Goal: Task Accomplishment & Management: Complete application form

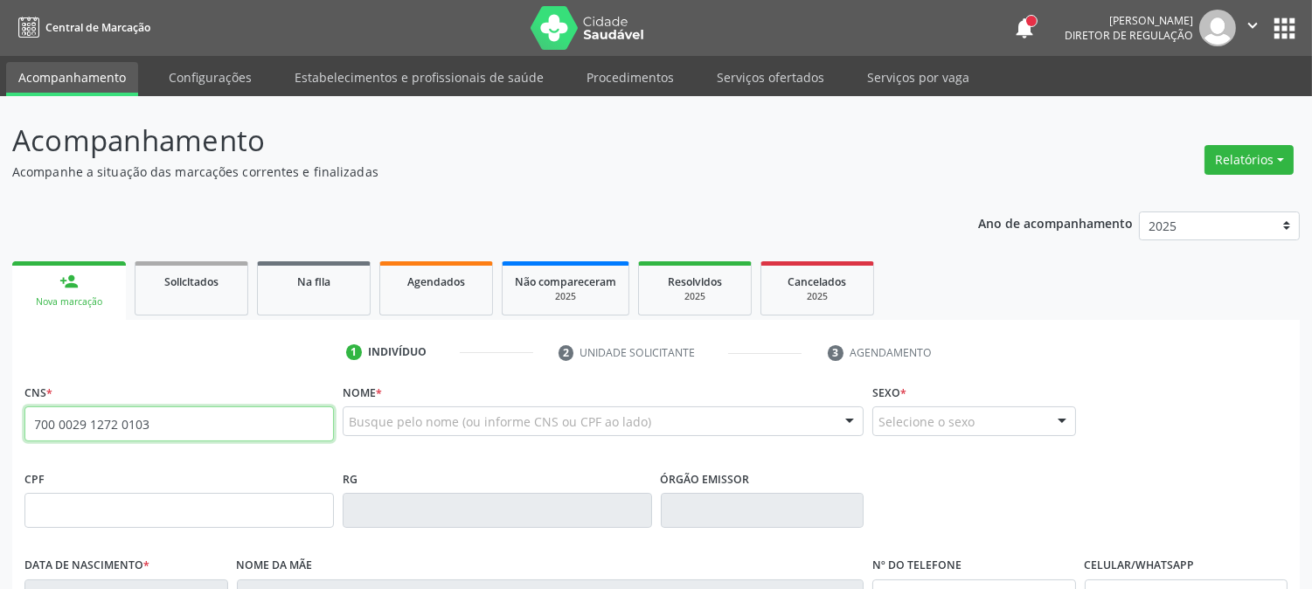
type input "700 0029 1272 0103"
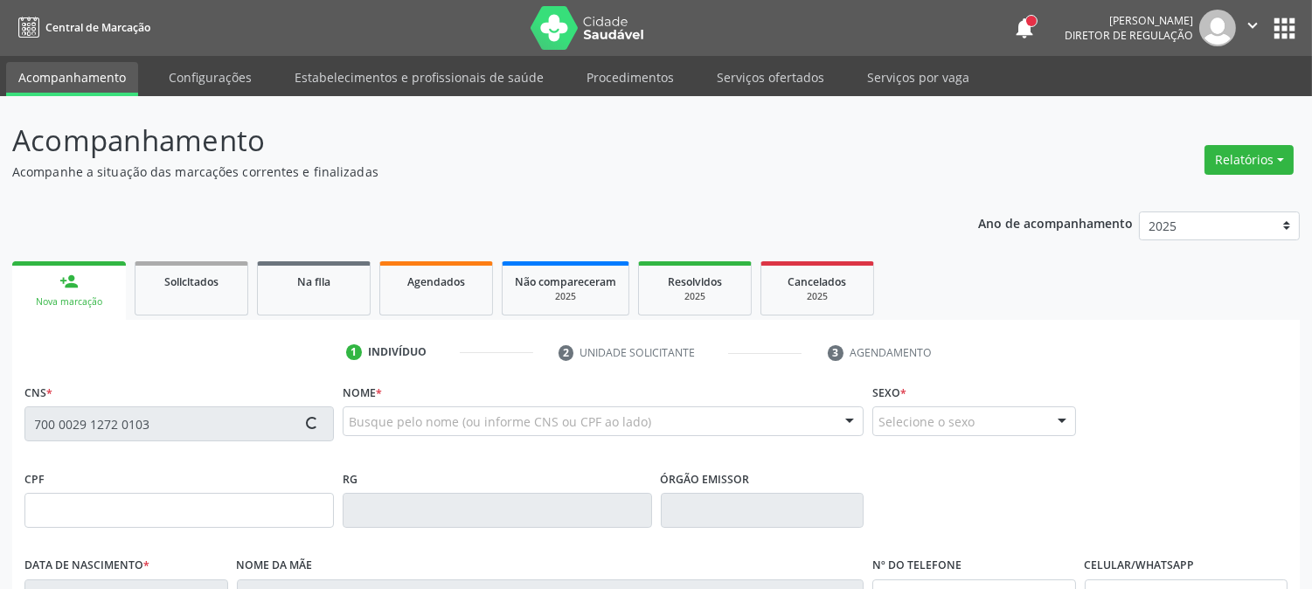
type input "937.175.638-15"
type input "16/07/1955"
type input "Regina Gomes da Costa"
type input "(87) 98169-5330"
type input "S/N"
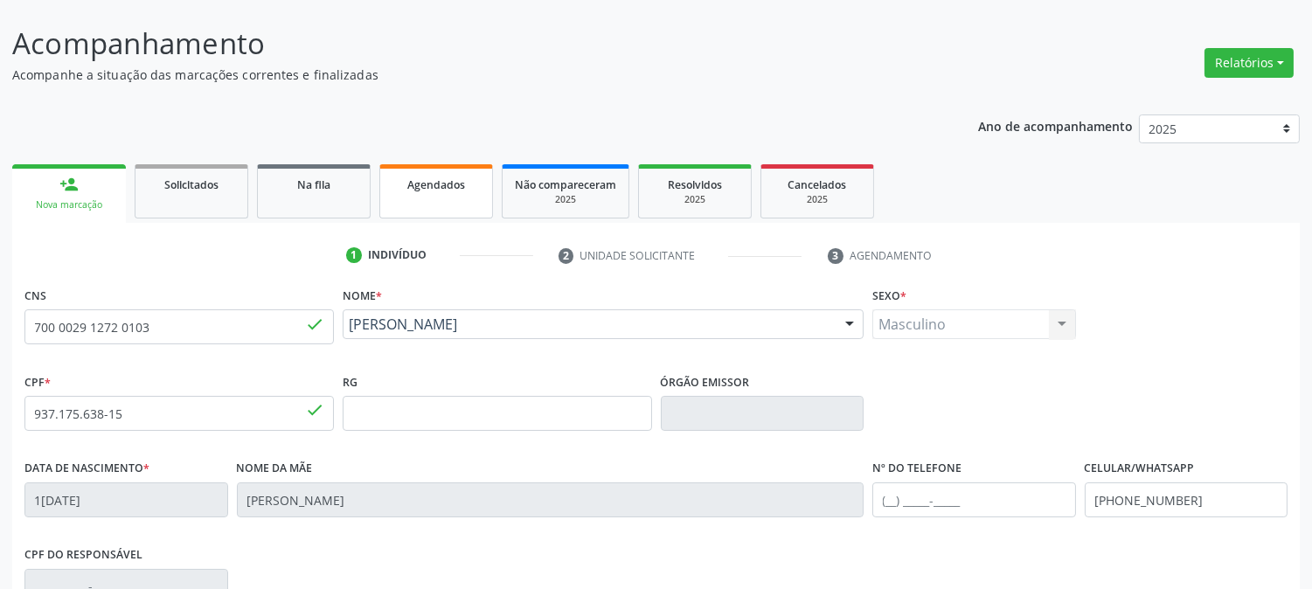
scroll to position [357, 0]
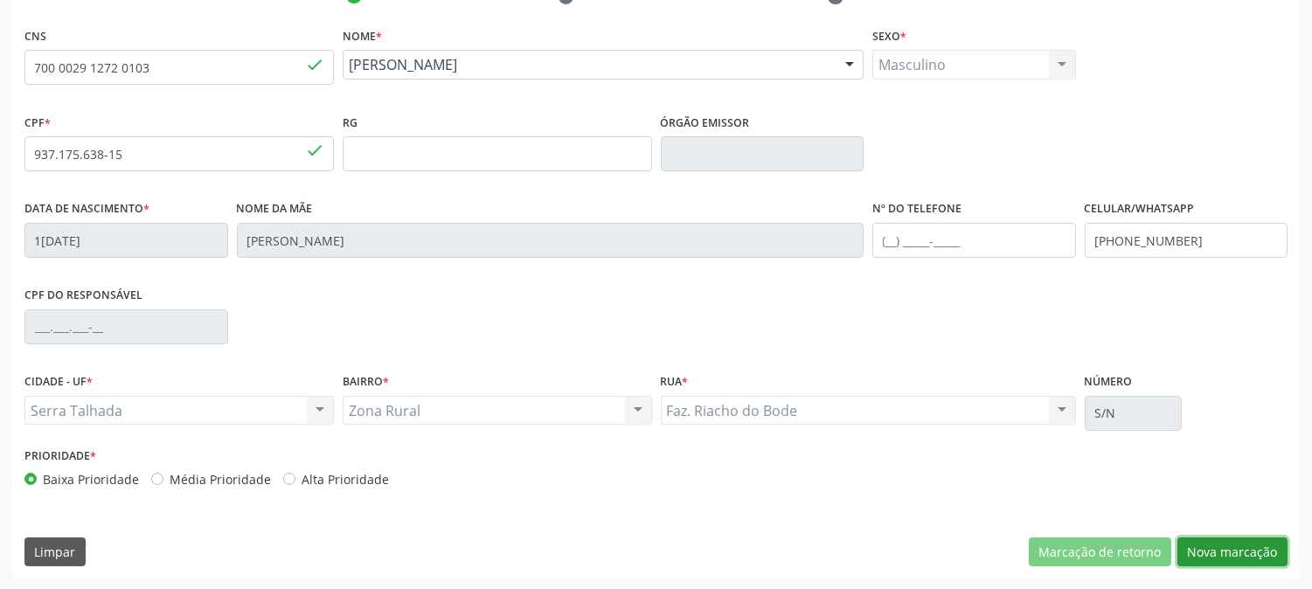
click at [1242, 558] on button "Nova marcação" at bounding box center [1233, 553] width 110 height 30
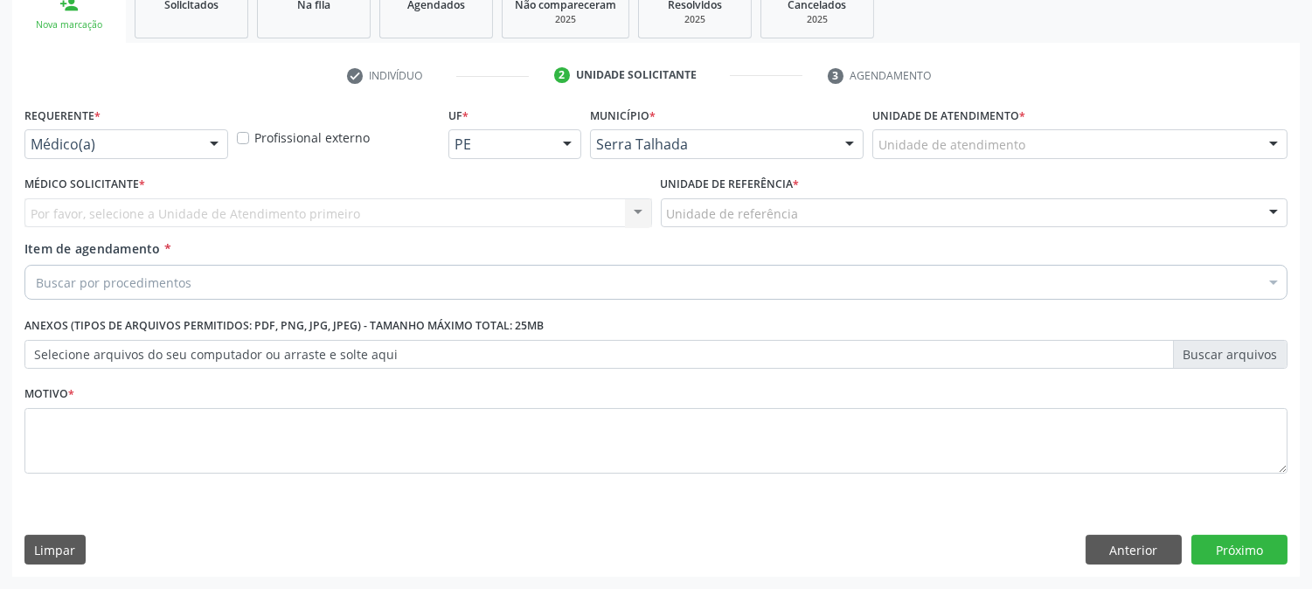
scroll to position [276, 0]
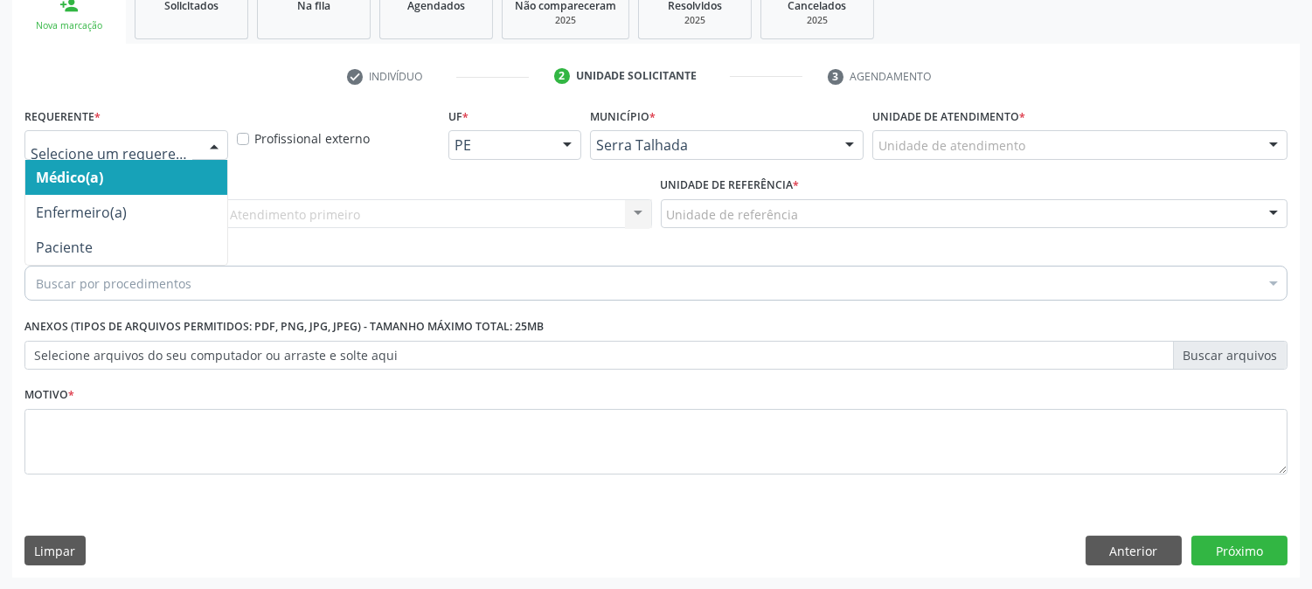
click at [197, 145] on div "Médico(a) Enfermeiro(a) Paciente Nenhum resultado encontrado para: " " Não há n…" at bounding box center [126, 145] width 204 height 30
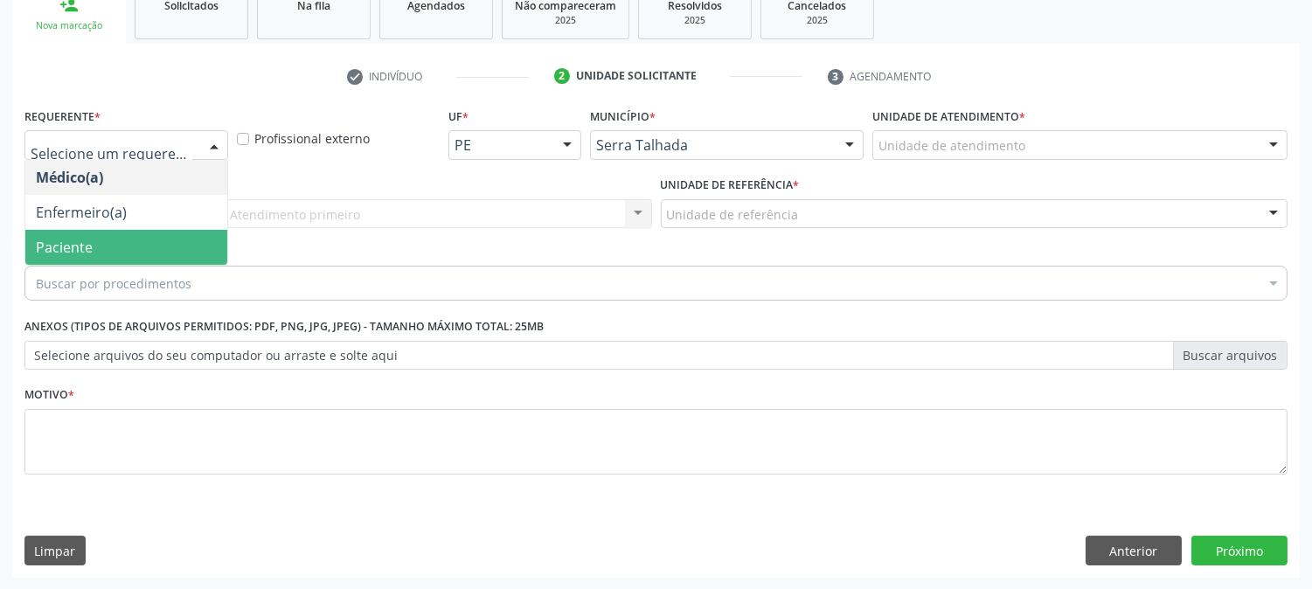
click at [152, 243] on span "Paciente" at bounding box center [126, 247] width 202 height 35
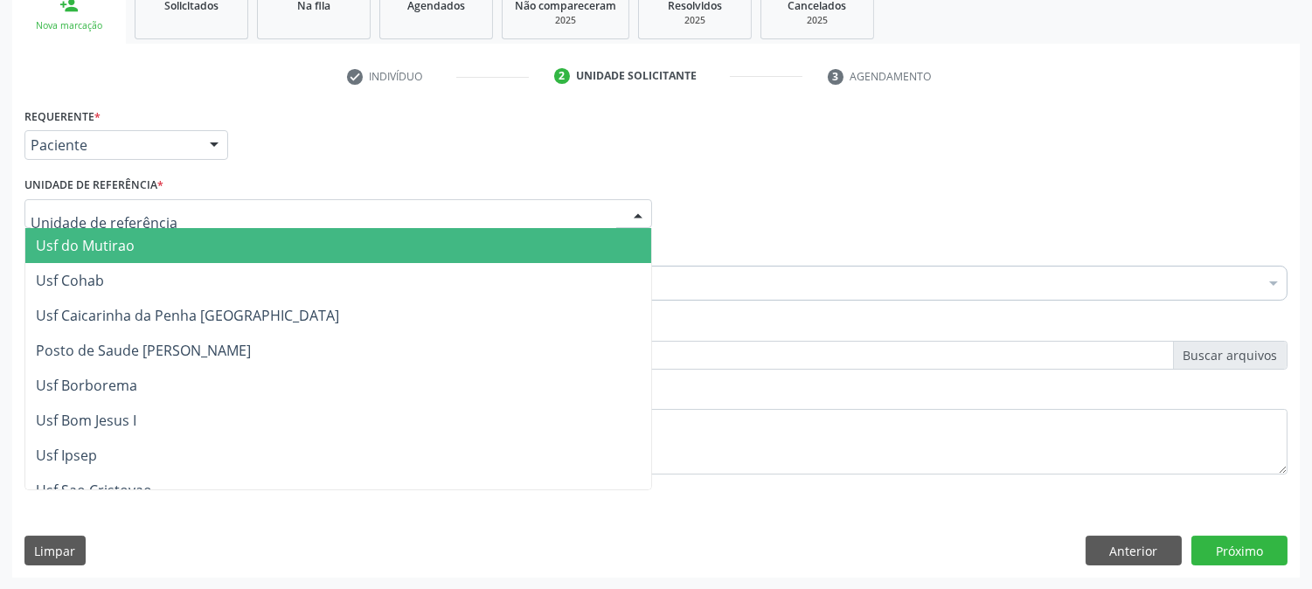
click at [179, 212] on div at bounding box center [338, 214] width 628 height 30
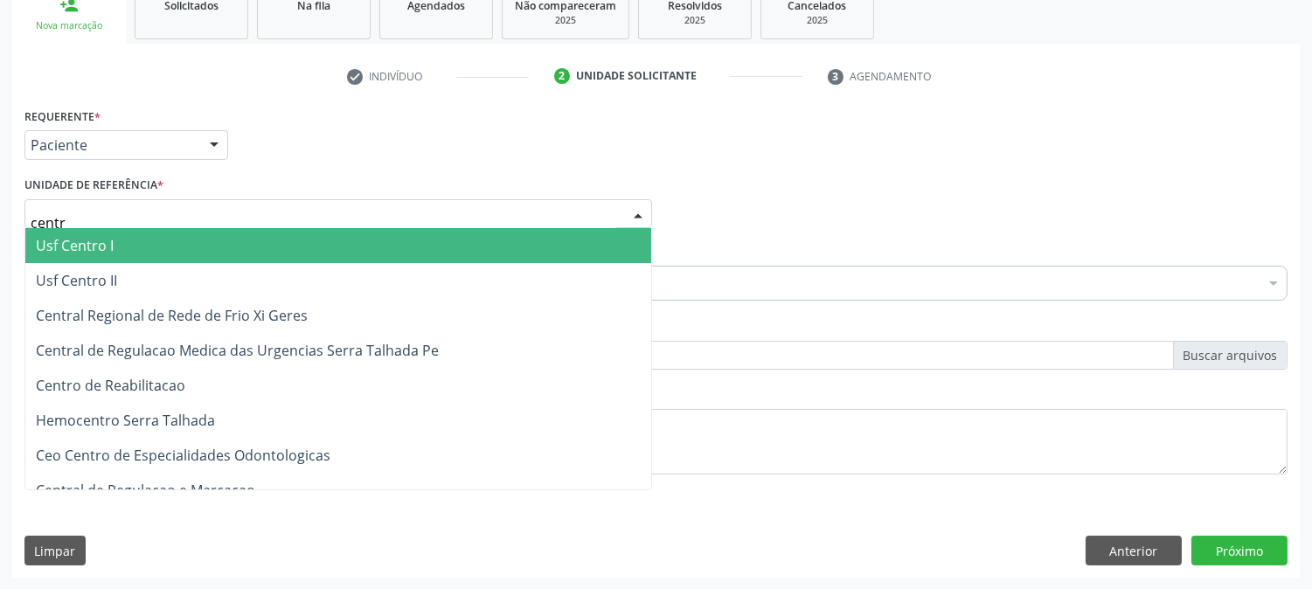
type input "centro"
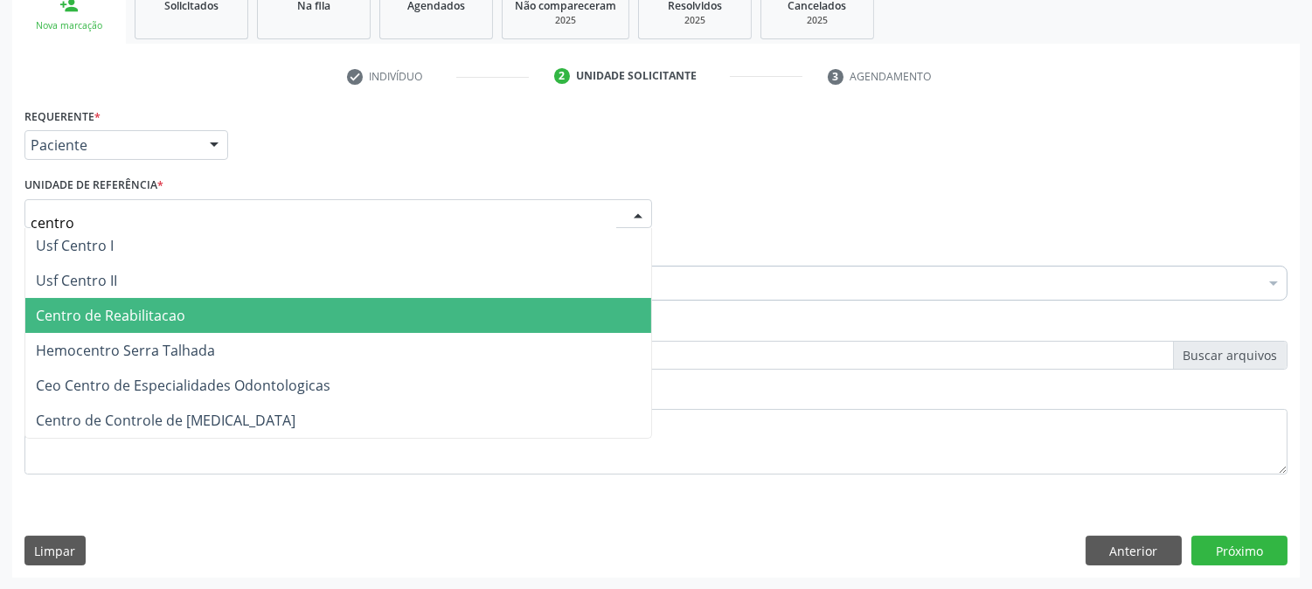
click at [159, 313] on span "Centro de Reabilitacao" at bounding box center [110, 315] width 149 height 19
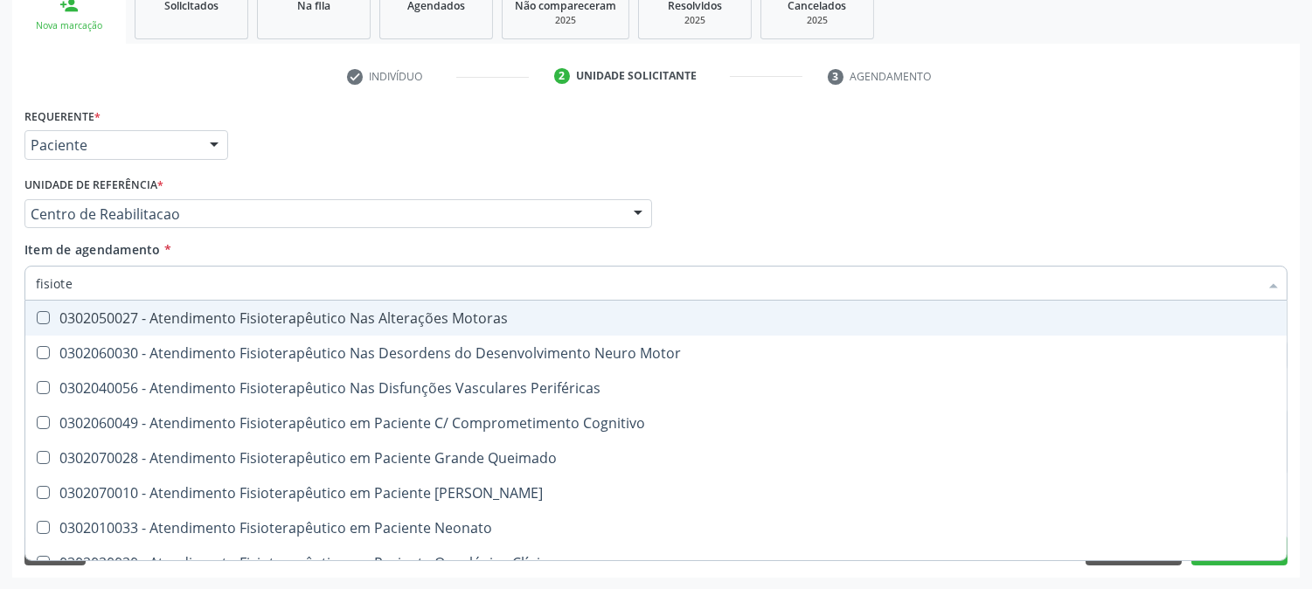
type input "fisioter"
click at [125, 312] on div "0302050027 - Atendimento Fisioterapêutico Nas Alterações Motoras" at bounding box center [656, 318] width 1240 height 14
checkbox Motoras "true"
click at [1, 328] on div "Acompanhamento Acompanhe a situação das marcações correntes e finalizadas Relat…" at bounding box center [656, 205] width 1312 height 770
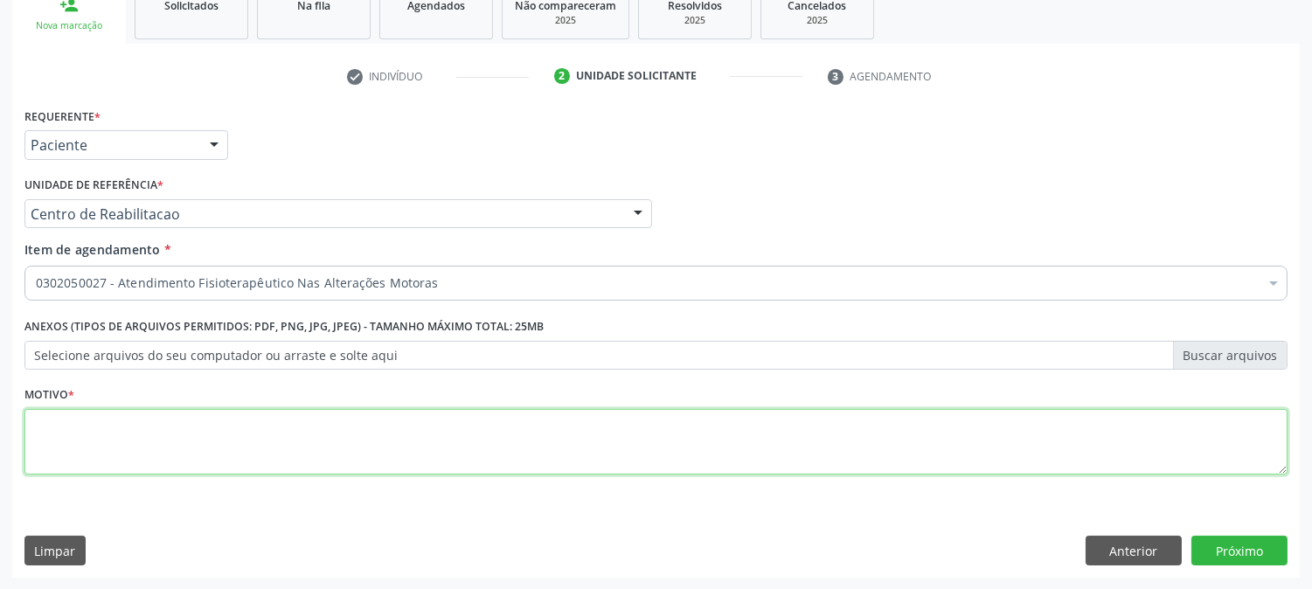
click at [177, 448] on textarea at bounding box center [655, 442] width 1263 height 66
type textarea "."
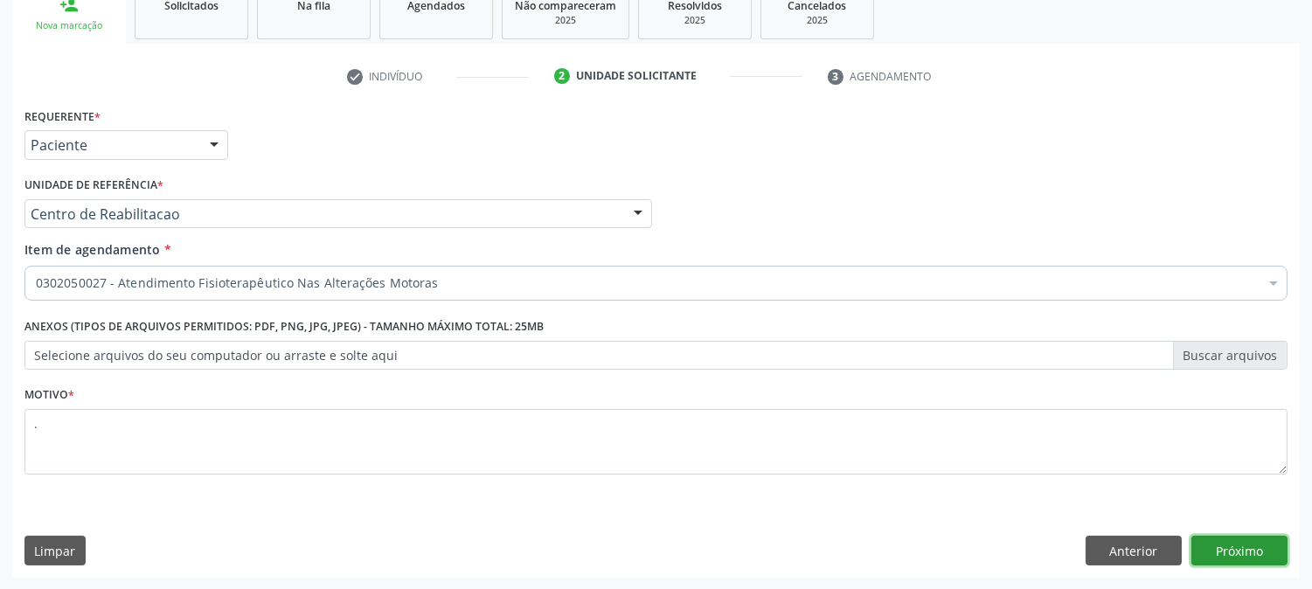
click at [1235, 544] on button "Próximo" at bounding box center [1239, 551] width 96 height 30
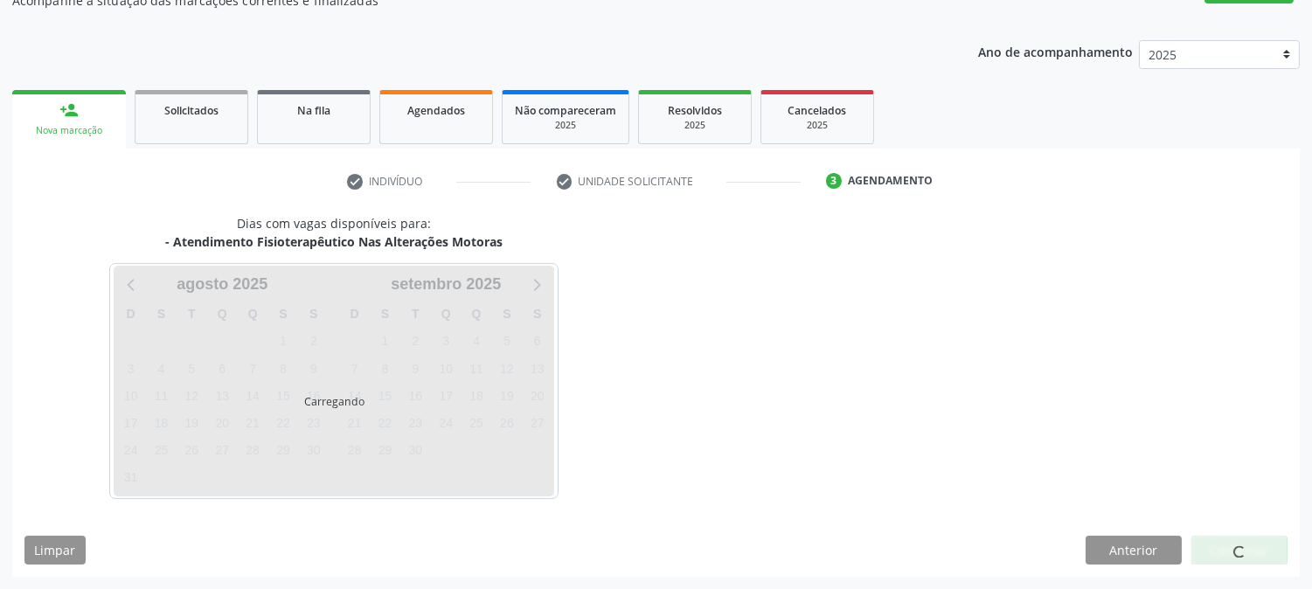
scroll to position [170, 0]
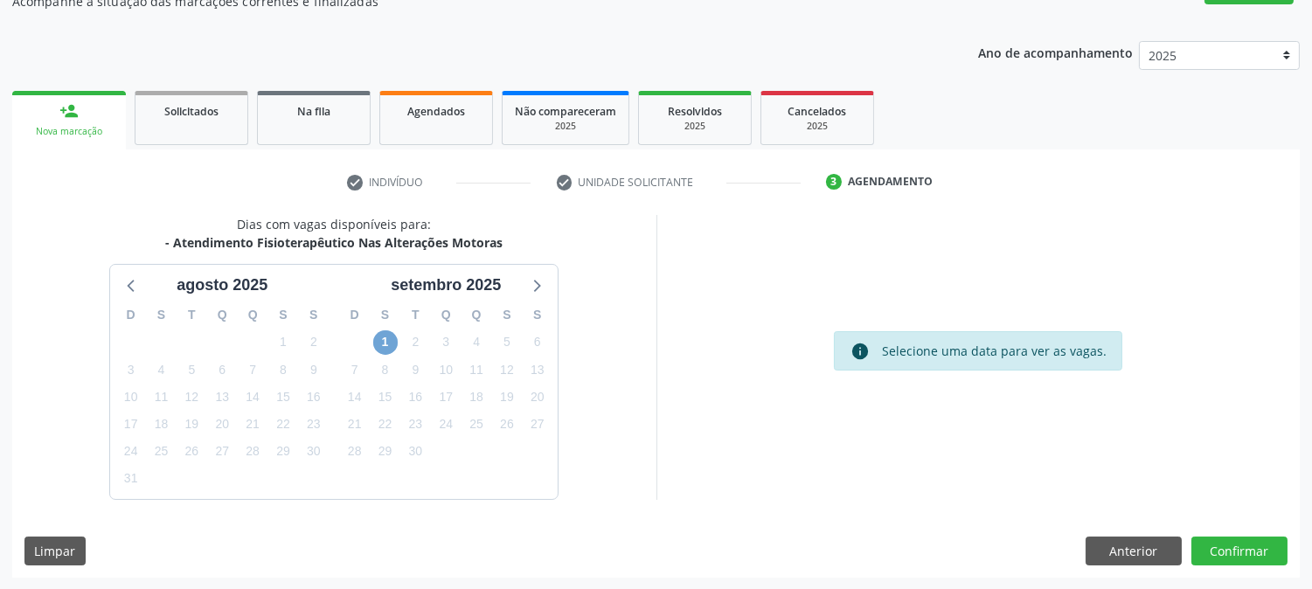
click at [388, 335] on span "1" at bounding box center [385, 342] width 24 height 24
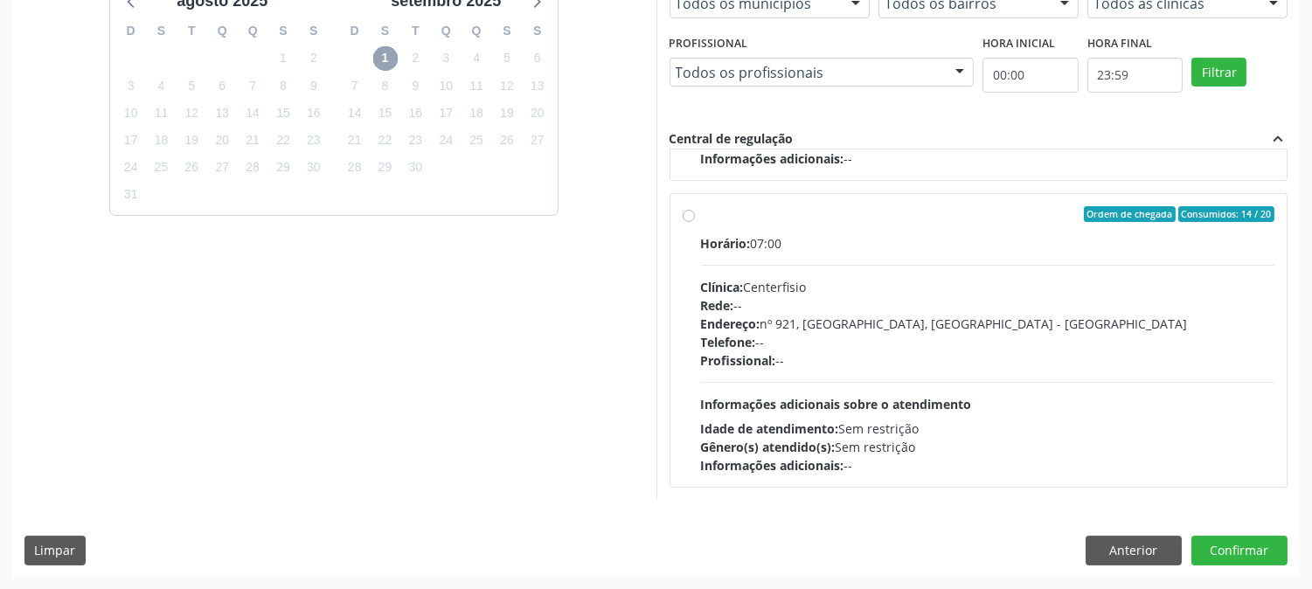
scroll to position [0, 0]
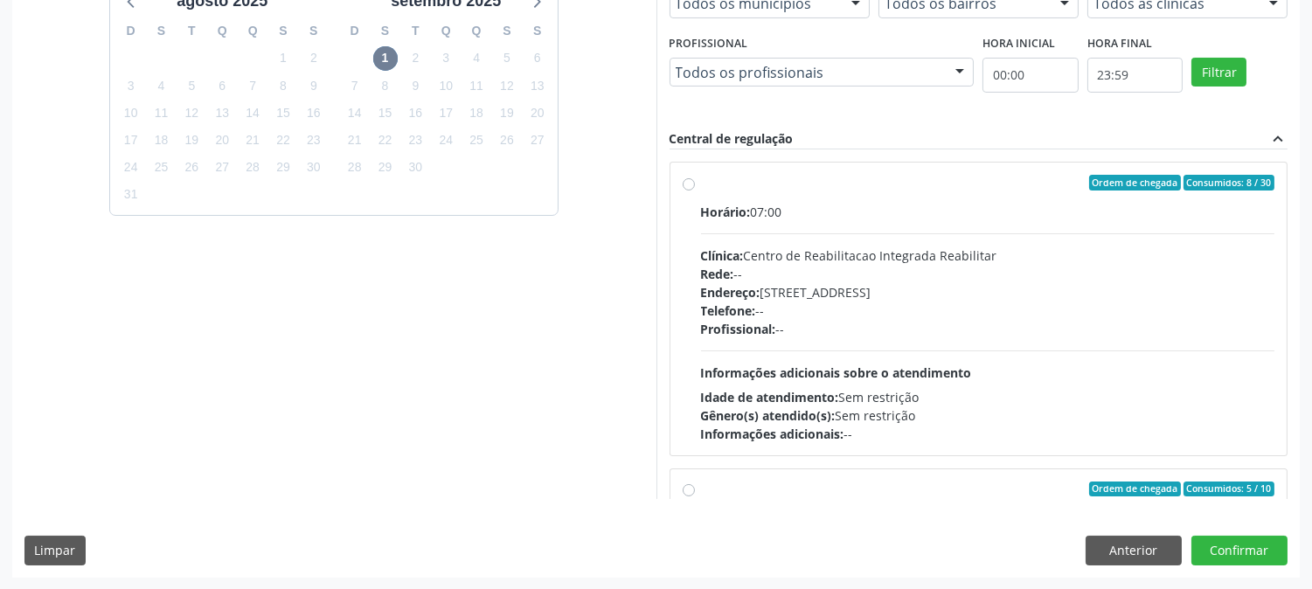
click at [974, 324] on div "Profissional: --" at bounding box center [988, 329] width 574 height 18
click at [695, 191] on input "Ordem de chegada Consumidos: 8 / 30 Horário: 07:00 Clínica: Centro de Reabilita…" at bounding box center [689, 183] width 12 height 16
radio input "true"
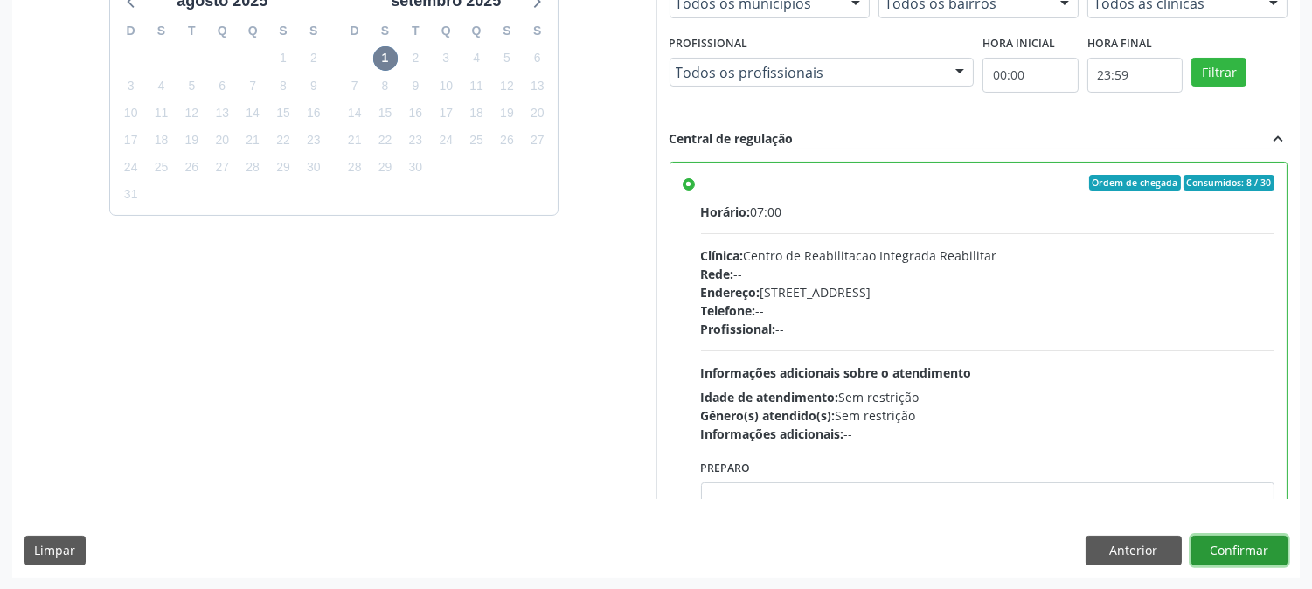
click at [1231, 539] on button "Confirmar" at bounding box center [1239, 551] width 96 height 30
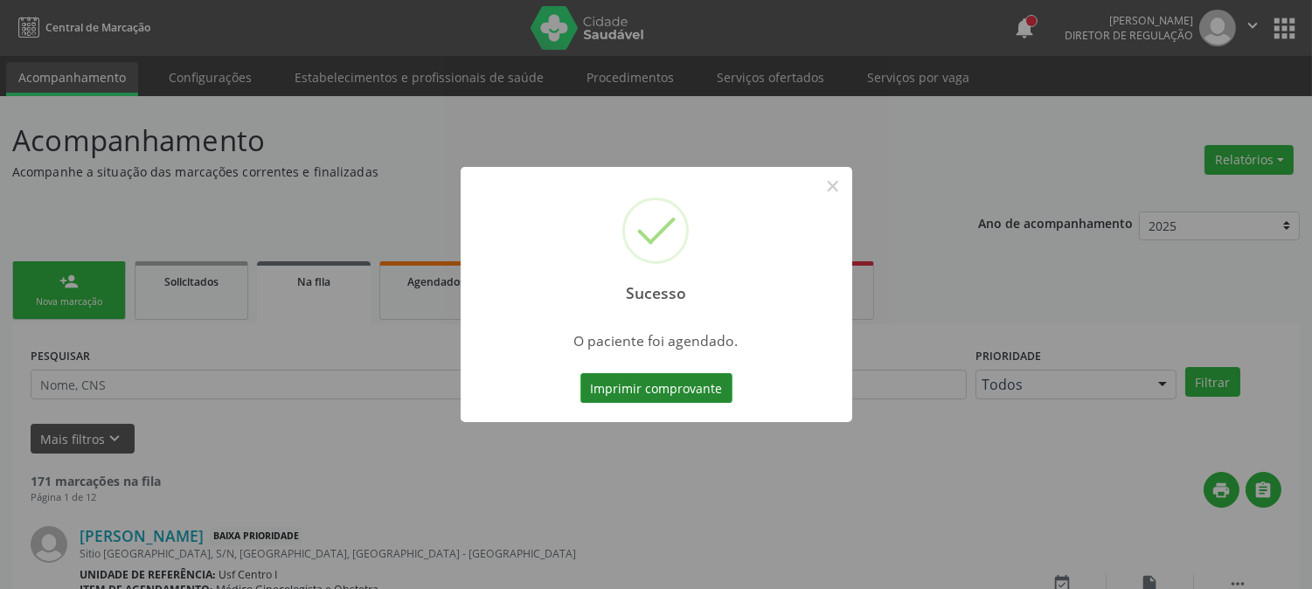
click at [650, 386] on button "Imprimir comprovante" at bounding box center [656, 388] width 152 height 30
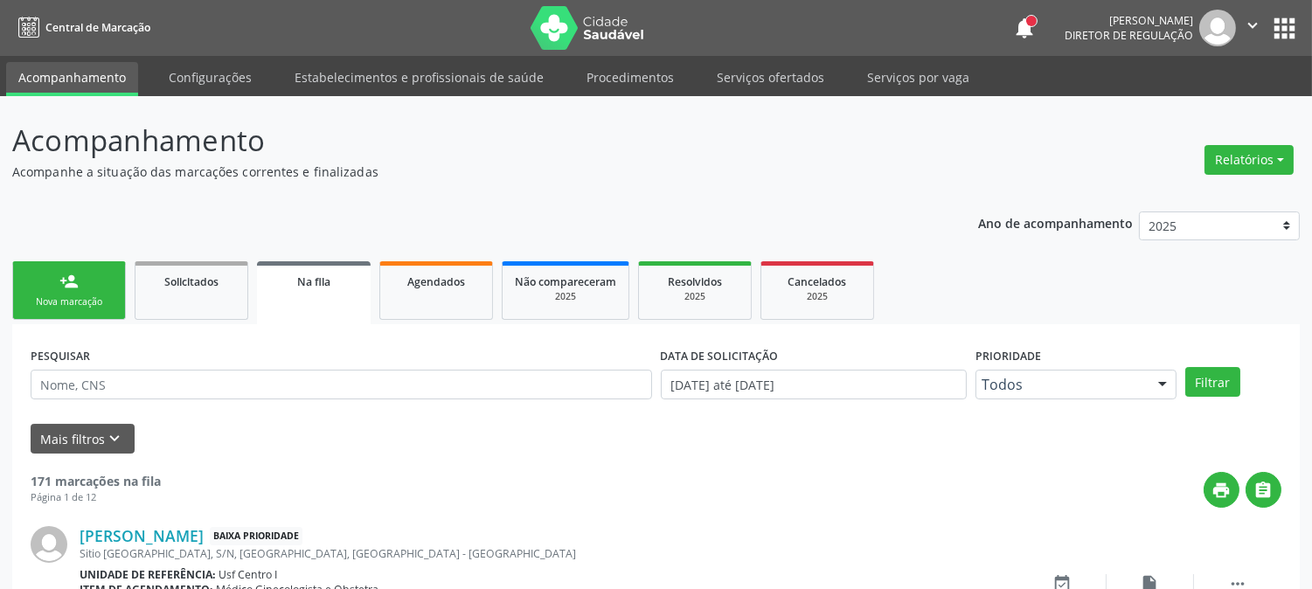
click at [90, 290] on link "person_add Nova marcação" at bounding box center [69, 290] width 114 height 59
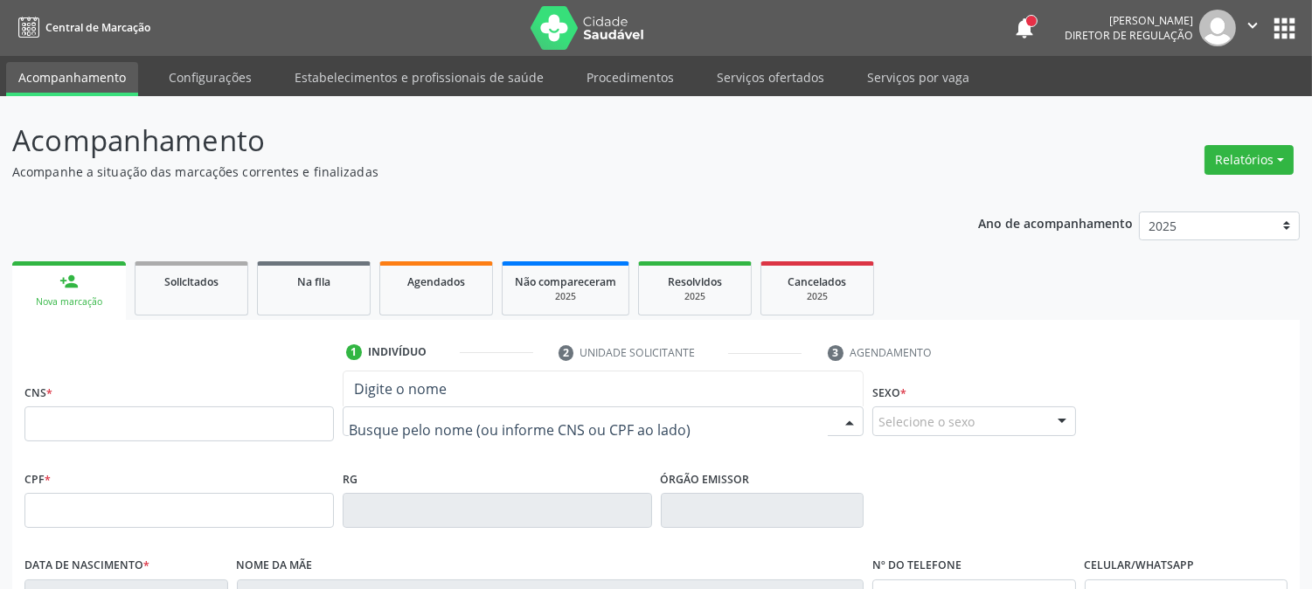
click at [386, 407] on div at bounding box center [603, 421] width 521 height 30
type input "teones rober"
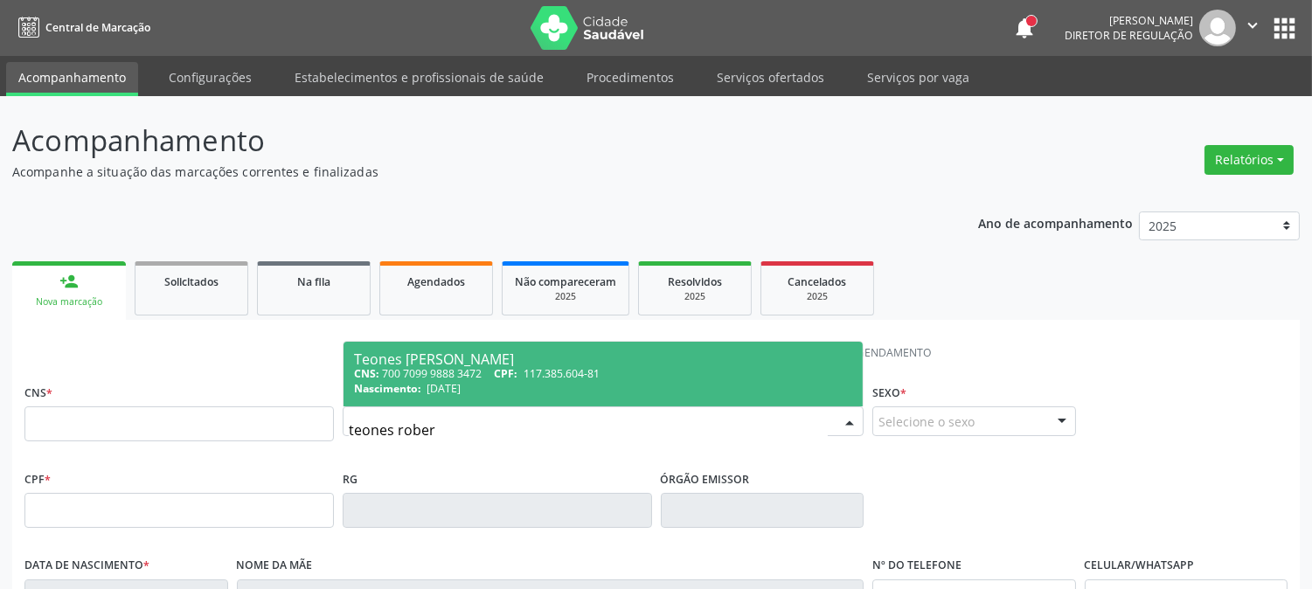
click at [468, 362] on div "Teones Roberto da Silva Feitosa" at bounding box center [603, 359] width 498 height 14
type input "700 7099 9888 3472"
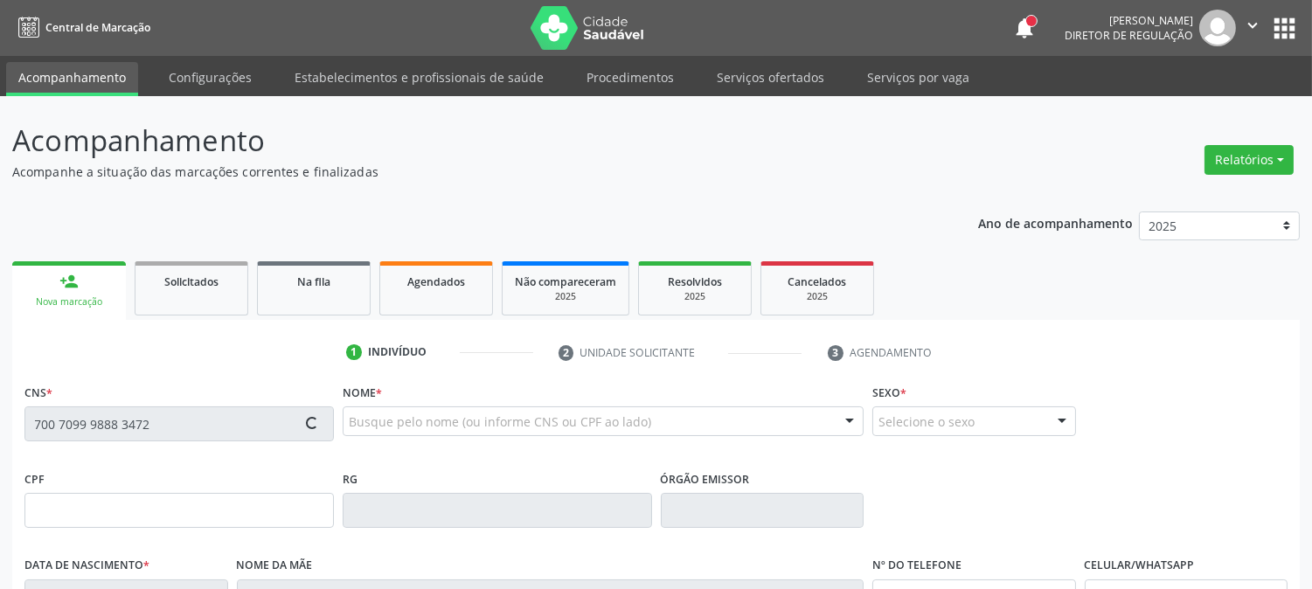
type input "117.385.604-81"
type input "13/01/1997"
type input "Telma Maria da Silva"
type input "(87) 98175-1131"
type input "446.365.634-68"
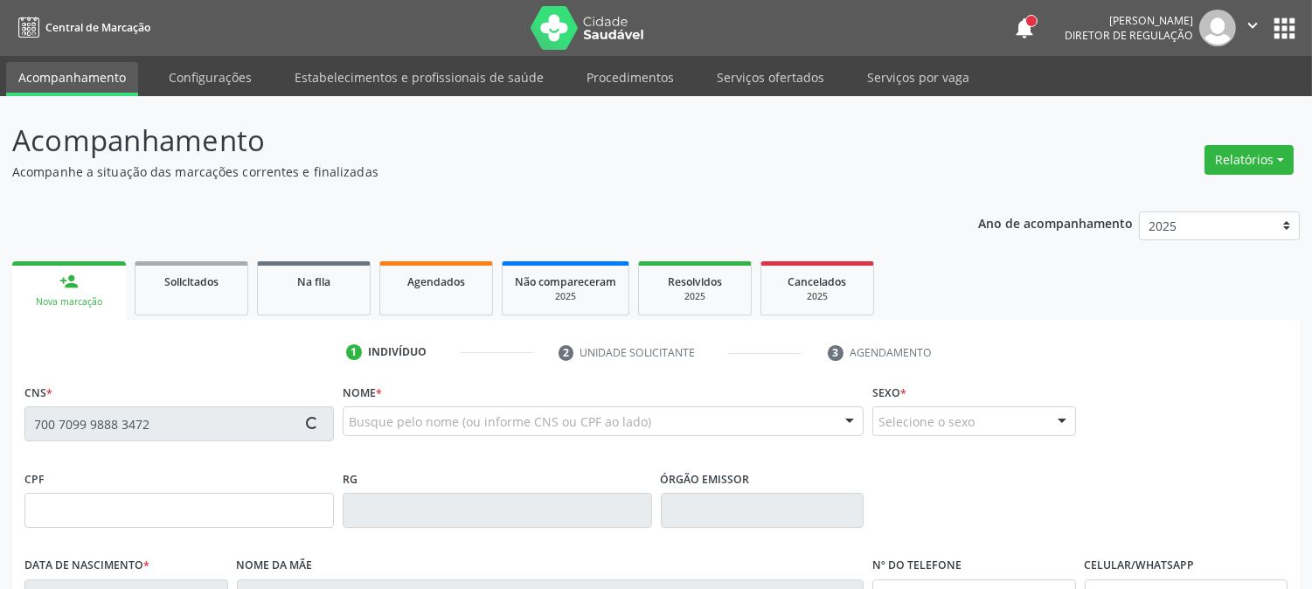
type input "S/N"
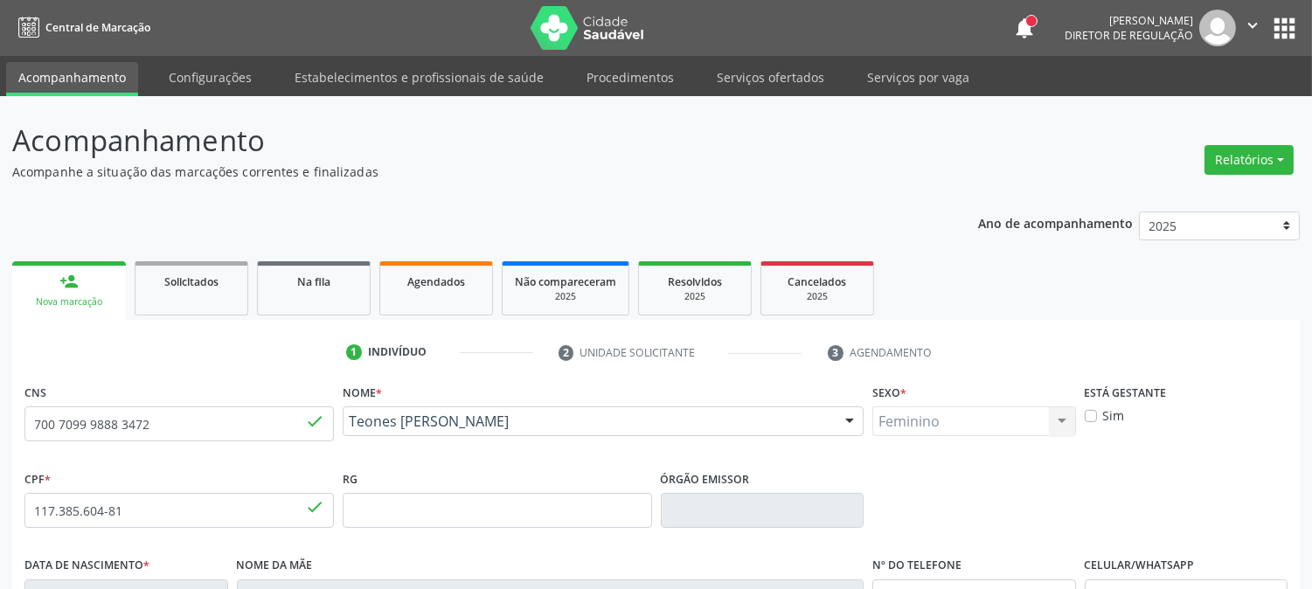
scroll to position [357, 0]
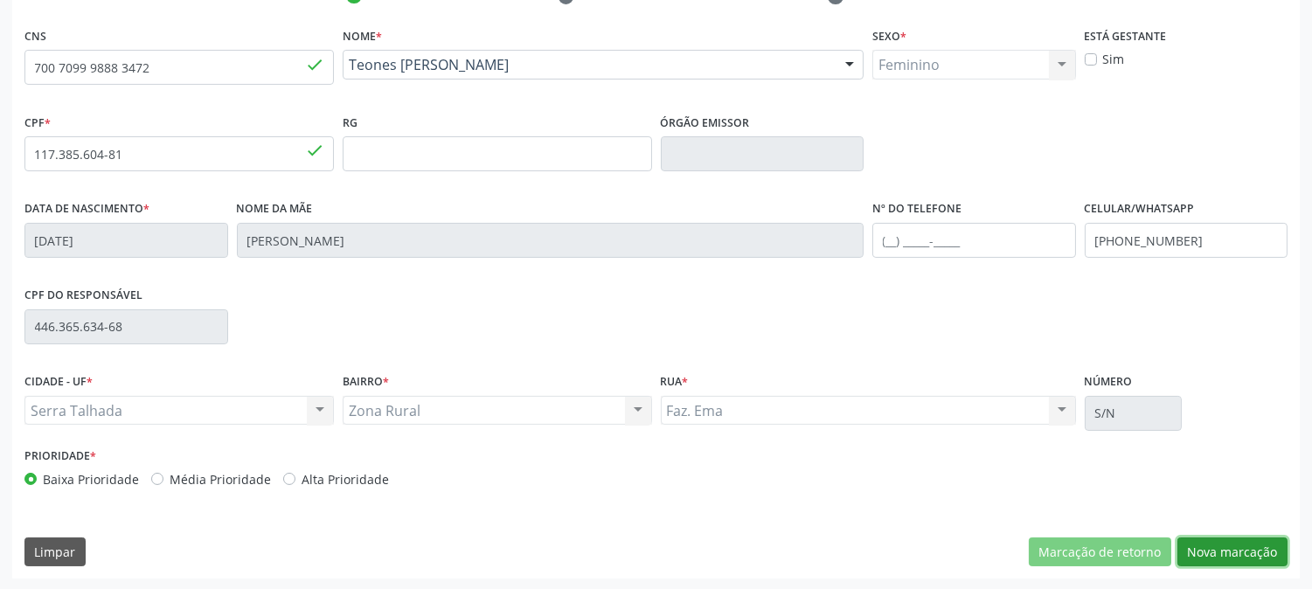
click at [1213, 548] on button "Nova marcação" at bounding box center [1233, 553] width 110 height 30
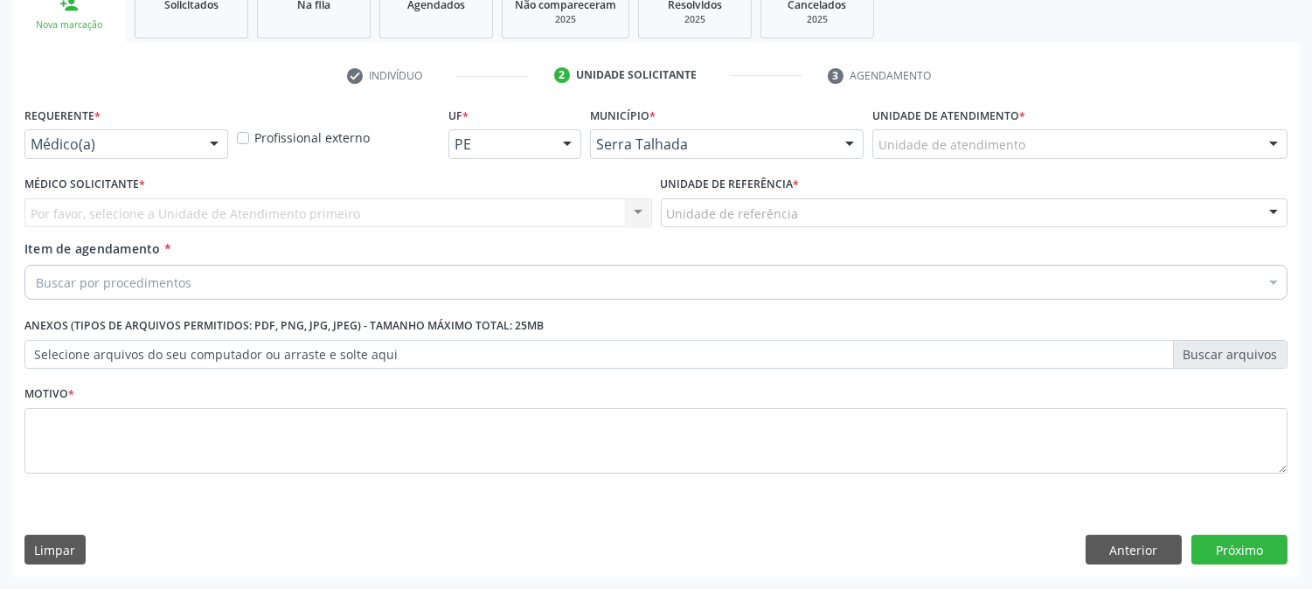
scroll to position [276, 0]
click at [216, 135] on div at bounding box center [214, 146] width 26 height 30
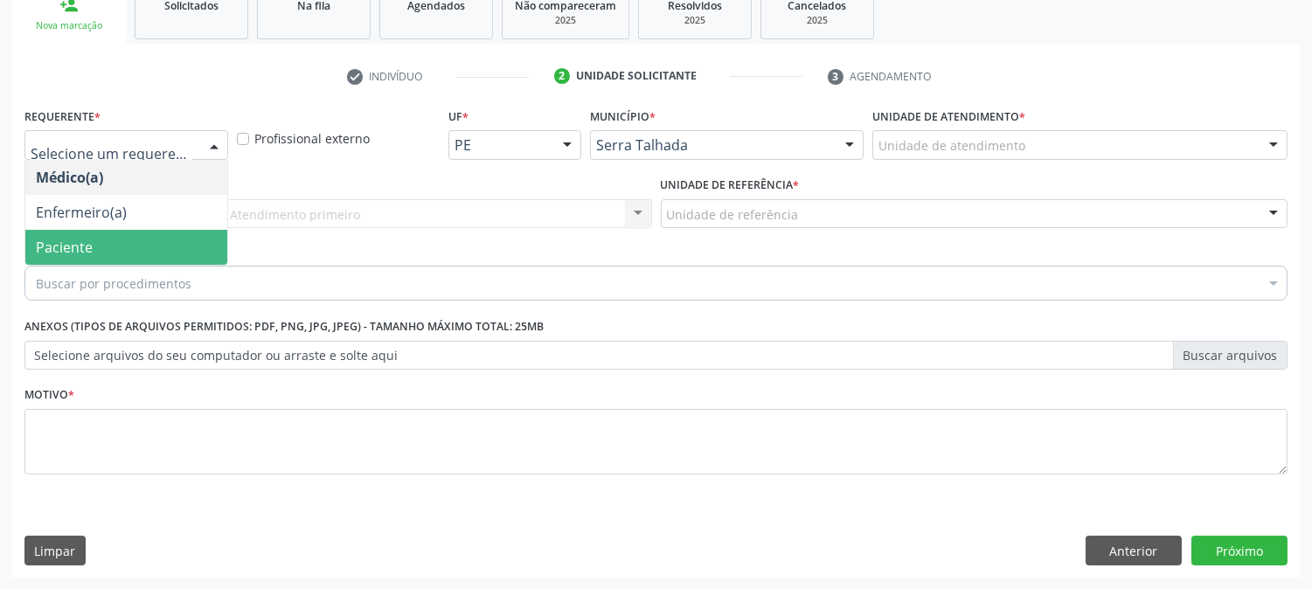
click at [175, 247] on span "Paciente" at bounding box center [126, 247] width 202 height 35
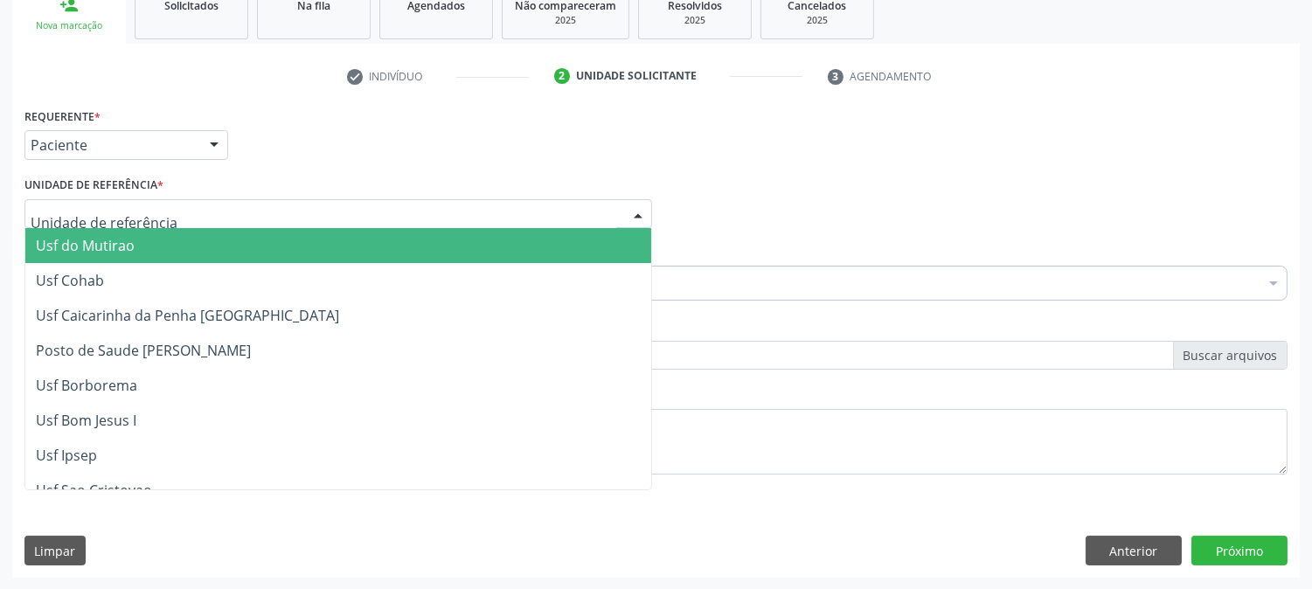
click at [184, 208] on div at bounding box center [338, 214] width 628 height 30
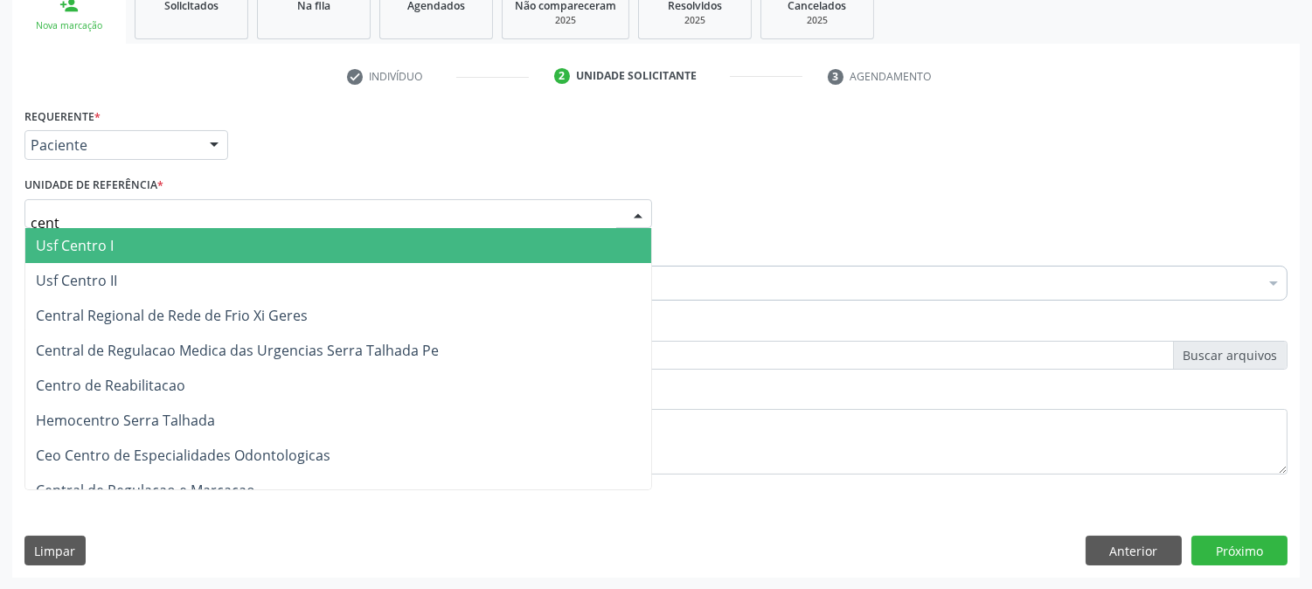
type input "centr"
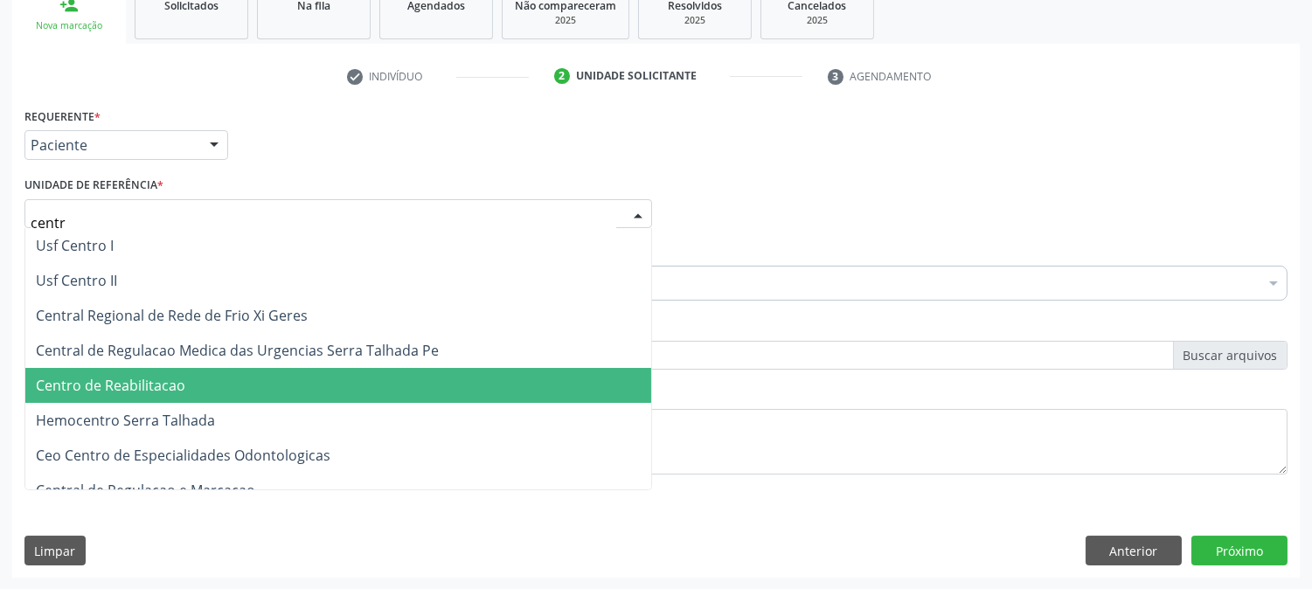
click at [166, 376] on span "Centro de Reabilitacao" at bounding box center [110, 385] width 149 height 19
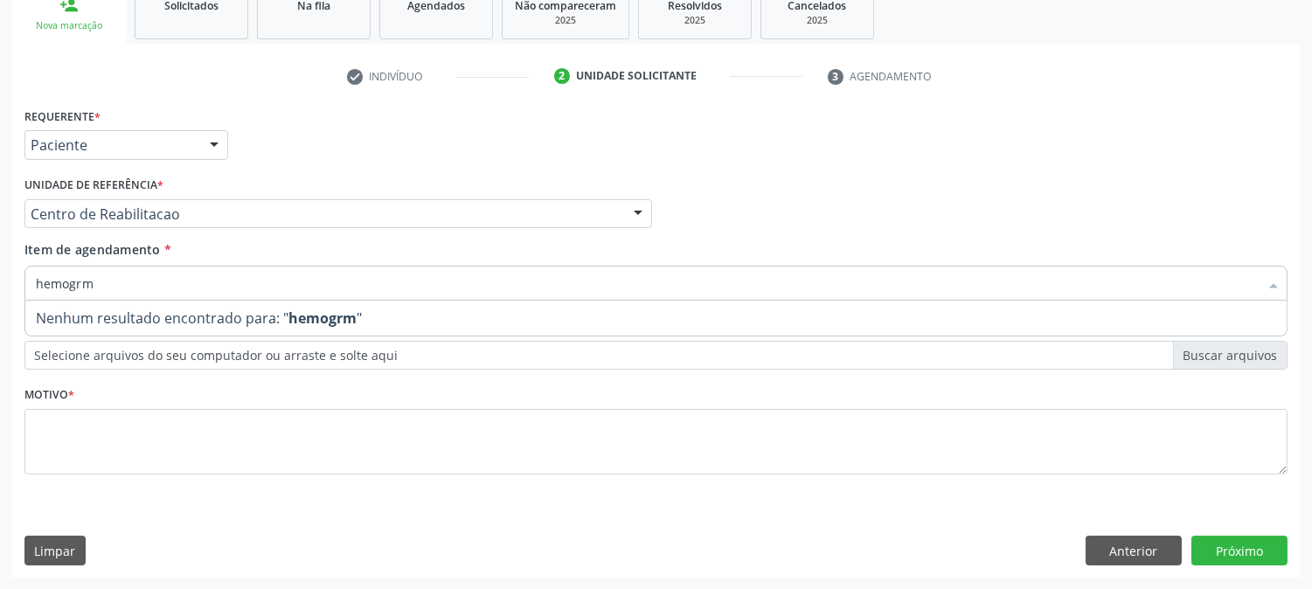
type input "hemogr"
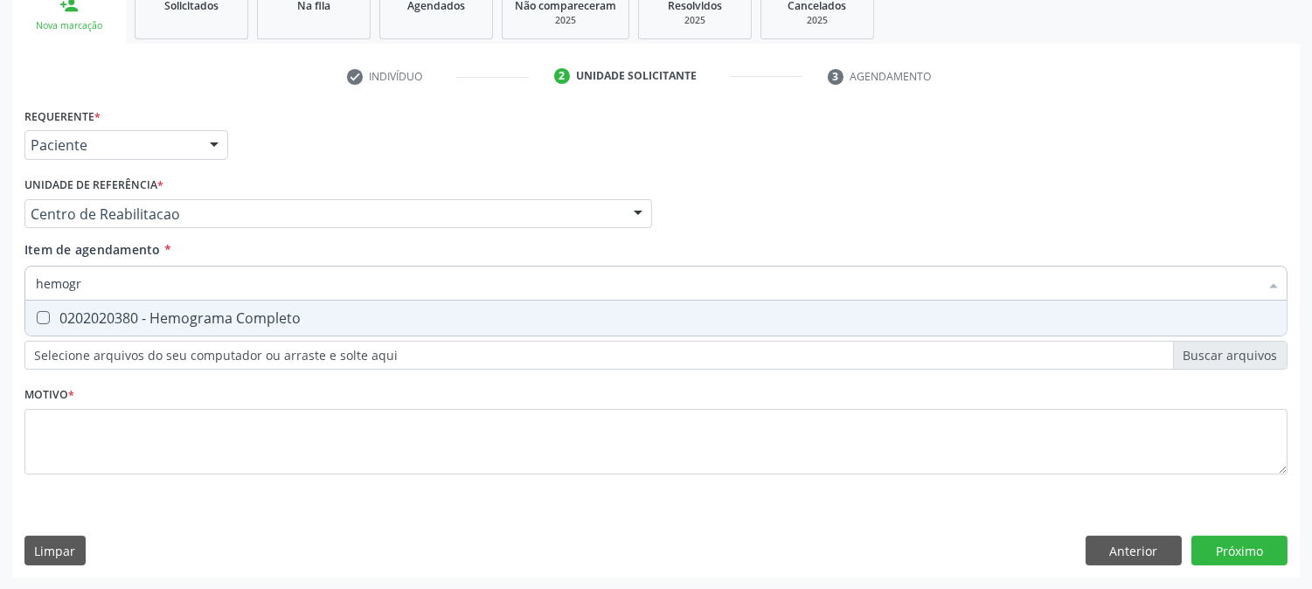
click at [192, 316] on div "0202020380 - Hemograma Completo" at bounding box center [656, 318] width 1240 height 14
checkbox Completo "true"
drag, startPoint x: 91, startPoint y: 282, endPoint x: 0, endPoint y: 288, distance: 91.1
click at [0, 288] on div "Acompanhamento Acompanhe a situação das marcações correntes e finalizadas Relat…" at bounding box center [656, 205] width 1312 height 770
type input "gl"
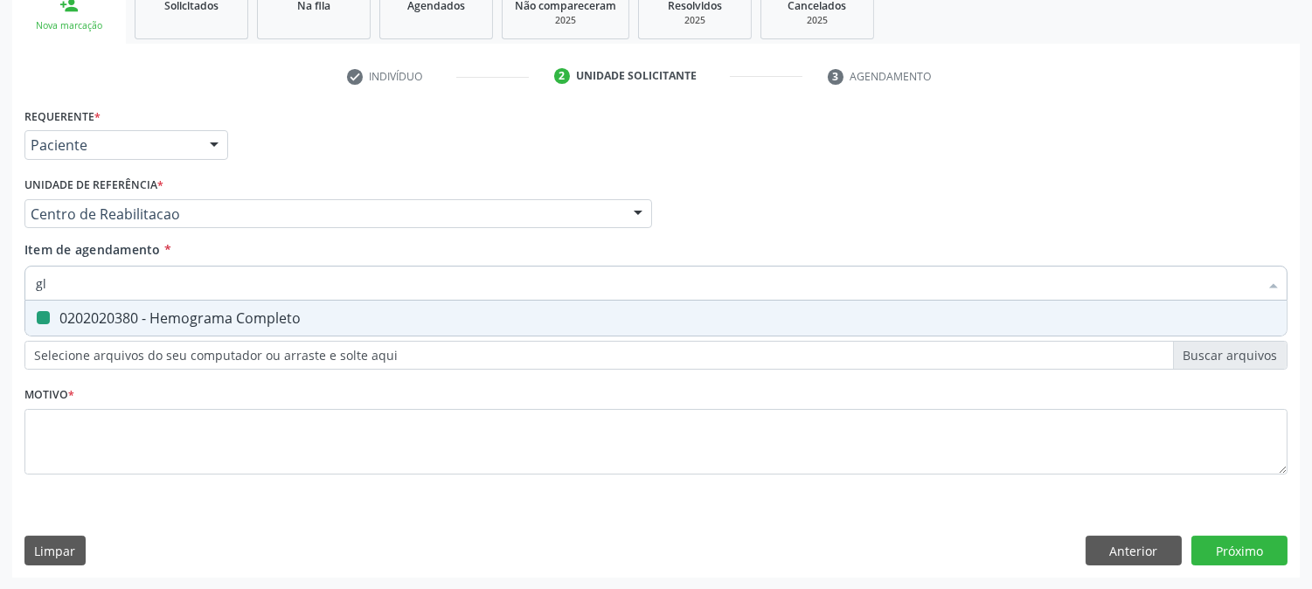
checkbox Completo "false"
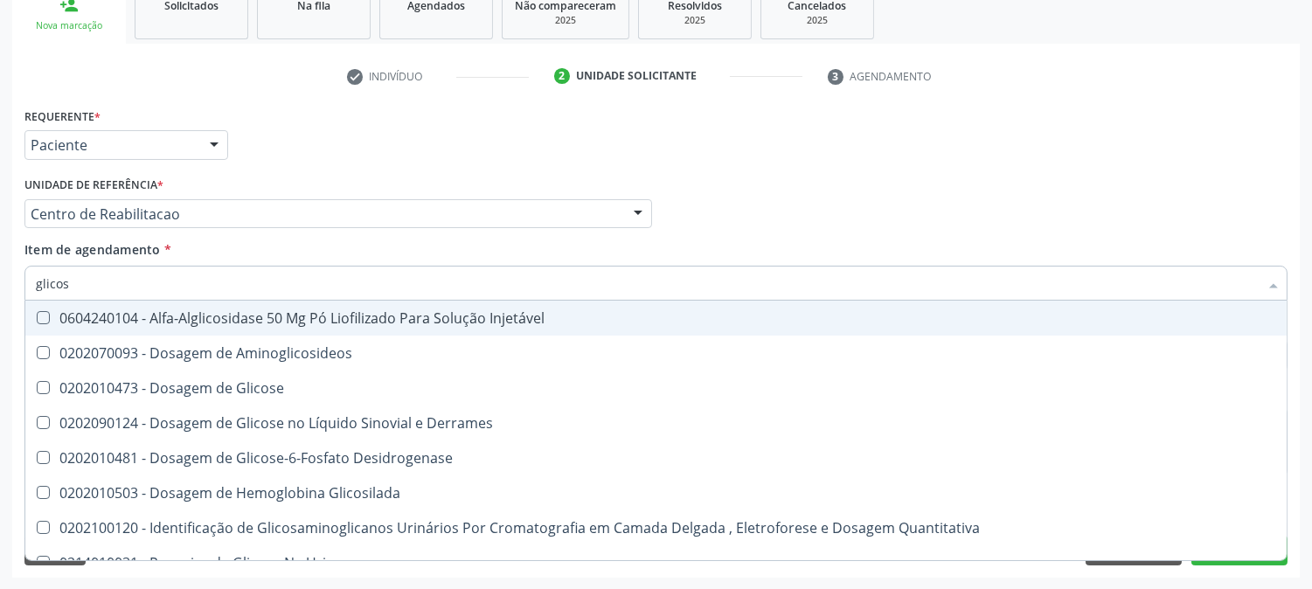
type input "glicose"
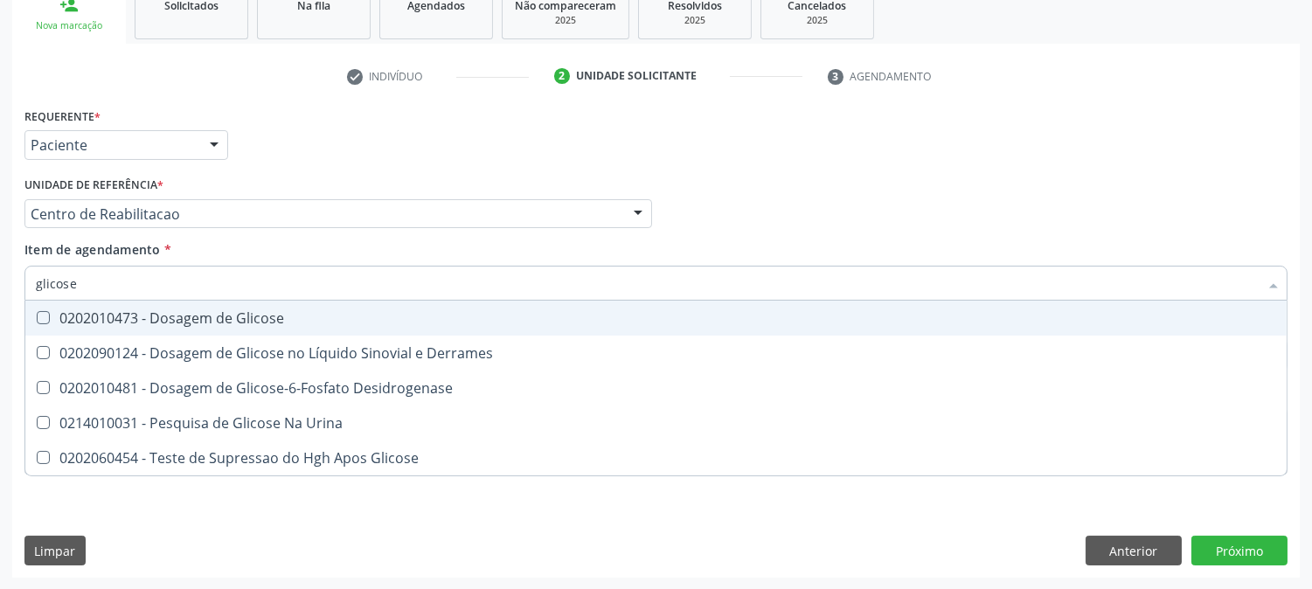
click at [122, 320] on div "0202010473 - Dosagem de Glicose" at bounding box center [656, 318] width 1240 height 14
checkbox Glicose "true"
drag, startPoint x: 96, startPoint y: 282, endPoint x: 0, endPoint y: 299, distance: 97.6
click at [0, 299] on div "Acompanhamento Acompanhe a situação das marcações correntes e finalizadas Relat…" at bounding box center [656, 205] width 1312 height 770
type input "hemo"
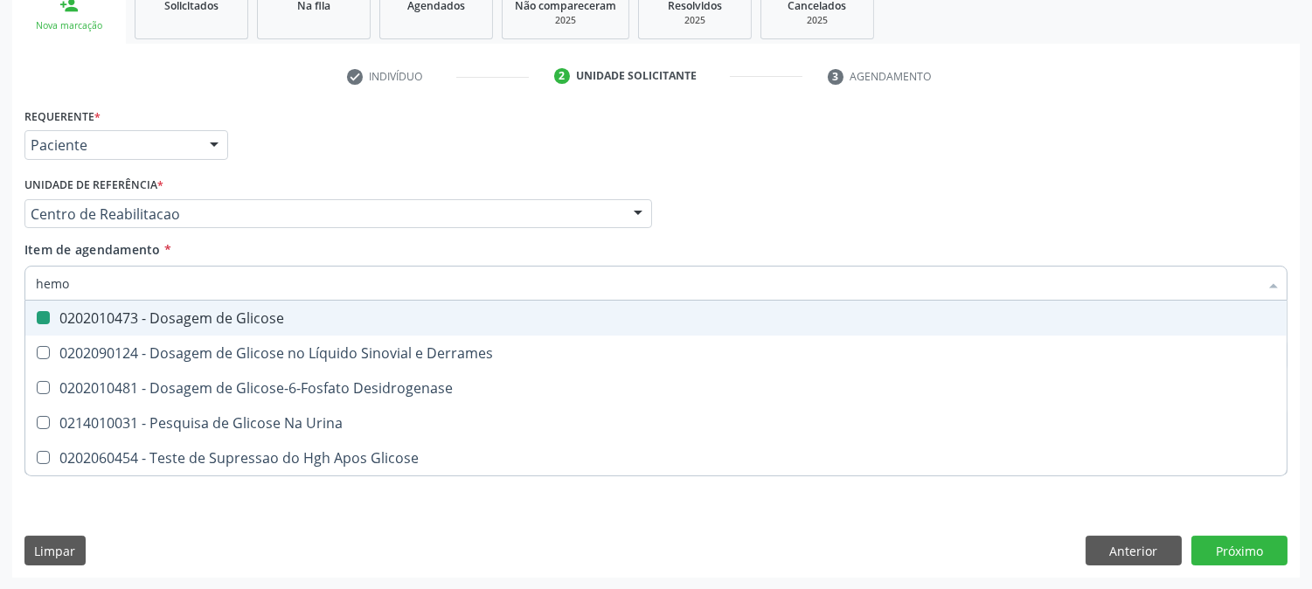
checkbox Glicose "false"
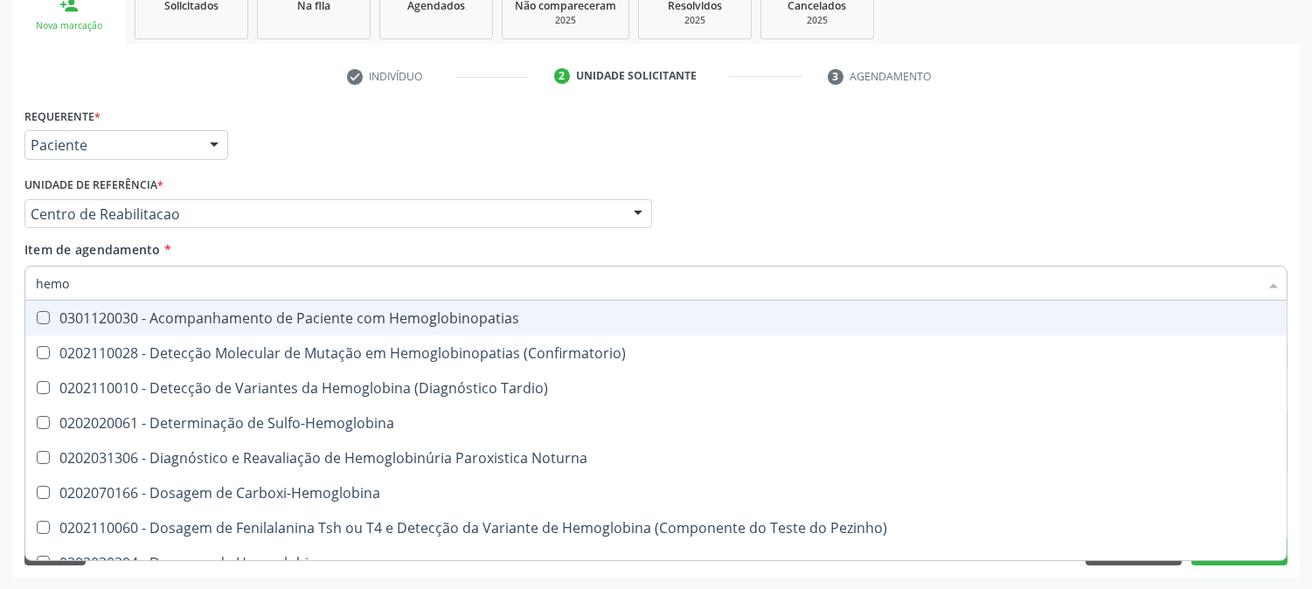
type input "hemog"
checkbox Completo "true"
type input "hemogl"
checkbox Completo "false"
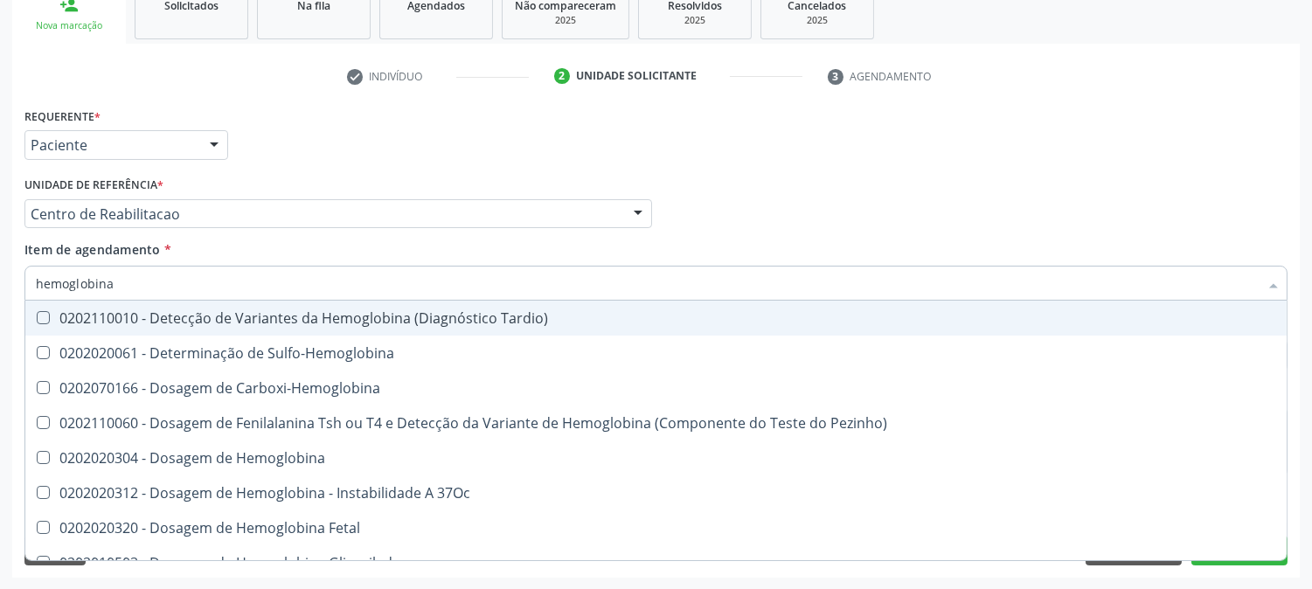
type input "hemoglobina g"
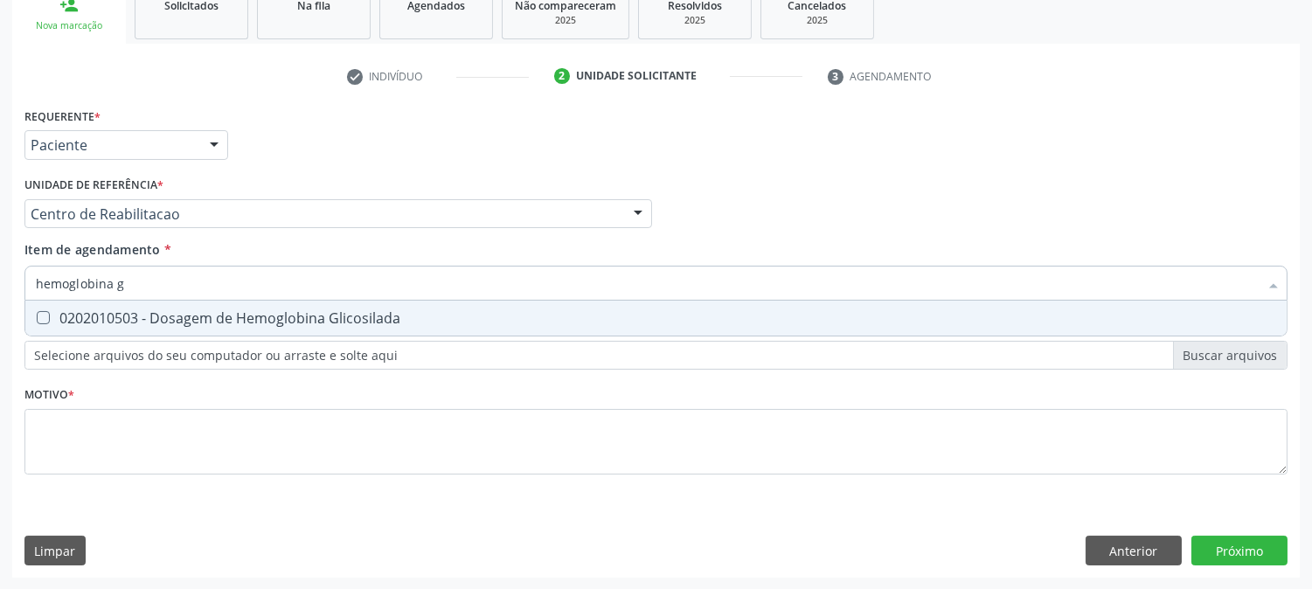
click at [123, 316] on div "0202010503 - Dosagem de Hemoglobina Glicosilada" at bounding box center [656, 318] width 1240 height 14
checkbox Glicosilada "true"
drag, startPoint x: 137, startPoint y: 282, endPoint x: 11, endPoint y: 267, distance: 126.8
click at [12, 267] on div "Requerente * Paciente Médico(a) Enfermeiro(a) Paciente Nenhum resultado encontr…" at bounding box center [656, 340] width 1288 height 475
type input "tap"
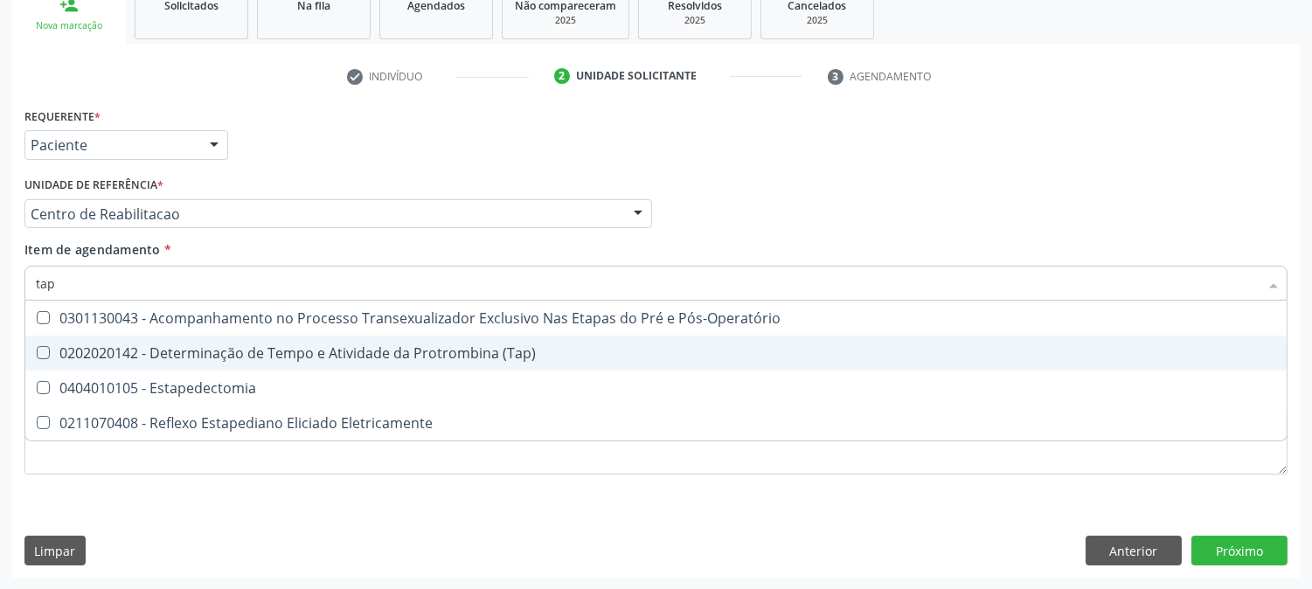
click at [292, 346] on div "0202020142 - Determinação de Tempo e Atividade da Protrombina (Tap)" at bounding box center [656, 353] width 1240 height 14
checkbox \(Tap\) "true"
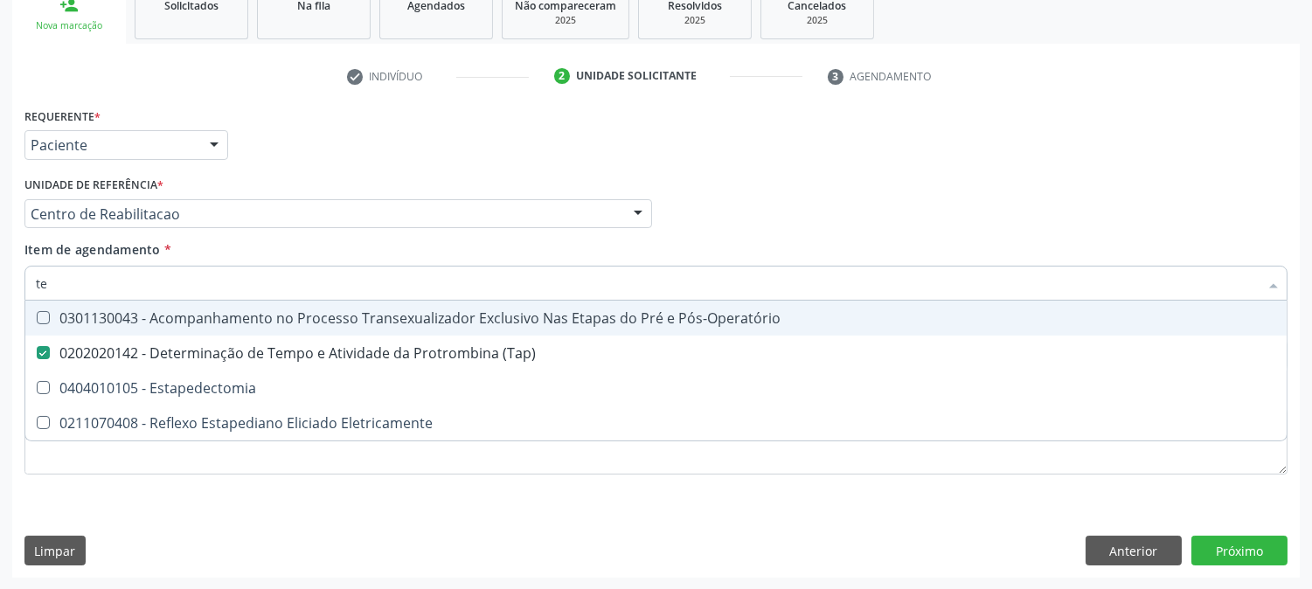
type input "tem"
checkbox \(Tap\) "false"
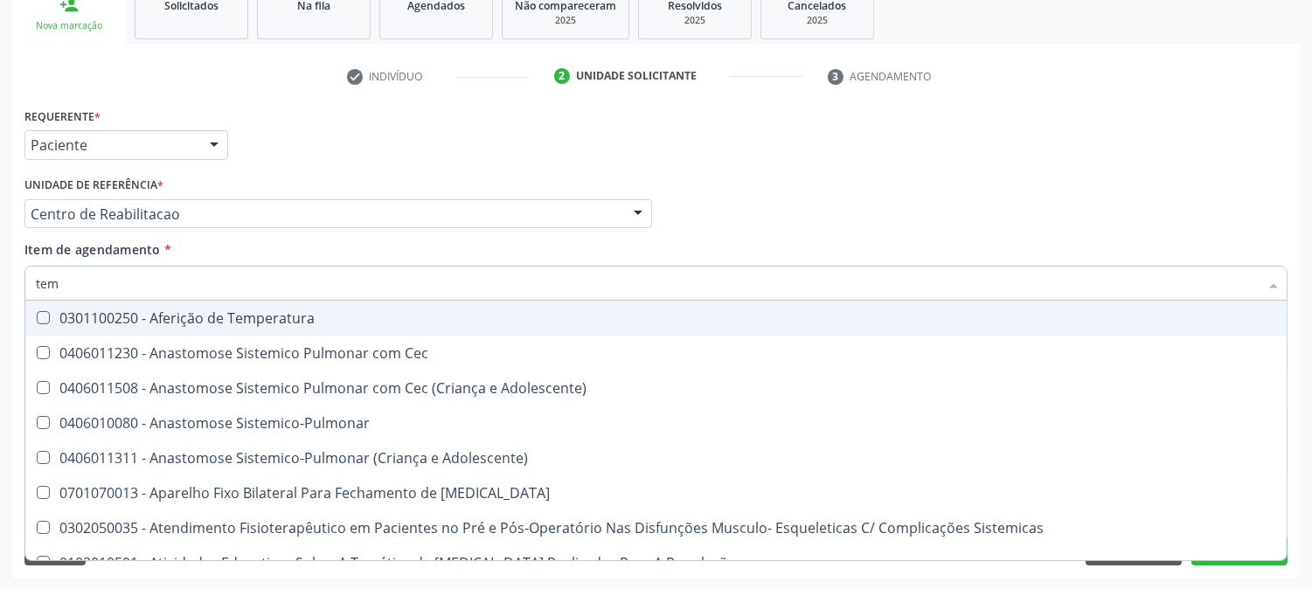
type input "temp"
checkbox Hanseníase "true"
type input "tempo"
checkbox Linfático\ "true"
checkbox Hanseníase "false"
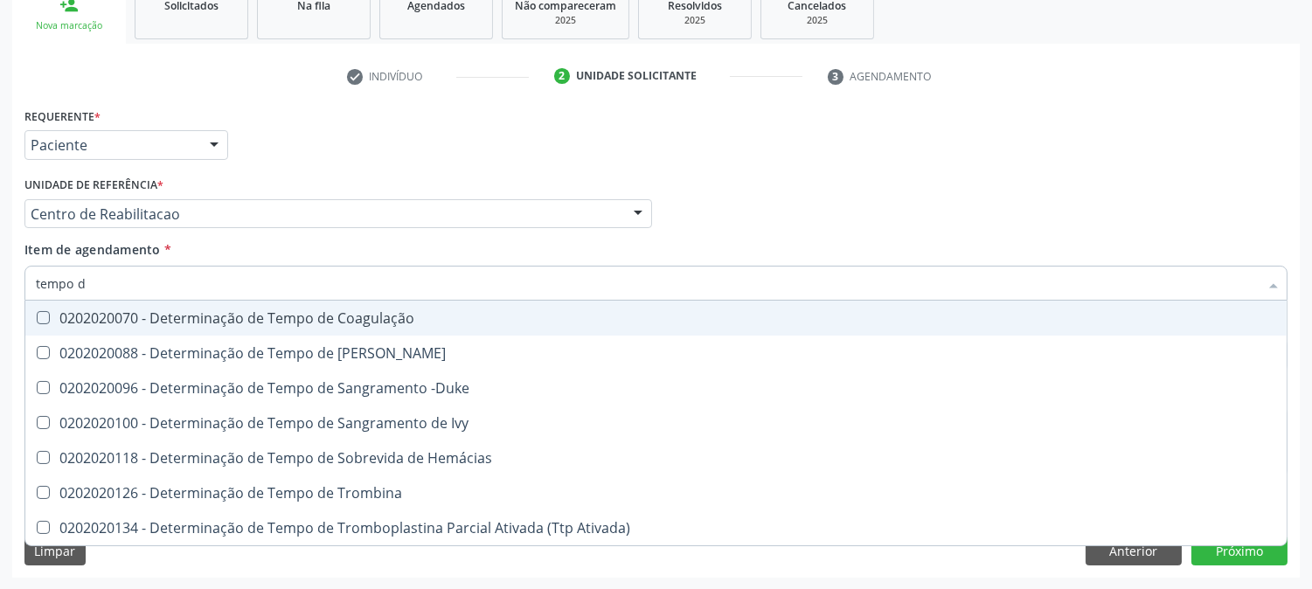
type input "tempo de"
click at [127, 311] on div "0202020070 - Determinação de Tempo de Coagulação" at bounding box center [656, 318] width 1240 height 14
checkbox Coagulação "true"
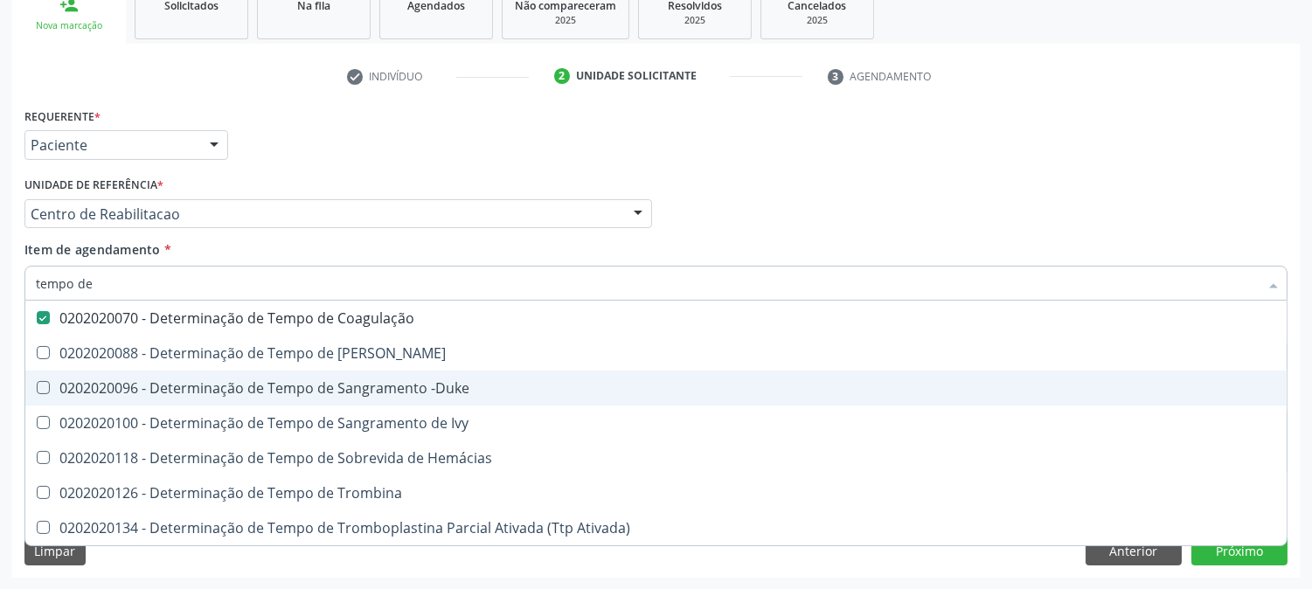
click at [163, 374] on span "0202020096 - Determinação de Tempo de Sangramento -Duke" at bounding box center [655, 388] width 1261 height 35
checkbox -Duke "true"
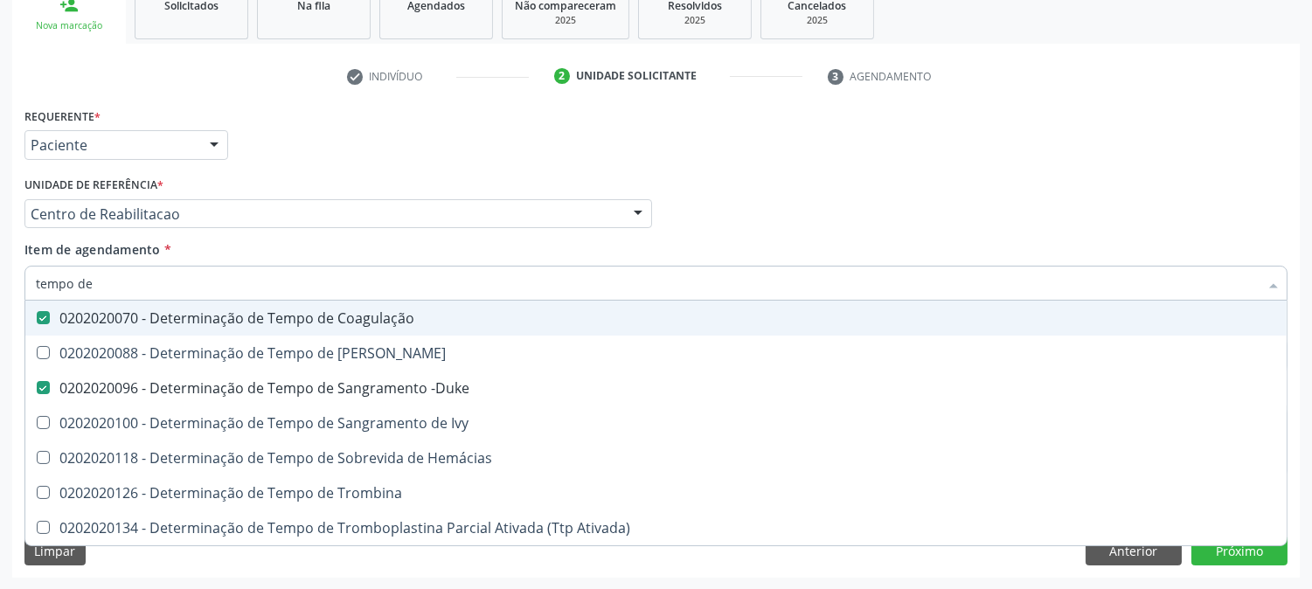
drag, startPoint x: 122, startPoint y: 271, endPoint x: 0, endPoint y: 281, distance: 122.8
click at [0, 281] on div "Acompanhamento Acompanhe a situação das marcações correntes e finalizadas Relat…" at bounding box center [656, 205] width 1312 height 770
checkbox Coagulação "false"
checkbox -Duke "false"
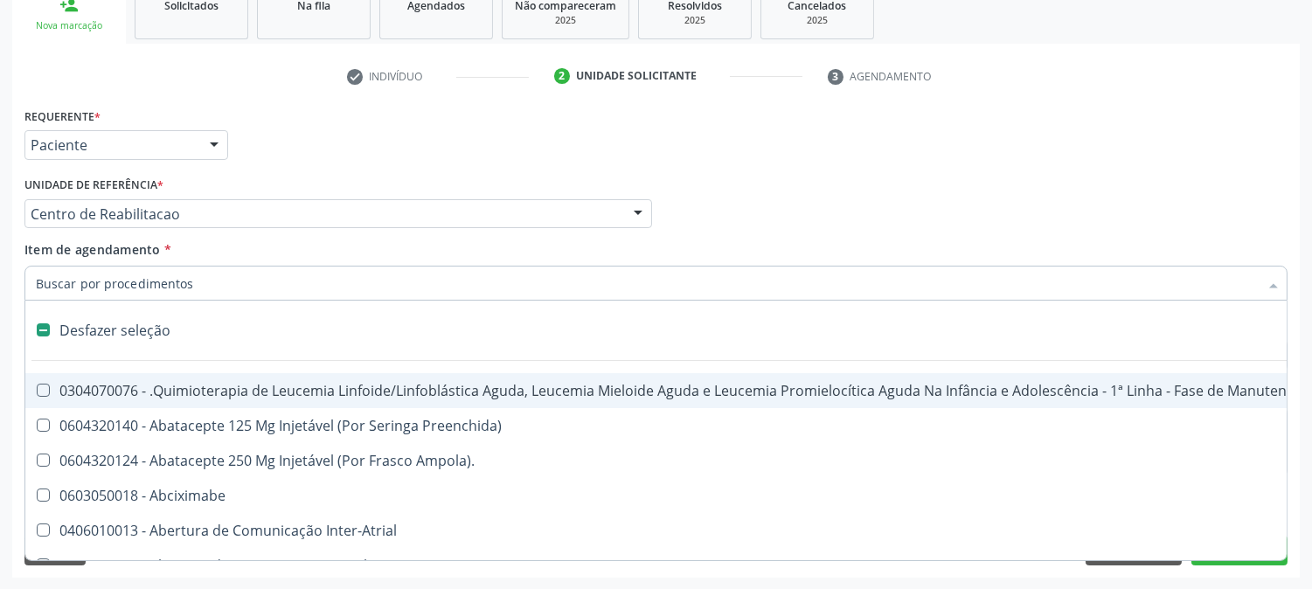
click at [0, 281] on div "Acompanhamento Acompanhe a situação das marcações correntes e finalizadas Relat…" at bounding box center [656, 205] width 1312 height 770
checkbox Preenchida\) "true"
checkbox Ampola\)\ "true"
checkbox Abciximabe "true"
checkbox Inter-Atrial "true"
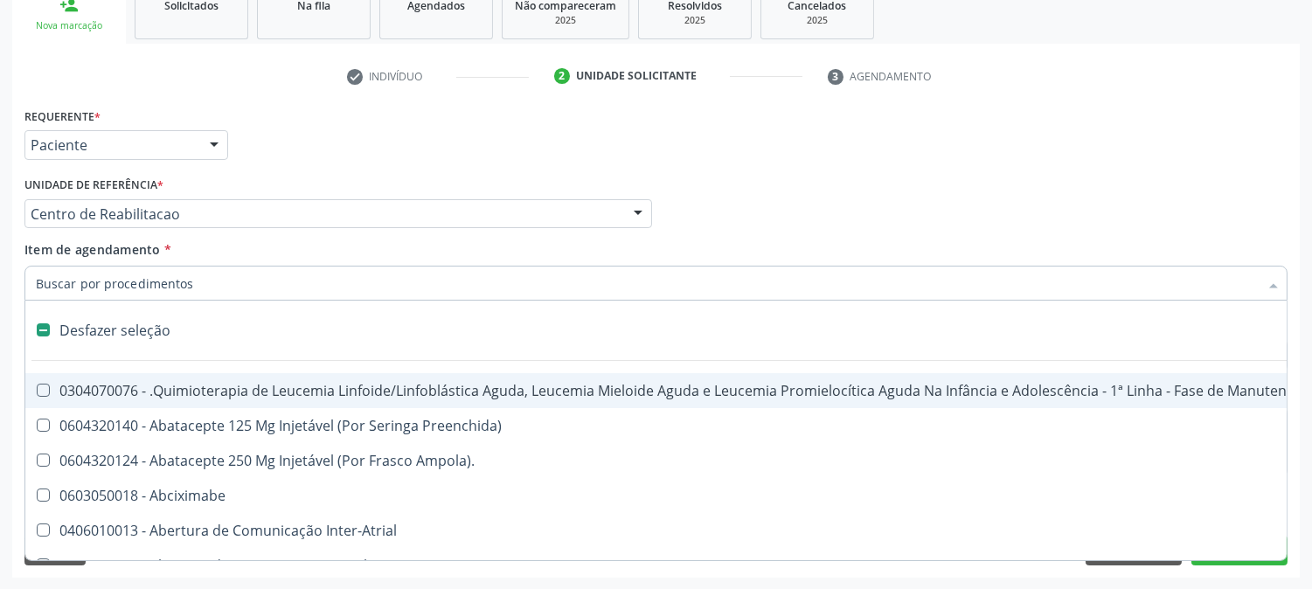
checkbox Valvar "true"
checkbox Adolescente\) "true"
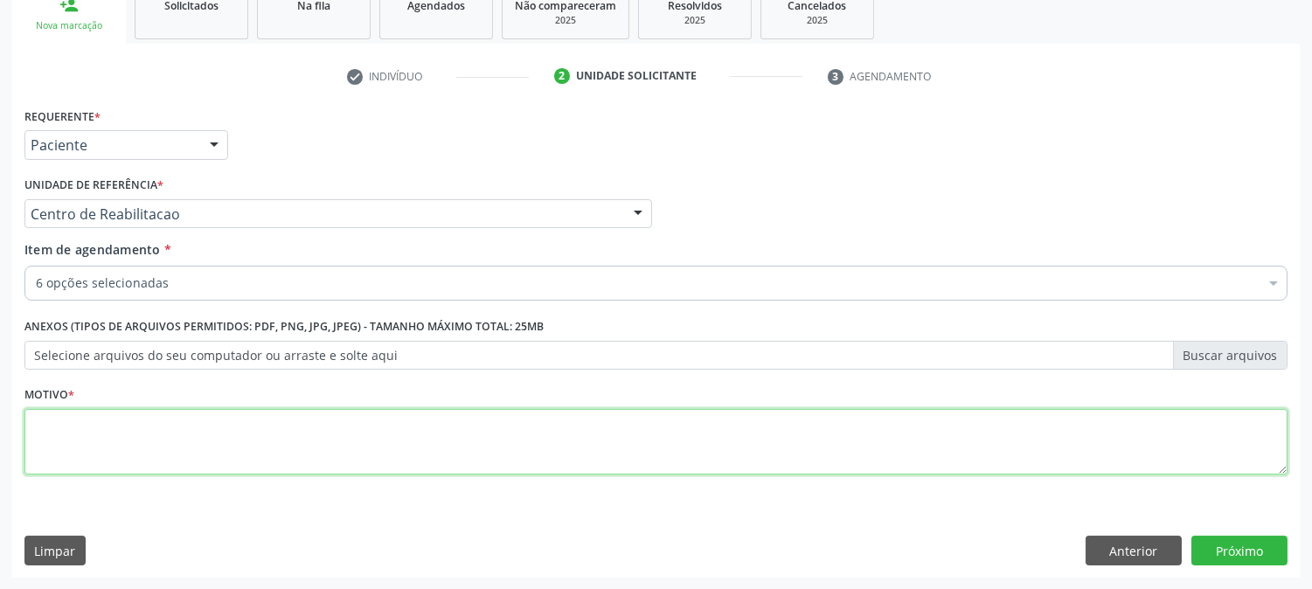
click at [175, 444] on textarea at bounding box center [655, 442] width 1263 height 66
type textarea "."
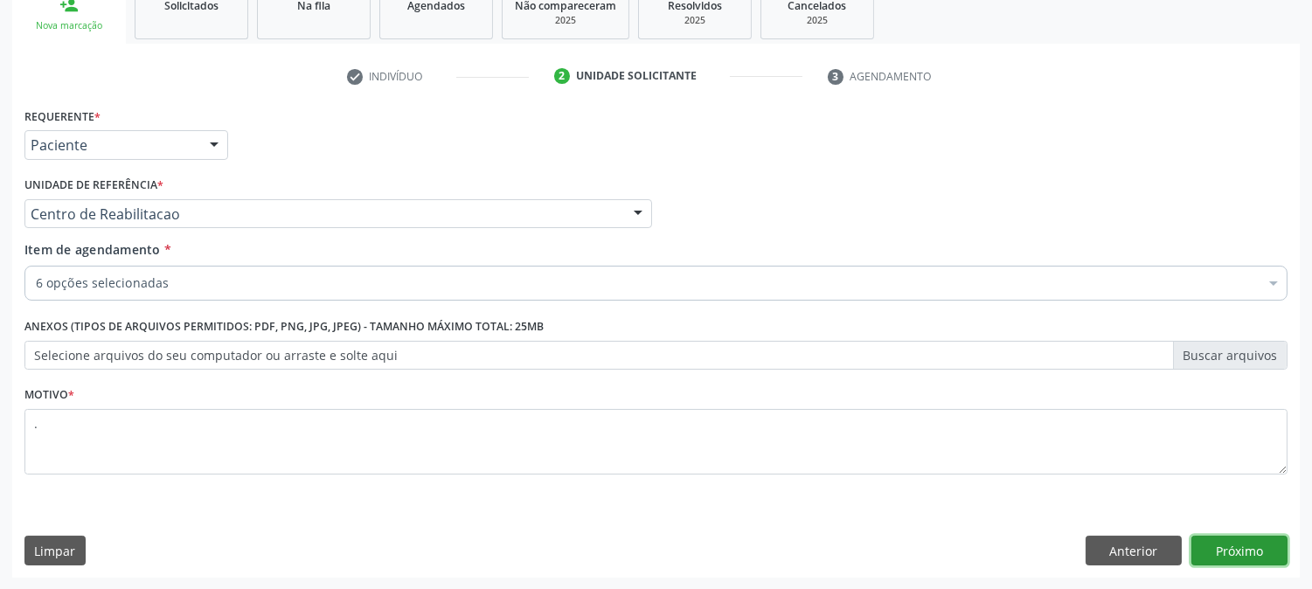
click at [1204, 549] on button "Próximo" at bounding box center [1239, 551] width 96 height 30
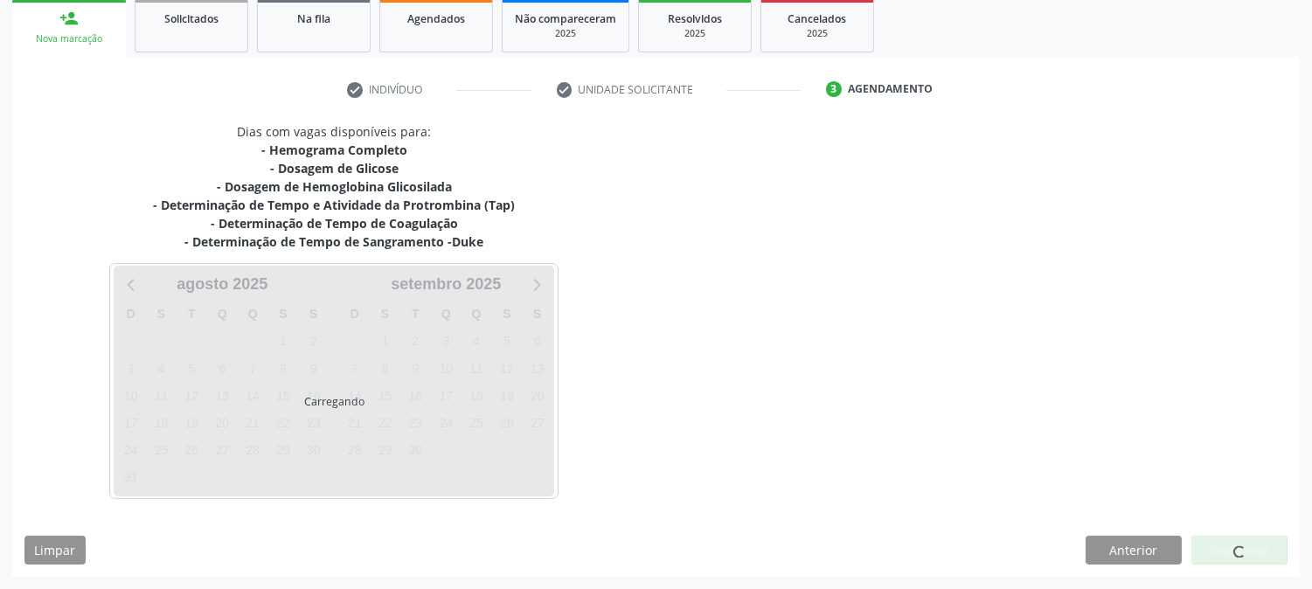
scroll to position [262, 0]
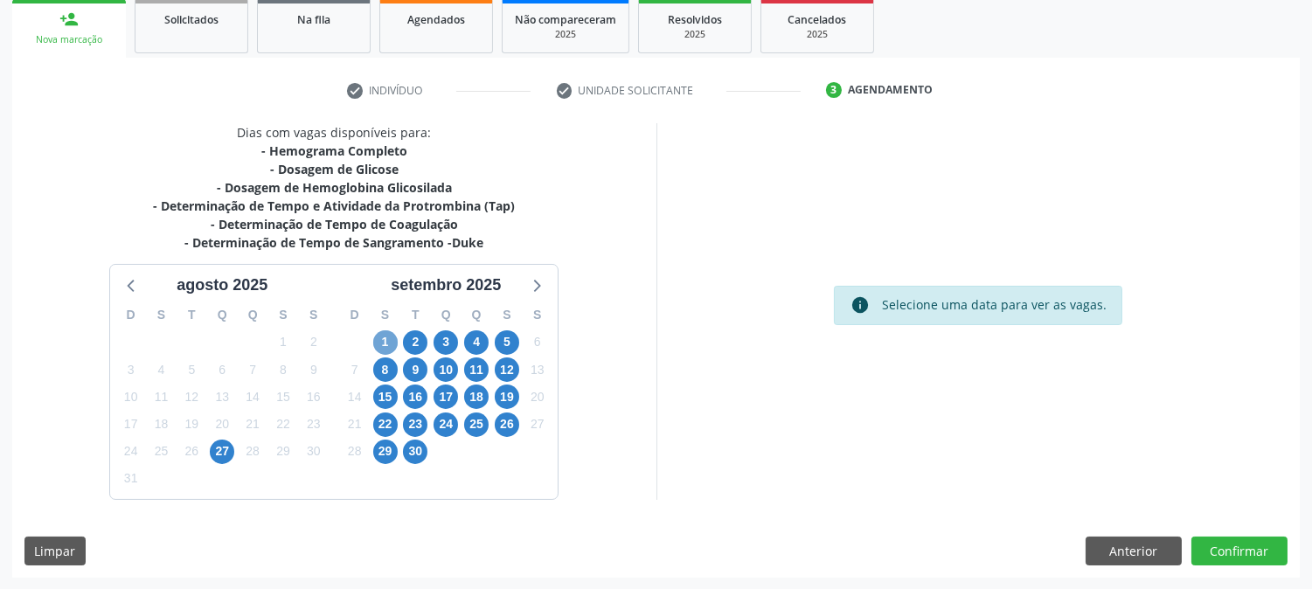
click at [386, 330] on span "1" at bounding box center [385, 342] width 24 height 24
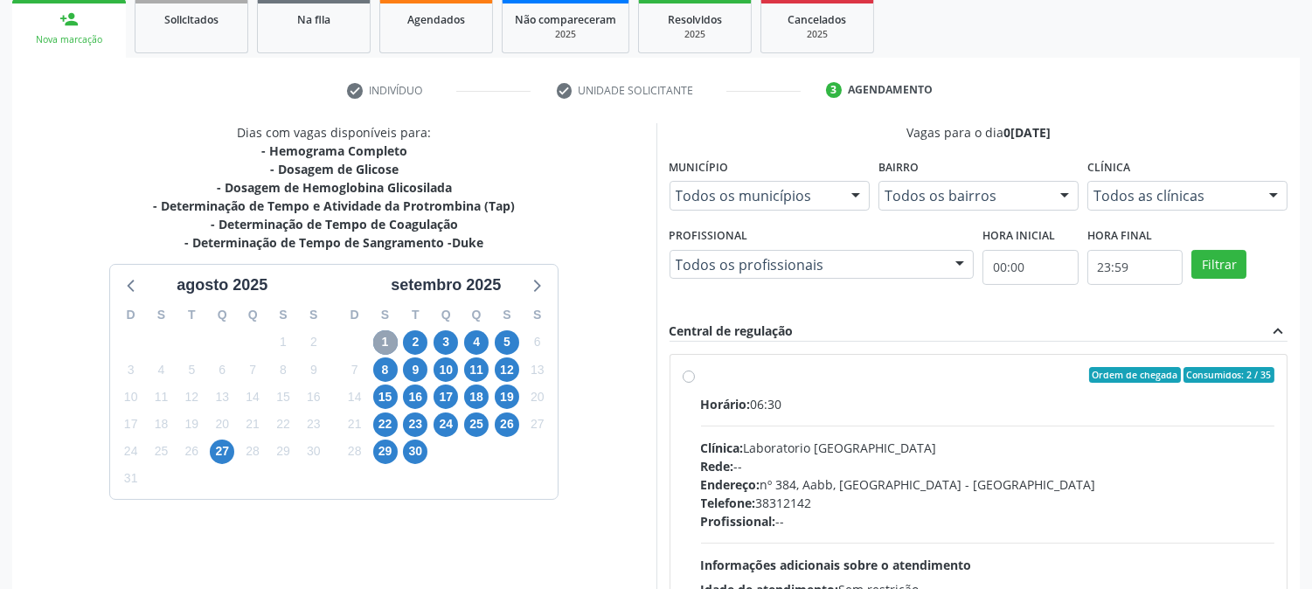
scroll to position [455, 0]
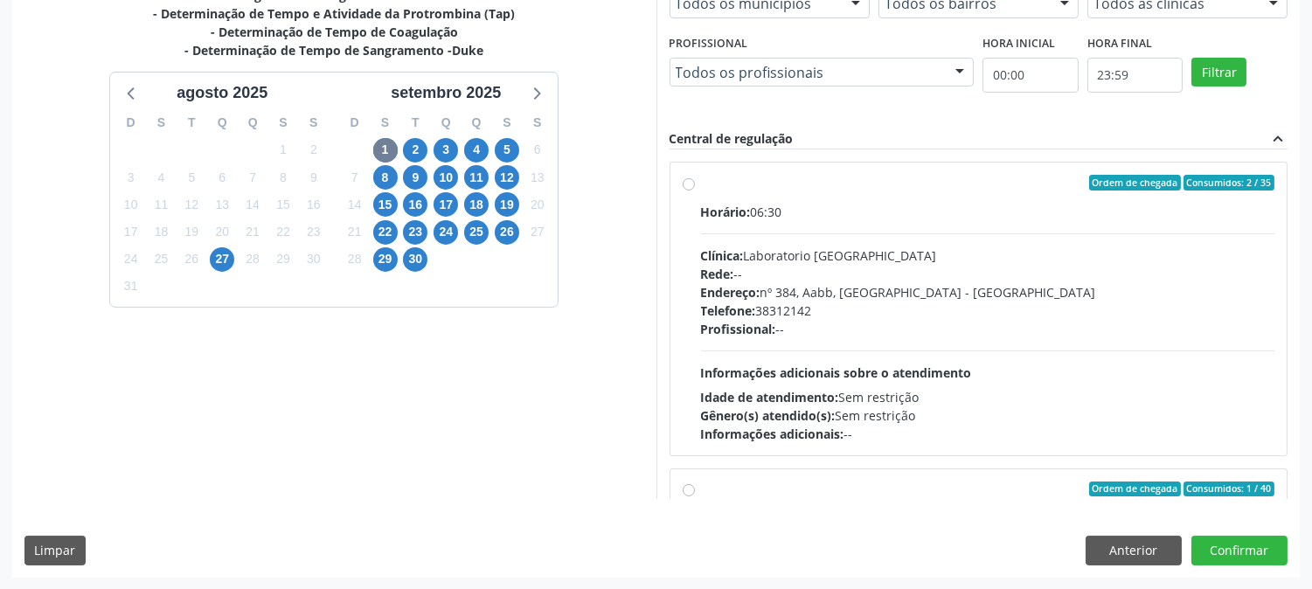
click at [814, 263] on div "Clínica: Laboratorio Sao Francisco" at bounding box center [988, 256] width 574 height 18
click at [695, 191] on input "Ordem de chegada Consumidos: 2 / 35 Horário: 06:30 Clínica: Laboratorio Sao Fra…" at bounding box center [689, 183] width 12 height 16
radio input "true"
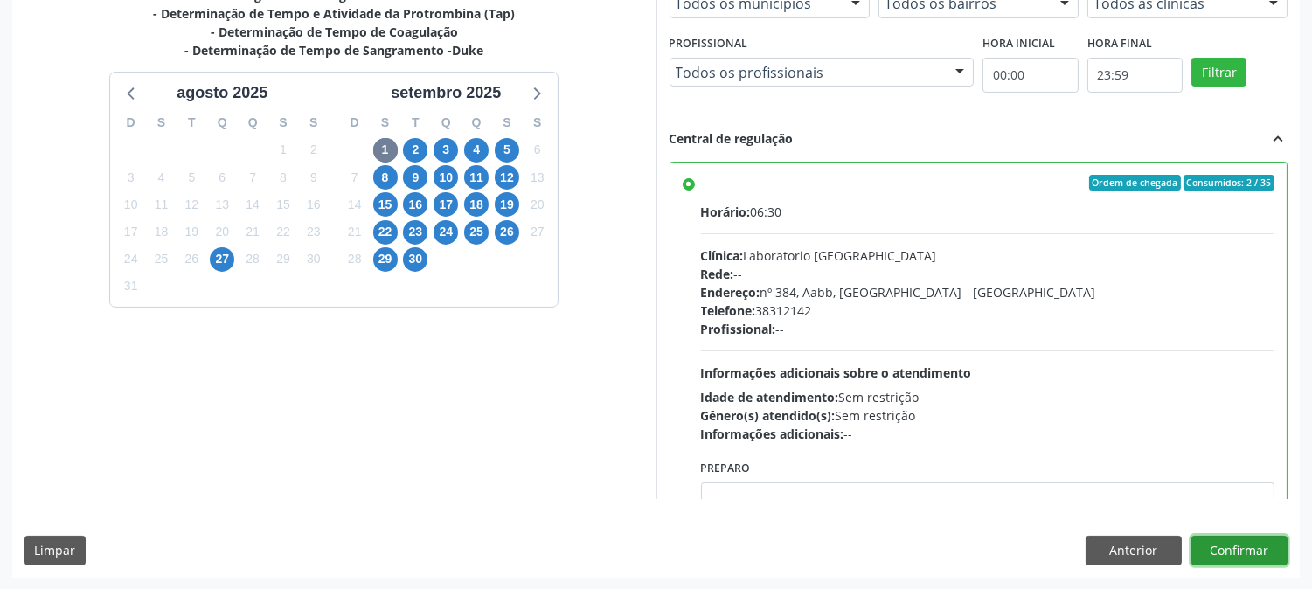
click at [1238, 563] on button "Confirmar" at bounding box center [1239, 551] width 96 height 30
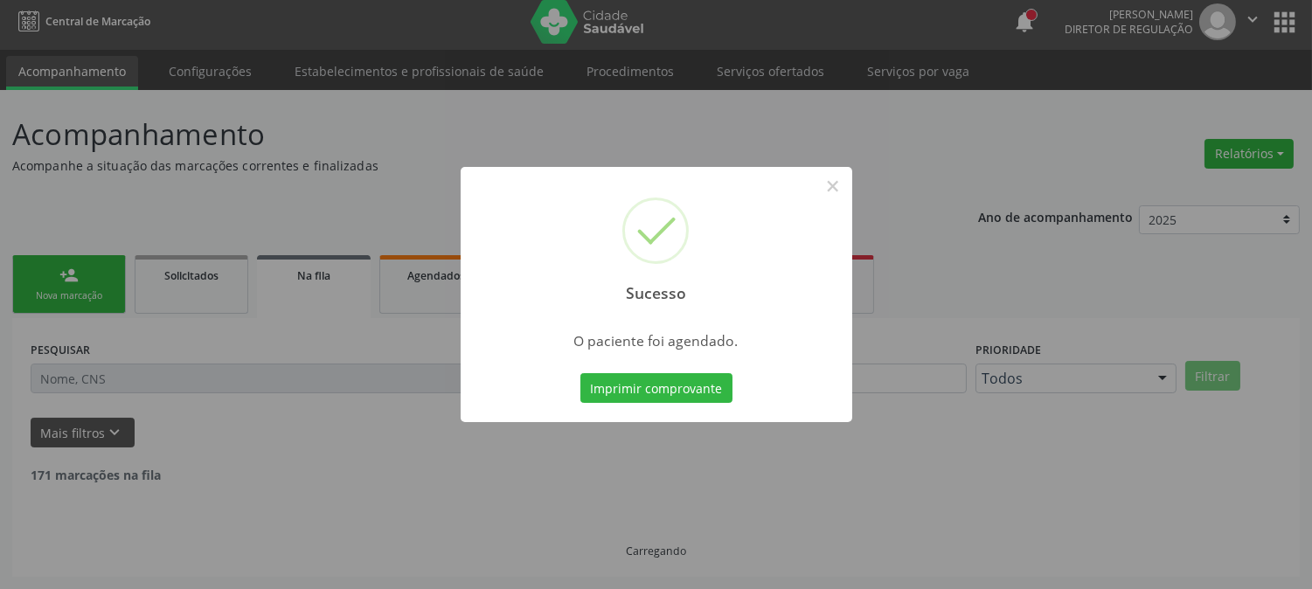
scroll to position [0, 0]
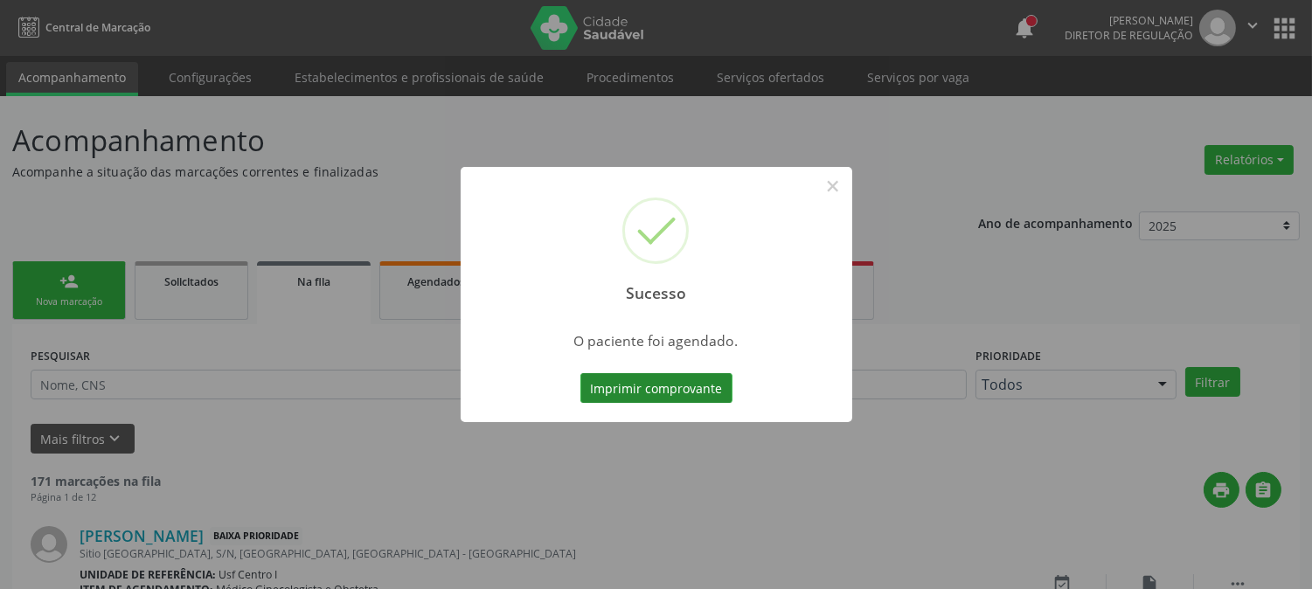
click at [641, 383] on button "Imprimir comprovante" at bounding box center [656, 388] width 152 height 30
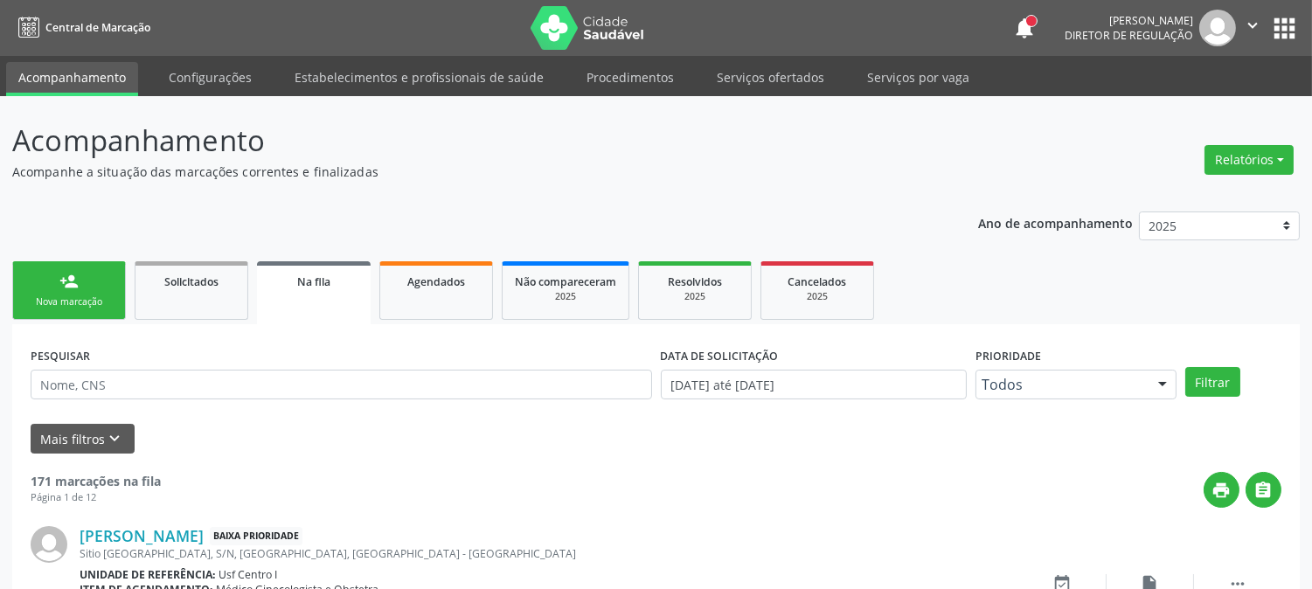
click at [85, 283] on link "person_add Nova marcação" at bounding box center [69, 290] width 114 height 59
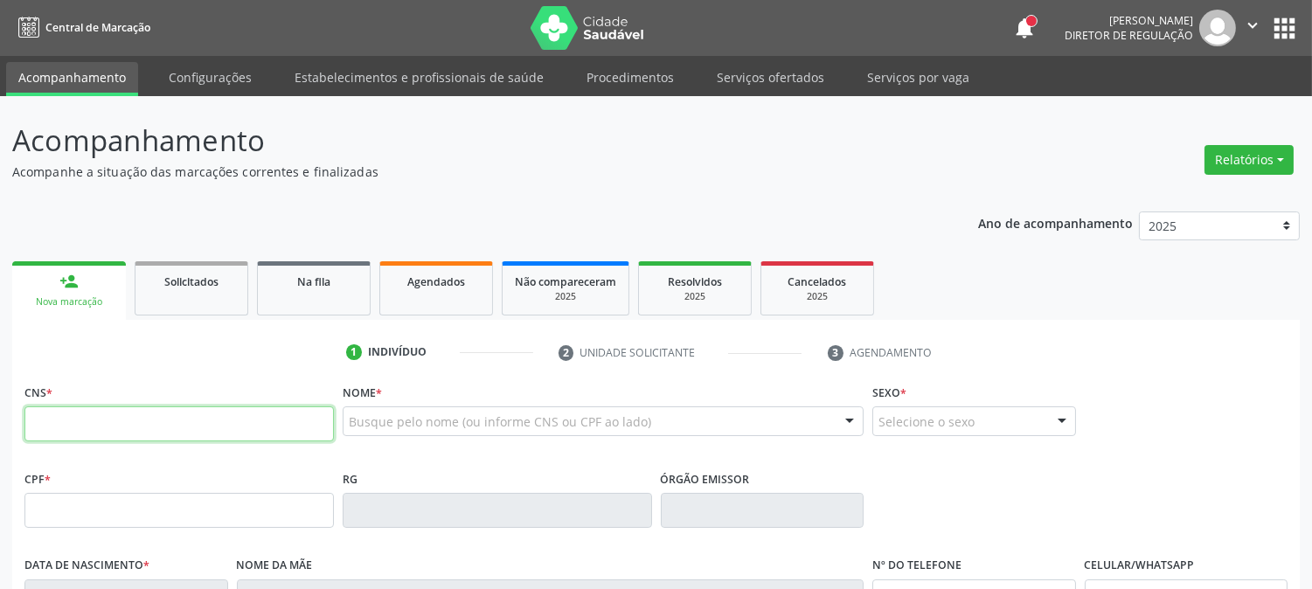
click at [108, 418] on input "text" at bounding box center [178, 423] width 309 height 35
paste input "700 7099 9888 3472"
type input "700 7099 9888 3472"
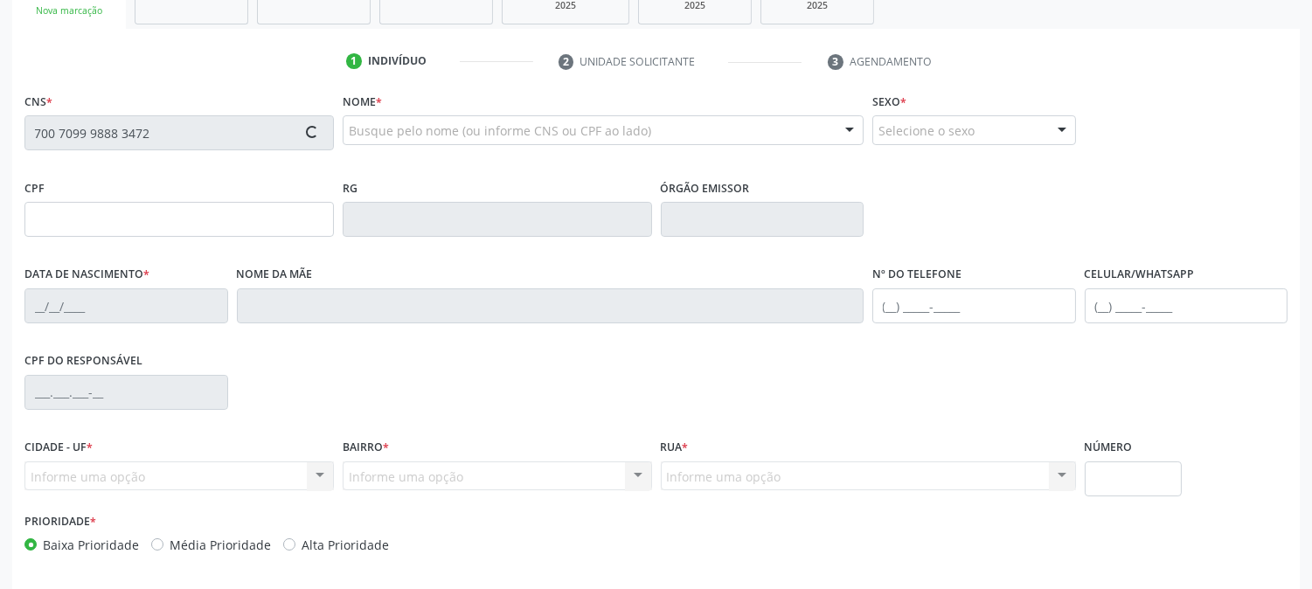
scroll to position [357, 0]
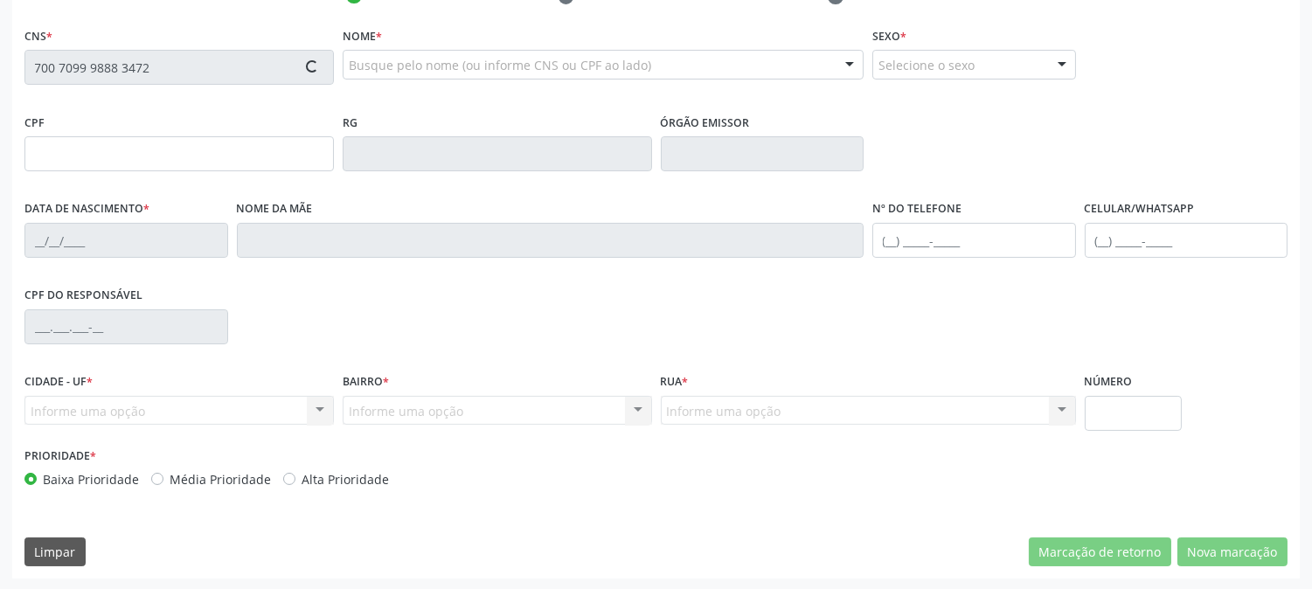
type input "117.385.604-81"
type input "13/01/1997"
type input "Telma Maria da Silva"
type input "(87) 98175-1131"
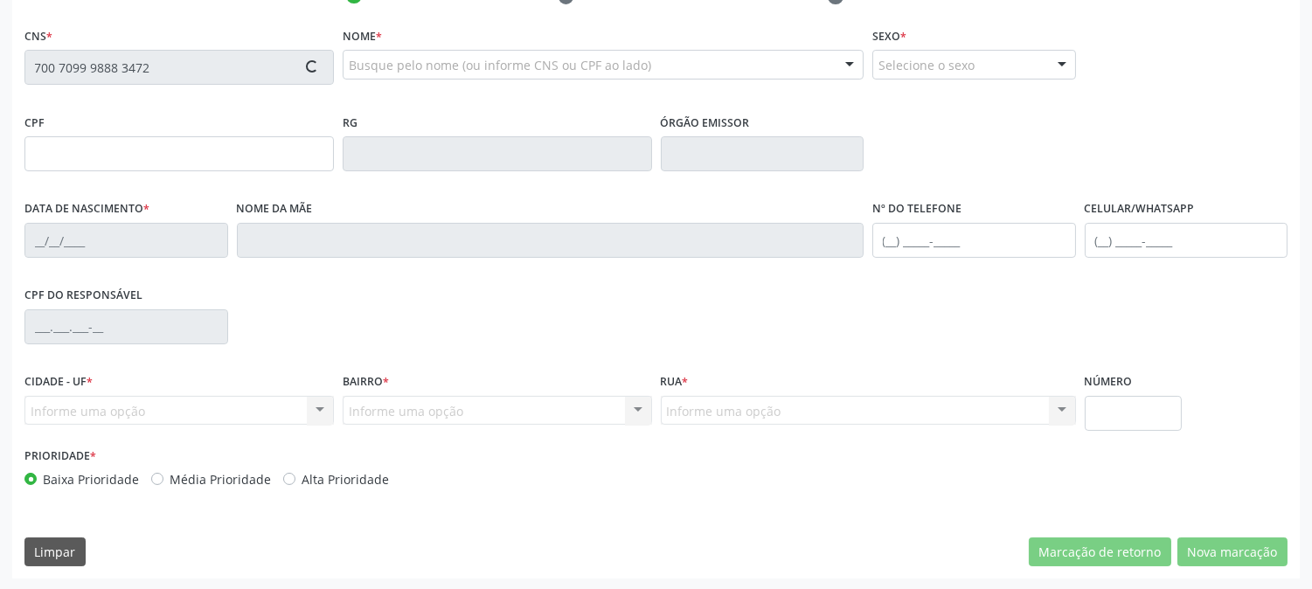
type input "446.365.634-68"
type input "S/N"
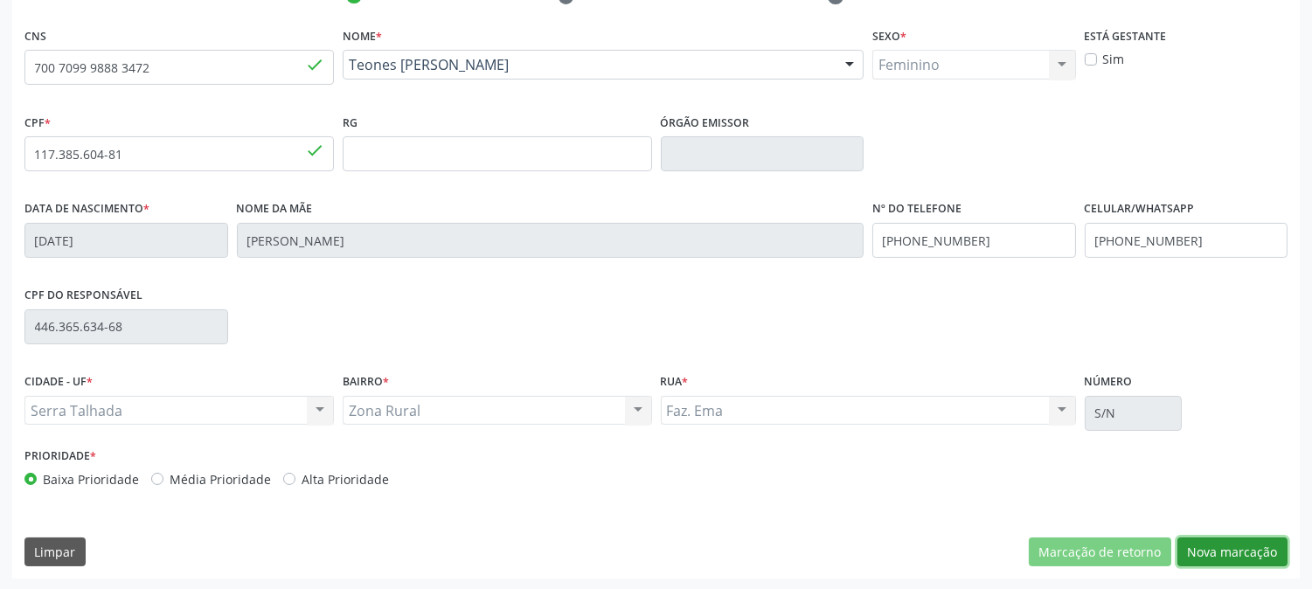
click at [1210, 544] on button "Nova marcação" at bounding box center [1233, 553] width 110 height 30
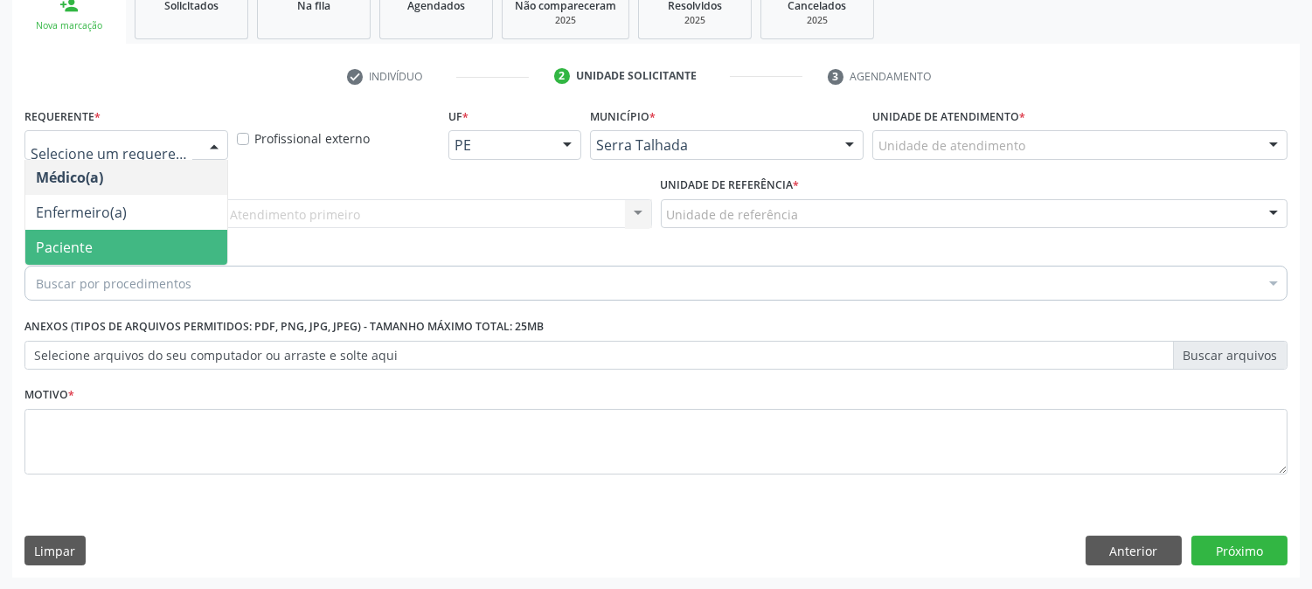
click at [117, 234] on span "Paciente" at bounding box center [126, 247] width 202 height 35
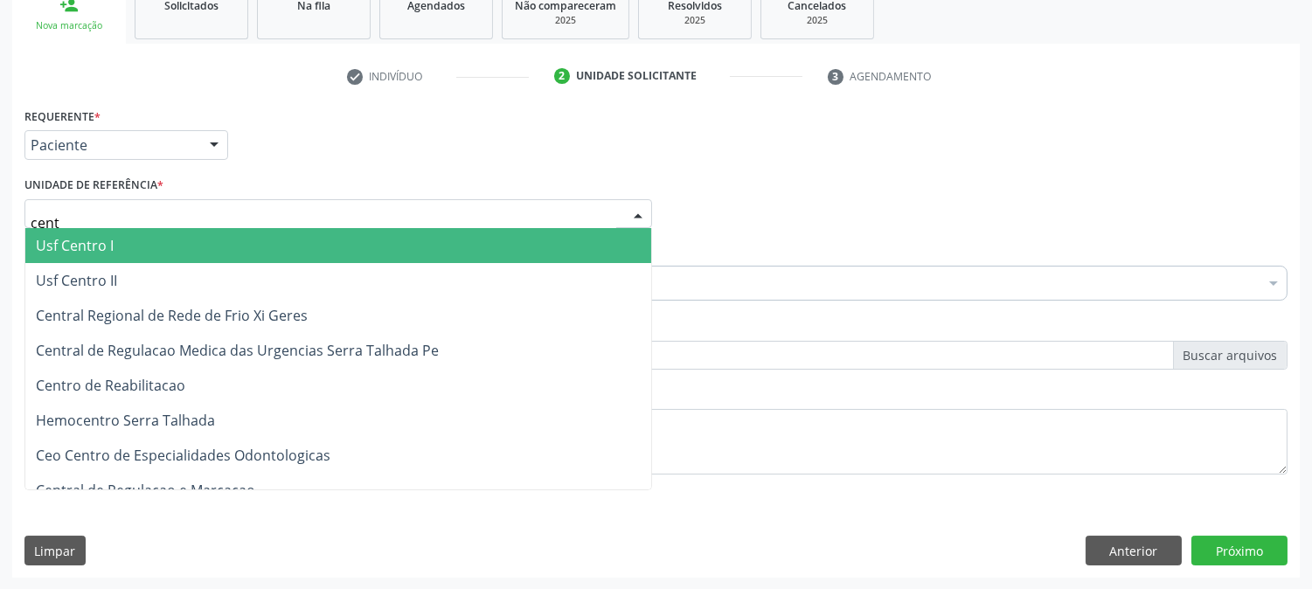
type input "centr"
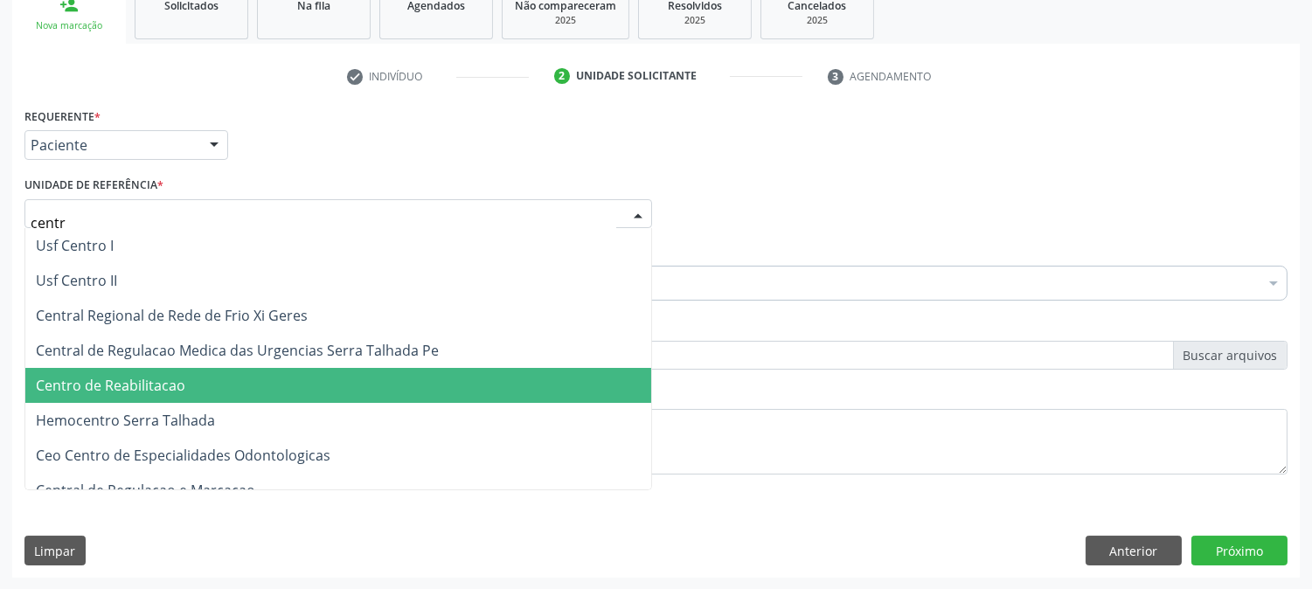
click at [135, 370] on span "Centro de Reabilitacao" at bounding box center [338, 385] width 626 height 35
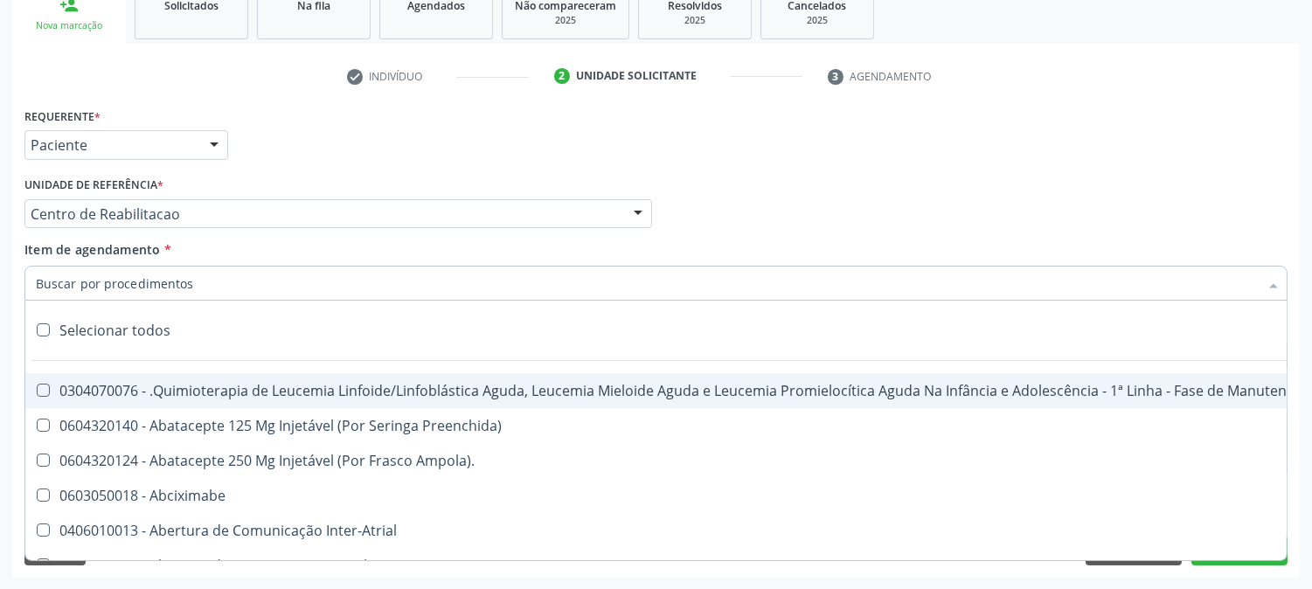
click at [133, 284] on input "Item de agendamento *" at bounding box center [647, 283] width 1223 height 35
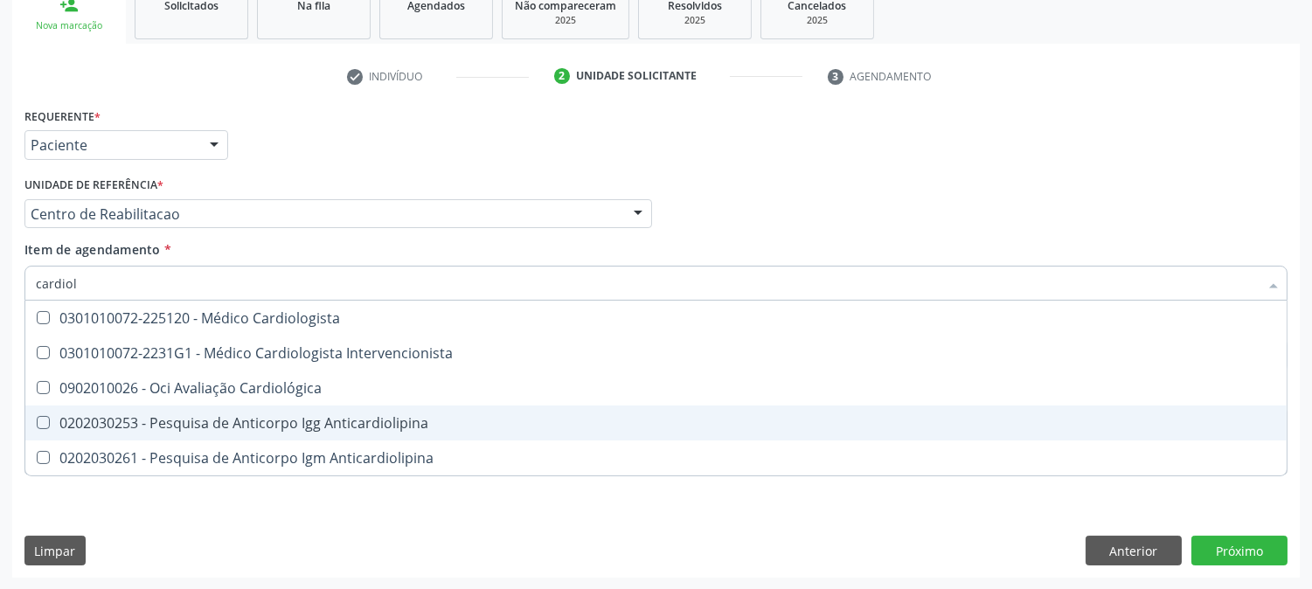
scroll to position [0, 0]
type input "cardiolo"
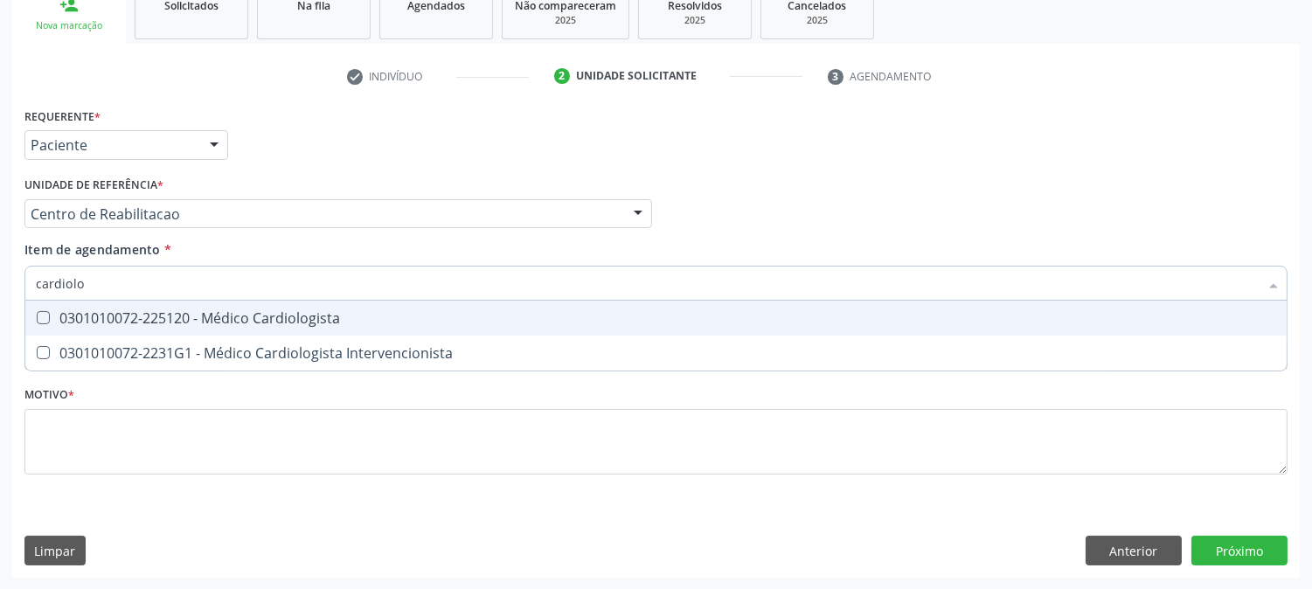
click at [285, 316] on div "0301010072-225120 - Médico Cardiologista" at bounding box center [656, 318] width 1240 height 14
checkbox Cardiologista "true"
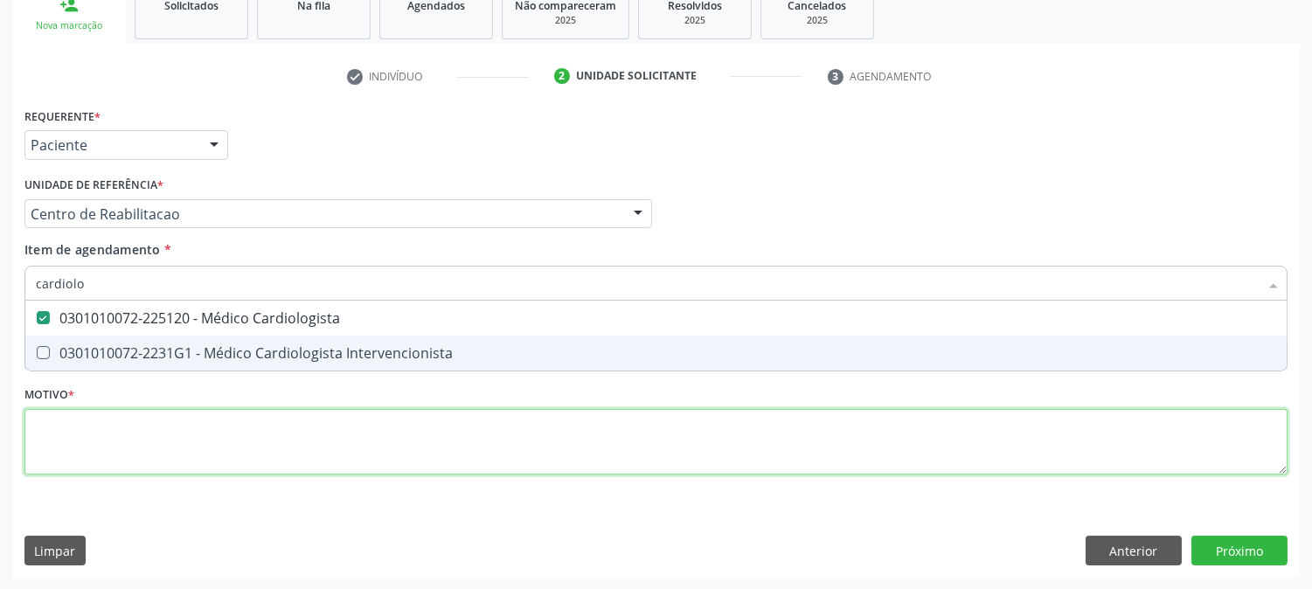
click at [214, 414] on div "Requerente * Paciente Médico(a) Enfermeiro(a) Paciente Nenhum resultado encontr…" at bounding box center [655, 301] width 1263 height 396
checkbox Intervencionista "true"
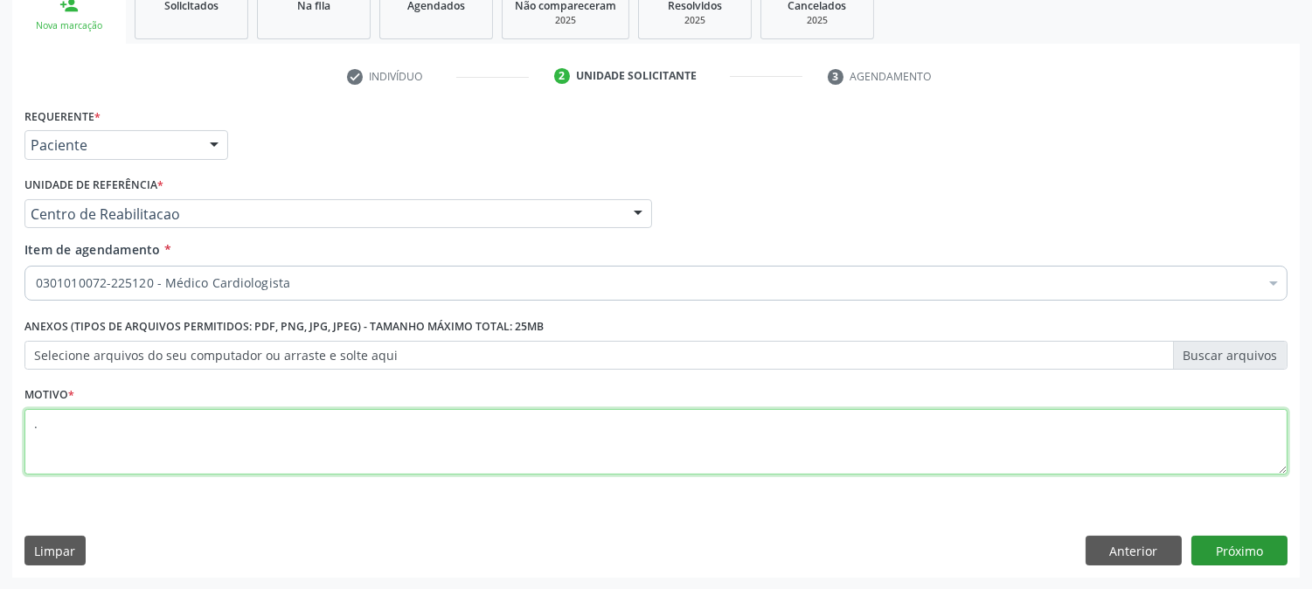
type textarea "."
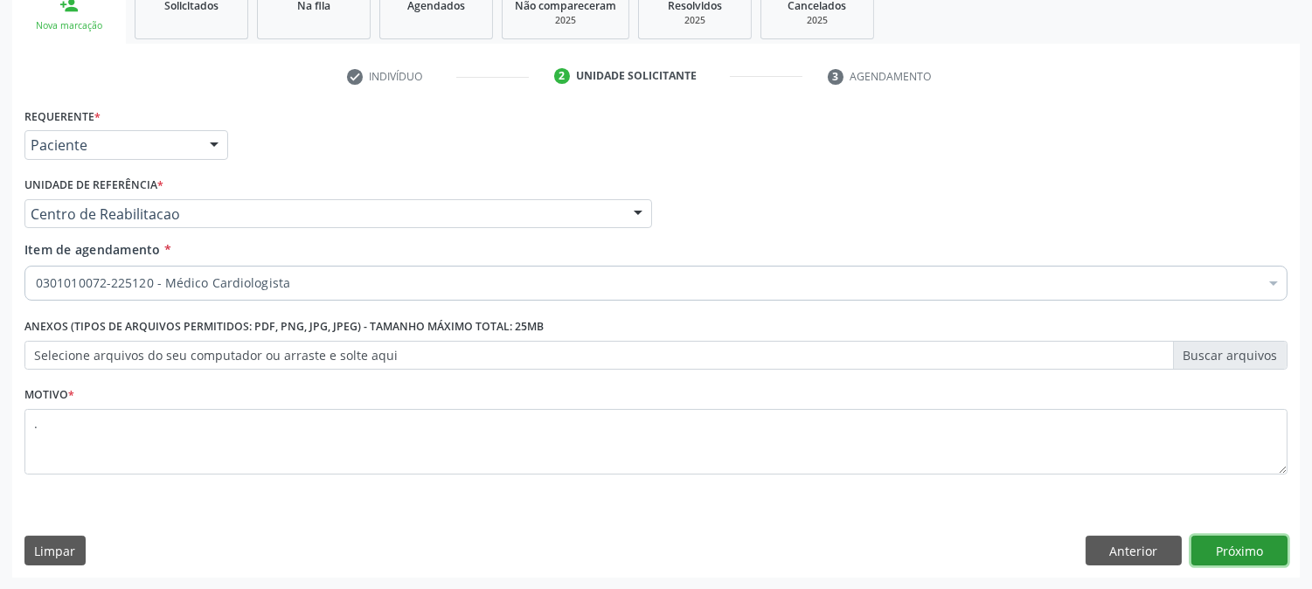
click at [1200, 545] on button "Próximo" at bounding box center [1239, 551] width 96 height 30
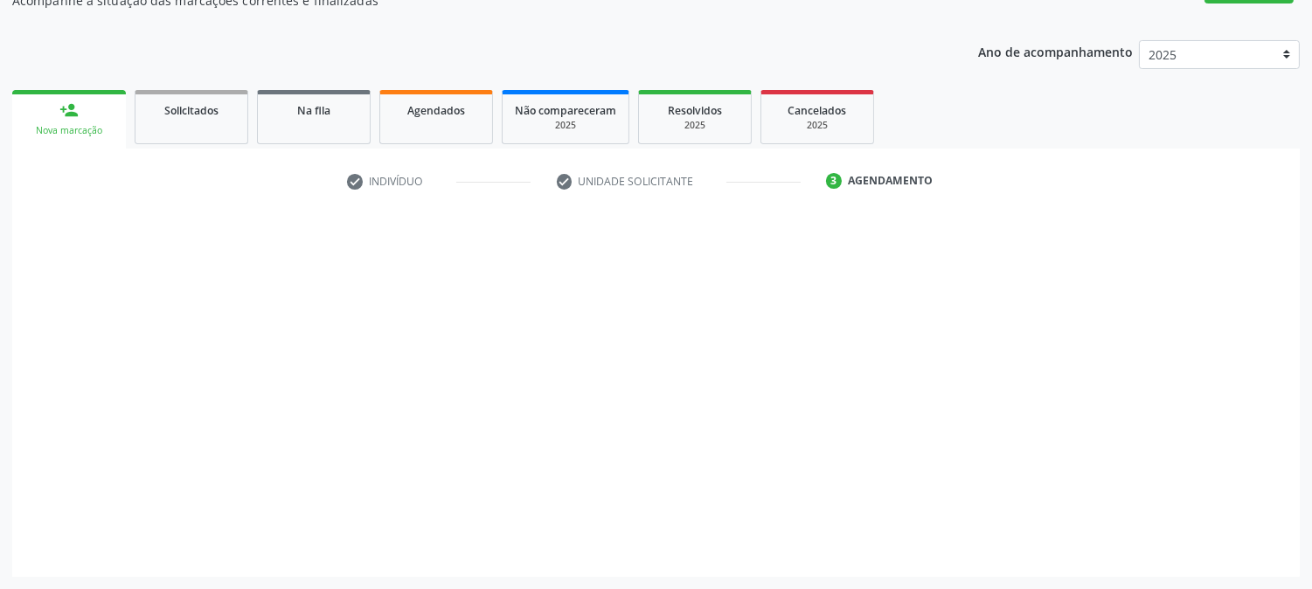
scroll to position [170, 0]
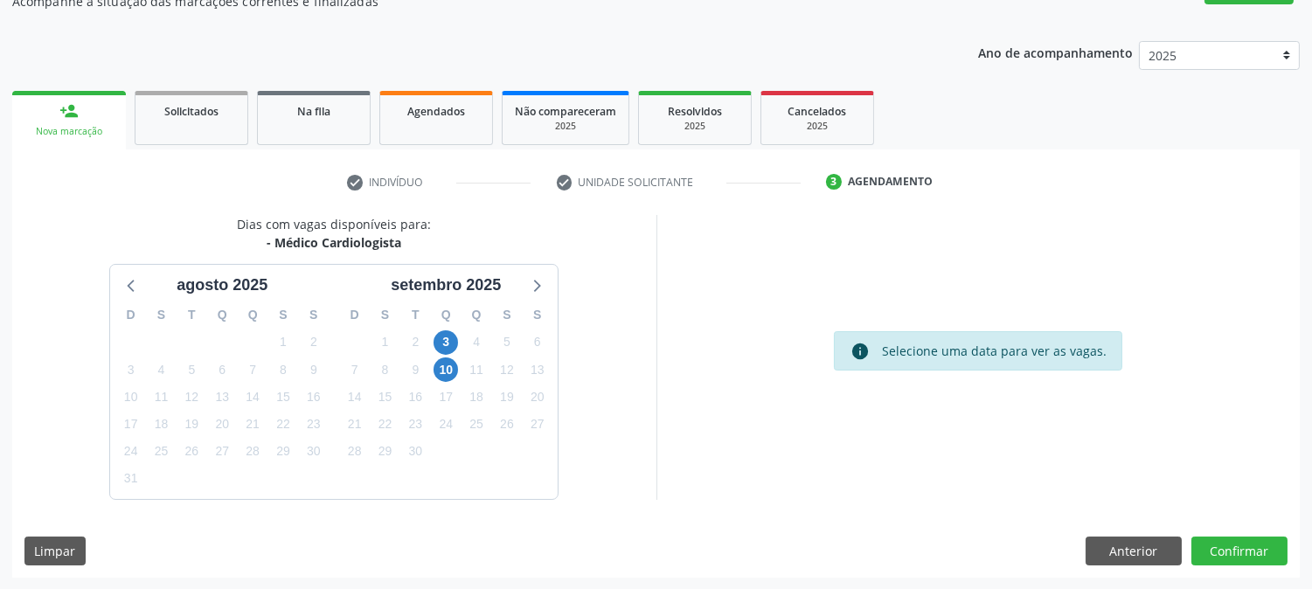
click at [459, 334] on div "3" at bounding box center [446, 342] width 31 height 27
click at [453, 335] on span "3" at bounding box center [446, 342] width 24 height 24
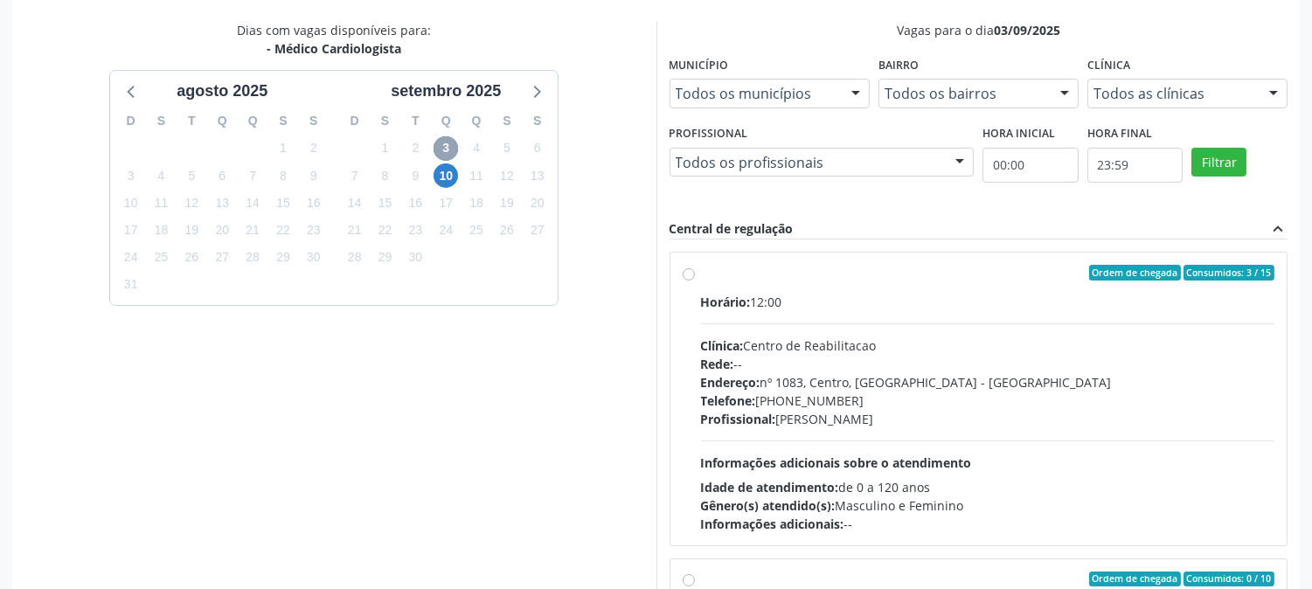
scroll to position [455, 0]
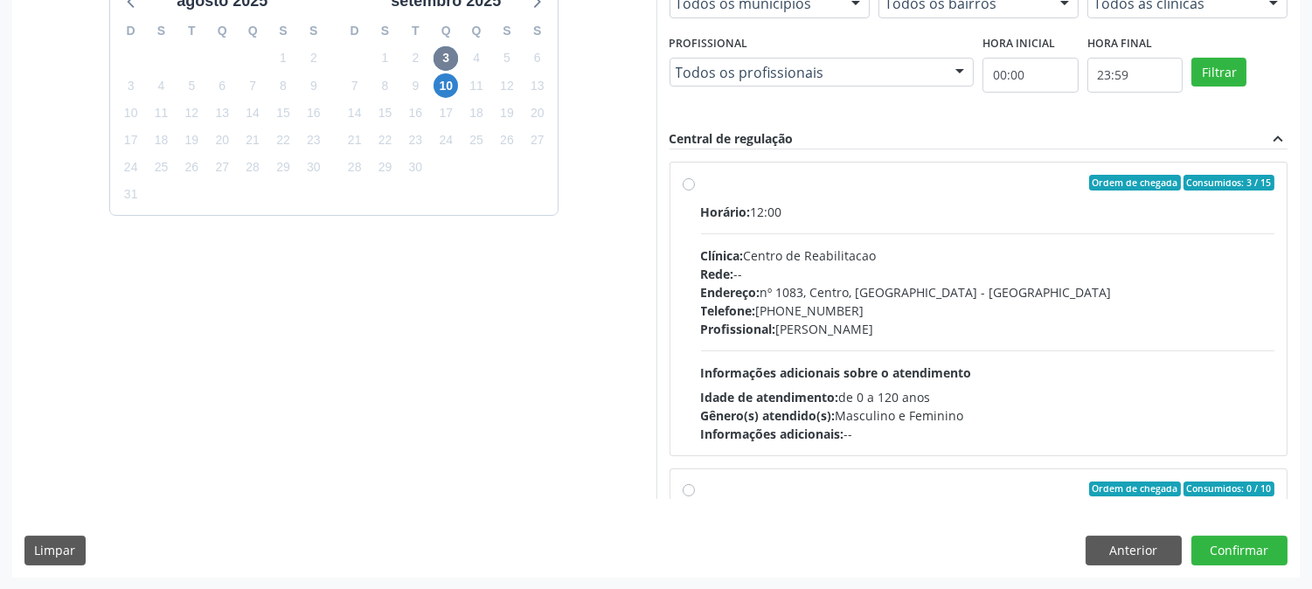
click at [800, 316] on div "Telefone: (81) 38313112" at bounding box center [988, 311] width 574 height 18
click at [695, 191] on input "Ordem de chegada Consumidos: 3 / 15 Horário: 12:00 Clínica: Centro de Reabilita…" at bounding box center [689, 183] width 12 height 16
radio input "true"
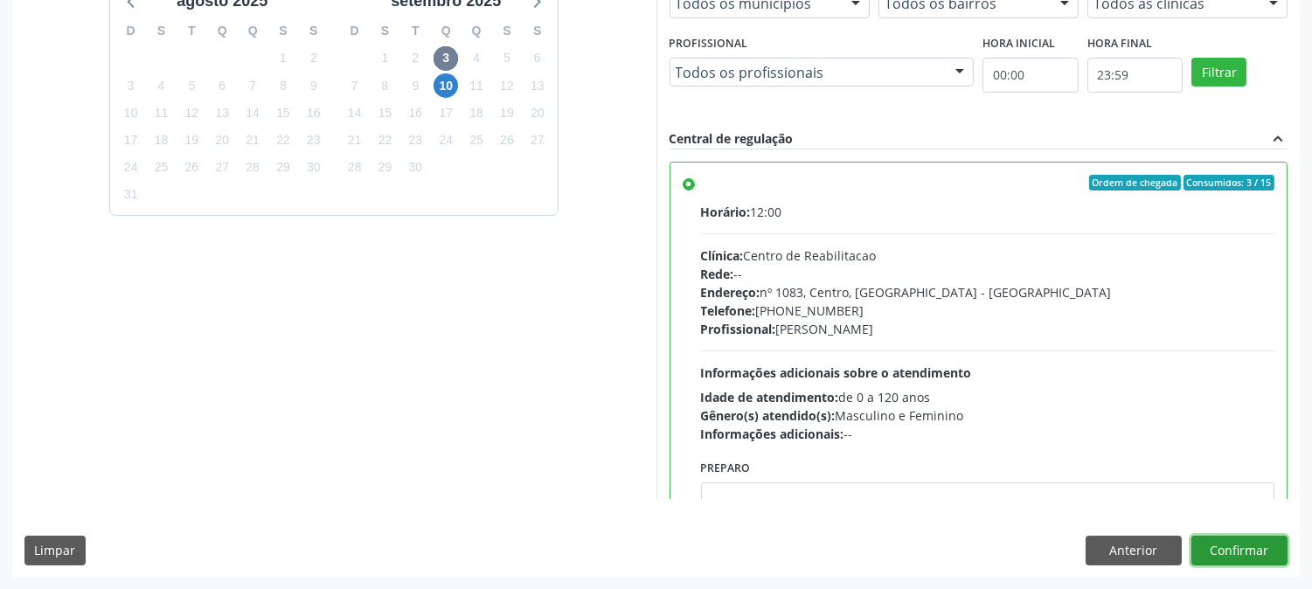
click at [1216, 543] on button "Confirmar" at bounding box center [1239, 551] width 96 height 30
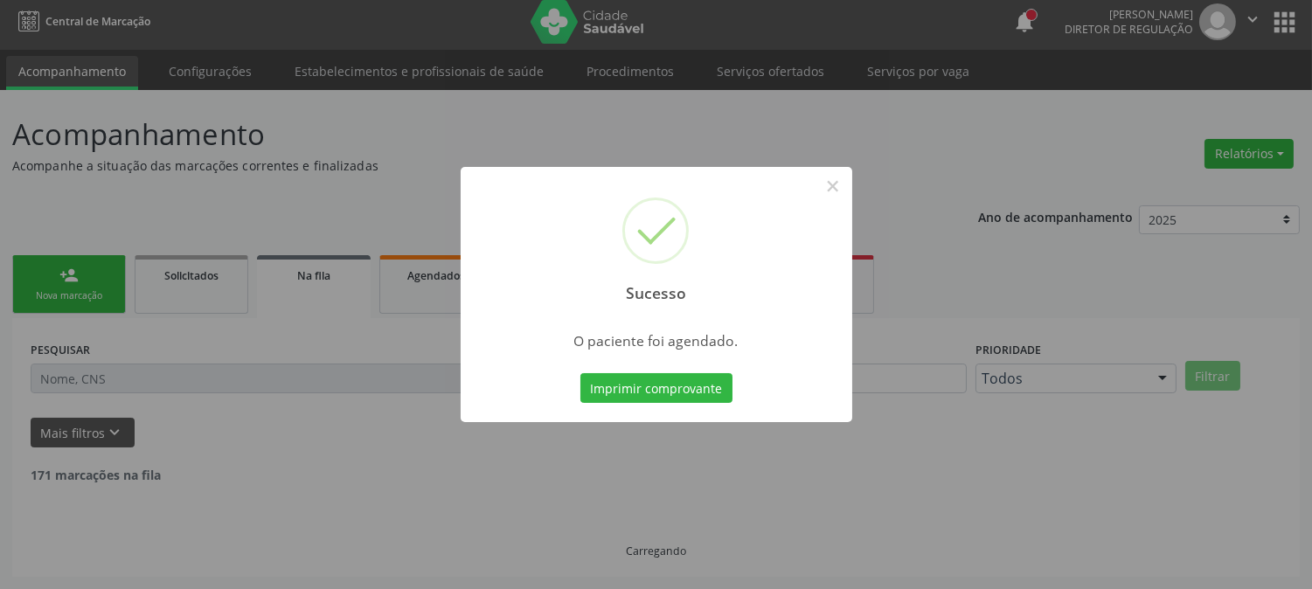
scroll to position [0, 0]
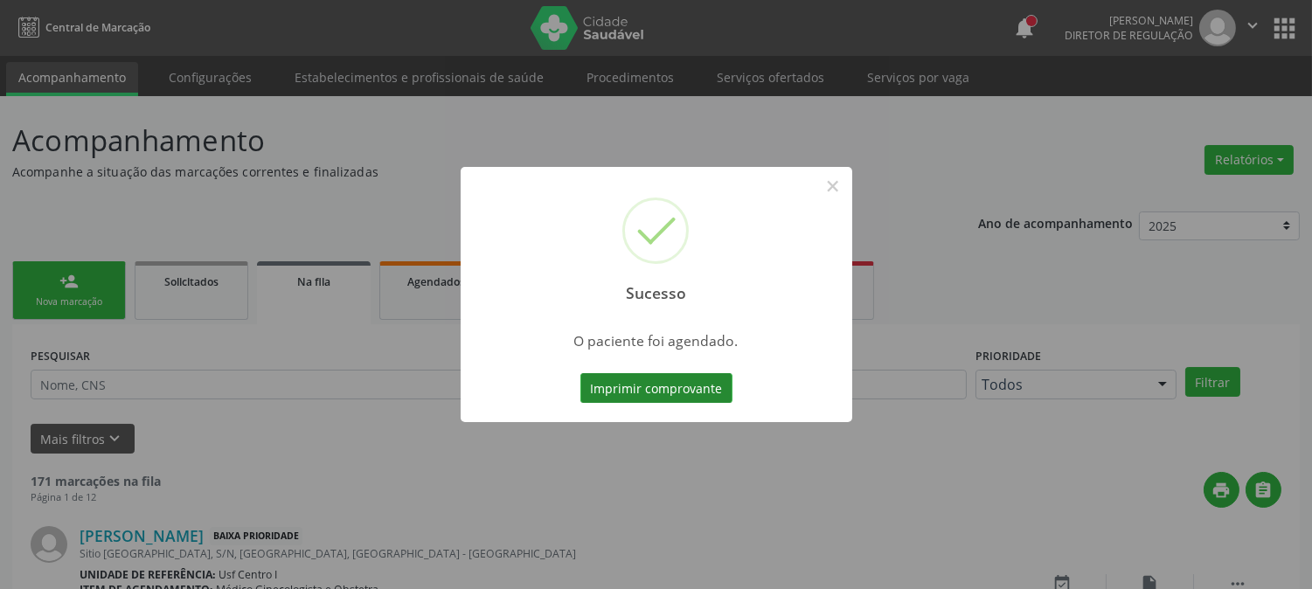
click at [692, 392] on button "Imprimir comprovante" at bounding box center [656, 388] width 152 height 30
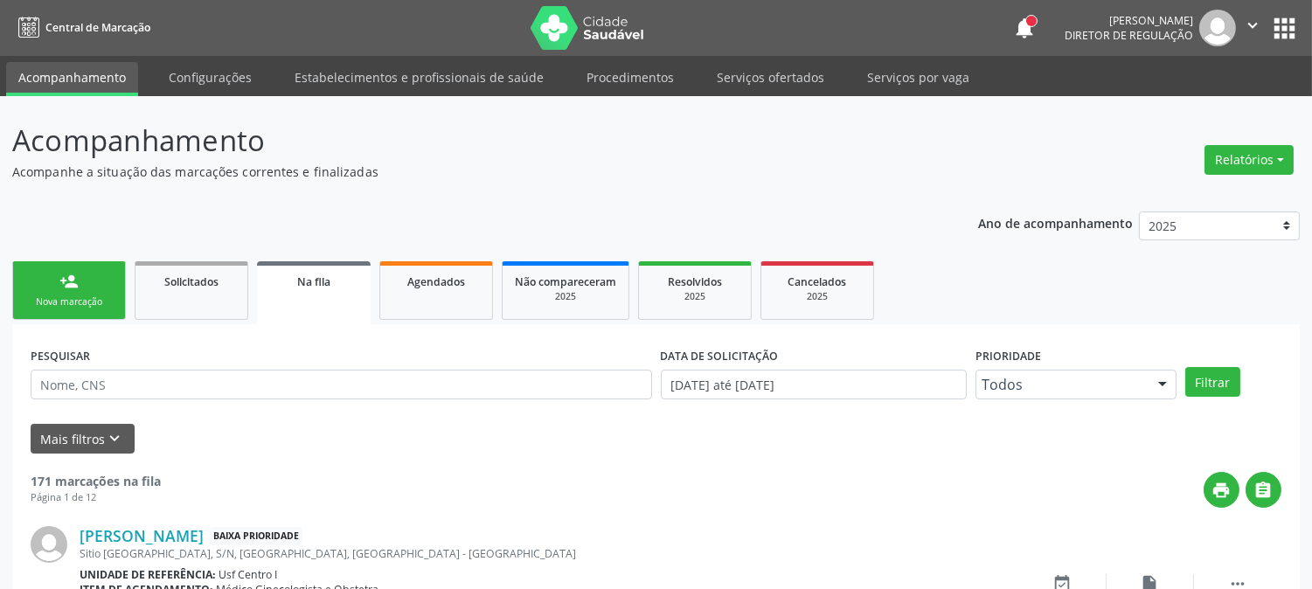
click at [63, 291] on link "person_add Nova marcação" at bounding box center [69, 290] width 114 height 59
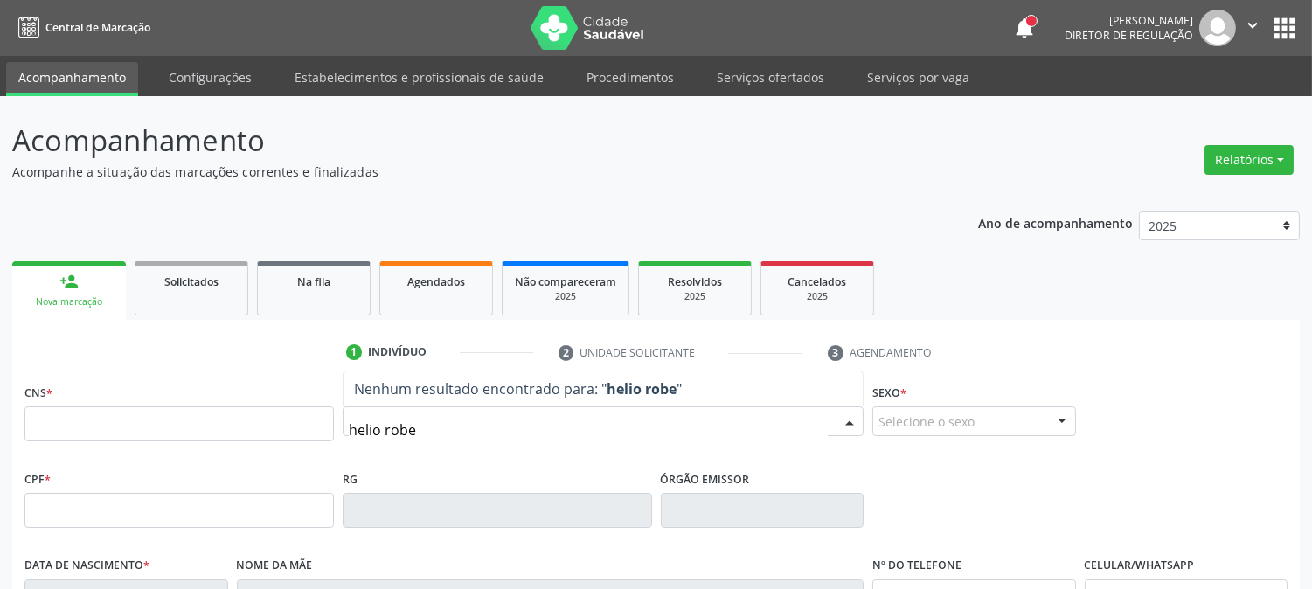
type input "helio rober"
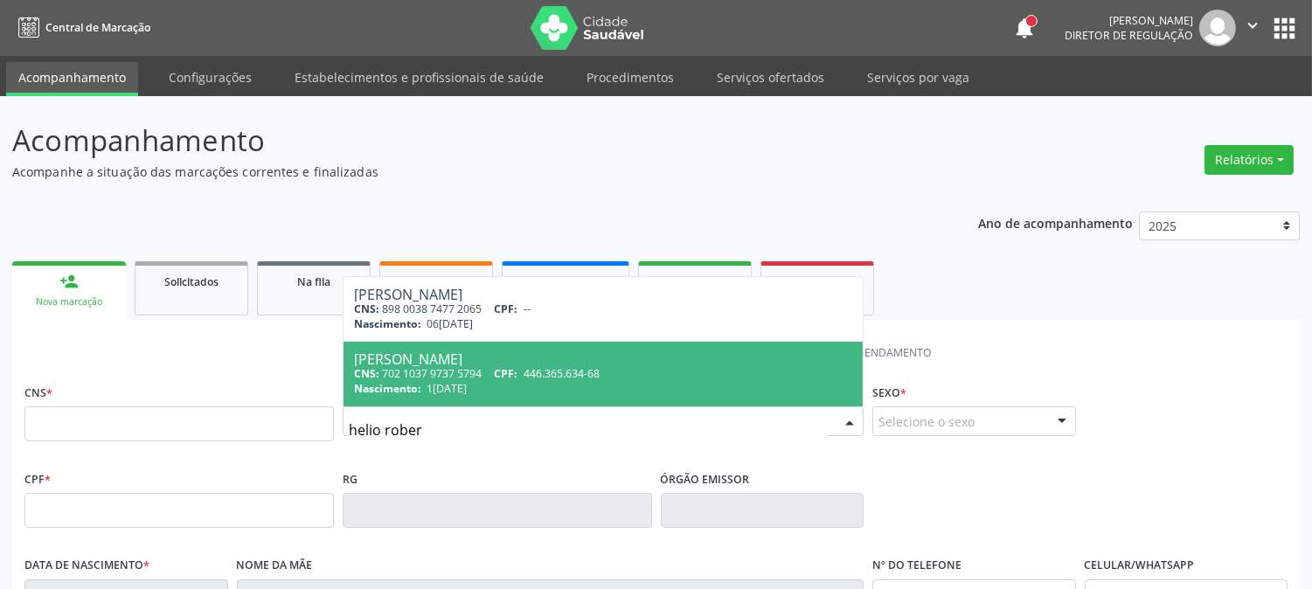
click at [444, 378] on div "CNS: 702 1037 9737 5794 CPF: 446.365.634-68" at bounding box center [603, 373] width 498 height 15
type input "702 1037 9737 5794"
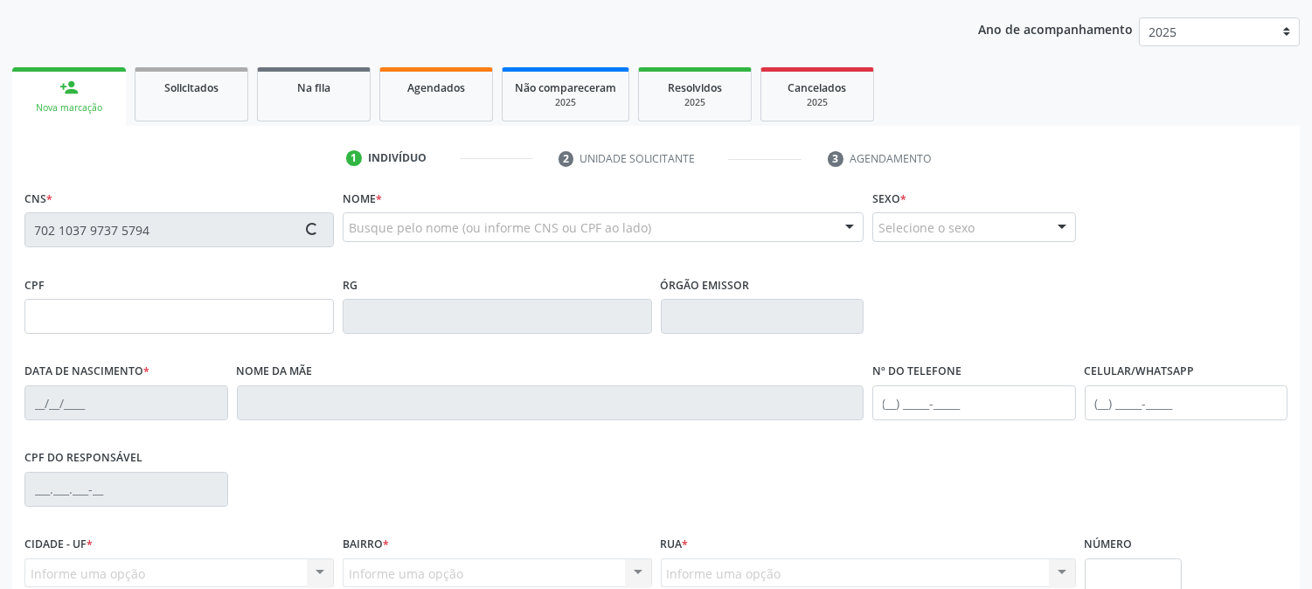
scroll to position [357, 0]
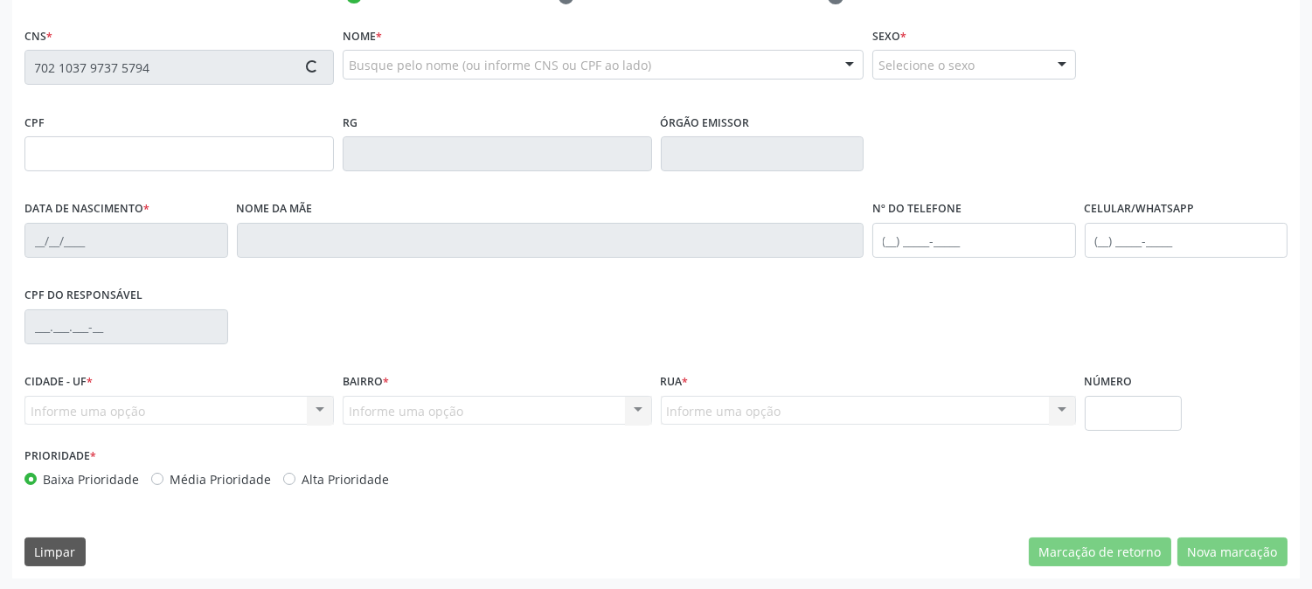
type input "446.365.634-68"
type input "10/03/1964"
type input "Lucilia de Souza Moraes"
type input "[PHONE_NUMBER]"
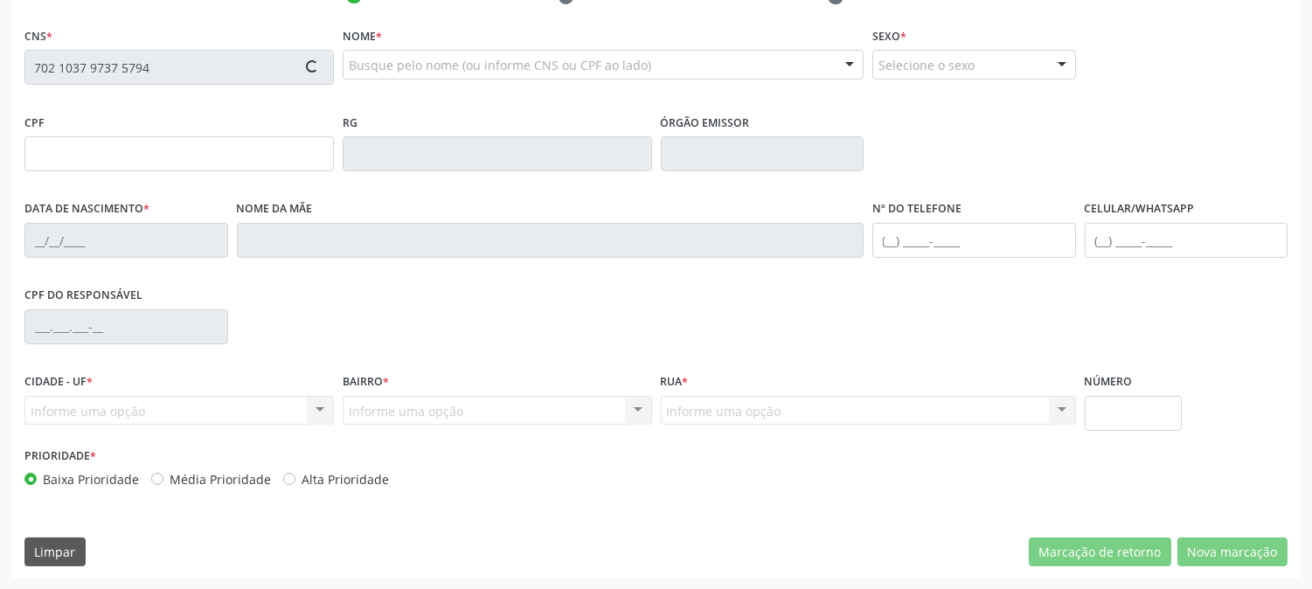
type input "S/N"
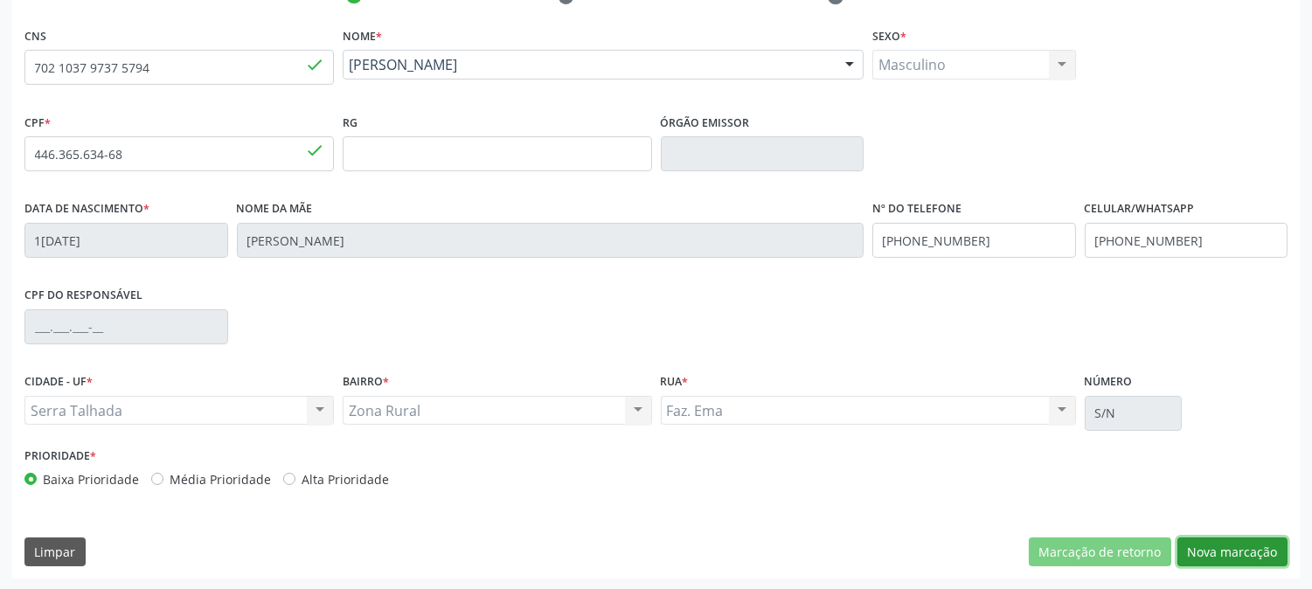
click at [1257, 552] on button "Nova marcação" at bounding box center [1233, 553] width 110 height 30
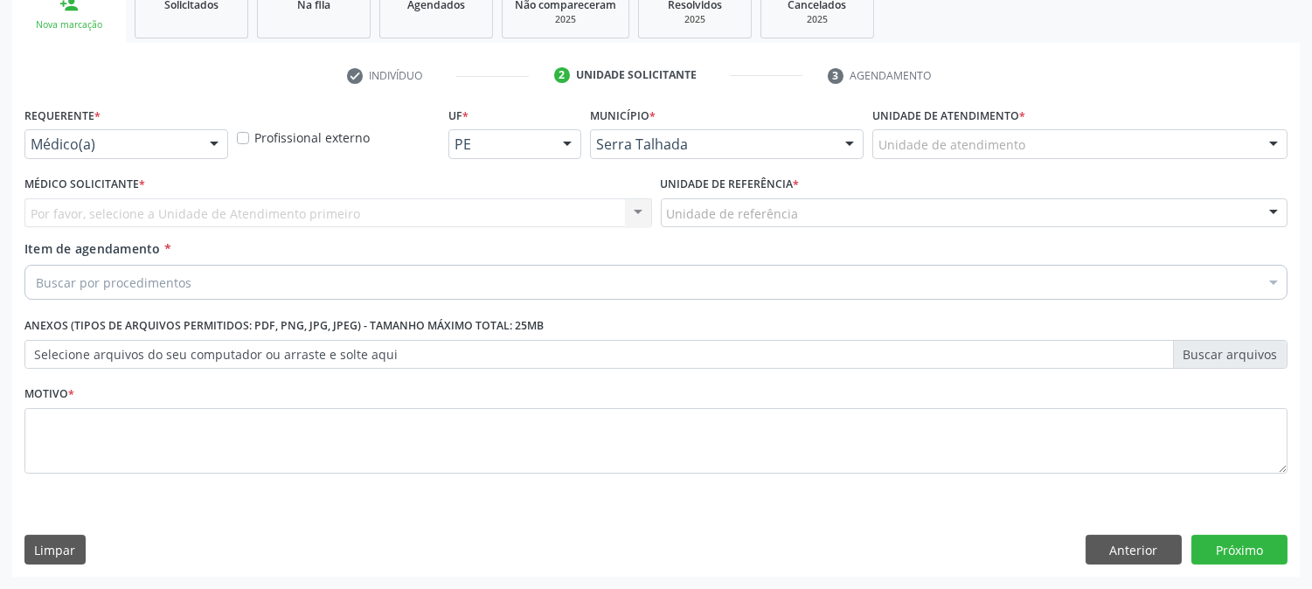
scroll to position [276, 0]
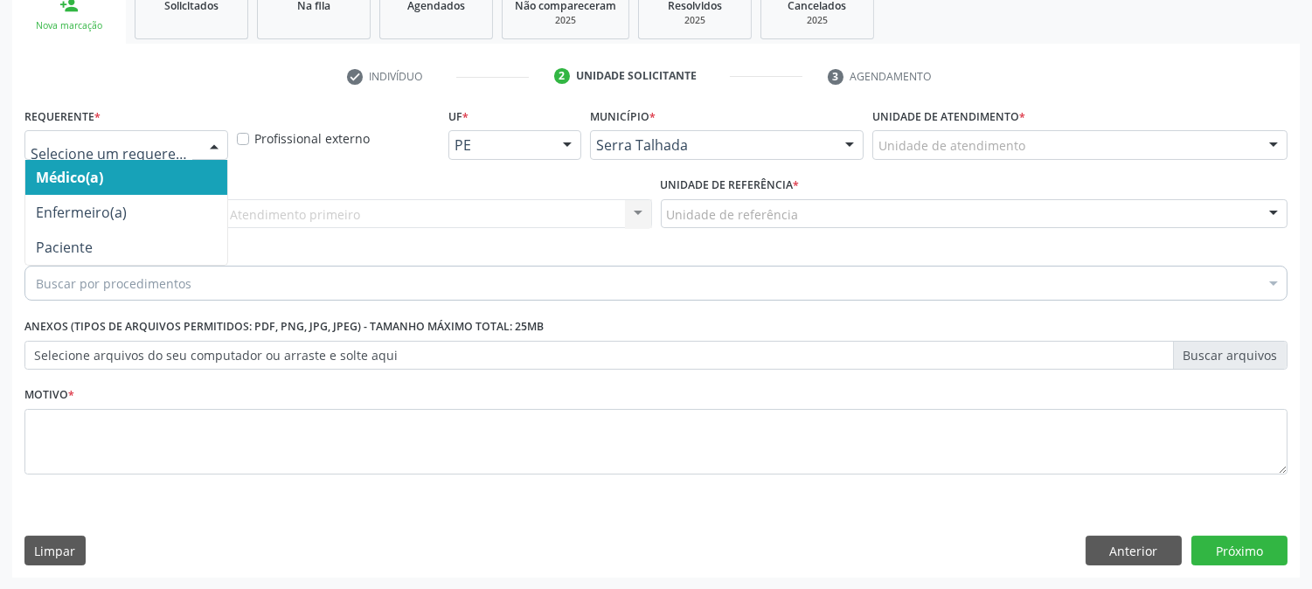
click at [202, 142] on div at bounding box center [214, 146] width 26 height 30
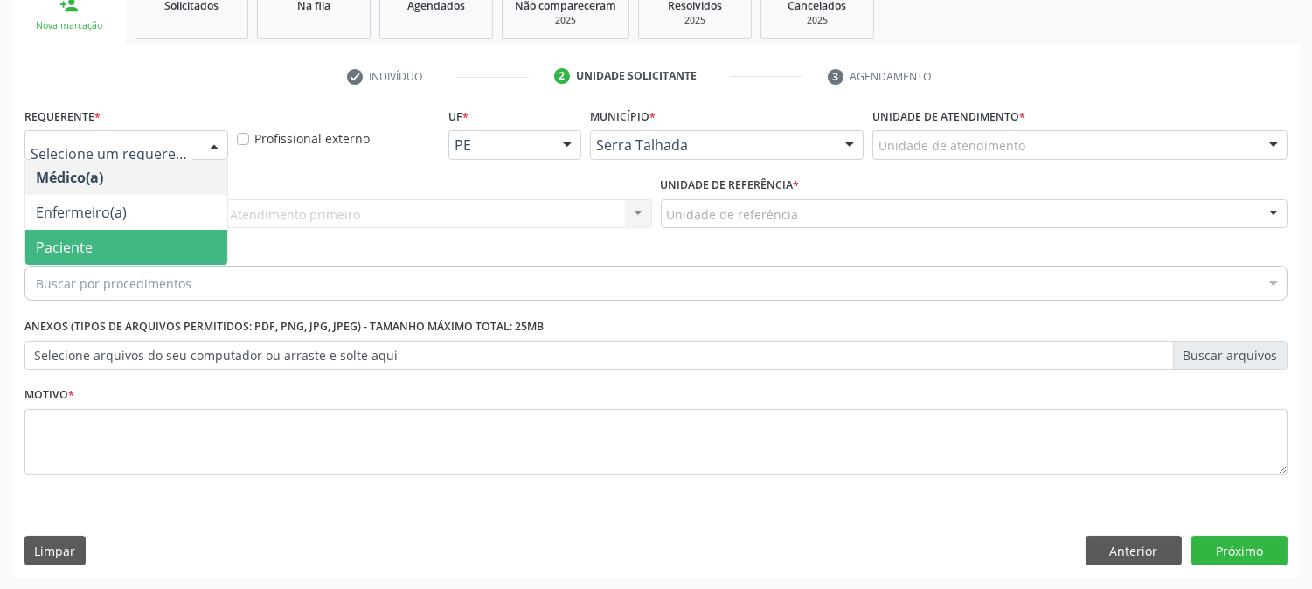
click at [149, 247] on span "Paciente" at bounding box center [126, 247] width 202 height 35
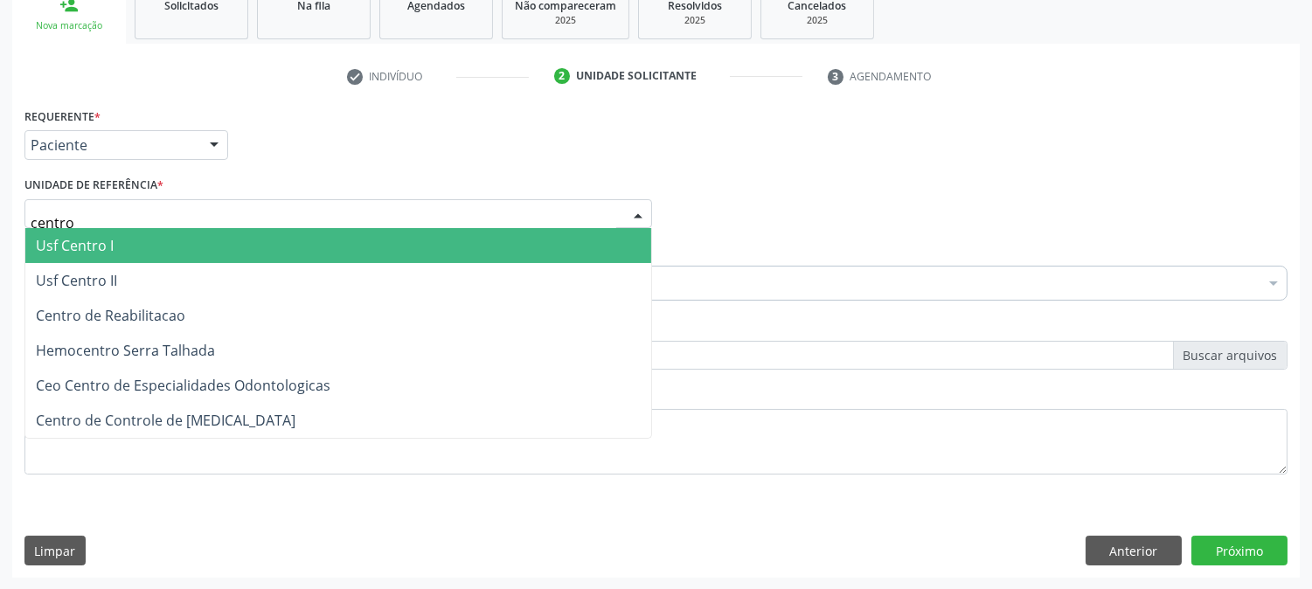
type input "centro d"
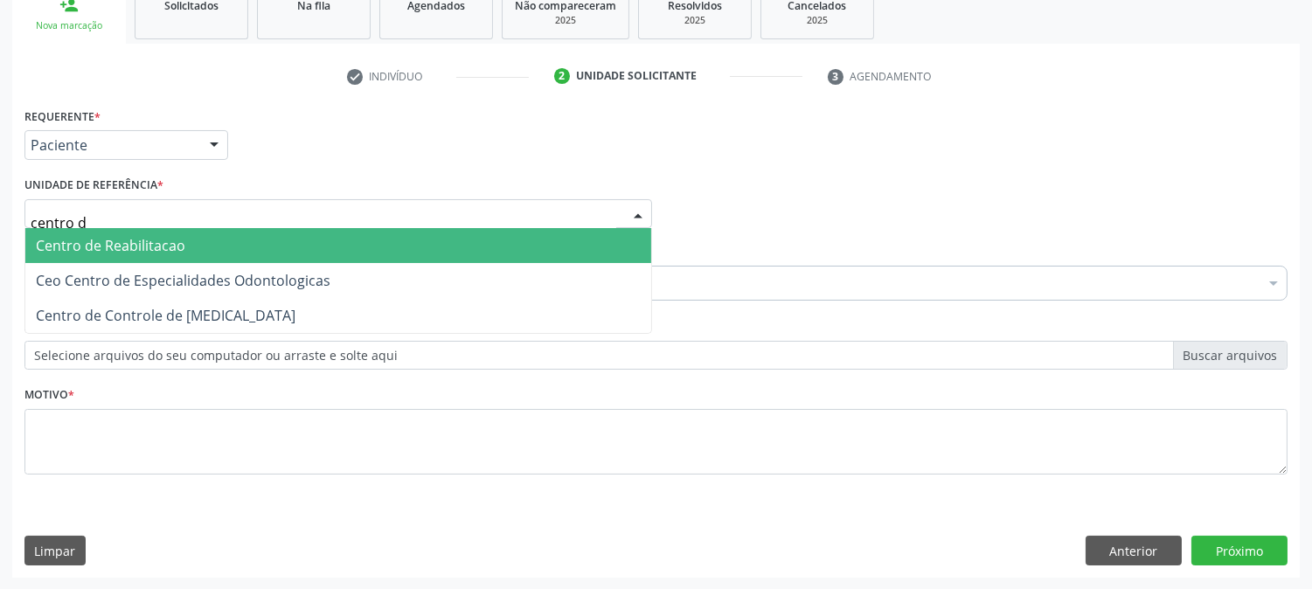
click at [180, 245] on span "Centro de Reabilitacao" at bounding box center [110, 245] width 149 height 19
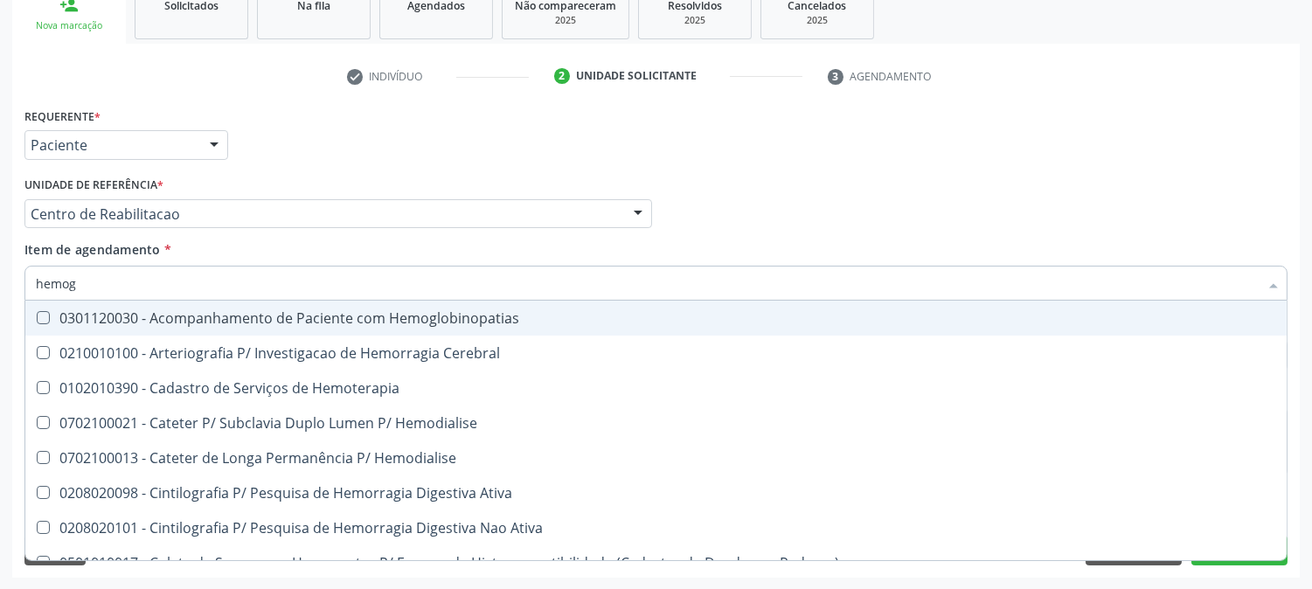
type input "hemogr"
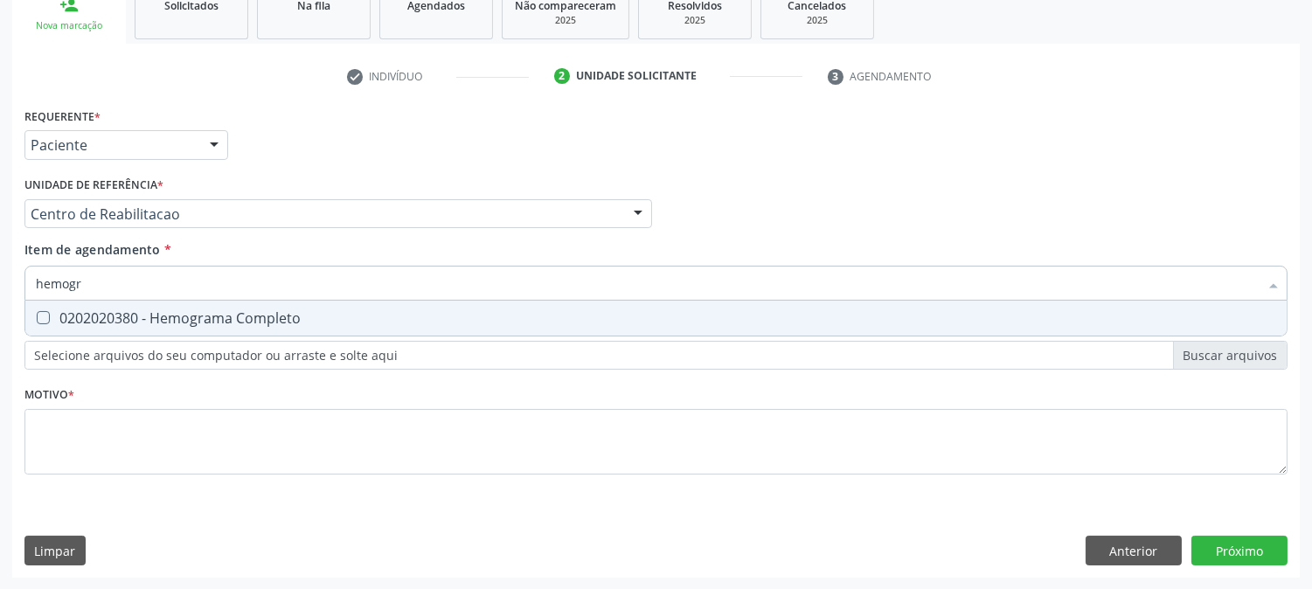
click at [156, 311] on div "0202020380 - Hemograma Completo" at bounding box center [656, 318] width 1240 height 14
checkbox Completo "true"
drag, startPoint x: 94, startPoint y: 277, endPoint x: 0, endPoint y: 277, distance: 93.5
click at [0, 277] on div "Acompanhamento Acompanhe a situação das marcações correntes e finalizadas Relat…" at bounding box center [656, 205] width 1312 height 770
type input "gl"
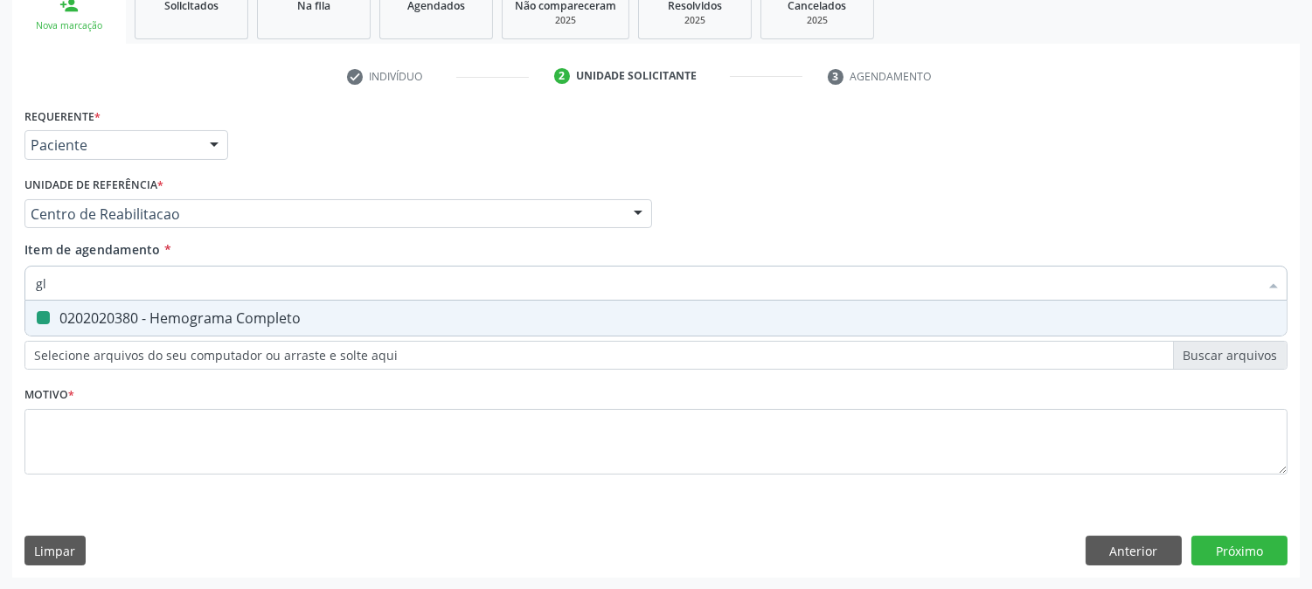
checkbox Completo "false"
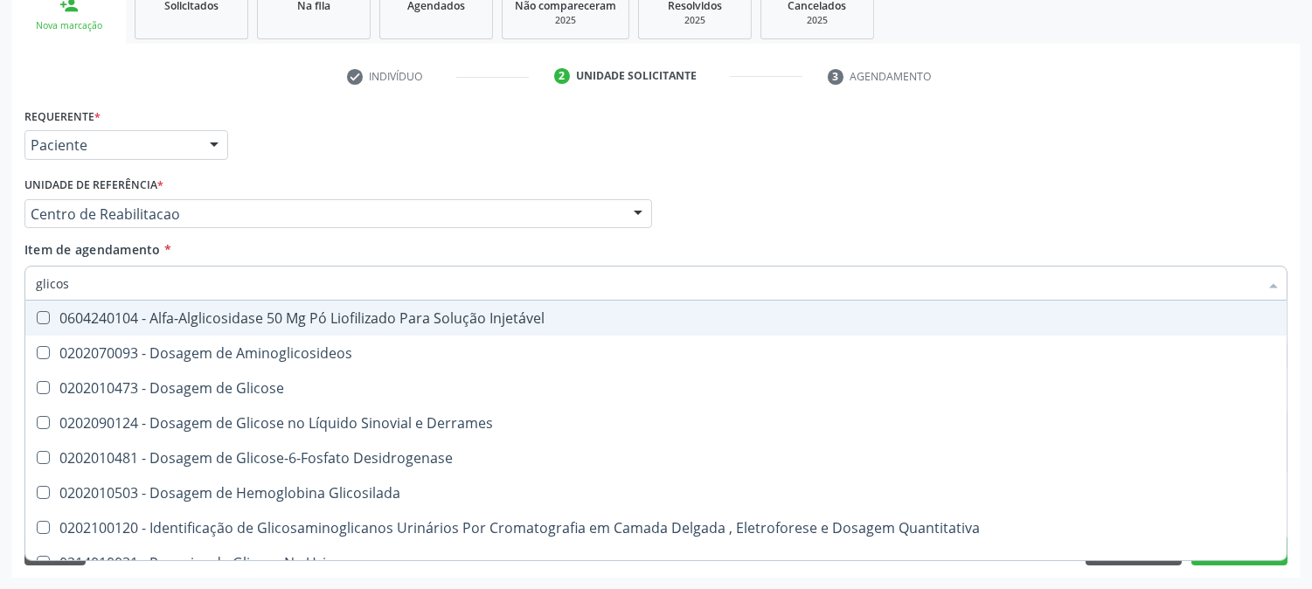
type input "glicose"
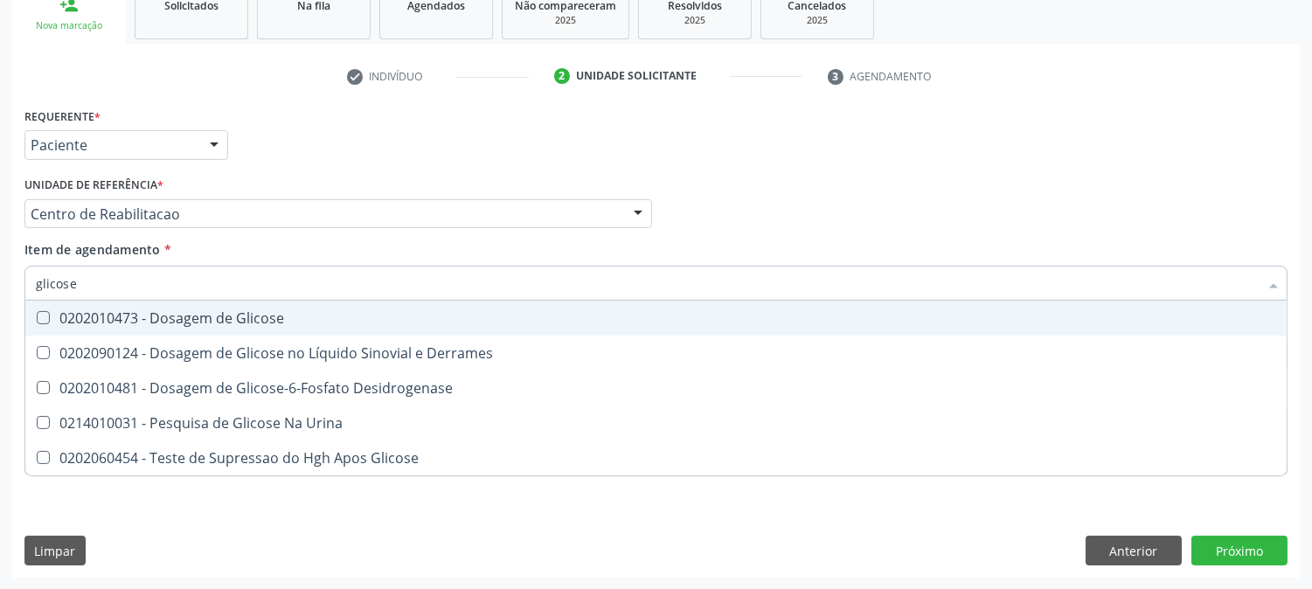
click at [109, 318] on div "0202010473 - Dosagem de Glicose" at bounding box center [656, 318] width 1240 height 14
checkbox Glicose "true"
drag, startPoint x: 100, startPoint y: 276, endPoint x: 12, endPoint y: 82, distance: 212.8
click at [0, 236] on div "Acompanhamento Acompanhe a situação das marcações correntes e finalizadas Relat…" at bounding box center [656, 205] width 1312 height 770
type input "he"
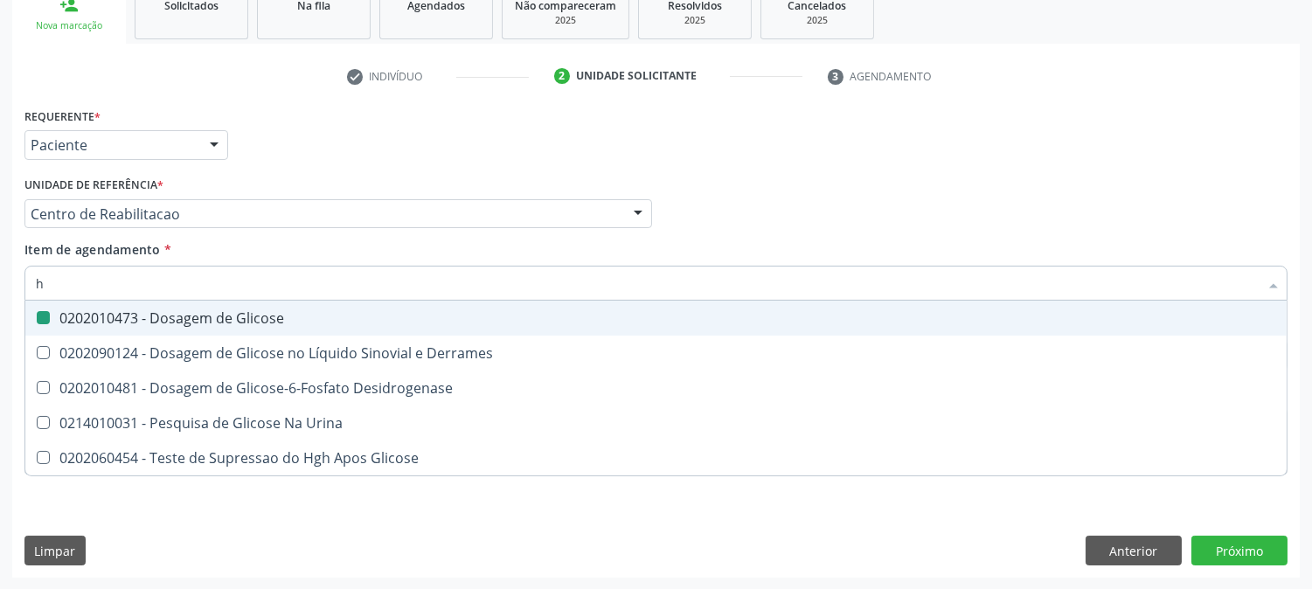
checkbox Glicose "false"
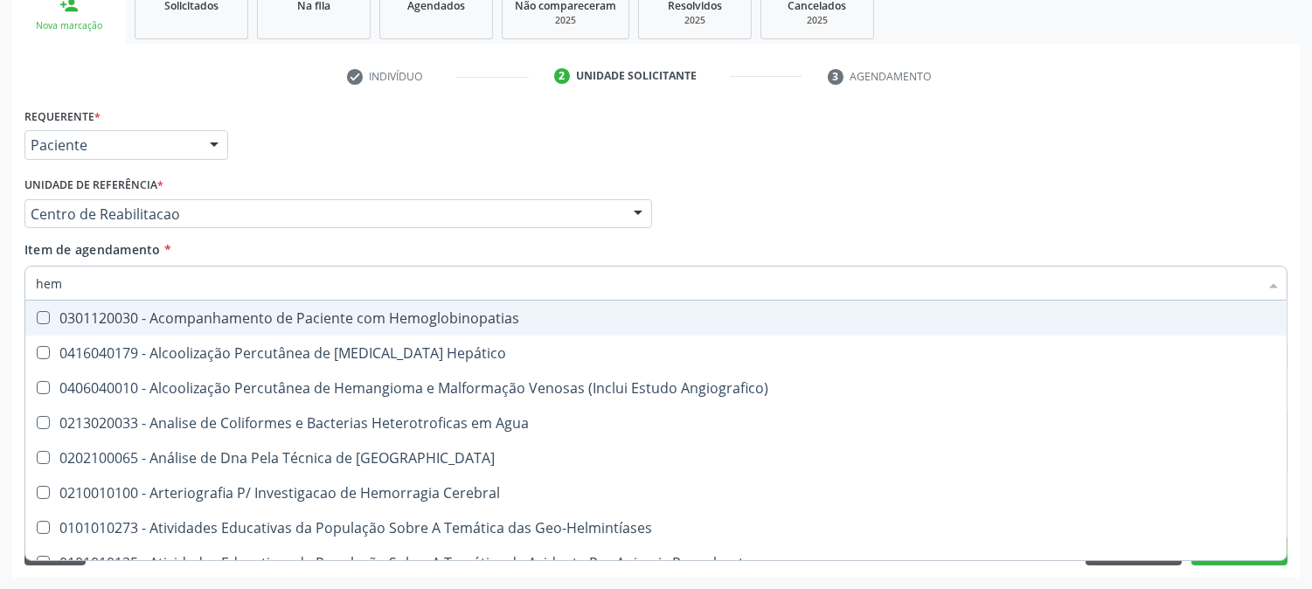
type input "hemo"
checkbox Hemácias "true"
checkbox II "false"
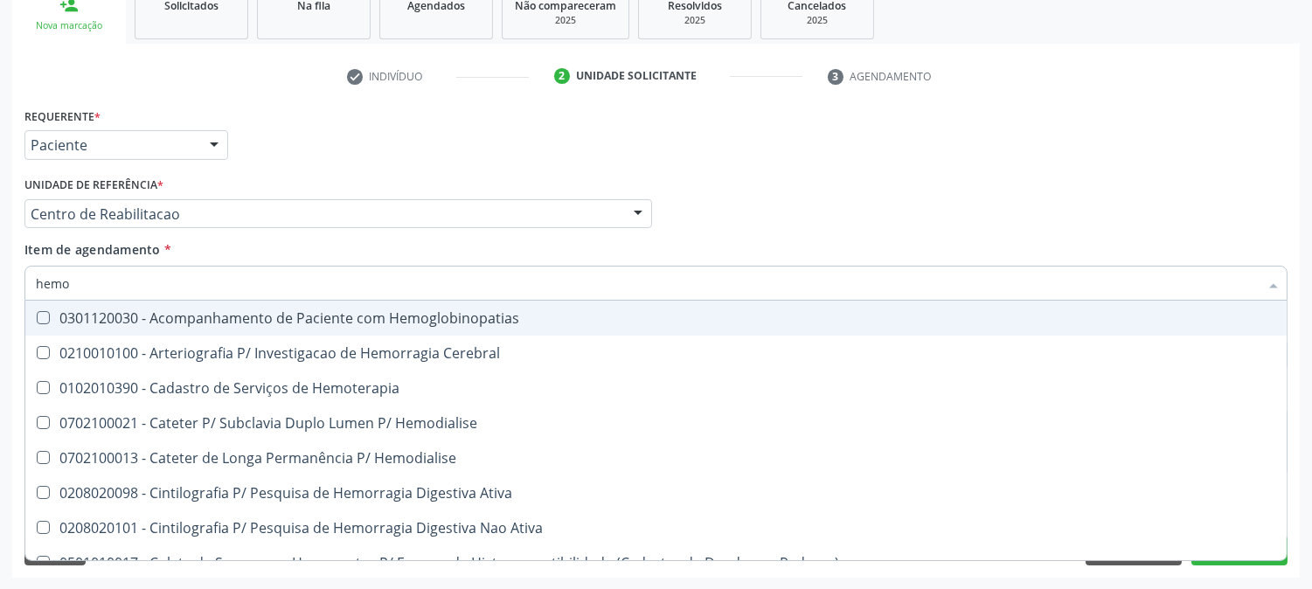
type input "hemog"
checkbox Carboxi-Hemoglobina "true"
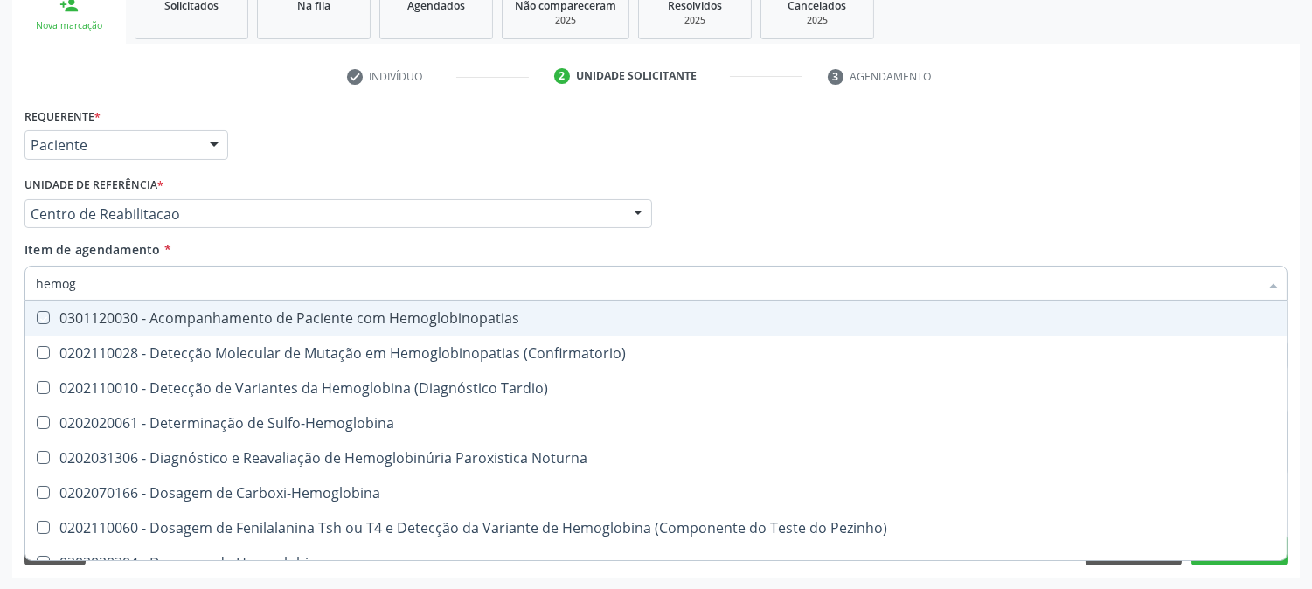
type input "hemogr"
checkbox Hemoglobinopatias "true"
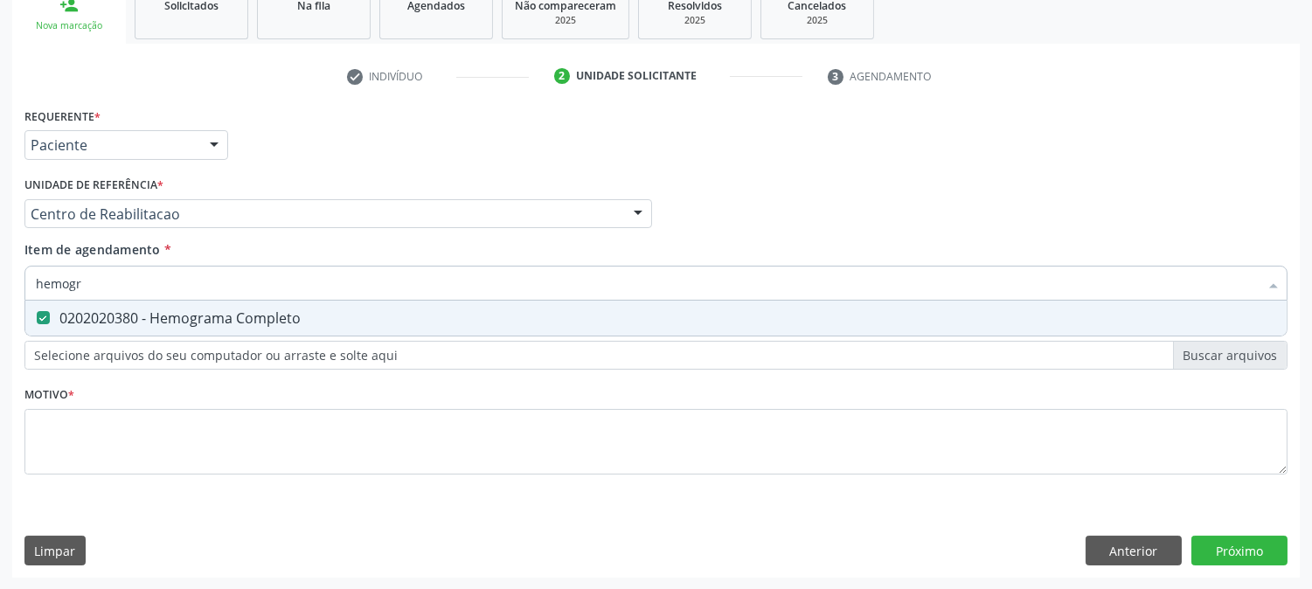
type input "hemog"
checkbox Completo "false"
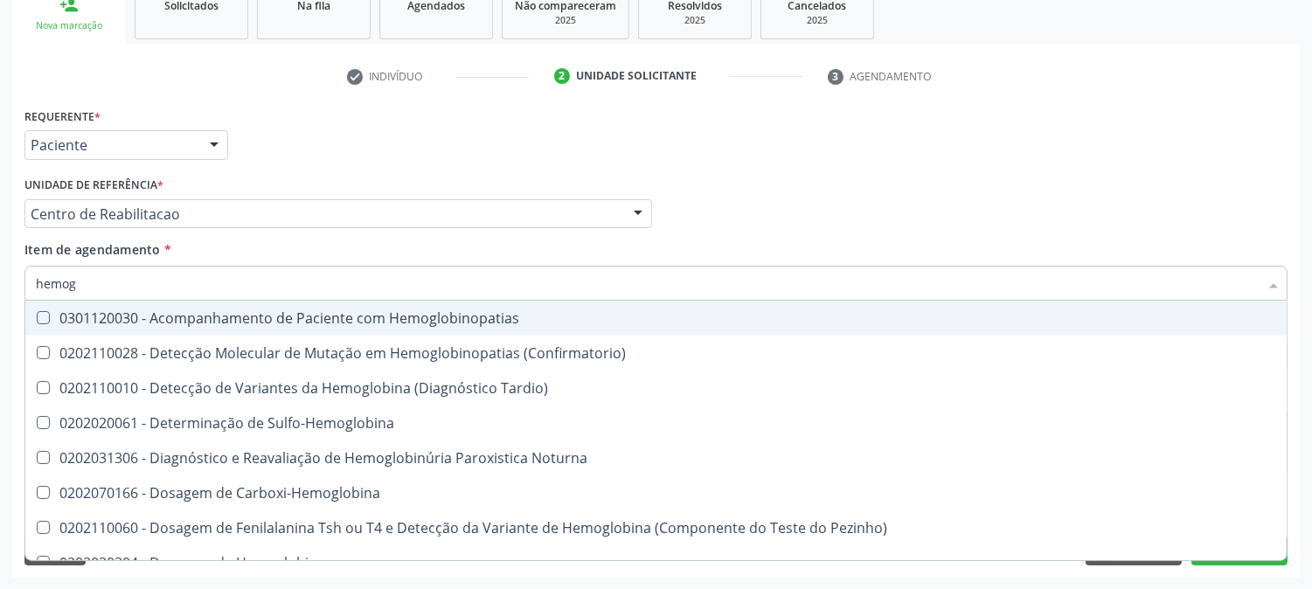
type input "hemo"
checkbox Completo "false"
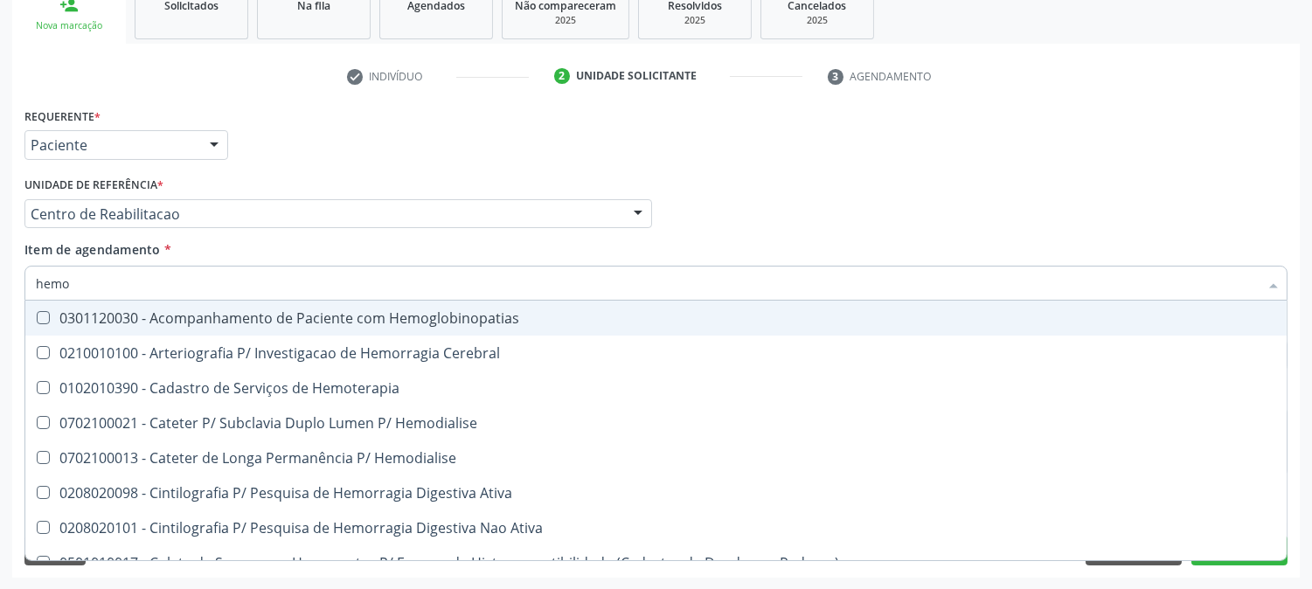
type input "hemog"
checkbox Carboxi-Hemoglobina "true"
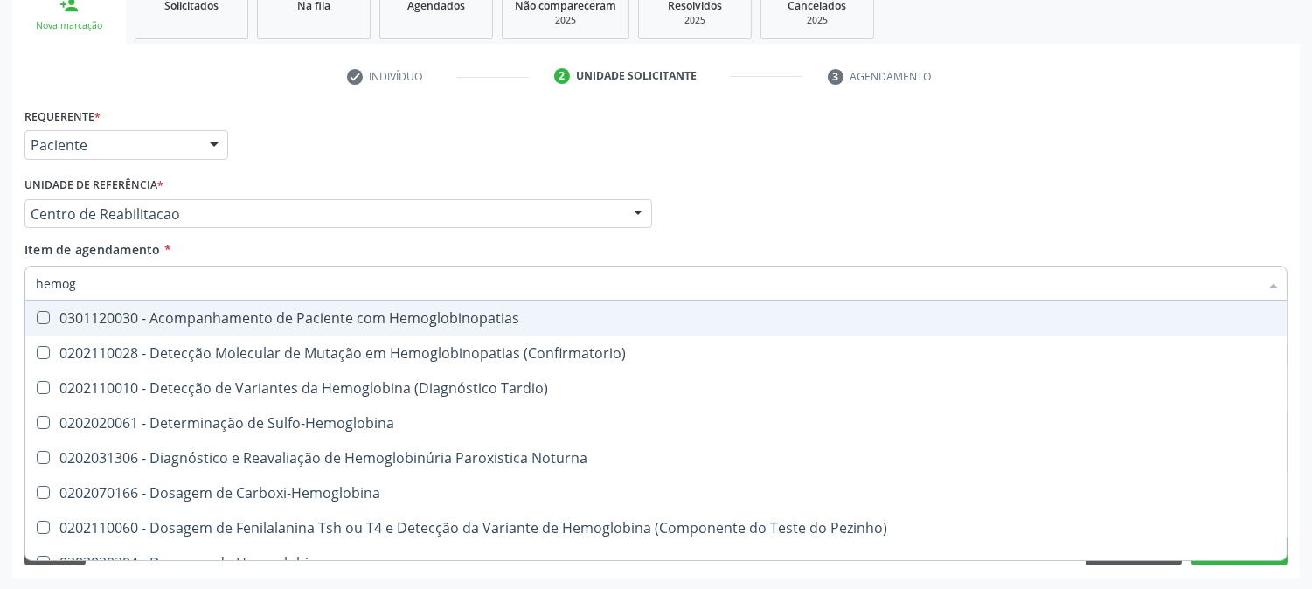
type input "hemogl"
checkbox Completo "false"
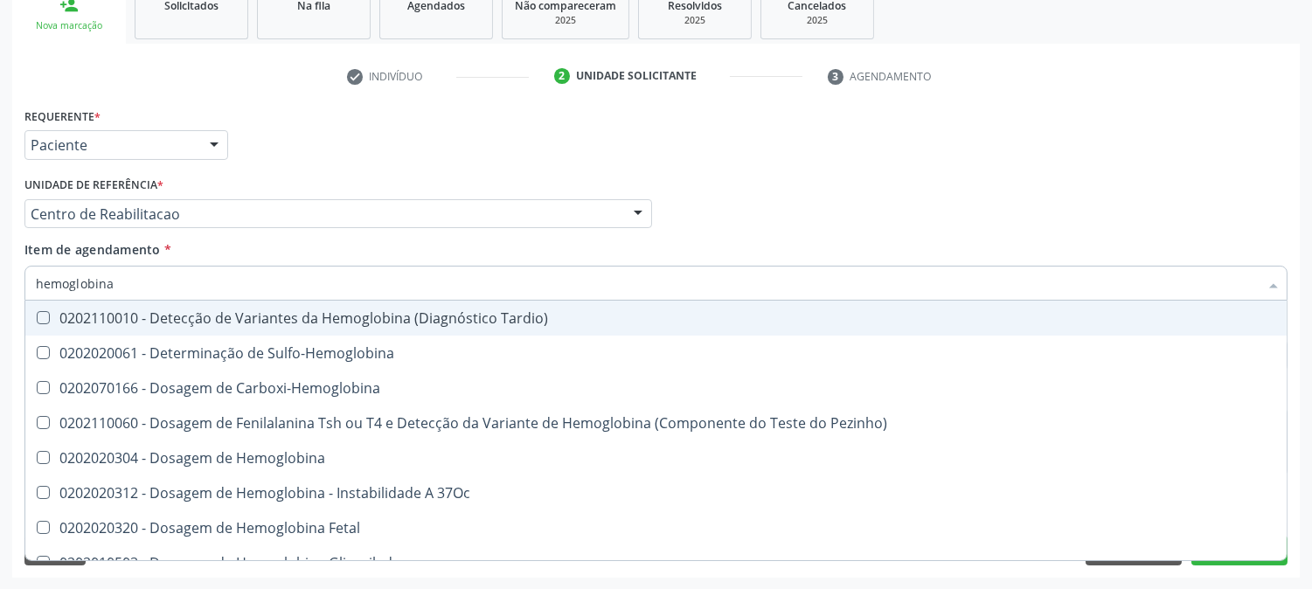
type input "hemoglobina g"
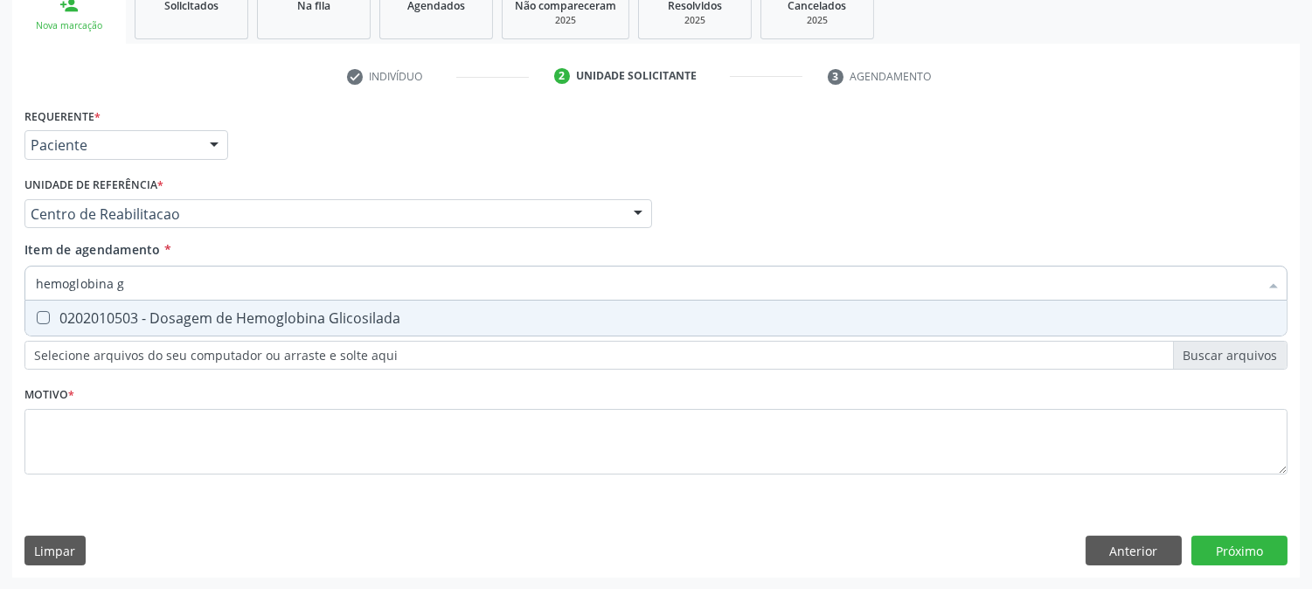
click at [149, 317] on div "0202010503 - Dosagem de Hemoglobina Glicosilada" at bounding box center [656, 318] width 1240 height 14
checkbox Glicosilada "true"
drag, startPoint x: 142, startPoint y: 284, endPoint x: 0, endPoint y: 282, distance: 142.5
click at [0, 282] on div "Acompanhamento Acompanhe a situação das marcações correntes e finalizadas Relat…" at bounding box center [656, 205] width 1312 height 770
checkbox Glicosilada "false"
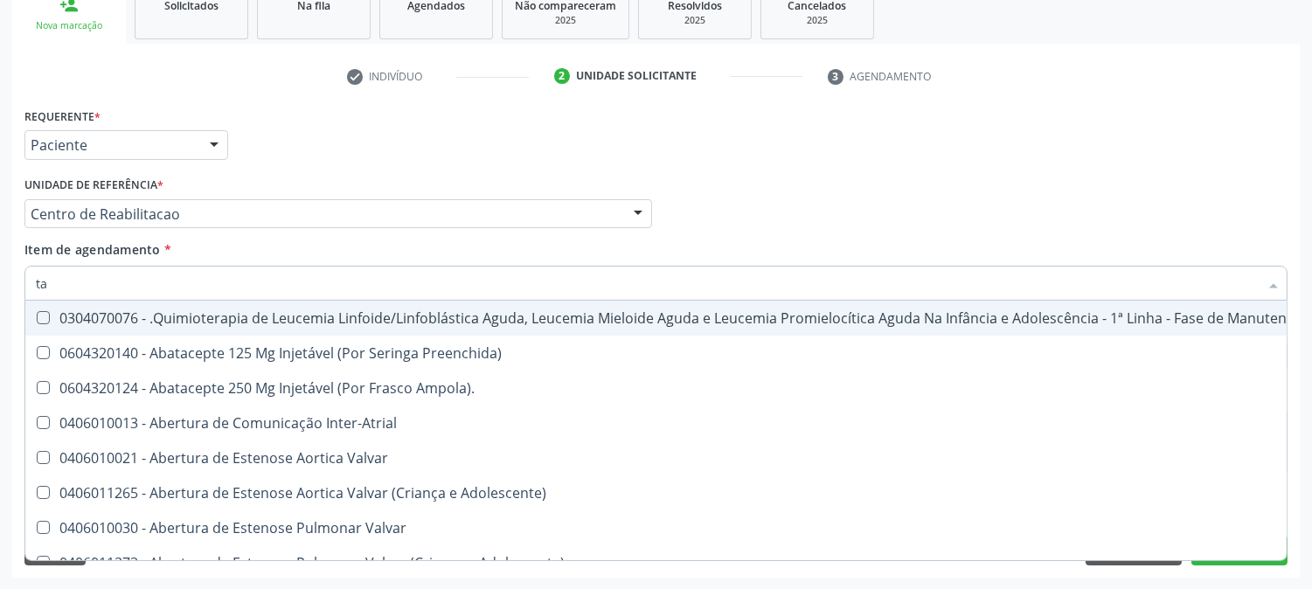
type input "tap"
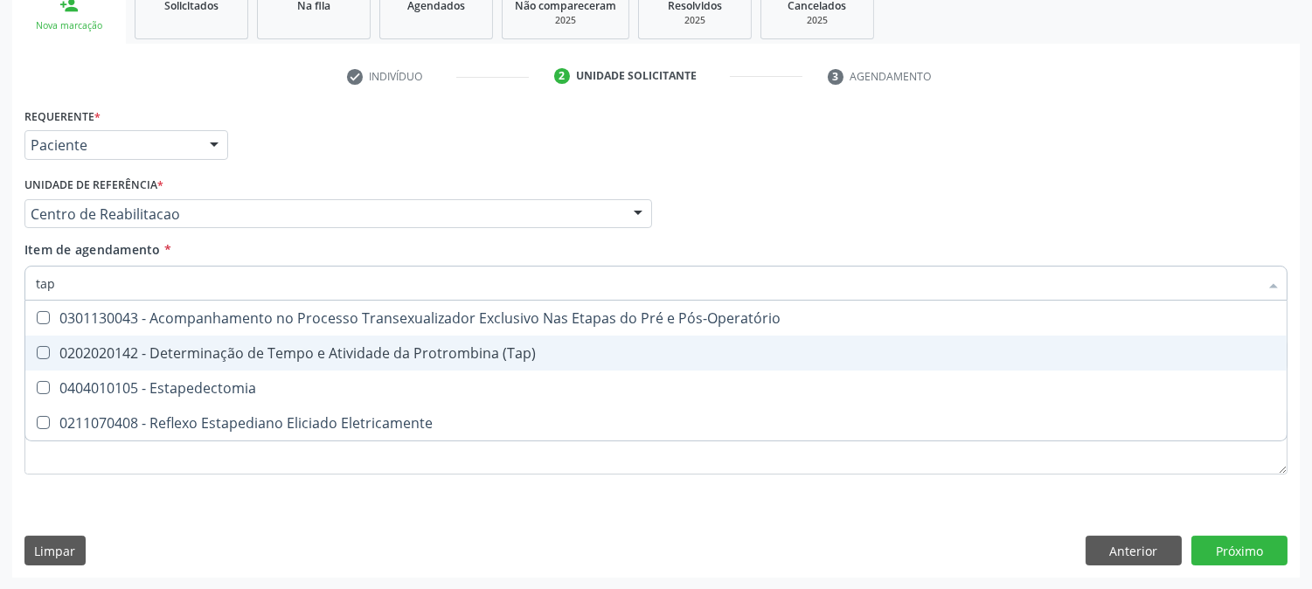
click at [62, 348] on div "0202020142 - Determinação de Tempo e Atividade da Protrombina (Tap)" at bounding box center [656, 353] width 1240 height 14
checkbox \(Tap\) "true"
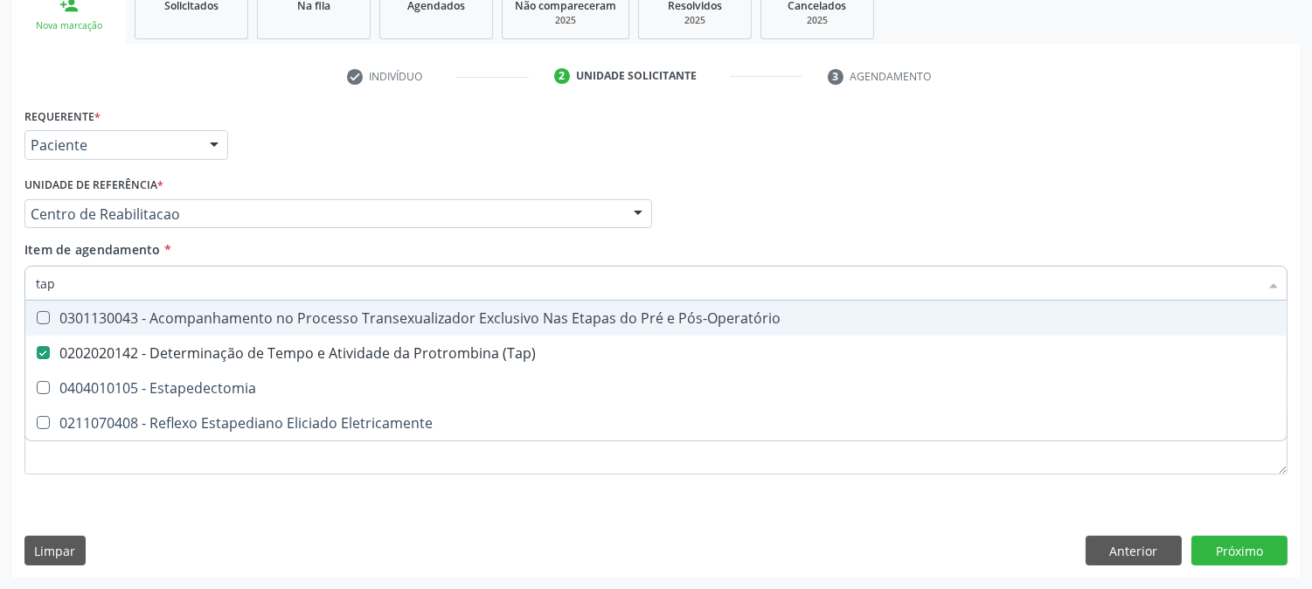
drag, startPoint x: 66, startPoint y: 281, endPoint x: 58, endPoint y: 59, distance: 222.2
click at [0, 263] on div "Acompanhamento Acompanhe a situação das marcações correntes e finalizadas Relat…" at bounding box center [656, 205] width 1312 height 770
type input "tem"
checkbox \(Tap\) "false"
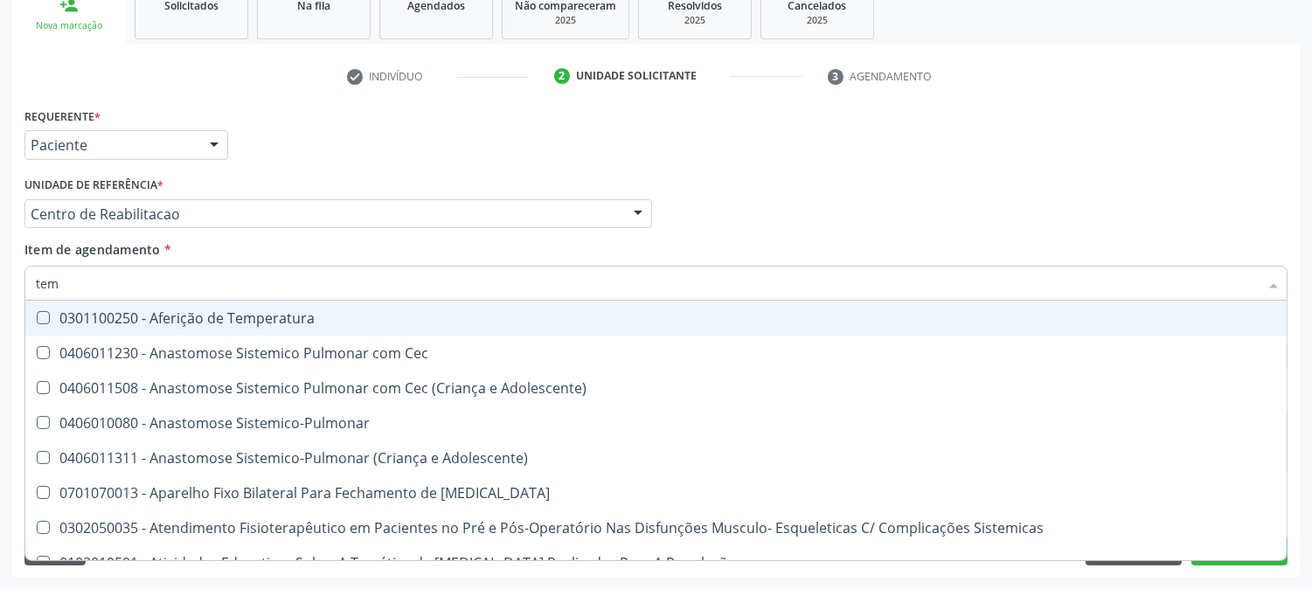
type input "temp"
checkbox Hanseníase "true"
type input "tempo"
checkbox Linfático\ "true"
checkbox Hanseníase "false"
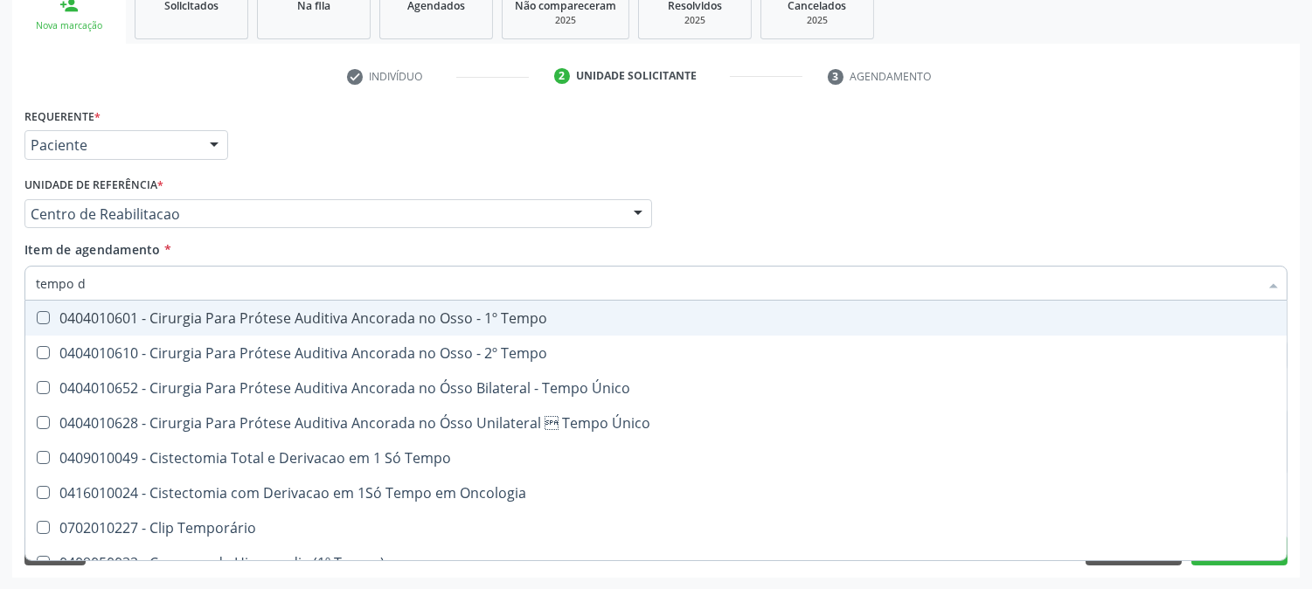
type input "tempo de"
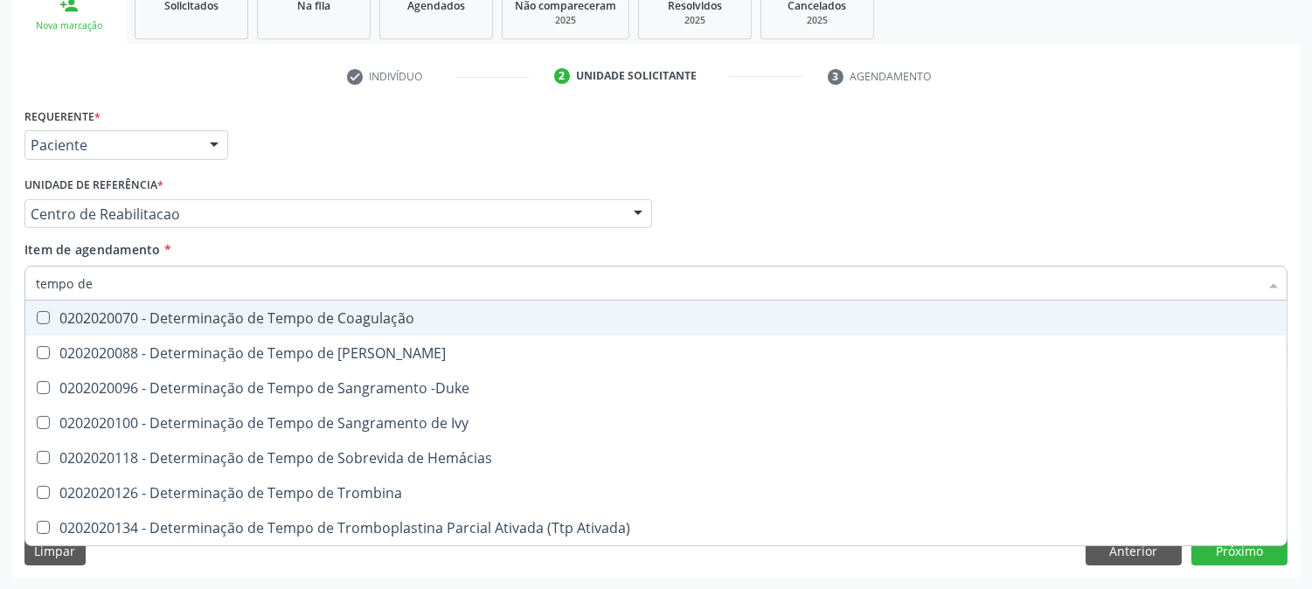
click at [119, 311] on div "0202020070 - Determinação de Tempo de Coagulação" at bounding box center [656, 318] width 1240 height 14
checkbox Coagulação "true"
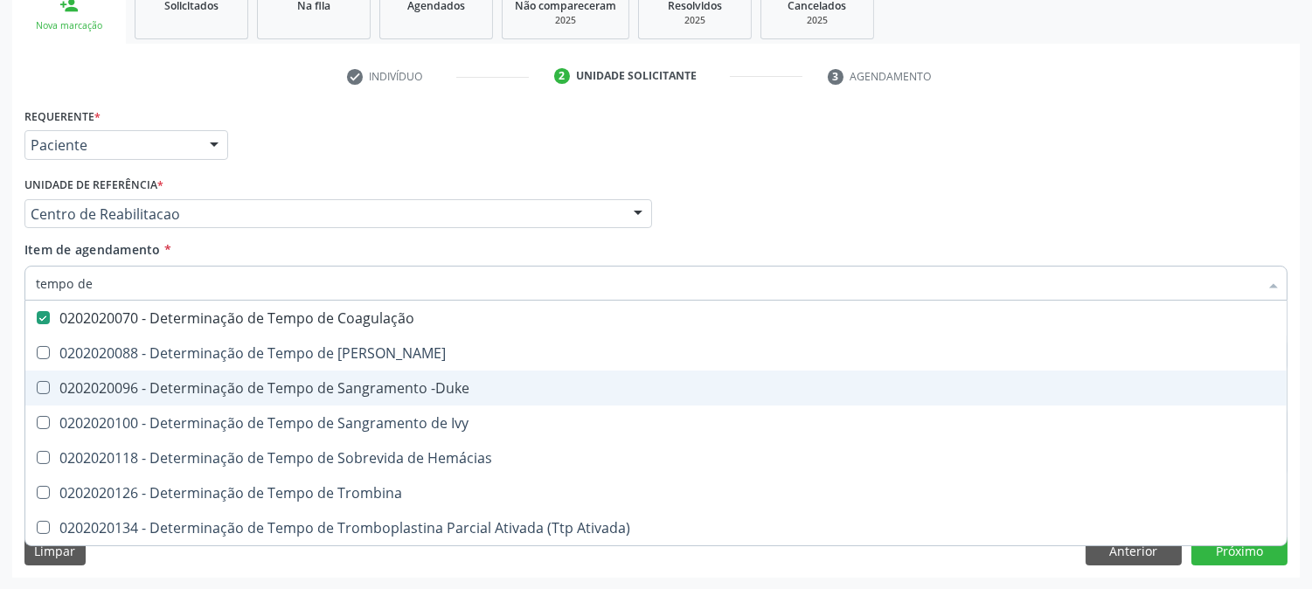
click at [163, 386] on div "0202020096 - Determinação de Tempo de Sangramento -Duke" at bounding box center [656, 388] width 1240 height 14
checkbox -Duke "true"
click at [0, 379] on div "Acompanhamento Acompanhe a situação das marcações correntes e finalizadas Relat…" at bounding box center [656, 205] width 1312 height 770
checkbox Euglobulina "true"
checkbox Ivy "true"
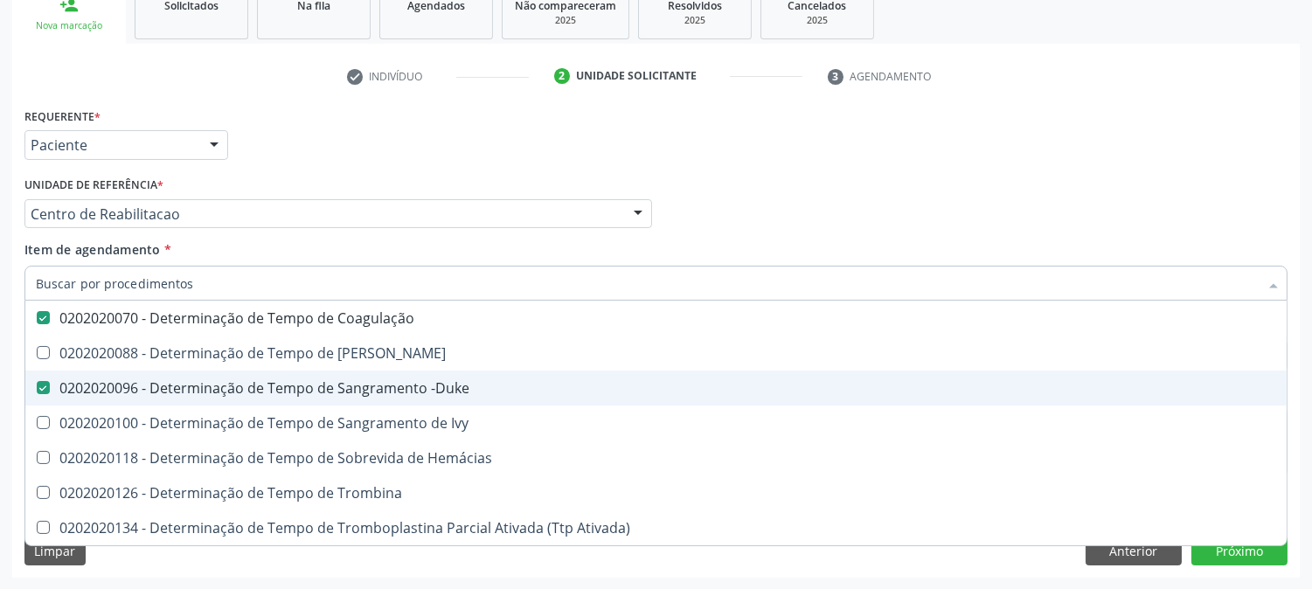
checkbox Hemácias "true"
checkbox Trombina "true"
checkbox Ativada\) "true"
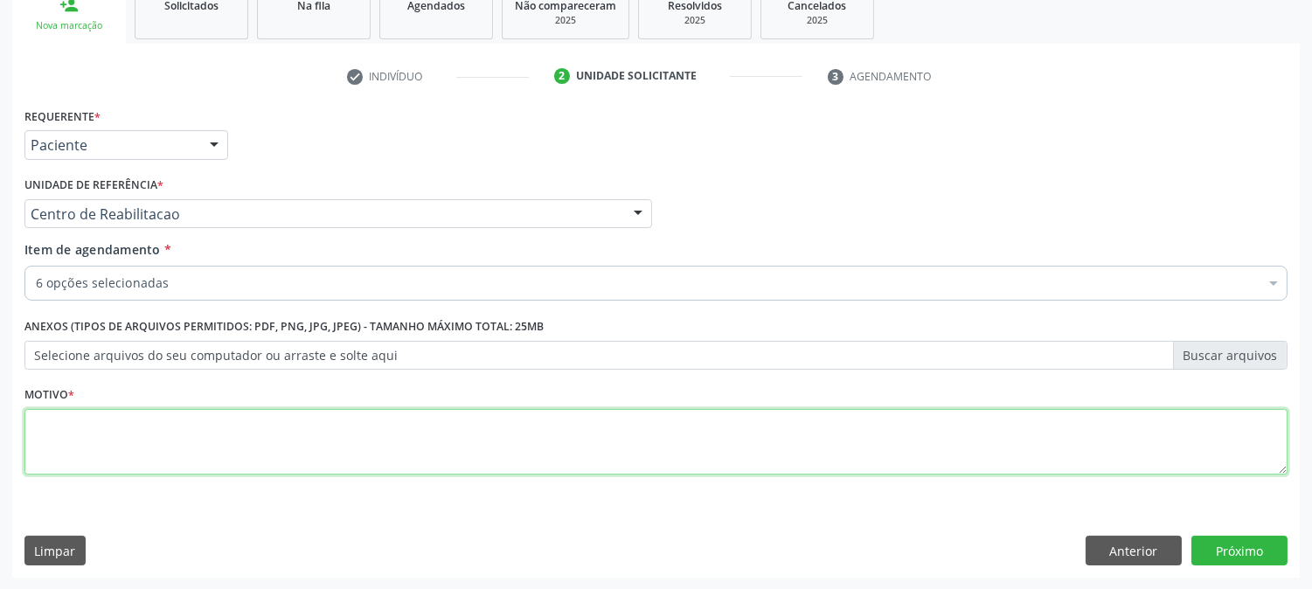
click at [85, 418] on textarea at bounding box center [655, 442] width 1263 height 66
type textarea "."
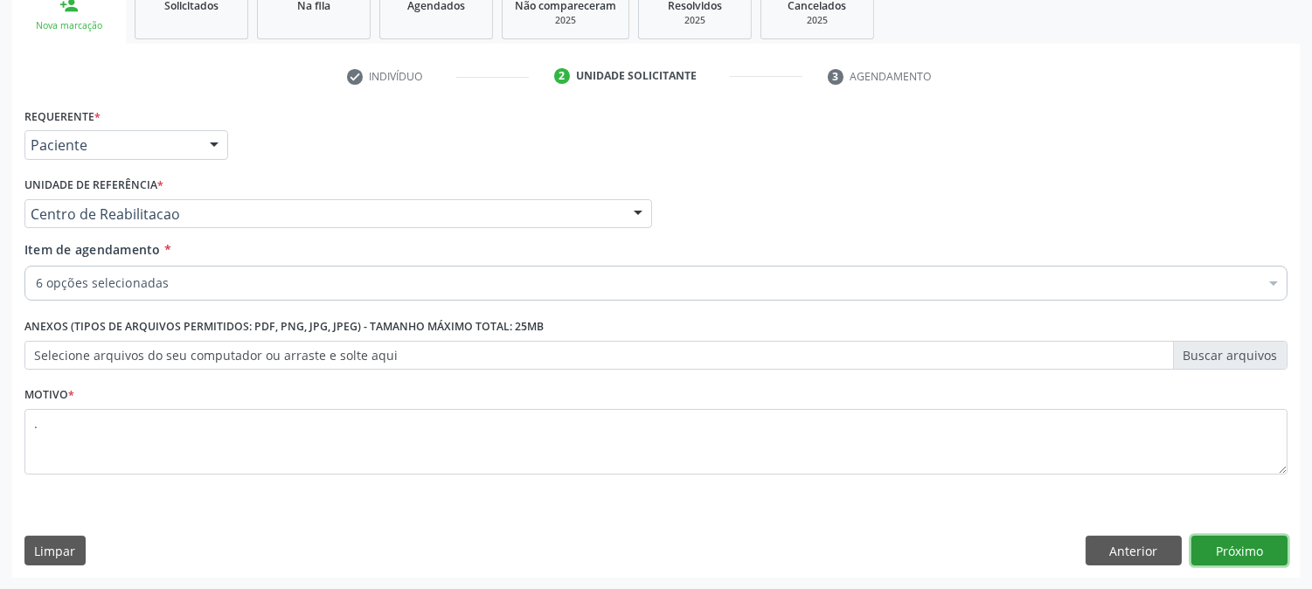
click at [1235, 545] on button "Próximo" at bounding box center [1239, 551] width 96 height 30
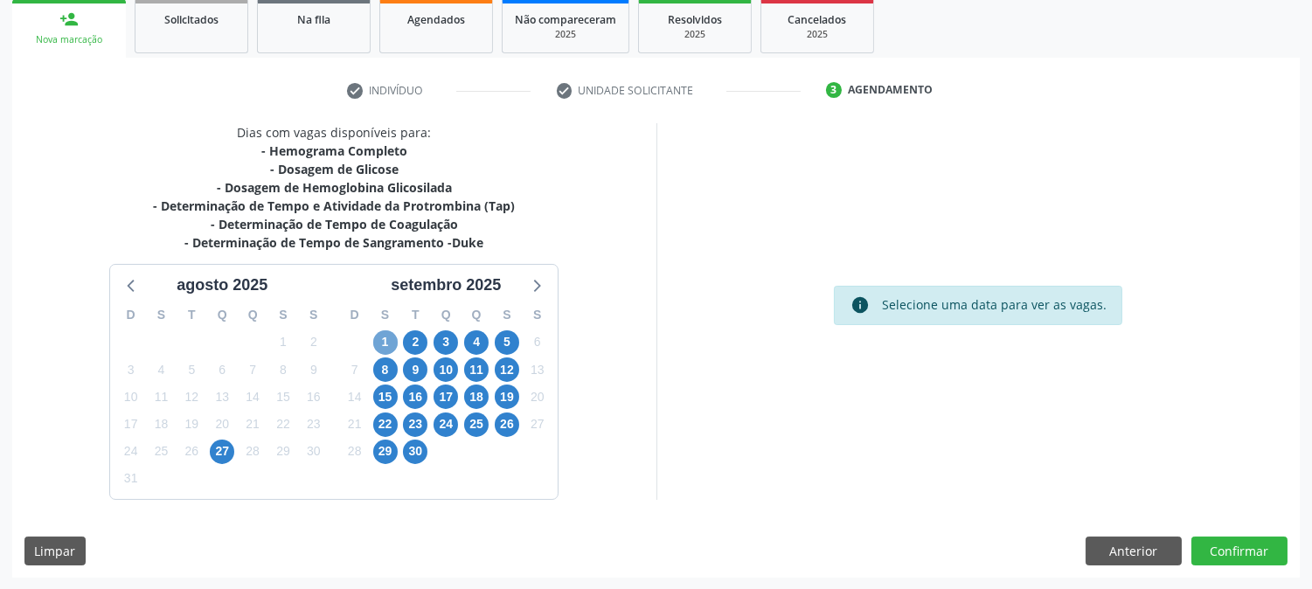
click at [383, 334] on span "1" at bounding box center [385, 342] width 24 height 24
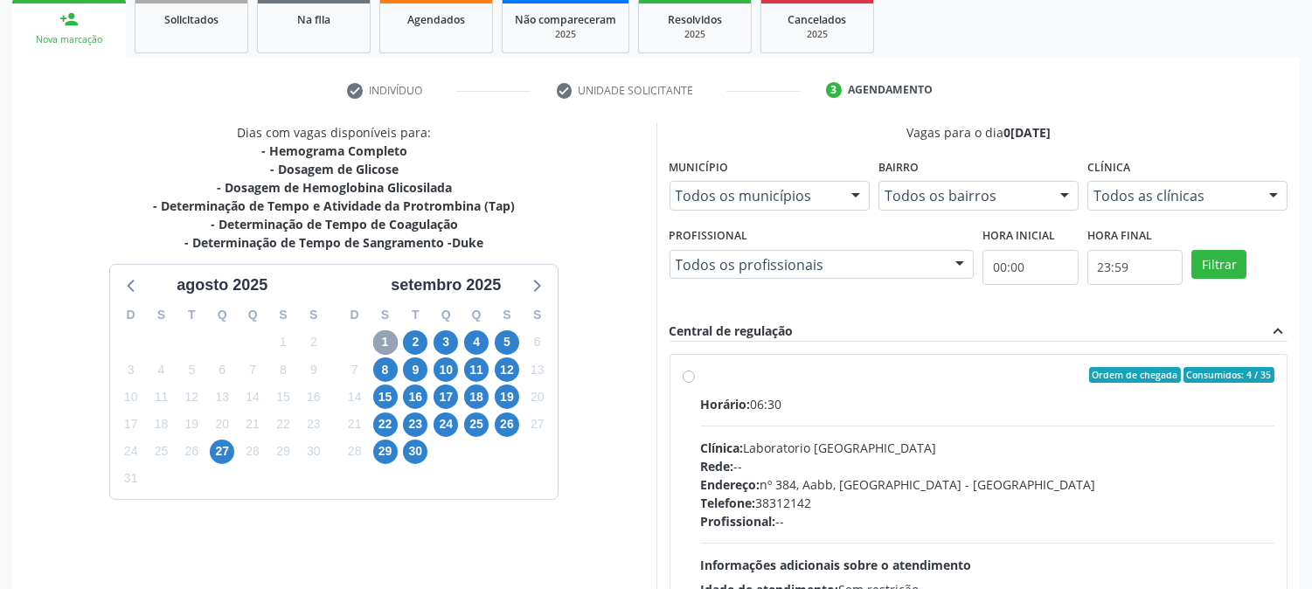
scroll to position [455, 0]
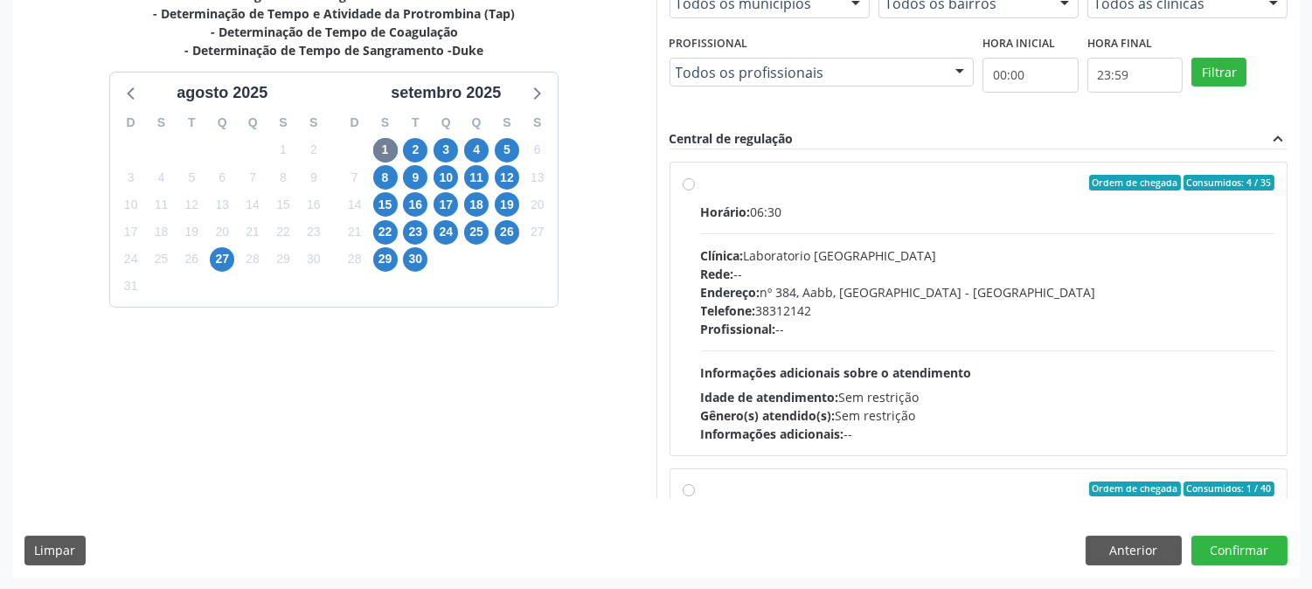
click at [848, 347] on div "Horário: 06:30 Clínica: Laboratorio Sao Francisco Rede: -- Endereço: nº 384, Aa…" at bounding box center [988, 323] width 574 height 240
click at [695, 191] on input "Ordem de chegada Consumidos: 4 / 35 Horário: 06:30 Clínica: Laboratorio Sao Fra…" at bounding box center [689, 183] width 12 height 16
radio input "true"
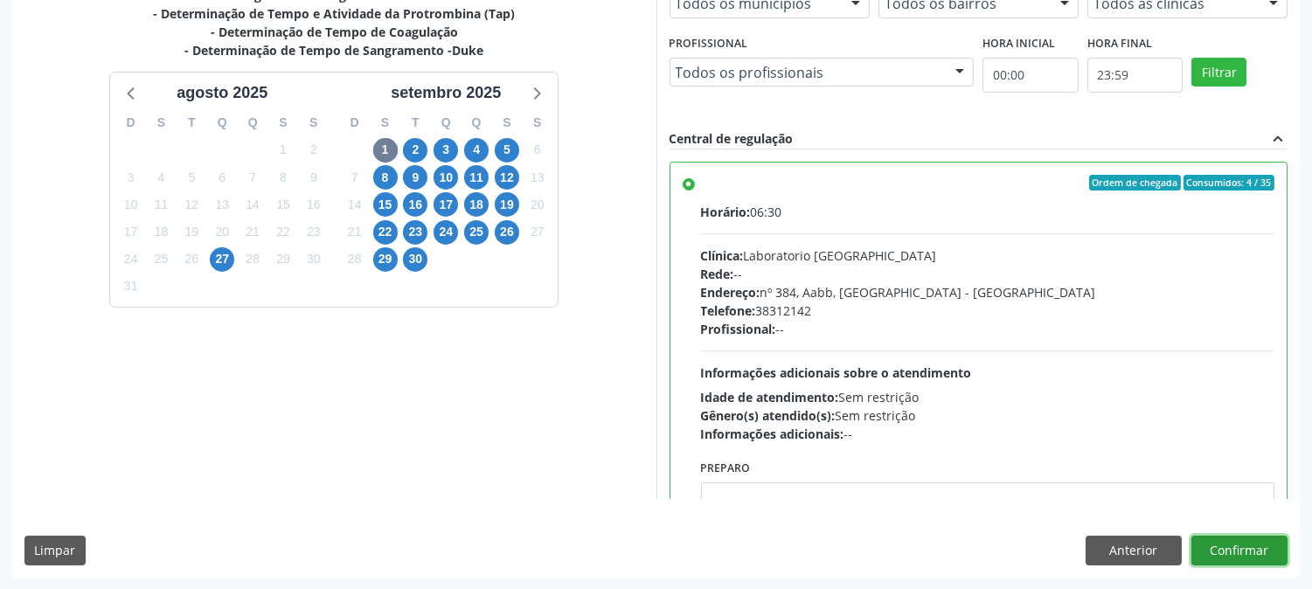
click at [1237, 538] on button "Confirmar" at bounding box center [1239, 551] width 96 height 30
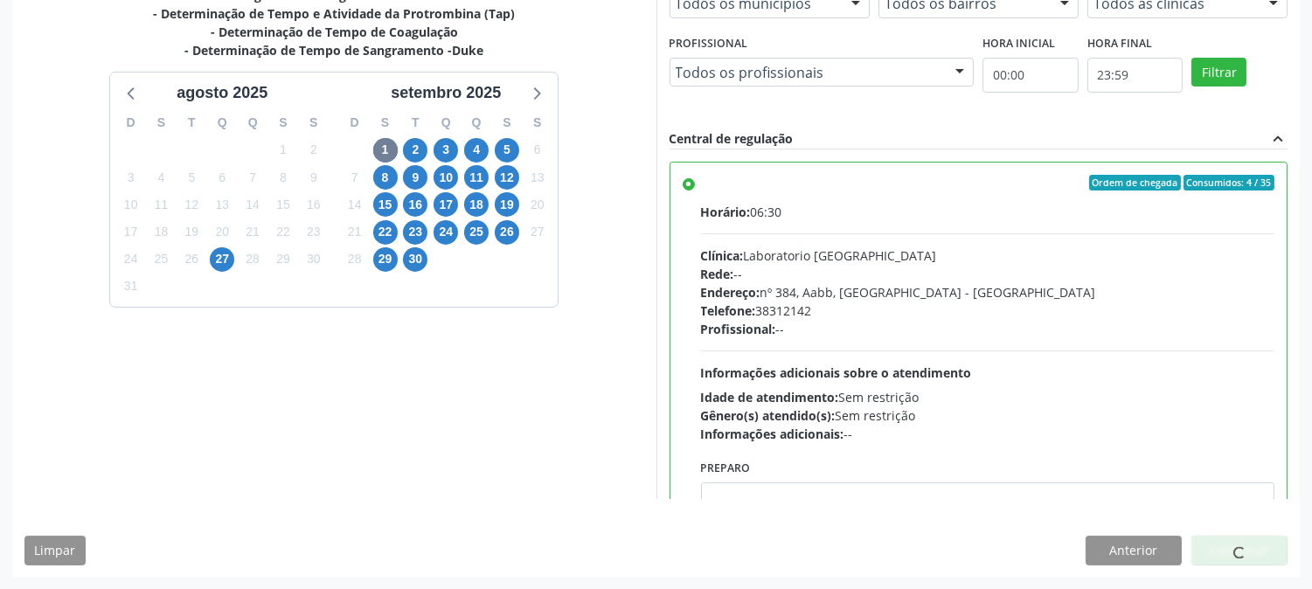
scroll to position [0, 0]
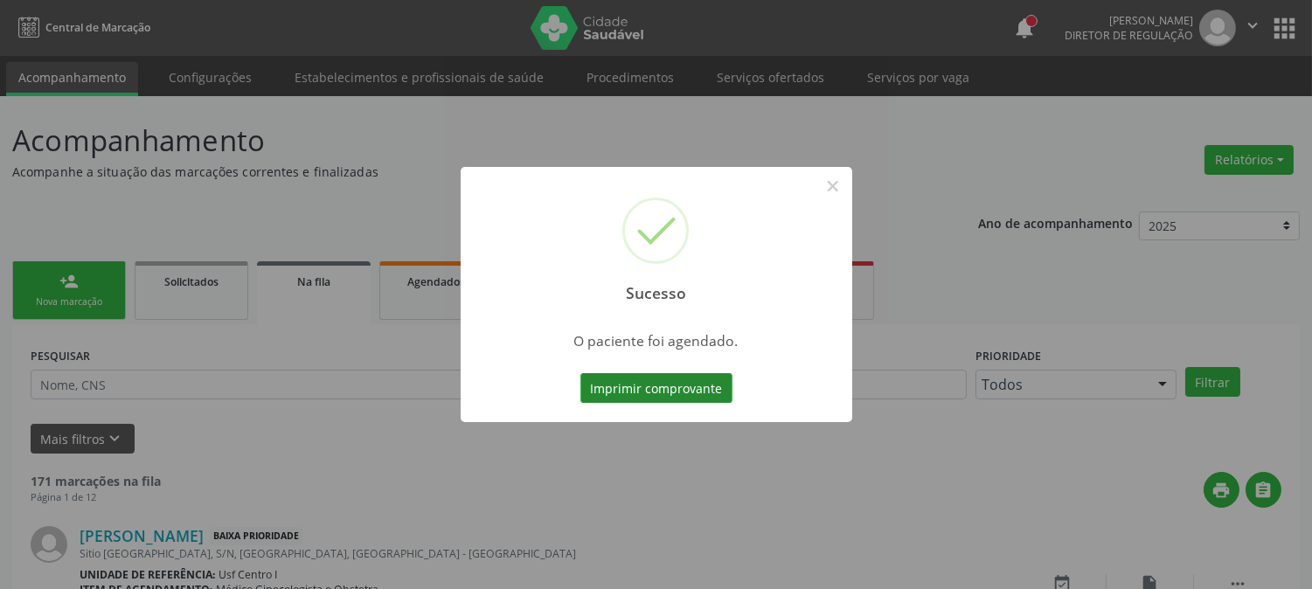
click at [684, 386] on button "Imprimir comprovante" at bounding box center [656, 388] width 152 height 30
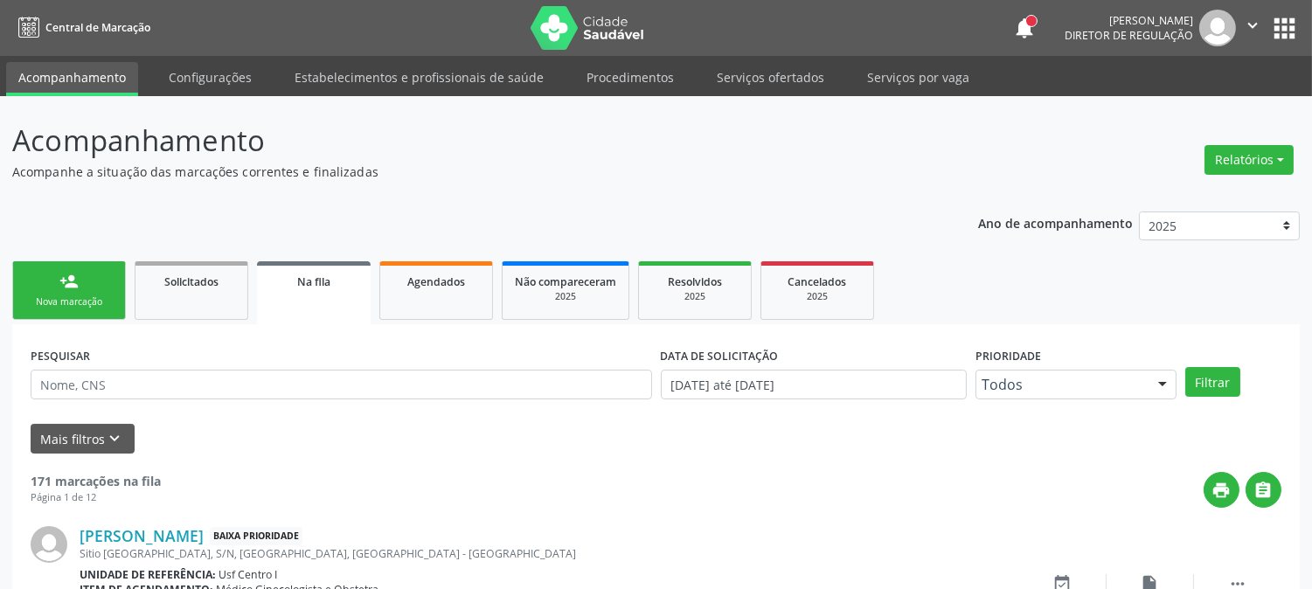
click at [80, 278] on link "person_add Nova marcação" at bounding box center [69, 290] width 114 height 59
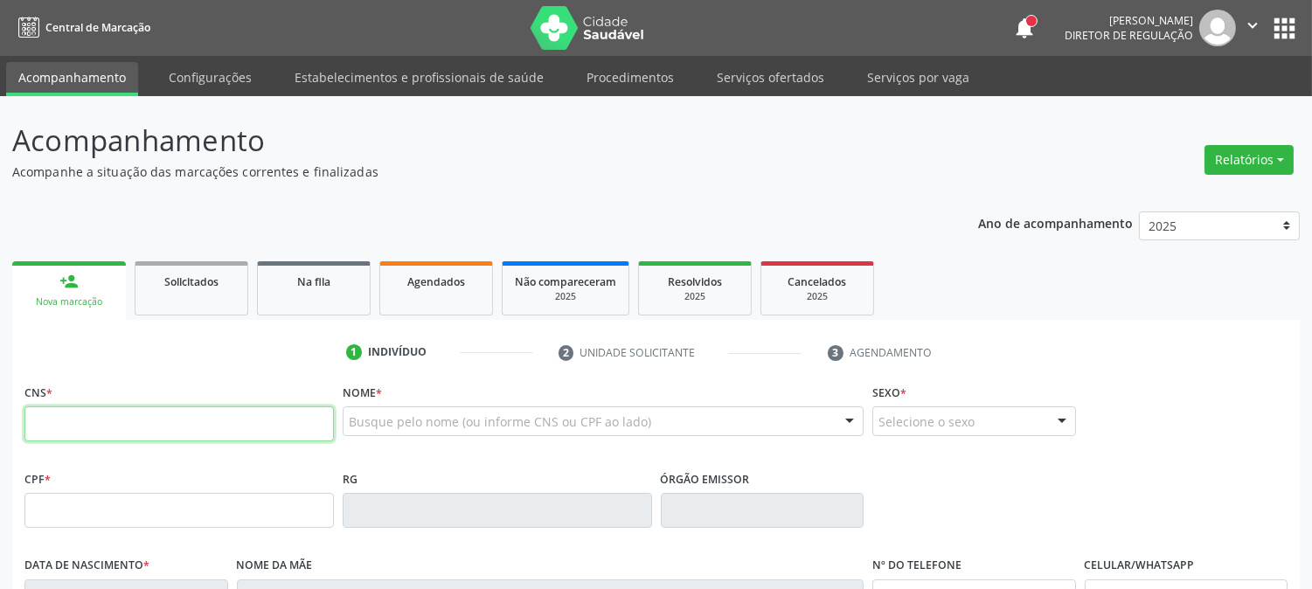
click at [100, 425] on input "text" at bounding box center [178, 423] width 309 height 35
paste input "702 1037 9737 5794"
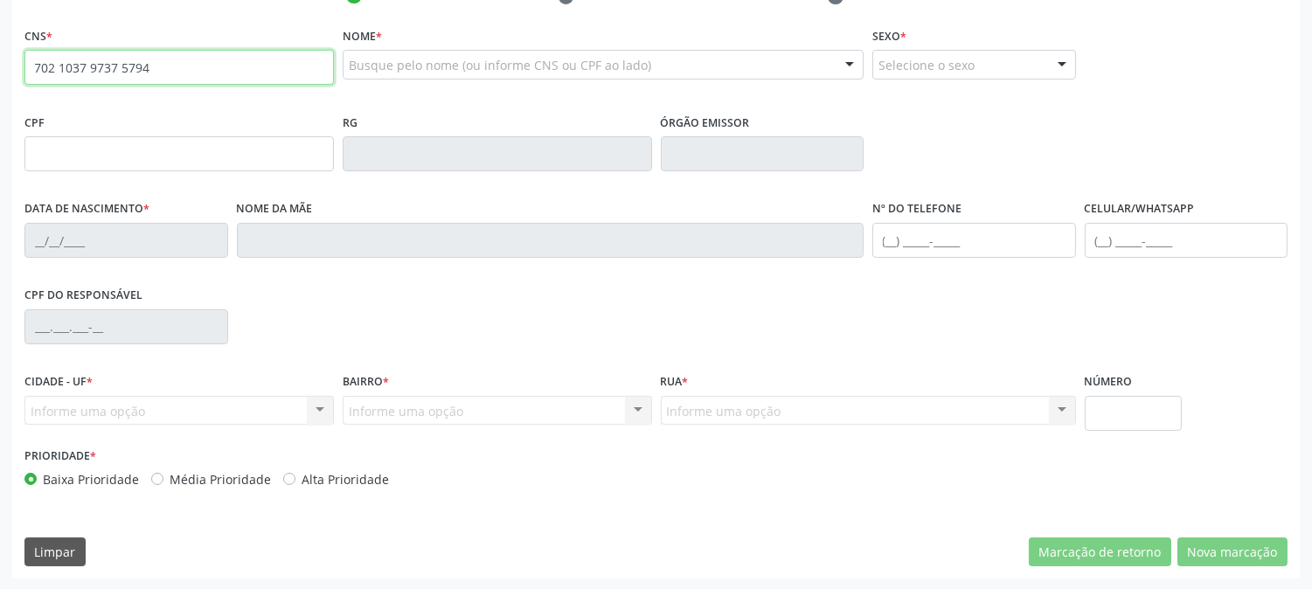
type input "702 1037 9737 5794"
type input "446.365.634-68"
type input "10/03/1964"
type input "Lucilia de Souza Moraes"
type input "[PHONE_NUMBER]"
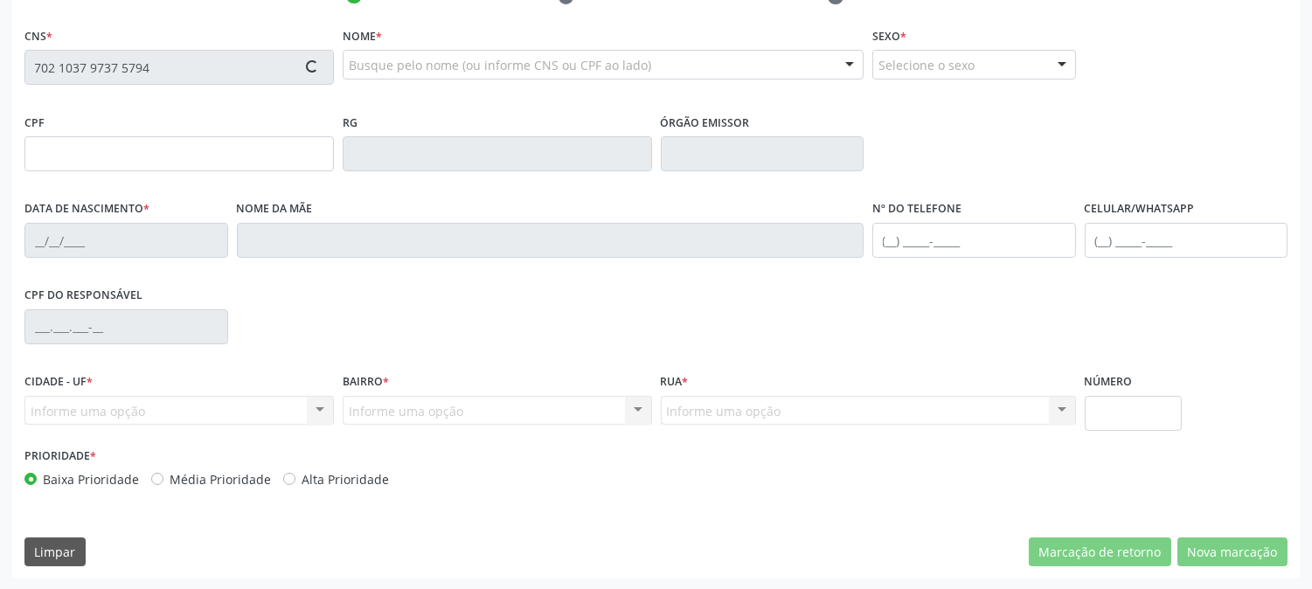
type input "[PHONE_NUMBER]"
type input "S/N"
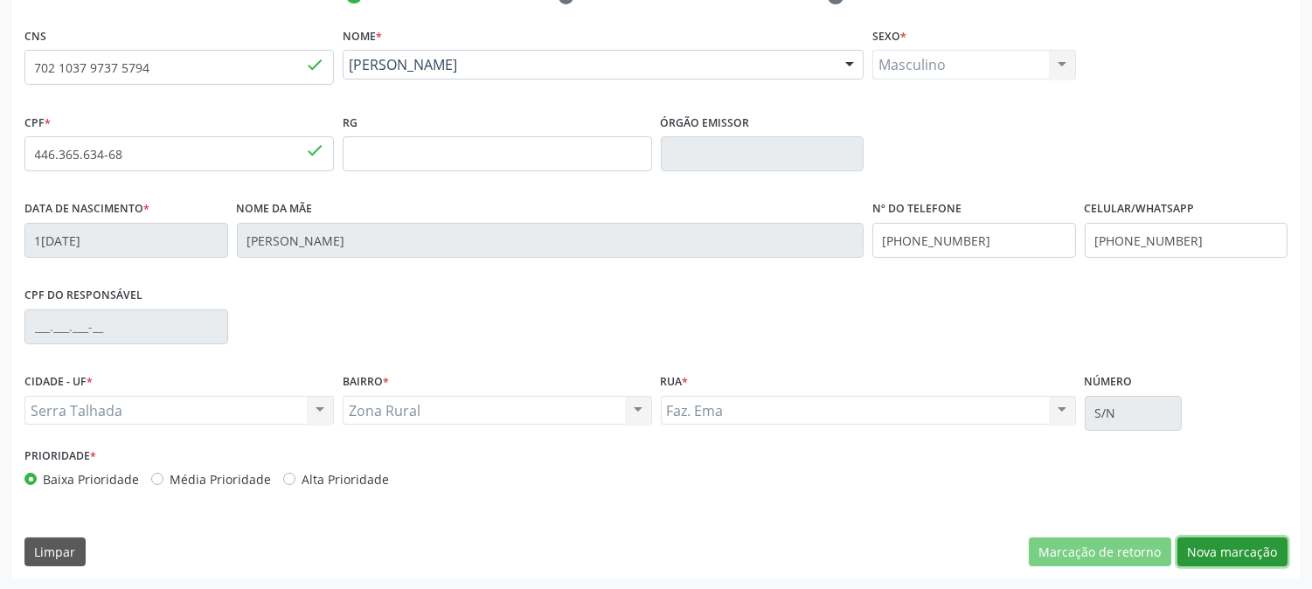
click at [1202, 559] on button "Nova marcação" at bounding box center [1233, 553] width 110 height 30
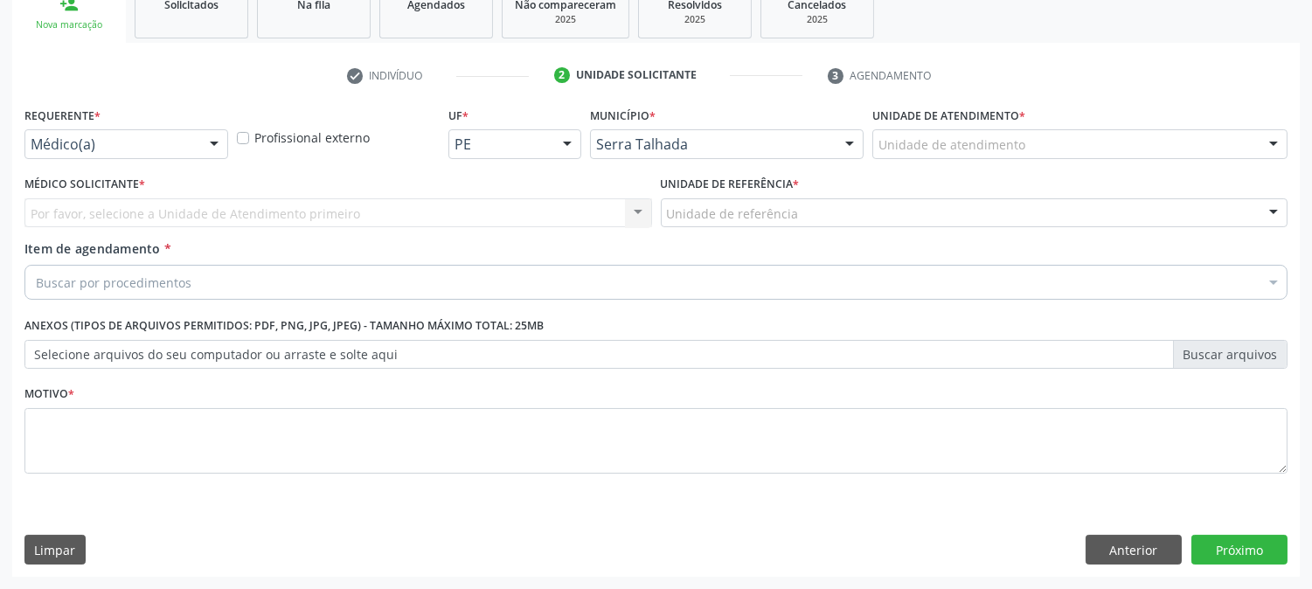
scroll to position [276, 0]
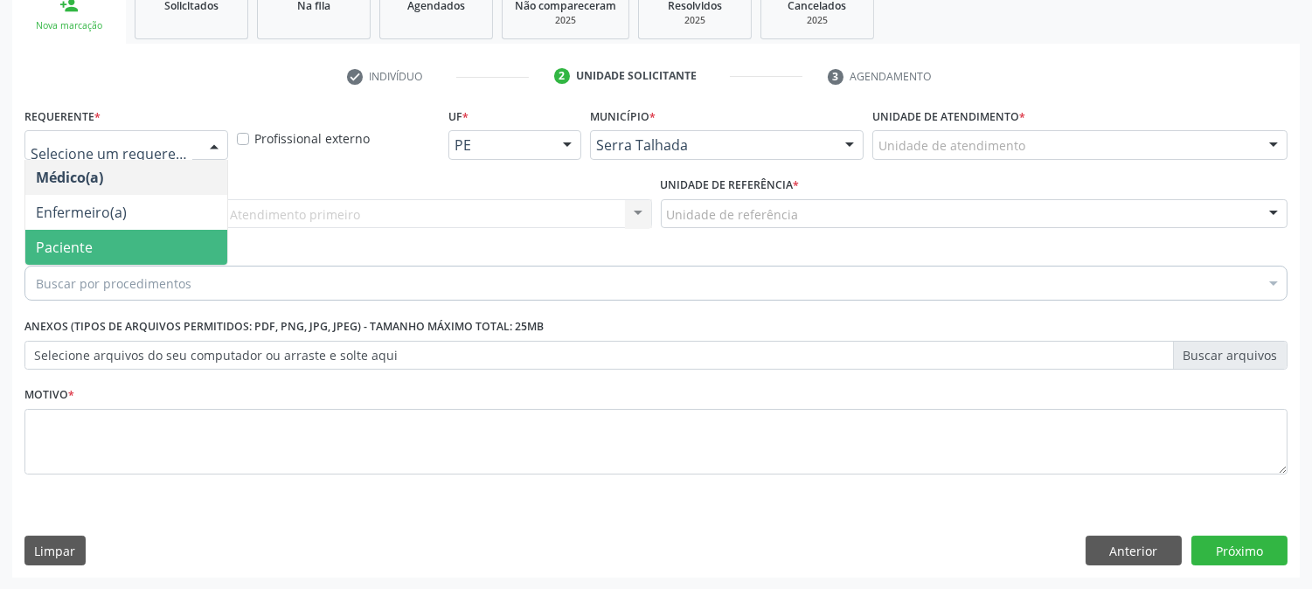
click at [125, 237] on span "Paciente" at bounding box center [126, 247] width 202 height 35
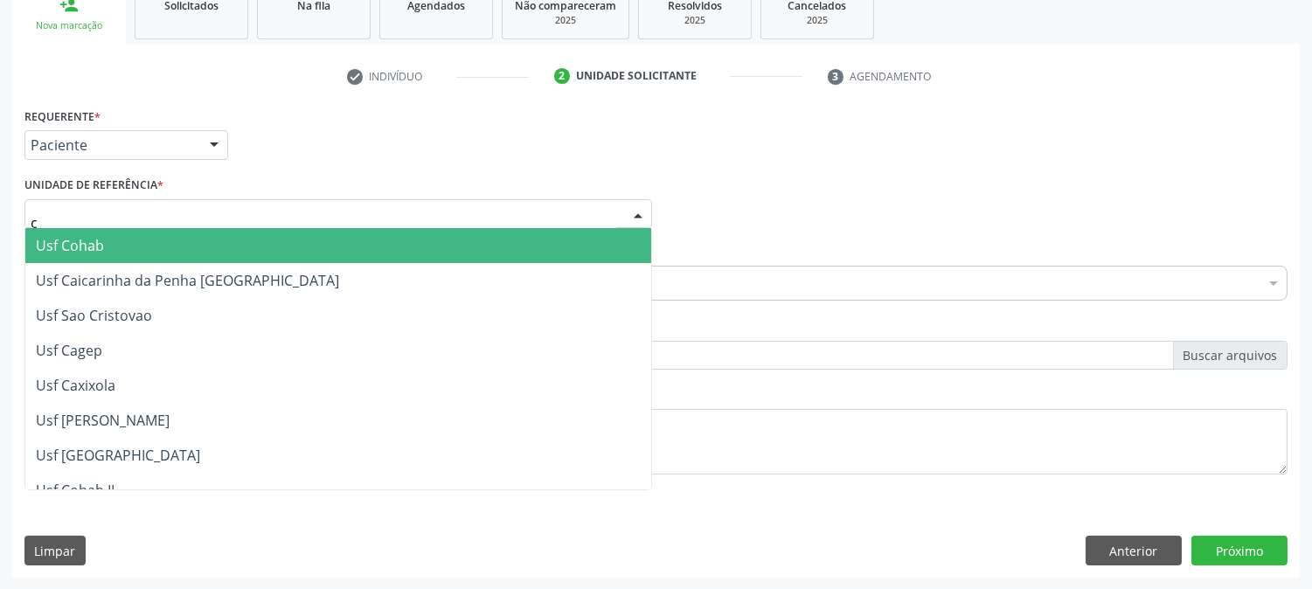
click at [134, 206] on input "c" at bounding box center [324, 222] width 586 height 35
type input "e"
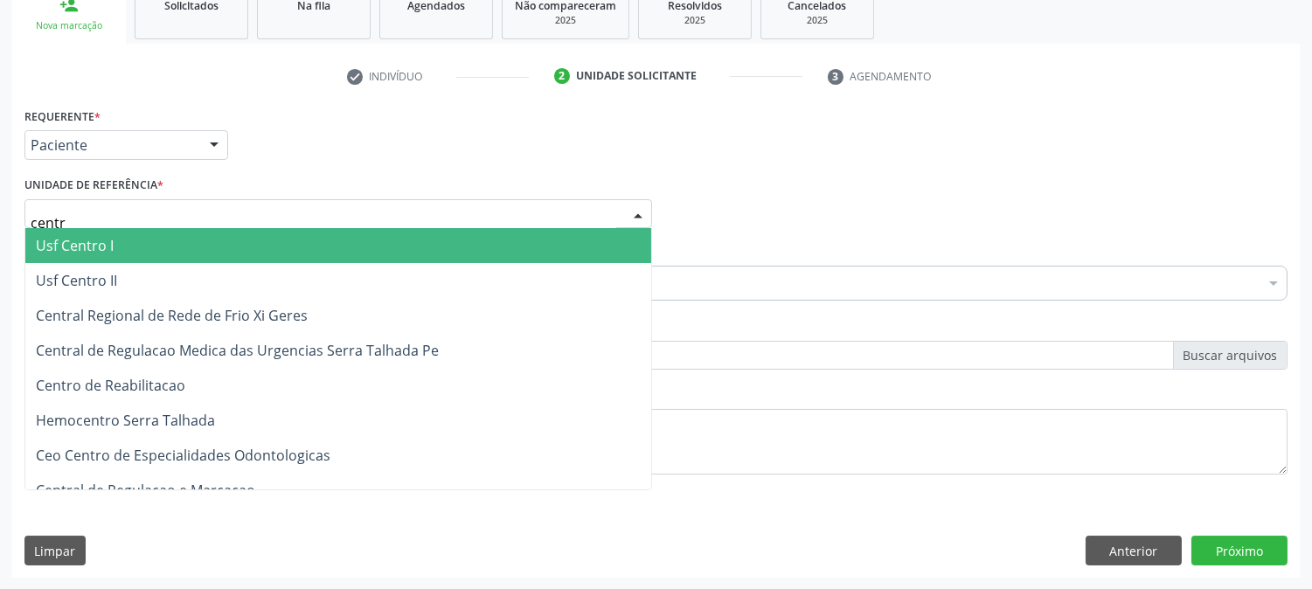
type input "centro"
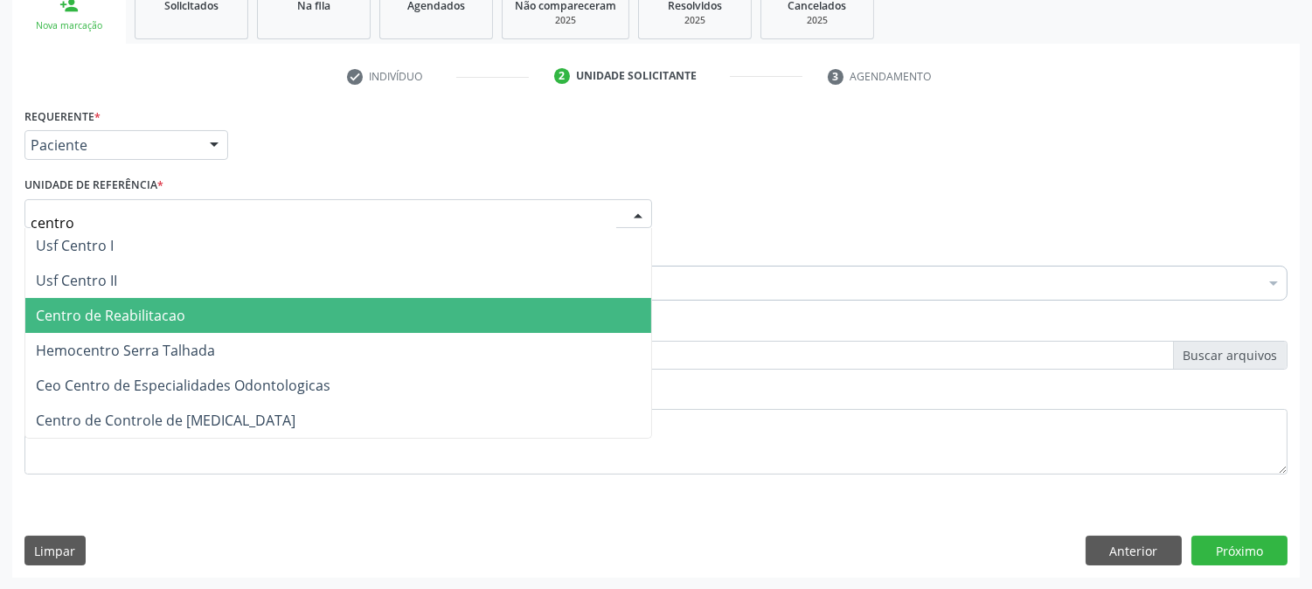
click at [151, 309] on span "Centro de Reabilitacao" at bounding box center [110, 315] width 149 height 19
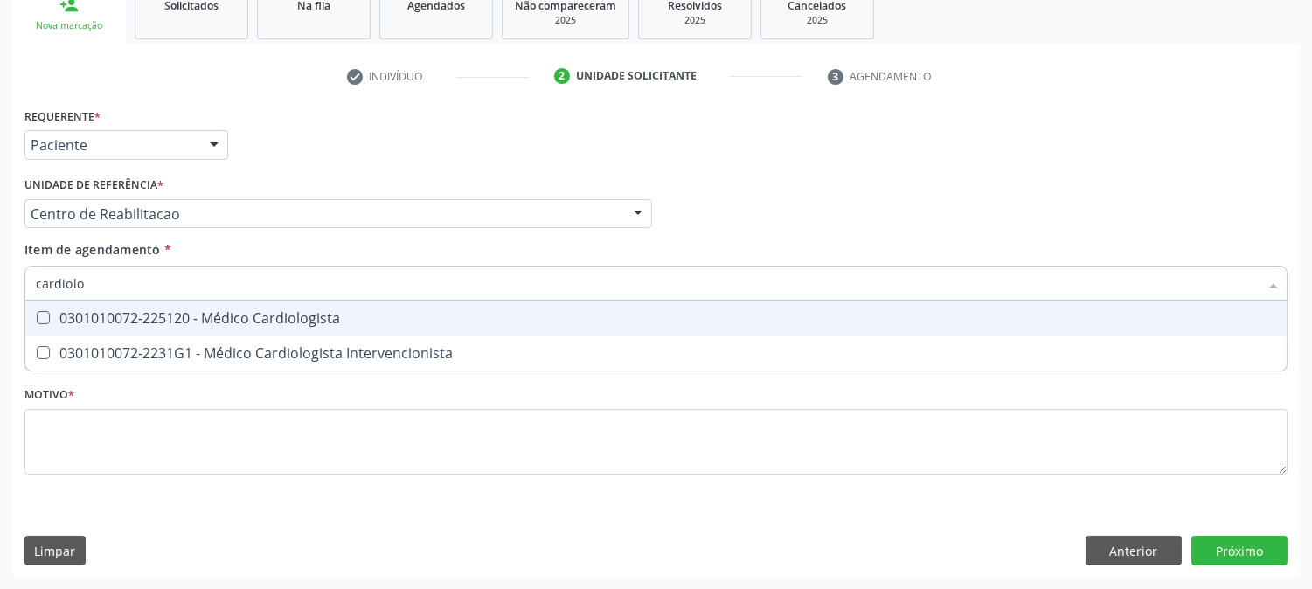
type input "cardiolog"
click at [114, 302] on span "0301010072-225120 - Médico Cardiologista" at bounding box center [655, 318] width 1261 height 35
checkbox Cardiologista "true"
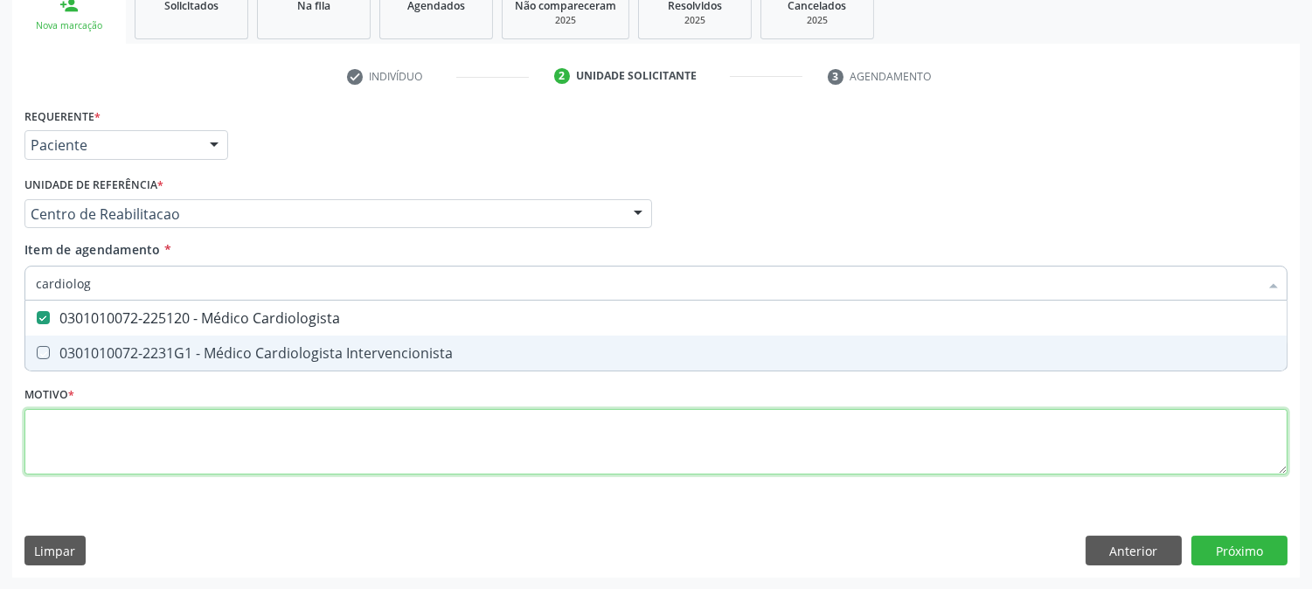
click at [66, 411] on div "Requerente * Paciente Médico(a) Enfermeiro(a) Paciente Nenhum resultado encontr…" at bounding box center [655, 301] width 1263 height 396
checkbox Intervencionista "true"
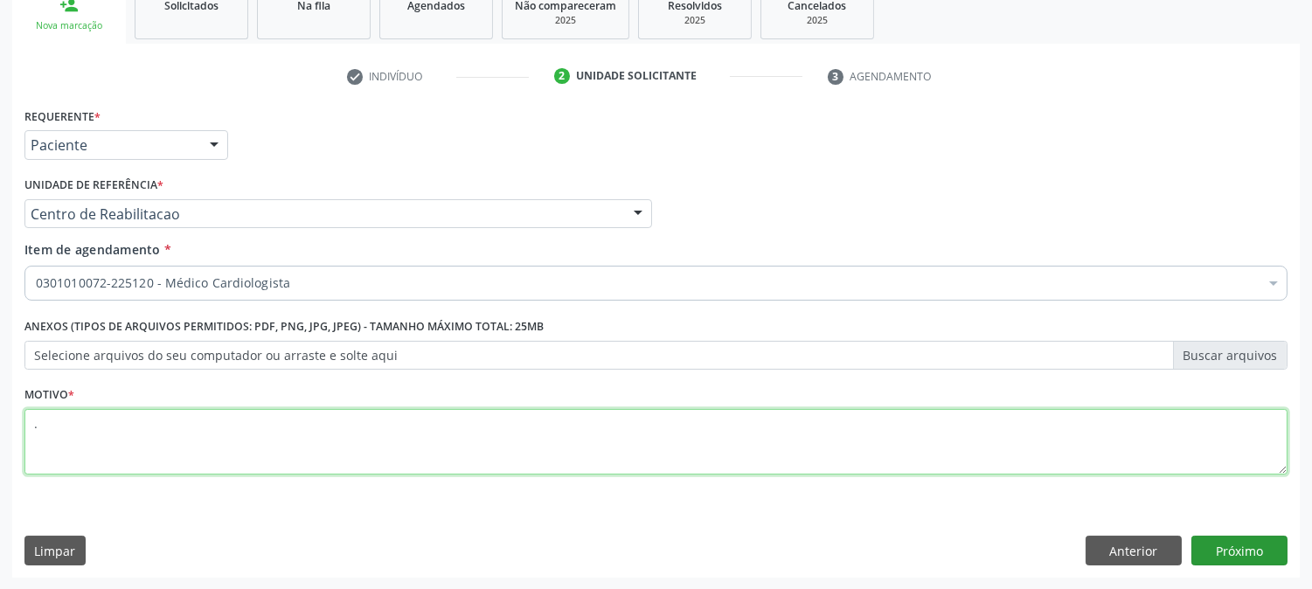
type textarea "."
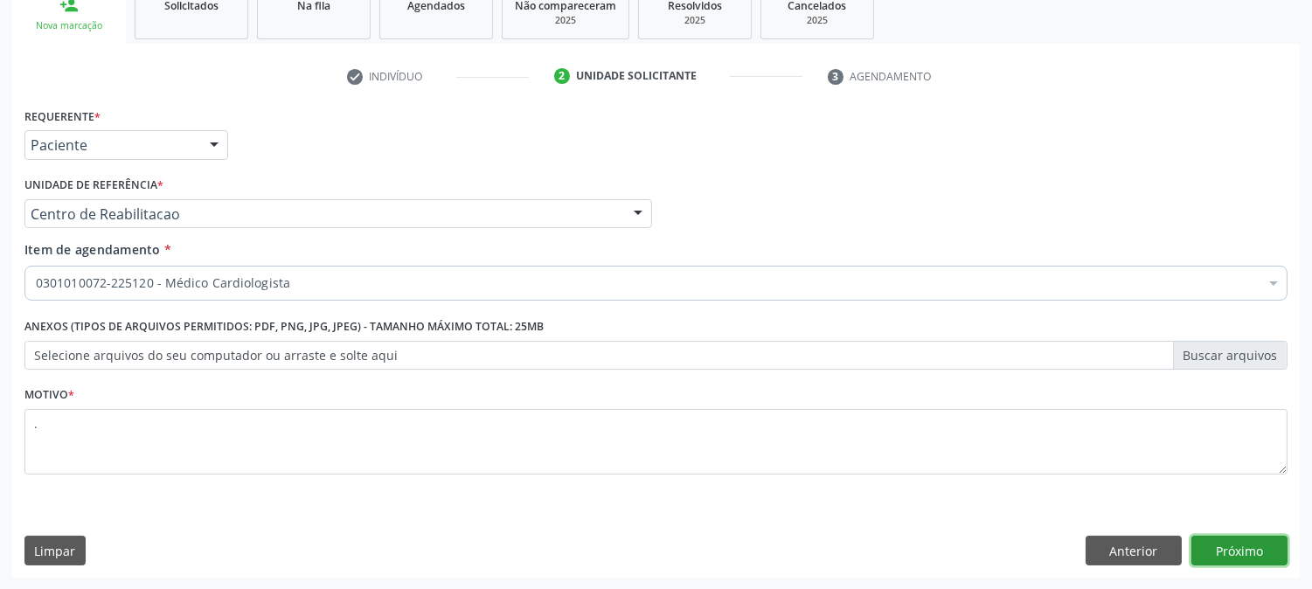
click at [1253, 558] on button "Próximo" at bounding box center [1239, 551] width 96 height 30
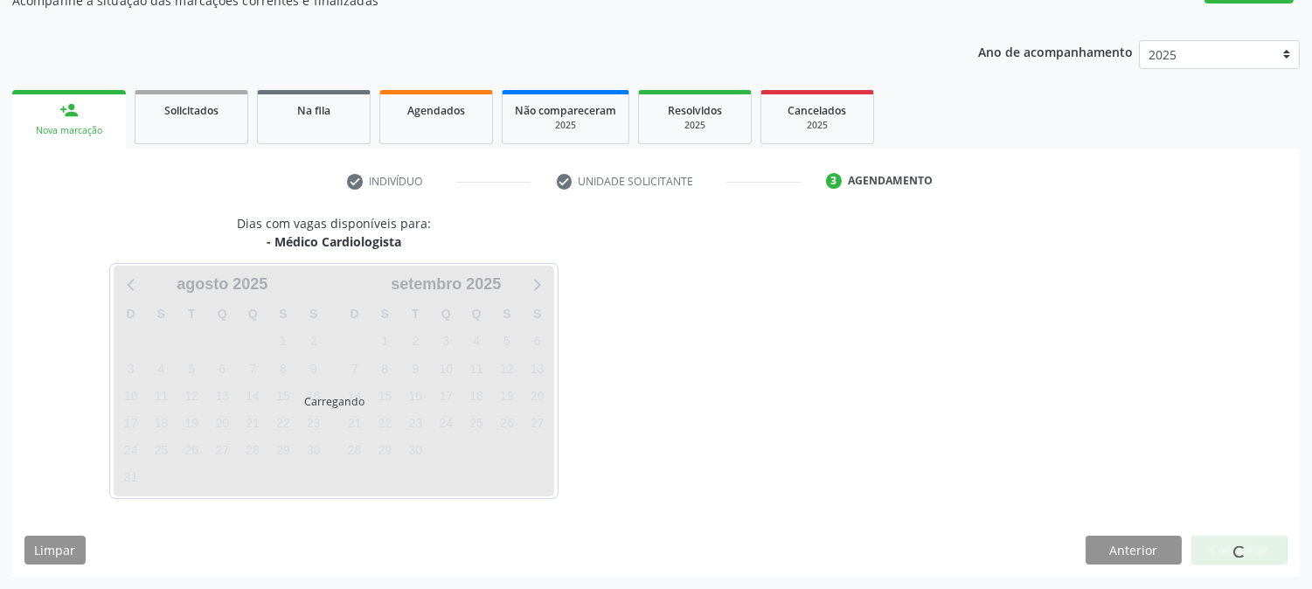
scroll to position [170, 0]
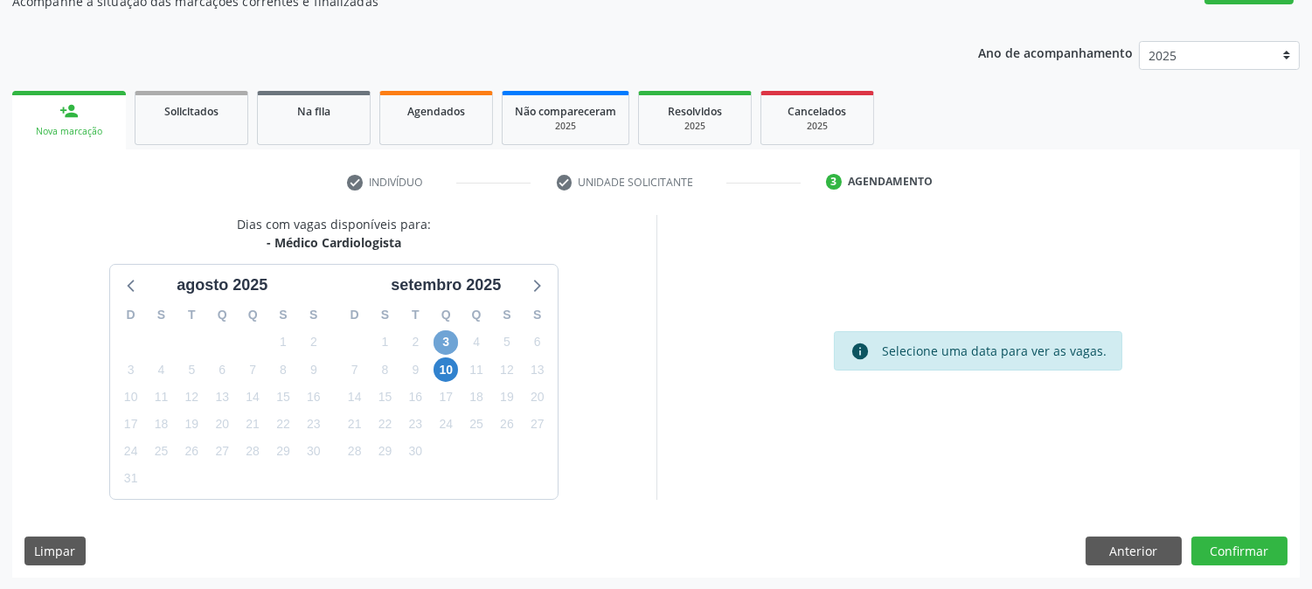
click at [448, 335] on span "3" at bounding box center [446, 342] width 24 height 24
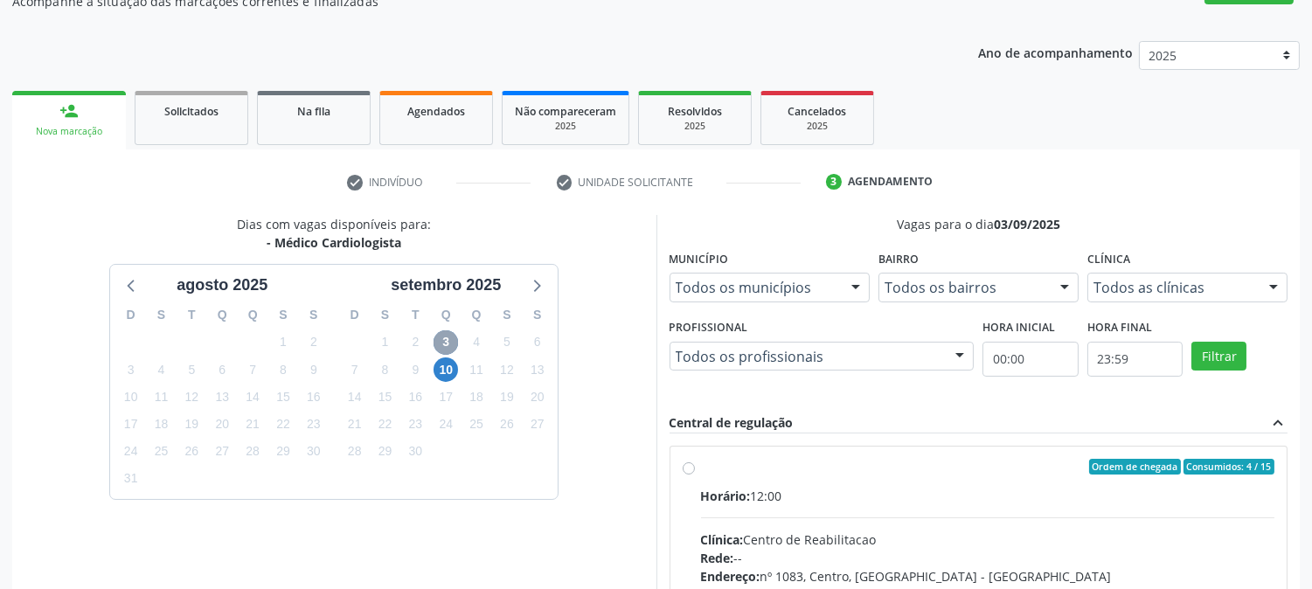
scroll to position [455, 0]
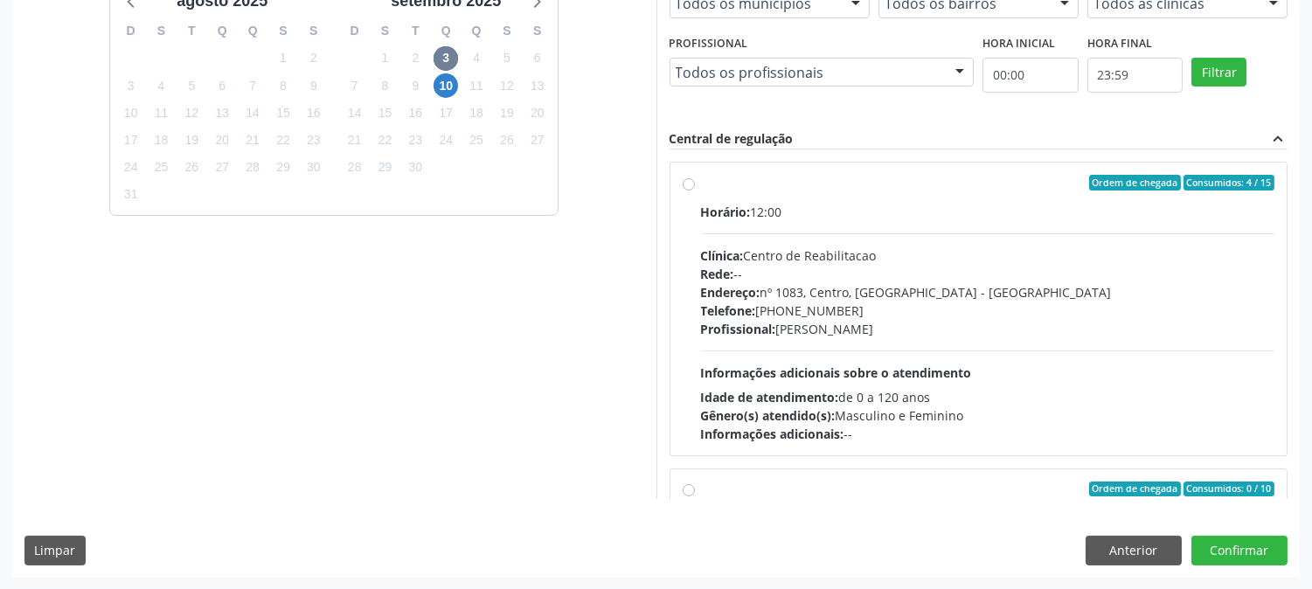
click at [759, 372] on span "Informações adicionais sobre o atendimento" at bounding box center [836, 373] width 271 height 17
click at [695, 191] on input "Ordem de chegada Consumidos: 4 / 15 Horário: 12:00 Clínica: Centro de Reabilita…" at bounding box center [689, 183] width 12 height 16
radio input "true"
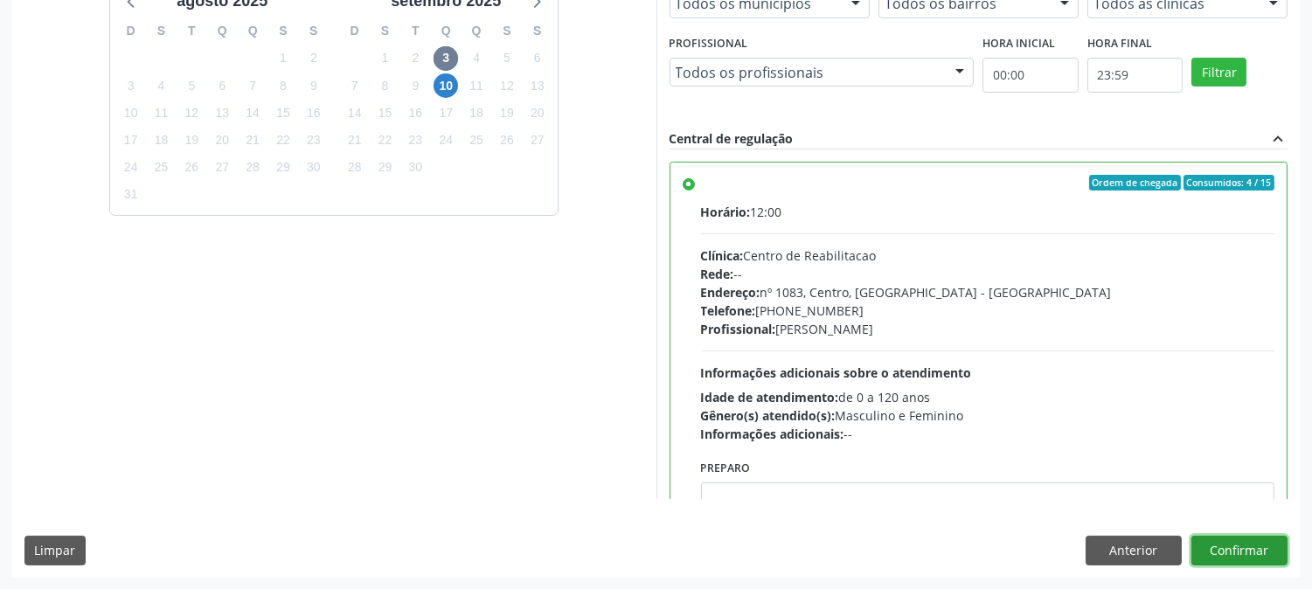
click at [1225, 544] on button "Confirmar" at bounding box center [1239, 551] width 96 height 30
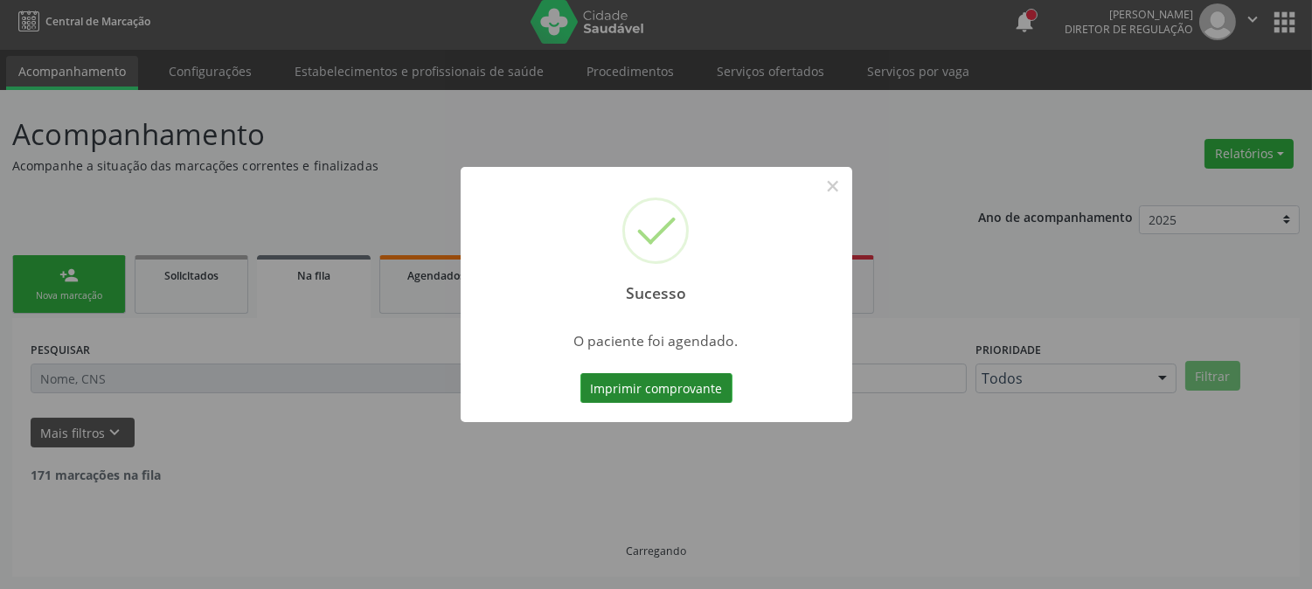
scroll to position [0, 0]
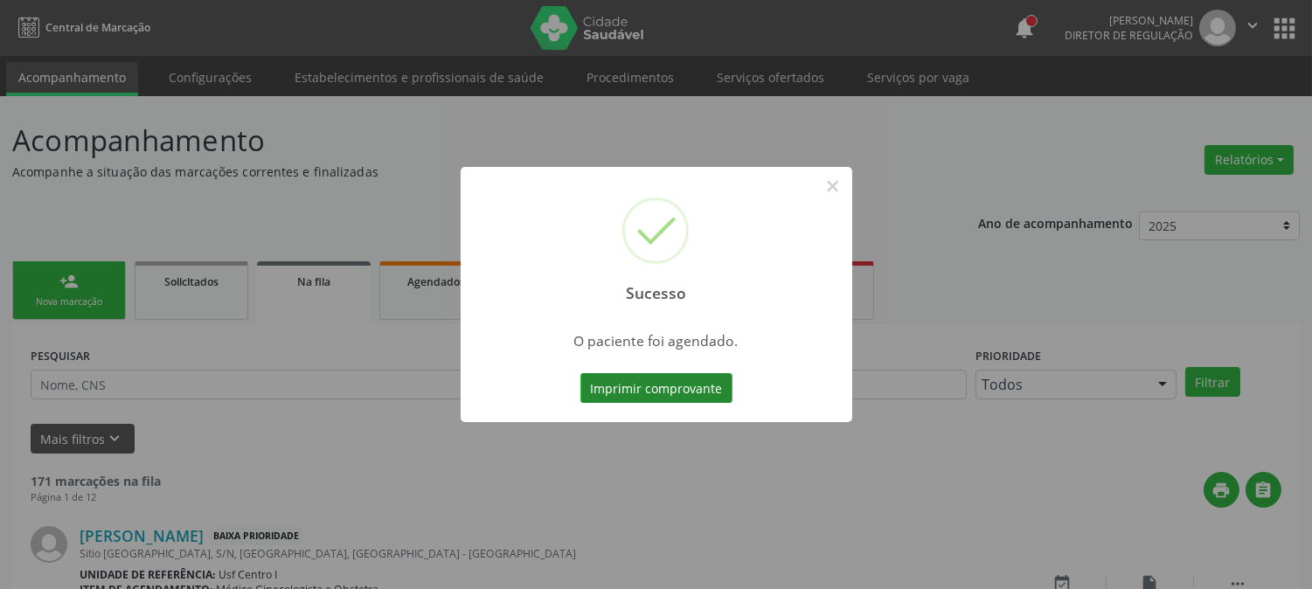
click at [595, 374] on button "Imprimir comprovante" at bounding box center [656, 388] width 152 height 30
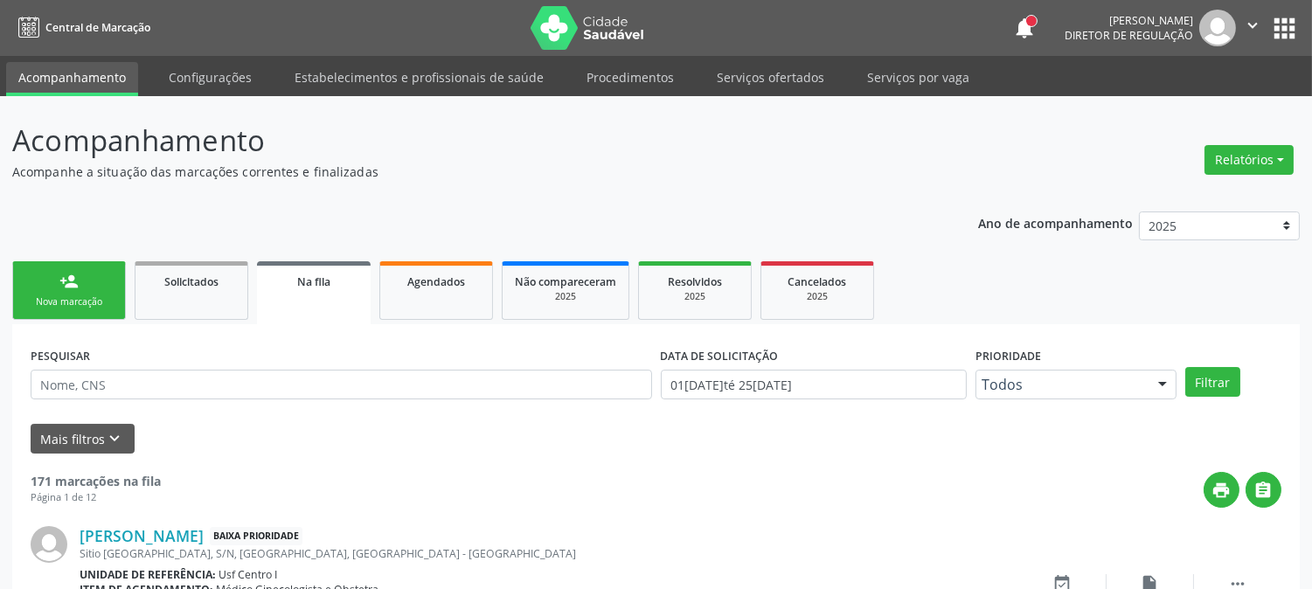
click at [45, 286] on link "person_add Nova marcação" at bounding box center [69, 290] width 114 height 59
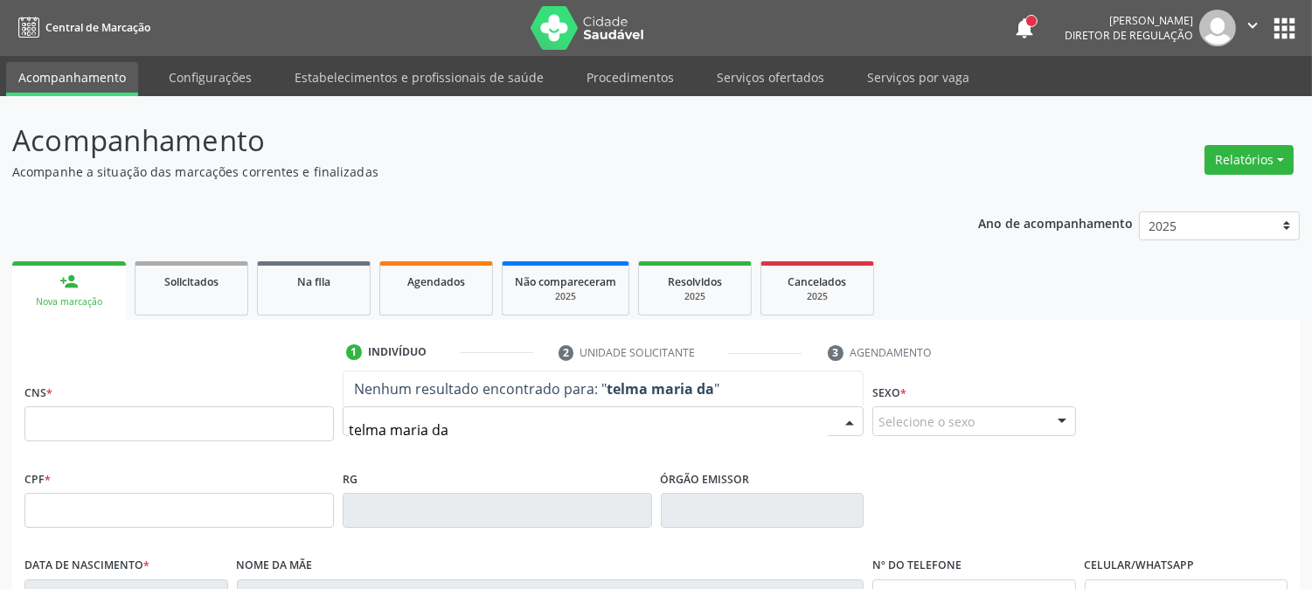
type input "telma maria da s"
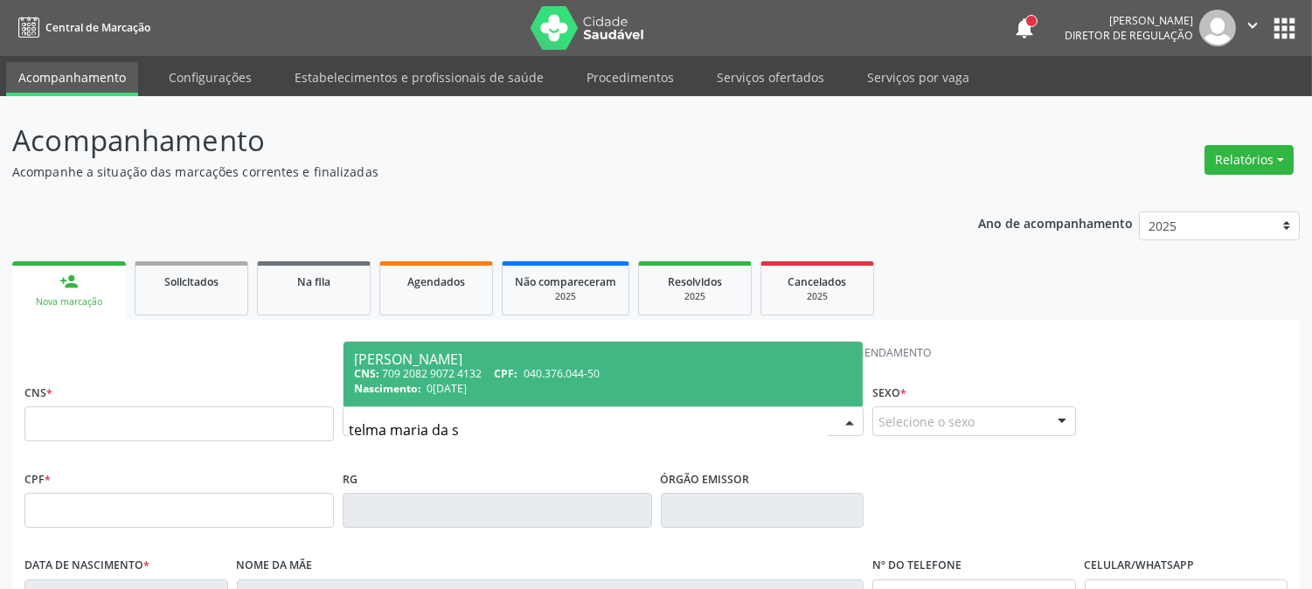
click at [448, 372] on div "CNS: 709 2082 9072 4132 CPF: 040.376.044-50" at bounding box center [603, 373] width 498 height 15
type input "709 2082 9072 4132"
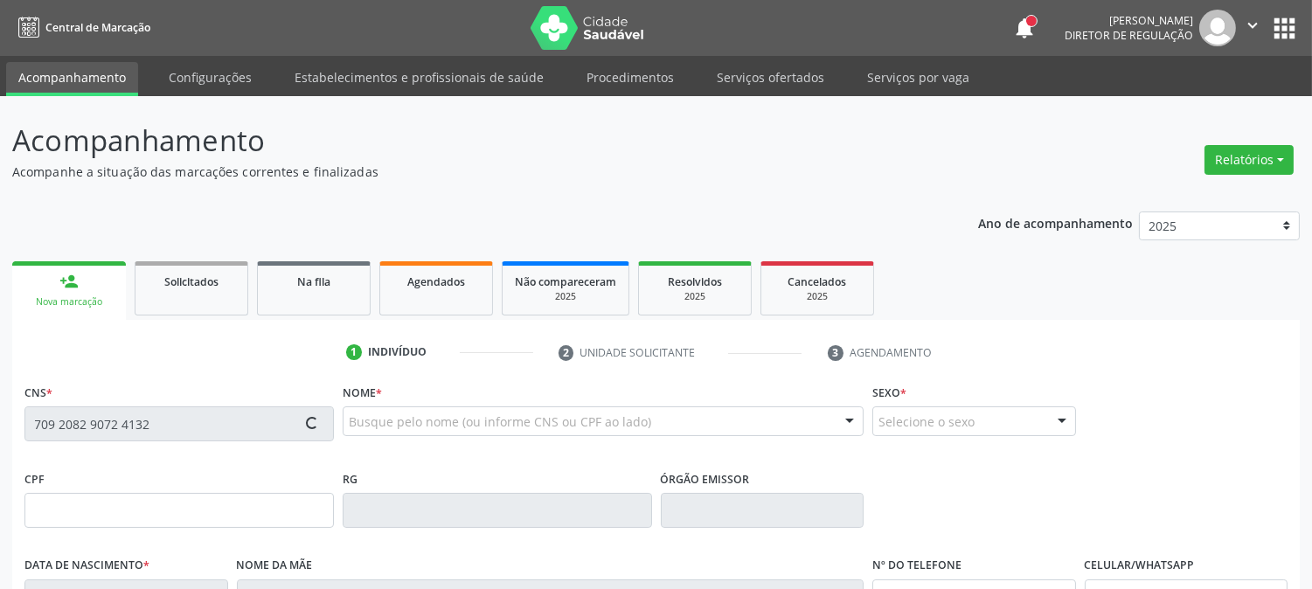
type input "040.376.044-50"
type input "03/03/1979"
type input "Cleunice Elisa da Silva"
type input "[PHONE_NUMBER]"
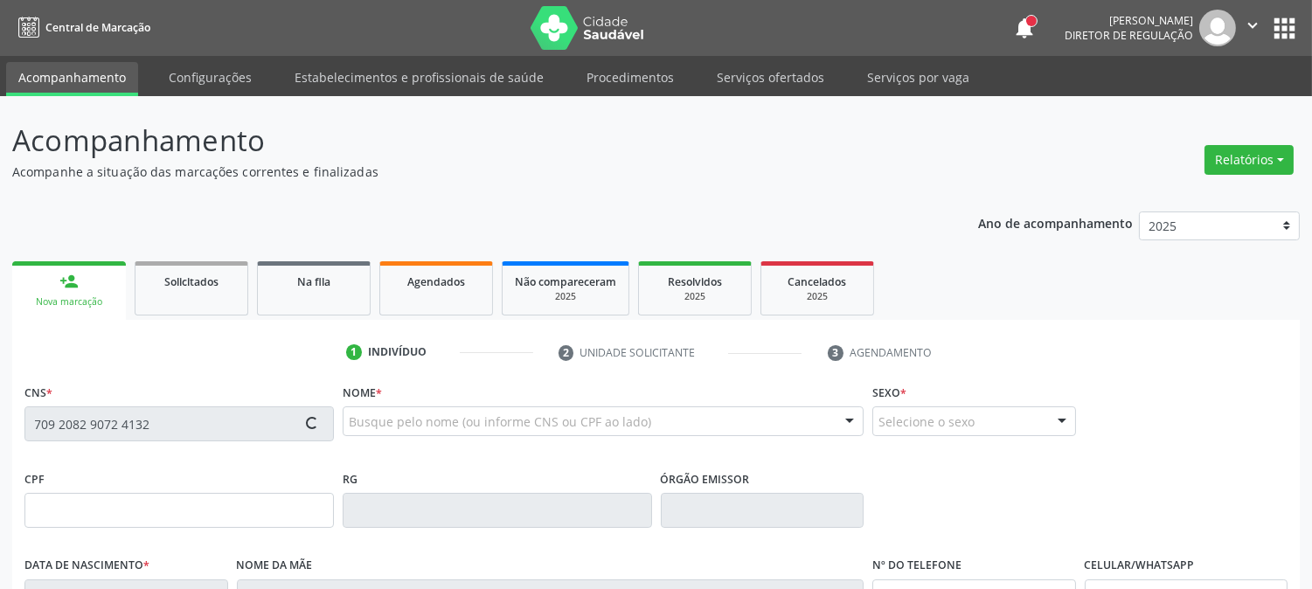
type input "446.365.634-68"
type input "S/N"
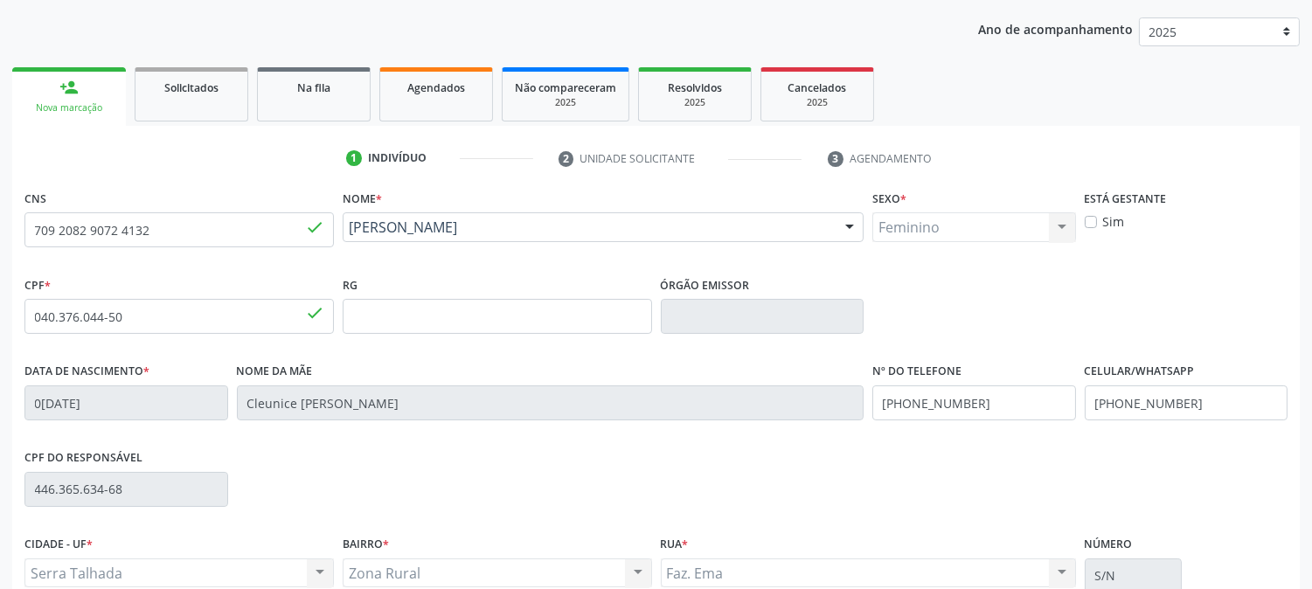
scroll to position [357, 0]
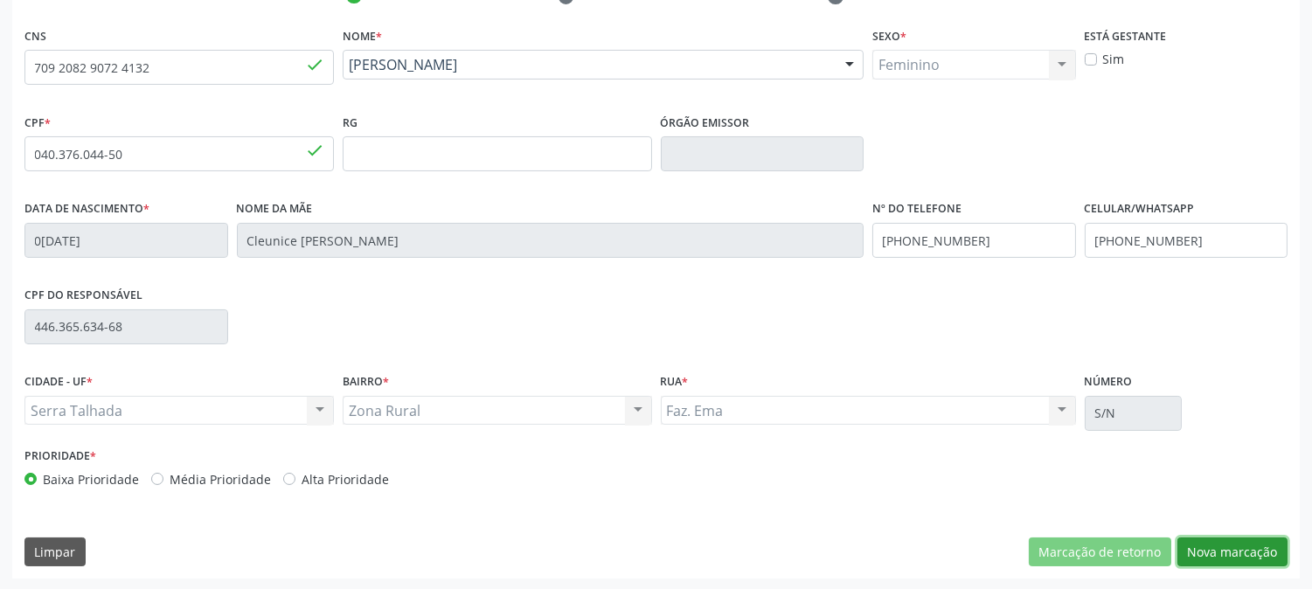
click at [1206, 539] on button "Nova marcação" at bounding box center [1233, 553] width 110 height 30
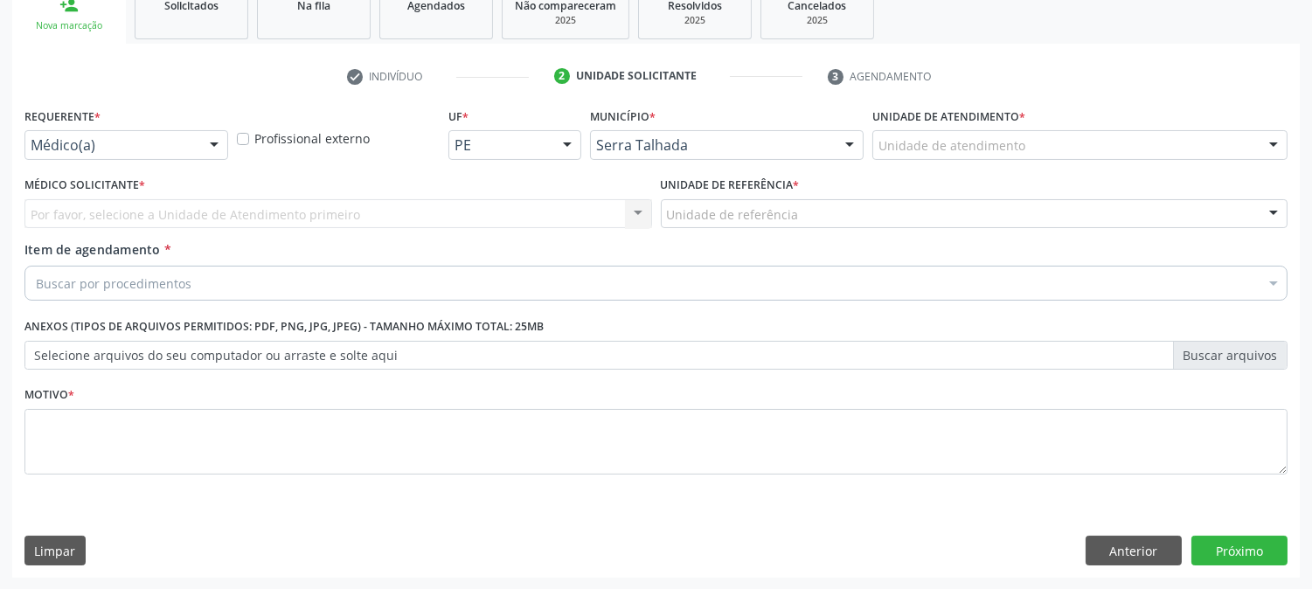
click at [190, 133] on div "Médico(a)" at bounding box center [126, 145] width 204 height 30
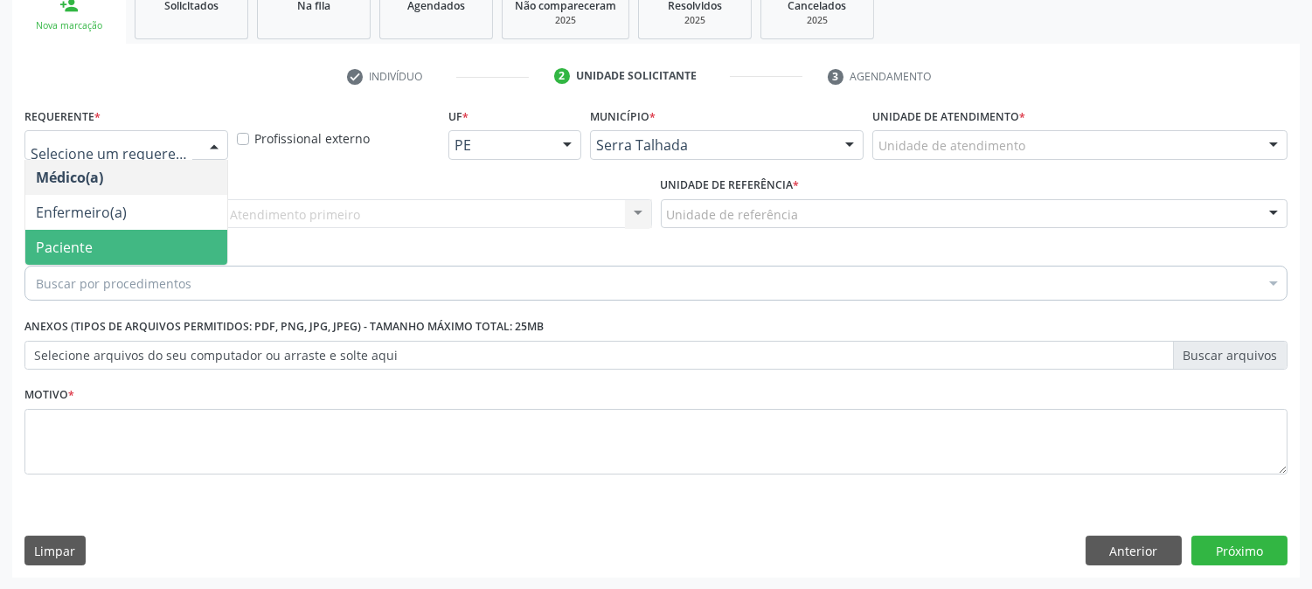
click at [141, 252] on span "Paciente" at bounding box center [126, 247] width 202 height 35
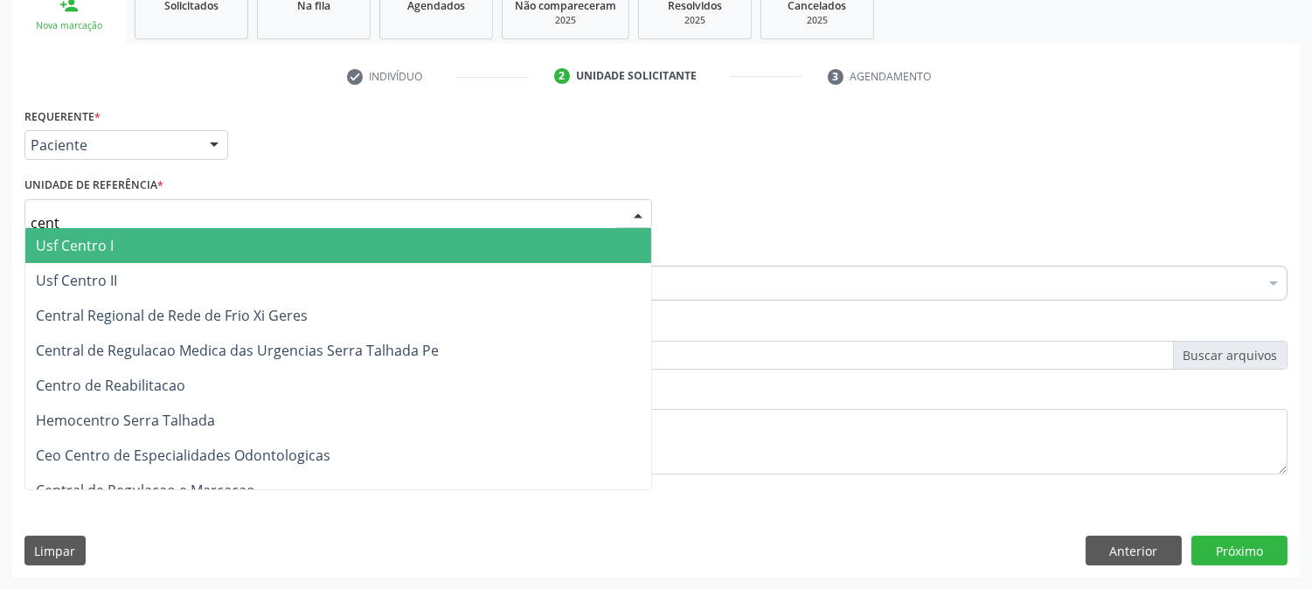
type input "centr"
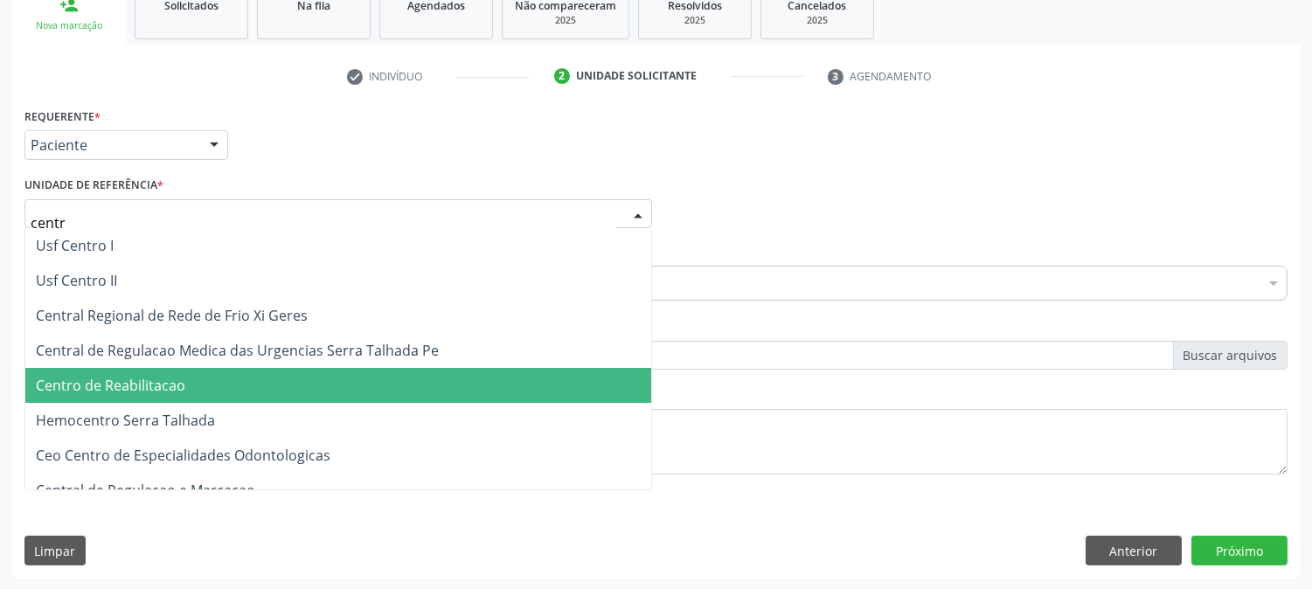
click at [175, 380] on span "Centro de Reabilitacao" at bounding box center [110, 385] width 149 height 19
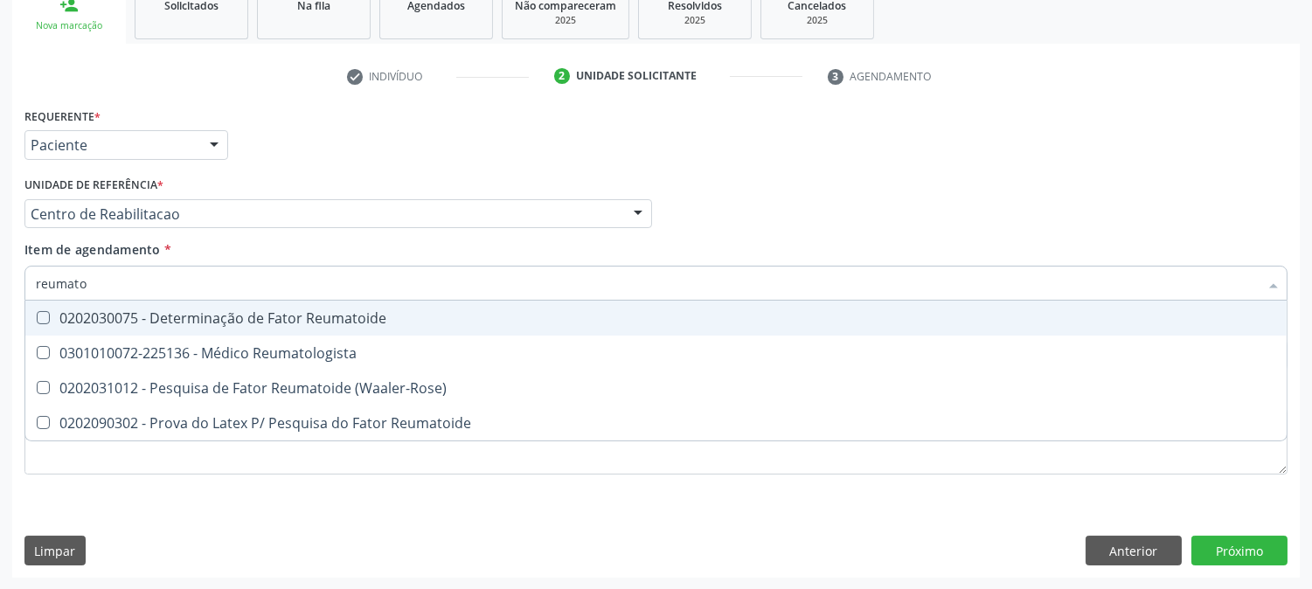
type input "reumatol"
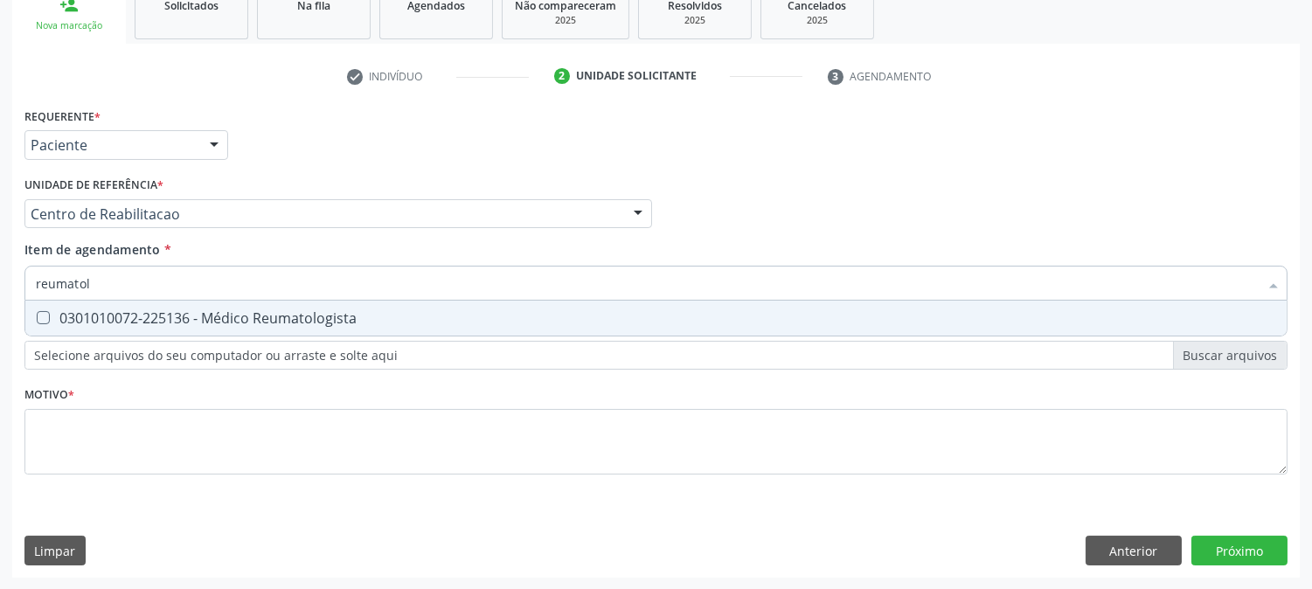
click at [170, 319] on div "0301010072-225136 - Médico Reumatologista" at bounding box center [656, 318] width 1240 height 14
checkbox Reumatologista "true"
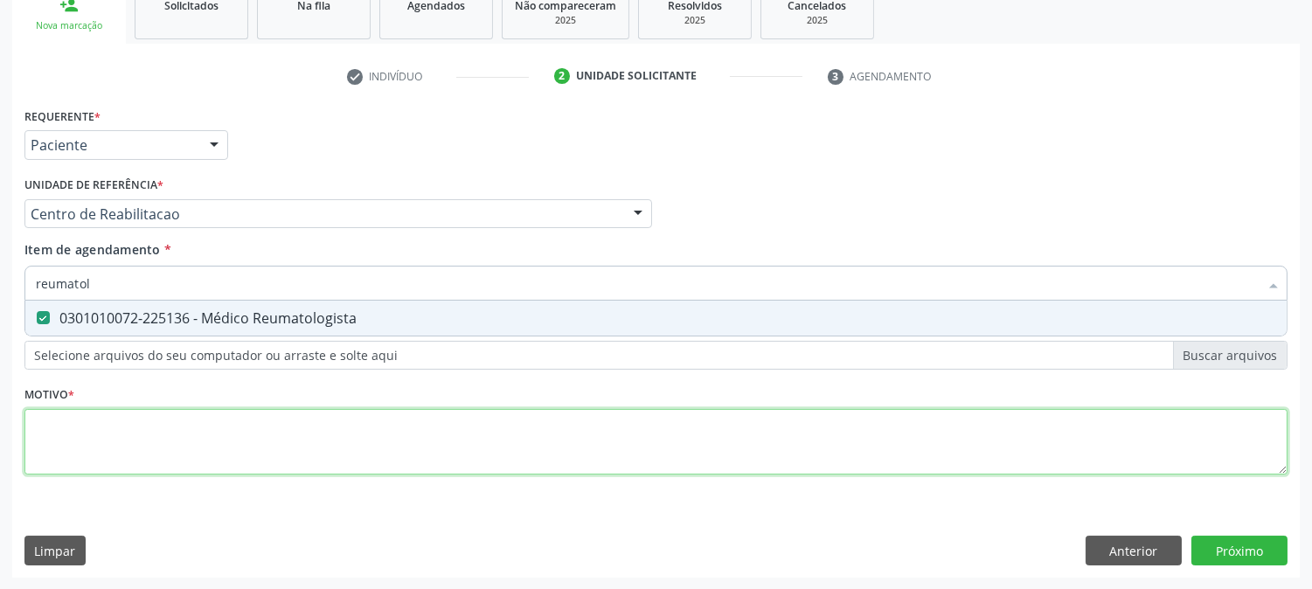
click at [118, 417] on div "Requerente * Paciente Médico(a) Enfermeiro(a) Paciente Nenhum resultado encontr…" at bounding box center [655, 301] width 1263 height 396
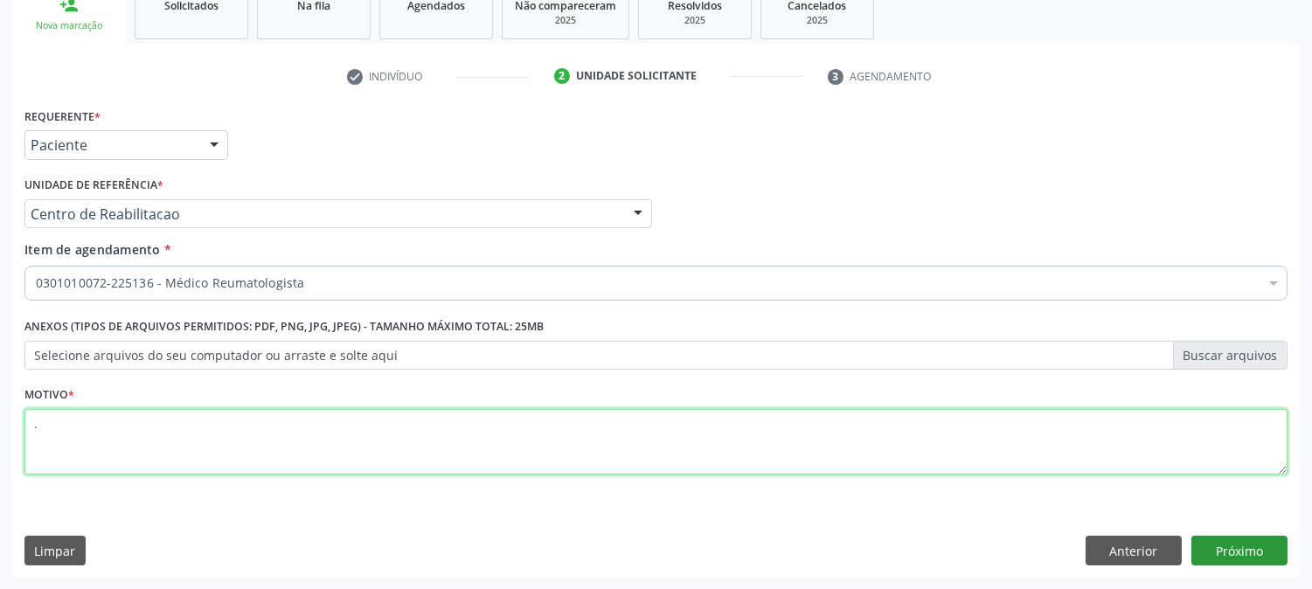
type textarea "."
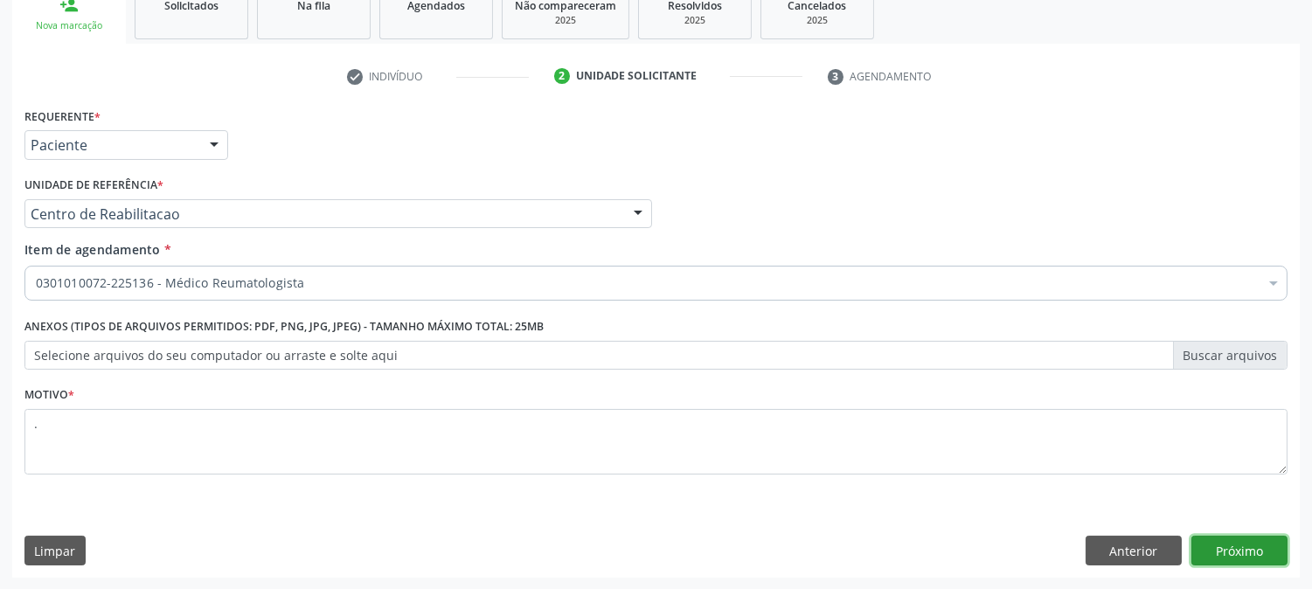
click at [1247, 546] on button "Próximo" at bounding box center [1239, 551] width 96 height 30
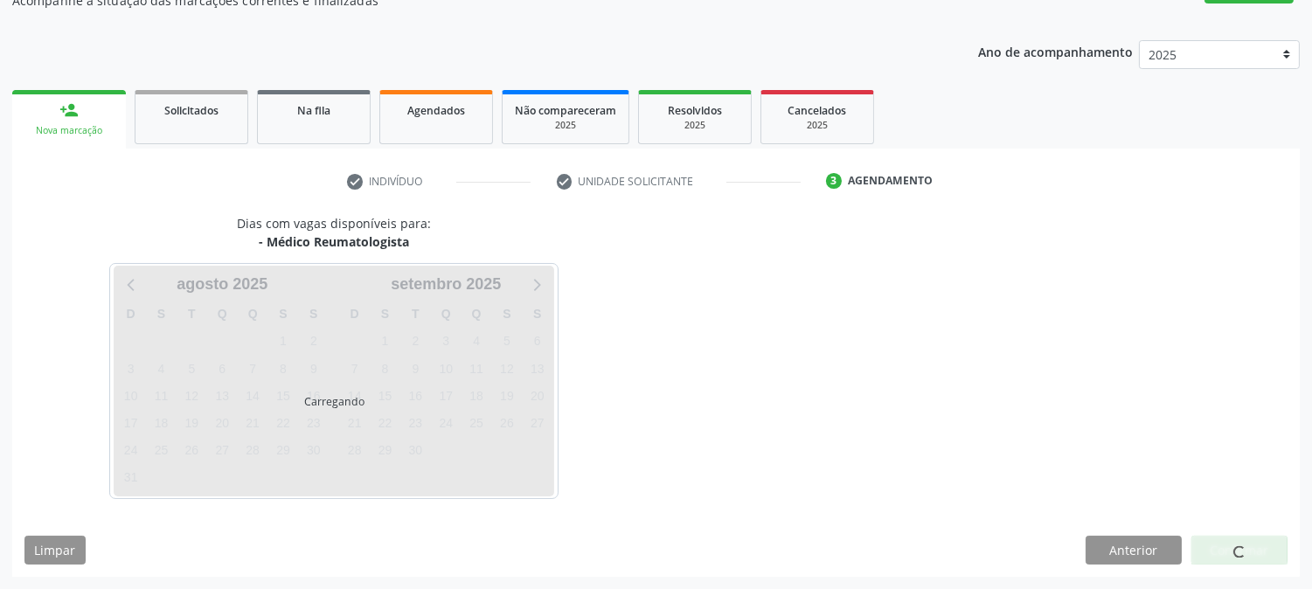
scroll to position [170, 0]
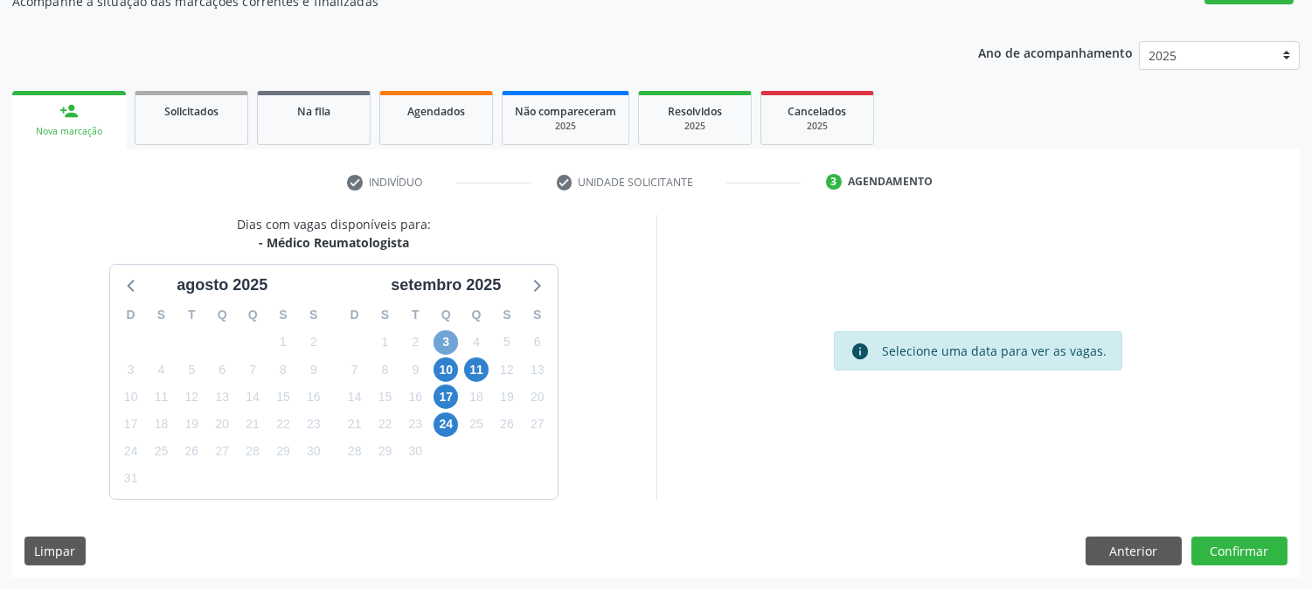
click at [441, 342] on span "3" at bounding box center [446, 342] width 24 height 24
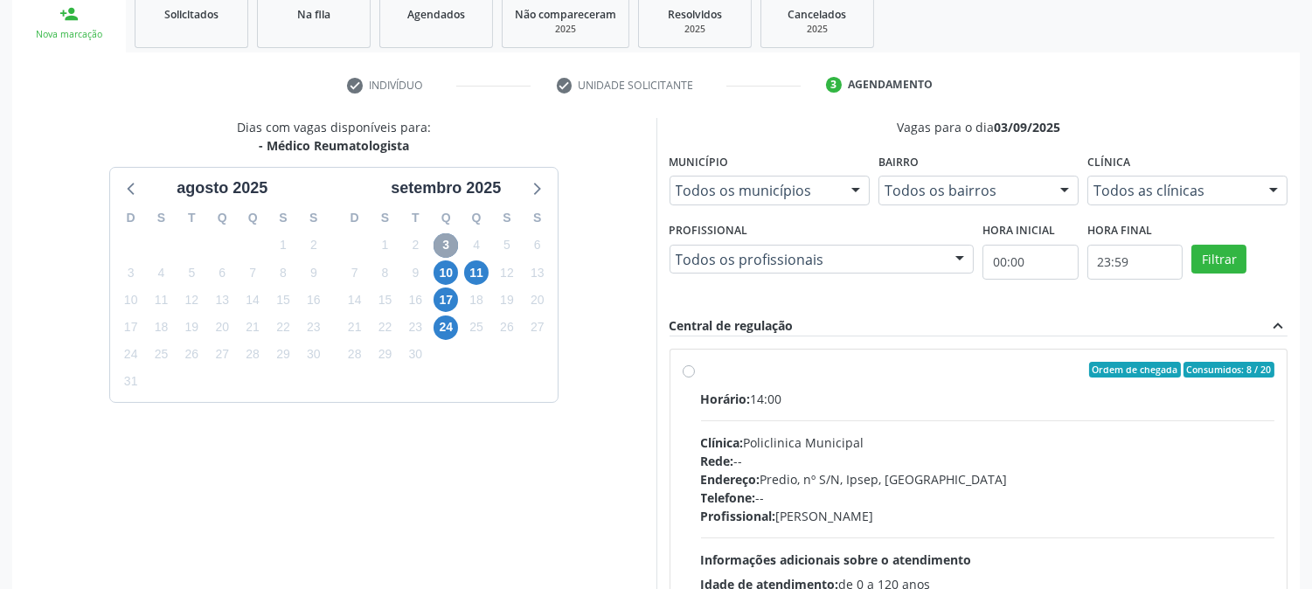
scroll to position [423, 0]
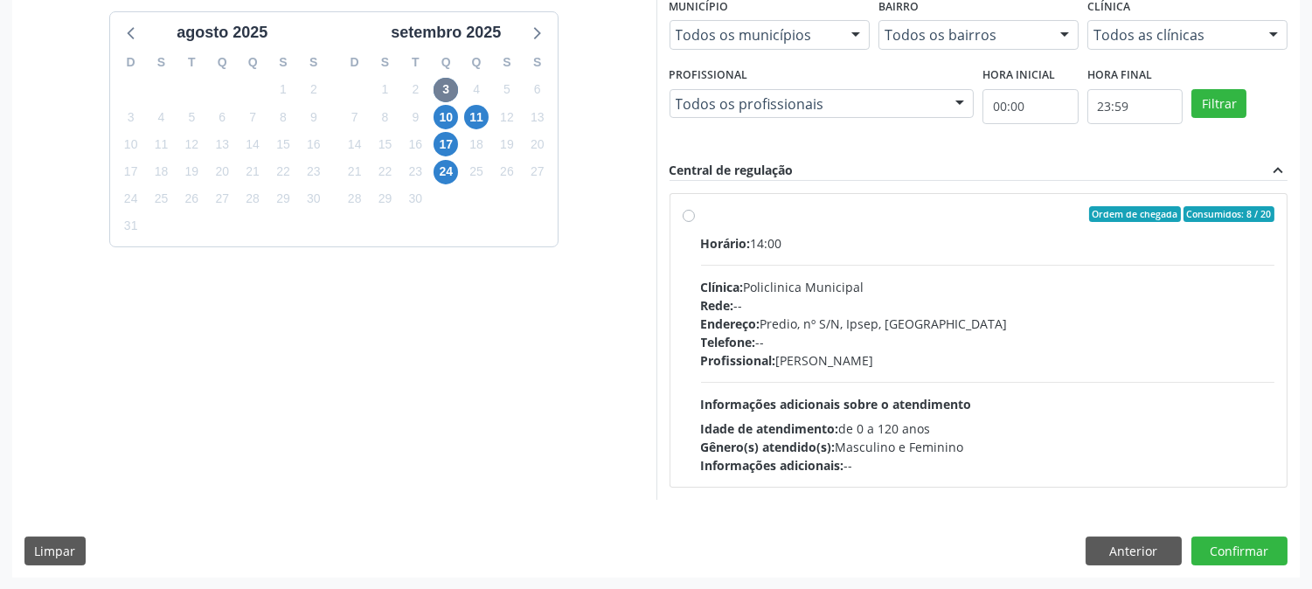
click at [754, 323] on span "Endereço:" at bounding box center [730, 324] width 59 height 17
click at [695, 222] on input "Ordem de chegada Consumidos: 8 / 20 Horário: 14:00 Clínica: Policlinica Municip…" at bounding box center [689, 214] width 12 height 16
radio input "true"
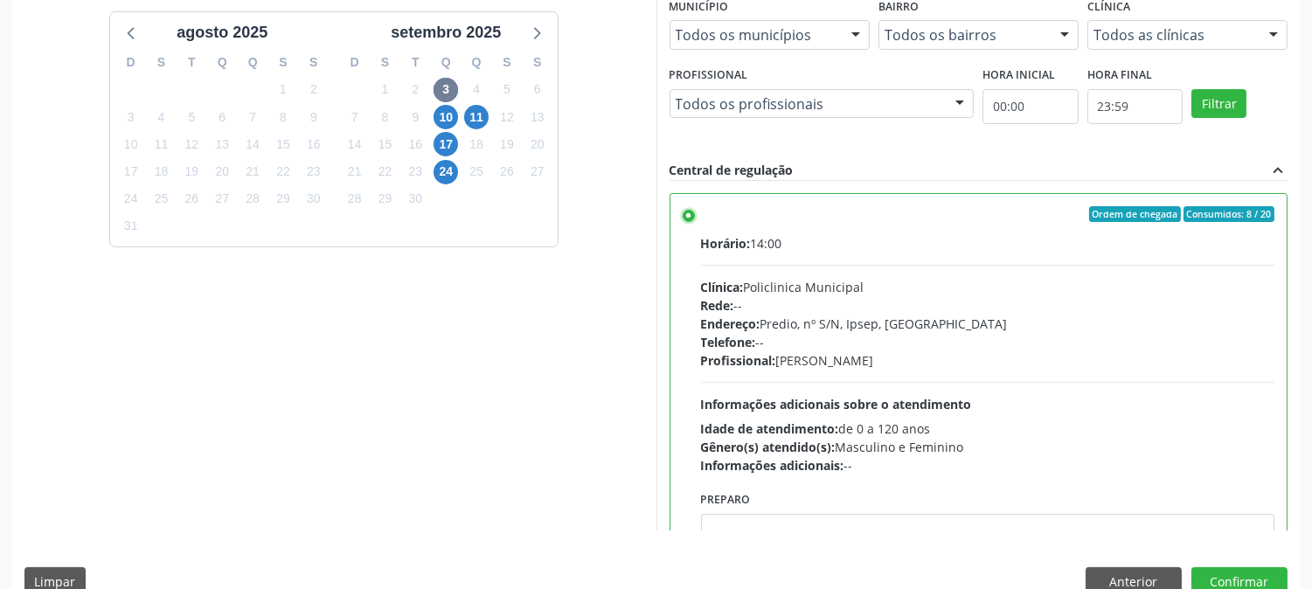
scroll to position [455, 0]
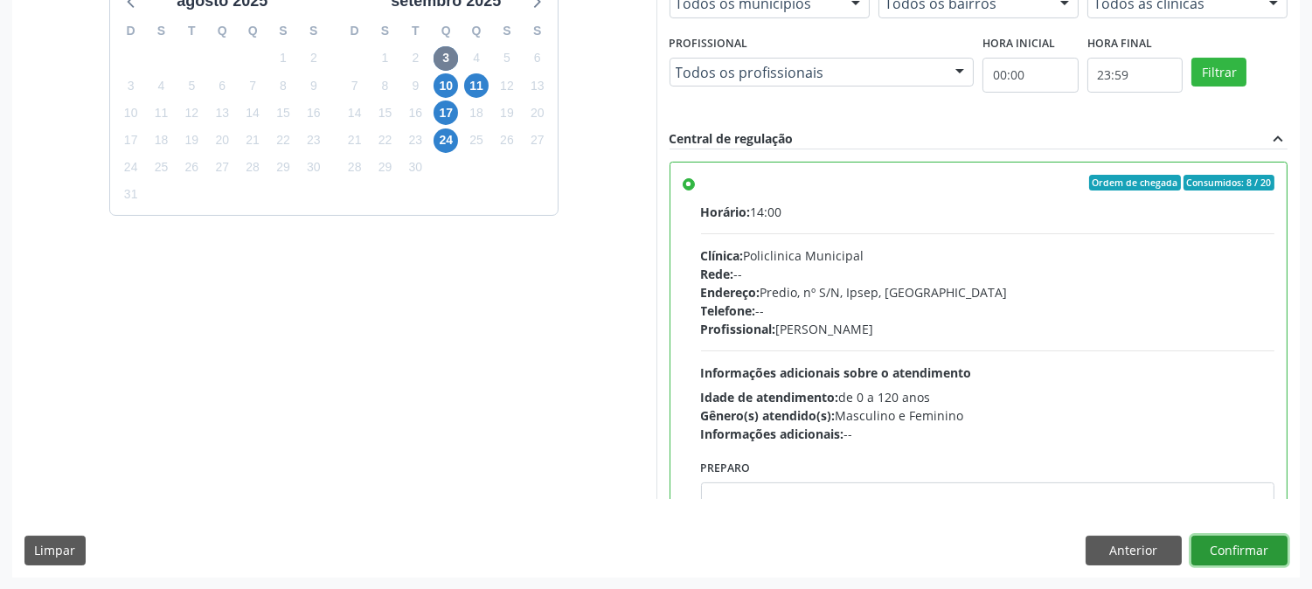
click at [1224, 558] on button "Confirmar" at bounding box center [1239, 551] width 96 height 30
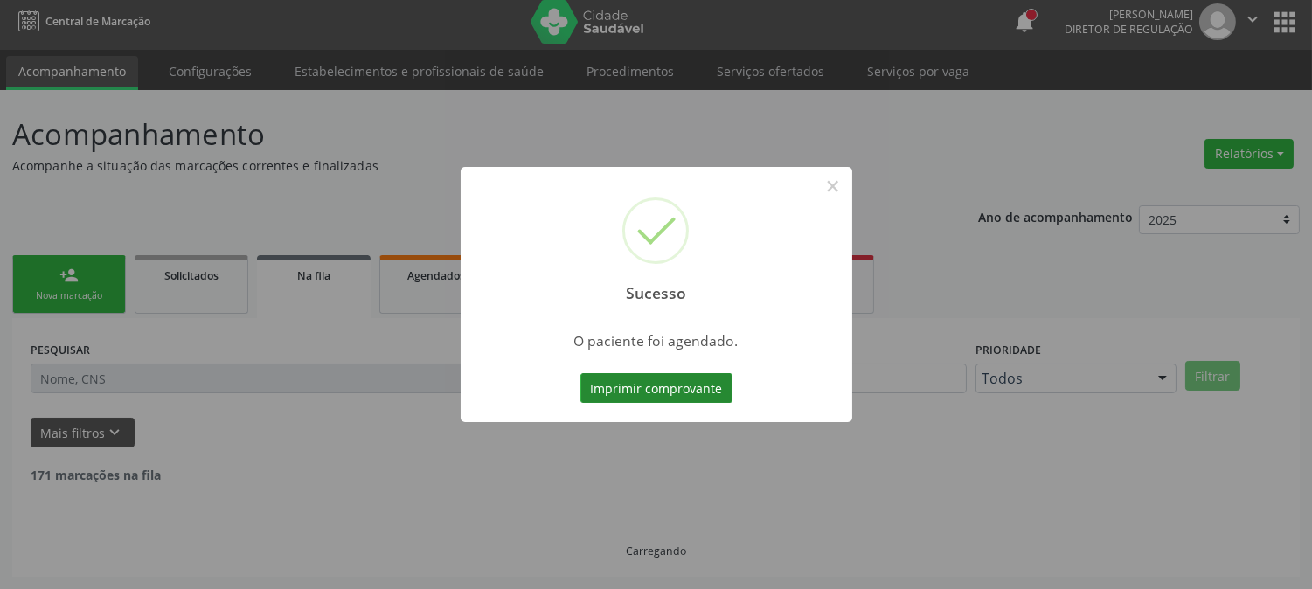
scroll to position [0, 0]
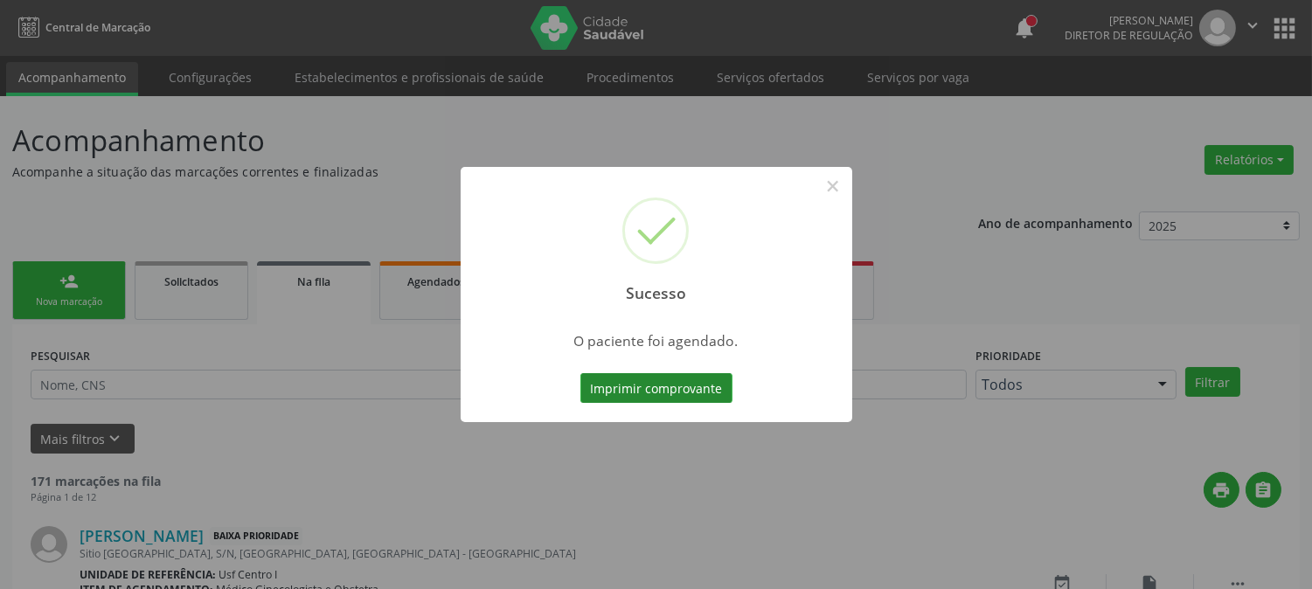
click at [643, 380] on button "Imprimir comprovante" at bounding box center [656, 388] width 152 height 30
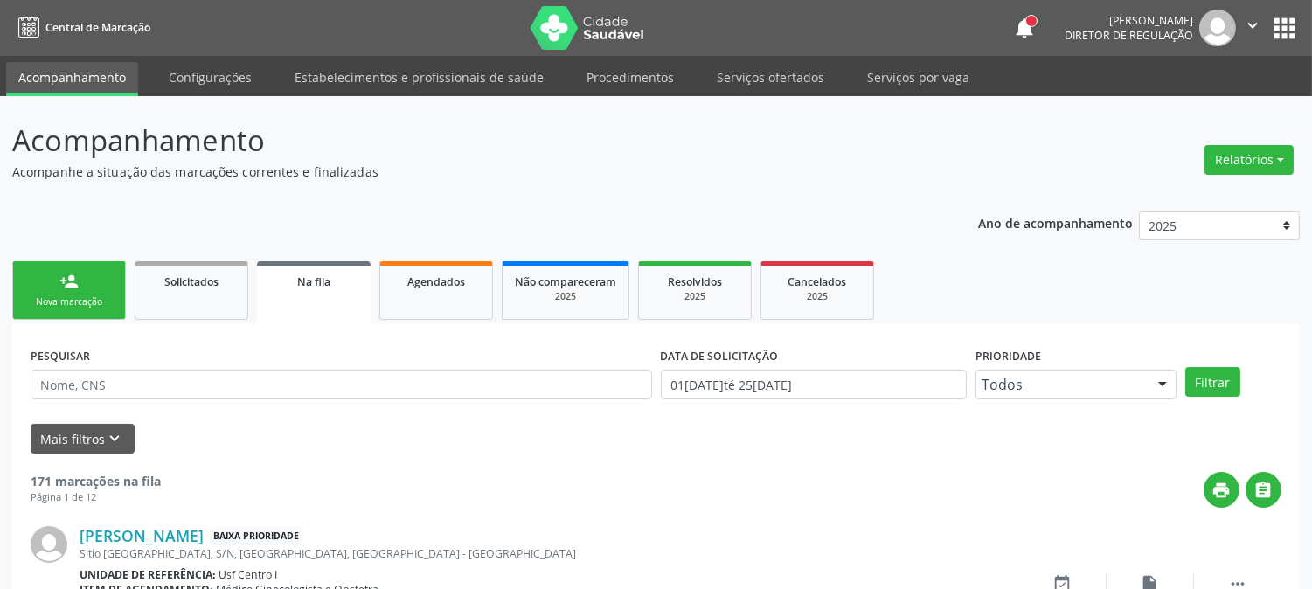
click at [109, 273] on link "person_add Nova marcação" at bounding box center [69, 290] width 114 height 59
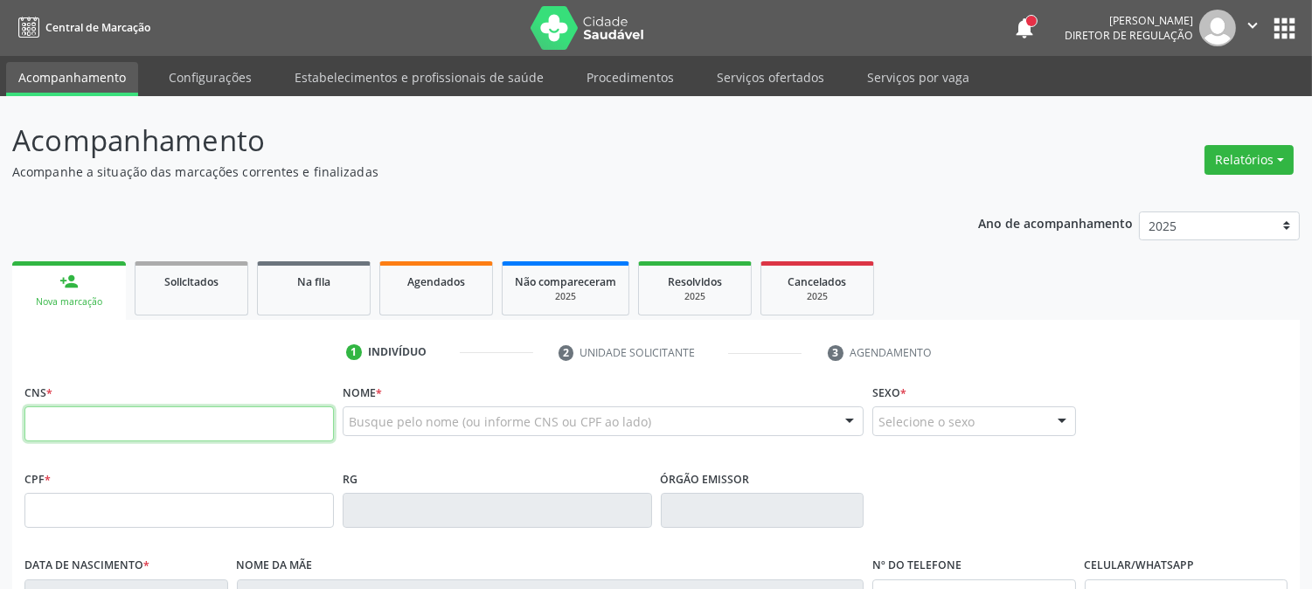
click at [269, 413] on input "text" at bounding box center [178, 423] width 309 height 35
type input "164 2611 2896 0002"
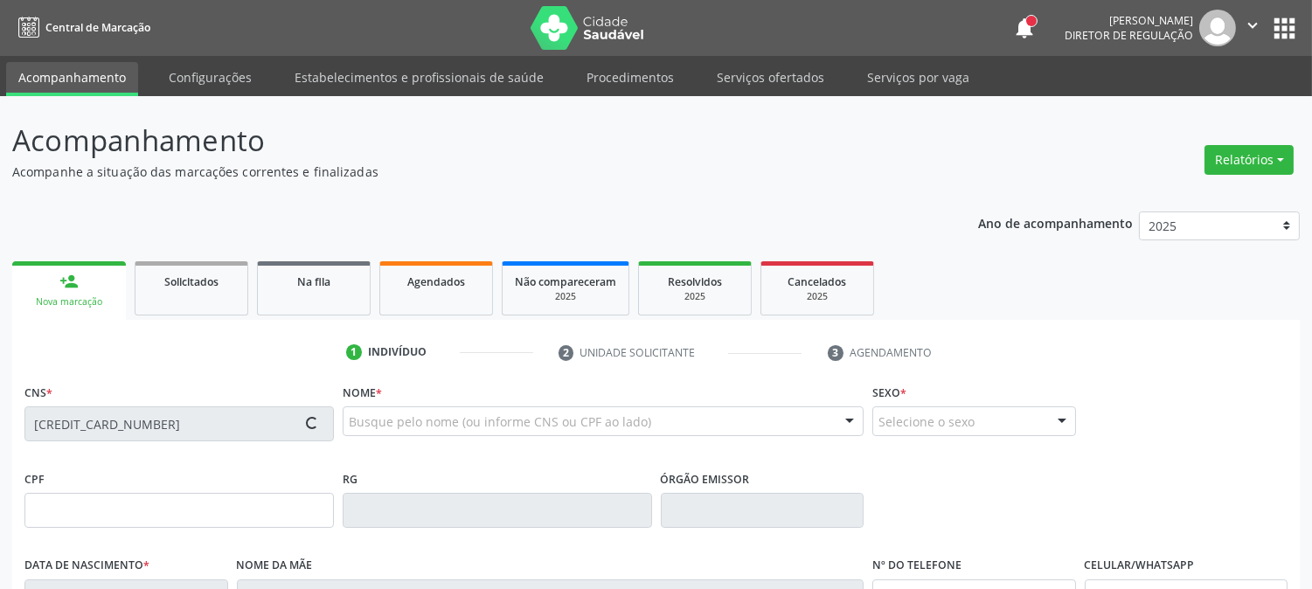
type input "050.700.764-69"
type input "23/10/1963"
type input "Antonia Quitheria"
type input "[PHONE_NUMBER]"
type input "92"
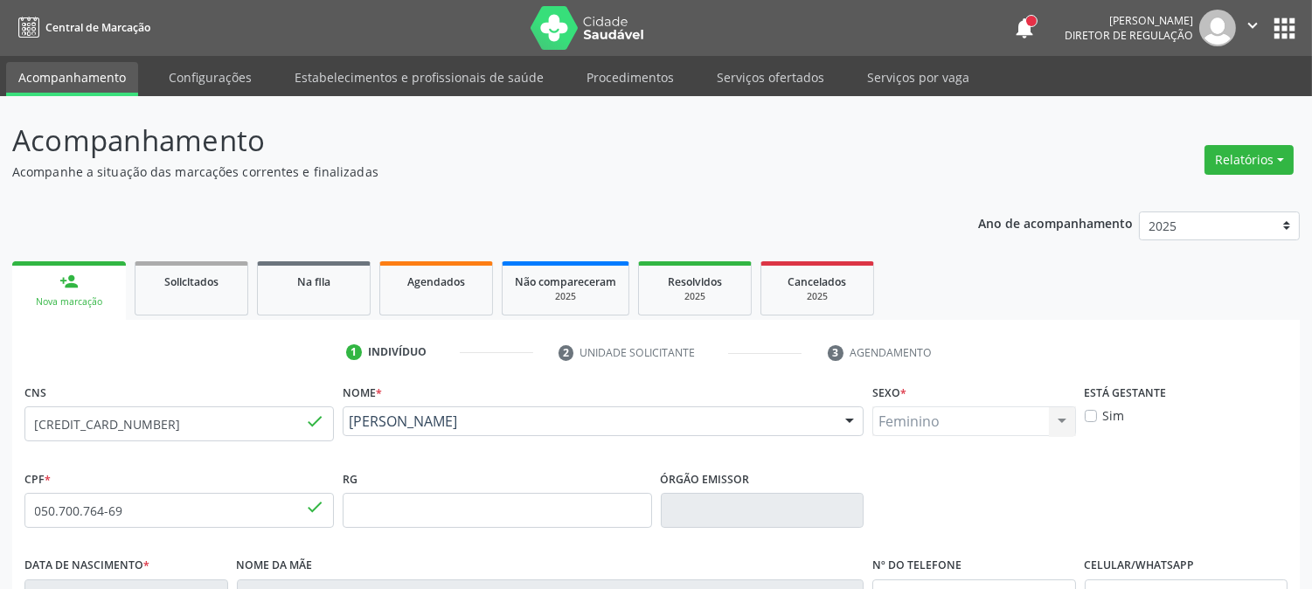
scroll to position [357, 0]
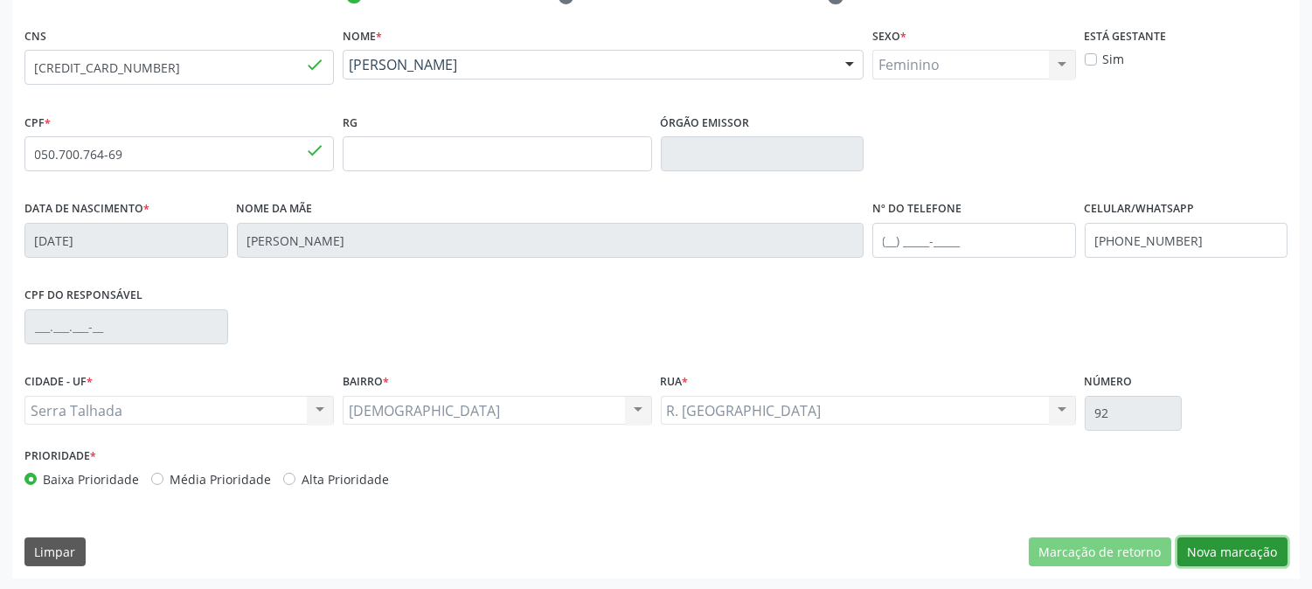
click at [1210, 539] on button "Nova marcação" at bounding box center [1233, 553] width 110 height 30
click at [0, 0] on button "Próximo" at bounding box center [0, 0] width 0 height 0
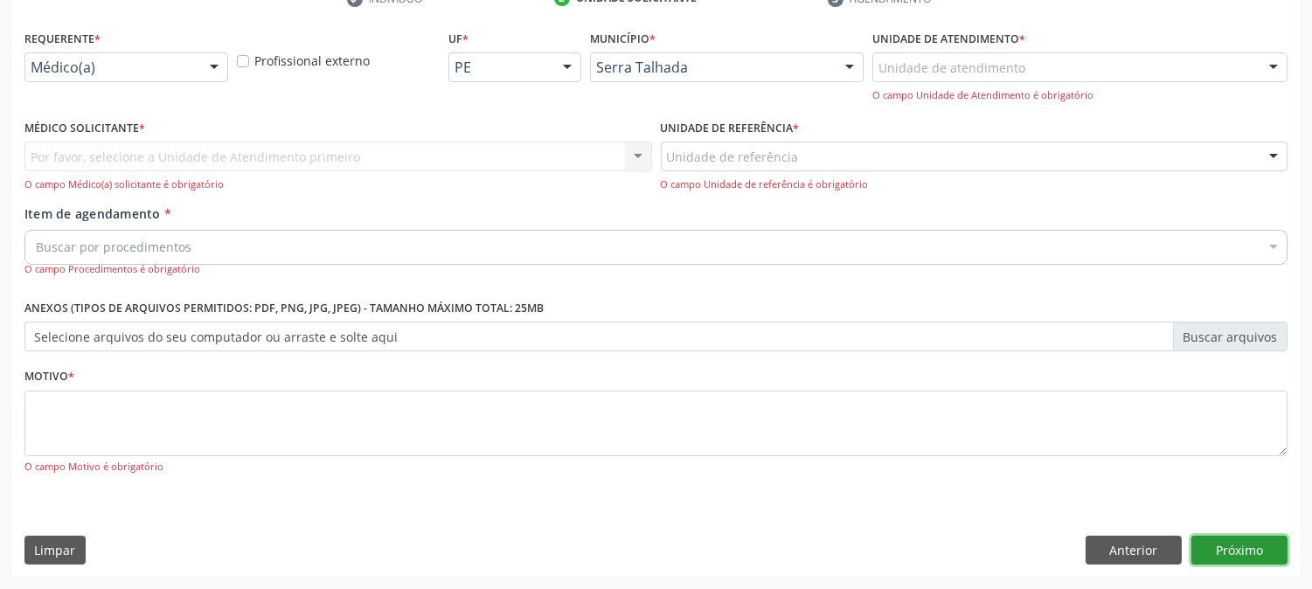
scroll to position [276, 0]
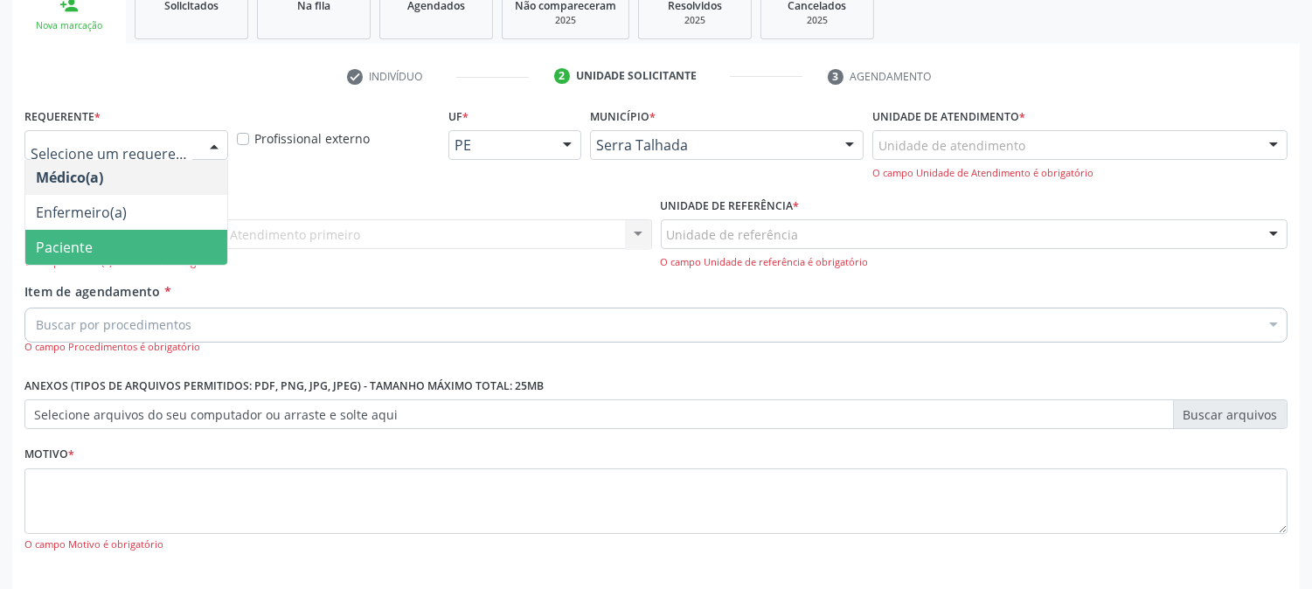
click at [109, 254] on span "Paciente" at bounding box center [126, 247] width 202 height 35
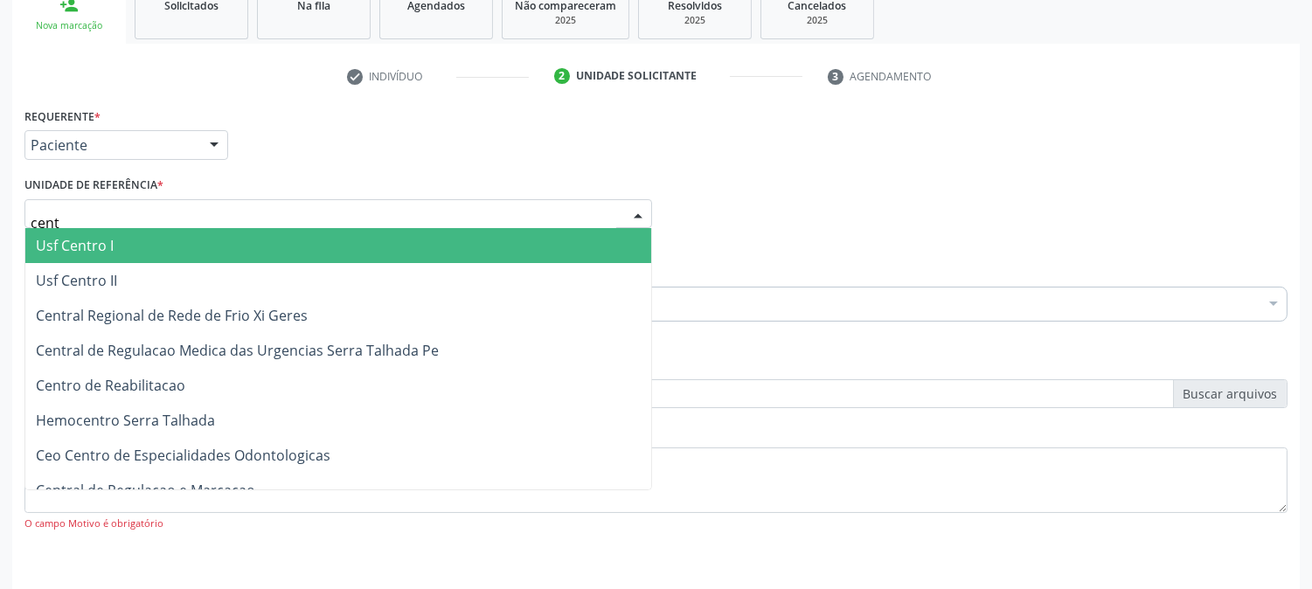
type input "centr"
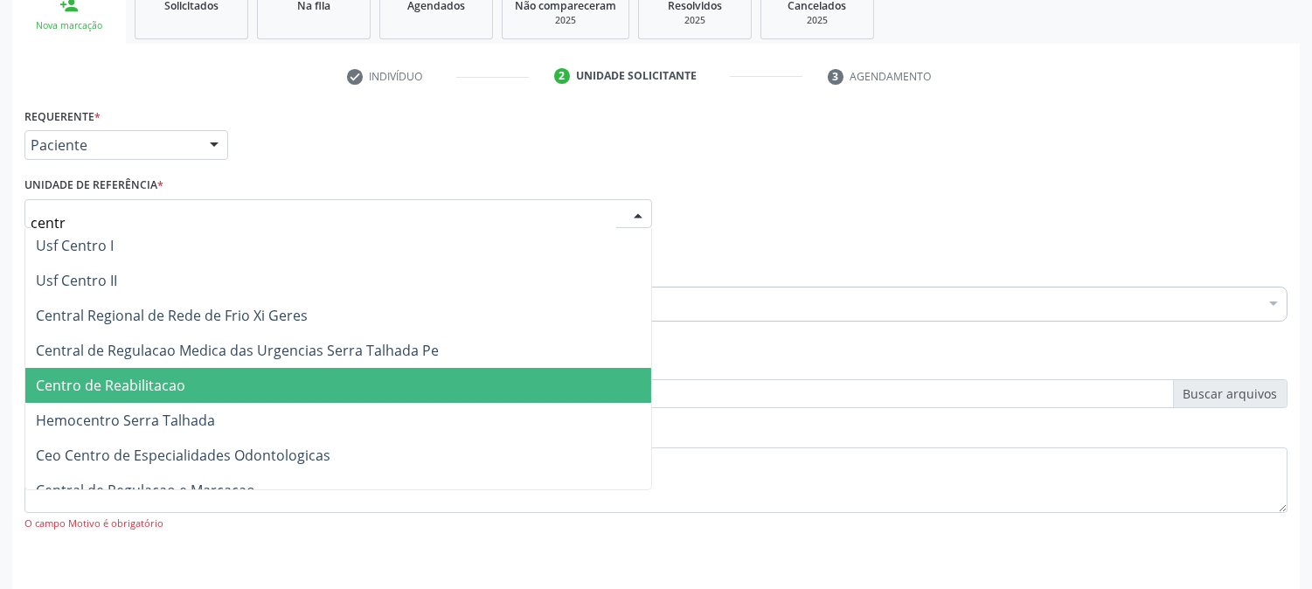
click at [170, 381] on span "Centro de Reabilitacao" at bounding box center [110, 385] width 149 height 19
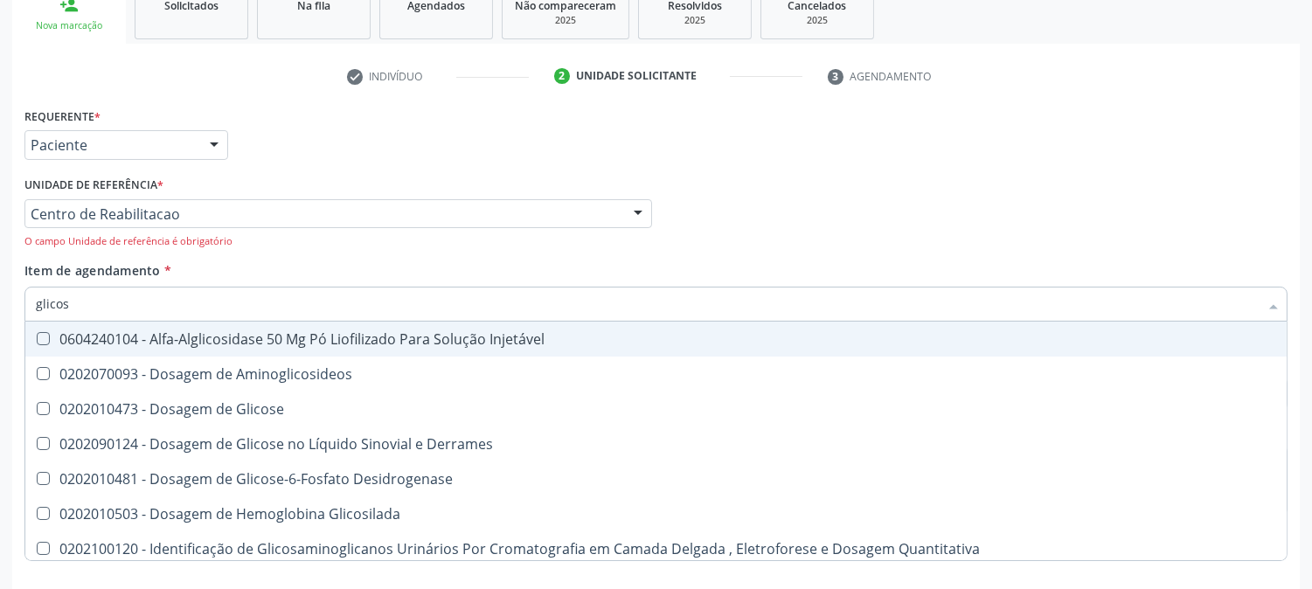
type input "glicose"
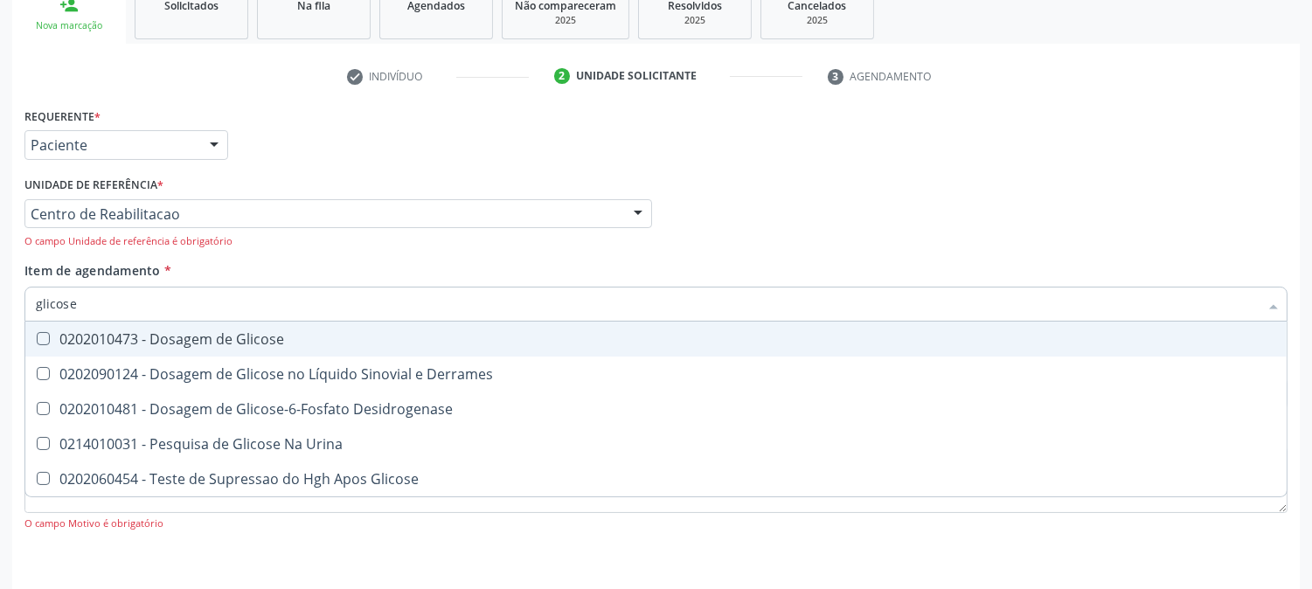
click at [225, 332] on div "0202010473 - Dosagem de Glicose" at bounding box center [656, 339] width 1240 height 14
checkbox Glicose "true"
drag, startPoint x: 97, startPoint y: 309, endPoint x: 0, endPoint y: 309, distance: 97.0
click at [1, 309] on div "Acompanhamento Acompanhe a situação das marcações correntes e finalizadas Relat…" at bounding box center [656, 233] width 1312 height 826
type input "cole"
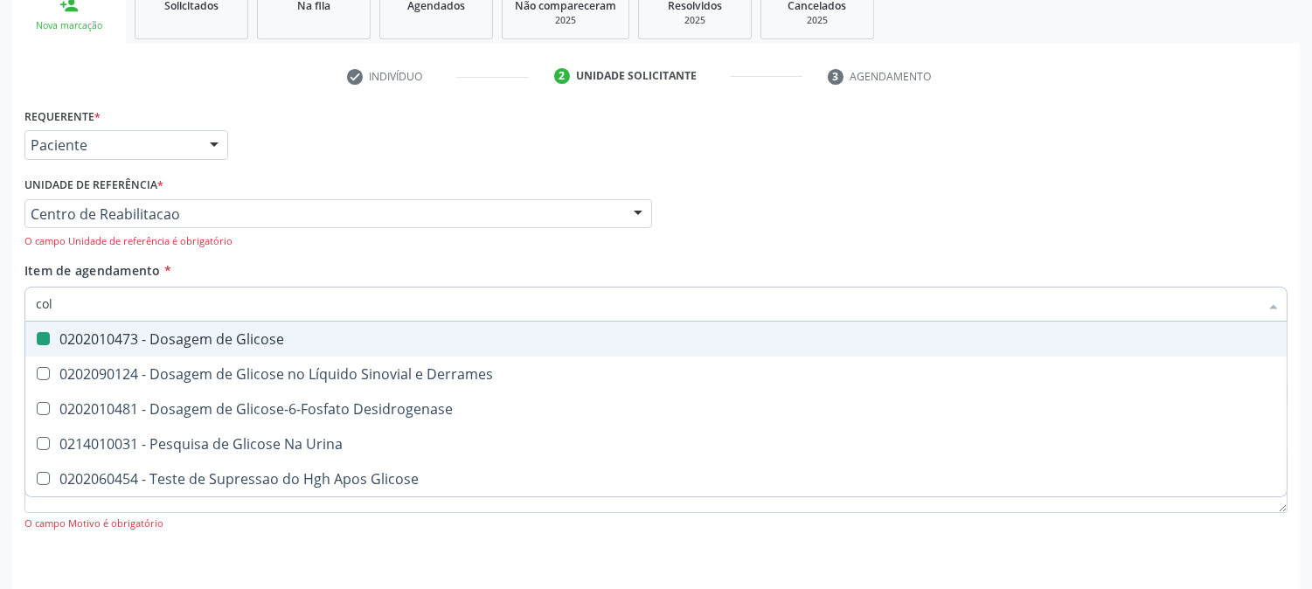
checkbox Glicose "false"
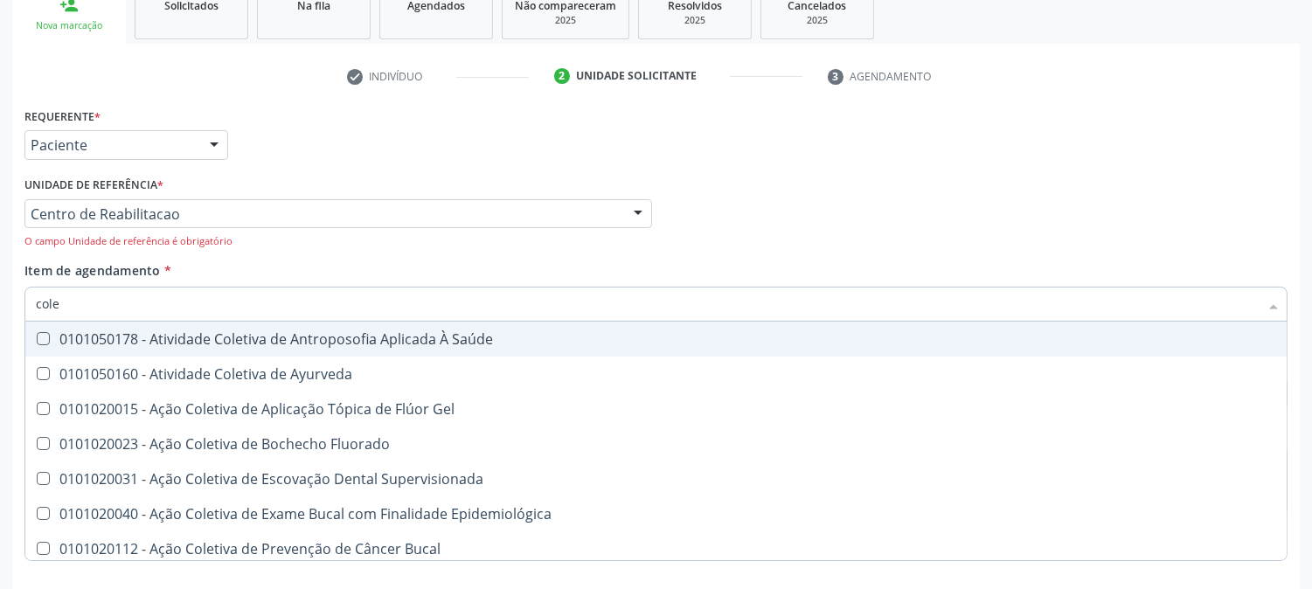
type input "coles"
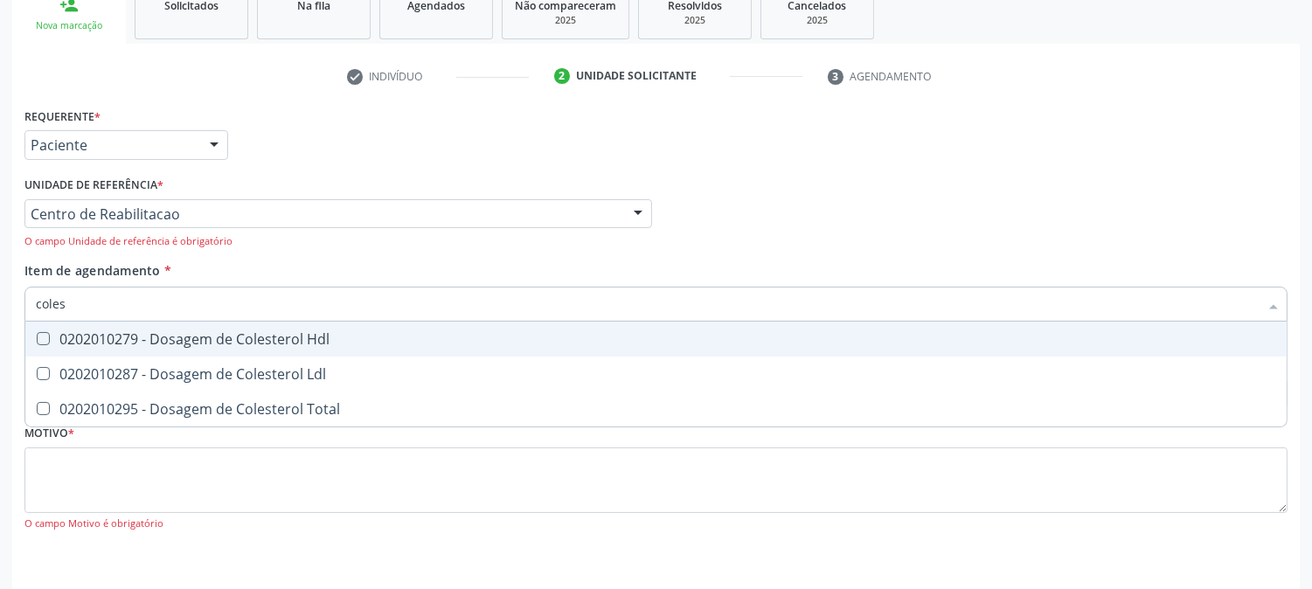
click at [42, 327] on span "0202010279 - Dosagem de Colesterol Hdl" at bounding box center [655, 339] width 1261 height 35
checkbox Hdl "true"
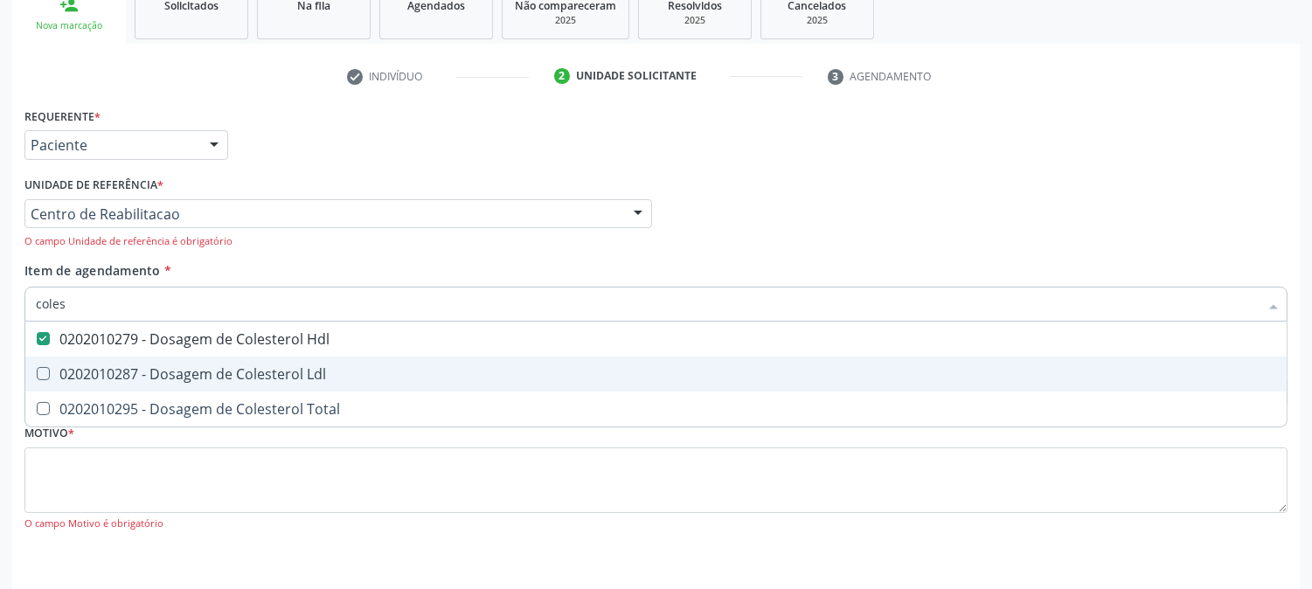
click at [56, 378] on div "0202010287 - Dosagem de Colesterol Ldl" at bounding box center [656, 374] width 1240 height 14
checkbox Ldl "true"
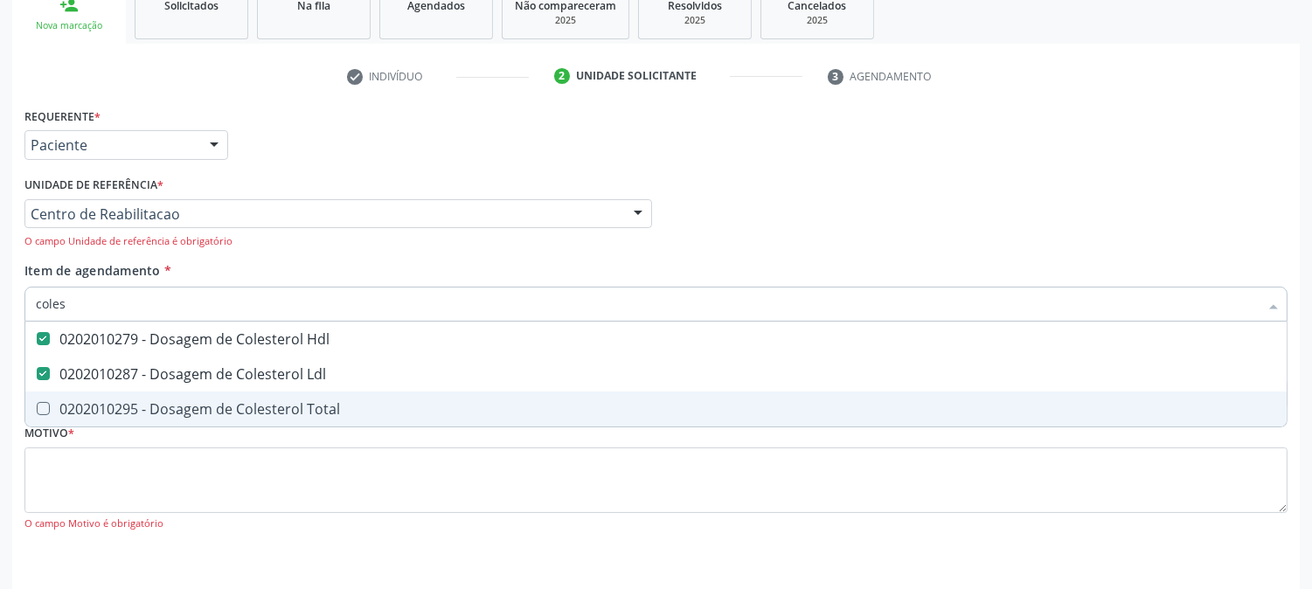
click at [61, 402] on div "0202010295 - Dosagem de Colesterol Total" at bounding box center [656, 409] width 1240 height 14
checkbox Total "true"
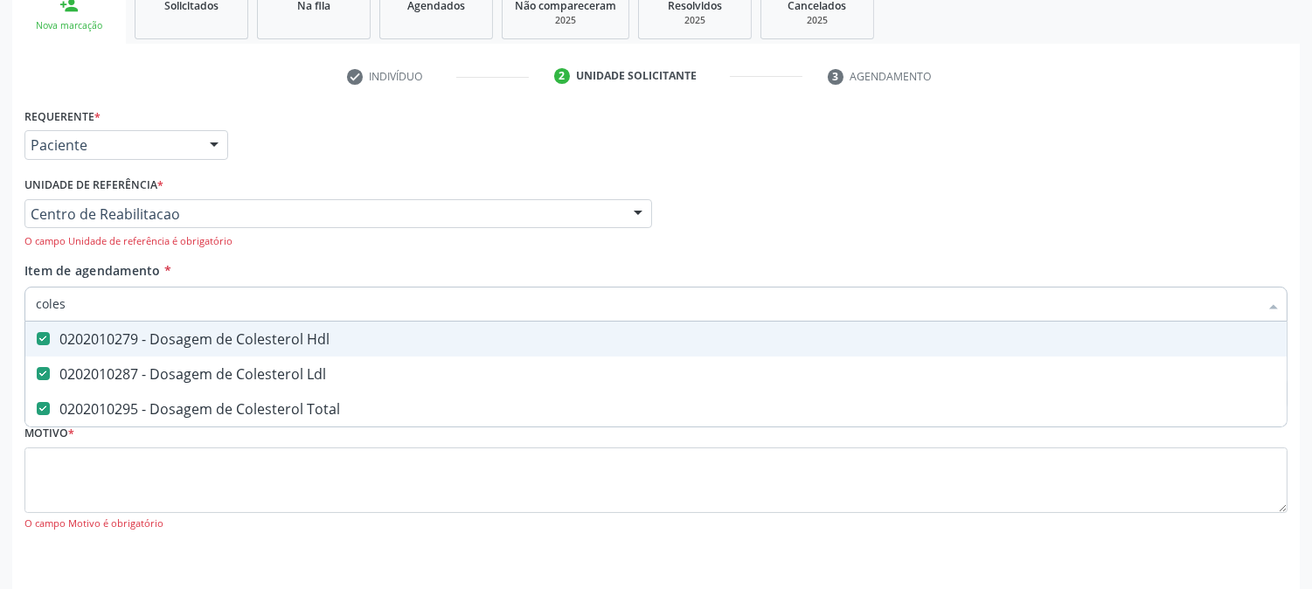
drag, startPoint x: 81, startPoint y: 302, endPoint x: 0, endPoint y: 285, distance: 83.0
click at [0, 285] on div "Acompanhamento Acompanhe a situação das marcações correntes e finalizadas Relat…" at bounding box center [656, 233] width 1312 height 826
type input "tri"
checkbox Hdl "false"
checkbox Ldl "false"
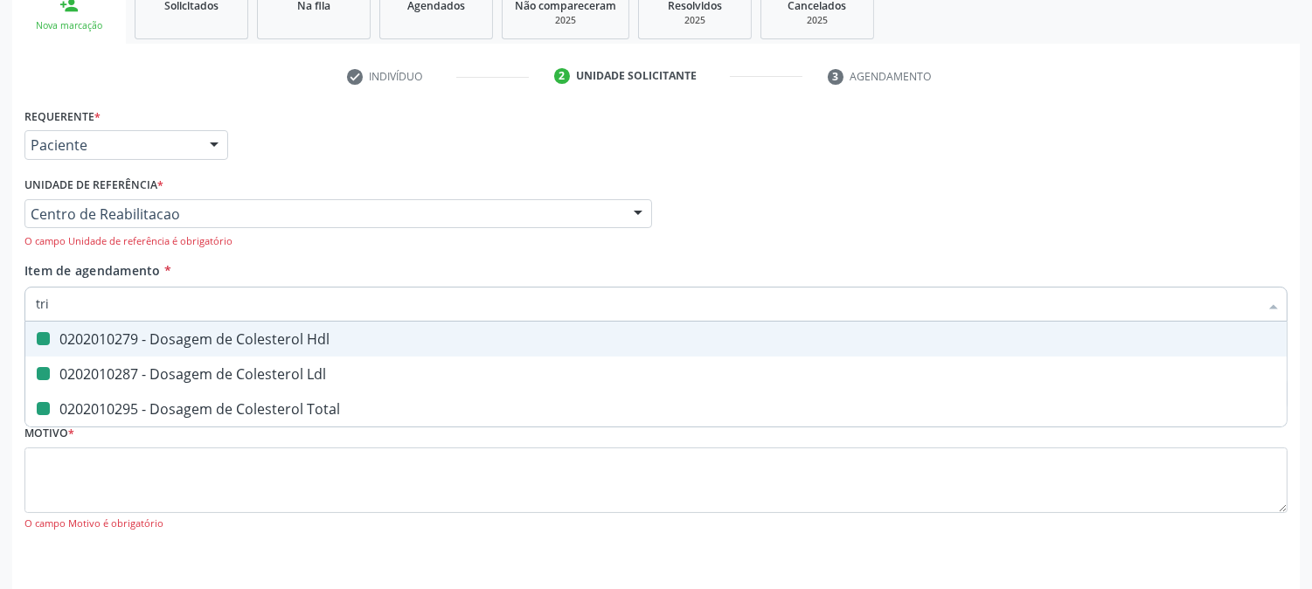
checkbox Total "false"
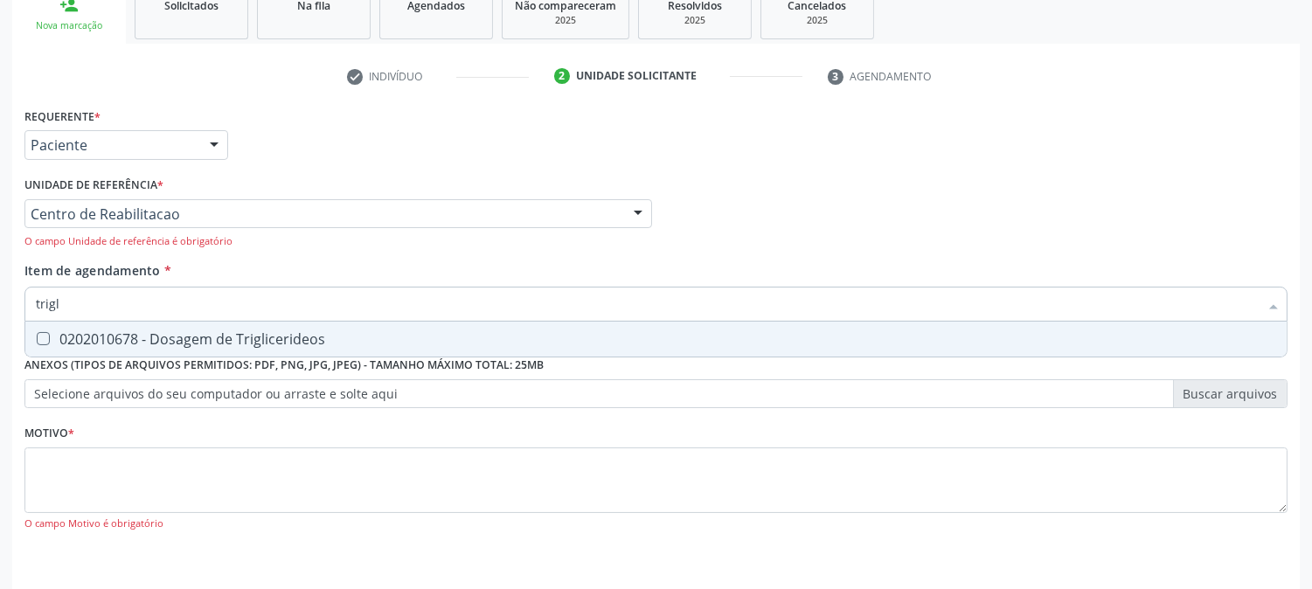
type input "trigli"
click at [81, 332] on div "0202010678 - Dosagem de Triglicerideos" at bounding box center [656, 339] width 1240 height 14
checkbox Triglicerideos "true"
drag, startPoint x: 80, startPoint y: 308, endPoint x: 4, endPoint y: 304, distance: 76.1
click at [4, 304] on div "Acompanhamento Acompanhe a situação das marcações correntes e finalizadas Relat…" at bounding box center [656, 233] width 1312 height 826
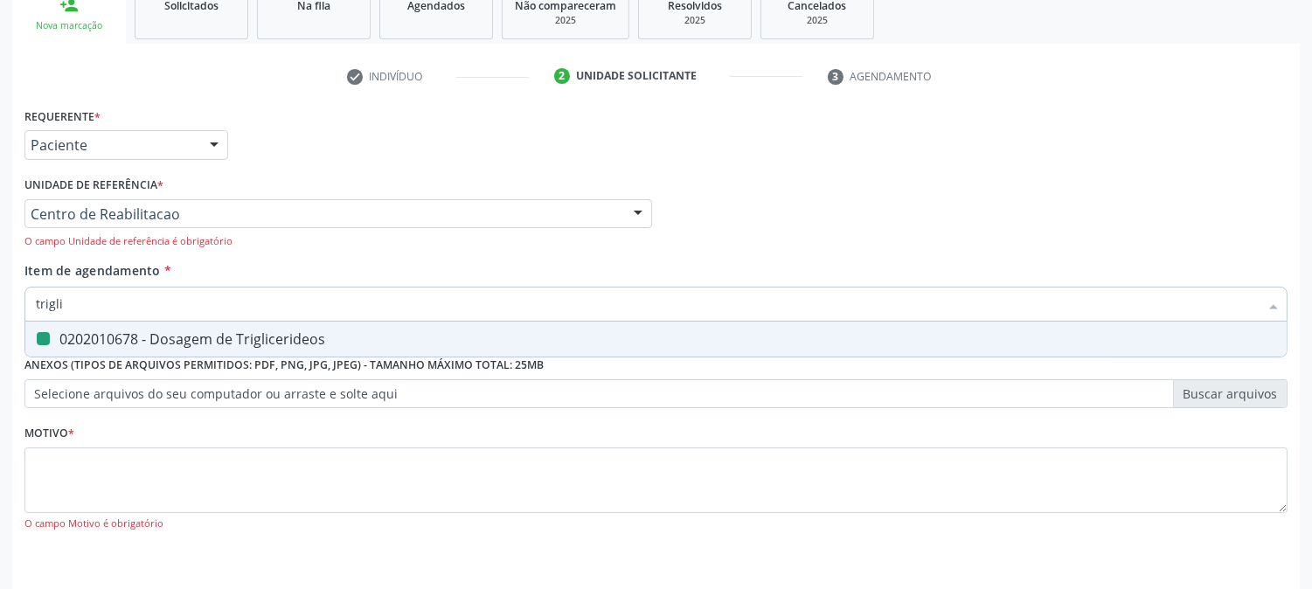
type input "h"
checkbox Triglicerideos "false"
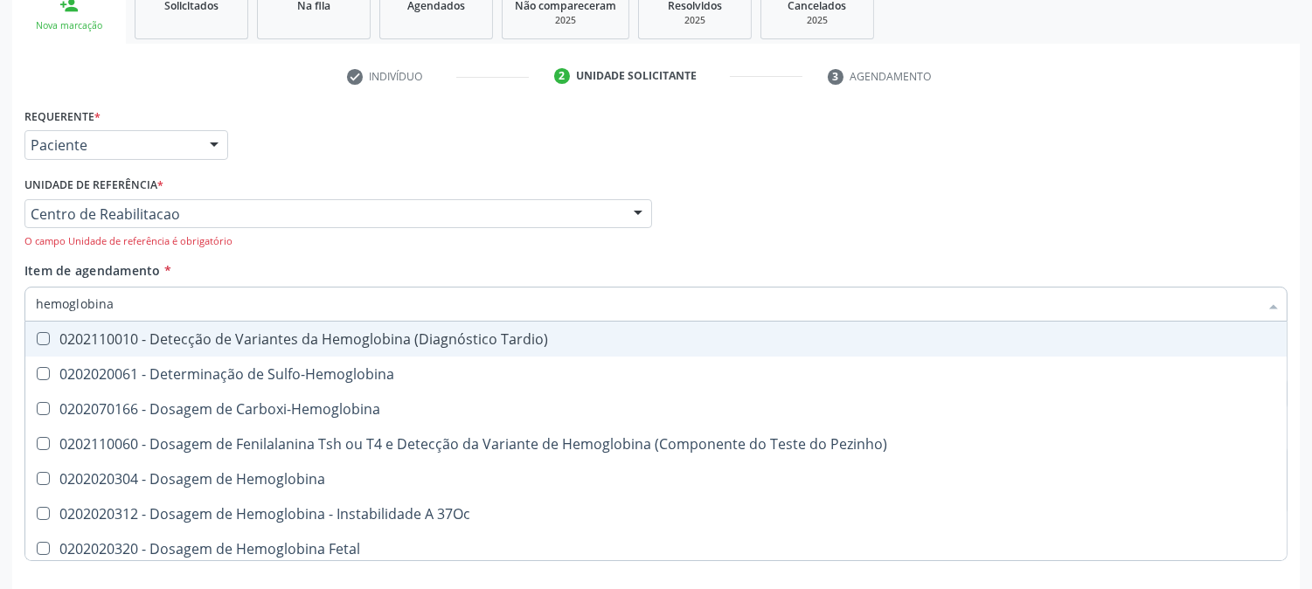
type input "hemoglobina g"
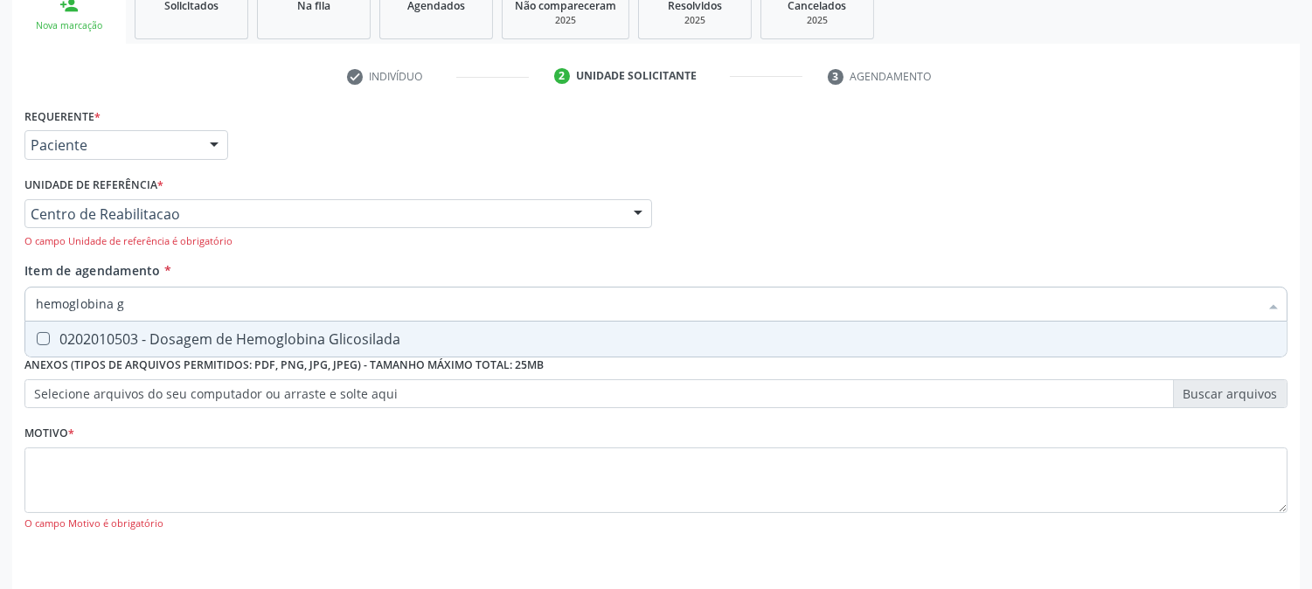
click at [116, 334] on div "0202010503 - Dosagem de Hemoglobina Glicosilada" at bounding box center [656, 339] width 1240 height 14
checkbox Glicosilada "true"
drag, startPoint x: 131, startPoint y: 308, endPoint x: 71, endPoint y: 316, distance: 60.8
click at [71, 316] on input "hemoglobina g" at bounding box center [647, 304] width 1223 height 35
type input "hemog"
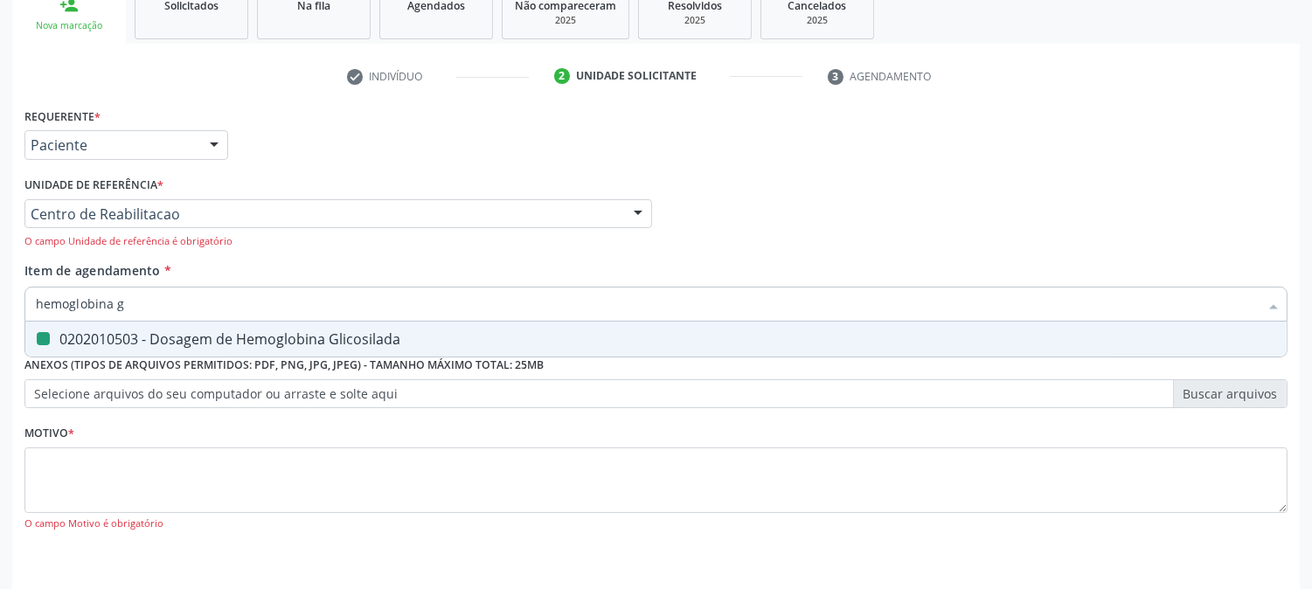
checkbox Glicosilada "false"
type input "hemogram"
click at [154, 336] on div "0202020380 - Hemograma Completo" at bounding box center [656, 339] width 1240 height 14
checkbox Completo "true"
drag, startPoint x: 131, startPoint y: 306, endPoint x: 0, endPoint y: 313, distance: 131.3
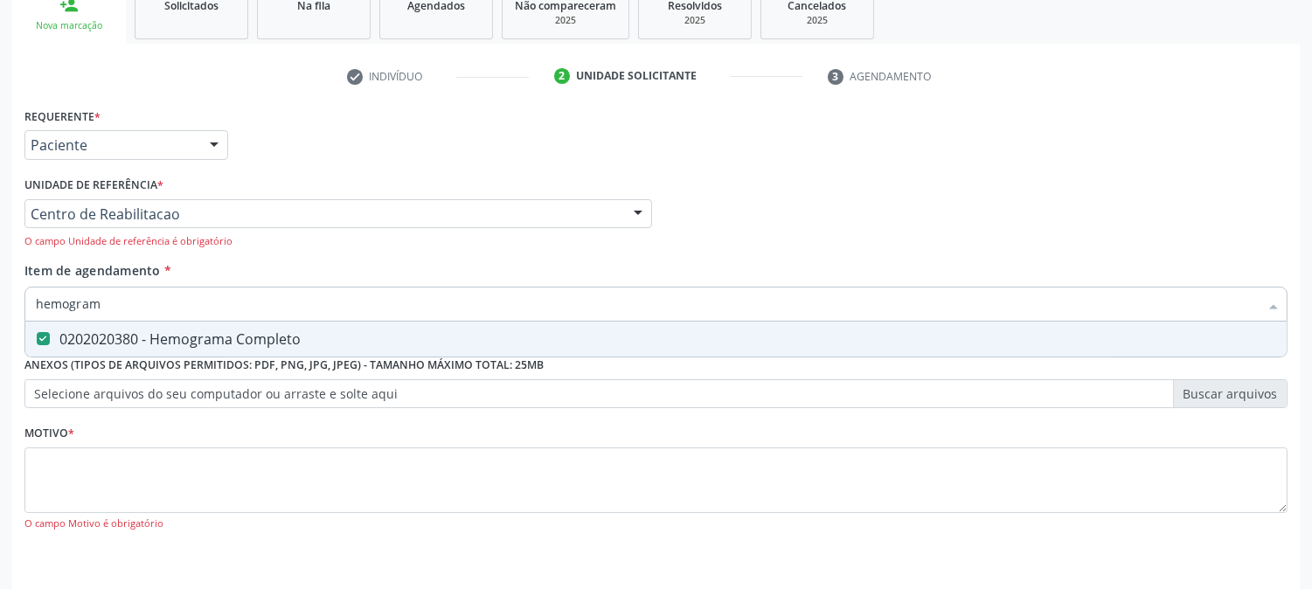
click at [0, 313] on div "Acompanhamento Acompanhe a situação das marcações correntes e finalizadas Relat…" at bounding box center [656, 233] width 1312 height 826
type input "t4"
checkbox Completo "false"
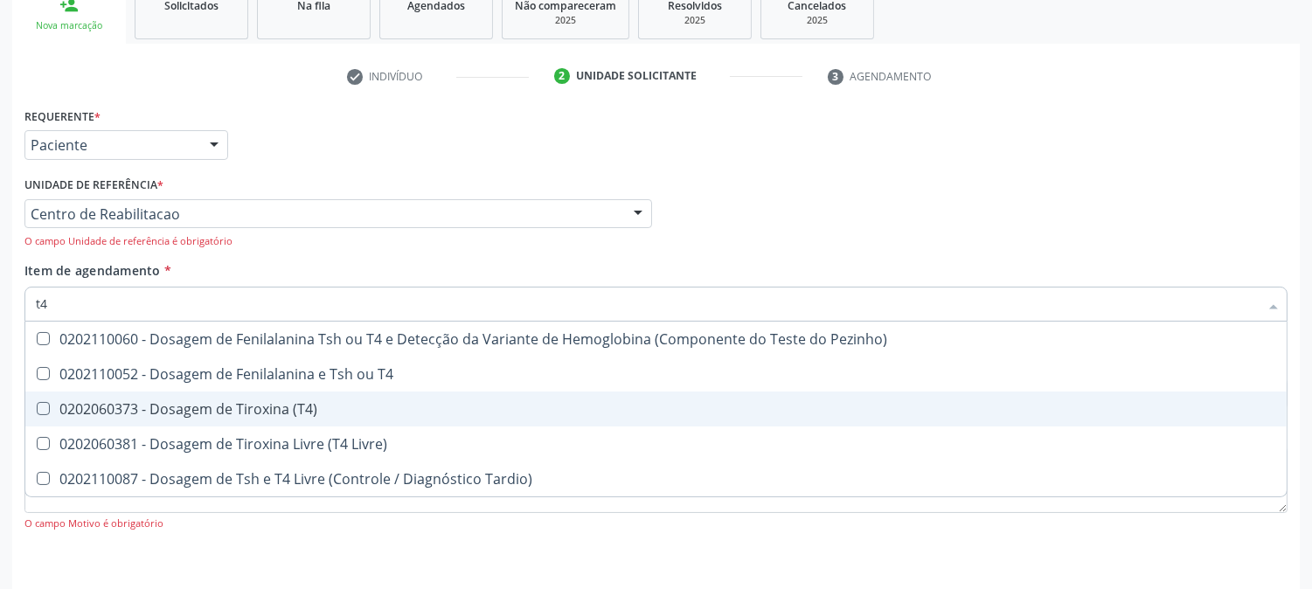
click at [76, 408] on div "0202060373 - Dosagem de Tiroxina (T4)" at bounding box center [656, 409] width 1240 height 14
checkbox \(T4\) "true"
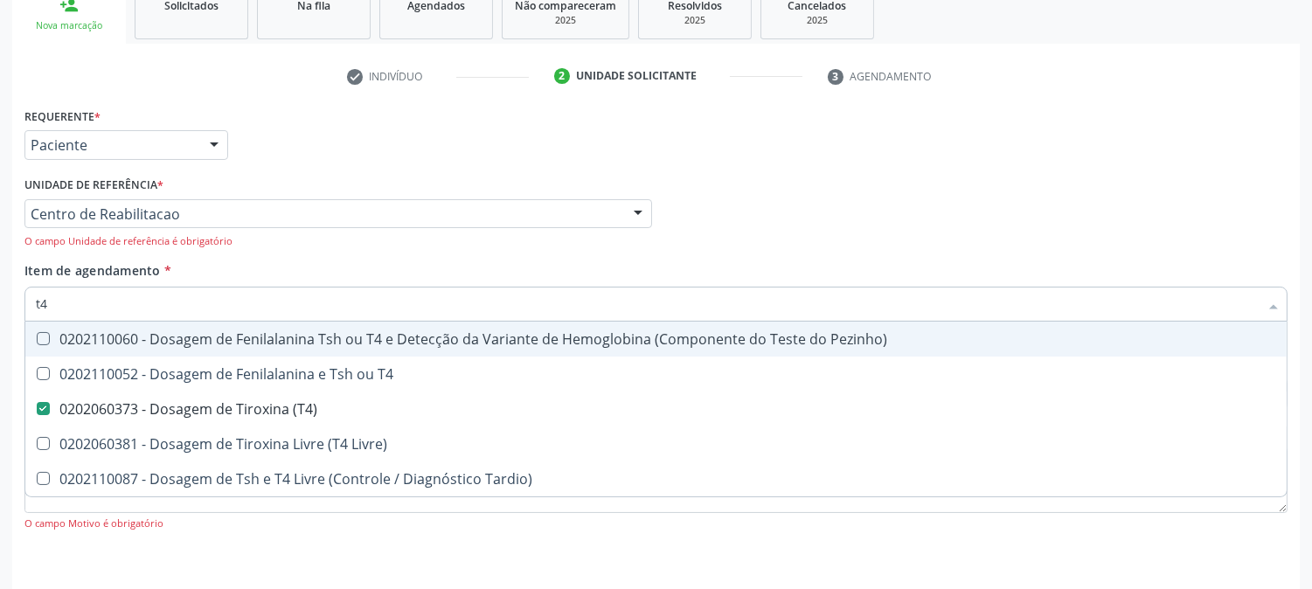
drag, startPoint x: 71, startPoint y: 295, endPoint x: 0, endPoint y: 300, distance: 70.9
click at [0, 300] on div "Acompanhamento Acompanhe a situação das marcações correntes e finalizadas Relat…" at bounding box center [656, 233] width 1312 height 826
type input "ts"
checkbox \(T4\) "false"
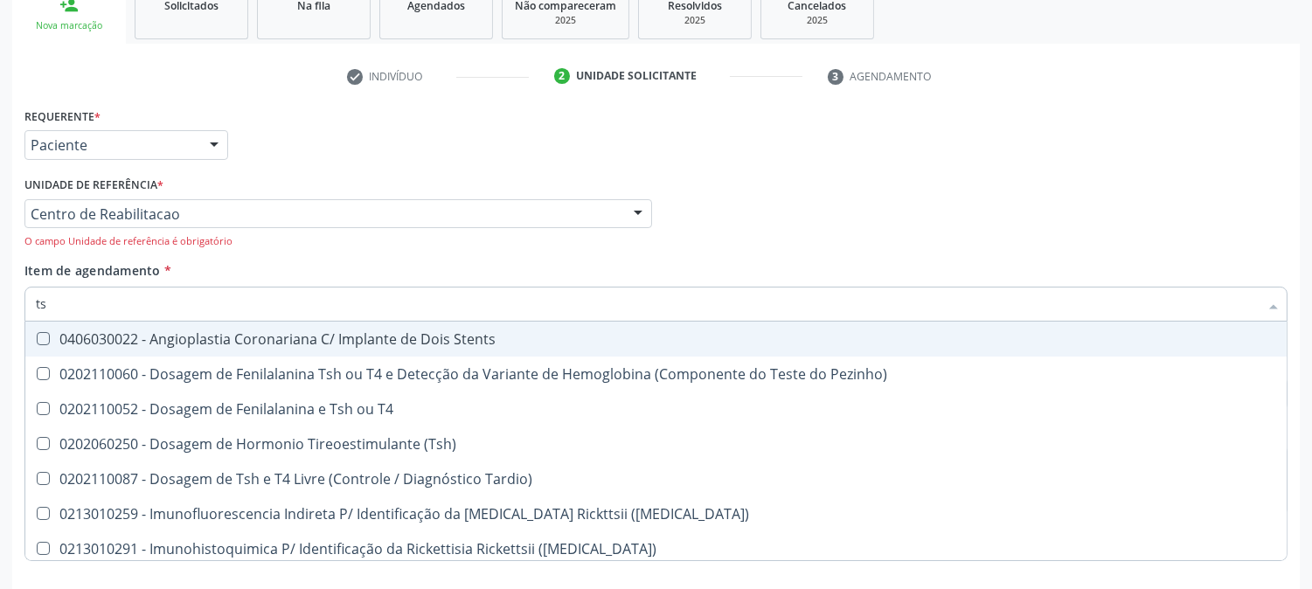
type input "tsh"
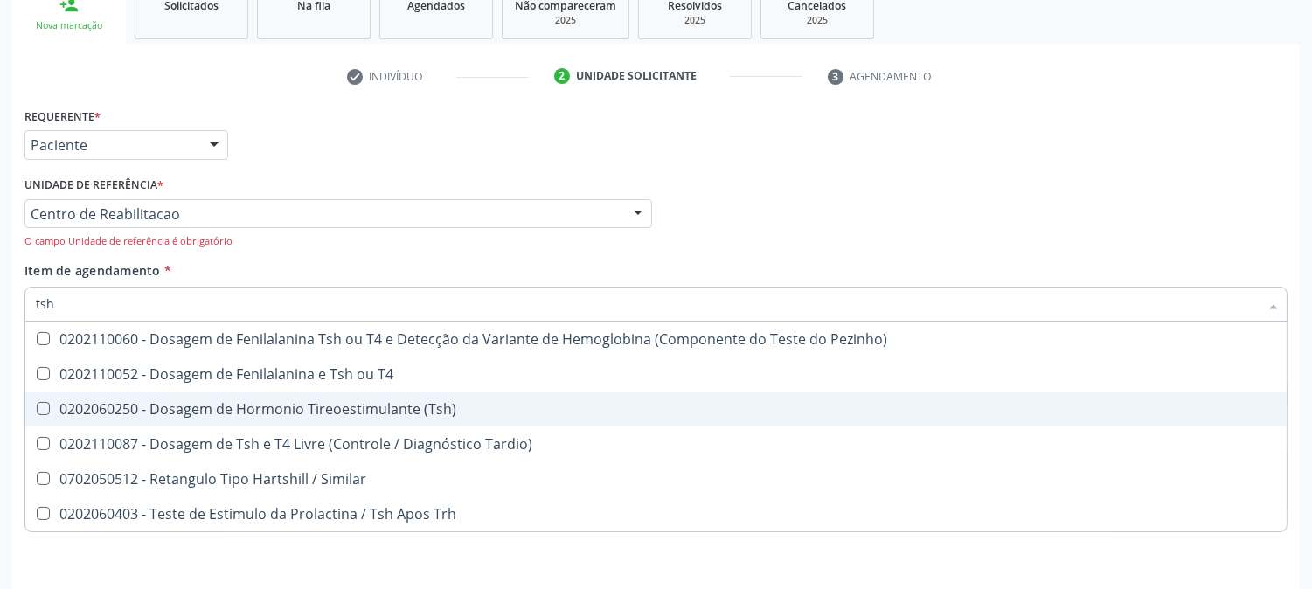
click at [197, 407] on div "0202060250 - Dosagem de Hormonio Tireoestimulante (Tsh)" at bounding box center [656, 409] width 1240 height 14
checkbox \(Tsh\) "true"
click at [0, 381] on div "Acompanhamento Acompanhe a situação das marcações correntes e finalizadas Relat…" at bounding box center [656, 233] width 1312 height 826
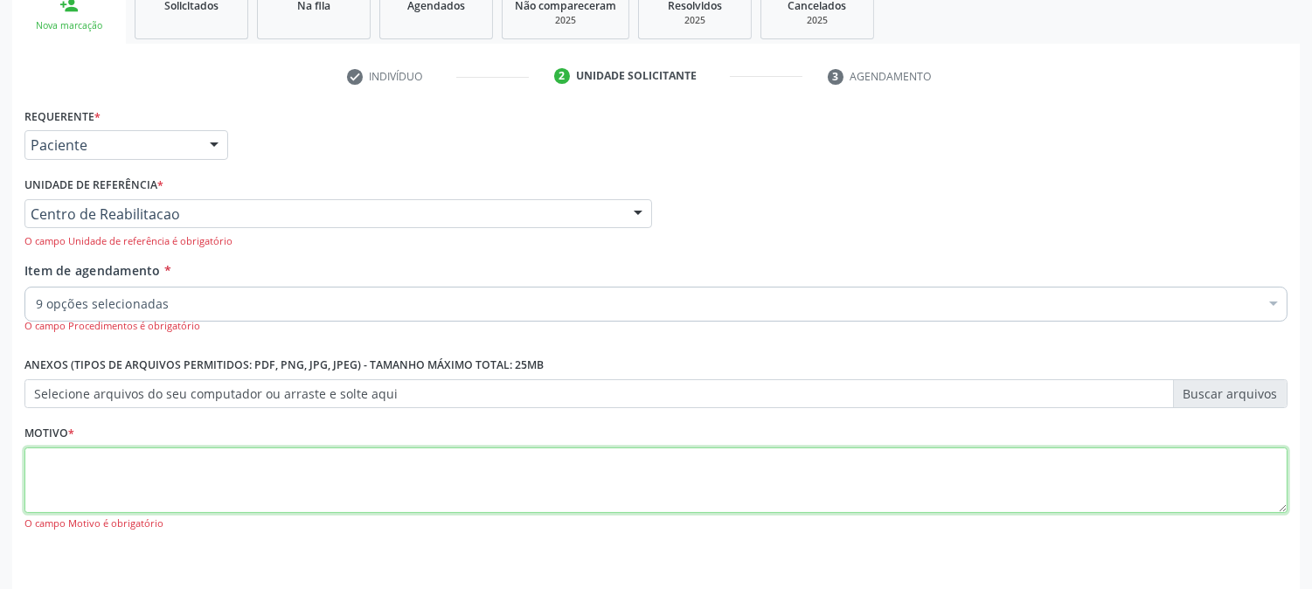
click at [98, 495] on textarea at bounding box center [655, 481] width 1263 height 66
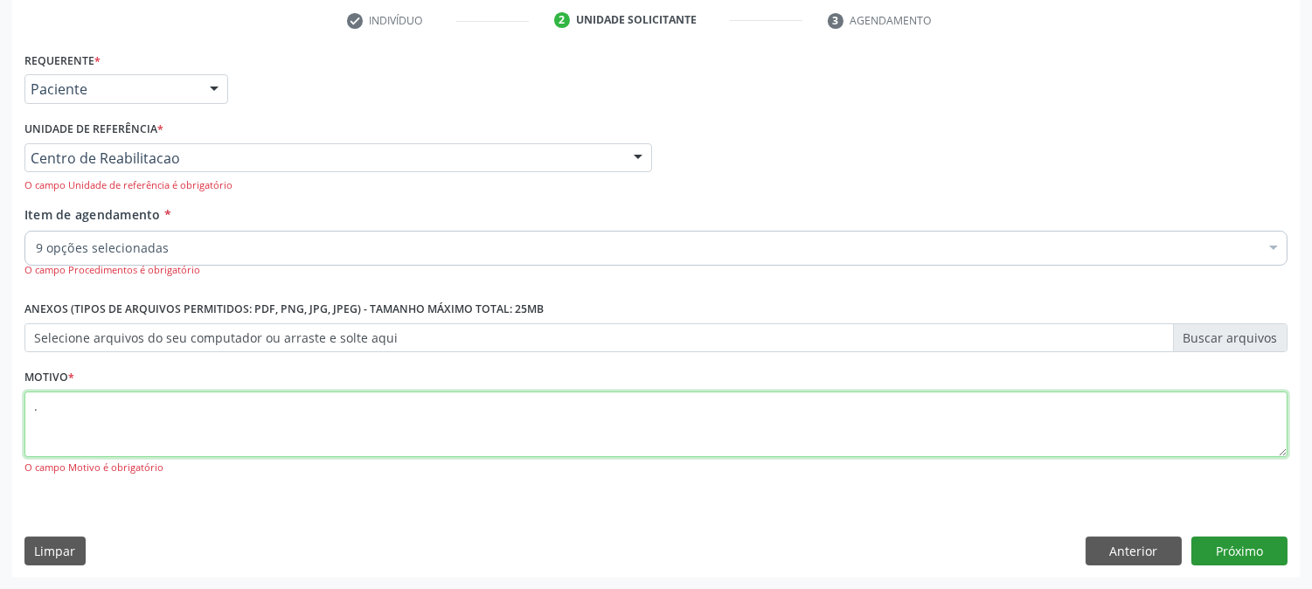
type textarea "."
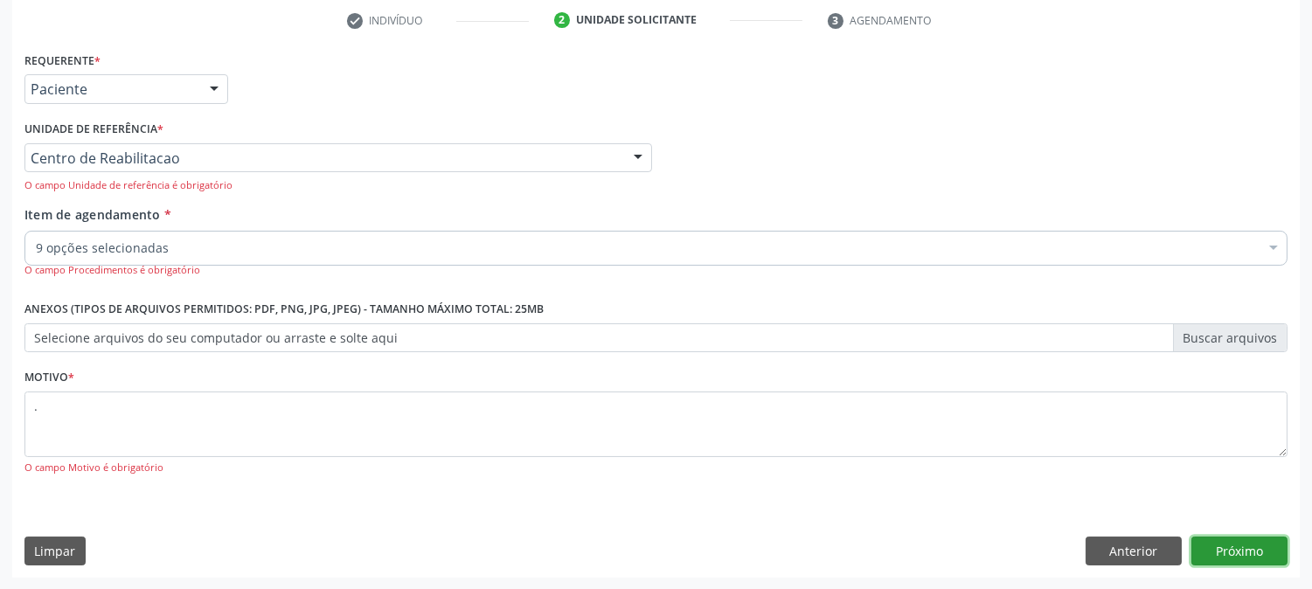
click at [1231, 545] on button "Próximo" at bounding box center [1239, 552] width 96 height 30
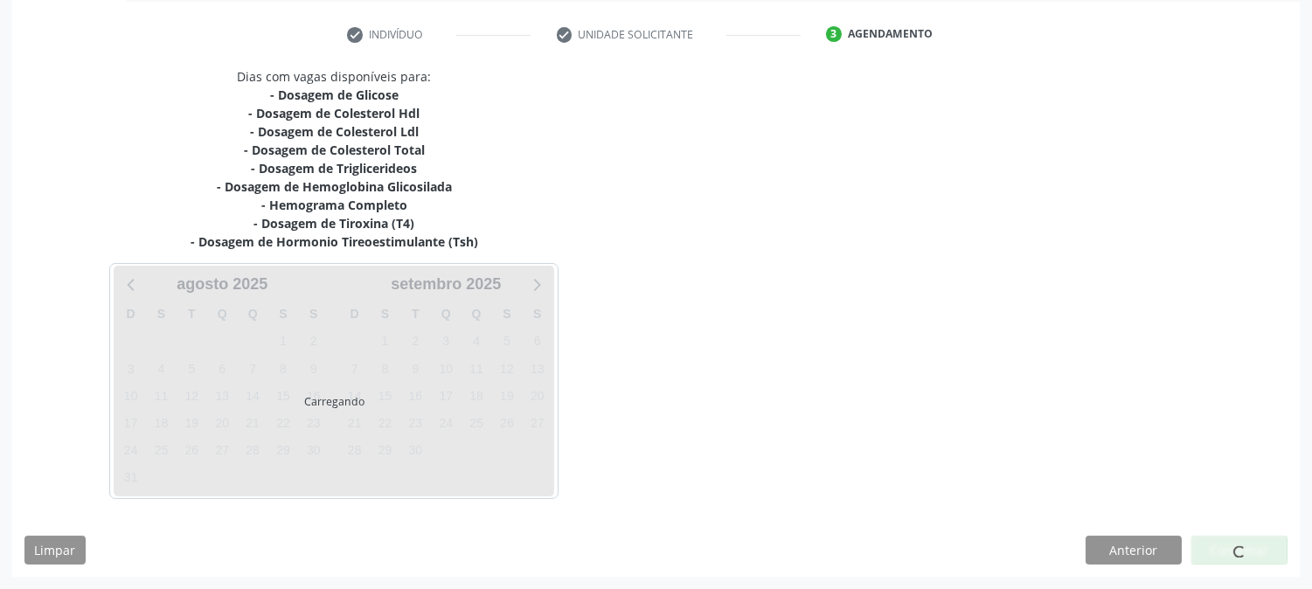
scroll to position [317, 0]
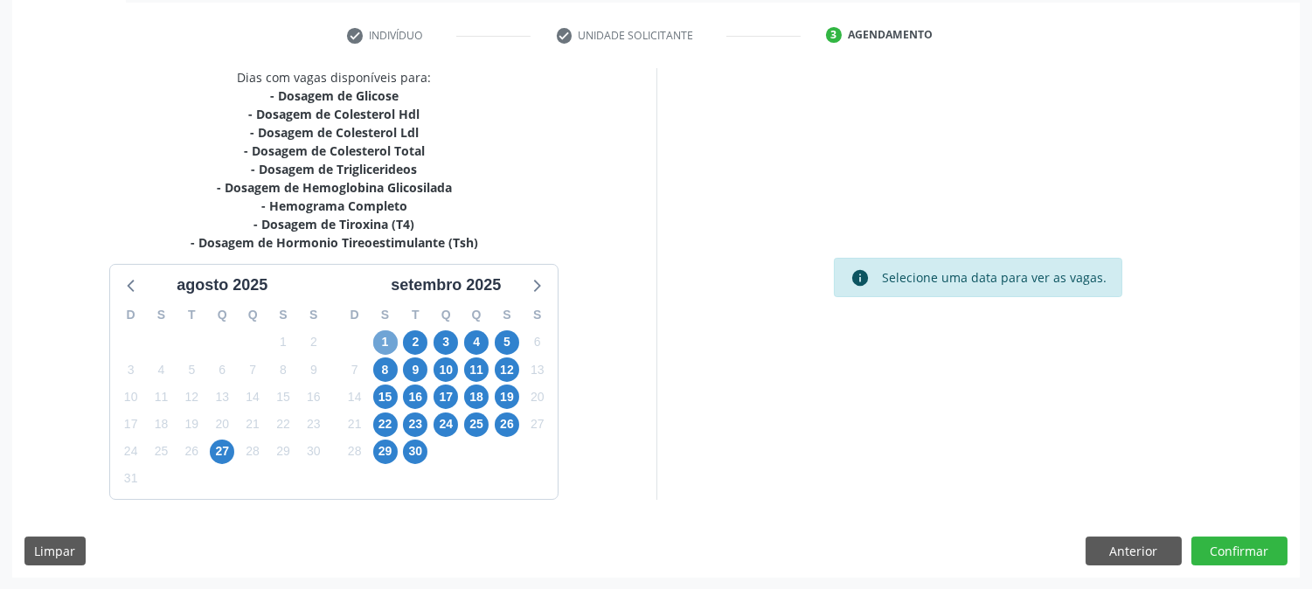
click at [379, 334] on span "1" at bounding box center [385, 342] width 24 height 24
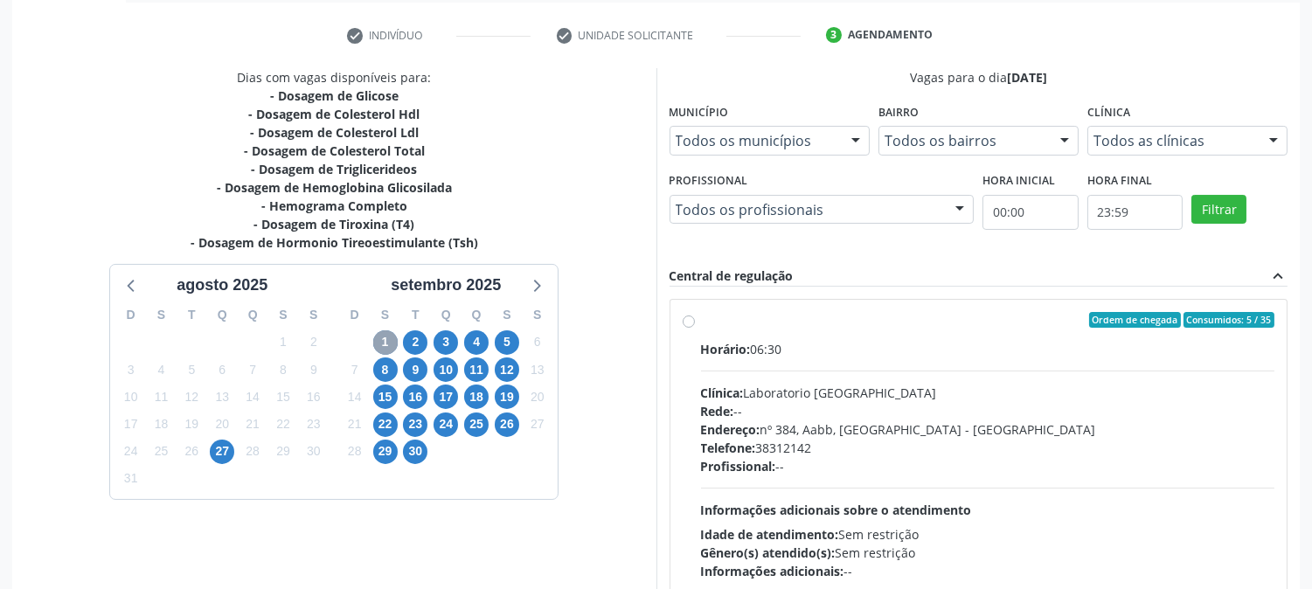
scroll to position [455, 0]
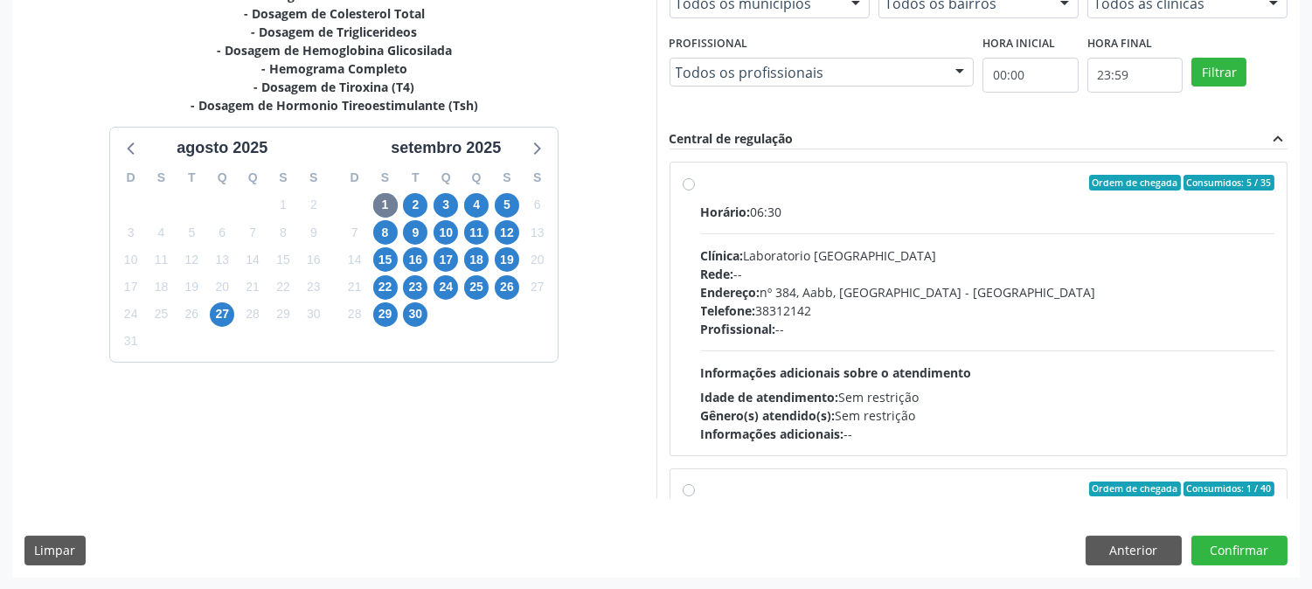
click at [689, 278] on div "Ordem de chegada Consumidos: 5 / 35 Horário: 06:30 Clínica: Laboratorio Sao Fra…" at bounding box center [979, 309] width 593 height 268
radio input "true"
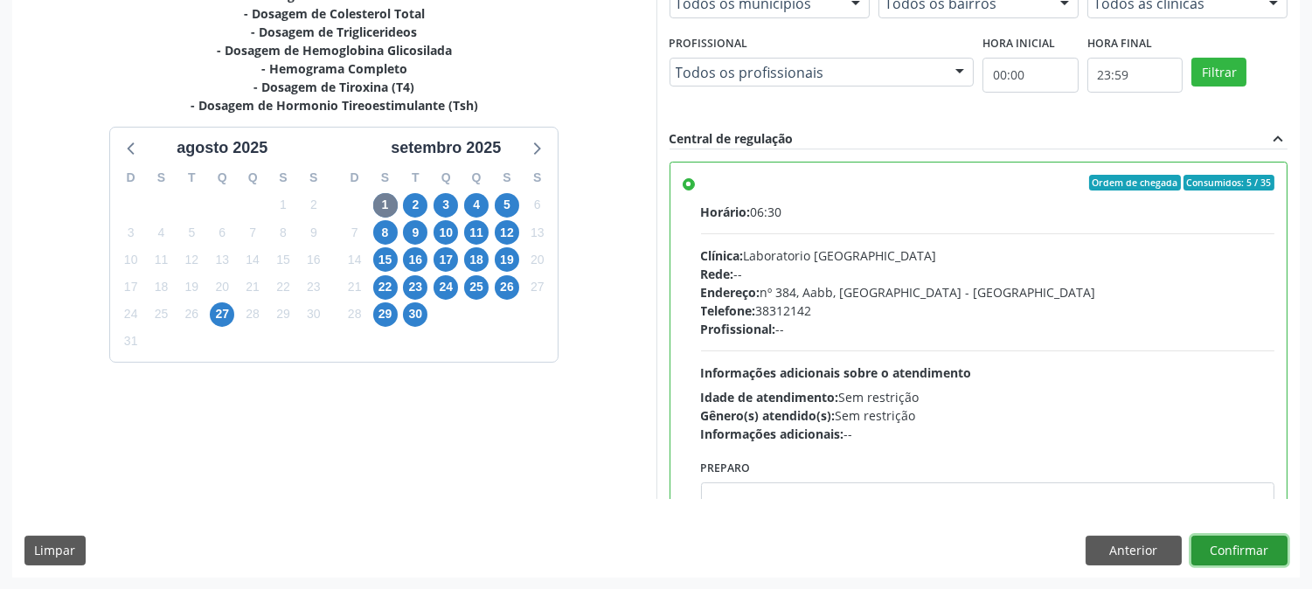
click at [1234, 549] on button "Confirmar" at bounding box center [1239, 551] width 96 height 30
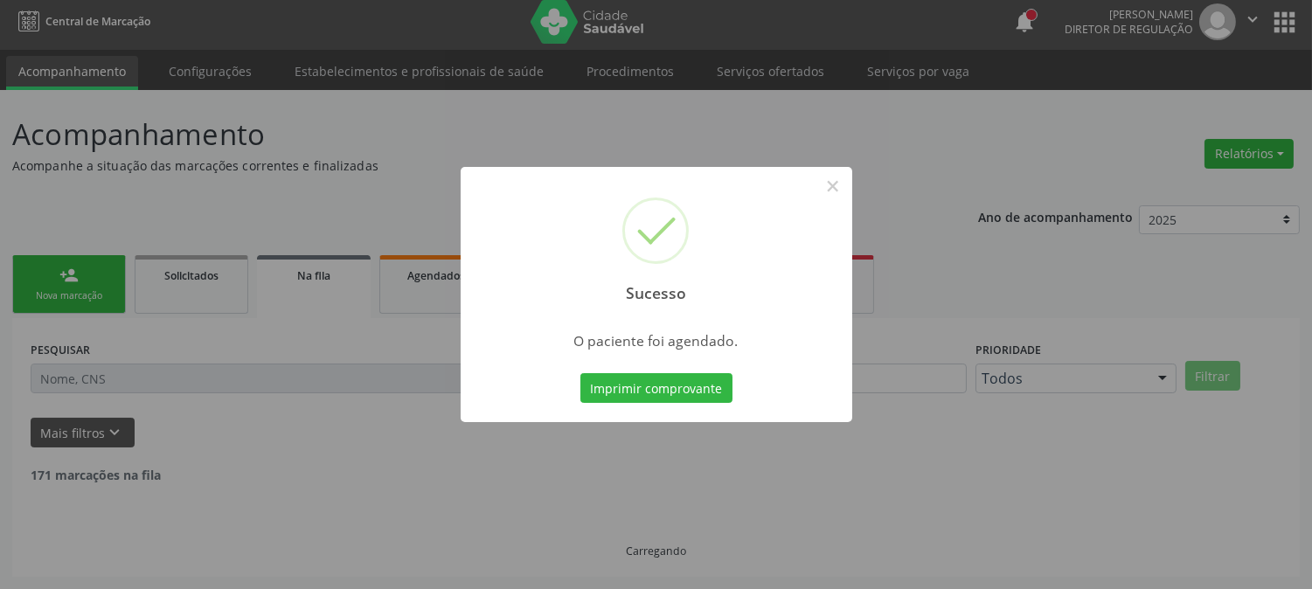
scroll to position [0, 0]
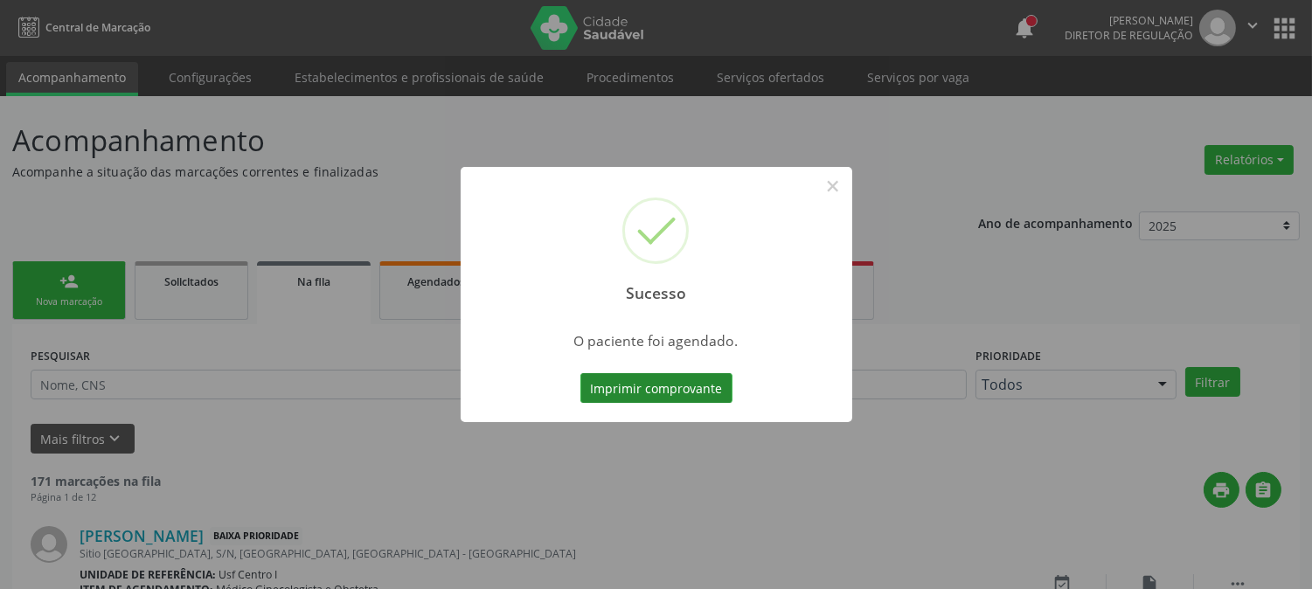
click at [673, 388] on button "Imprimir comprovante" at bounding box center [656, 388] width 152 height 30
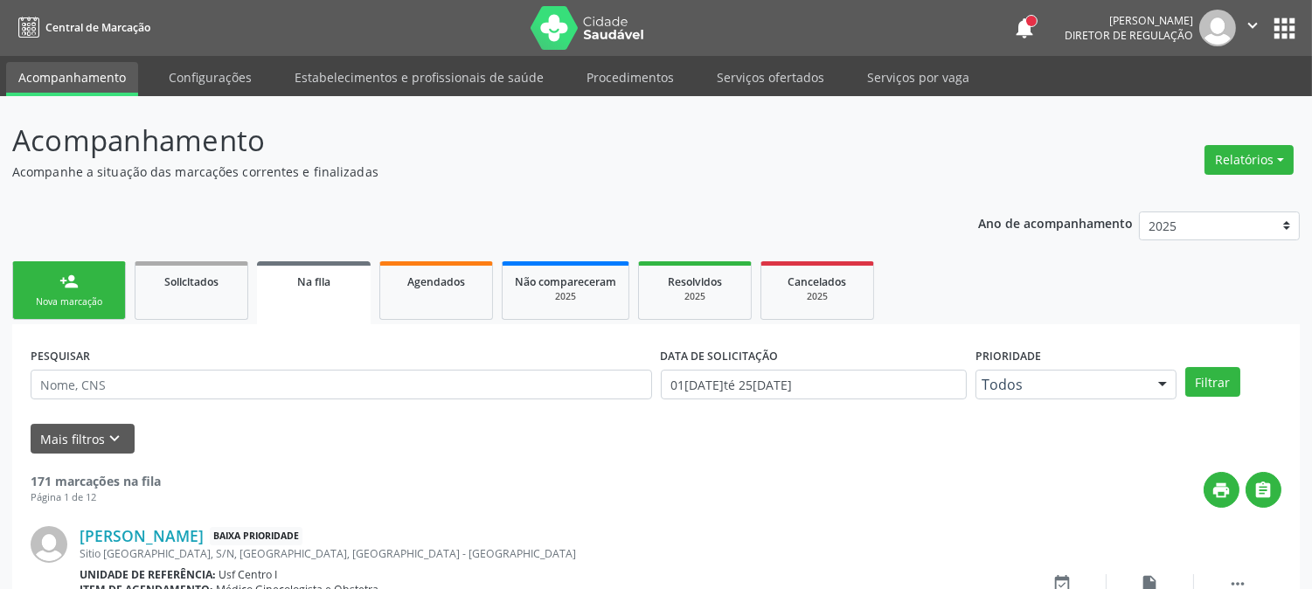
click at [94, 297] on div "Nova marcação" at bounding box center [68, 301] width 87 height 13
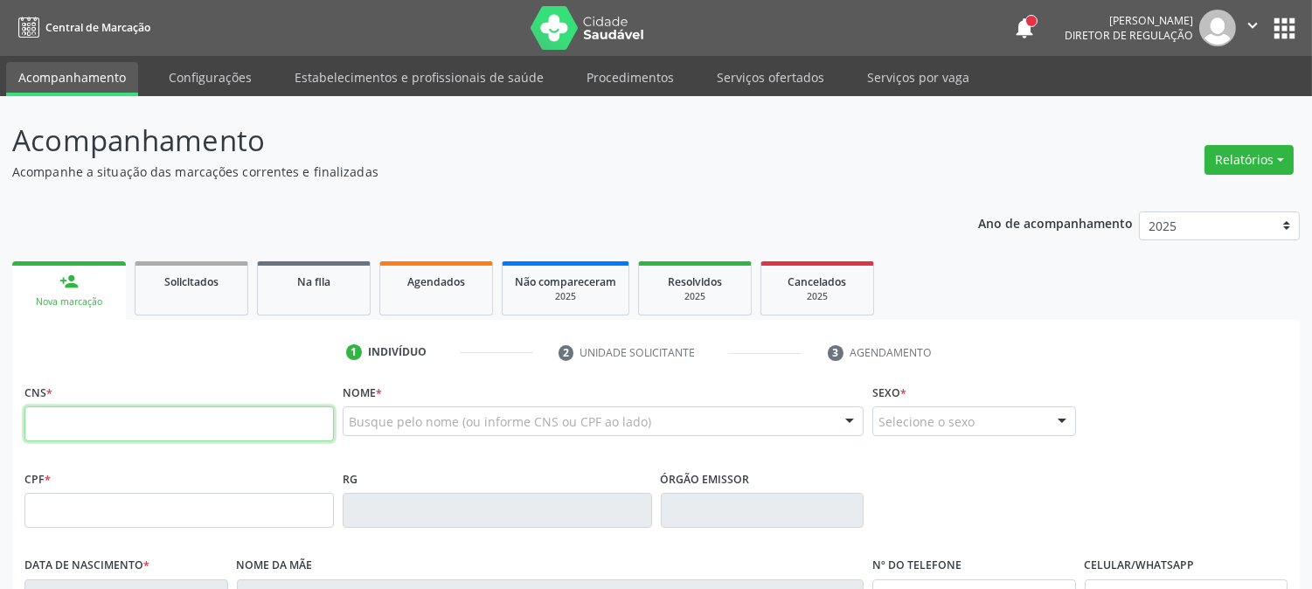
click at [275, 420] on input "text" at bounding box center [178, 423] width 309 height 35
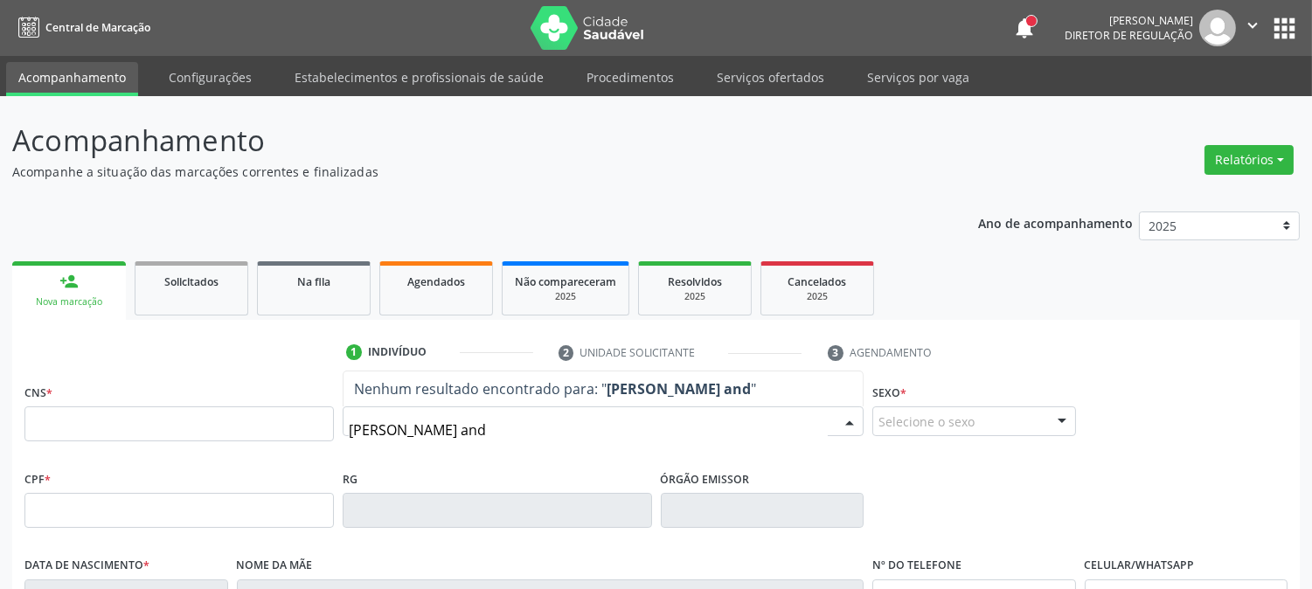
type input "emanuel andr"
drag, startPoint x: 456, startPoint y: 431, endPoint x: 273, endPoint y: 478, distance: 189.5
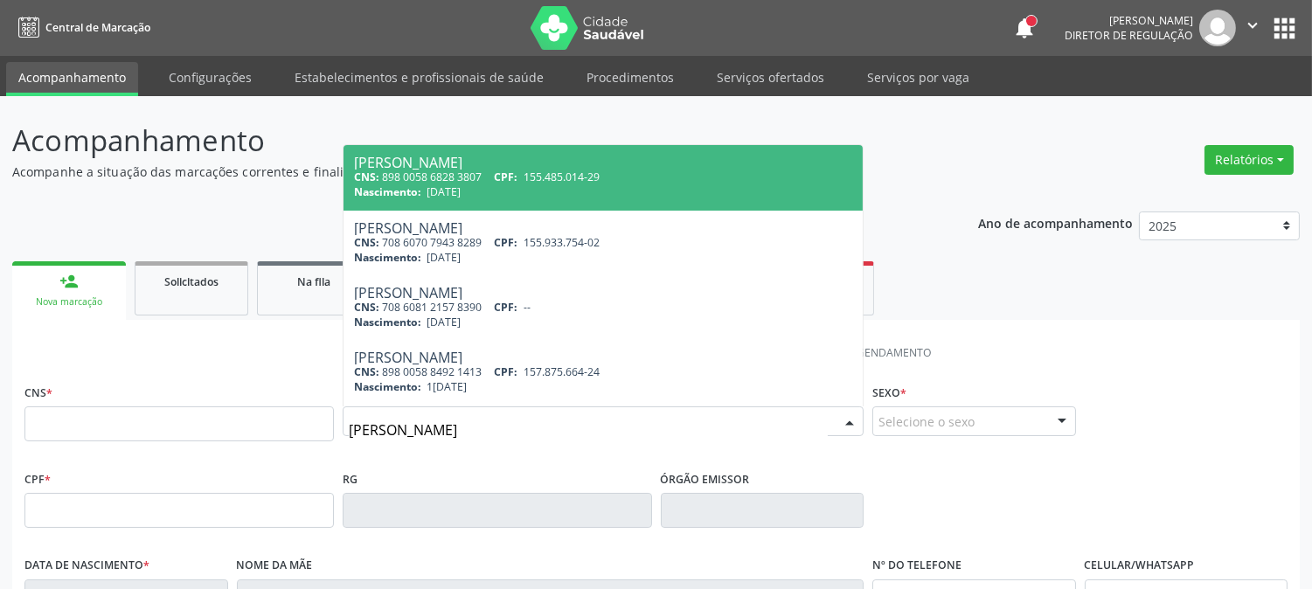
type input "EMANUEL AN"
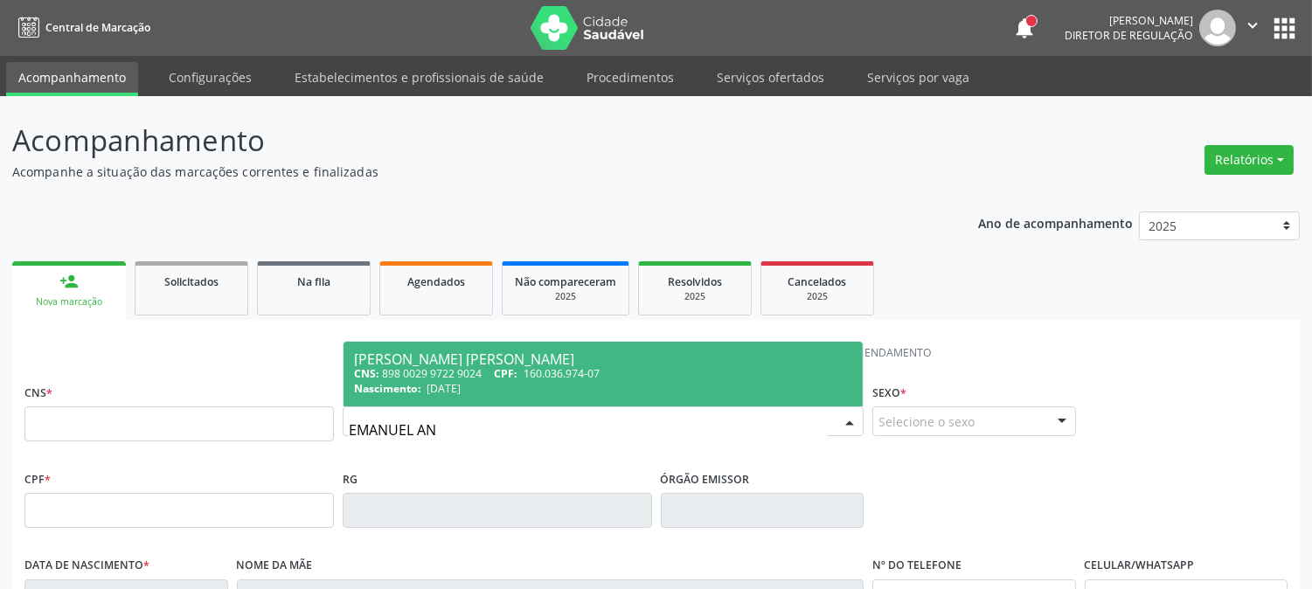
drag, startPoint x: 491, startPoint y: 430, endPoint x: 177, endPoint y: 413, distance: 315.1
click at [177, 413] on div "CNS * Nome * EMANUEL AN Emanuel Anderson Bezerra dos Santos CNS: 898 0029 9722 …" at bounding box center [656, 422] width 1272 height 87
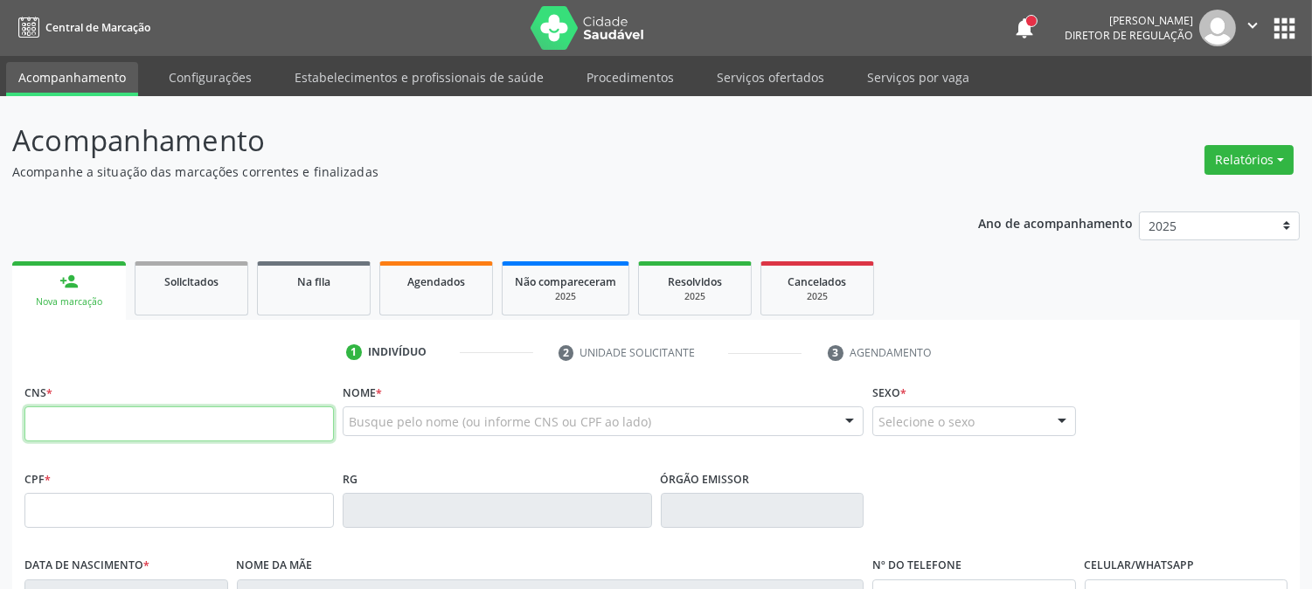
click at [177, 413] on input "text" at bounding box center [178, 423] width 309 height 35
type input "898 0029 8364 6132"
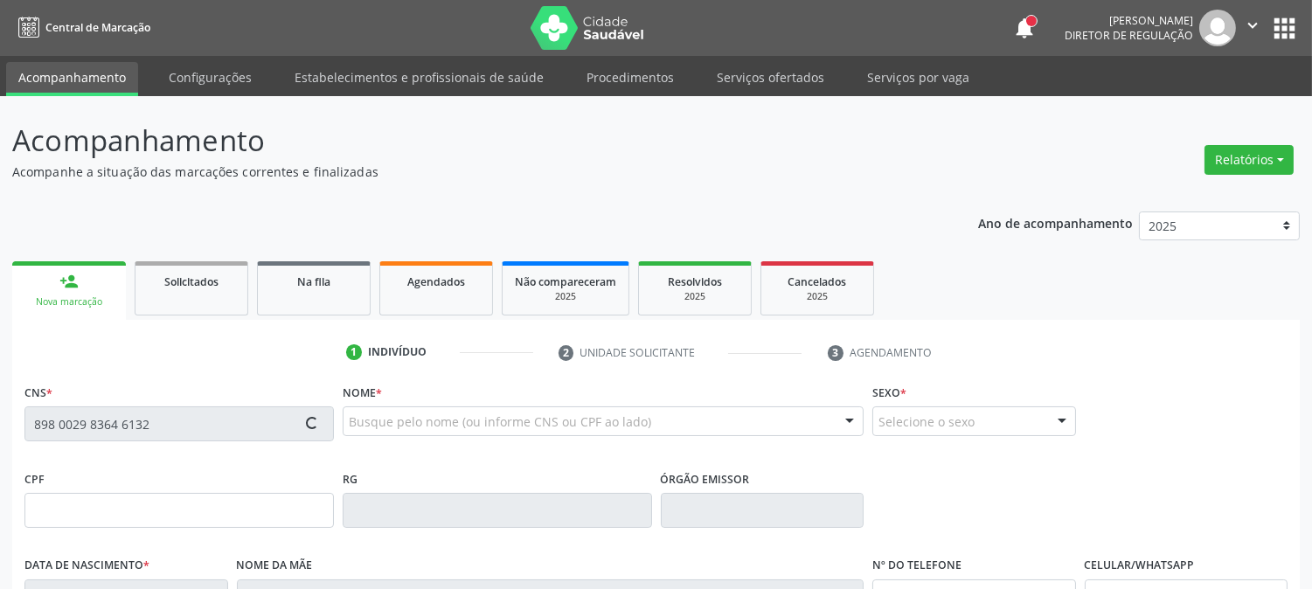
type input "128.158.954-39"
type input "04/04/2010"
type input "Claudia Pereira de Lima"
type input "(87) 99939-0693"
type input "072.494.904-60"
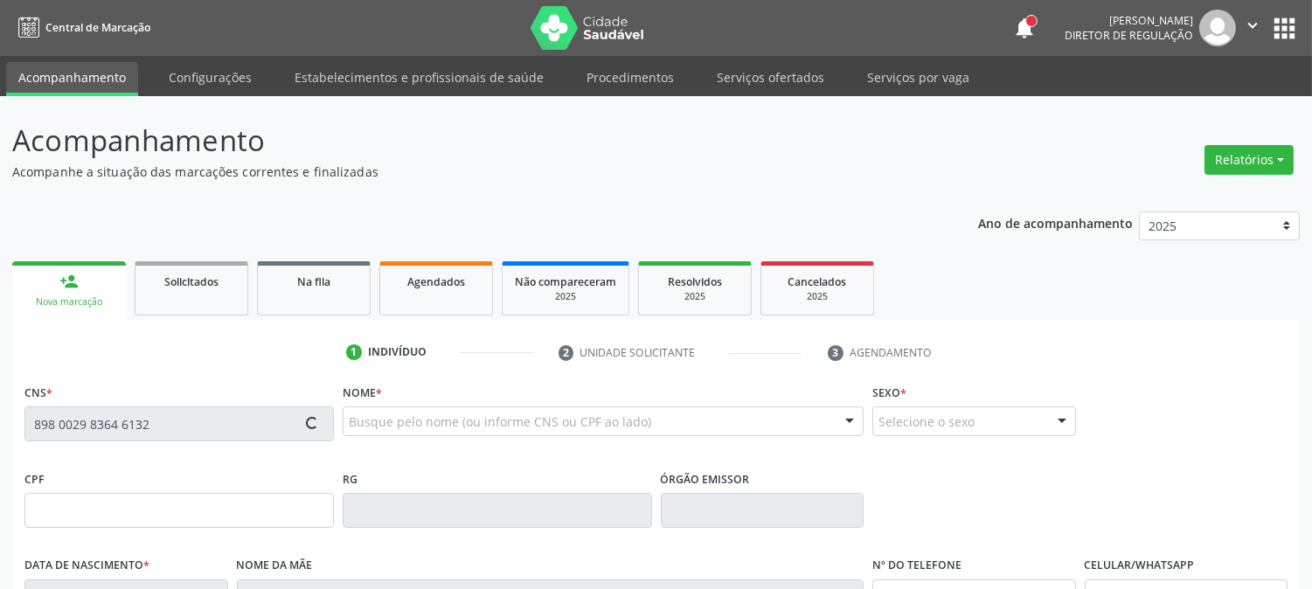
type input "S/N"
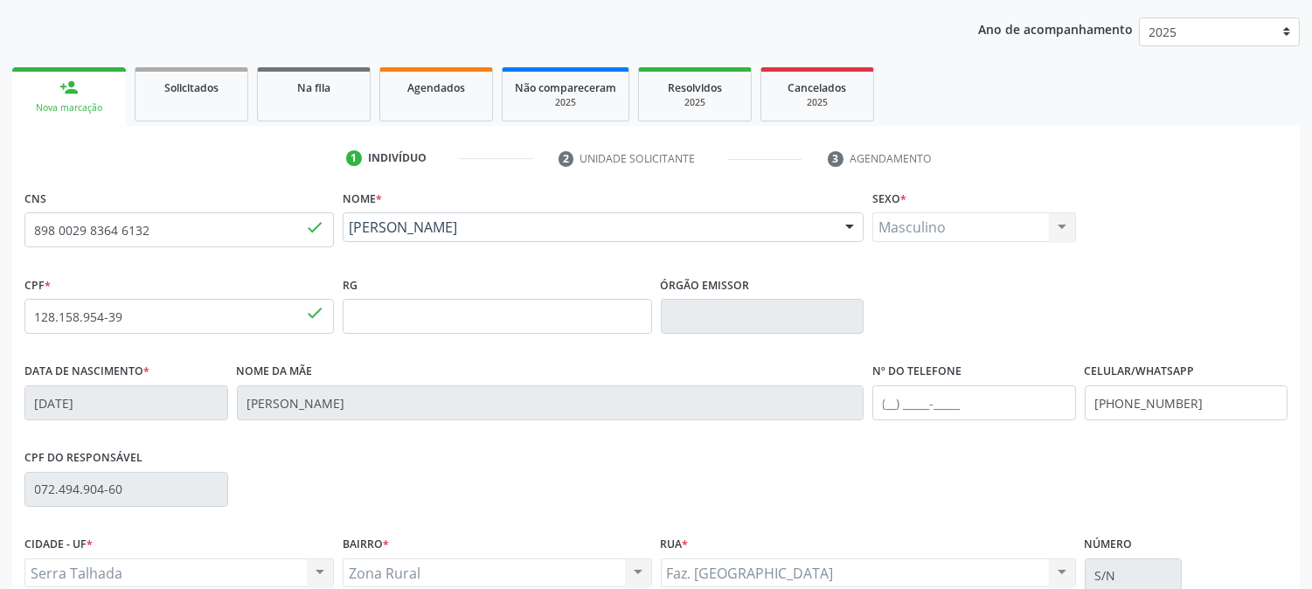
scroll to position [357, 0]
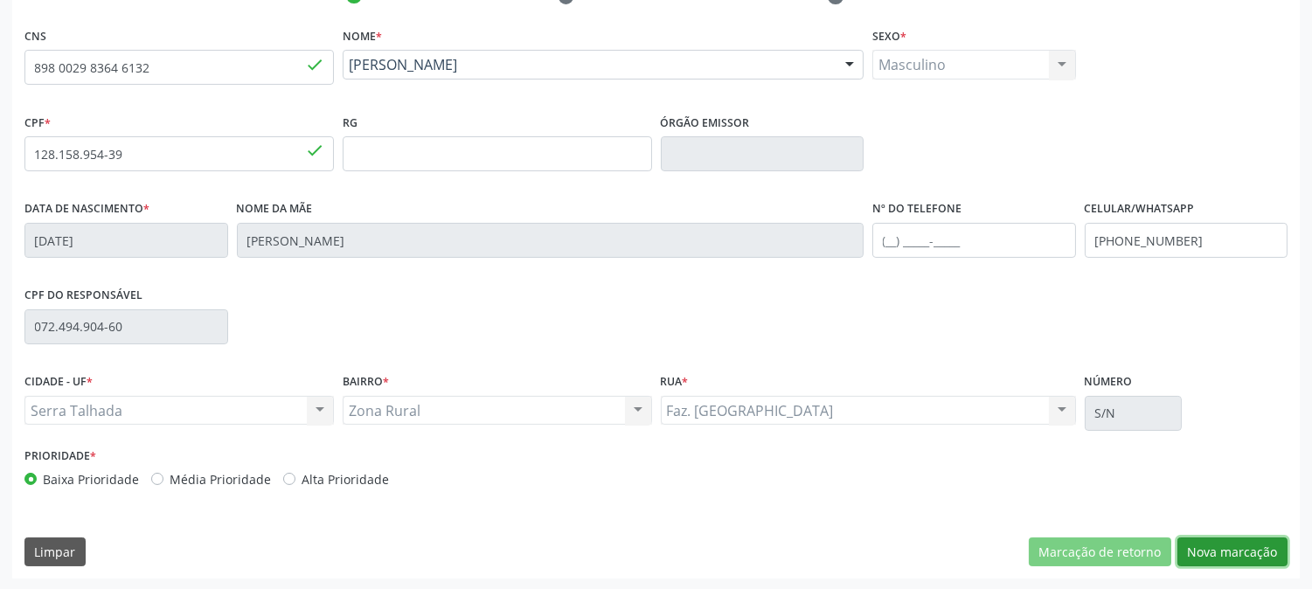
click at [1227, 552] on button "Nova marcação" at bounding box center [1233, 553] width 110 height 30
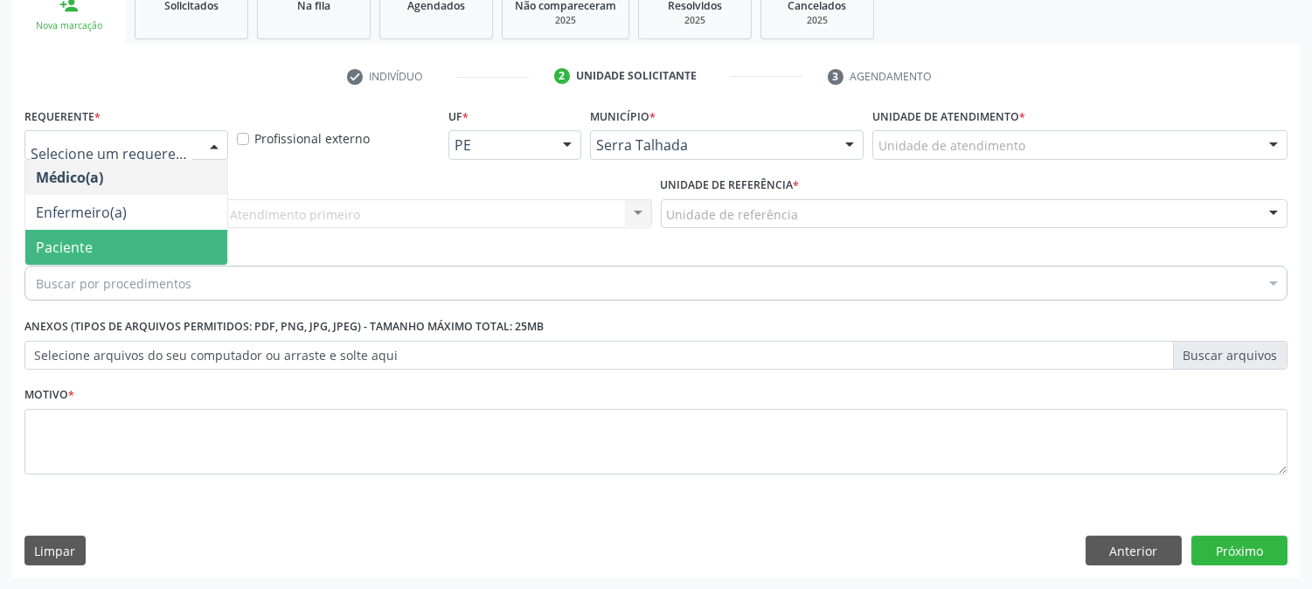
click at [152, 240] on span "Paciente" at bounding box center [126, 247] width 202 height 35
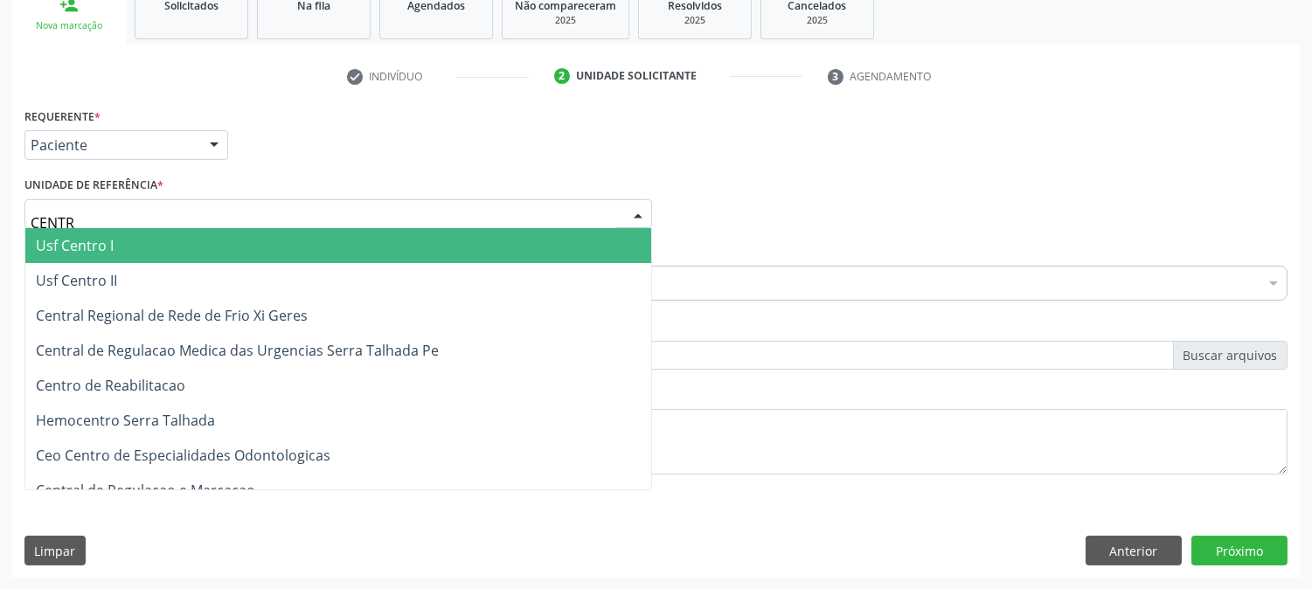
type input "CENTRO"
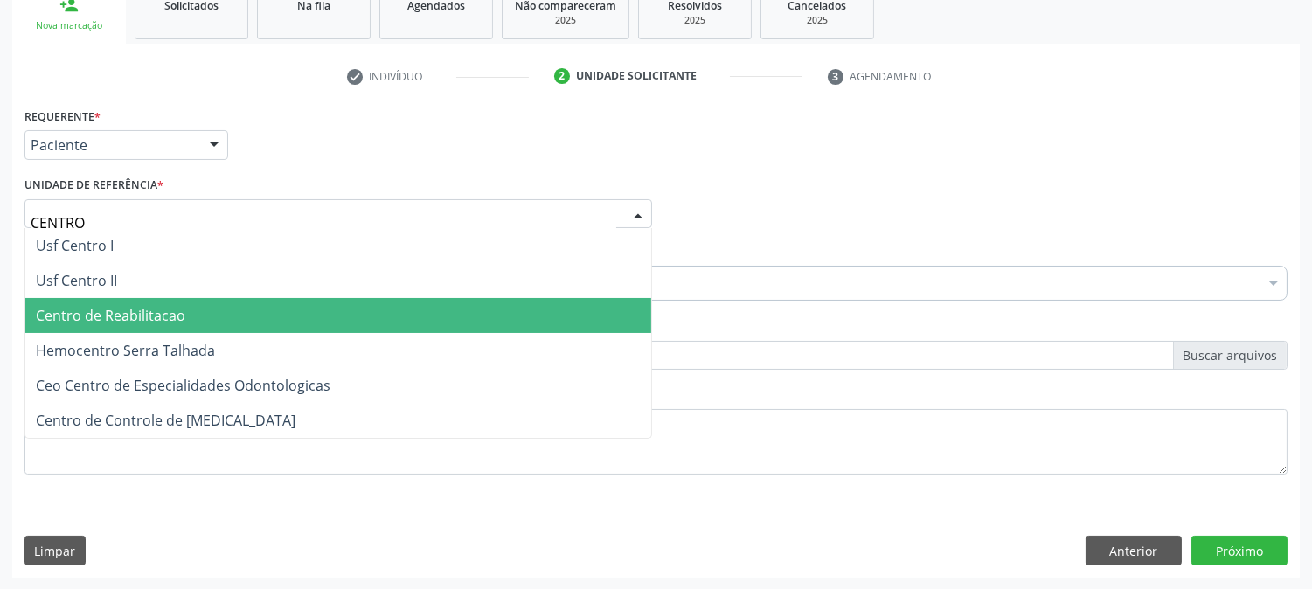
click at [128, 302] on span "Centro de Reabilitacao" at bounding box center [338, 315] width 626 height 35
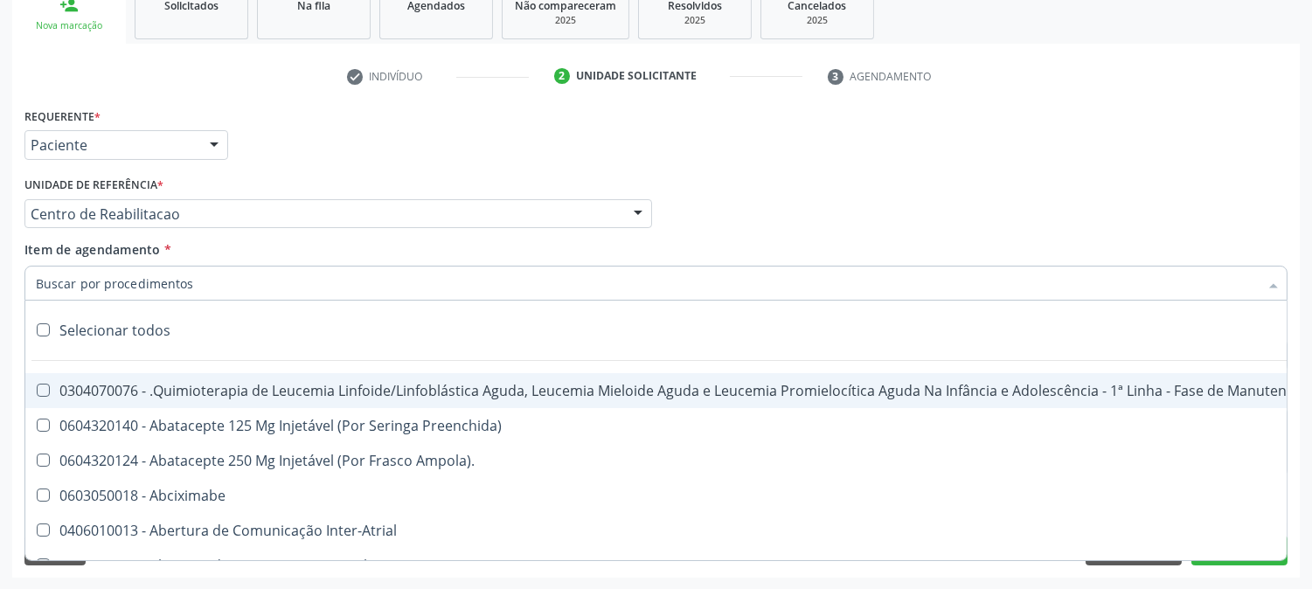
type input "C"
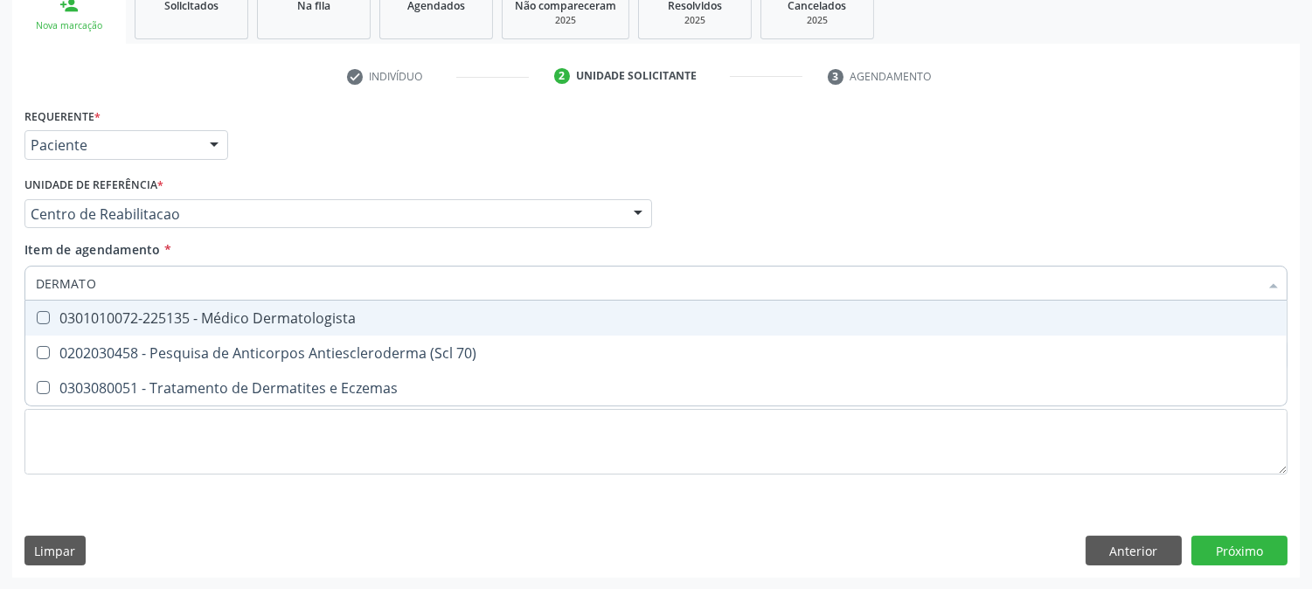
type input "DERMATOL"
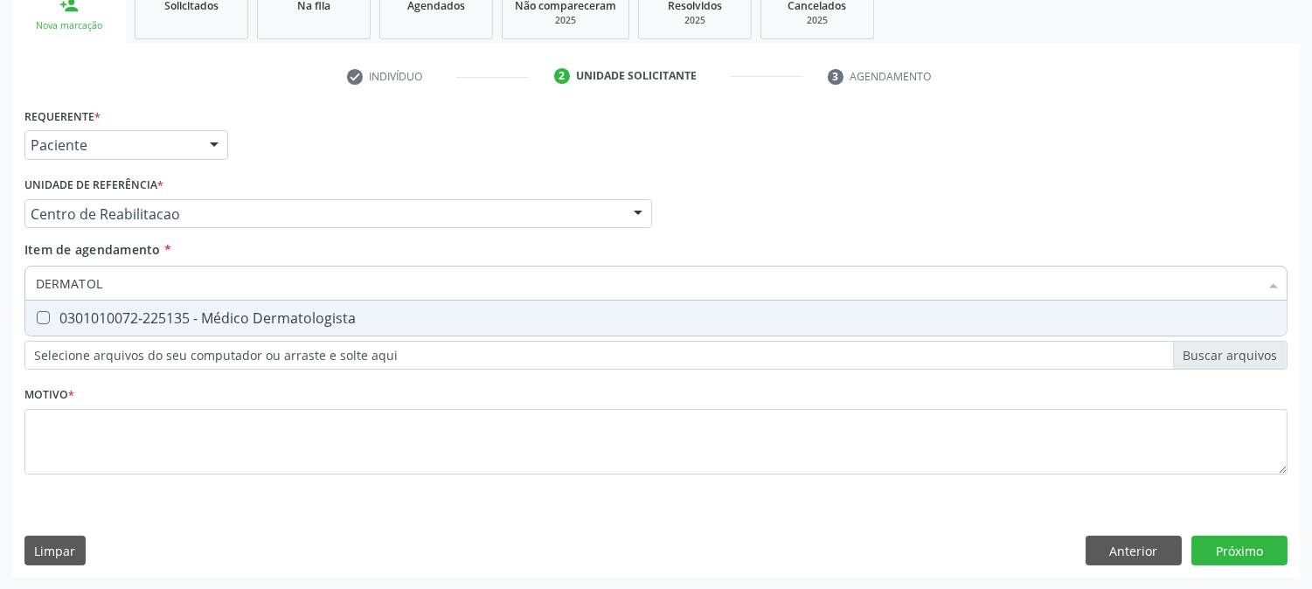
click at [129, 318] on div "0301010072-225135 - Médico Dermatologista" at bounding box center [656, 318] width 1240 height 14
checkbox Dermatologista "true"
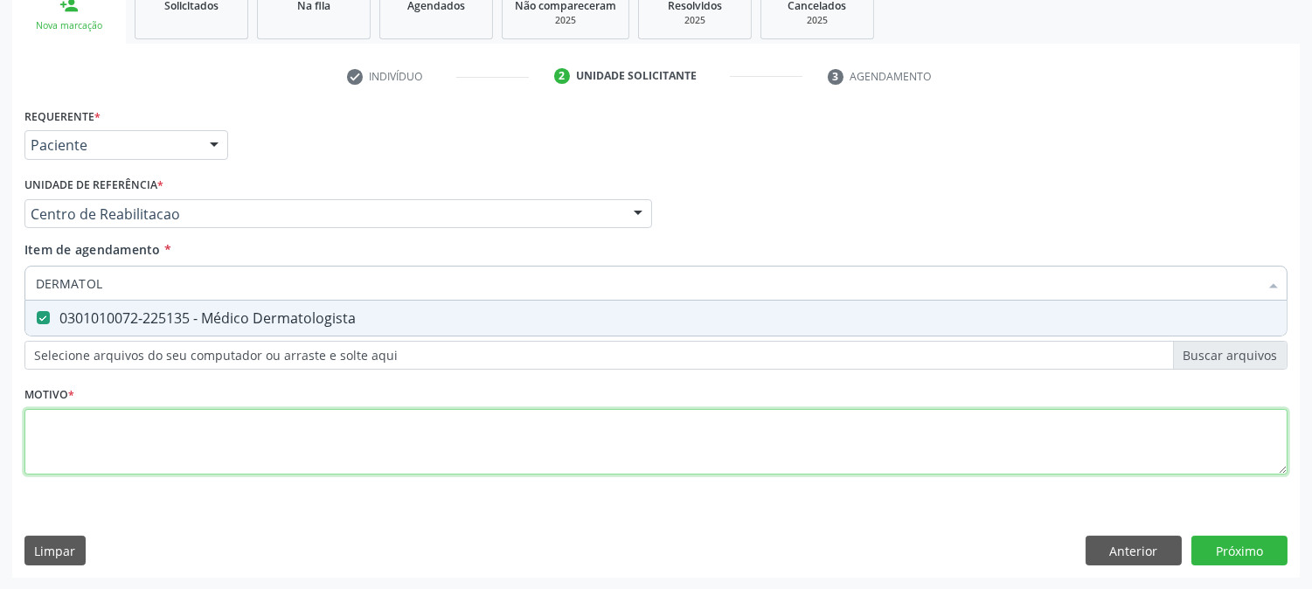
click at [193, 442] on div "Requerente * Paciente Médico(a) Enfermeiro(a) Paciente Nenhum resultado encontr…" at bounding box center [655, 301] width 1263 height 396
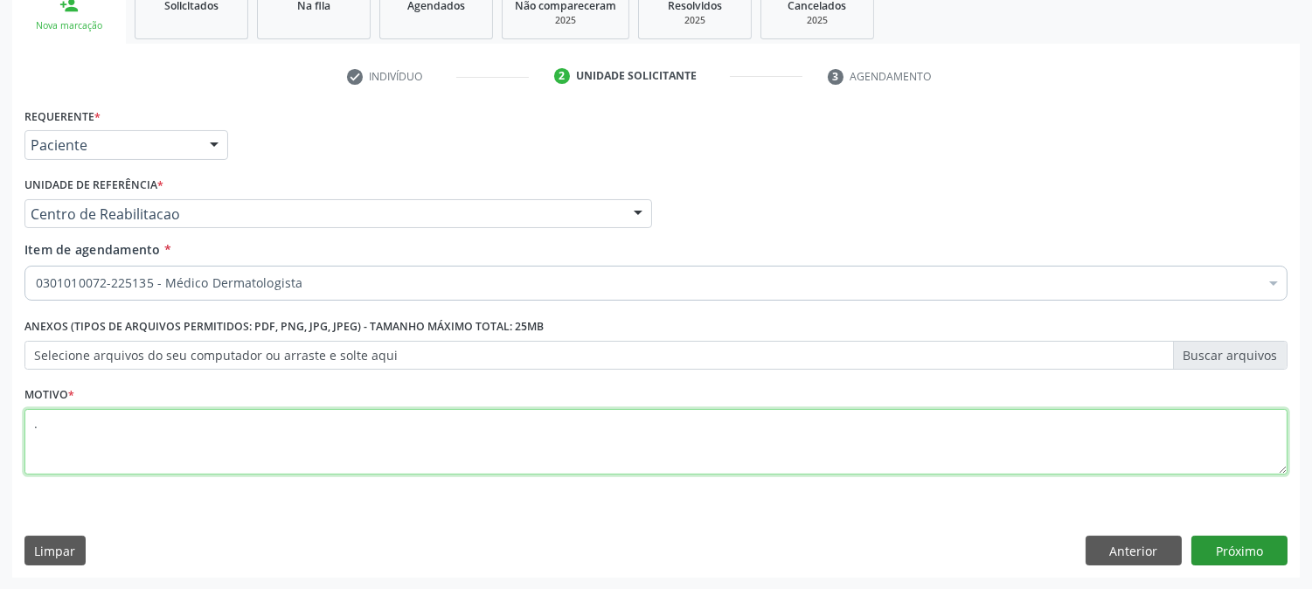
type textarea "."
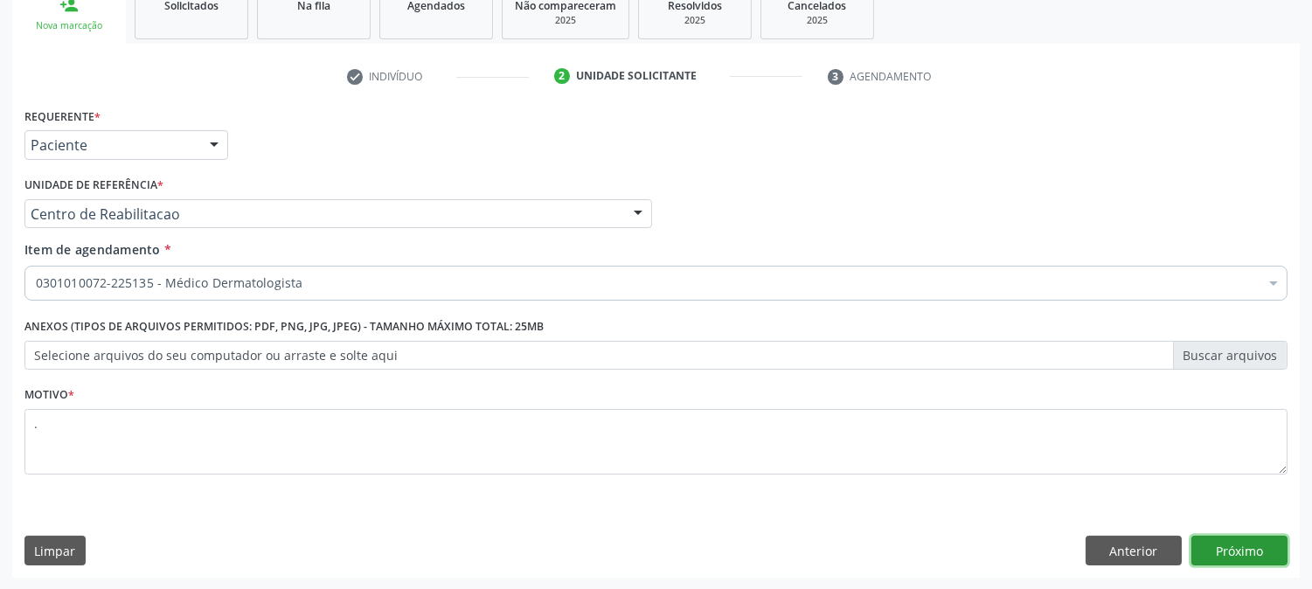
click at [1254, 538] on button "Próximo" at bounding box center [1239, 551] width 96 height 30
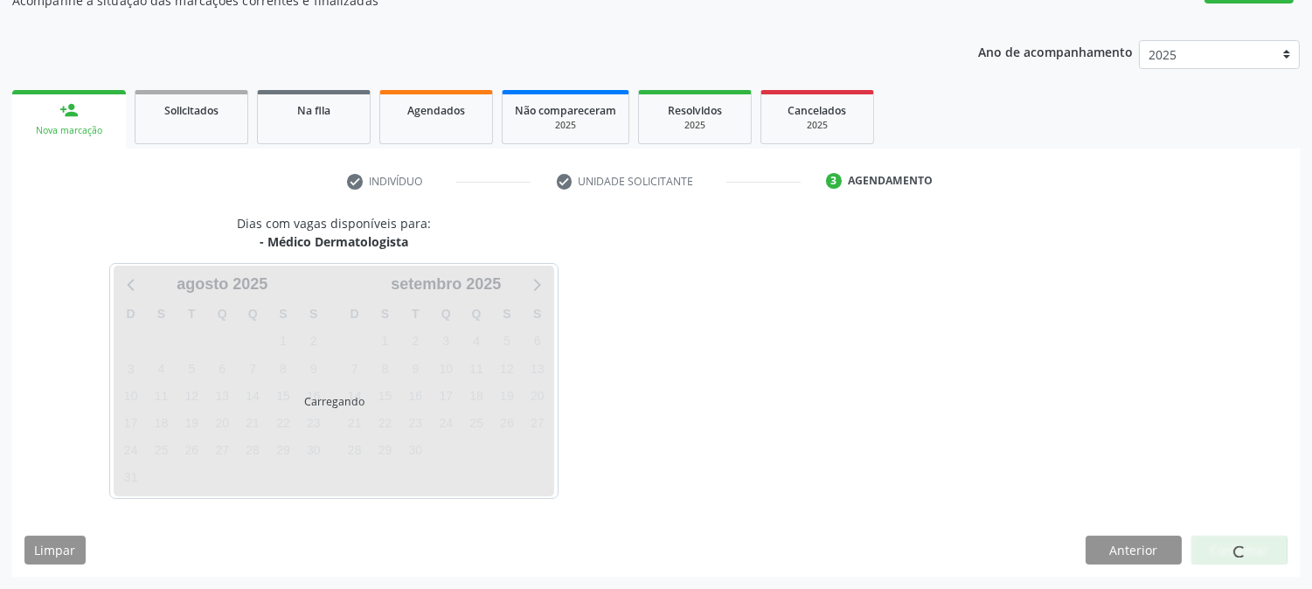
scroll to position [170, 0]
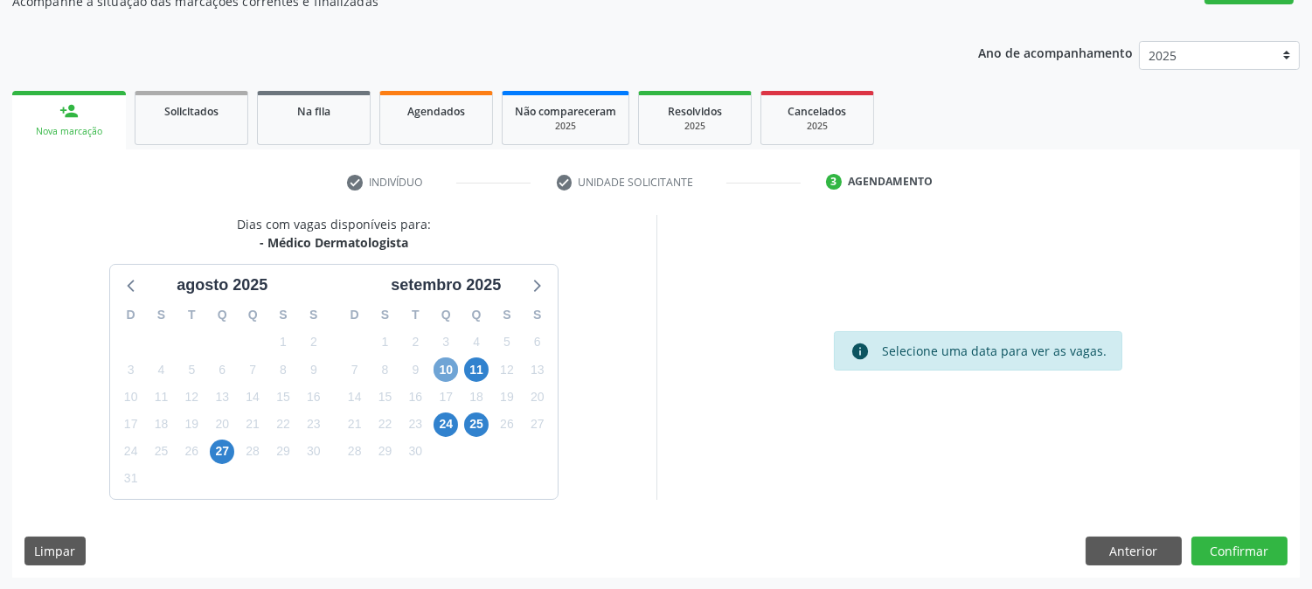
click at [439, 372] on span "10" at bounding box center [446, 370] width 24 height 24
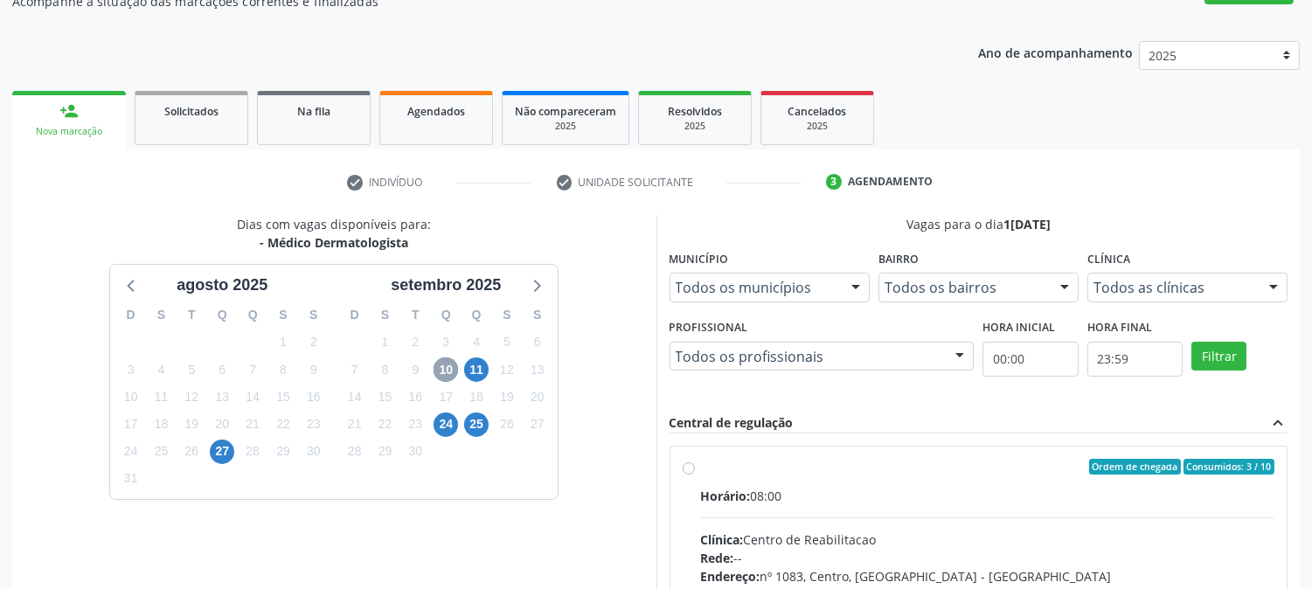
scroll to position [455, 0]
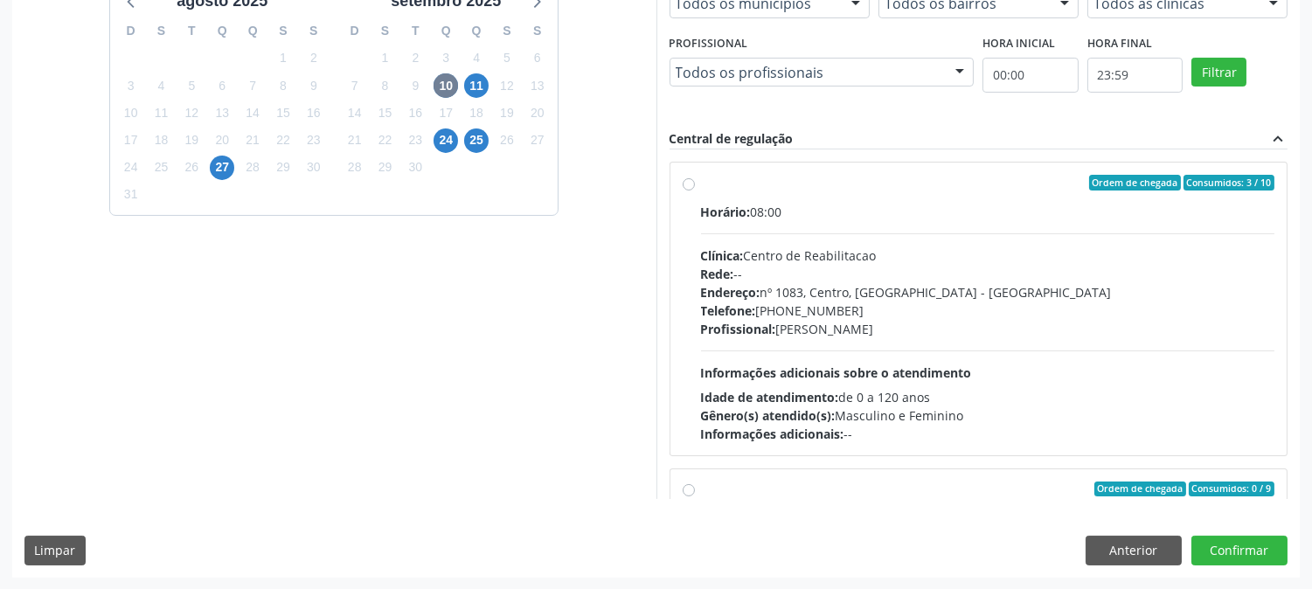
click at [805, 365] on span "Informações adicionais sobre o atendimento" at bounding box center [836, 373] width 271 height 17
click at [695, 191] on input "Ordem de chegada Consumidos: 3 / 10 Horário: 08:00 Clínica: Centro de Reabilita…" at bounding box center [689, 183] width 12 height 16
radio input "true"
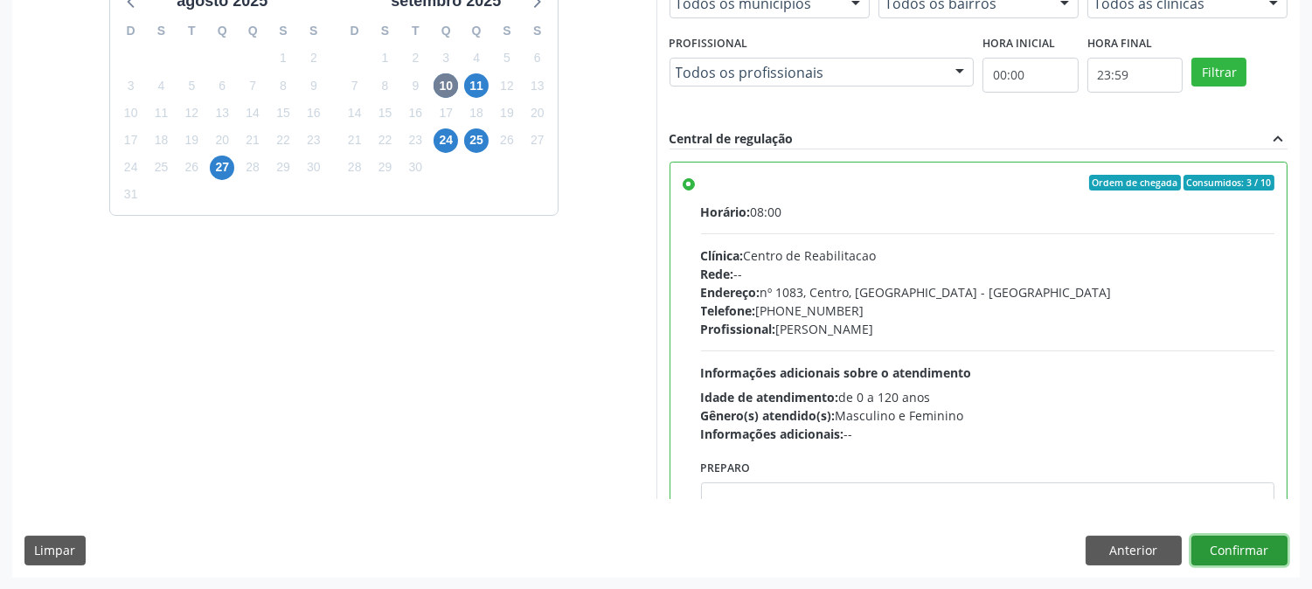
click at [1273, 545] on button "Confirmar" at bounding box center [1239, 551] width 96 height 30
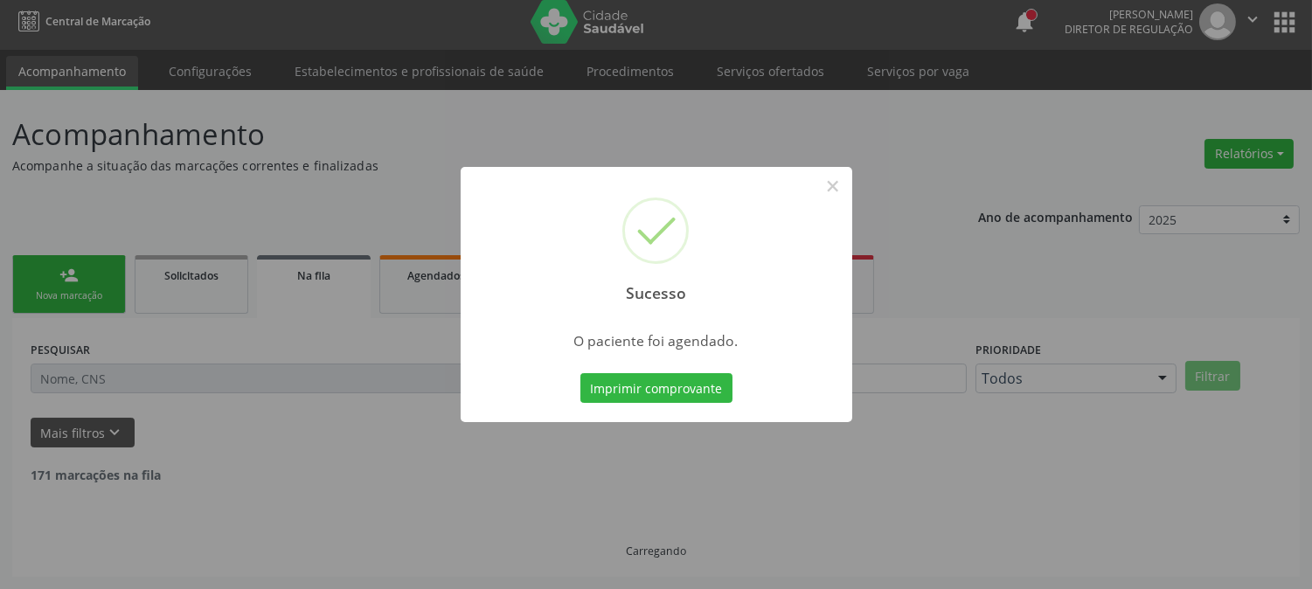
scroll to position [0, 0]
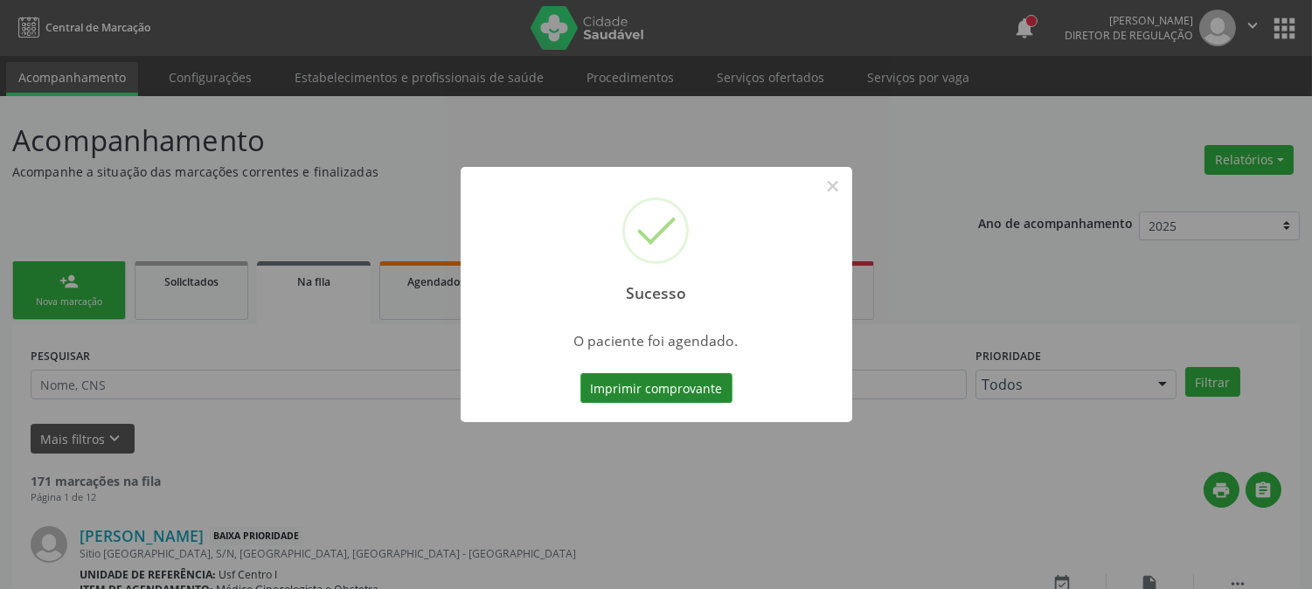
click at [626, 380] on button "Imprimir comprovante" at bounding box center [656, 388] width 152 height 30
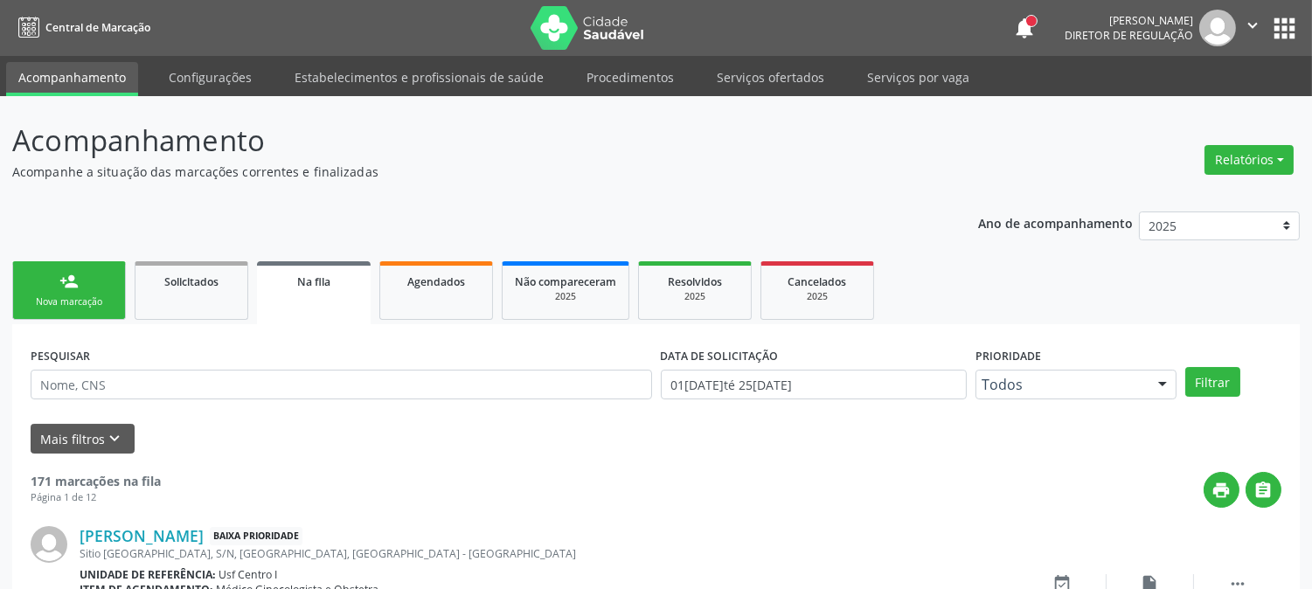
click at [45, 293] on link "person_add Nova marcação" at bounding box center [69, 290] width 114 height 59
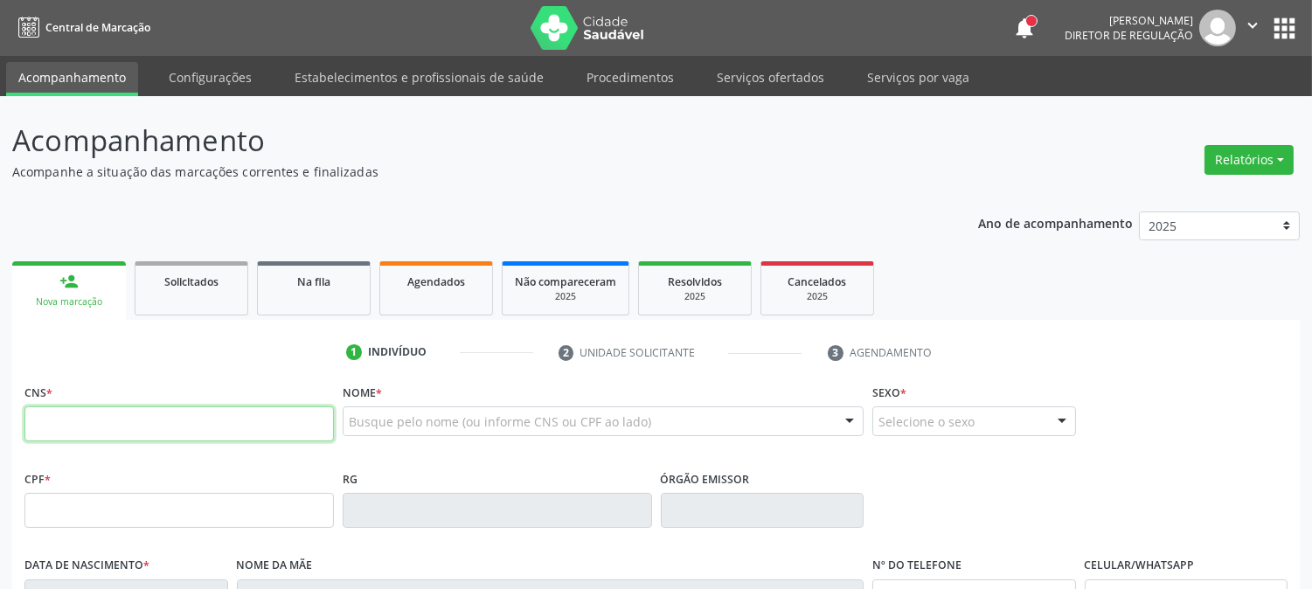
click at [146, 425] on input "text" at bounding box center [178, 423] width 309 height 35
type input "702 9055 6714 1176"
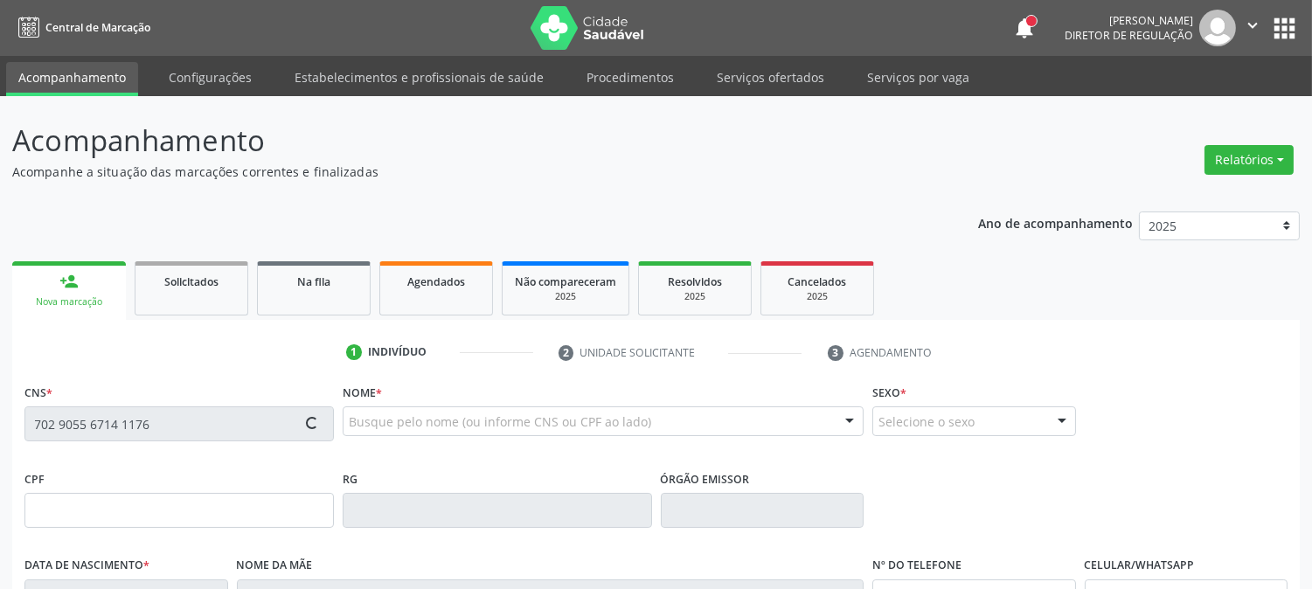
type input "057.426.554-60"
type input "13/03/1985"
type input "Rosenilda Melo Pereira dos Santos"
type input "(87) 98873-2069"
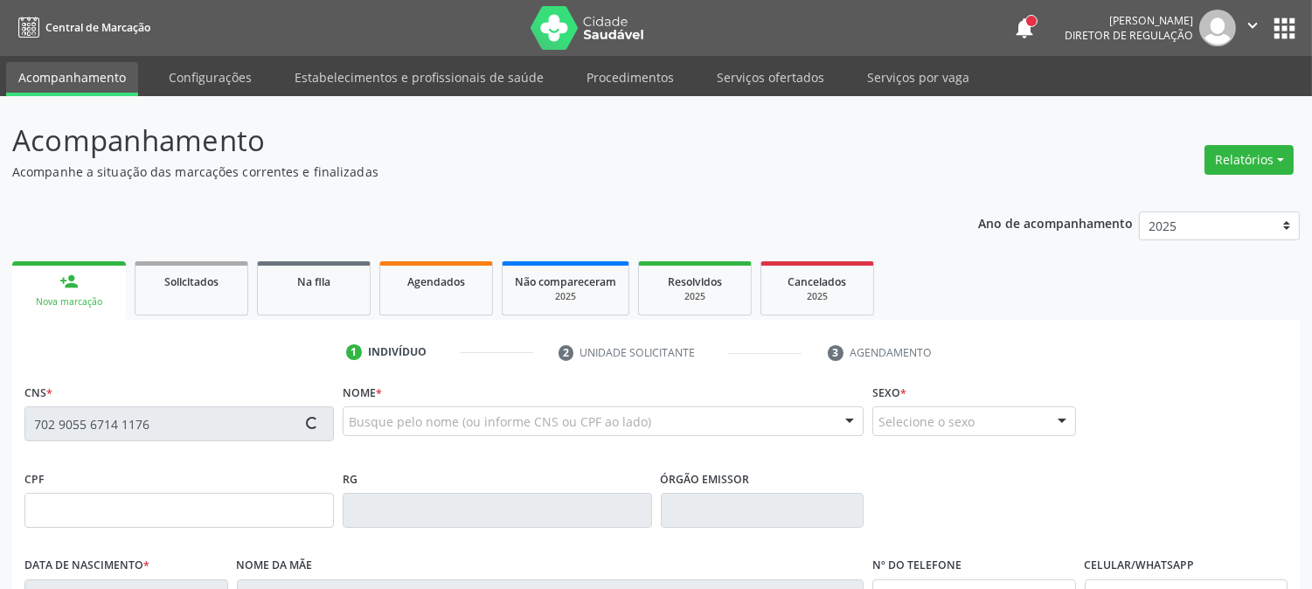
type input "050.825.854-52"
type input "S/N"
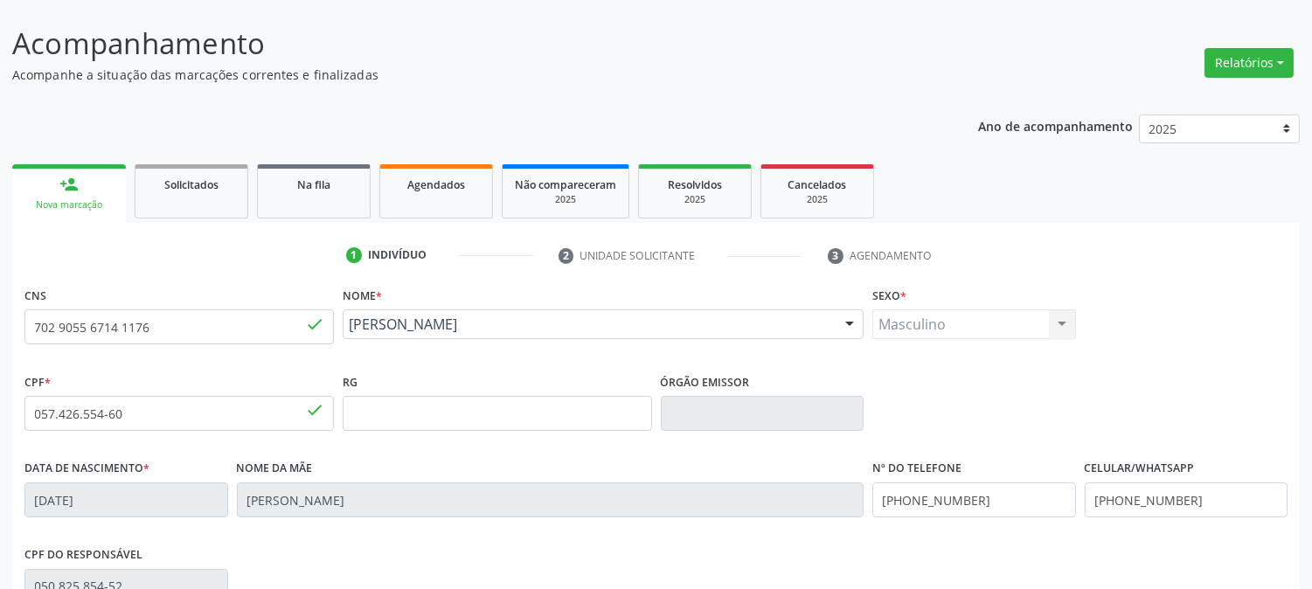
scroll to position [357, 0]
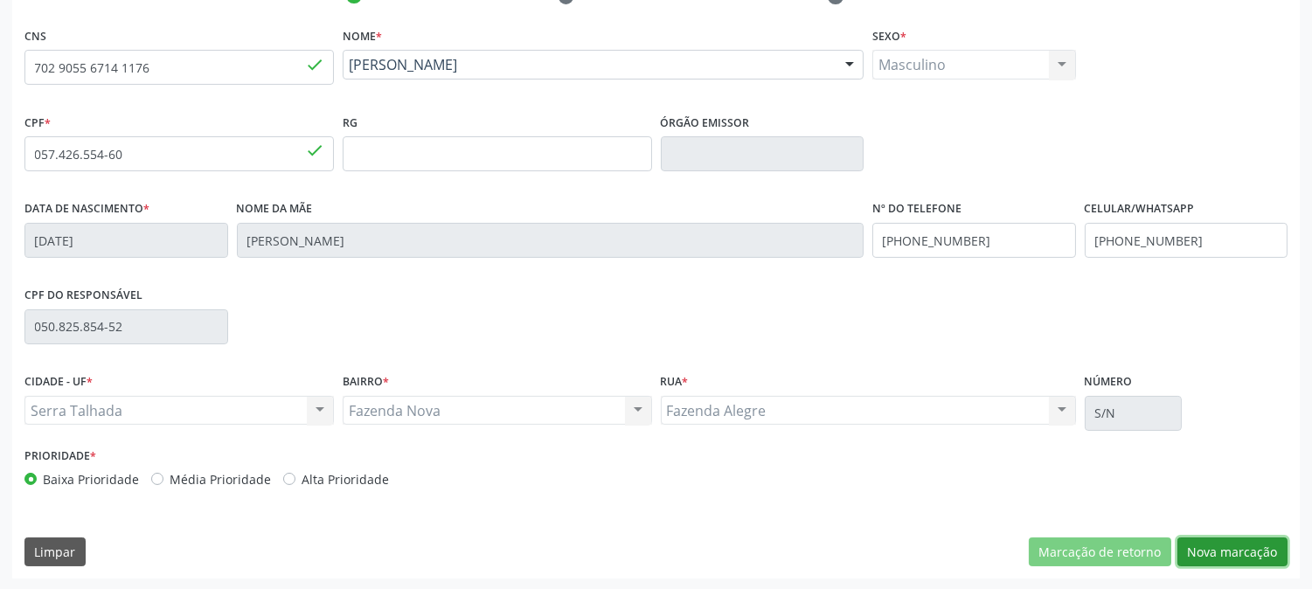
click at [1252, 545] on button "Nova marcação" at bounding box center [1233, 553] width 110 height 30
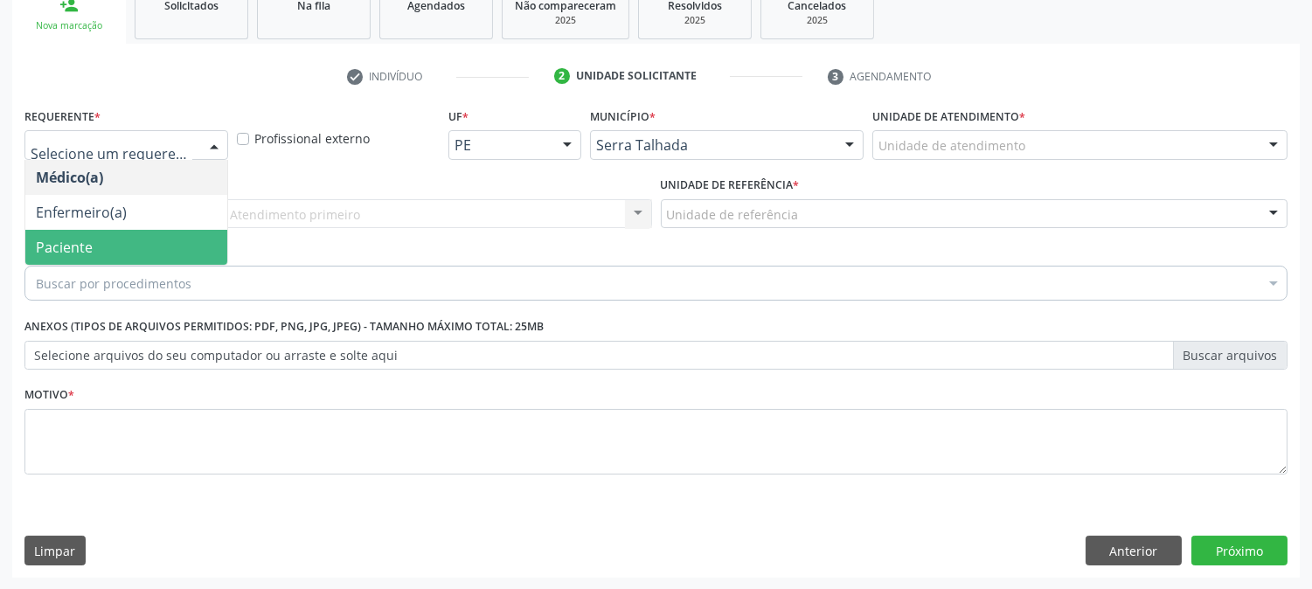
click at [168, 239] on span "Paciente" at bounding box center [126, 247] width 202 height 35
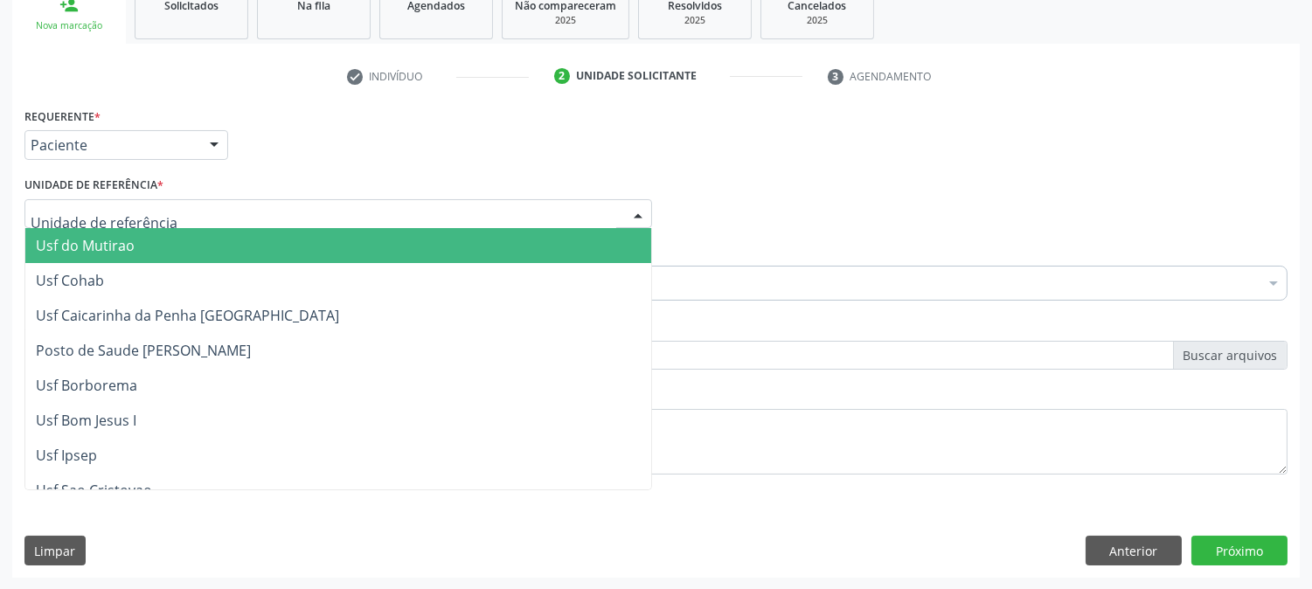
click at [160, 216] on div at bounding box center [338, 214] width 628 height 30
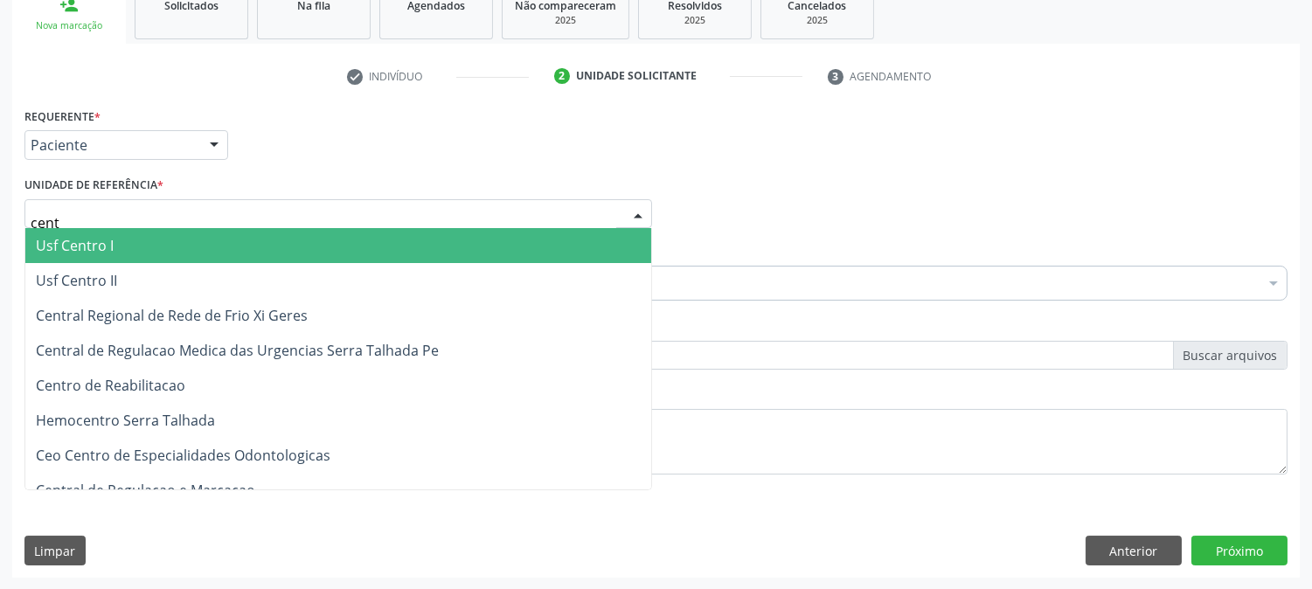
type input "centr"
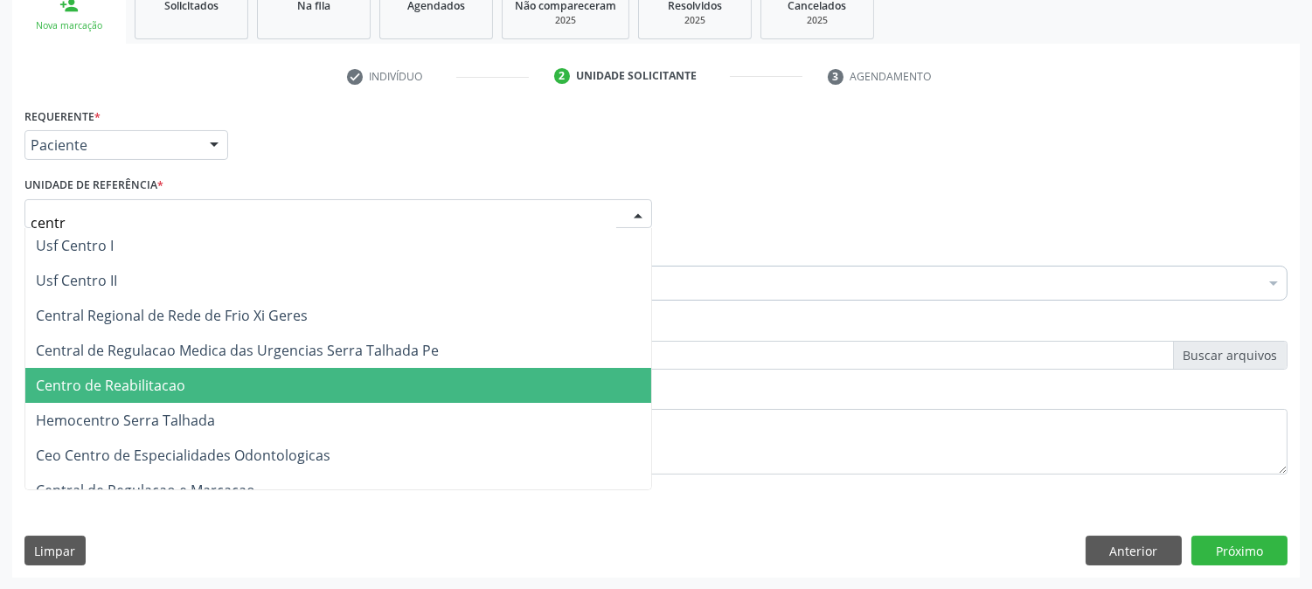
click at [153, 372] on span "Centro de Reabilitacao" at bounding box center [338, 385] width 626 height 35
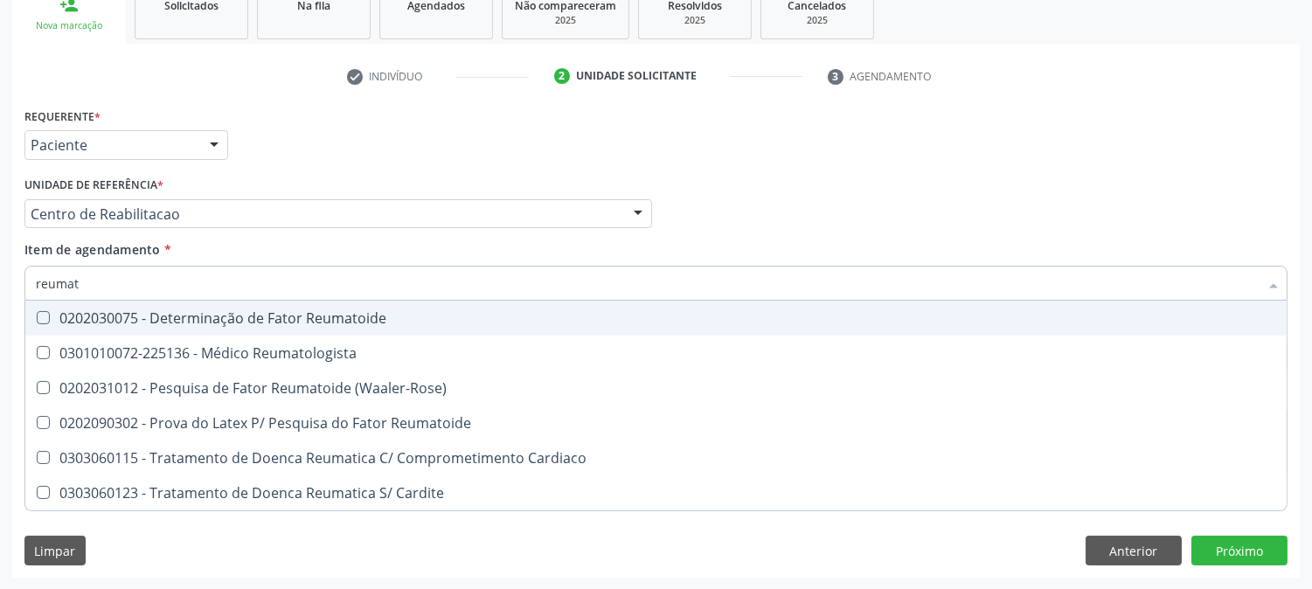
type input "reumato"
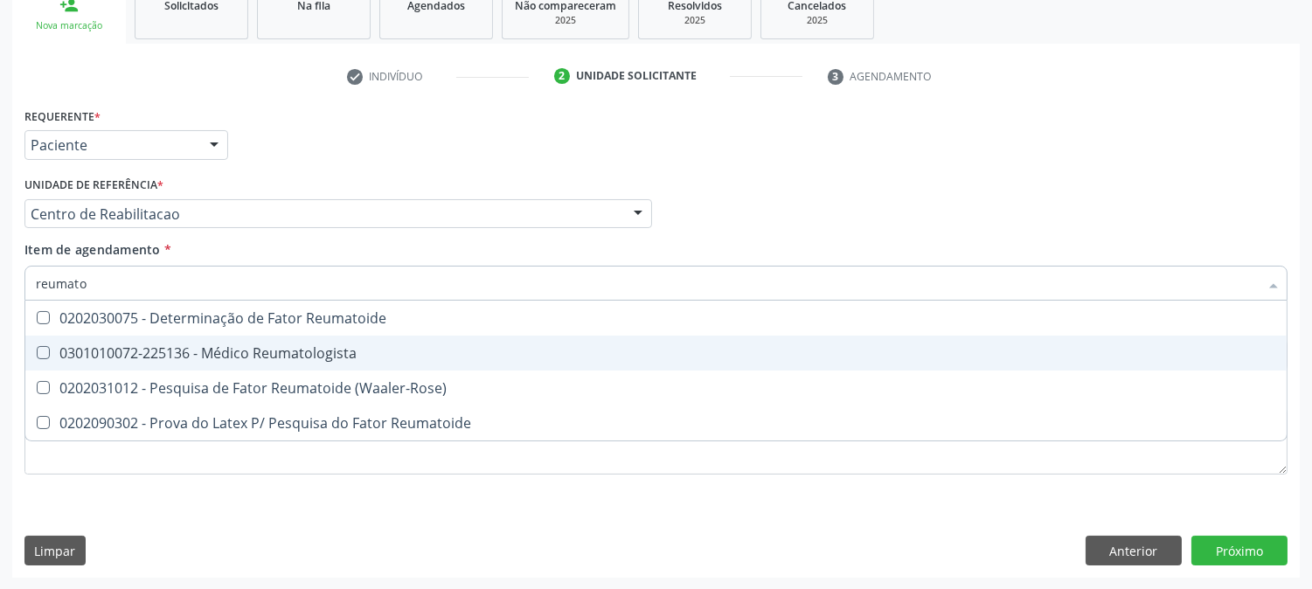
click at [161, 360] on span "0301010072-225136 - Médico Reumatologista" at bounding box center [655, 353] width 1261 height 35
checkbox Reumatologista "true"
click at [0, 345] on div "Acompanhamento Acompanhe a situação das marcações correntes e finalizadas Relat…" at bounding box center [656, 205] width 1312 height 770
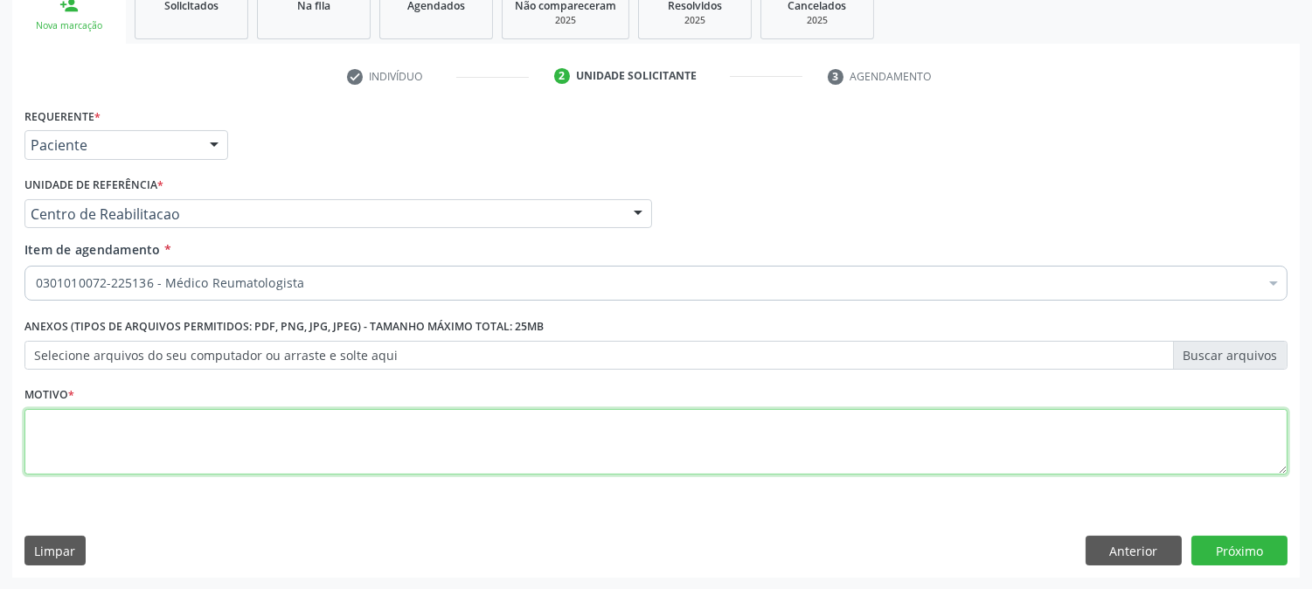
click at [115, 413] on textarea at bounding box center [655, 442] width 1263 height 66
type textarea "."
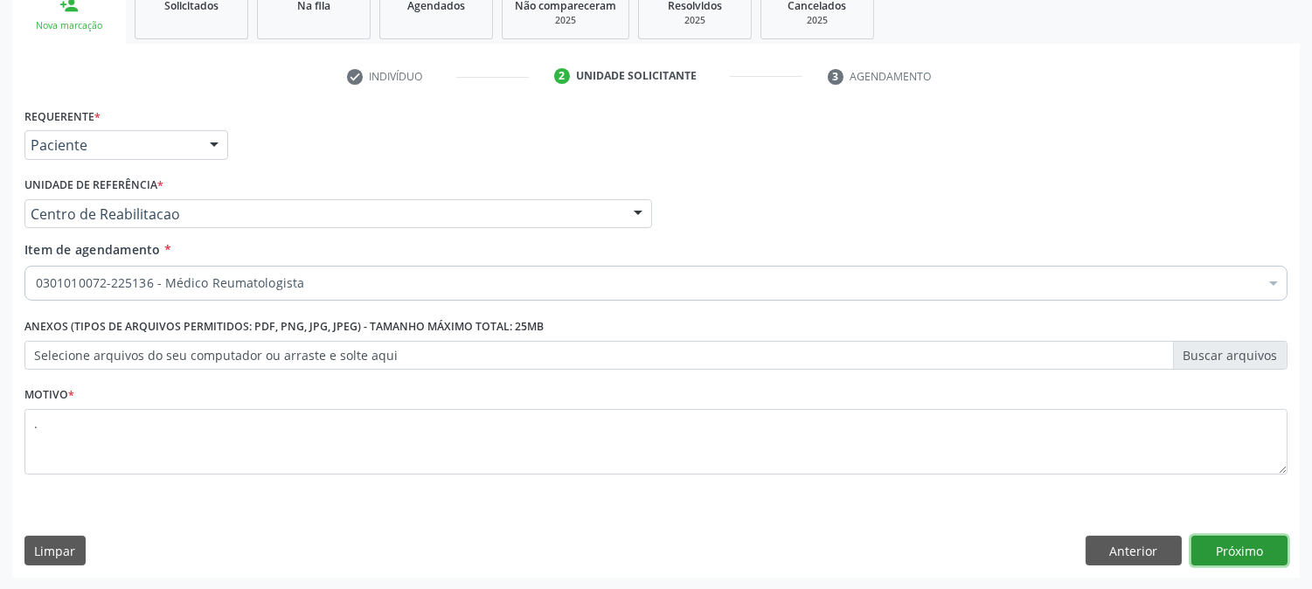
click at [1240, 538] on button "Próximo" at bounding box center [1239, 551] width 96 height 30
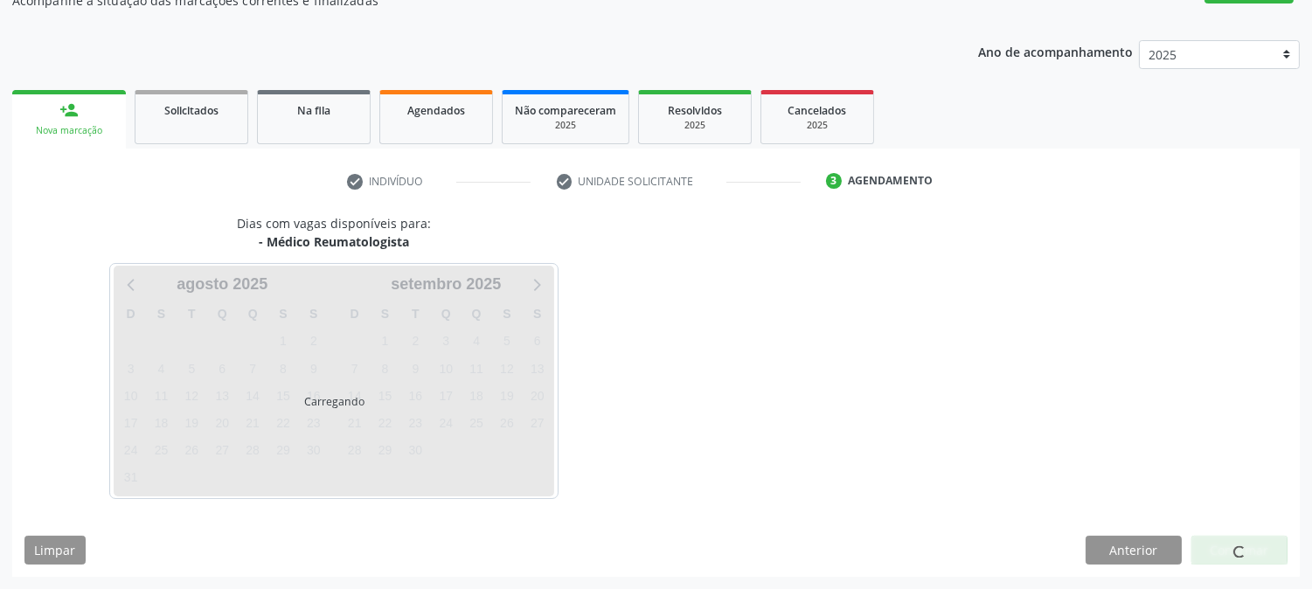
scroll to position [170, 0]
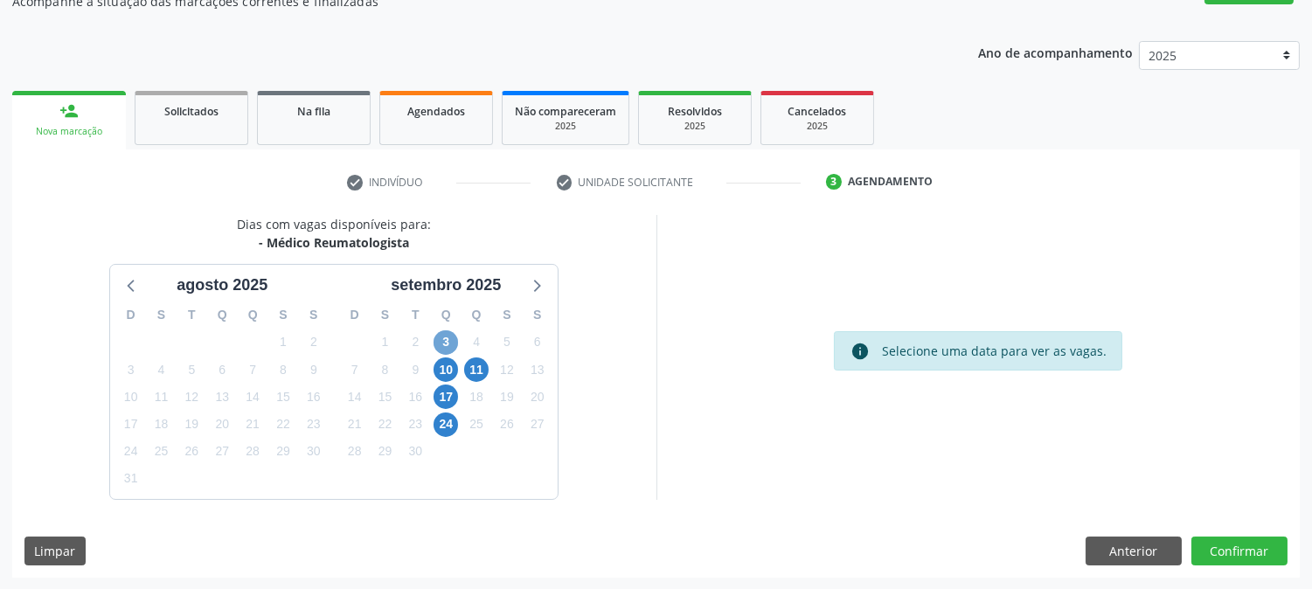
click at [443, 346] on span "3" at bounding box center [446, 342] width 24 height 24
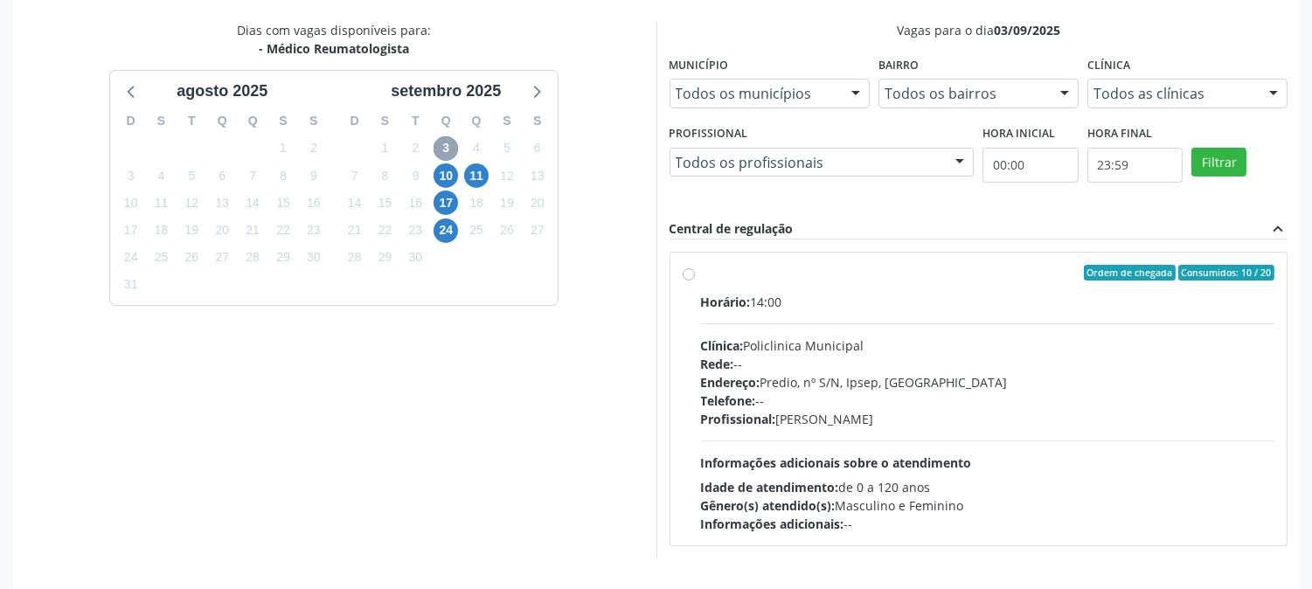
scroll to position [423, 0]
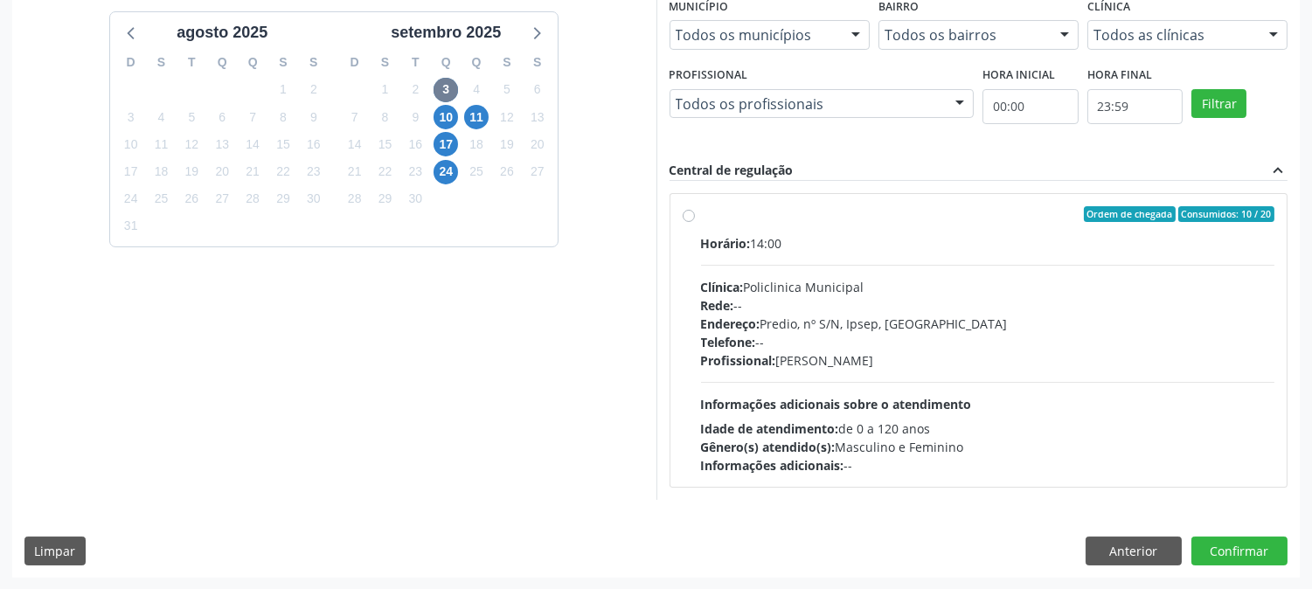
click at [925, 317] on div "Endereço: Predio, nº S/N, Ipsep, Serra Talhada - PE" at bounding box center [988, 324] width 574 height 18
click at [695, 222] on input "Ordem de chegada Consumidos: 10 / 20 Horário: 14:00 Clínica: Policlinica Munici…" at bounding box center [689, 214] width 12 height 16
radio input "true"
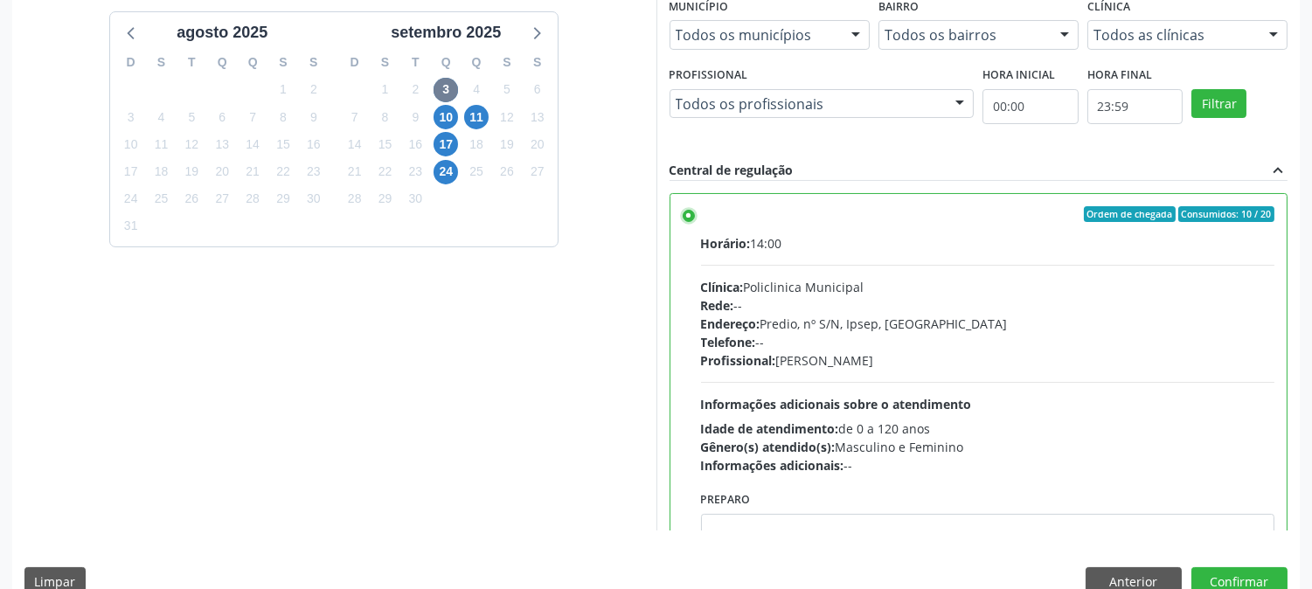
scroll to position [455, 0]
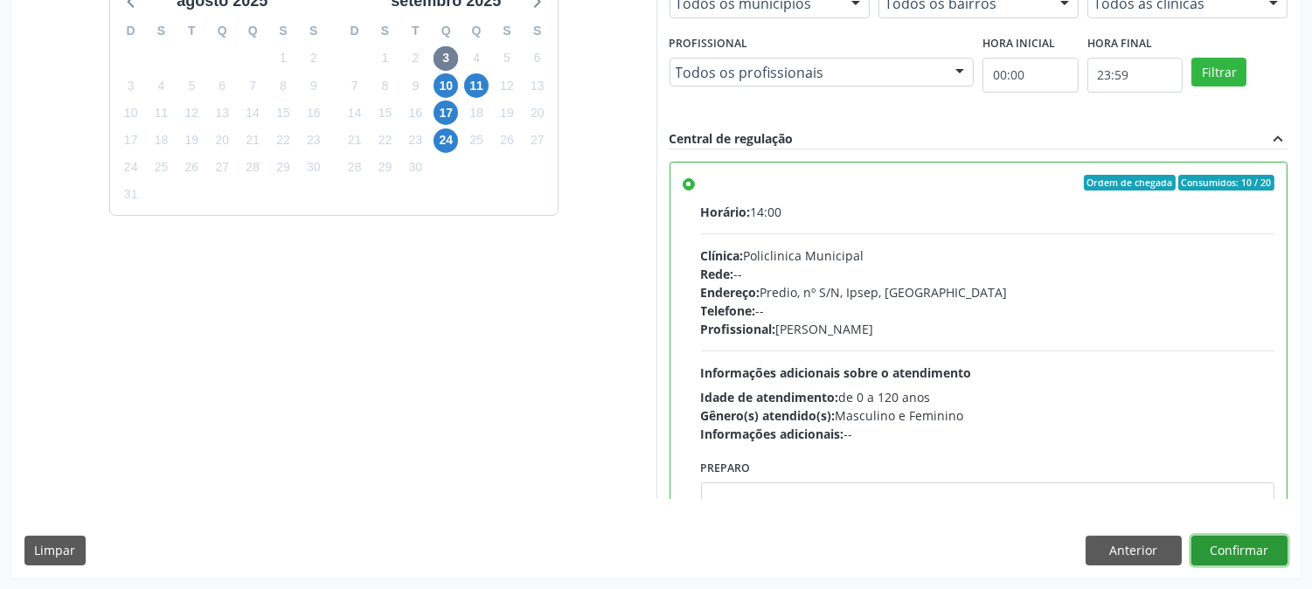
click at [1246, 546] on button "Confirmar" at bounding box center [1239, 551] width 96 height 30
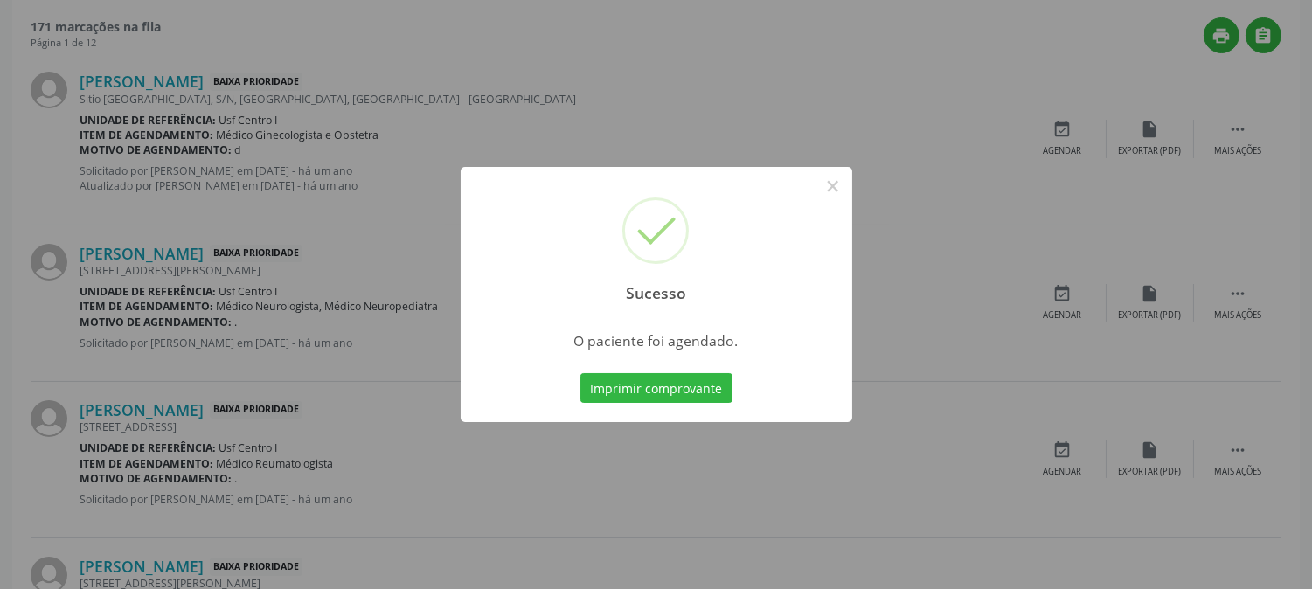
scroll to position [0, 0]
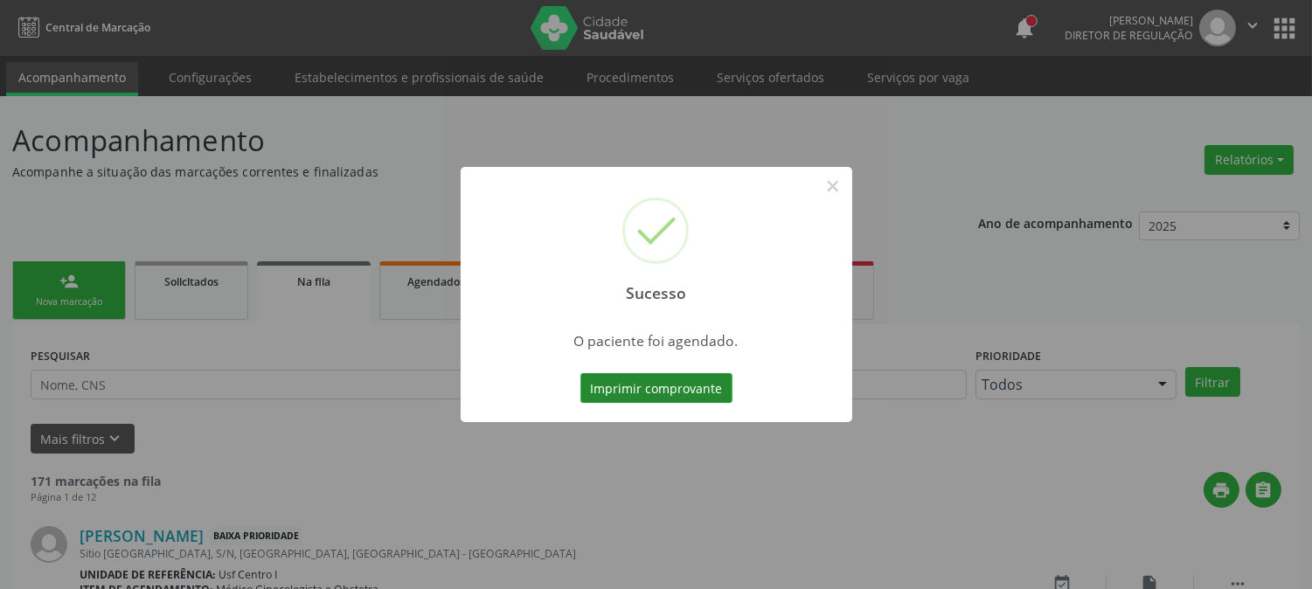
click at [649, 382] on button "Imprimir comprovante" at bounding box center [656, 388] width 152 height 30
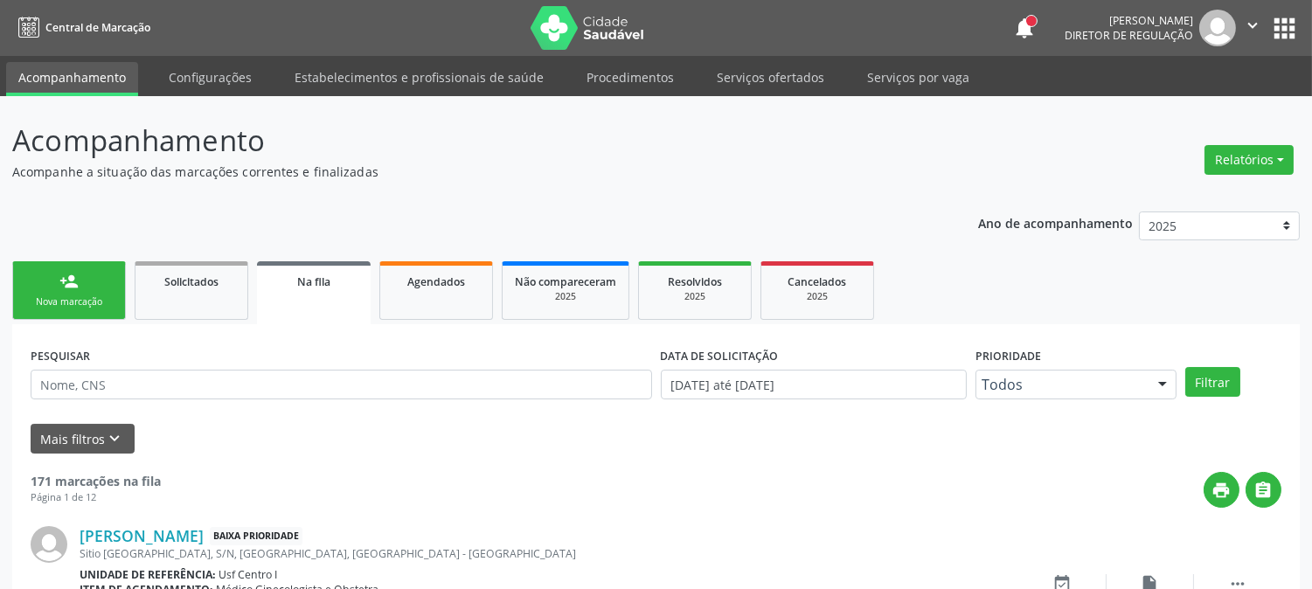
drag, startPoint x: 80, startPoint y: 278, endPoint x: 242, endPoint y: 21, distance: 303.7
click at [82, 278] on link "person_add Nova marcação" at bounding box center [69, 290] width 114 height 59
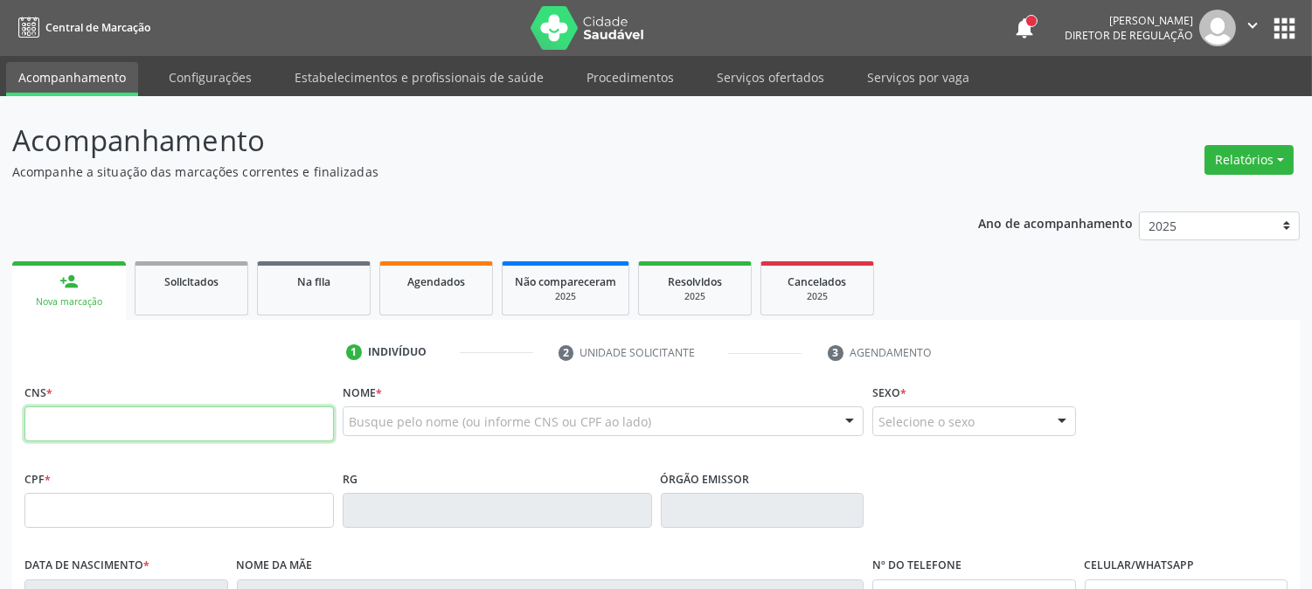
click at [132, 432] on input "text" at bounding box center [178, 423] width 309 height 35
type input "708 1025 4117 4836"
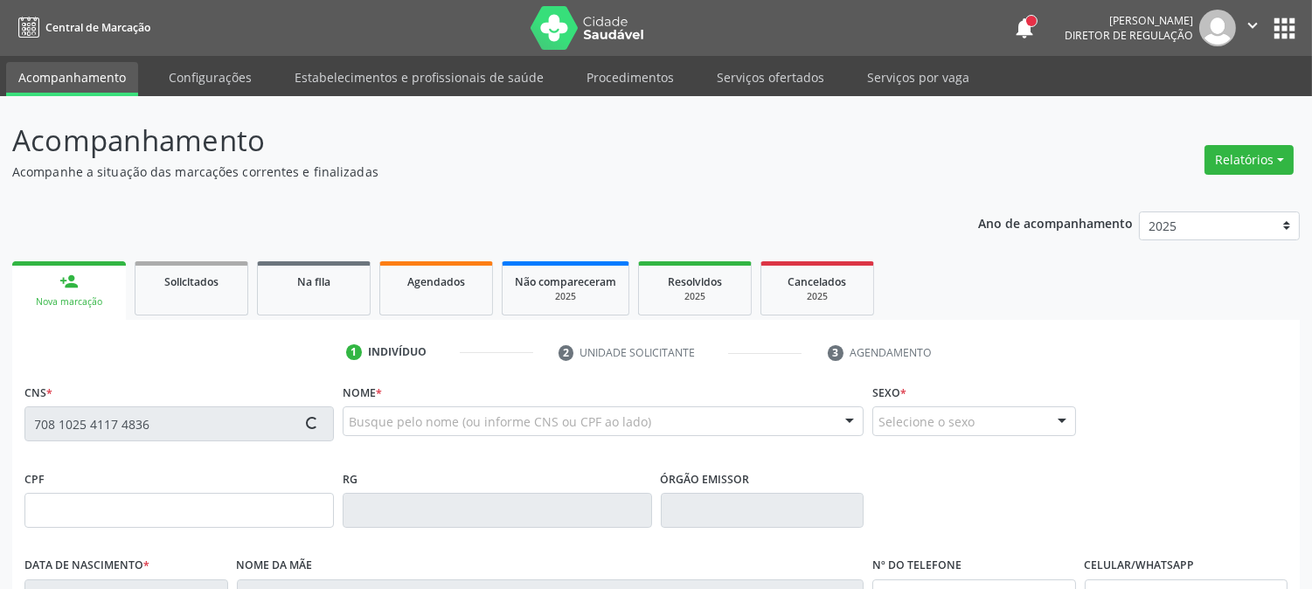
type input "050.825.854-52"
type input "2[DATE]"
type input "[PERSON_NAME]"
type input "[PHONE_NUMBER]"
type input "057.426.554-60"
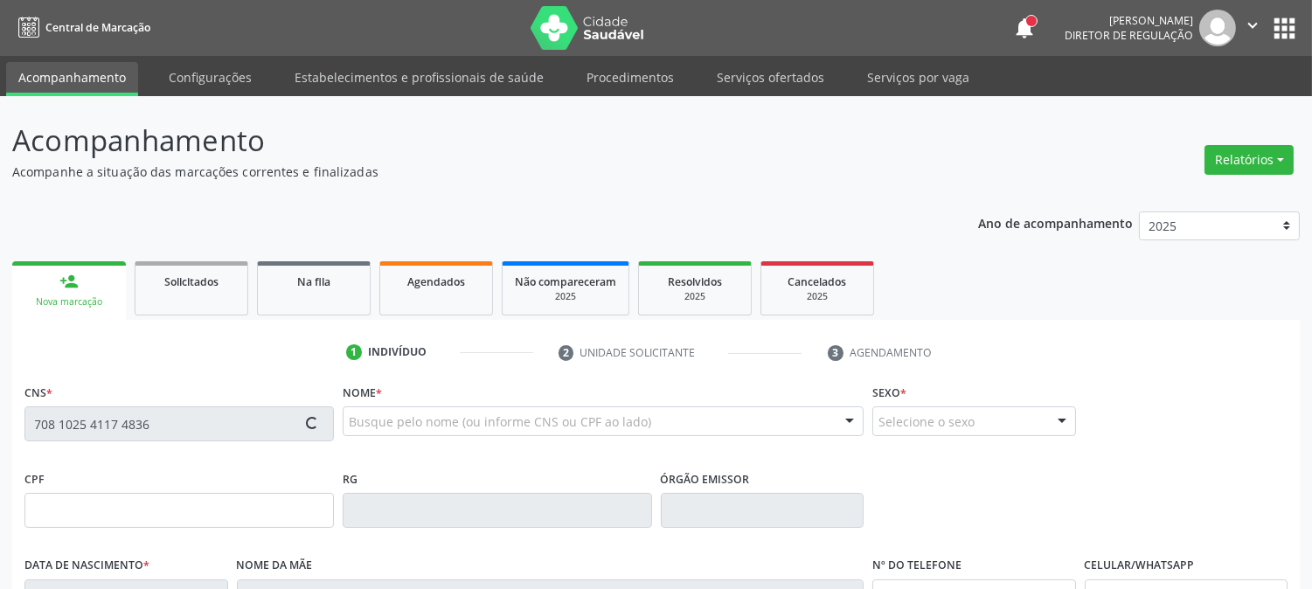
type input "S/N"
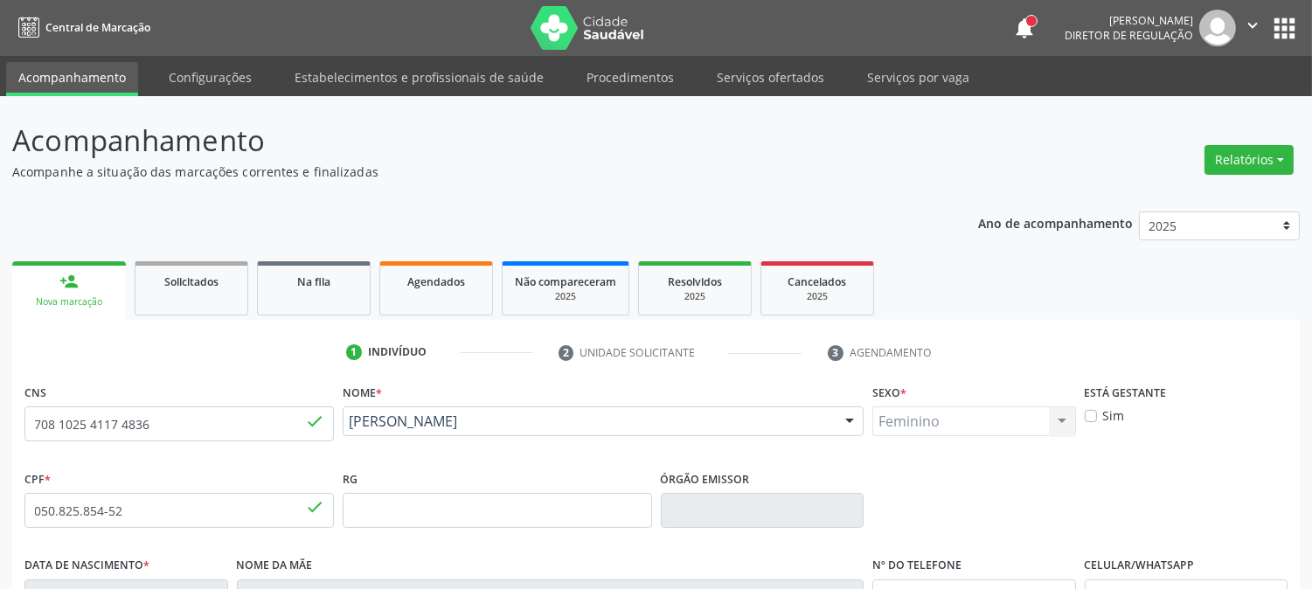
scroll to position [357, 0]
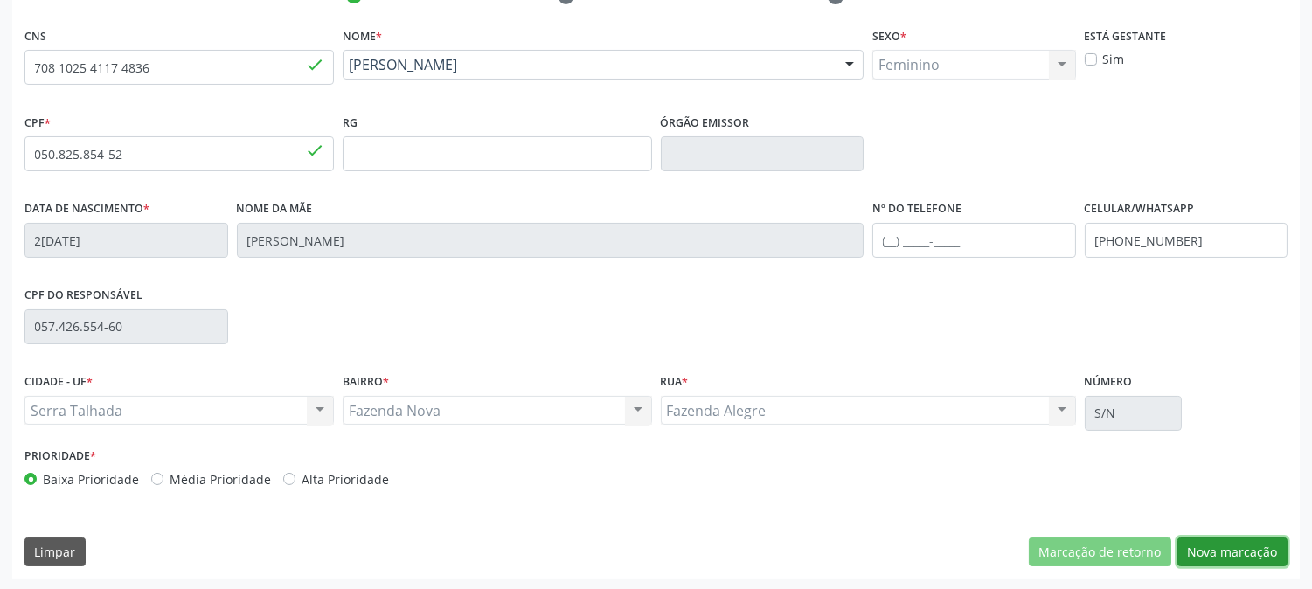
click at [1228, 539] on button "Nova marcação" at bounding box center [1233, 553] width 110 height 30
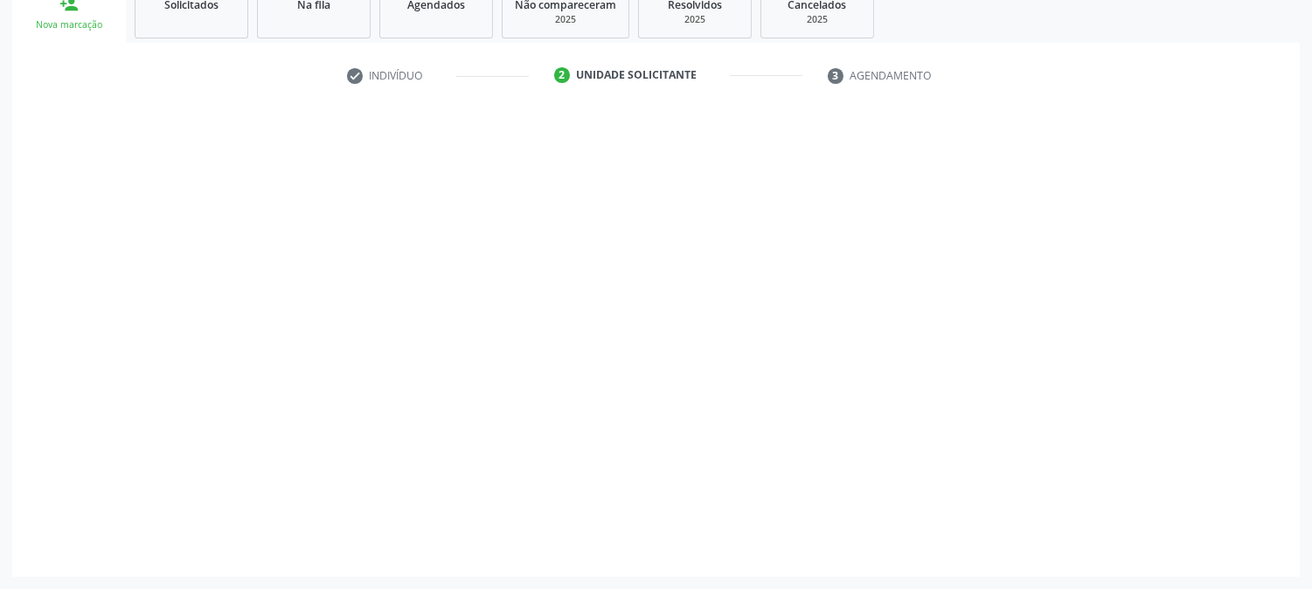
scroll to position [276, 0]
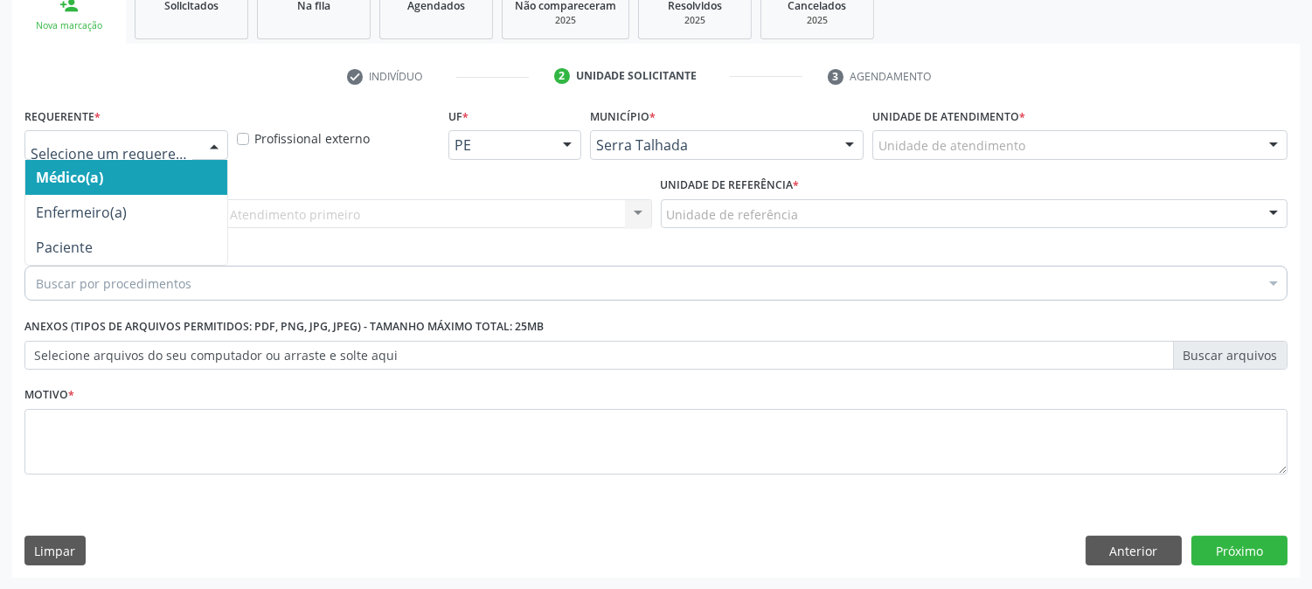
click at [197, 146] on div at bounding box center [126, 145] width 204 height 30
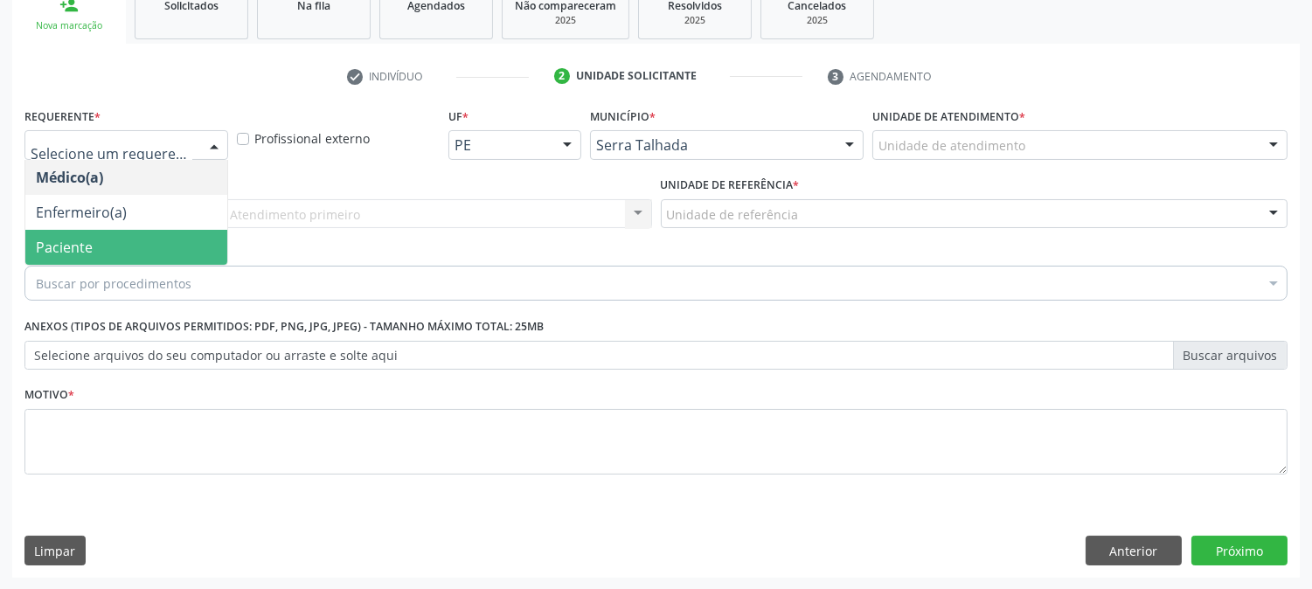
click at [173, 233] on span "Paciente" at bounding box center [126, 247] width 202 height 35
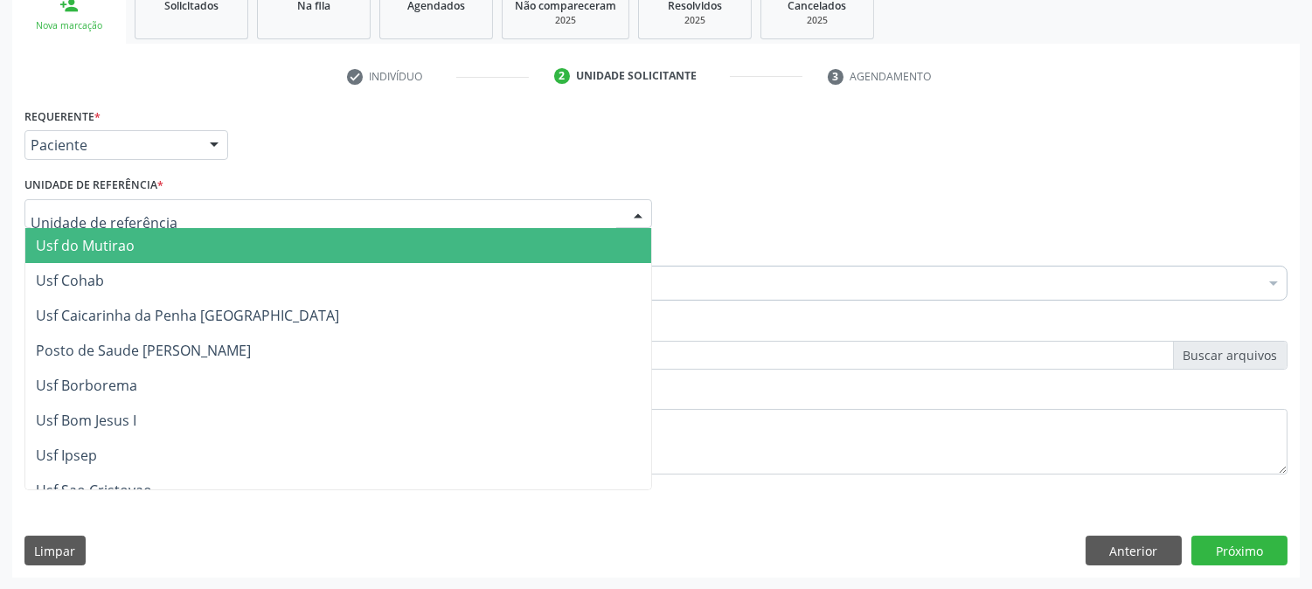
click at [180, 213] on div at bounding box center [338, 214] width 628 height 30
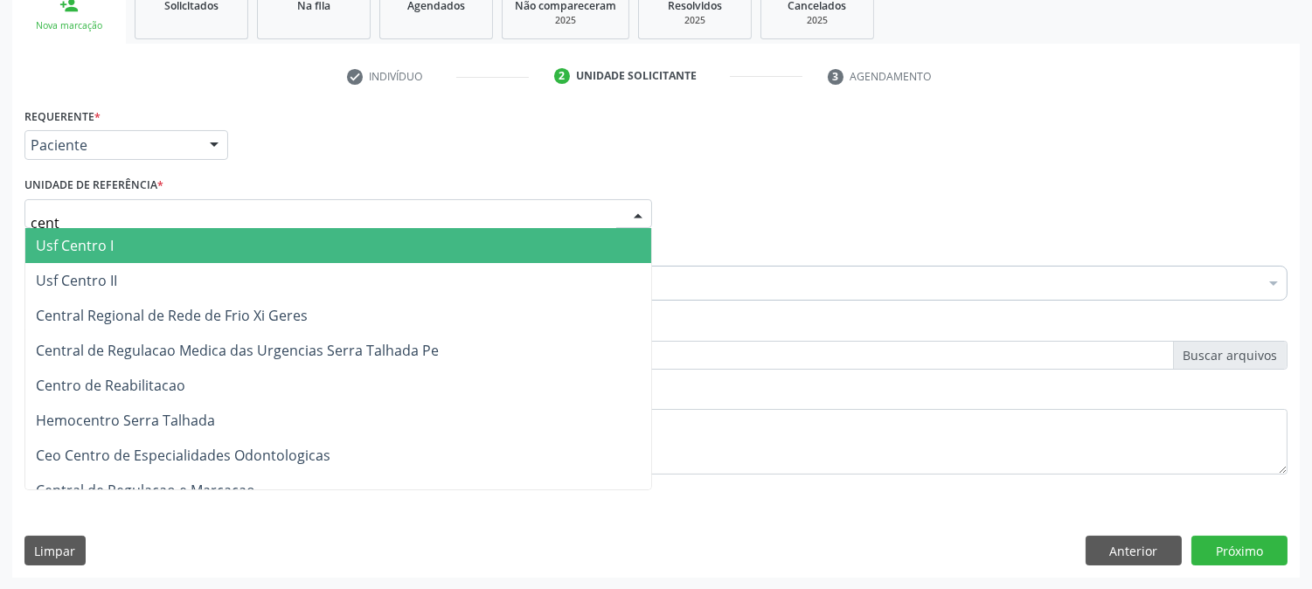
type input "centr"
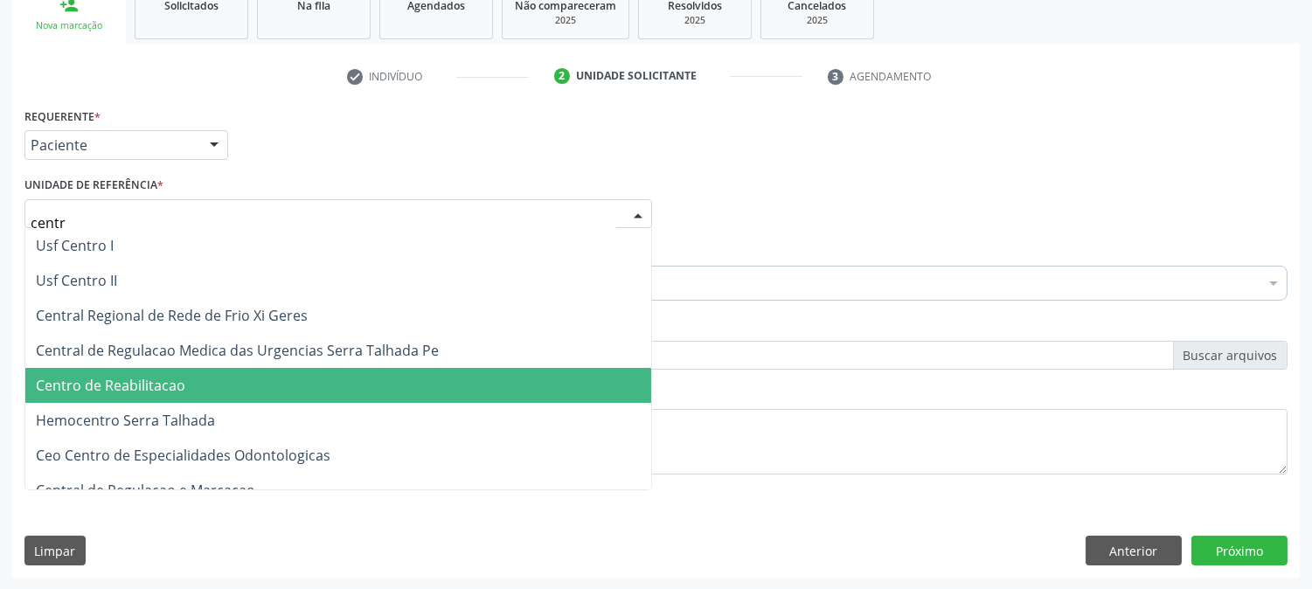
click at [180, 371] on span "Centro de Reabilitacao" at bounding box center [338, 385] width 626 height 35
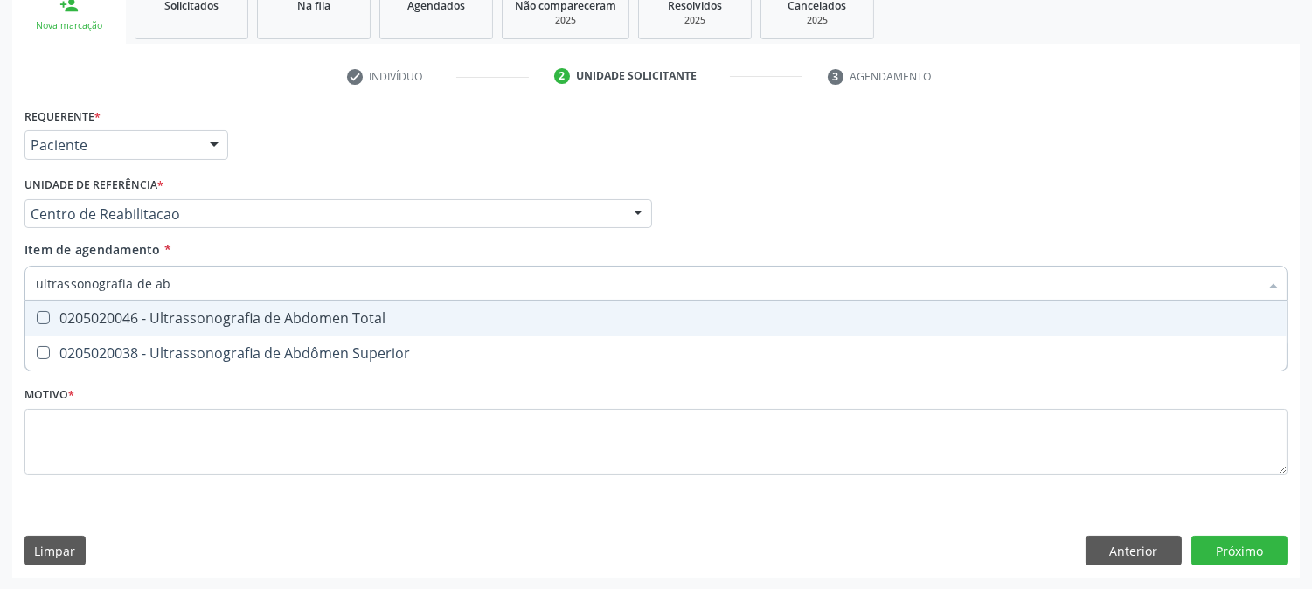
type input "ultrassonografia de abd"
click at [228, 313] on div "0205020046 - Ultrassonografia de Abdomen Total" at bounding box center [656, 318] width 1240 height 14
checkbox Total "true"
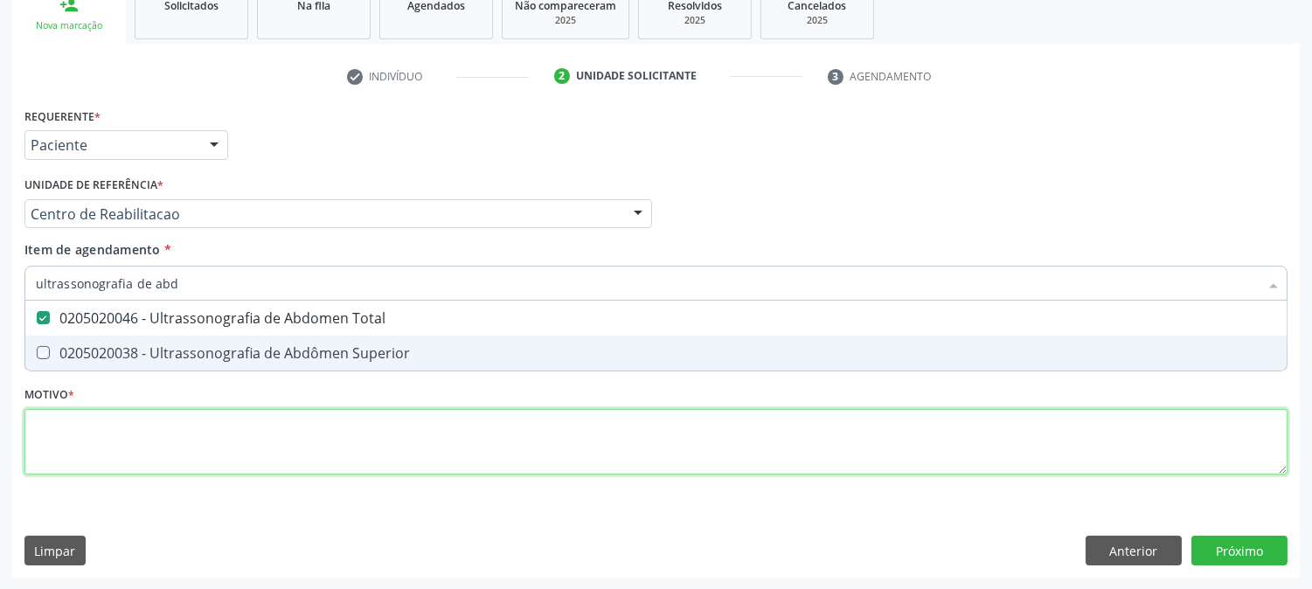
click at [195, 440] on div "Requerente * Paciente Médico(a) Enfermeiro(a) Paciente Nenhum resultado encontr…" at bounding box center [655, 301] width 1263 height 396
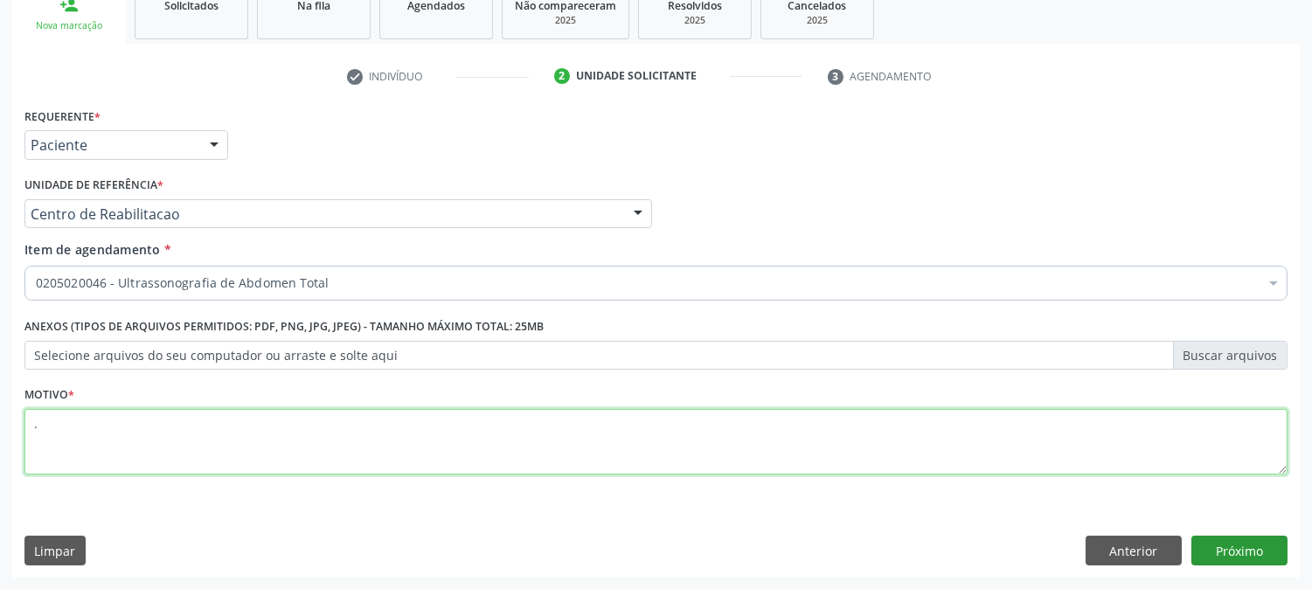
type textarea "."
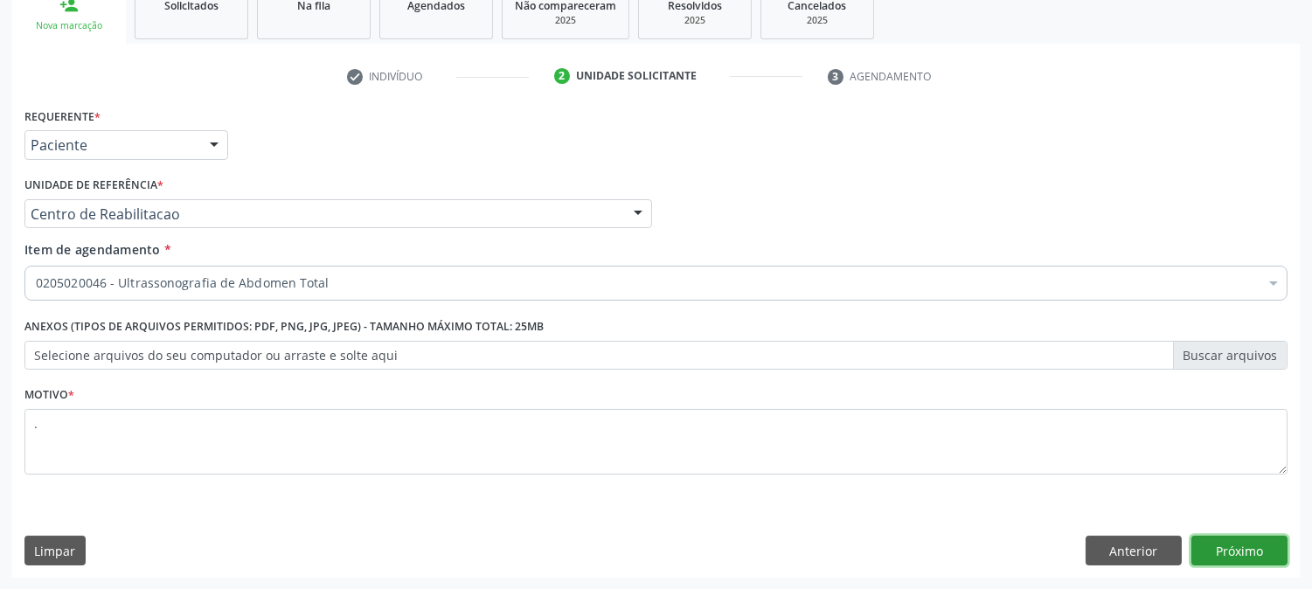
click at [1247, 559] on button "Próximo" at bounding box center [1239, 551] width 96 height 30
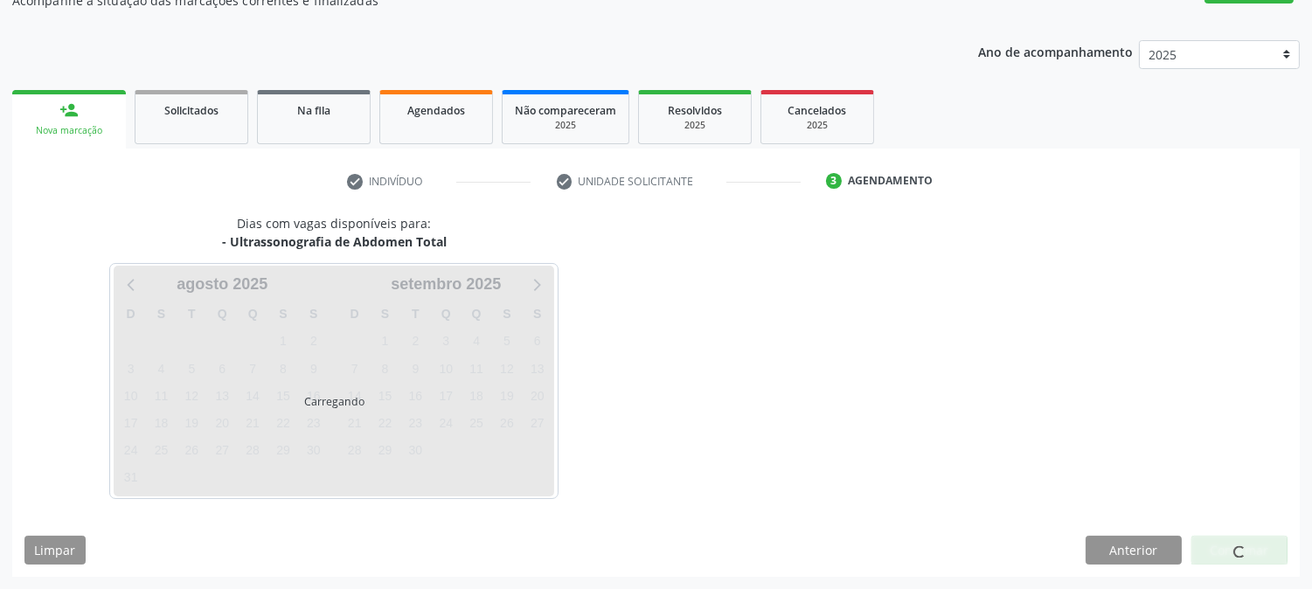
scroll to position [170, 0]
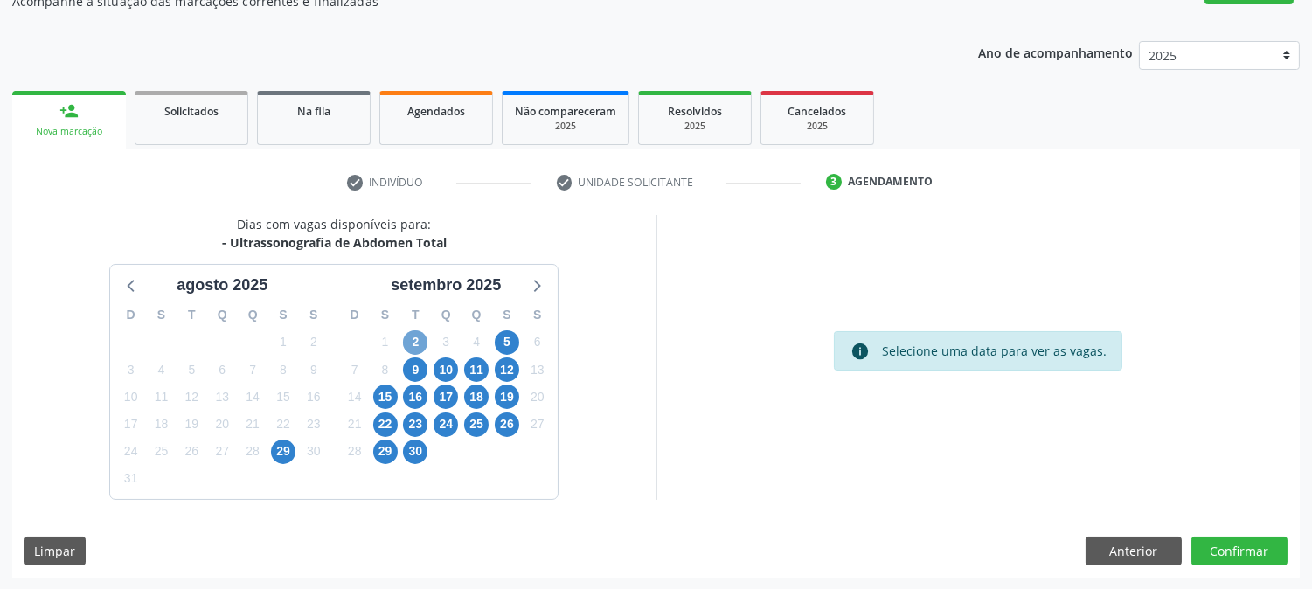
click at [417, 344] on span "2" at bounding box center [415, 342] width 24 height 24
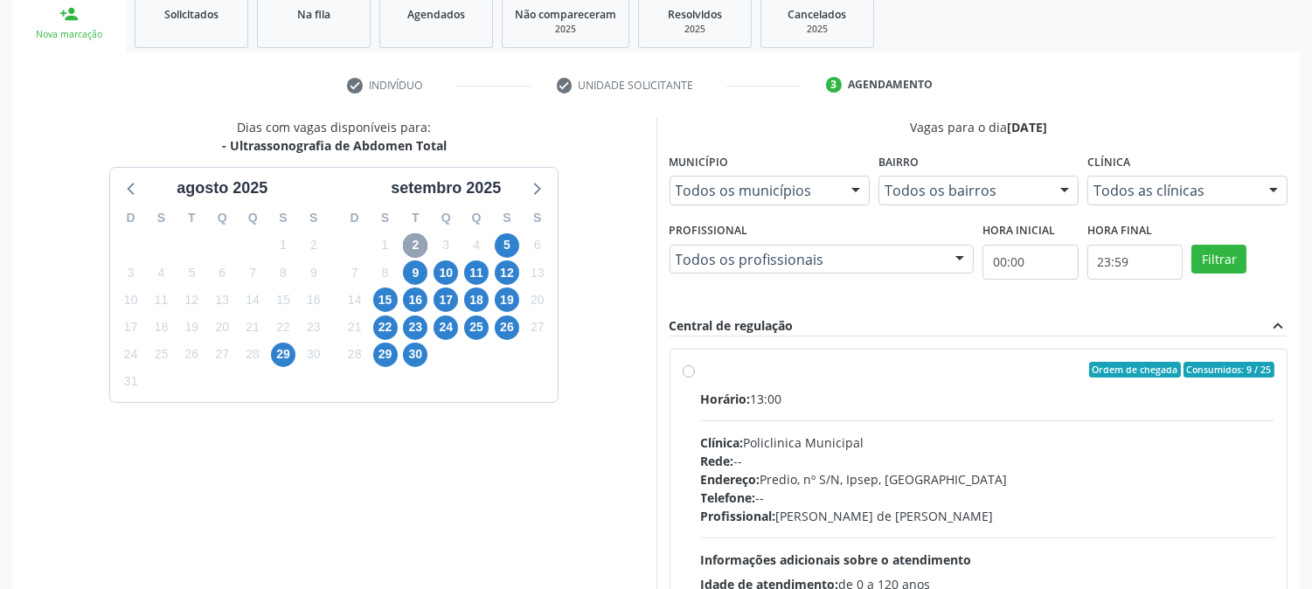
scroll to position [423, 0]
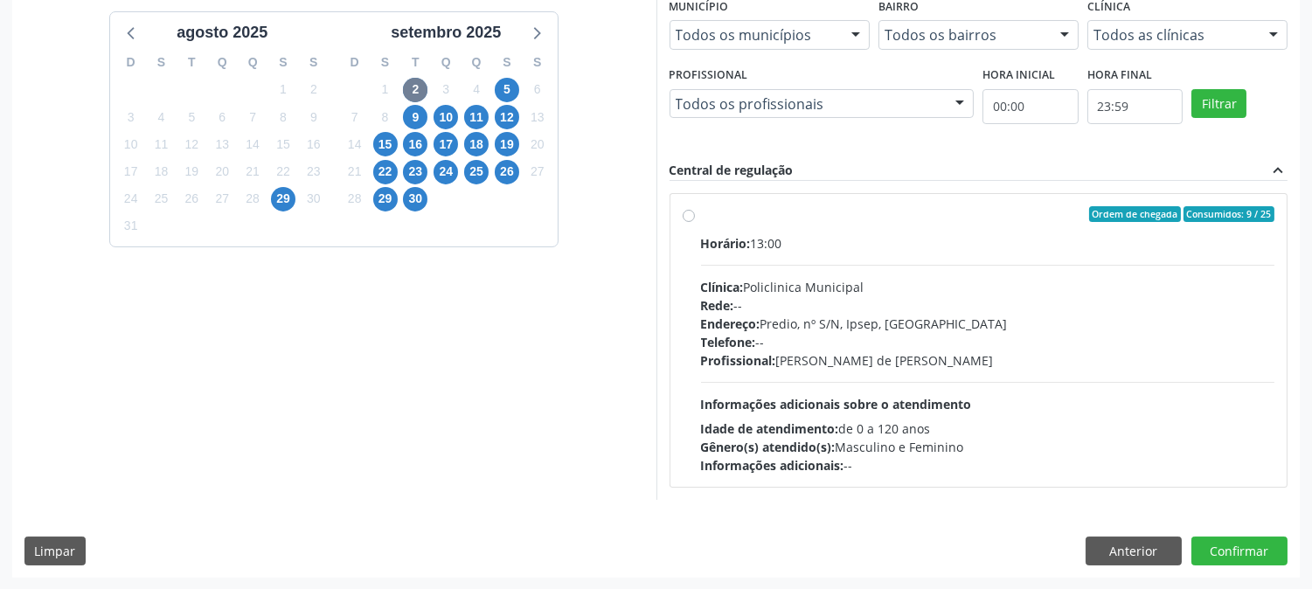
click at [1000, 376] on div "Horário: 13:00 Clínica: Policlinica Municipal Rede: -- Endereço: Predio, nº S/N…" at bounding box center [988, 354] width 574 height 240
click at [695, 222] on input "Ordem de chegada Consumidos: 9 / 25 Horário: 13:00 Clínica: Policlinica Municip…" at bounding box center [689, 214] width 12 height 16
radio input "true"
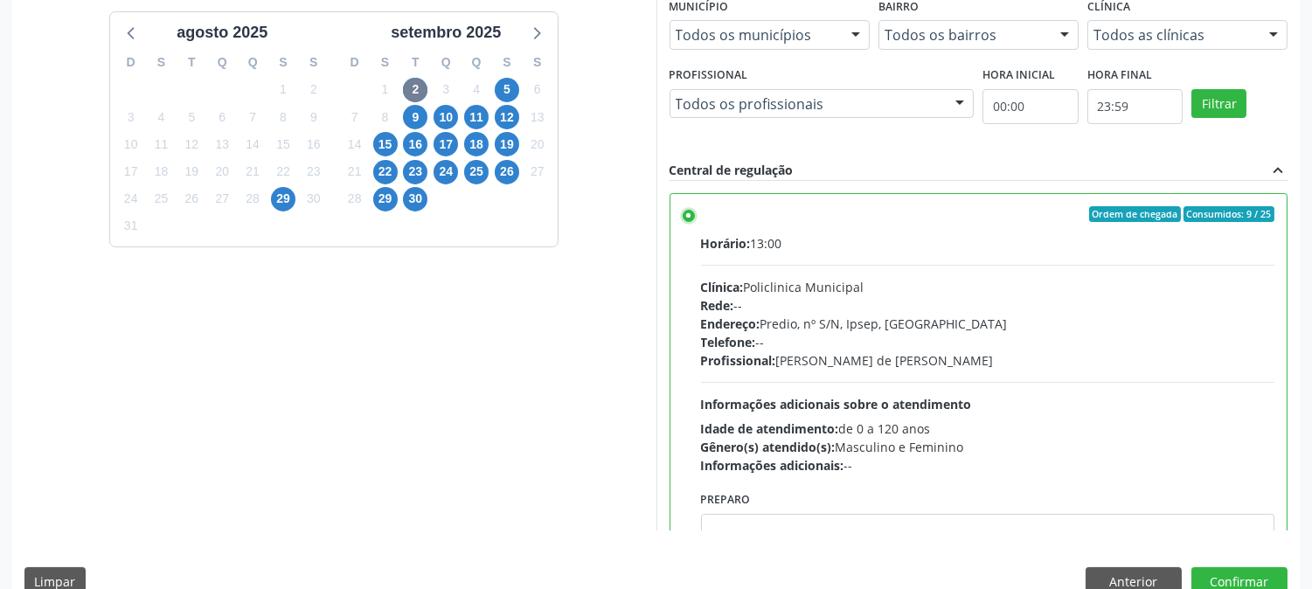
scroll to position [455, 0]
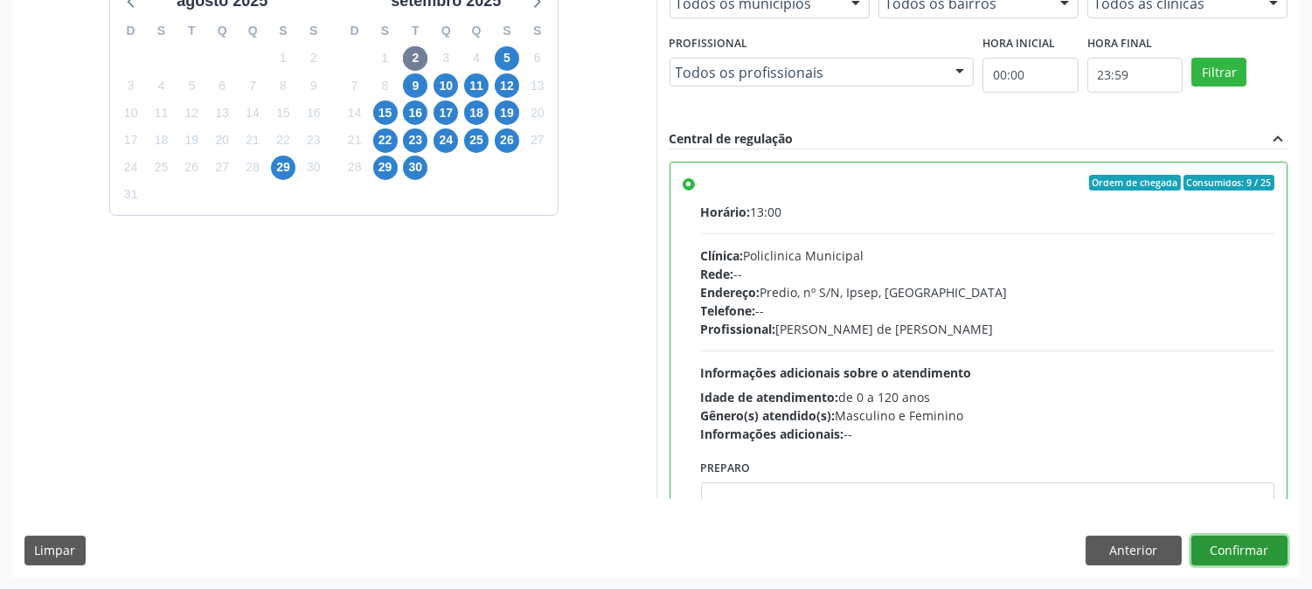
click at [1220, 549] on button "Confirmar" at bounding box center [1239, 551] width 96 height 30
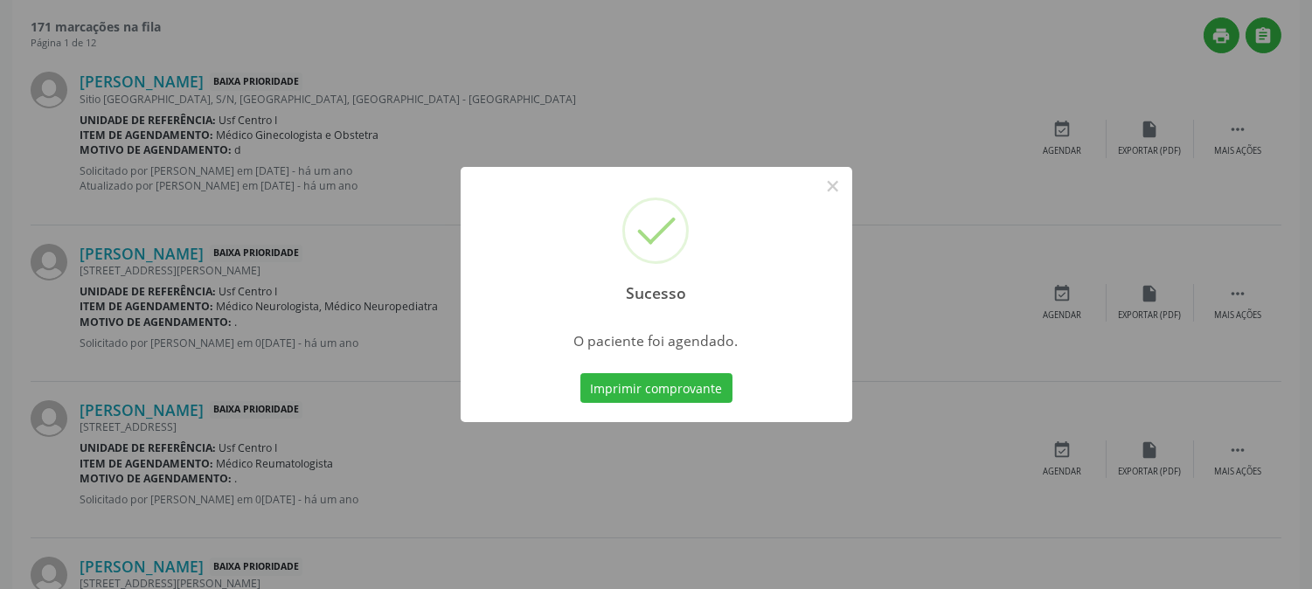
scroll to position [0, 0]
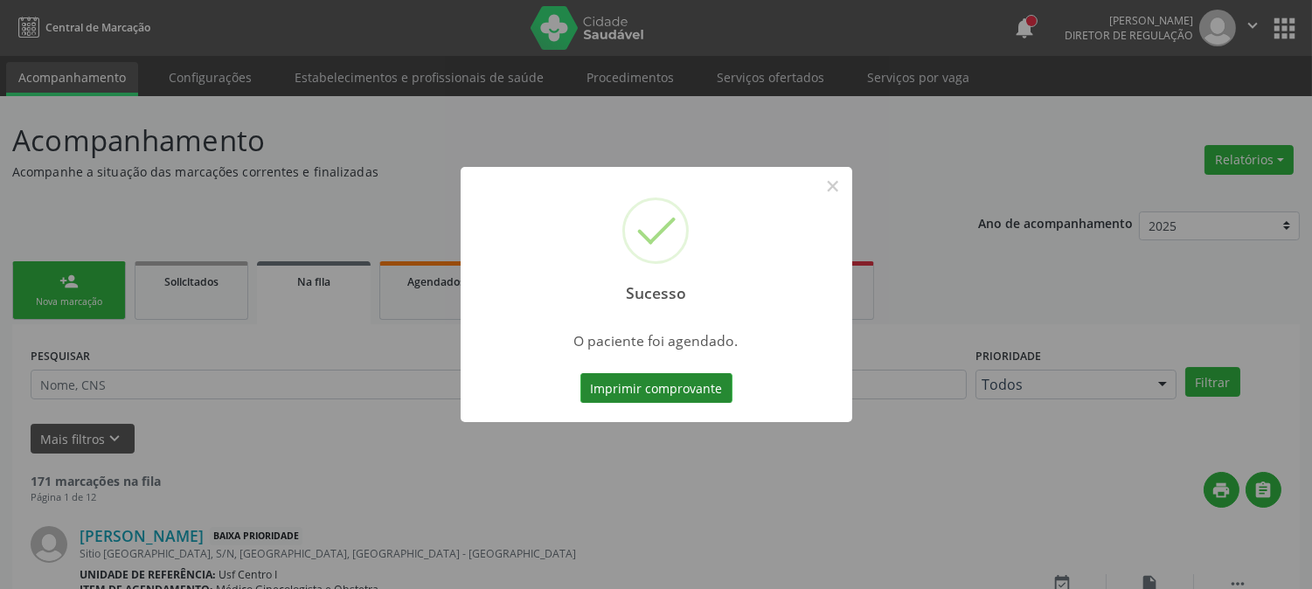
click at [644, 393] on button "Imprimir comprovante" at bounding box center [656, 388] width 152 height 30
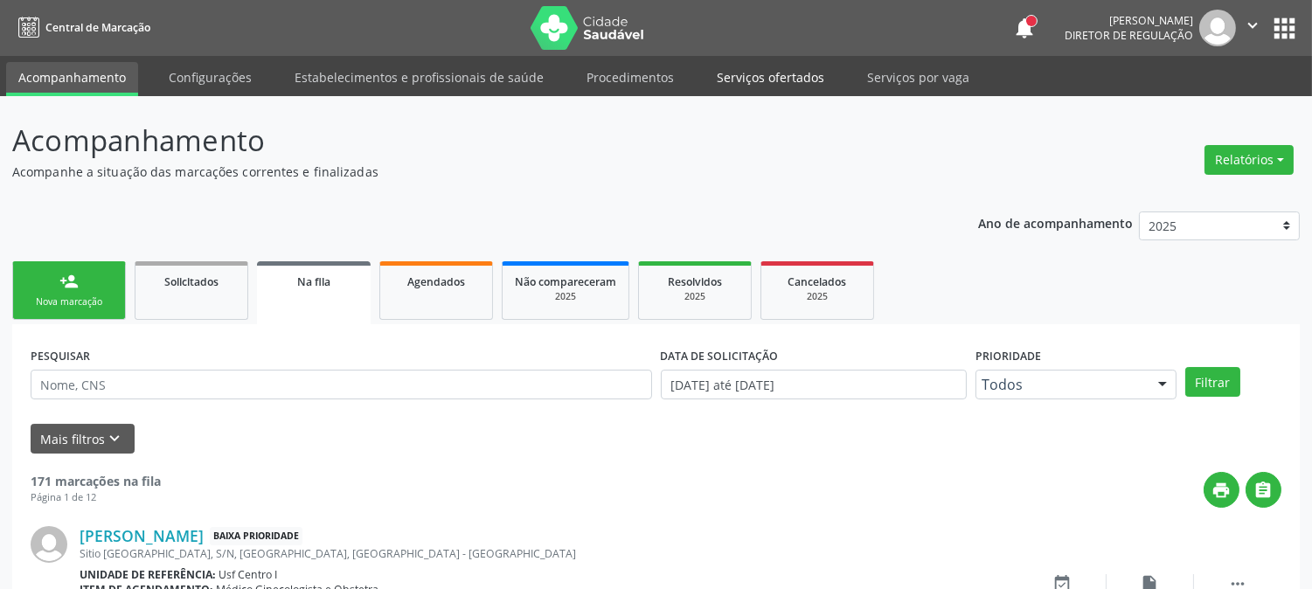
click at [737, 81] on link "Serviços ofertados" at bounding box center [771, 77] width 132 height 31
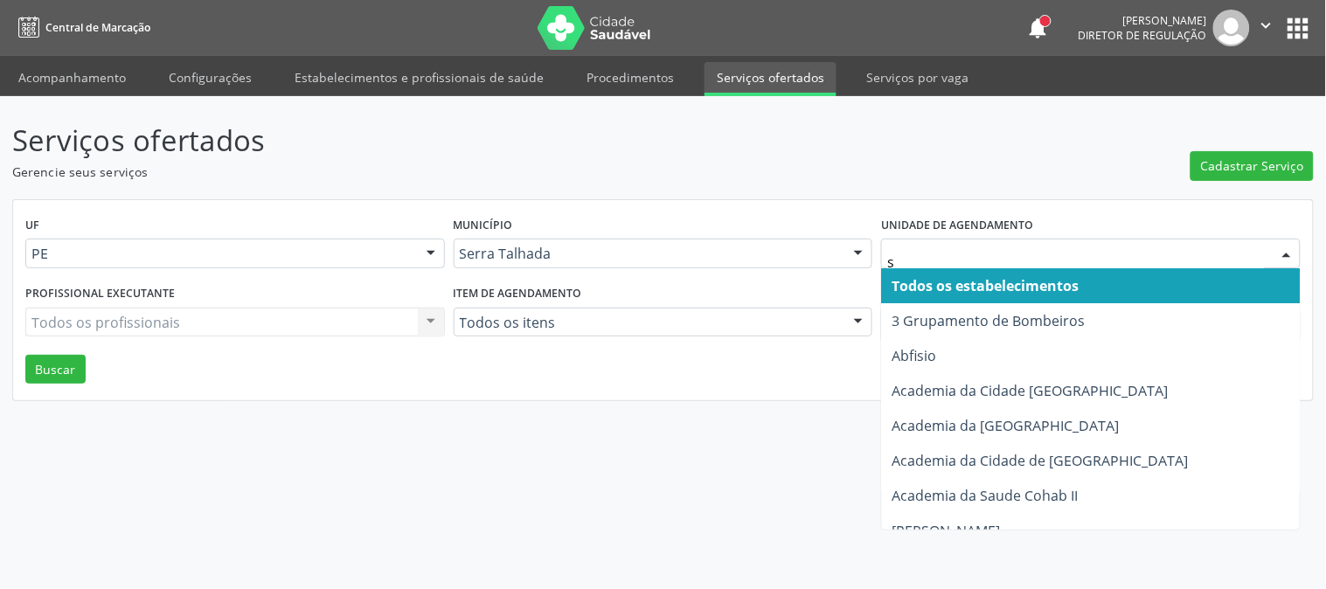
type input "s b"
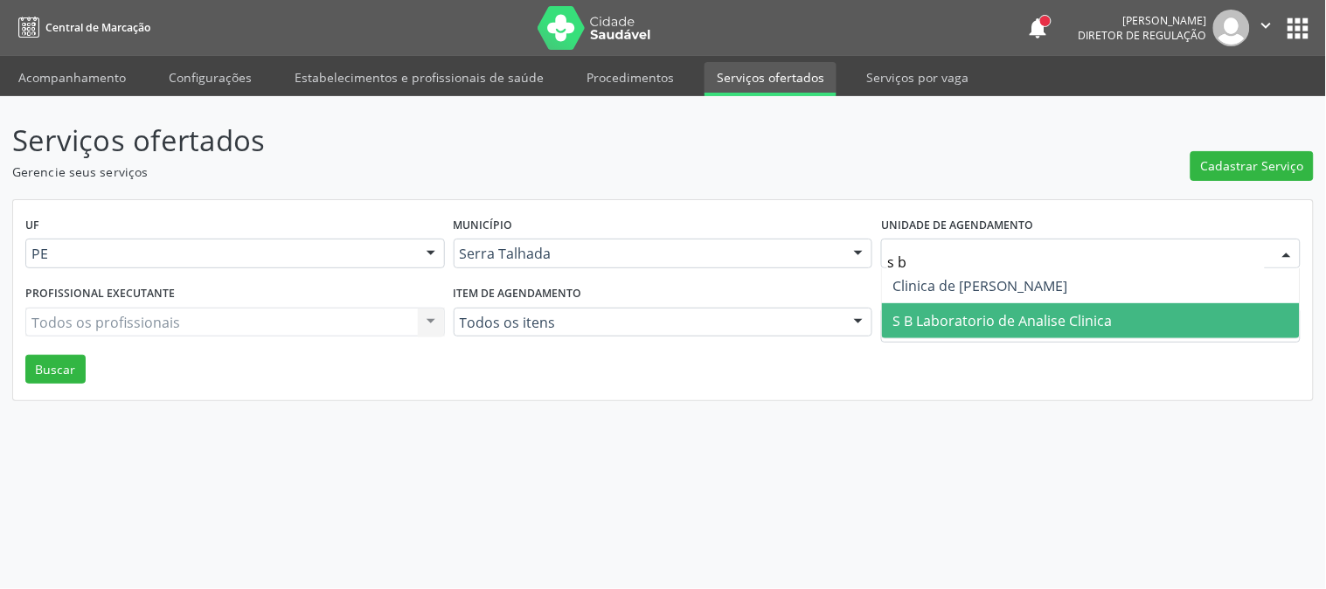
click at [1016, 308] on span "S B Laboratorio de Analise Clinica" at bounding box center [1091, 320] width 418 height 35
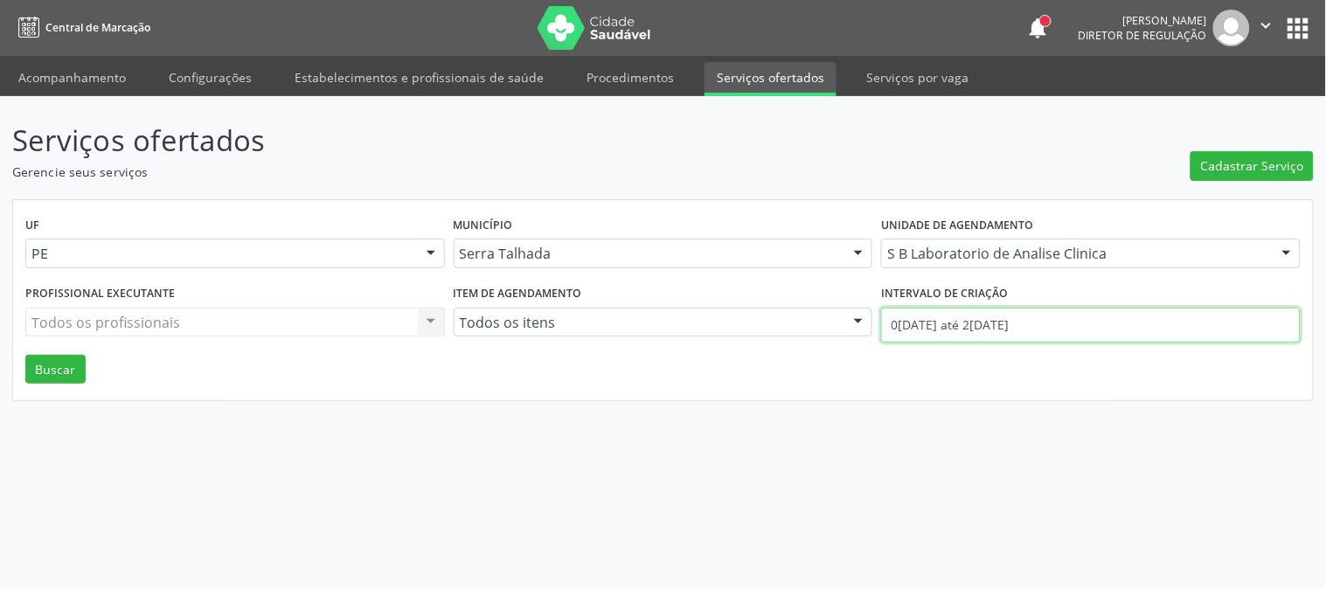
click at [1016, 322] on input "01/08/2025 até 25/08/2025" at bounding box center [1091, 325] width 420 height 35
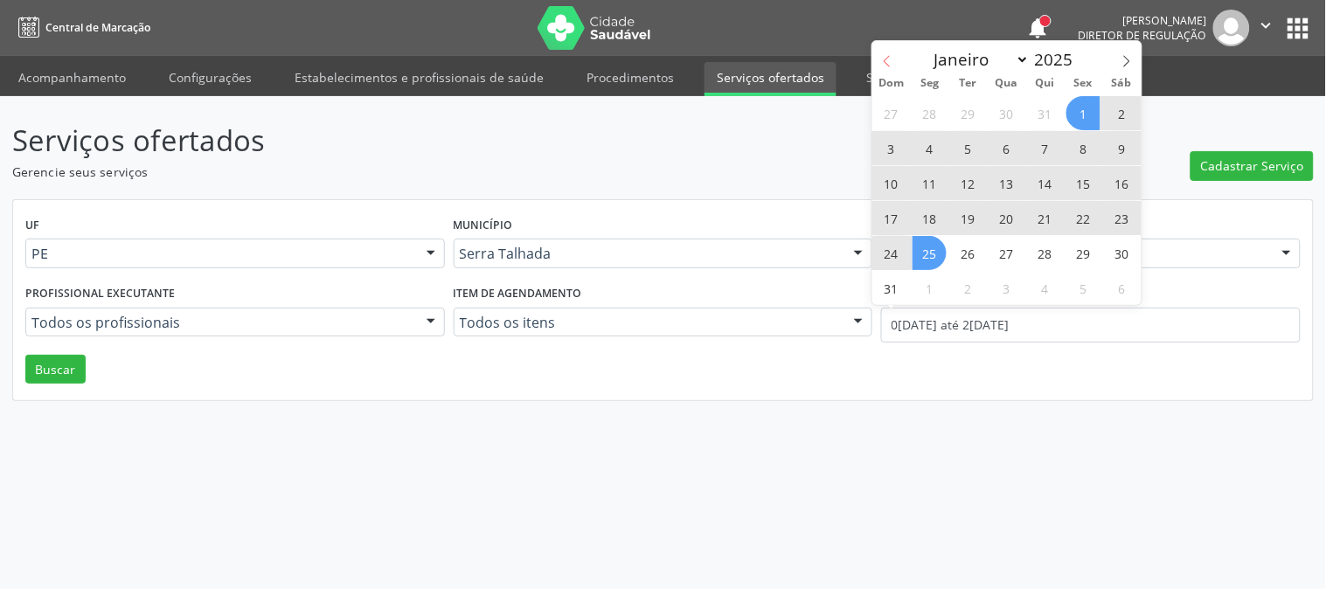
click at [879, 58] on span at bounding box center [887, 56] width 30 height 30
select select "6"
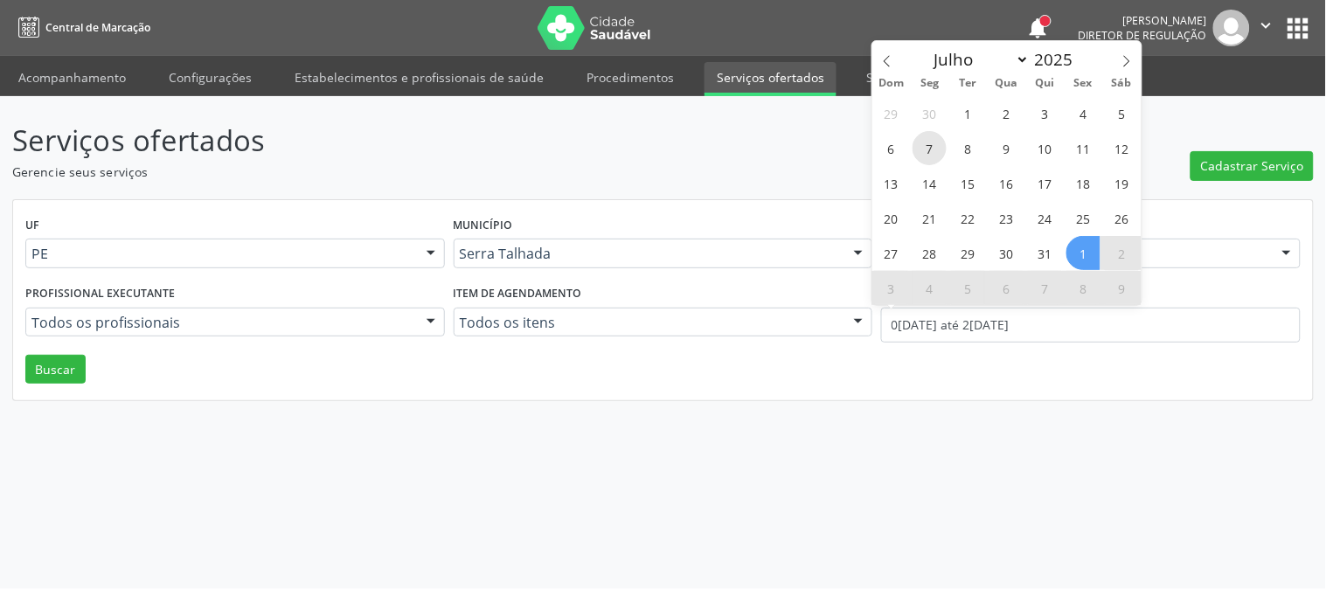
click at [934, 143] on span "7" at bounding box center [930, 148] width 34 height 34
type input "07/07/2025"
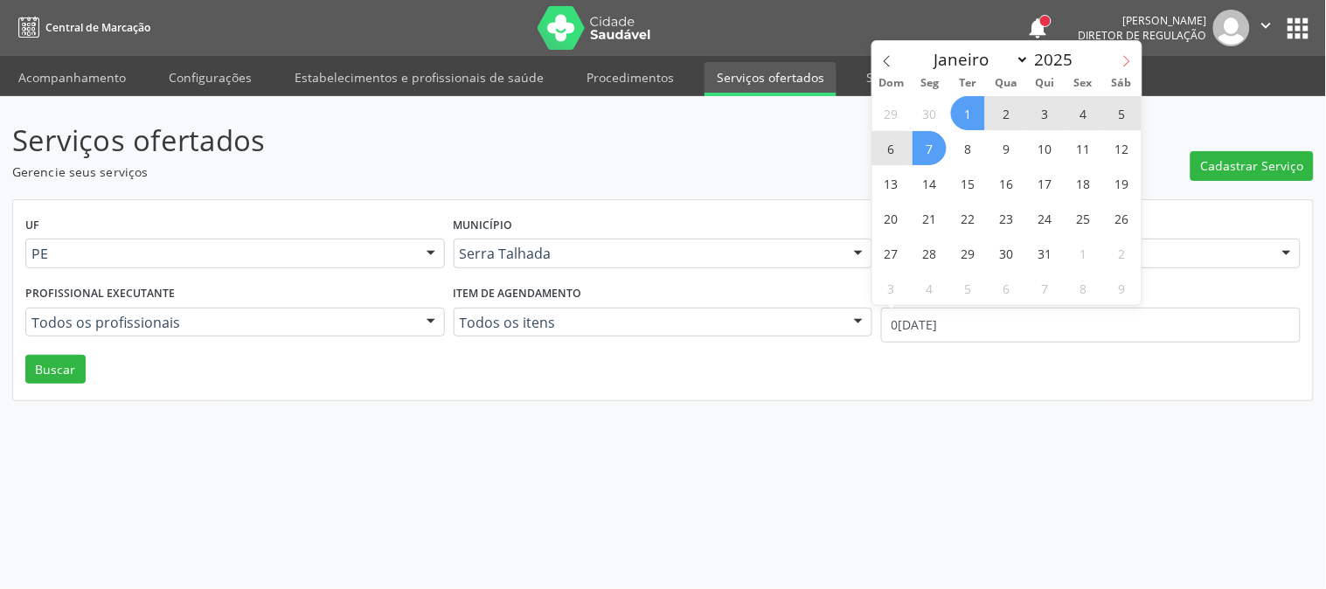
click at [1133, 59] on span at bounding box center [1127, 56] width 30 height 30
select select "7"
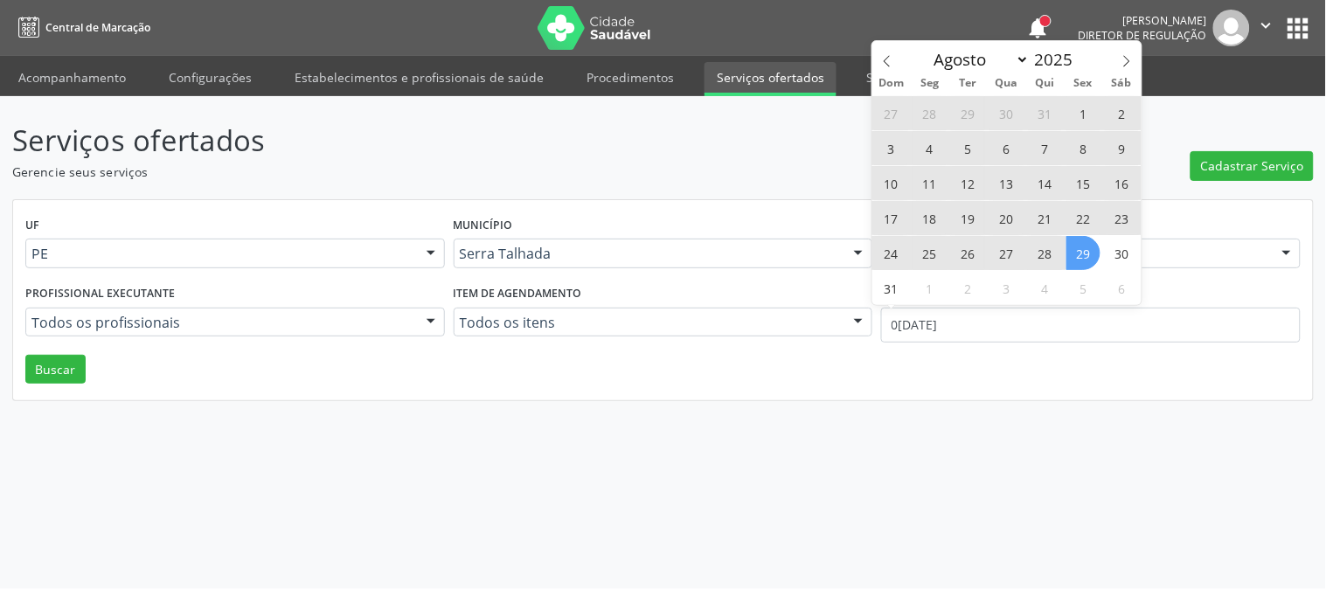
click at [1076, 263] on span "29" at bounding box center [1083, 253] width 34 height 34
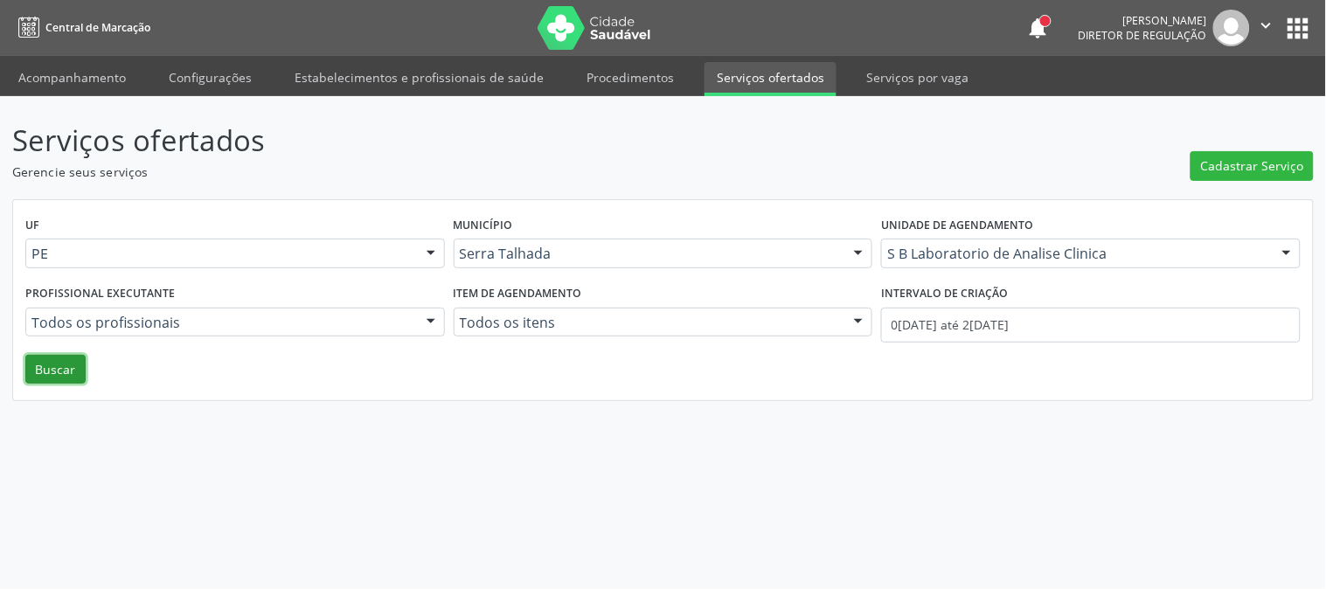
click at [70, 361] on button "Buscar" at bounding box center [55, 370] width 60 height 30
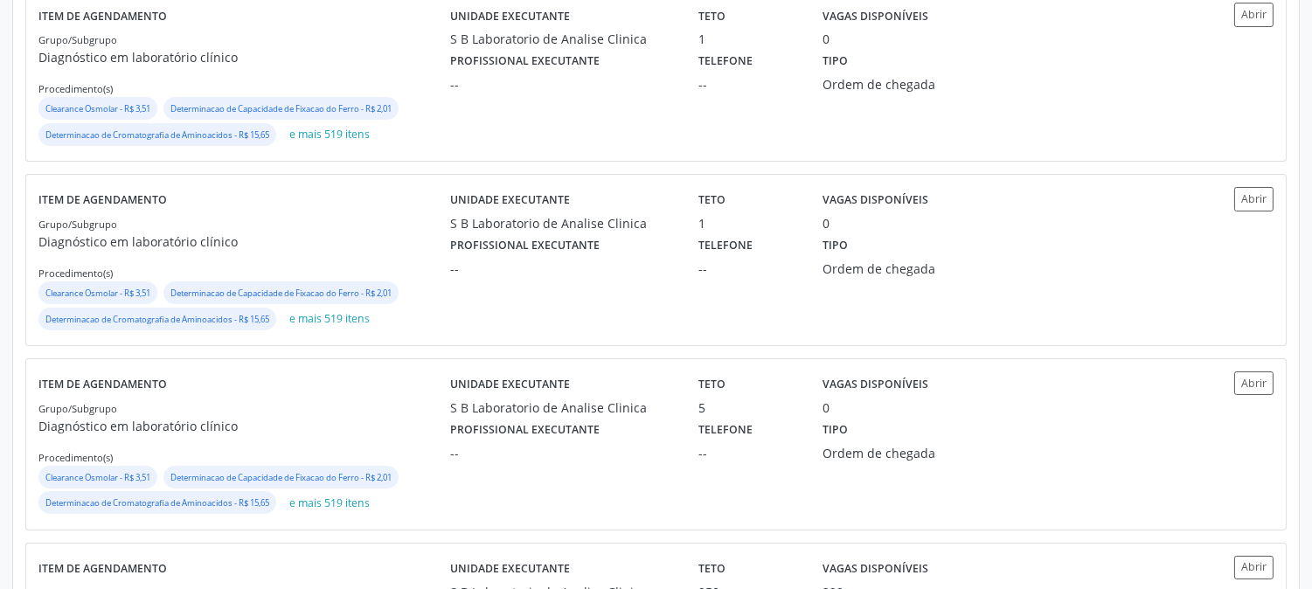
scroll to position [648, 0]
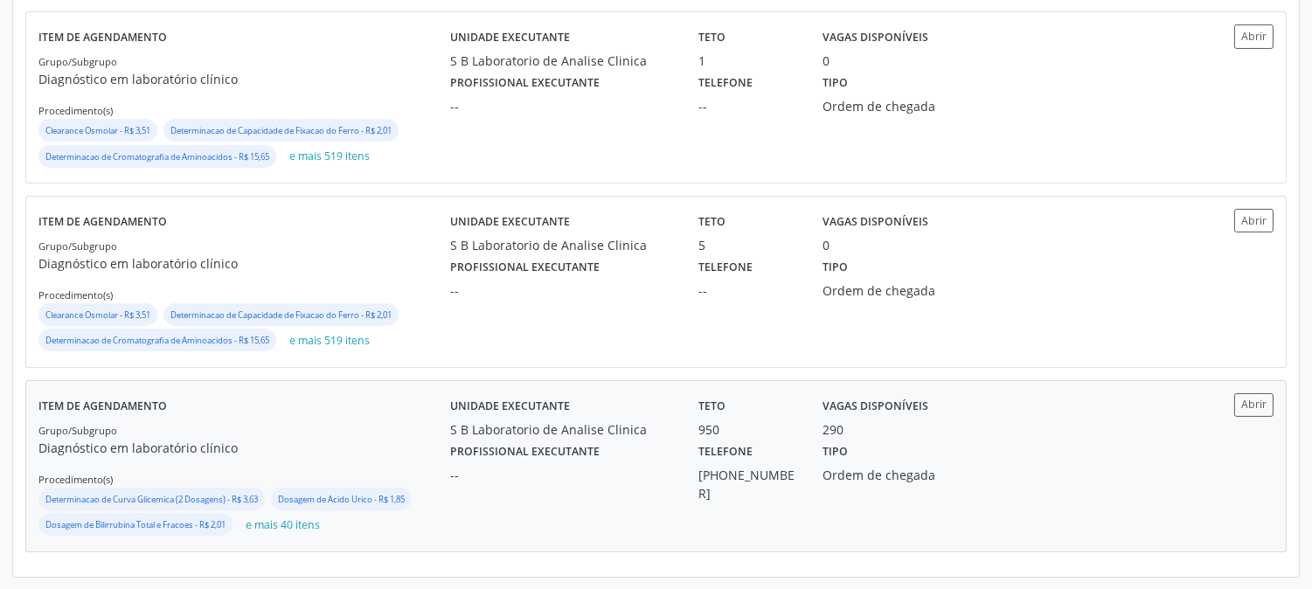
click at [274, 434] on div "Grupo/Subgrupo Diagnóstico em laboratório clínico Procedimento(s) Determinacao …" at bounding box center [244, 479] width 412 height 119
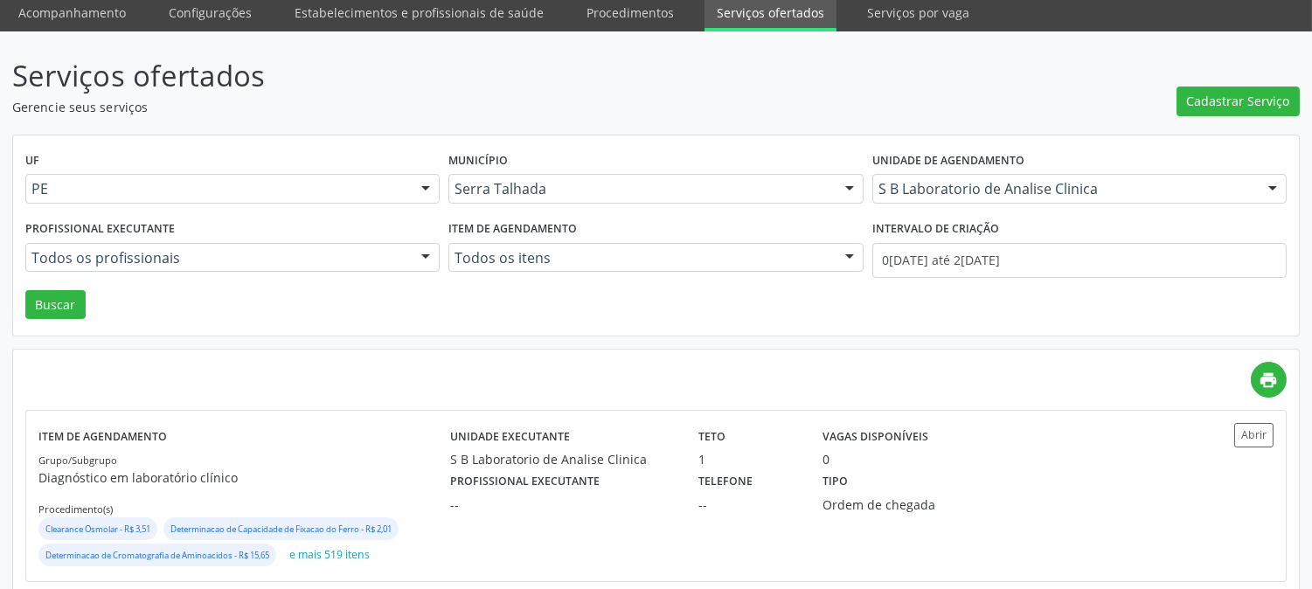
scroll to position [0, 0]
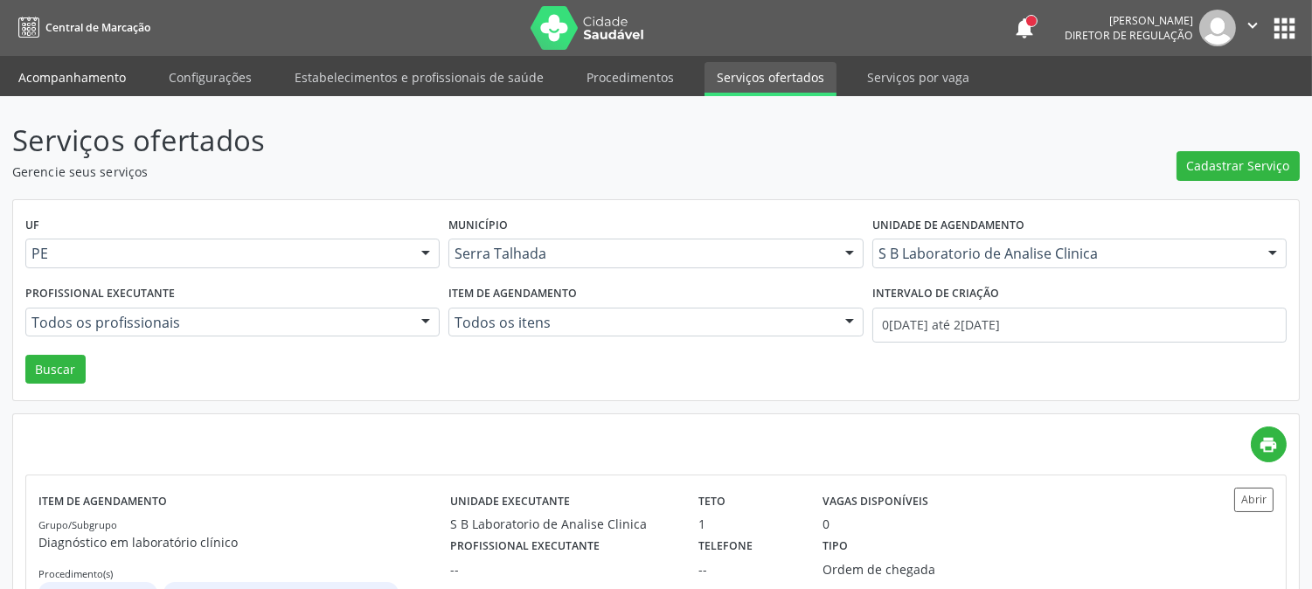
click at [90, 85] on link "Acompanhamento" at bounding box center [72, 77] width 132 height 31
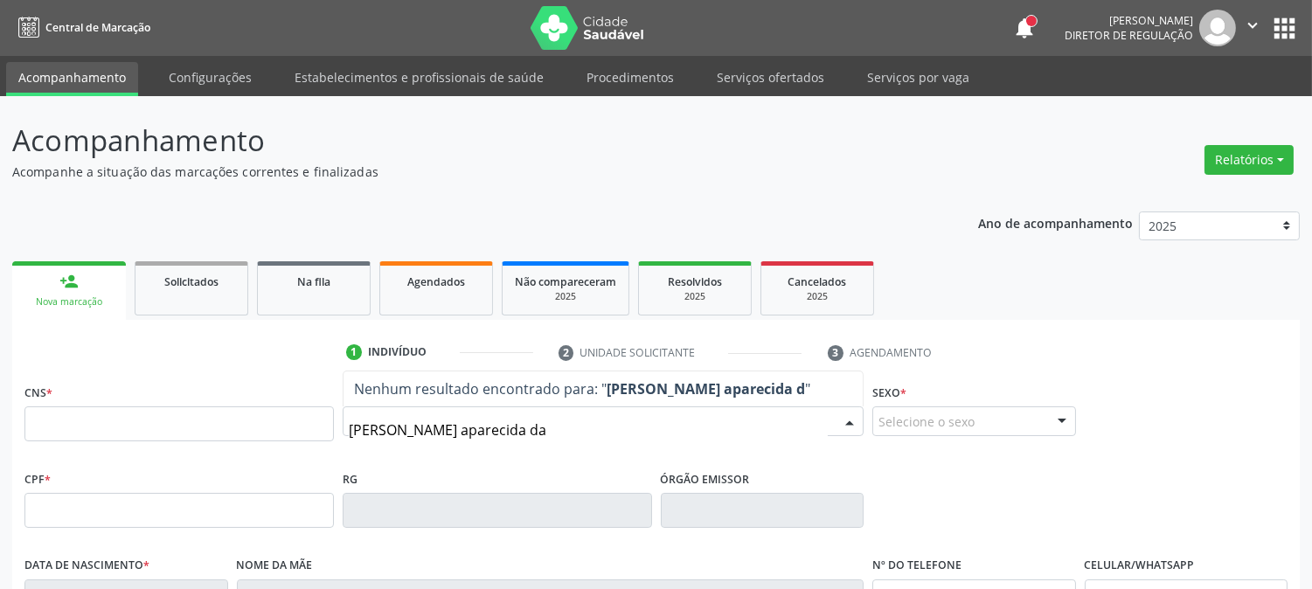
type input "maria aparecida da c"
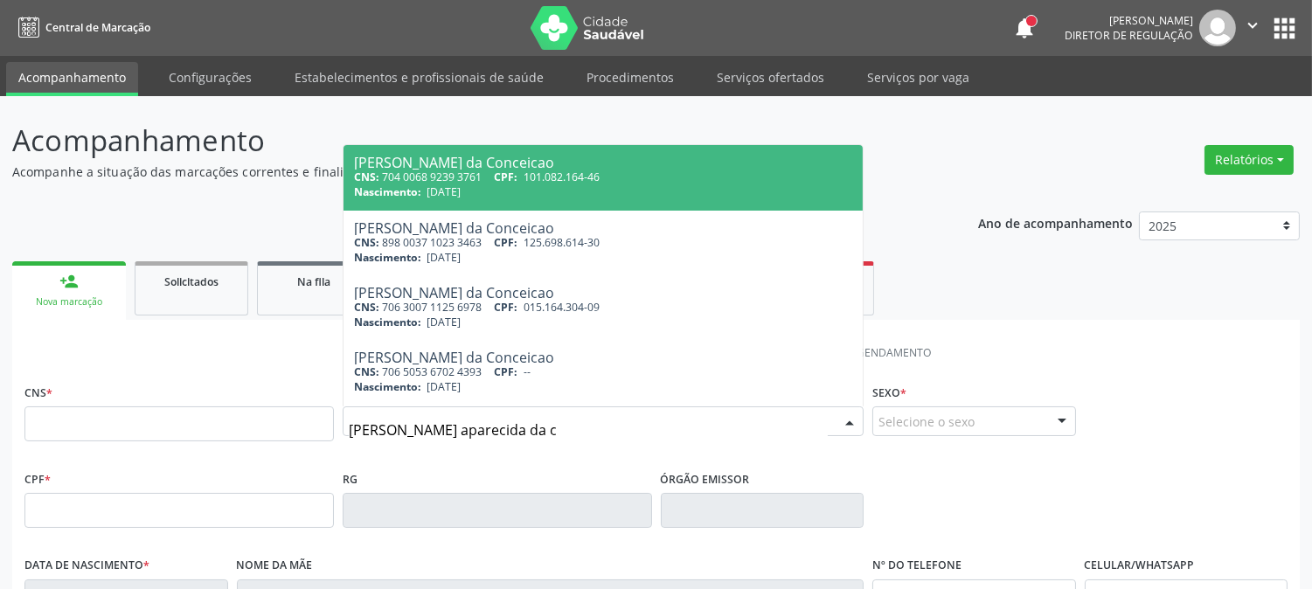
click at [555, 185] on div "Nascimento: 12/03/1979" at bounding box center [603, 191] width 498 height 15
type input "704 0068 9239 3761"
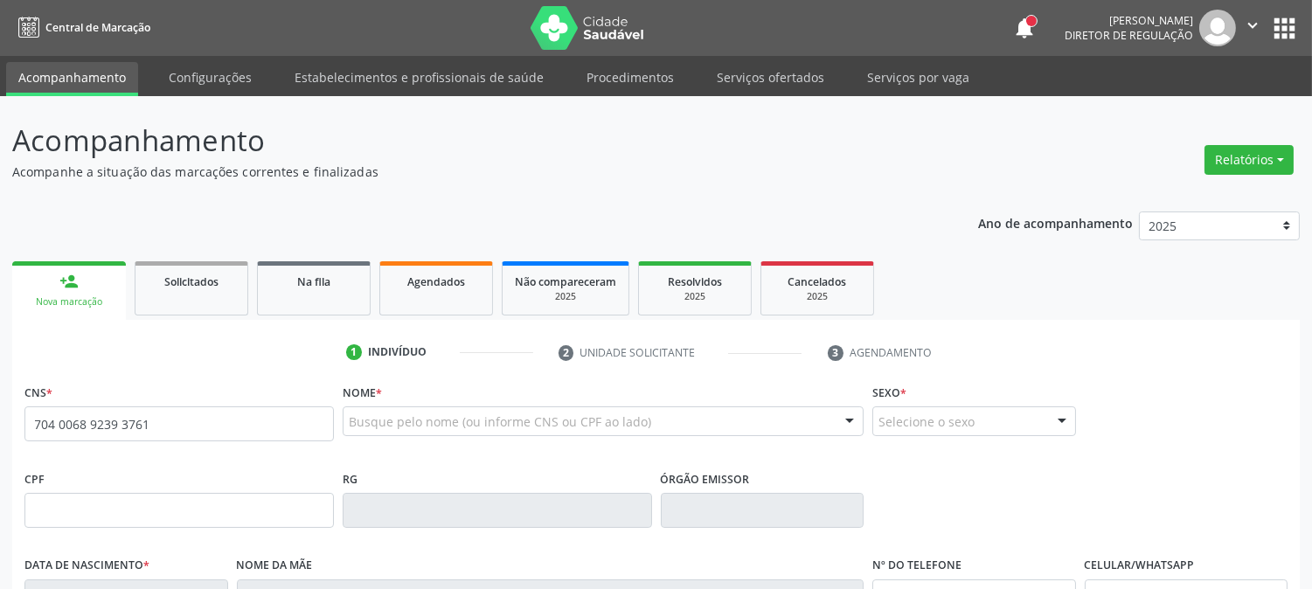
scroll to position [357, 0]
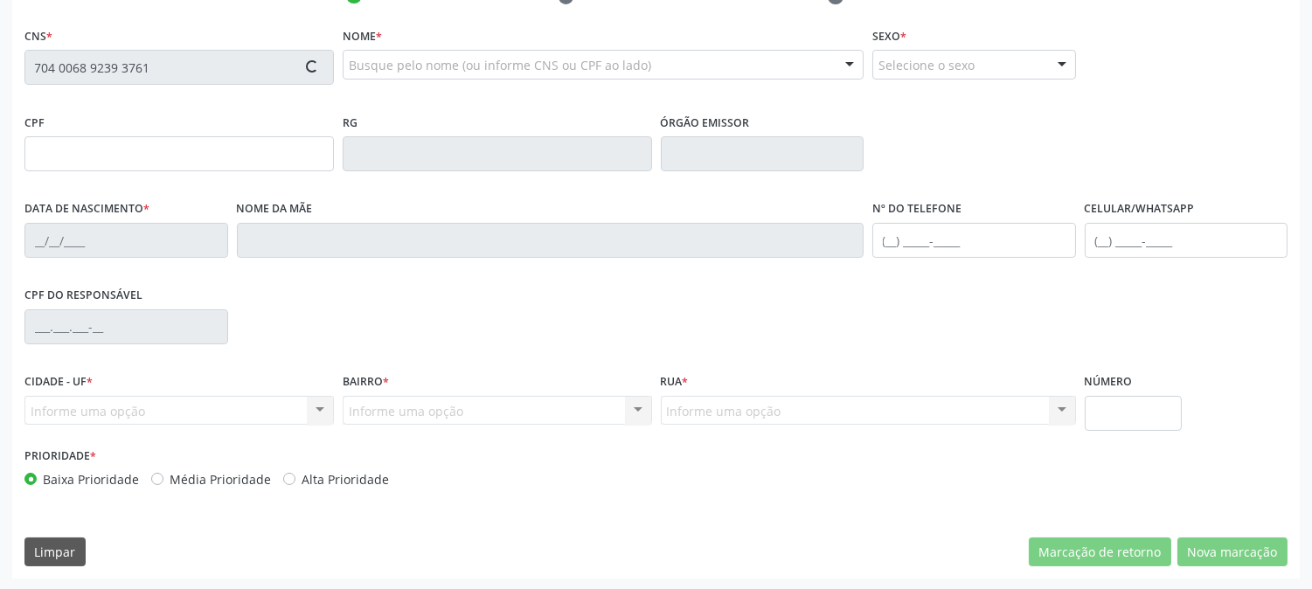
type input "101.082.164-46"
type input "12/03/1979"
type input "Genuaria Maria da Conceicao"
type input "[PHONE_NUMBER]"
type input "S/N"
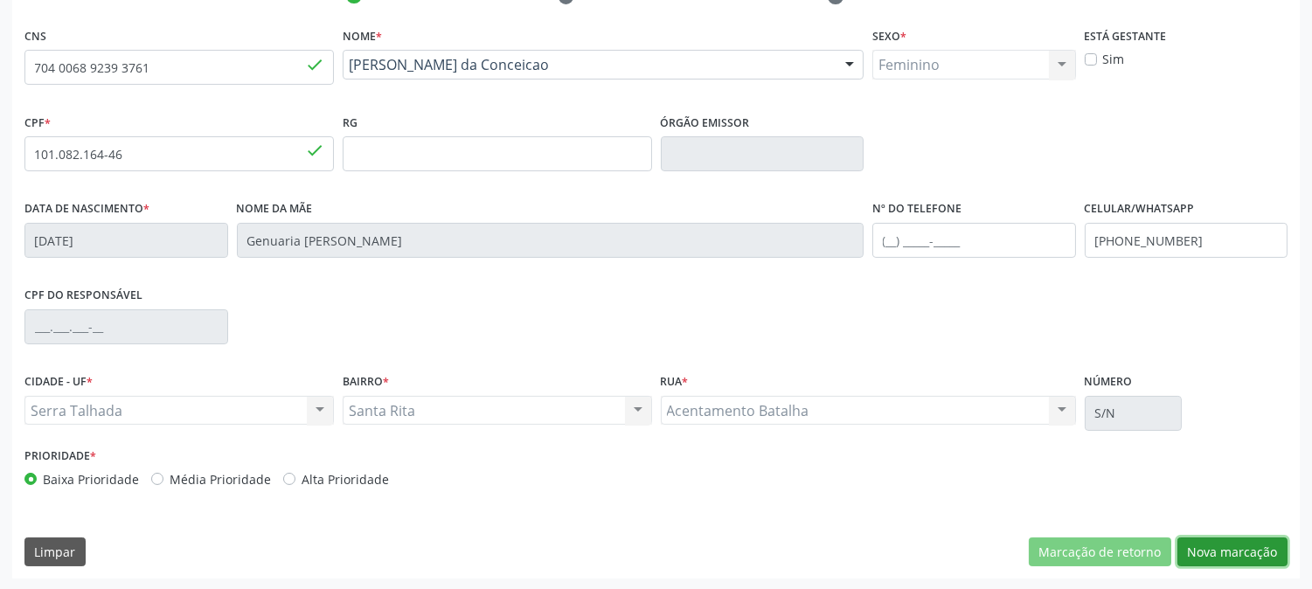
click at [1225, 538] on button "Nova marcação" at bounding box center [1233, 553] width 110 height 30
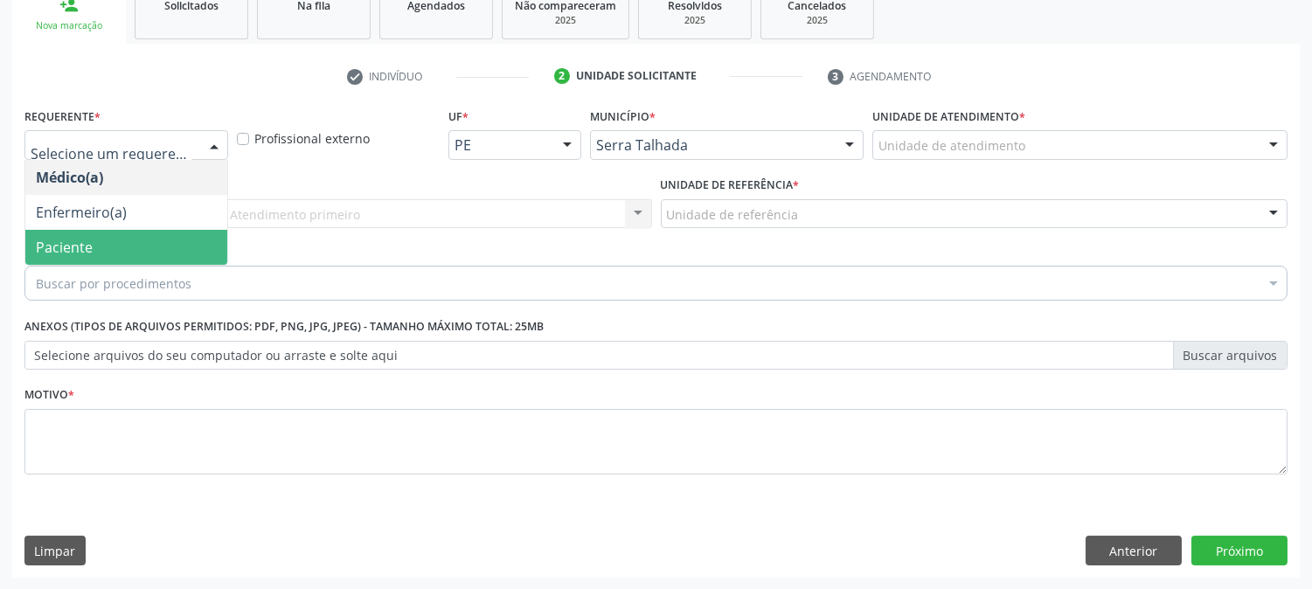
click at [166, 242] on span "Paciente" at bounding box center [126, 247] width 202 height 35
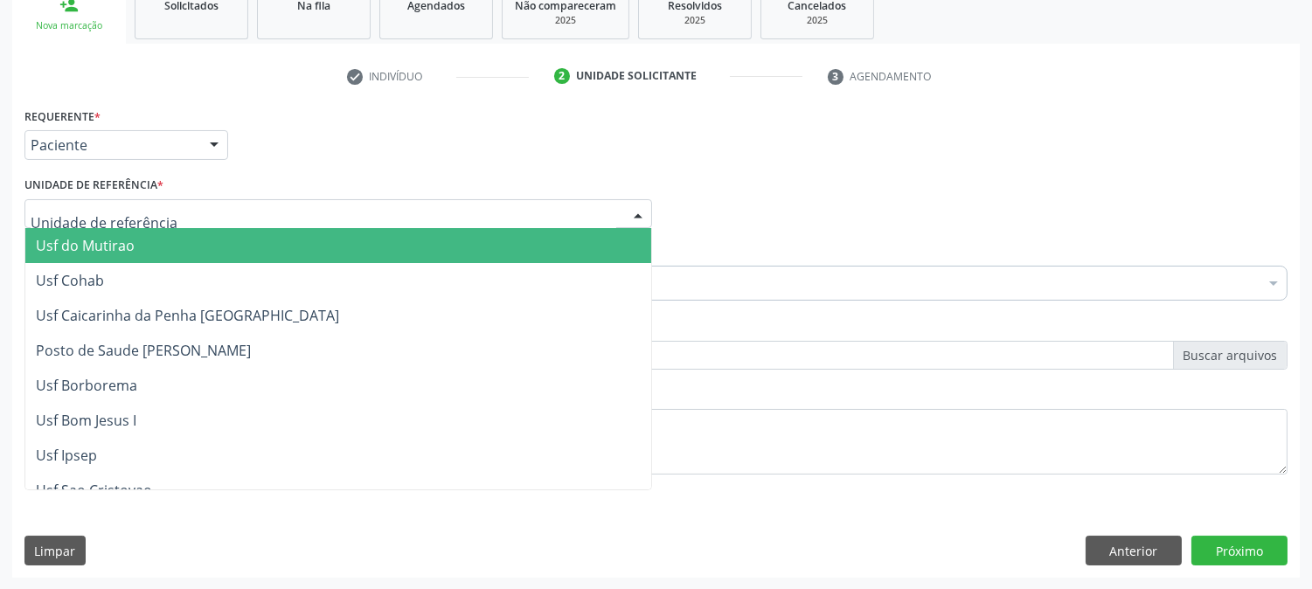
click at [176, 212] on div at bounding box center [338, 214] width 628 height 30
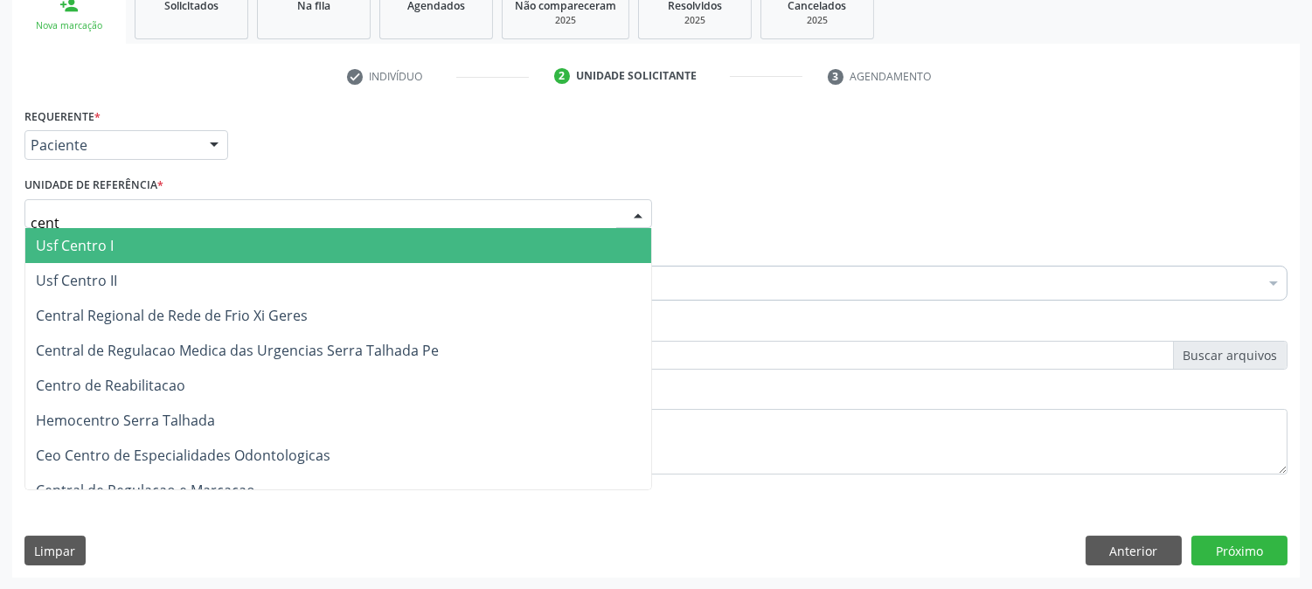
type input "centr"
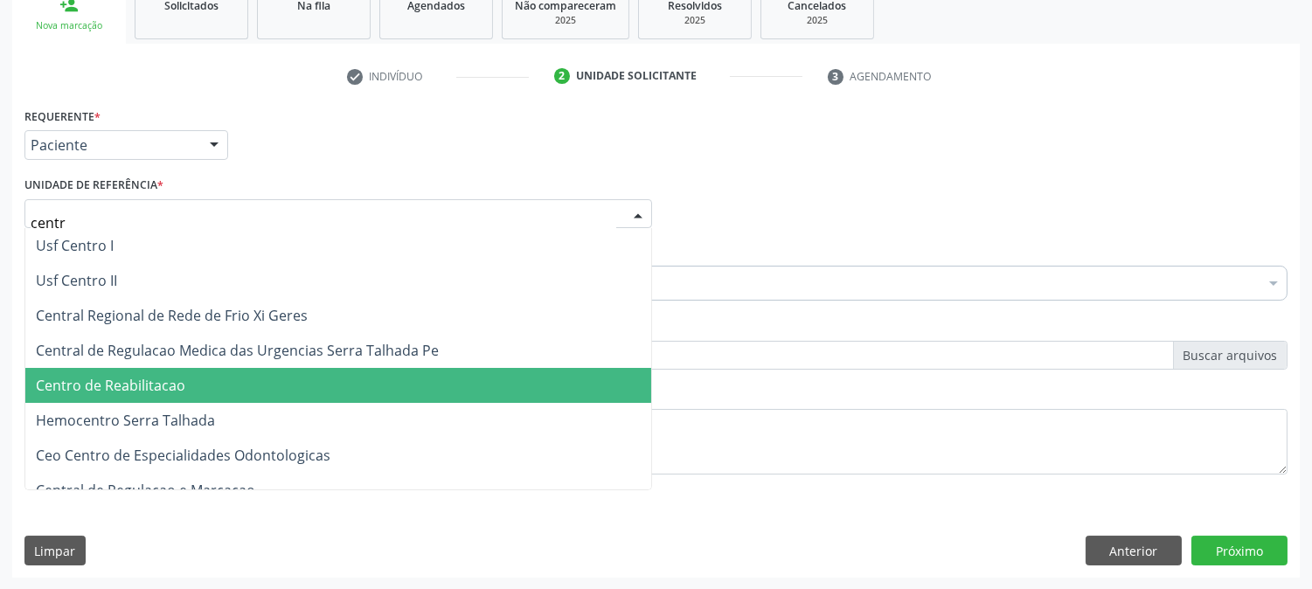
click at [197, 388] on span "Centro de Reabilitacao" at bounding box center [338, 385] width 626 height 35
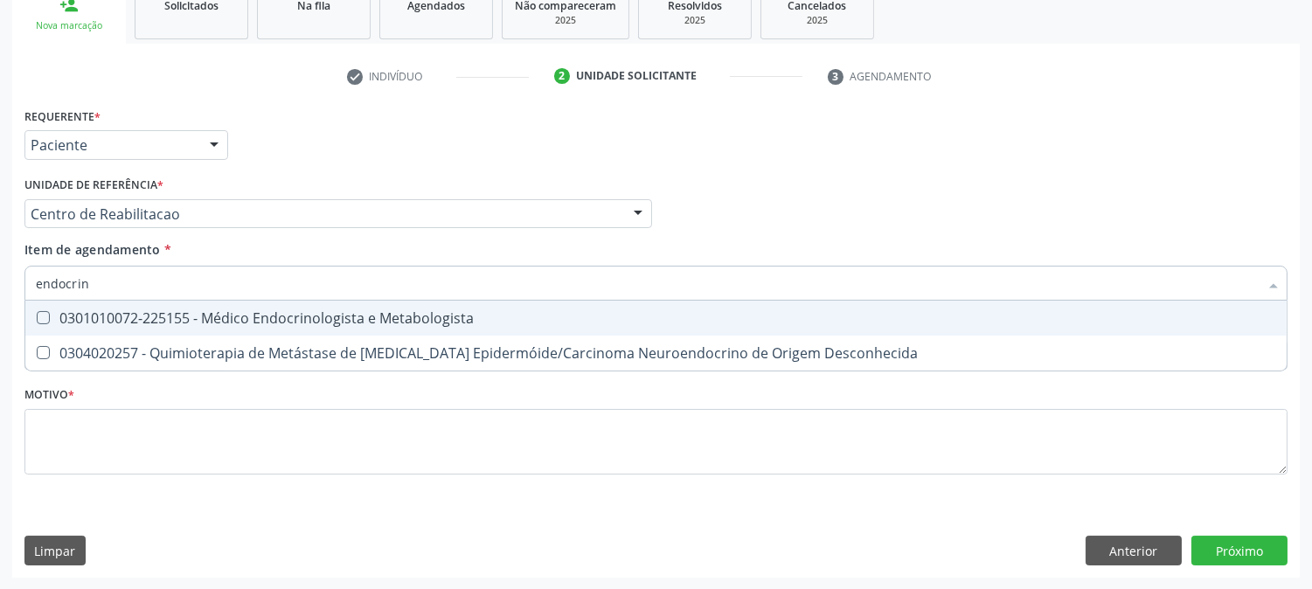
type input "endocrino"
click at [160, 311] on div "0301010072-225155 - Médico Endocrinologista e Metabologista" at bounding box center [656, 318] width 1240 height 14
checkbox Metabologista "true"
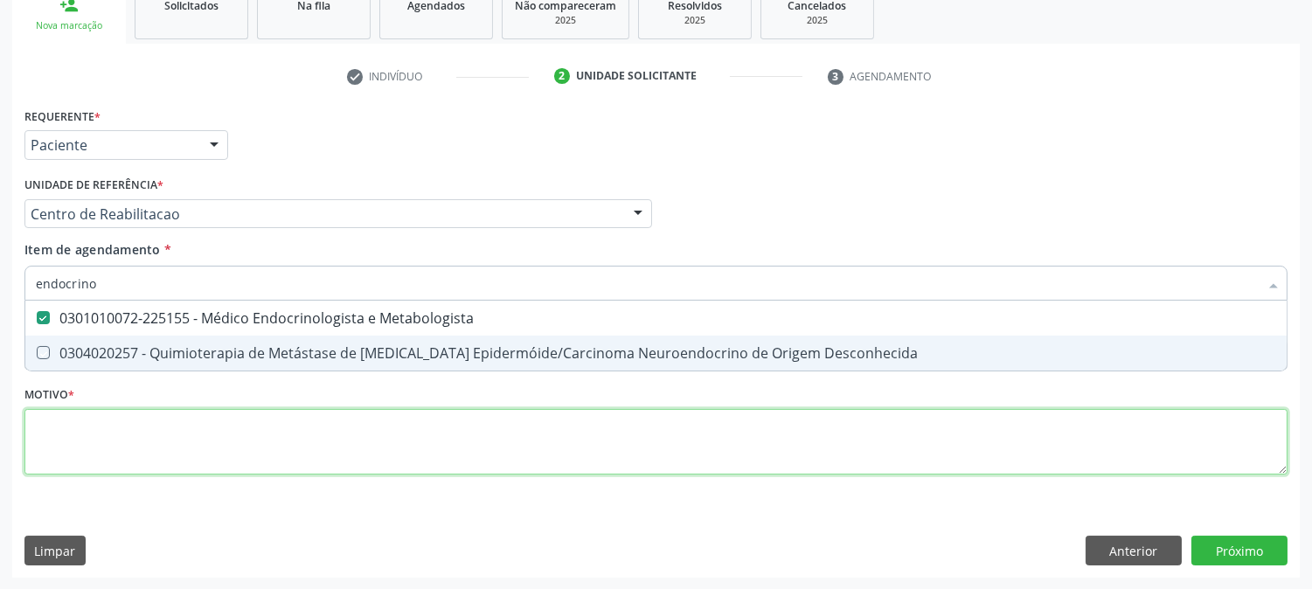
click at [124, 433] on div "Requerente * Paciente Médico(a) Enfermeiro(a) Paciente Nenhum resultado encontr…" at bounding box center [655, 301] width 1263 height 396
checkbox Desconhecida "true"
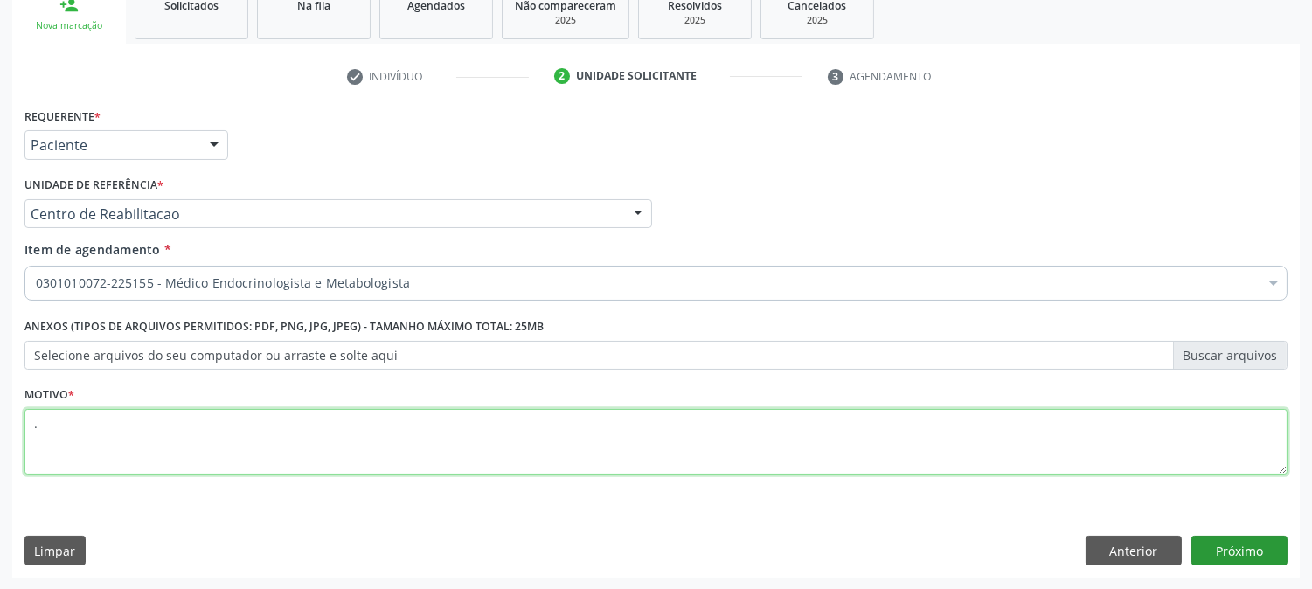
type textarea "."
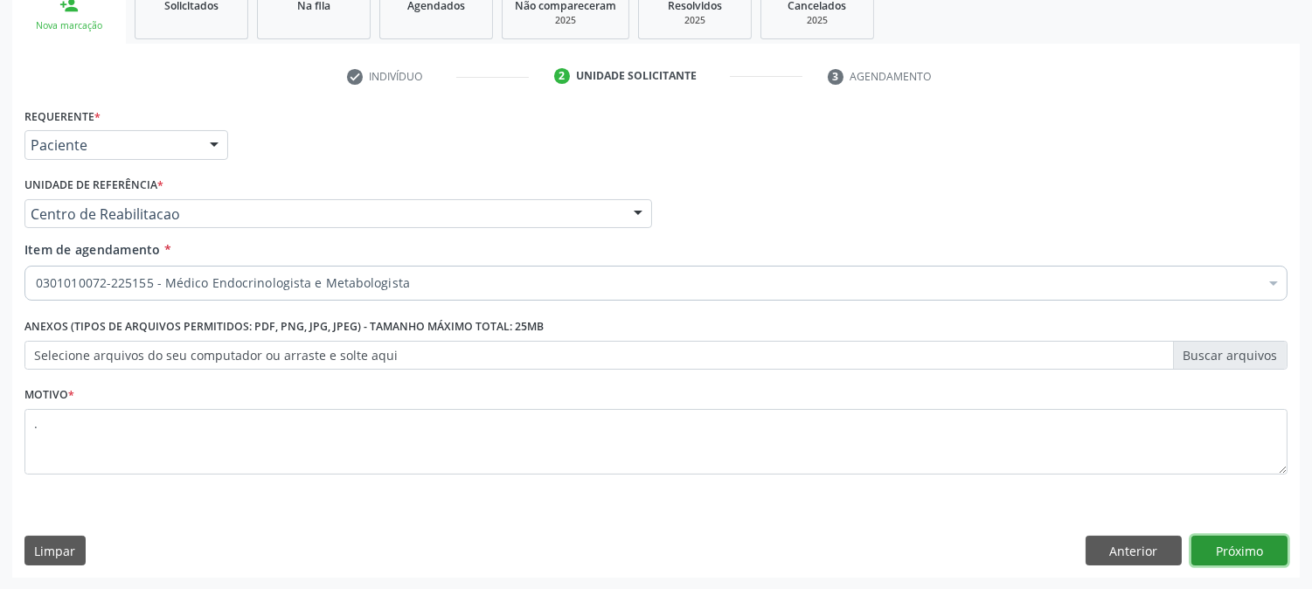
click at [1251, 543] on button "Próximo" at bounding box center [1239, 551] width 96 height 30
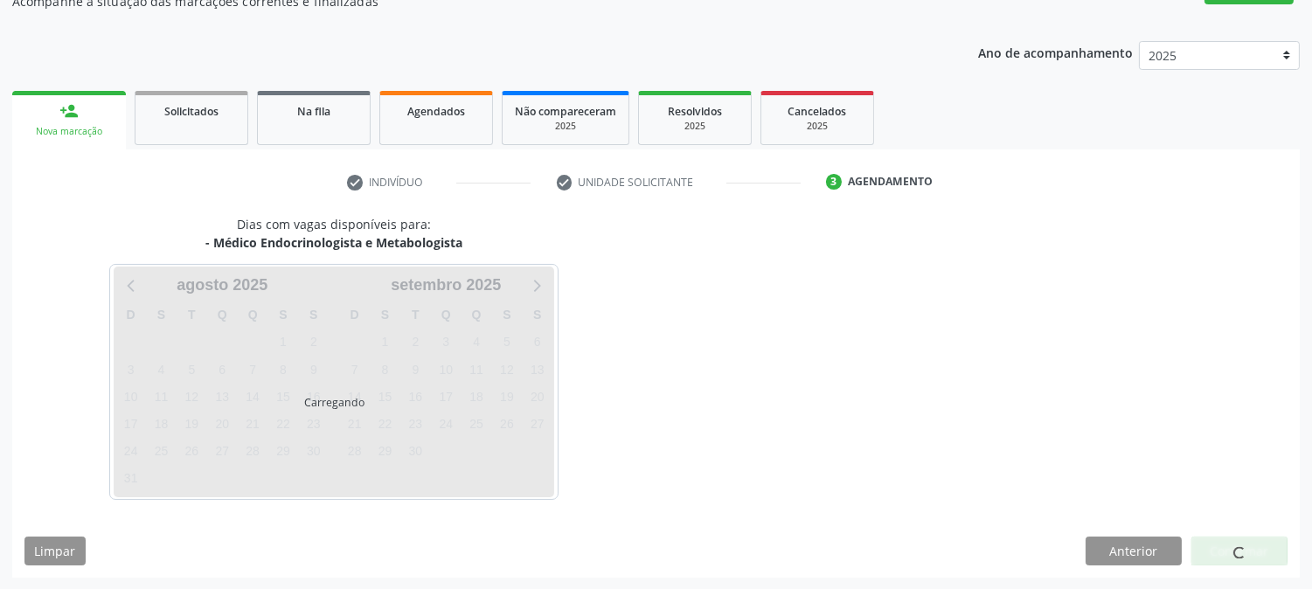
scroll to position [170, 0]
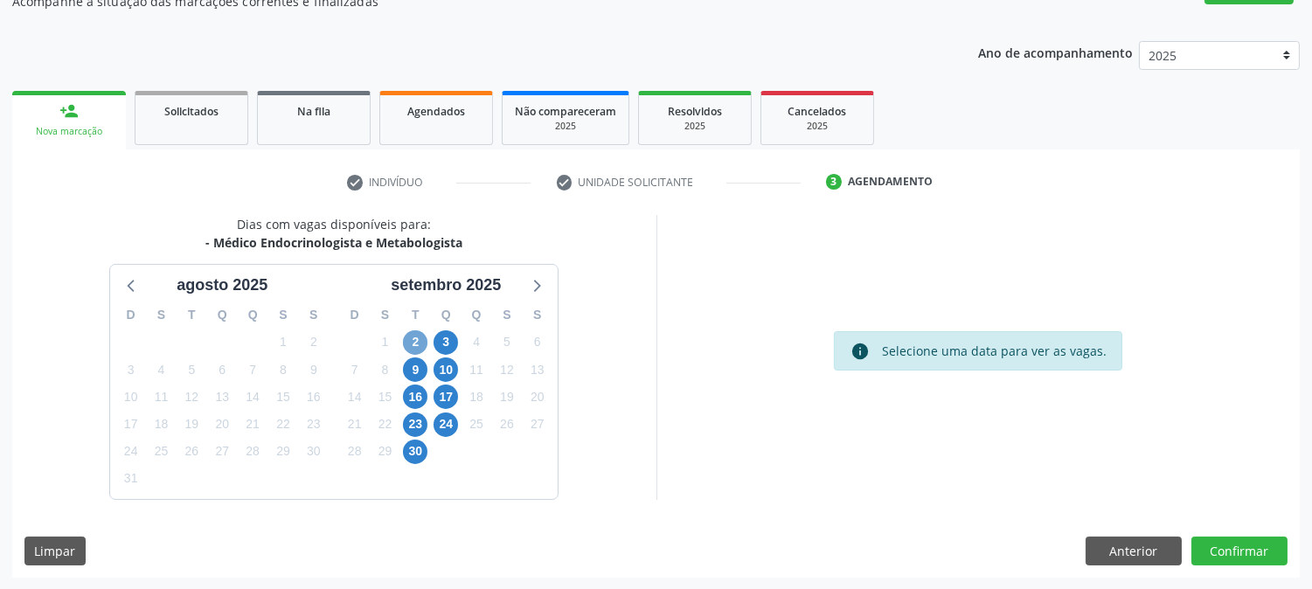
click at [415, 333] on span "2" at bounding box center [415, 342] width 24 height 24
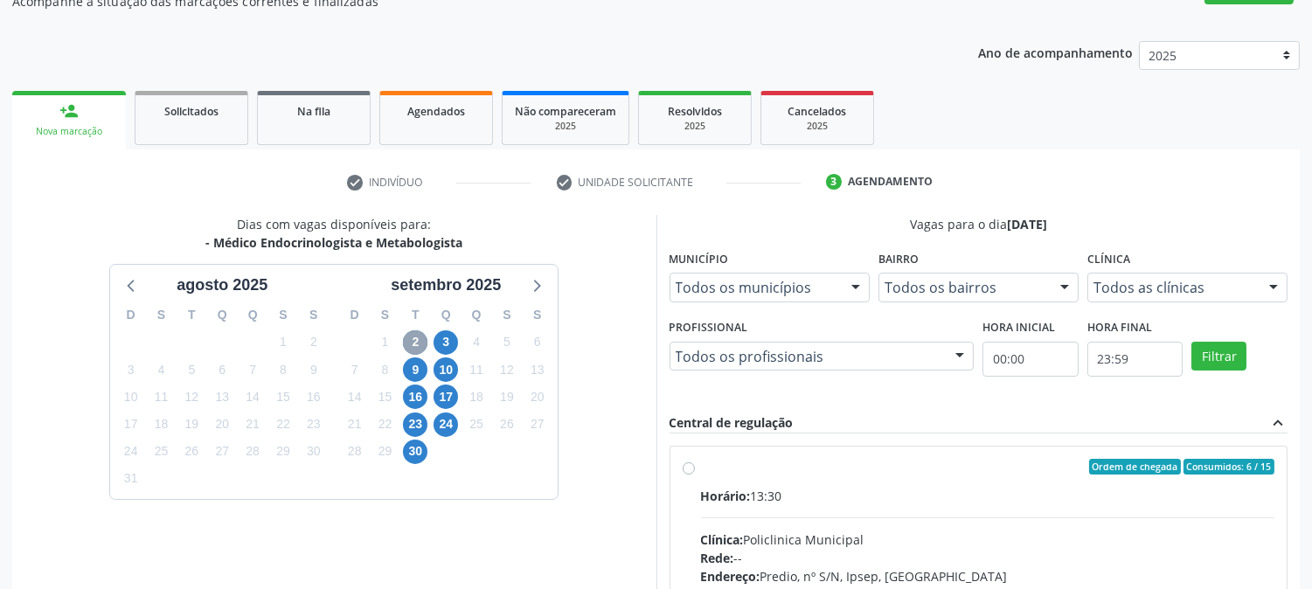
scroll to position [455, 0]
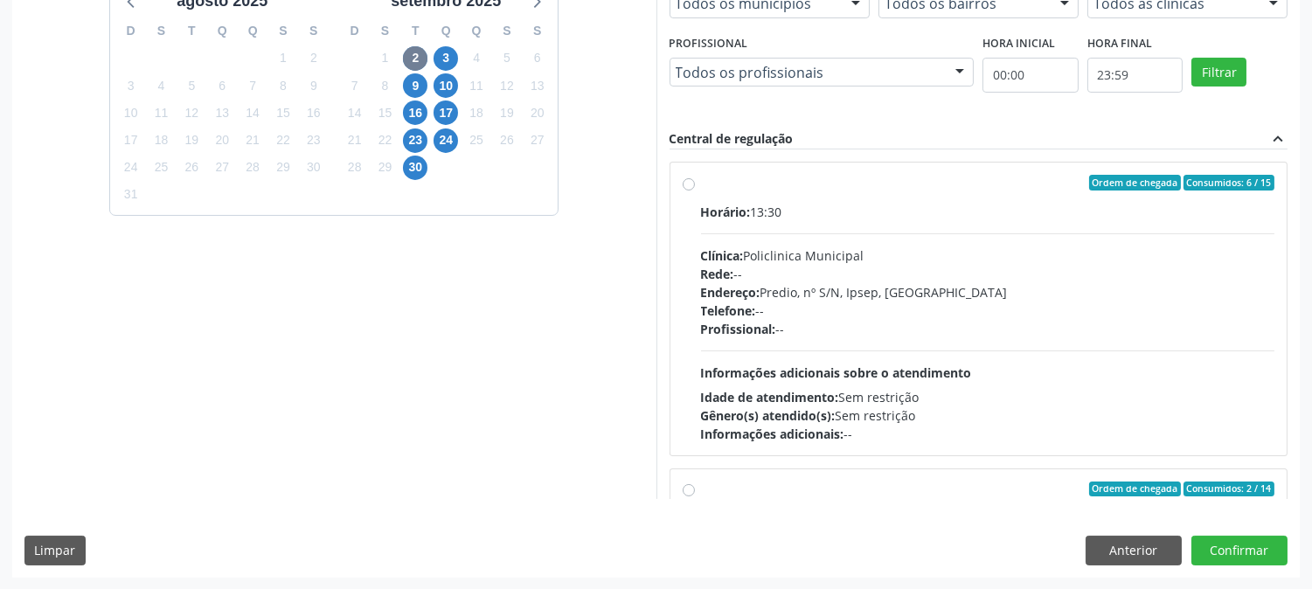
click at [477, 447] on div "Dias com vagas disponíveis para: - Médico Endocrinologista e Metabologista agos…" at bounding box center [334, 215] width 644 height 568
click at [1070, 343] on div "Horário: 13:30 Clínica: Policlinica Municipal Rede: -- Endereço: Predio, nº S/N…" at bounding box center [988, 323] width 574 height 240
click at [695, 191] on input "Ordem de chegada Consumidos: 6 / 15 Horário: 13:30 Clínica: Policlinica Municip…" at bounding box center [689, 183] width 12 height 16
radio input "true"
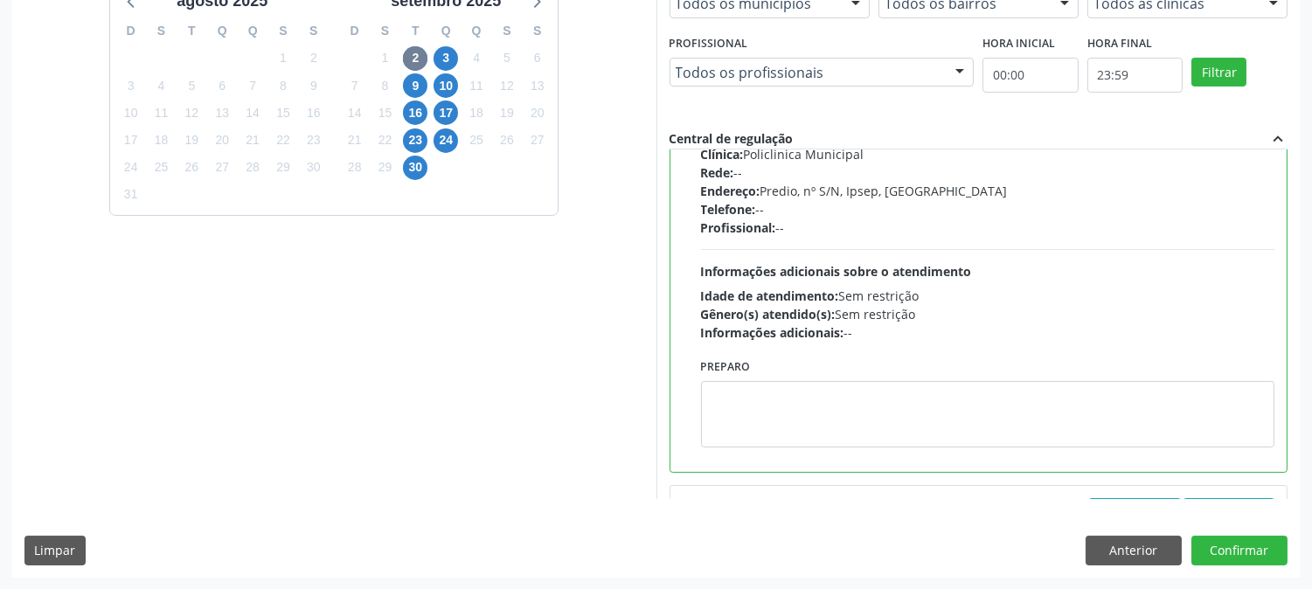
scroll to position [0, 0]
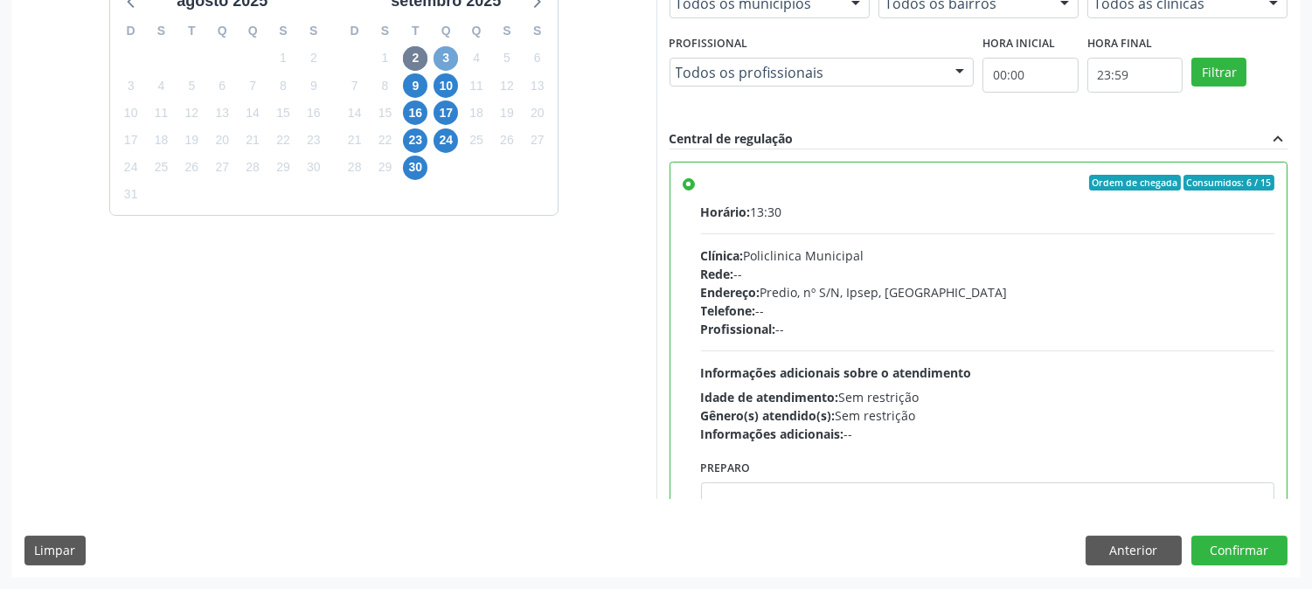
click at [449, 55] on span "3" at bounding box center [446, 58] width 24 height 24
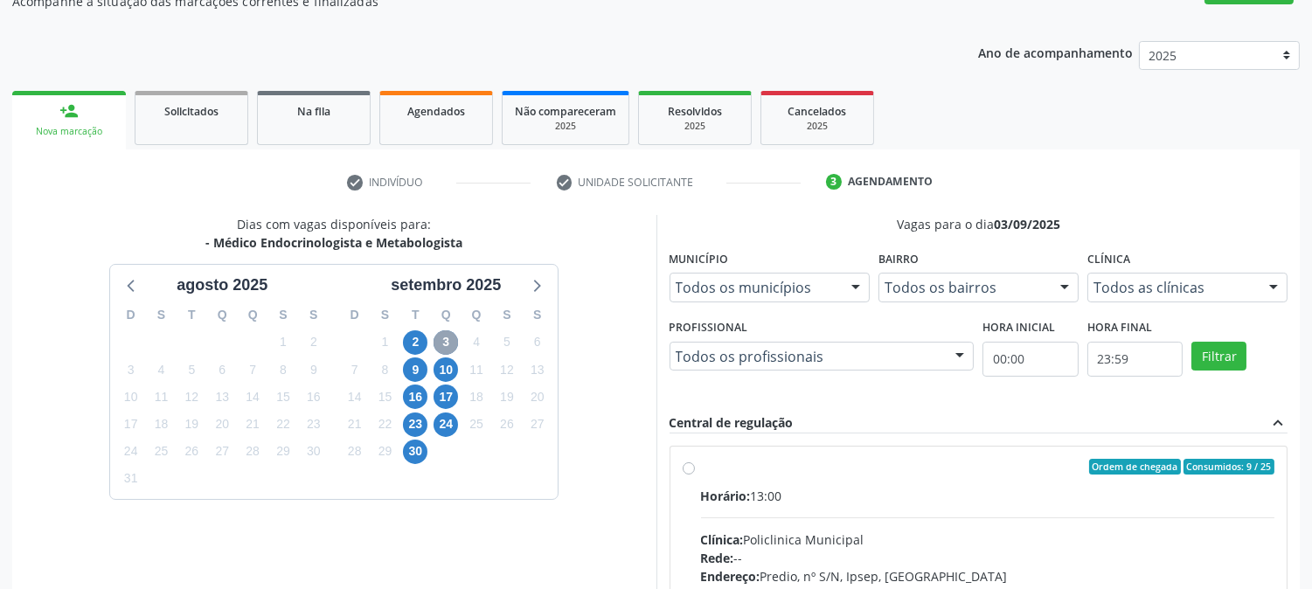
scroll to position [423, 0]
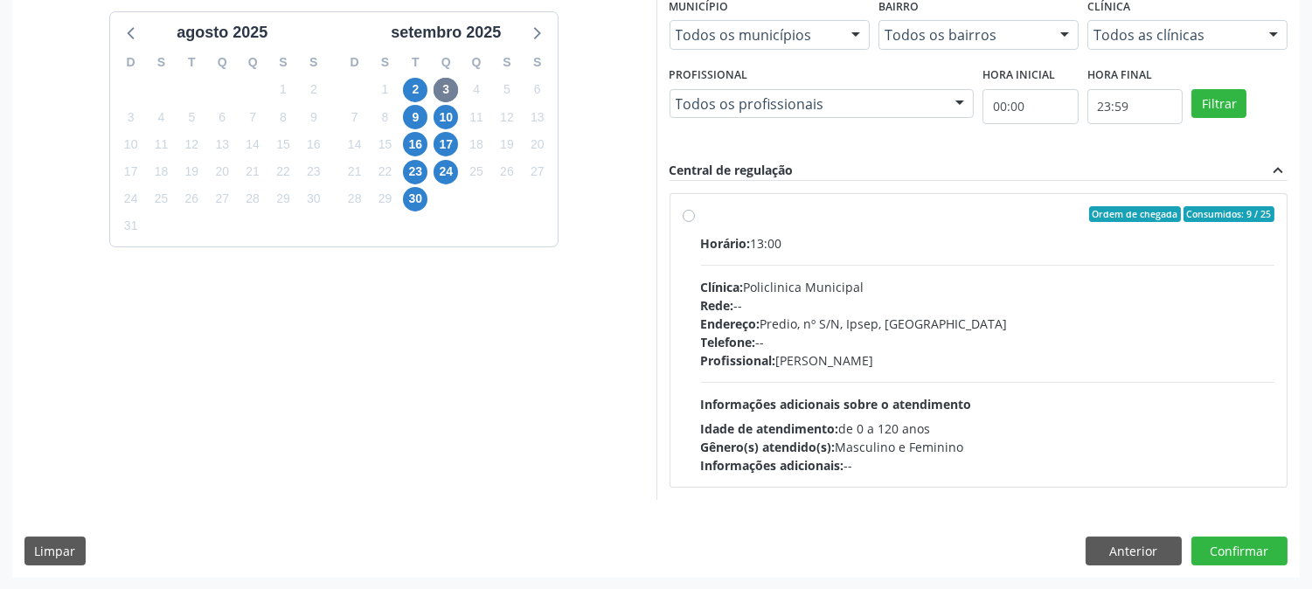
click at [920, 321] on div "Endereço: Predio, nº S/N, Ipsep, Serra Talhada - PE" at bounding box center [988, 324] width 574 height 18
click at [695, 222] on input "Ordem de chegada Consumidos: 9 / 25 Horário: 13:00 Clínica: Policlinica Municip…" at bounding box center [689, 214] width 12 height 16
radio input "true"
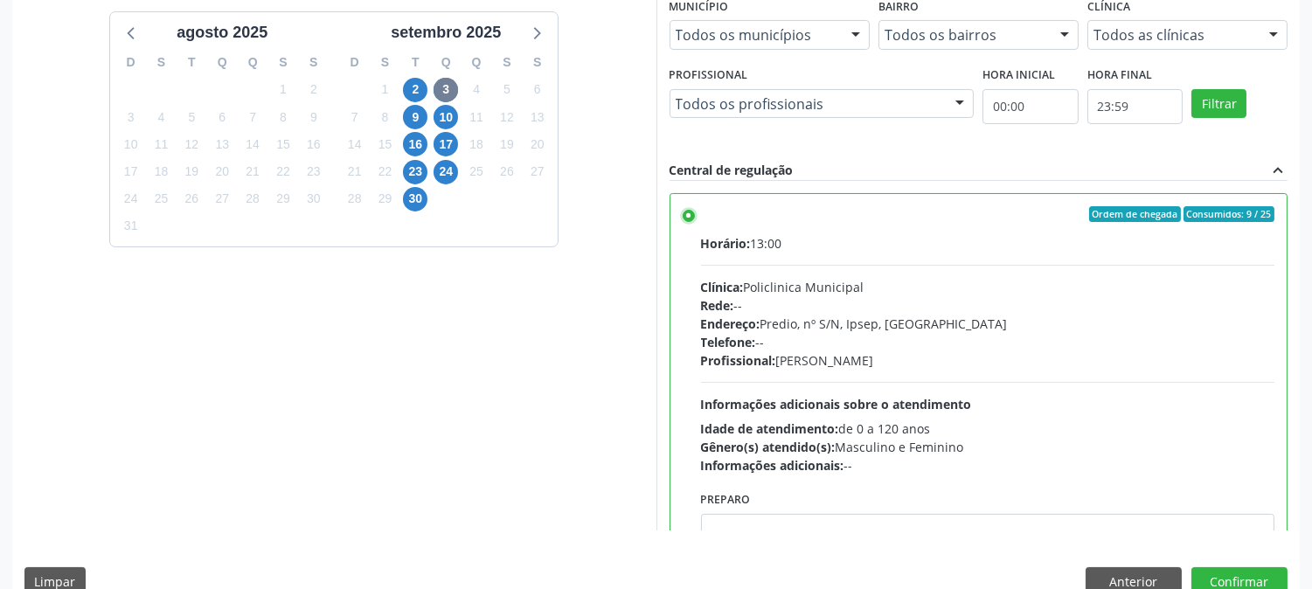
scroll to position [455, 0]
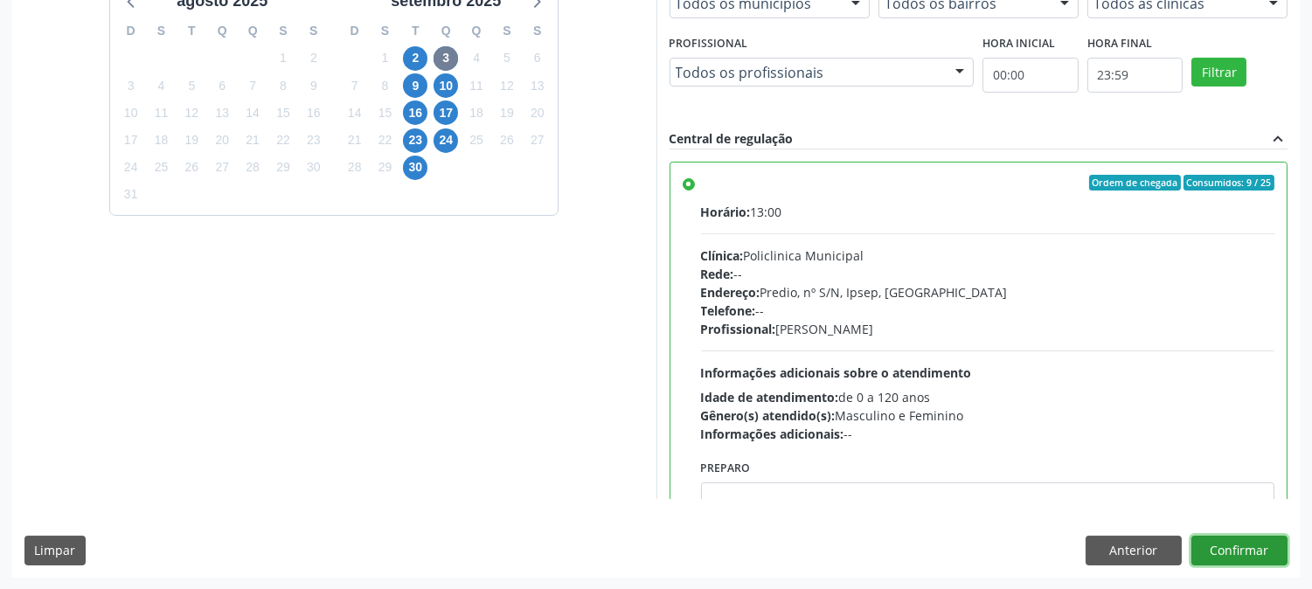
click at [1262, 545] on button "Confirmar" at bounding box center [1239, 551] width 96 height 30
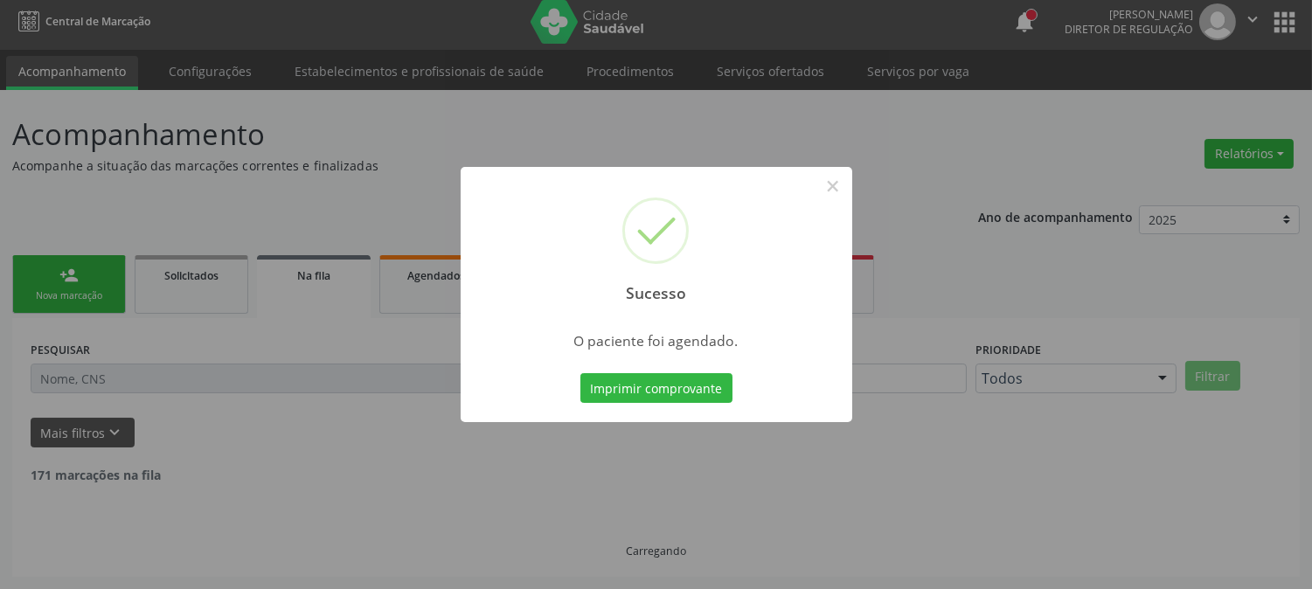
scroll to position [0, 0]
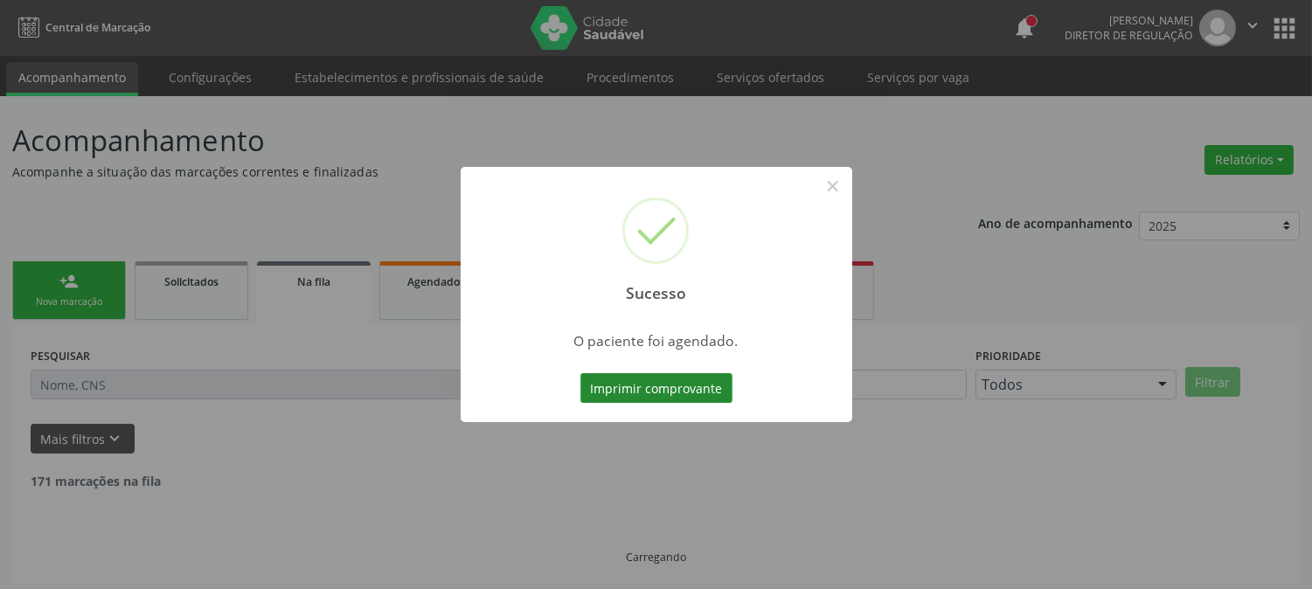
click at [676, 376] on button "Imprimir comprovante" at bounding box center [656, 388] width 152 height 30
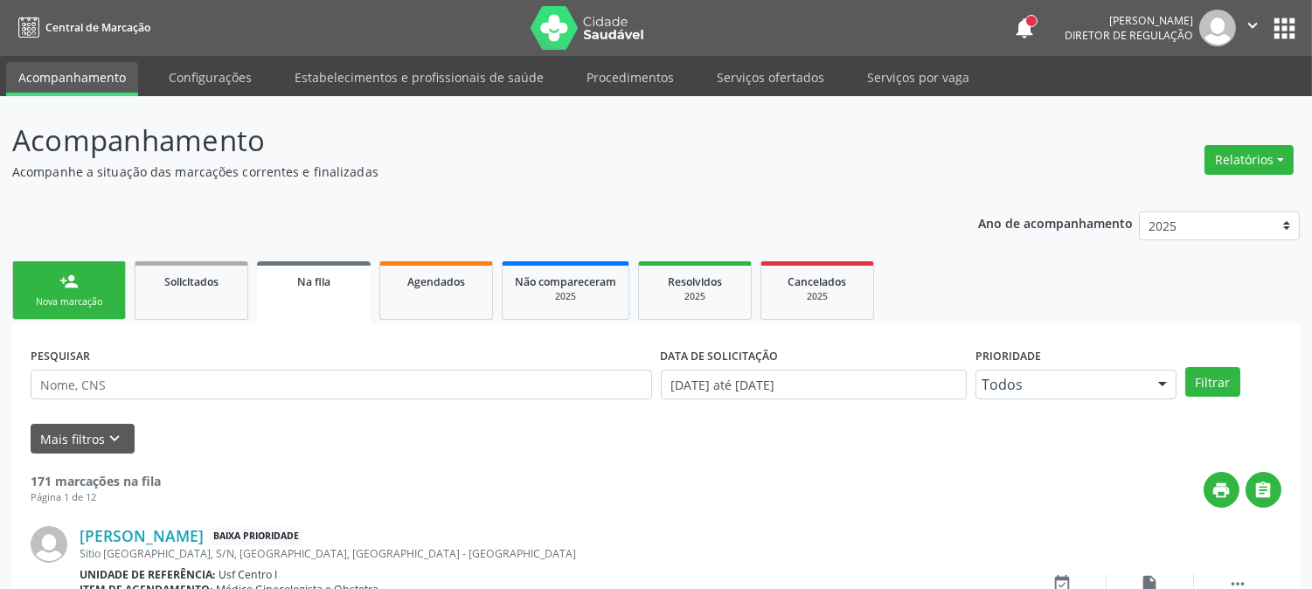
click at [85, 295] on div "Nova marcação" at bounding box center [68, 301] width 87 height 13
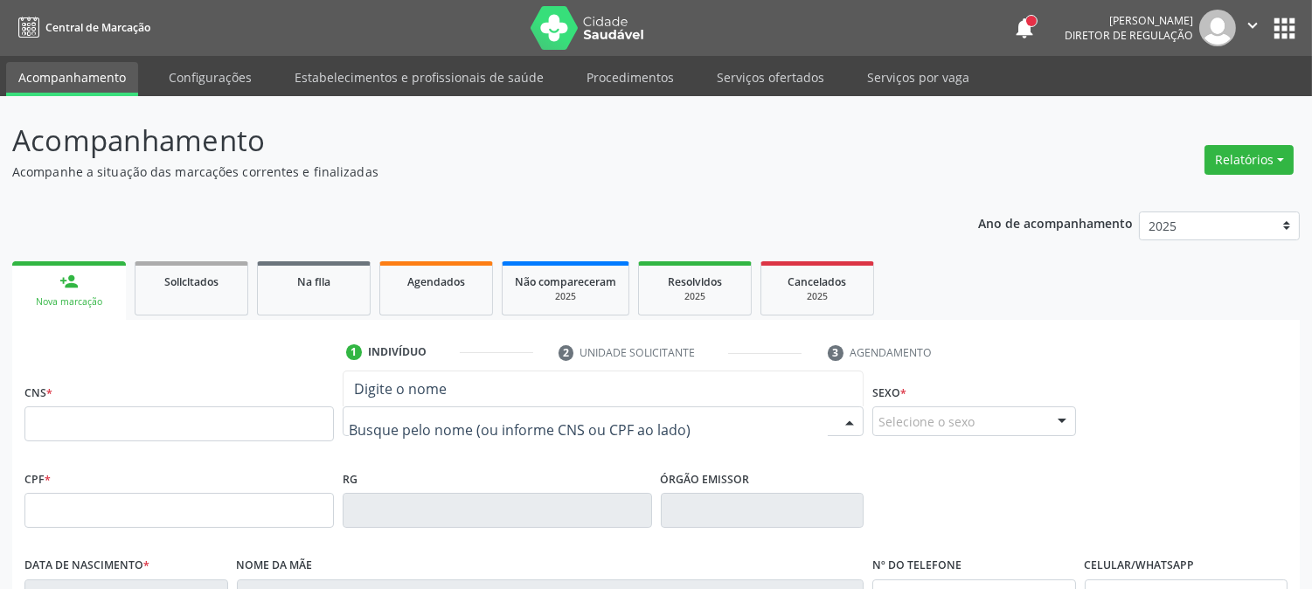
type input "D"
type input "SANDRA NOGUEIRA"
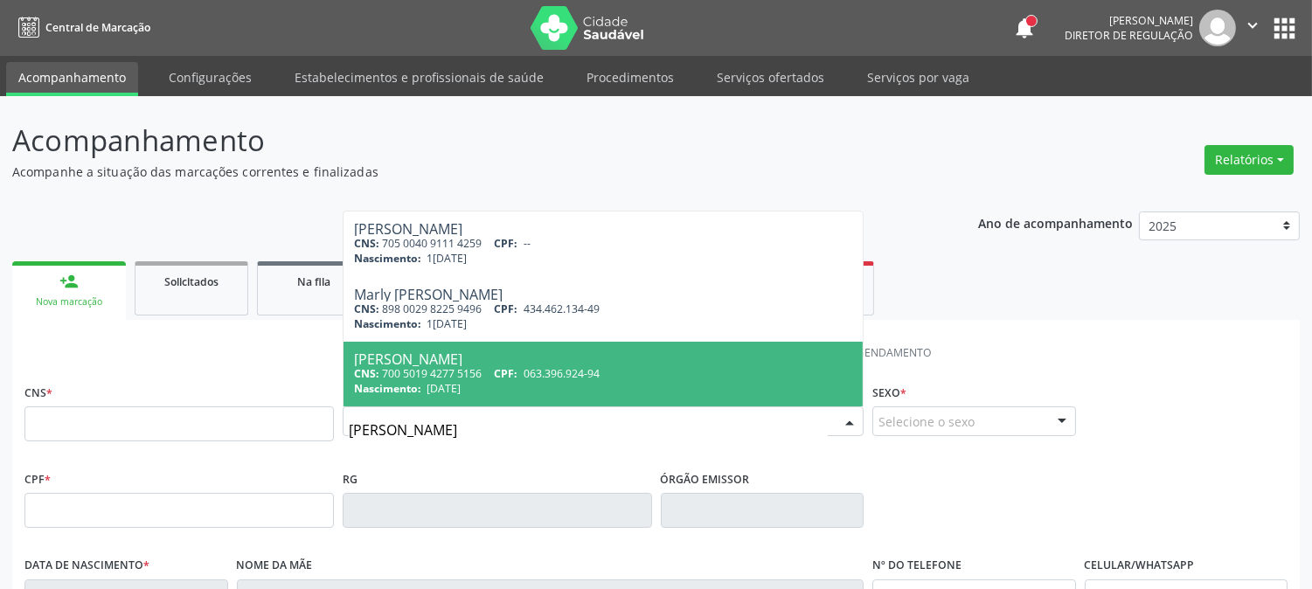
click at [540, 366] on span "063.396.924-94" at bounding box center [562, 373] width 76 height 15
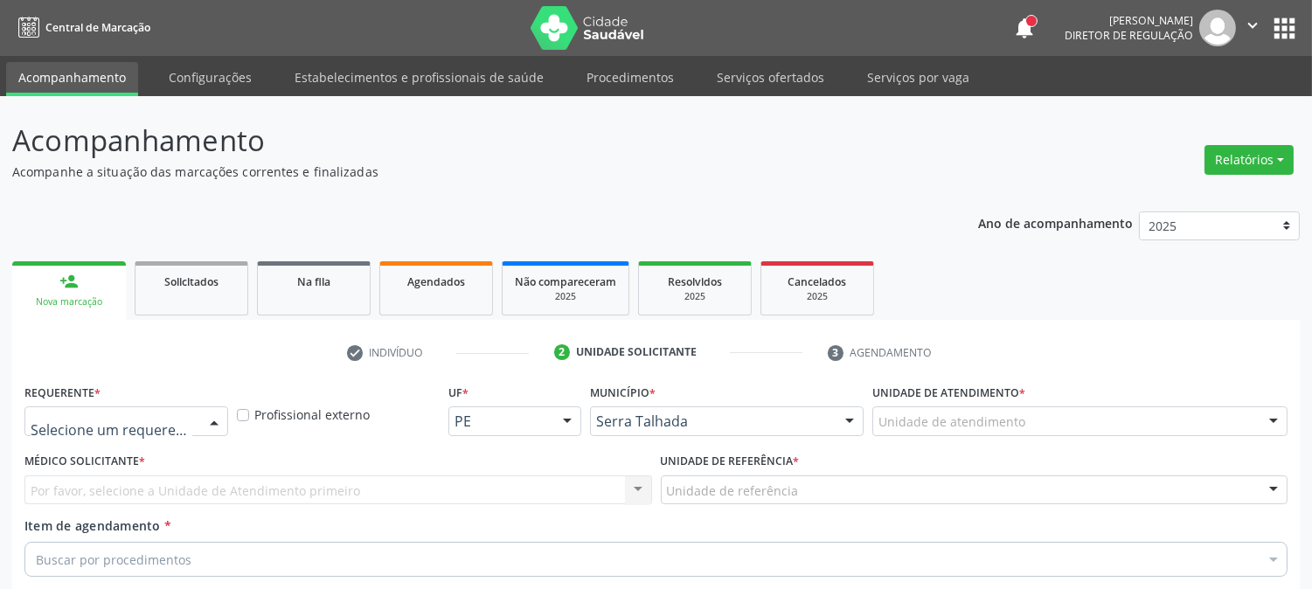
click at [122, 406] on div at bounding box center [126, 421] width 204 height 30
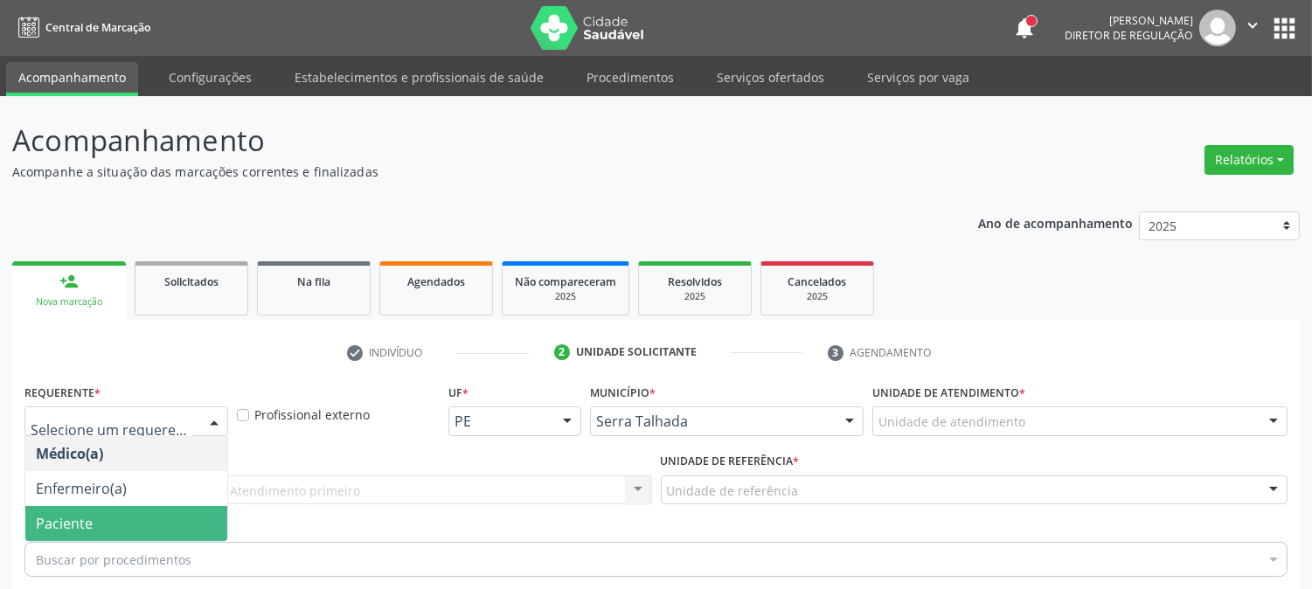
click at [127, 506] on span "Paciente" at bounding box center [126, 523] width 202 height 35
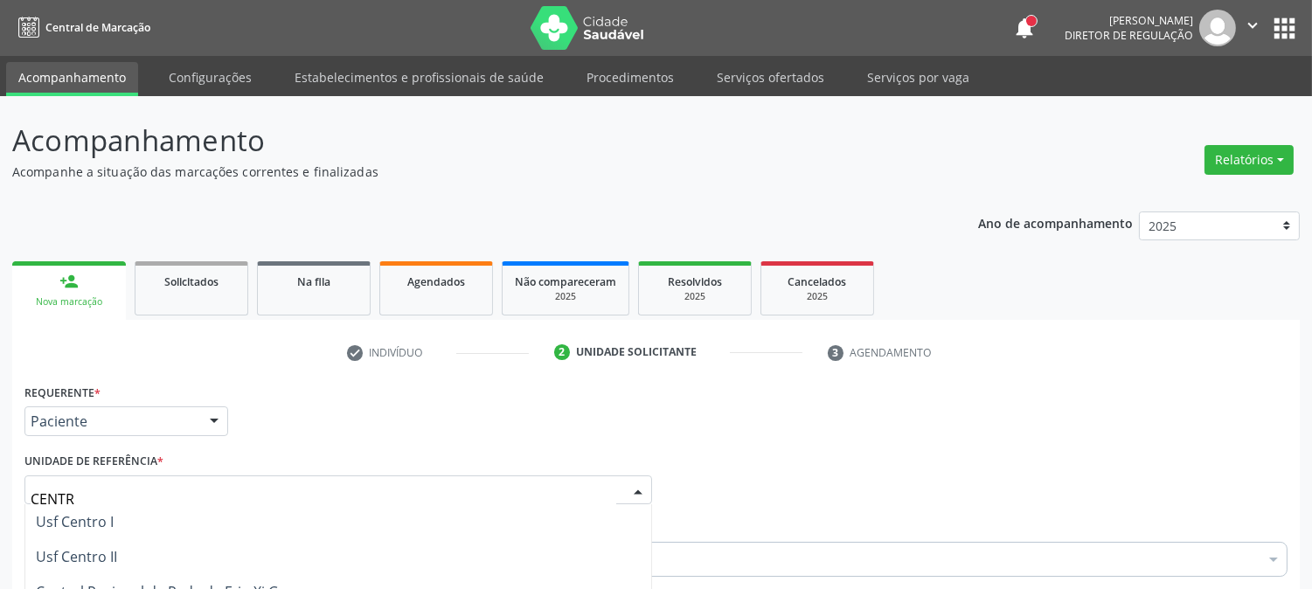
click at [215, 542] on div "Buscar por procedimentos" at bounding box center [655, 559] width 1263 height 35
click at [197, 542] on input "Item de agendamento *" at bounding box center [647, 559] width 1223 height 35
type input "U"
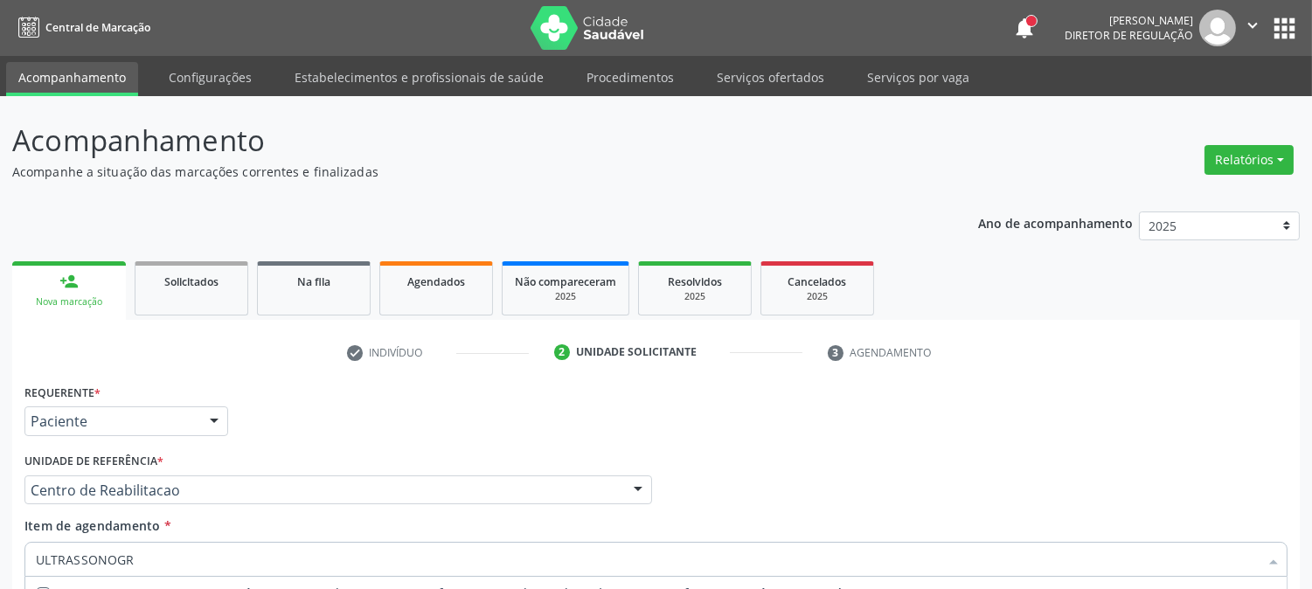
click at [763, 448] on div "Médico Solicitante Por favor, selecione a Unidade de Atendimento primeiro Nenhu…" at bounding box center [656, 482] width 1272 height 68
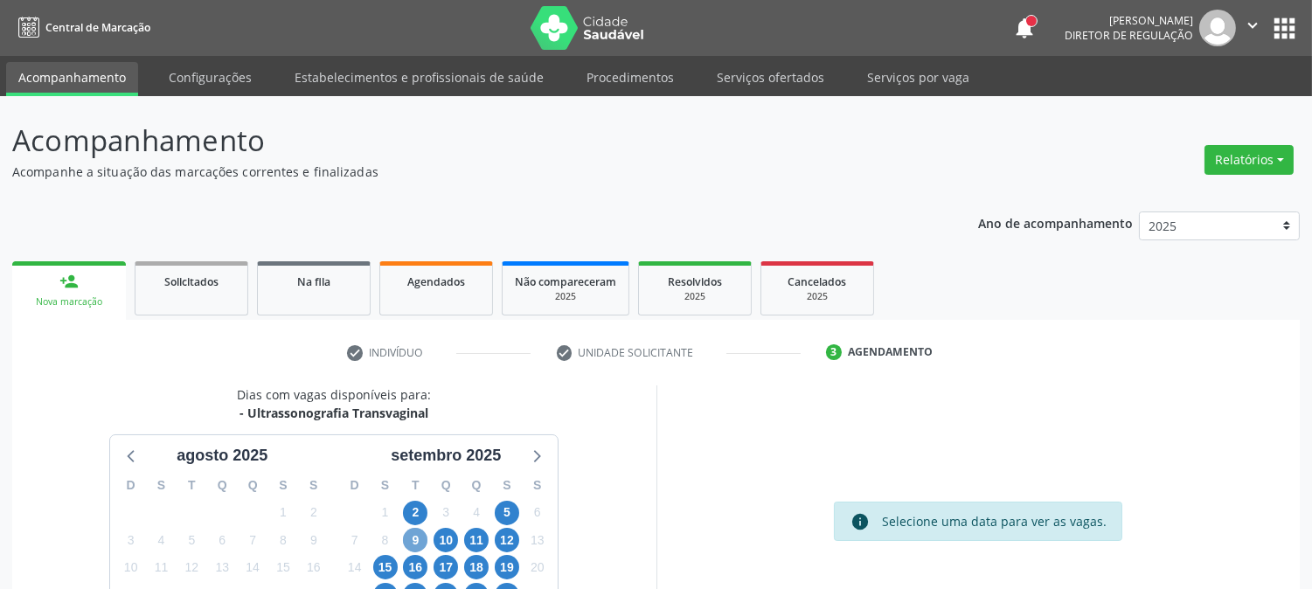
click at [420, 528] on span "9" at bounding box center [415, 540] width 24 height 24
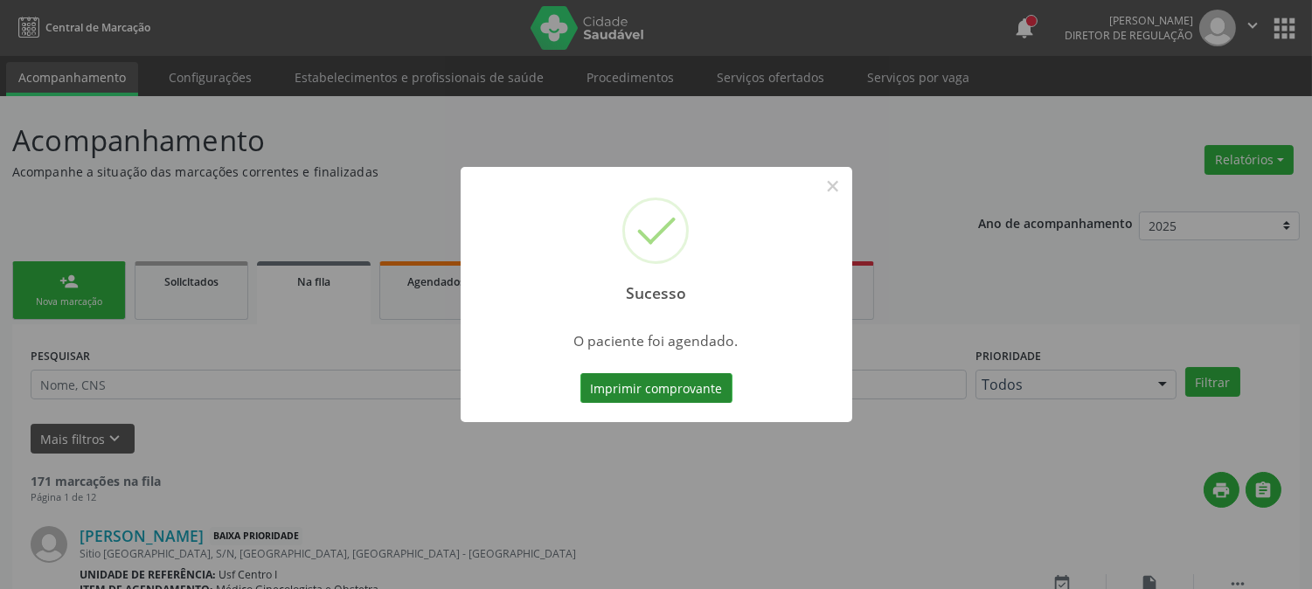
click at [648, 390] on button "Imprimir comprovante" at bounding box center [656, 388] width 152 height 30
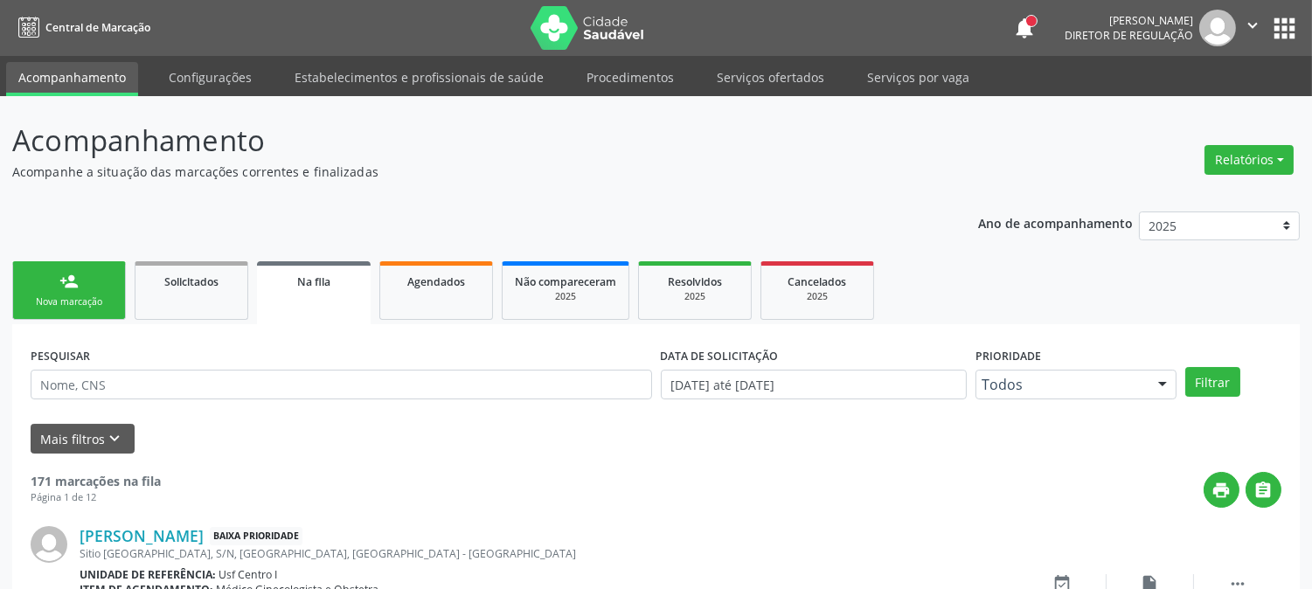
click at [68, 302] on div "Nova marcação" at bounding box center [68, 301] width 87 height 13
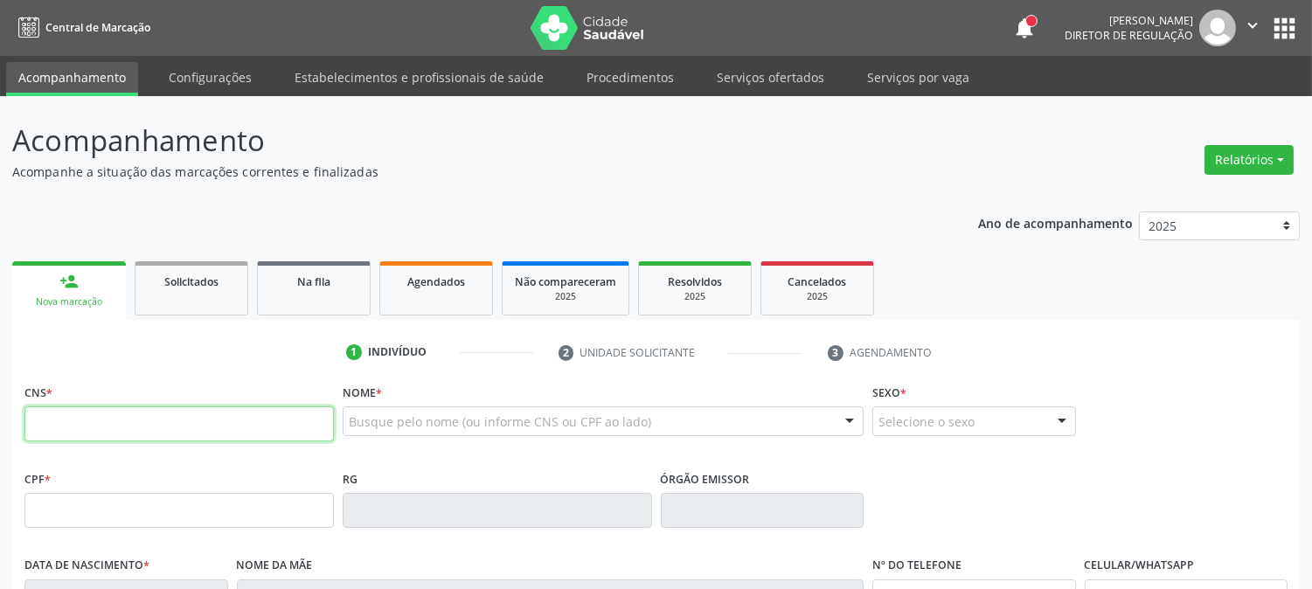
click at [158, 422] on input "text" at bounding box center [178, 423] width 309 height 35
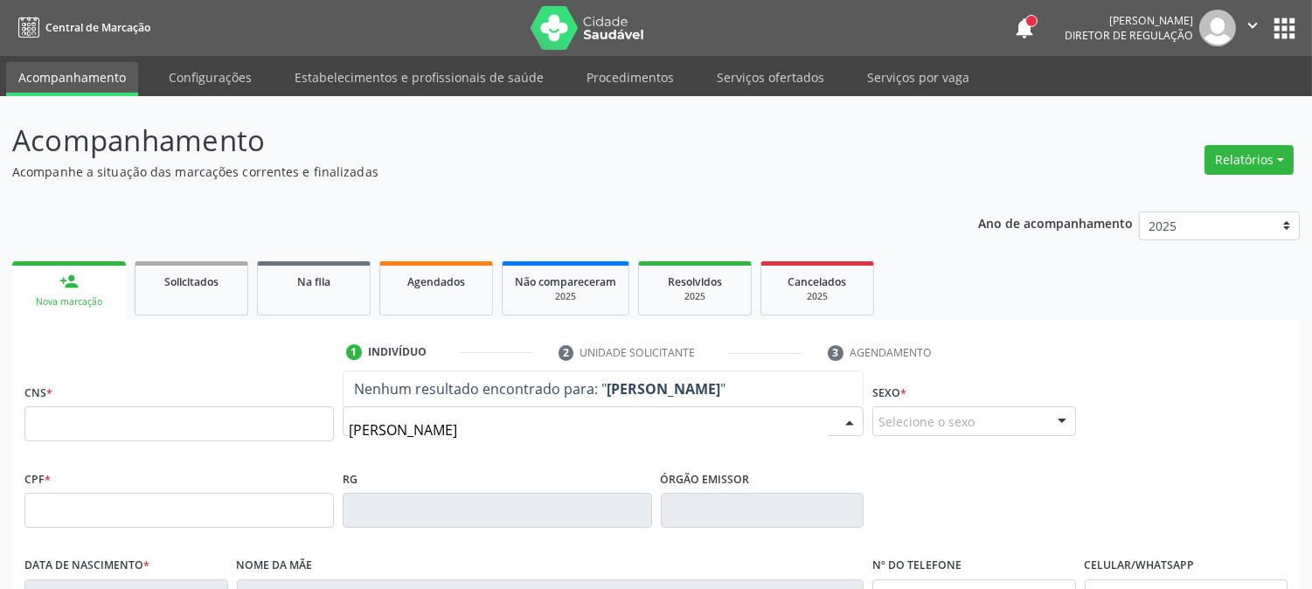
type input "SANDRA NOGUEIRA"
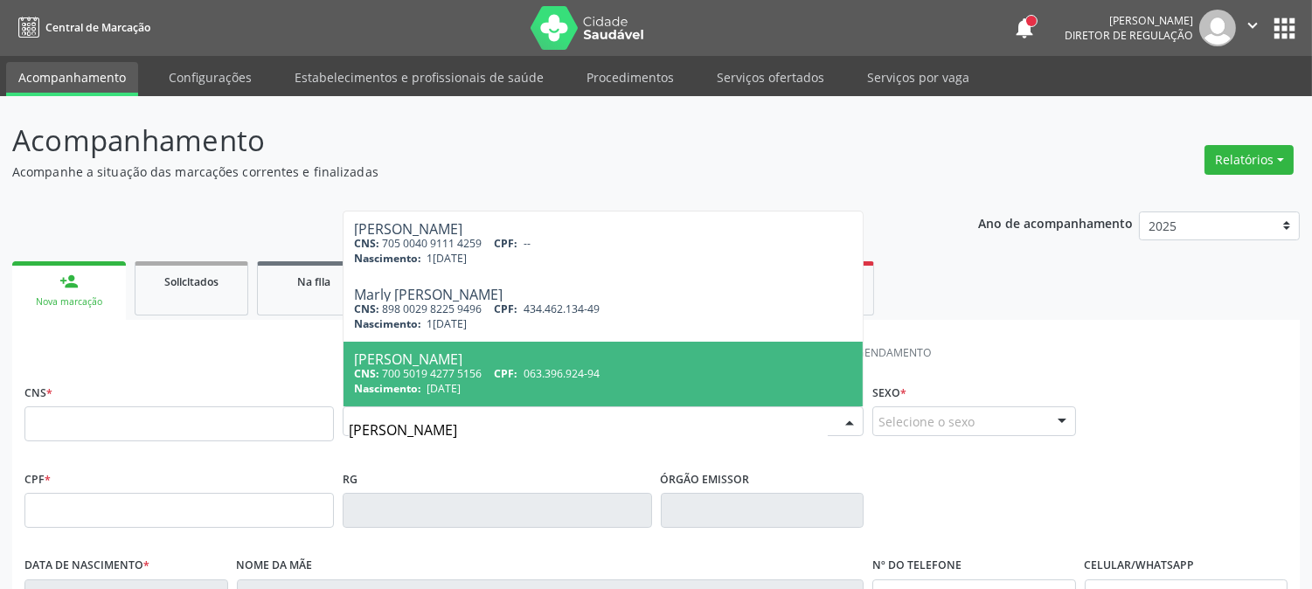
click at [483, 356] on div "Sandra Nogueira Vieira Gomes" at bounding box center [603, 359] width 498 height 14
type input "700 5019 4277 5156"
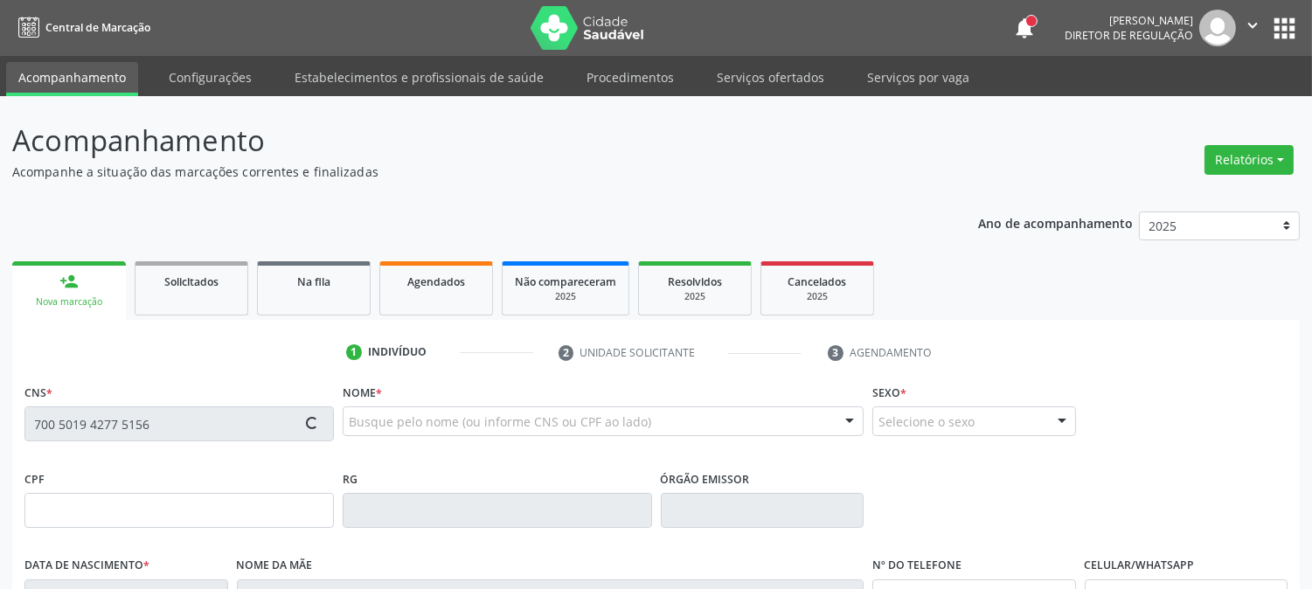
scroll to position [357, 0]
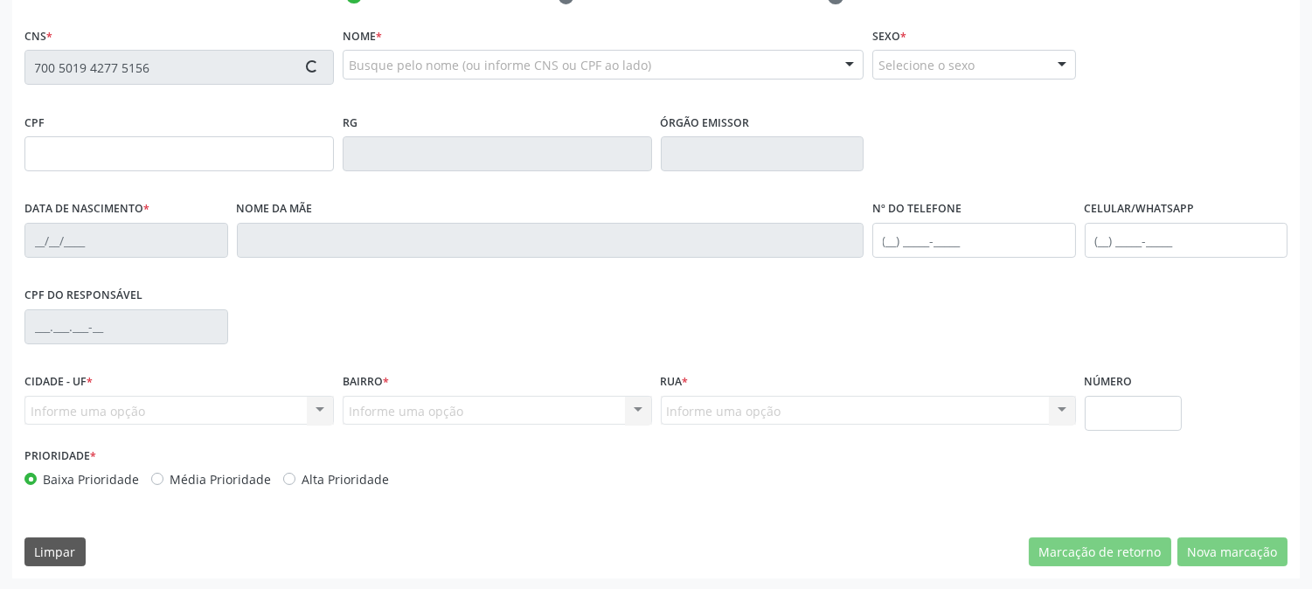
type input "063.396.924-94"
type input "18/05/1985"
type input "Enilda Maria Vieira"
type input "(87) 99623-8252"
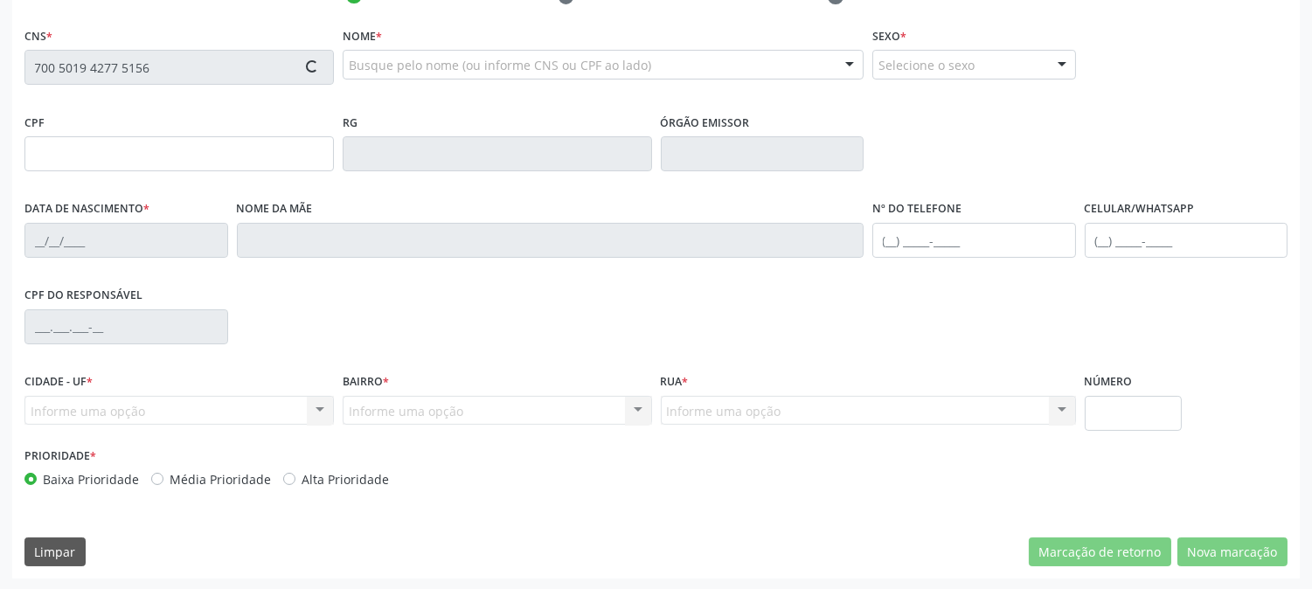
type input "S/N"
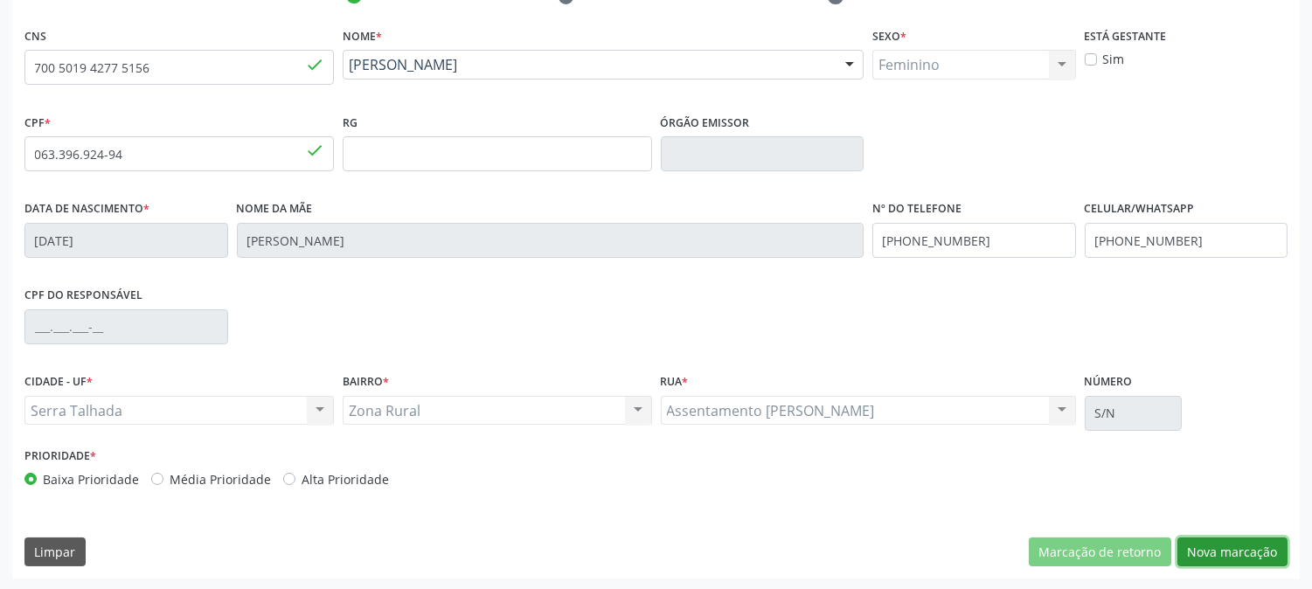
click at [1227, 551] on button "Nova marcação" at bounding box center [1233, 553] width 110 height 30
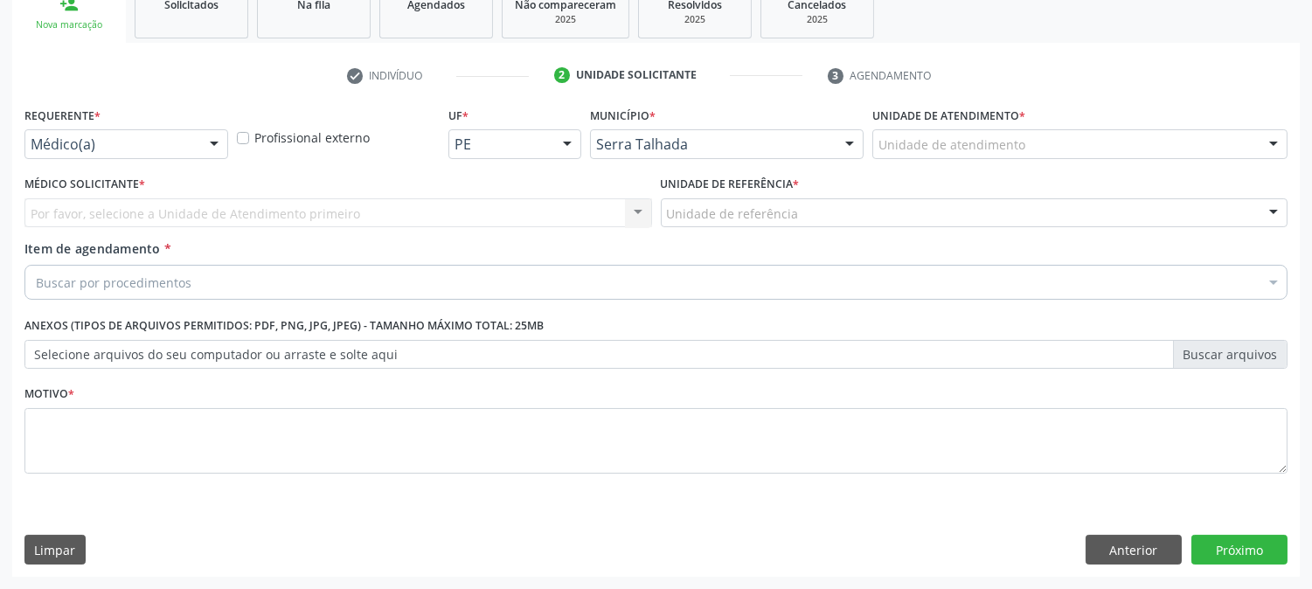
scroll to position [276, 0]
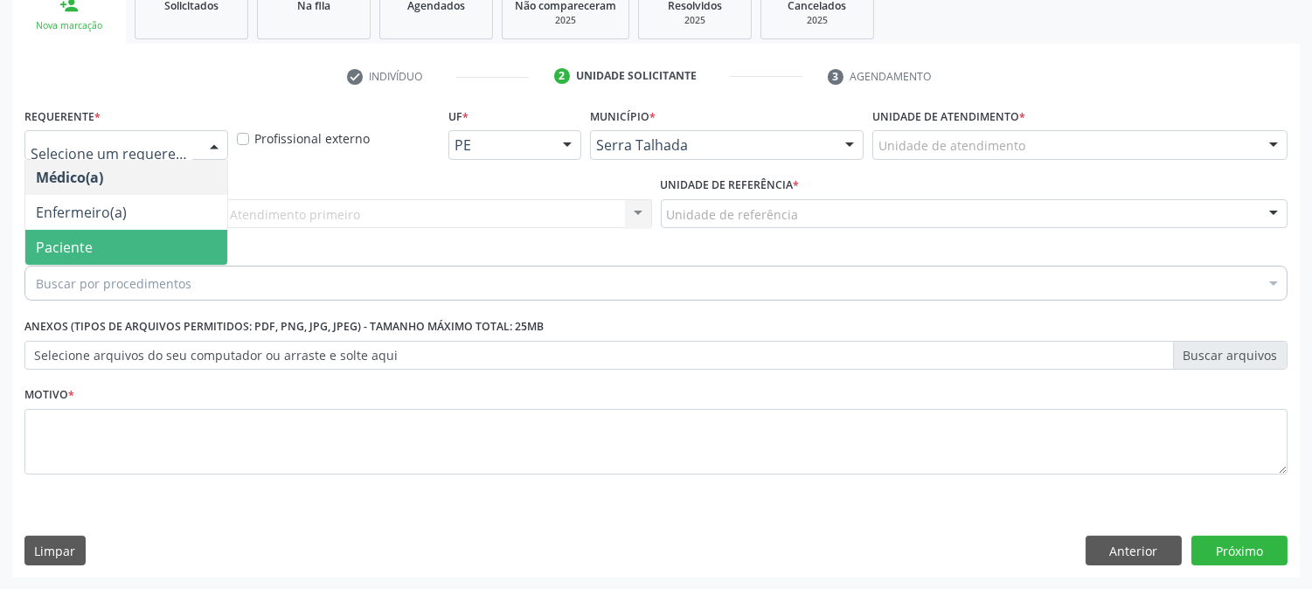
click at [126, 236] on span "Paciente" at bounding box center [126, 247] width 202 height 35
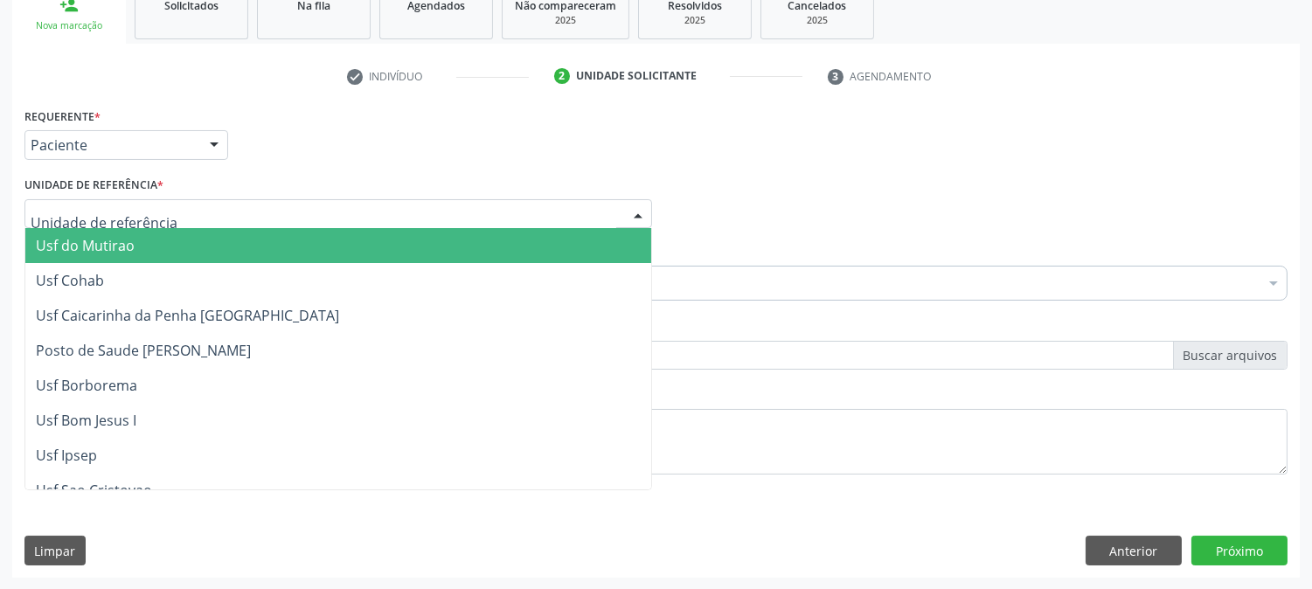
click at [177, 208] on div at bounding box center [338, 214] width 628 height 30
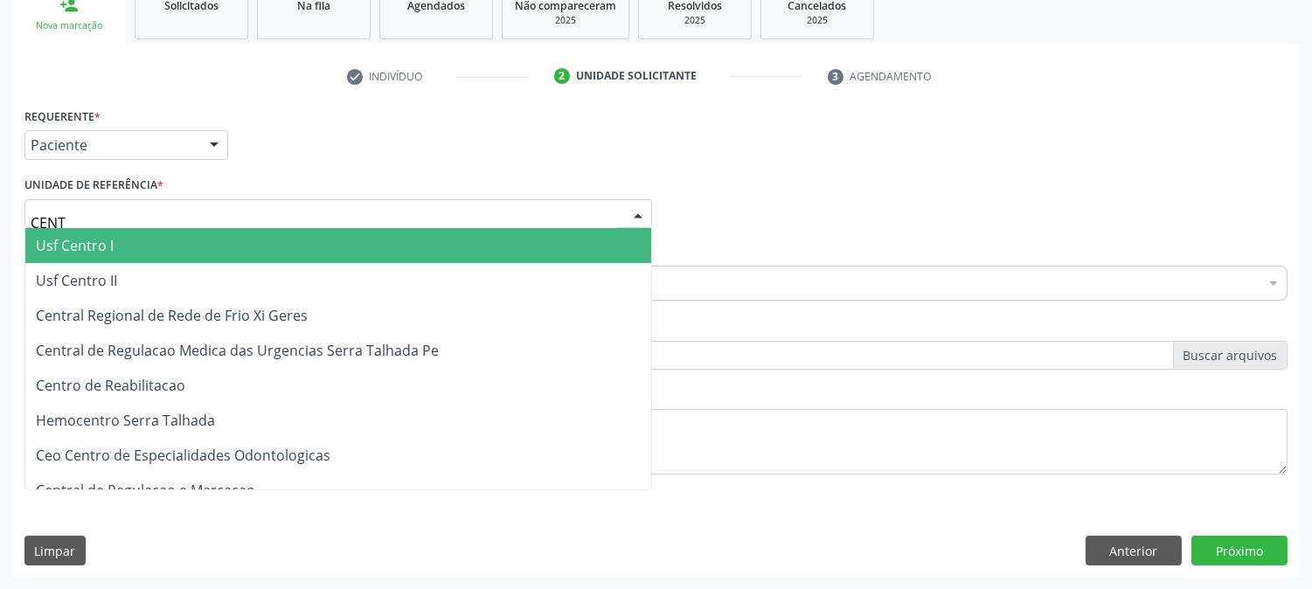
type input "CENTR"
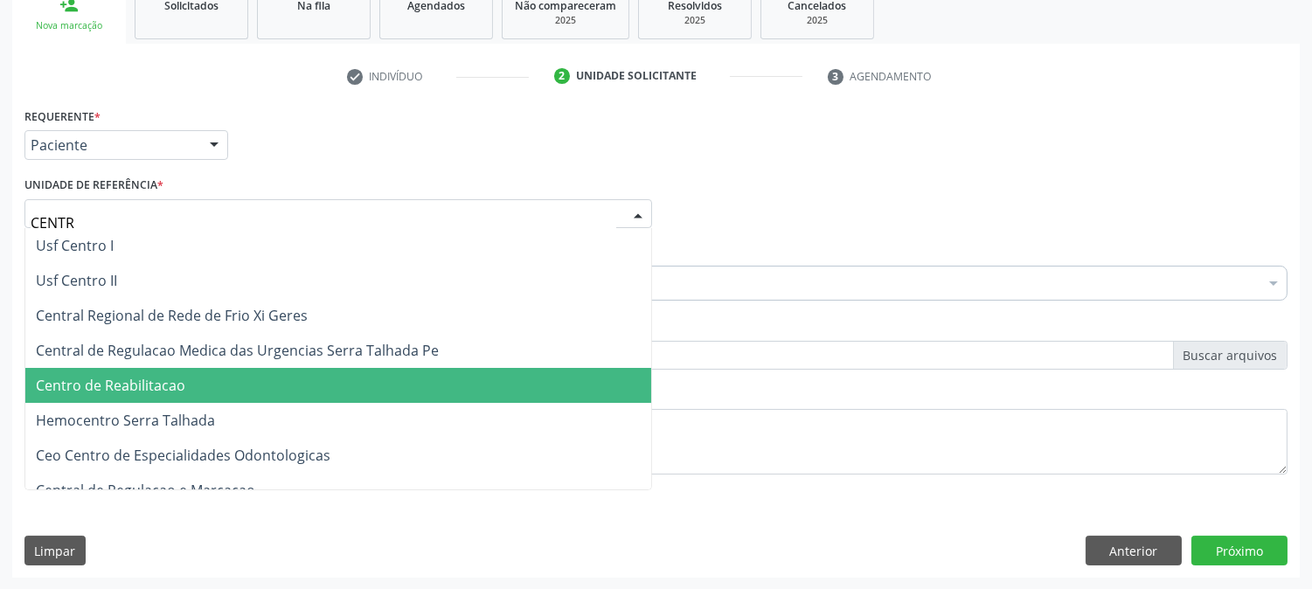
click at [116, 379] on span "Centro de Reabilitacao" at bounding box center [110, 385] width 149 height 19
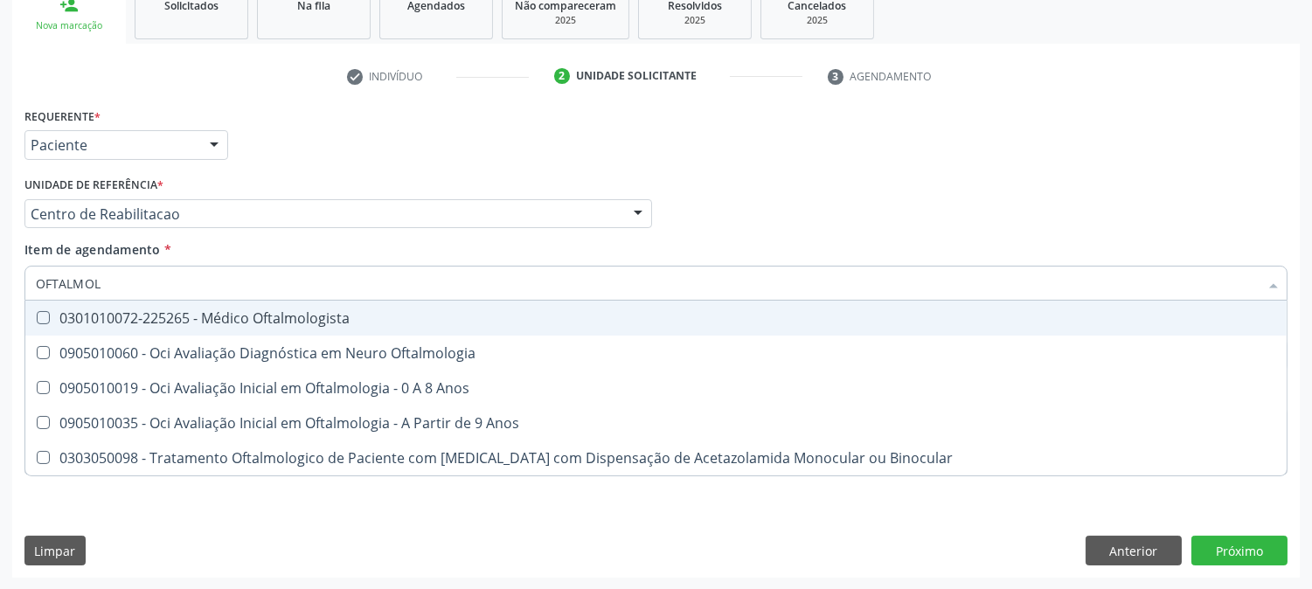
type input "OFTALMOLO"
click at [189, 320] on div "0301010072-225265 - Médico Oftalmologista" at bounding box center [656, 318] width 1240 height 14
checkbox Oftalmologista "true"
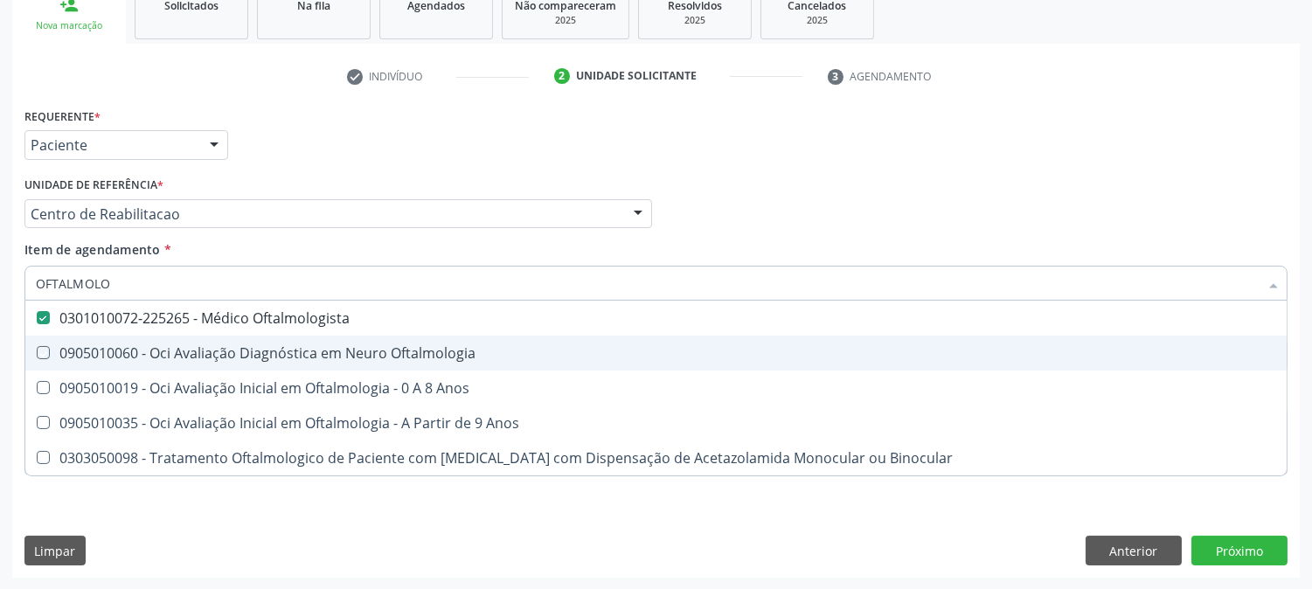
click at [0, 338] on div "Acompanhamento Acompanhe a situação das marcações correntes e finalizadas Relat…" at bounding box center [656, 205] width 1312 height 770
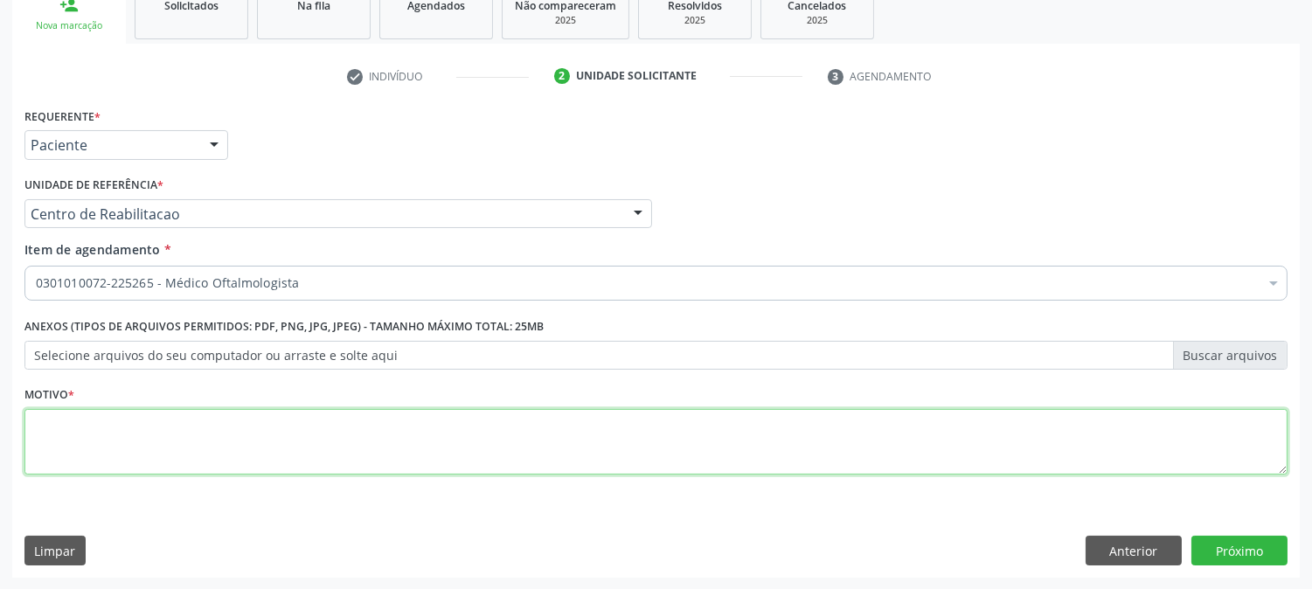
click at [91, 464] on textarea at bounding box center [655, 442] width 1263 height 66
type textarea "."
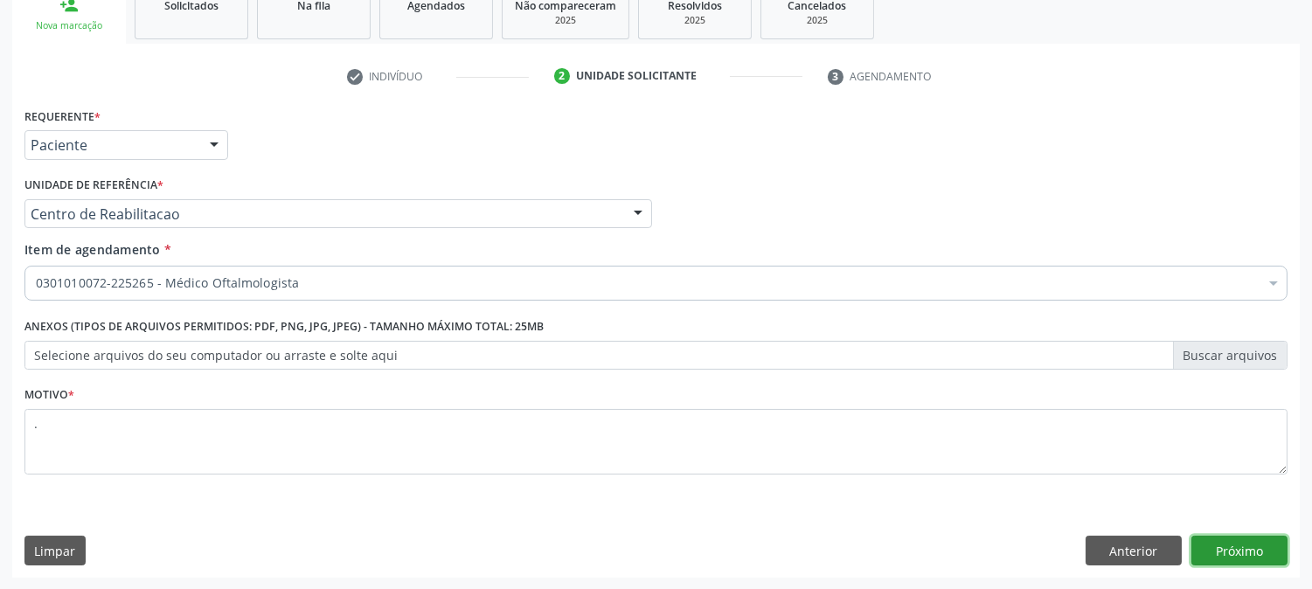
click at [1247, 545] on button "Próximo" at bounding box center [1239, 551] width 96 height 30
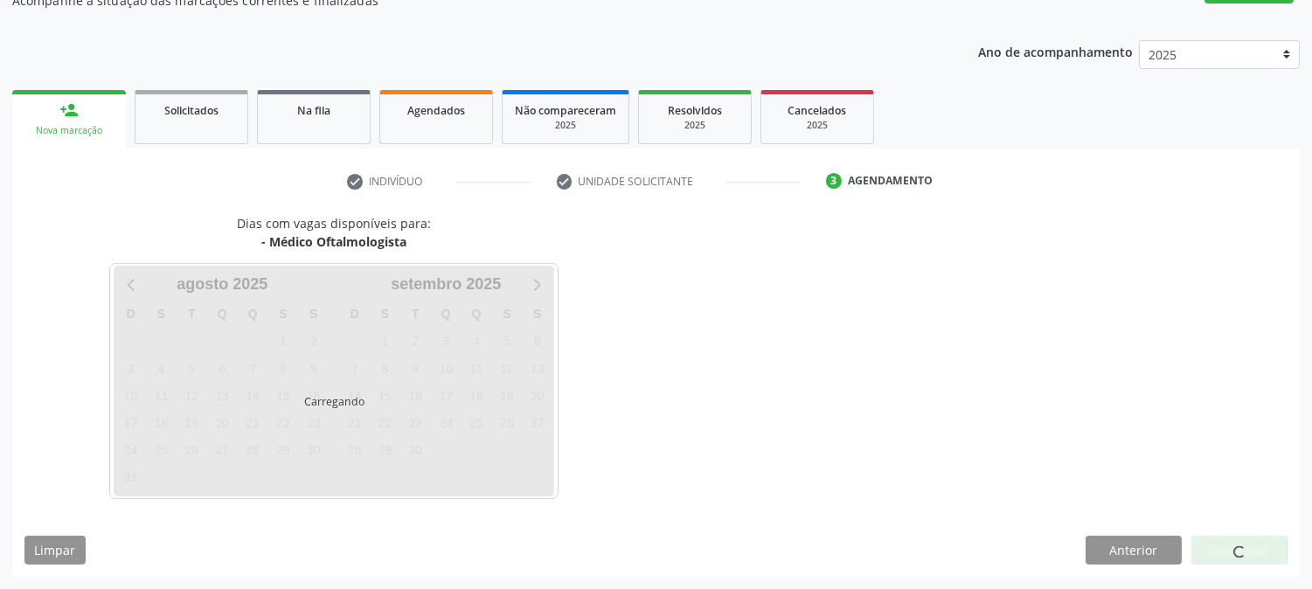
scroll to position [170, 0]
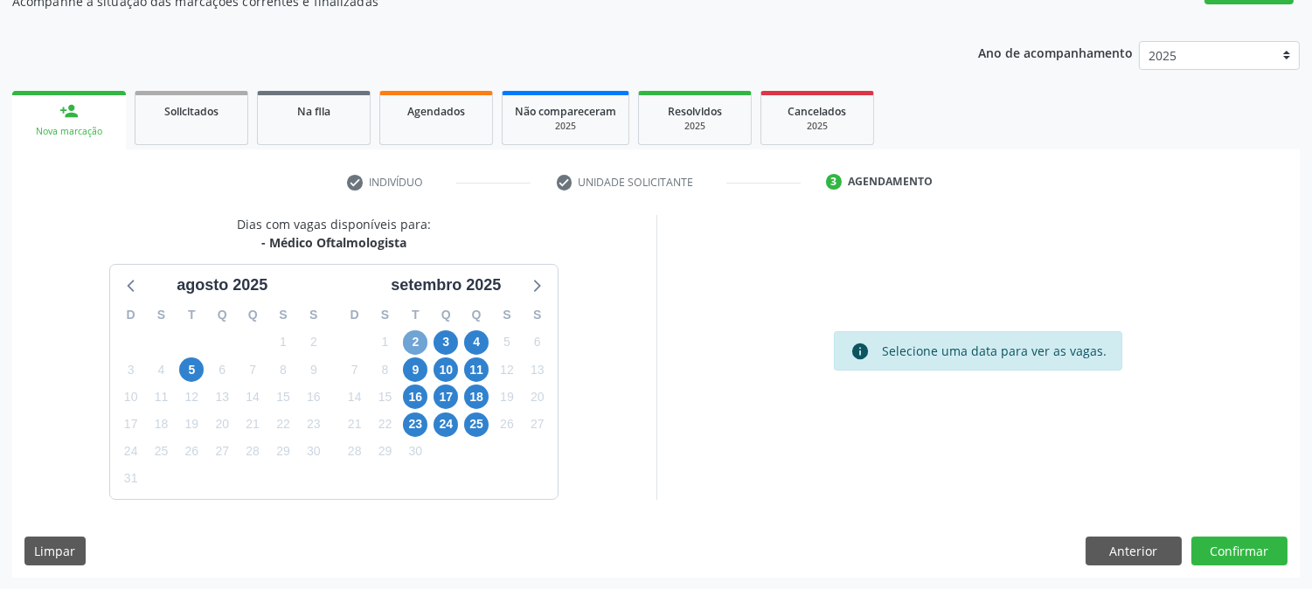
click at [415, 342] on span "2" at bounding box center [415, 342] width 24 height 24
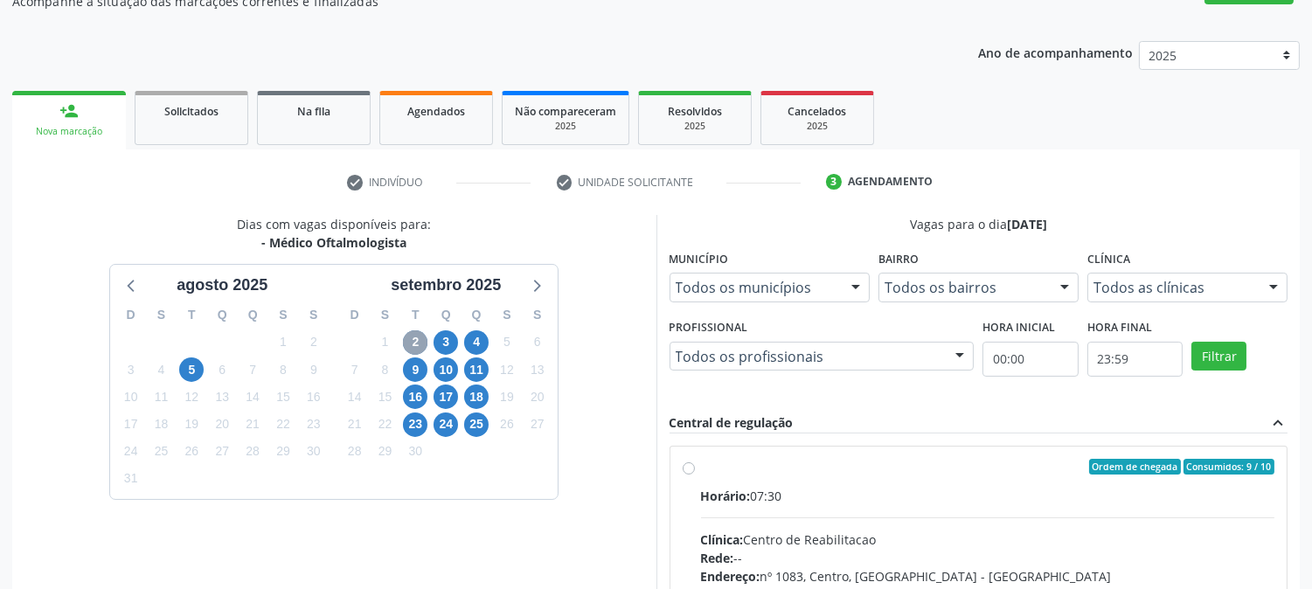
scroll to position [455, 0]
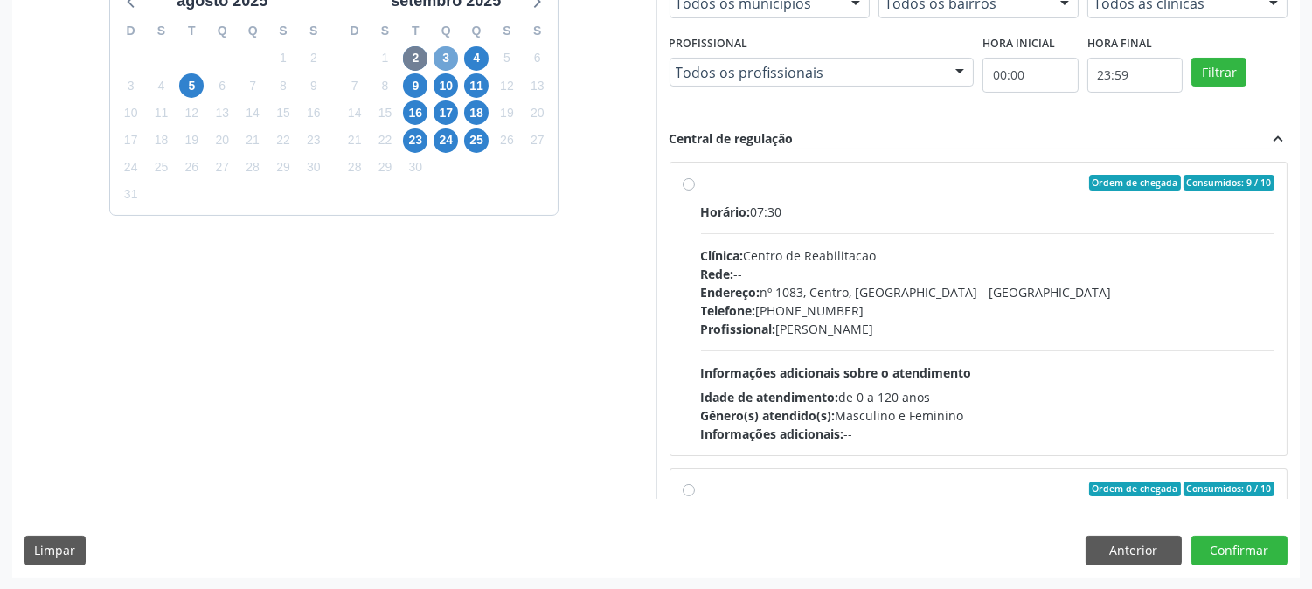
click at [441, 61] on span "3" at bounding box center [446, 58] width 24 height 24
click at [822, 275] on div "Rede: --" at bounding box center [988, 274] width 574 height 18
click at [695, 191] on input "Ordem de chegada Consumidos: 3 / 6 Horário: 14:00 Clínica: Fundacao Altino Vent…" at bounding box center [689, 183] width 12 height 16
radio input "true"
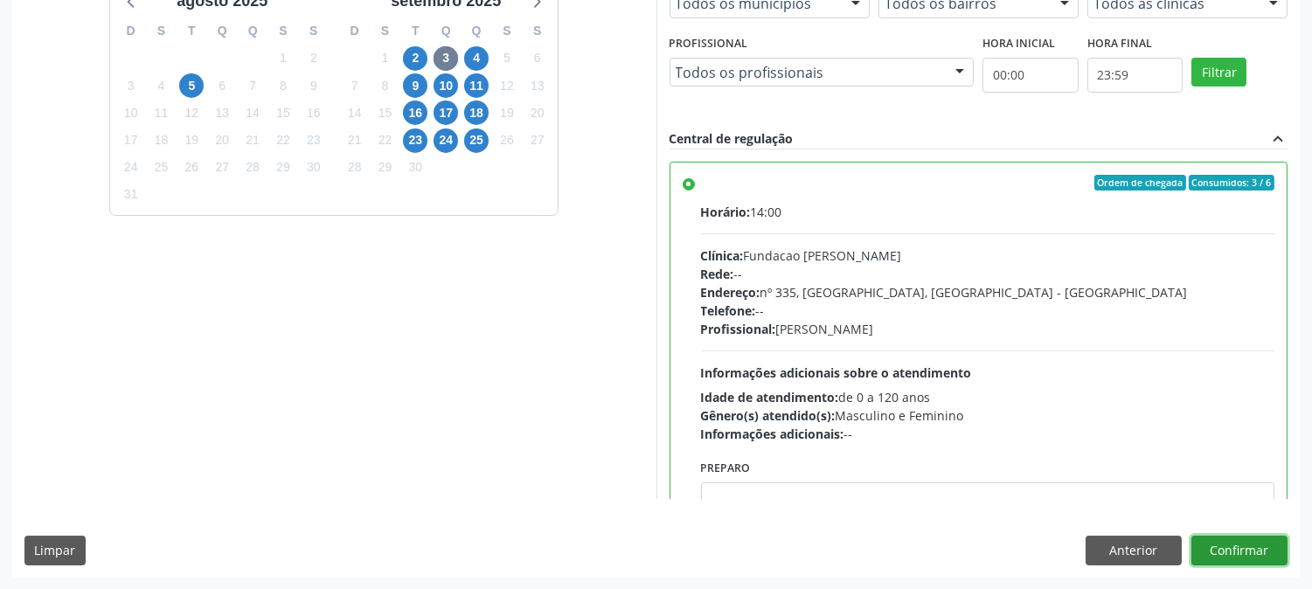
click at [1236, 543] on button "Confirmar" at bounding box center [1239, 551] width 96 height 30
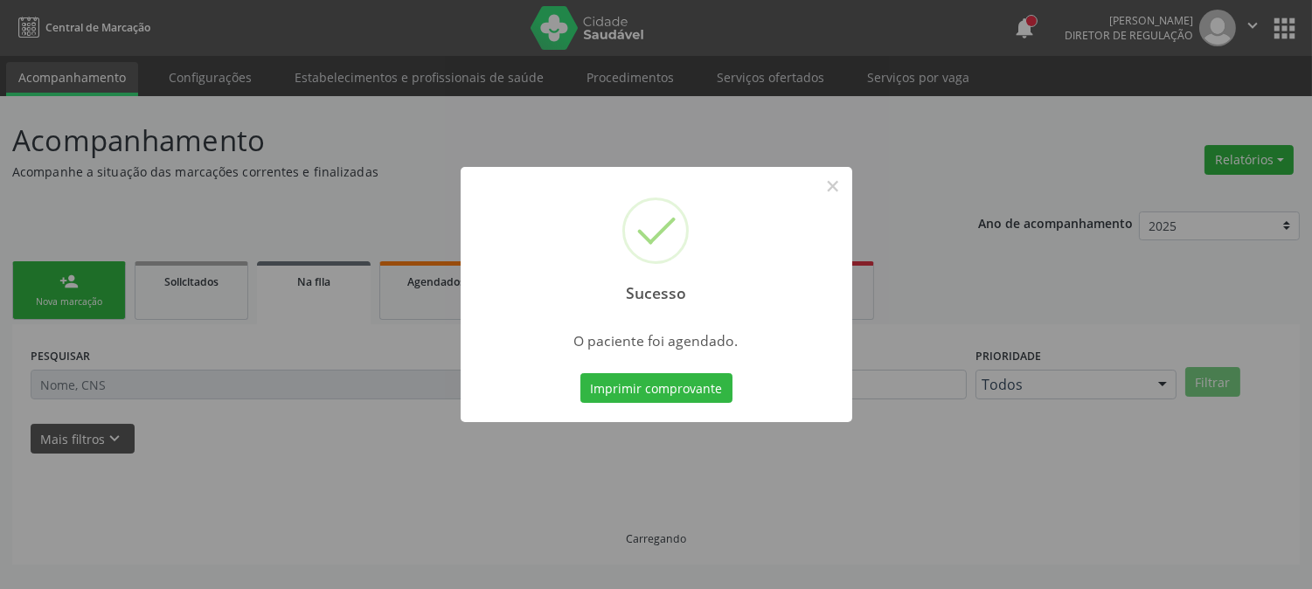
scroll to position [0, 0]
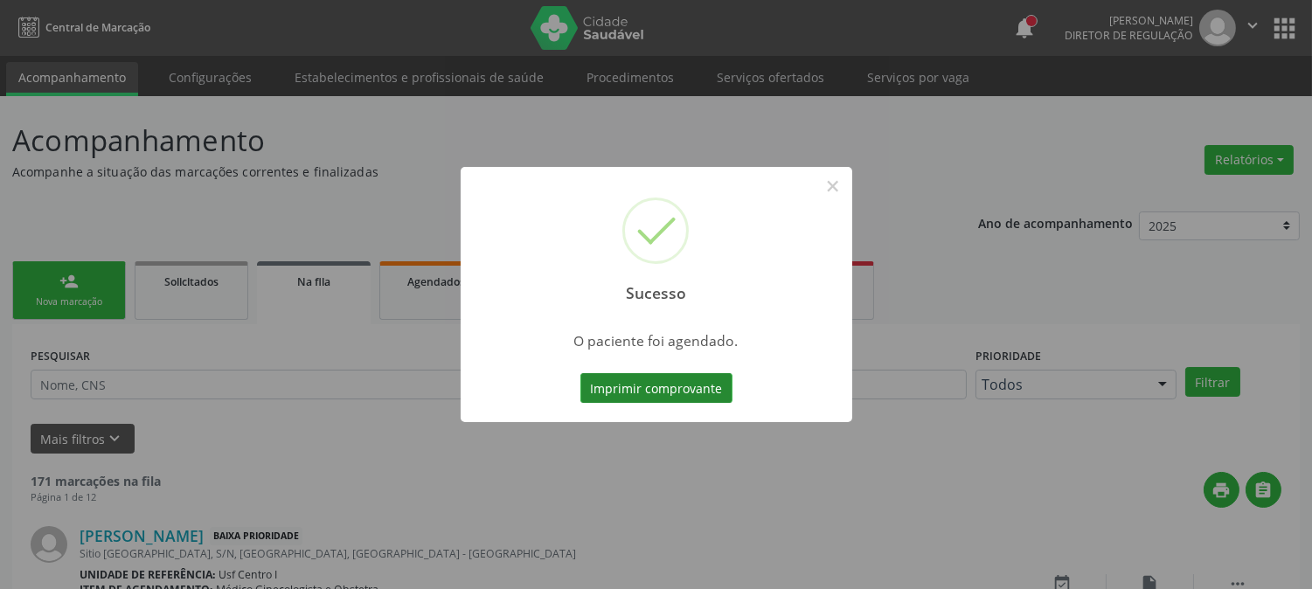
click at [712, 374] on button "Imprimir comprovante" at bounding box center [656, 388] width 152 height 30
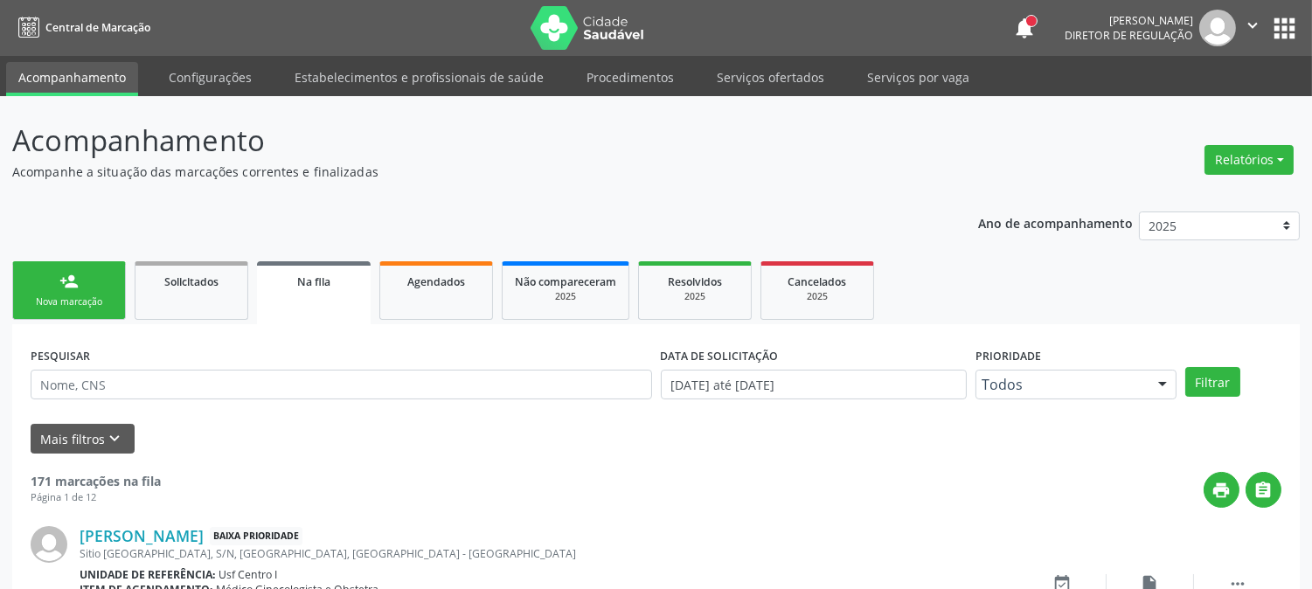
click at [96, 292] on link "person_add Nova marcação" at bounding box center [69, 290] width 114 height 59
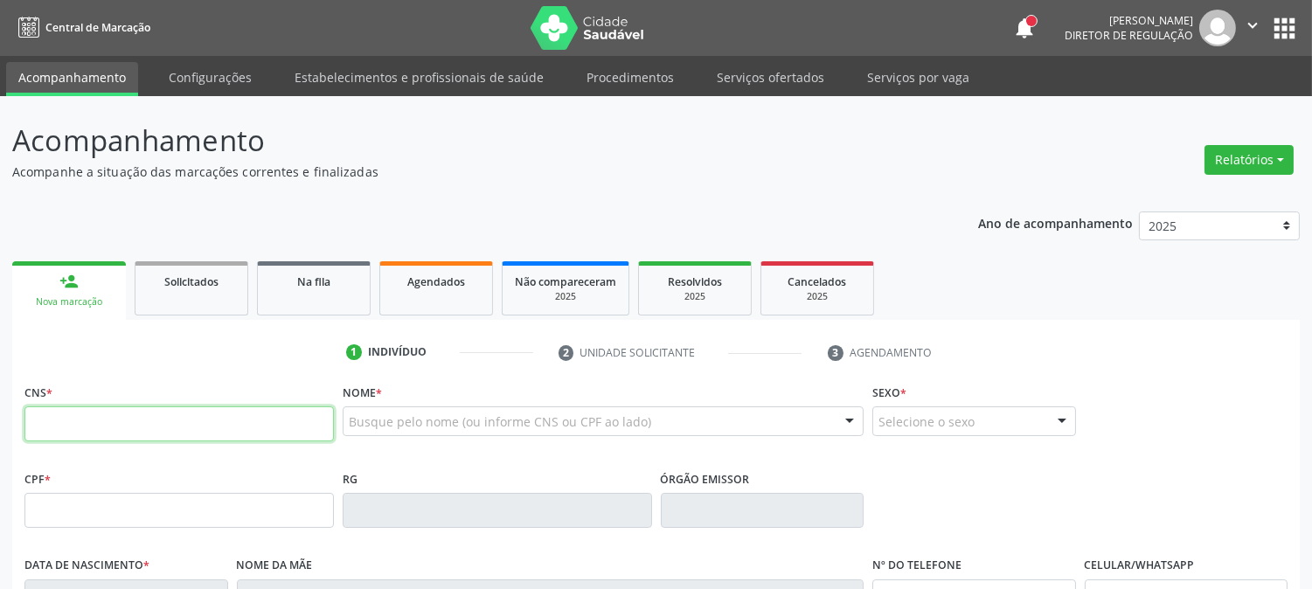
click at [252, 424] on input "text" at bounding box center [178, 423] width 309 height 35
type input "700 0009 7505 4303"
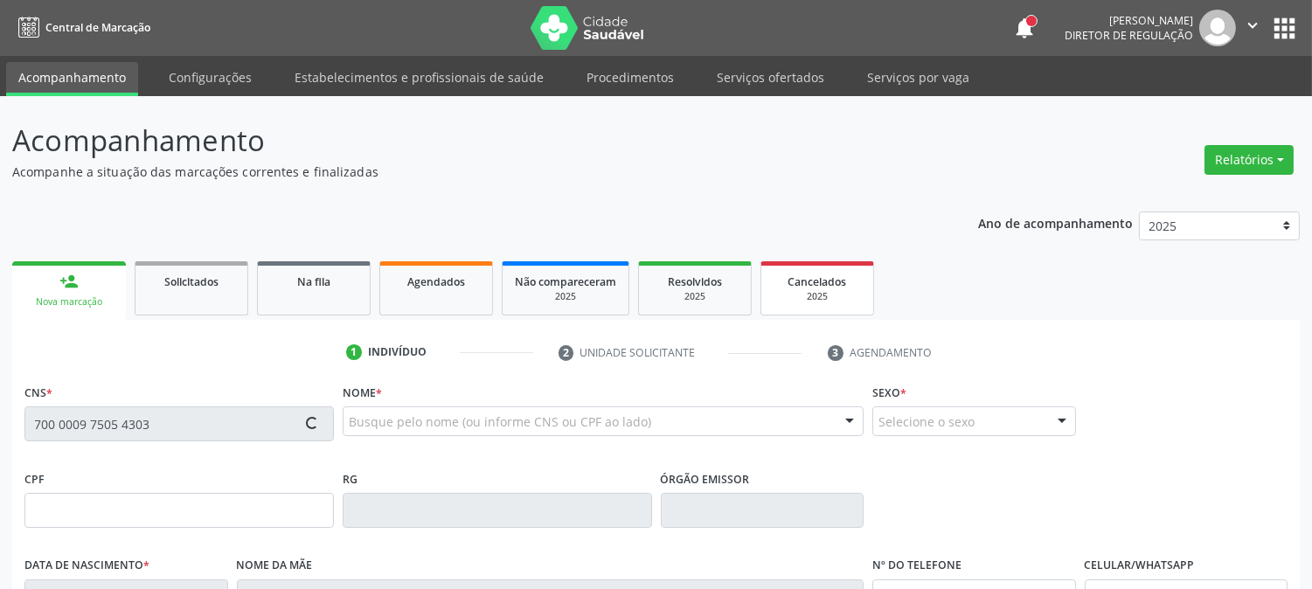
type input "013.641.774-47"
type input "21/12/1985"
type input "Maria do Carmo Pereira"
type input "(87) 98105-1556"
type input "046.980.954-09"
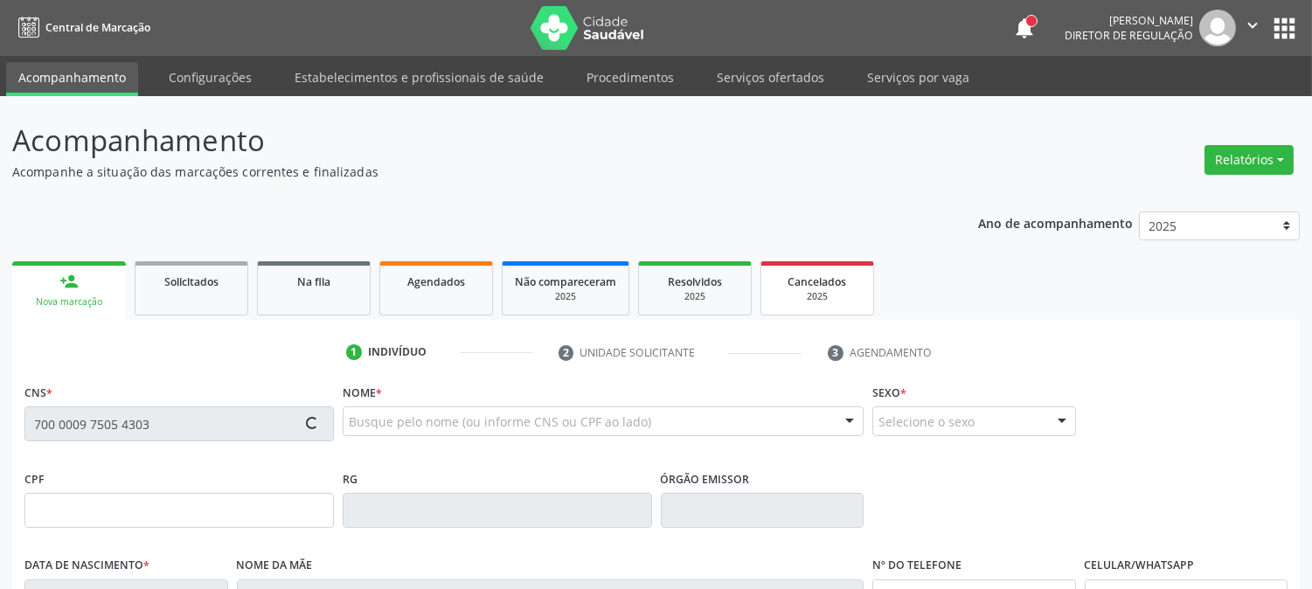
type input "S/N"
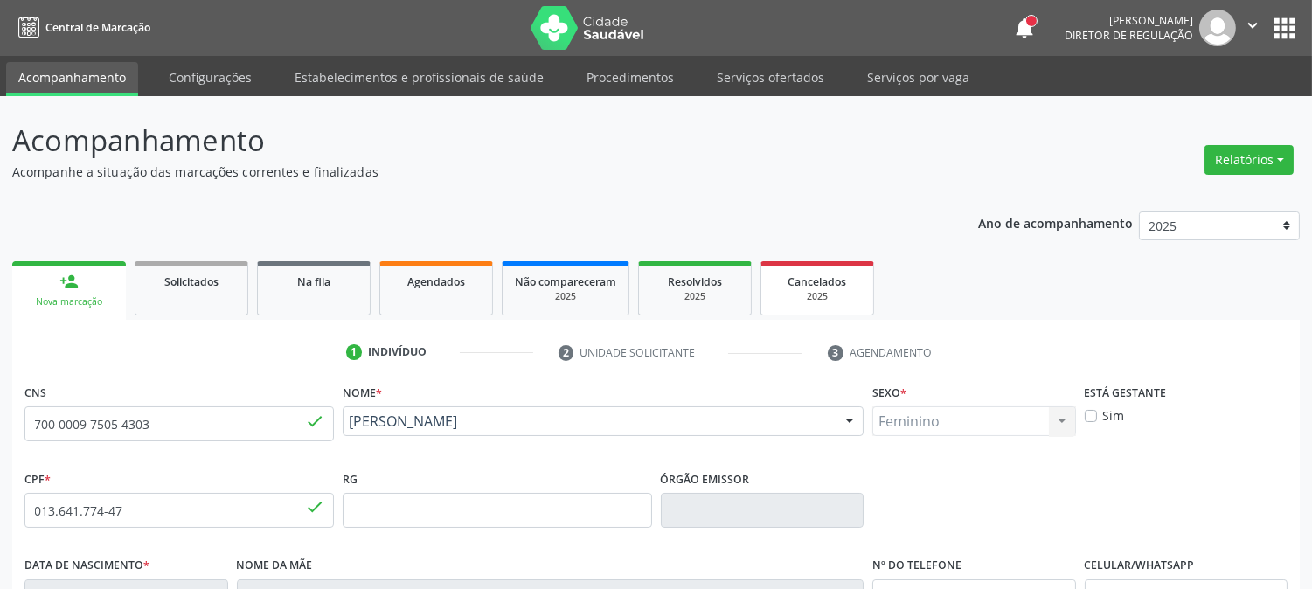
scroll to position [357, 0]
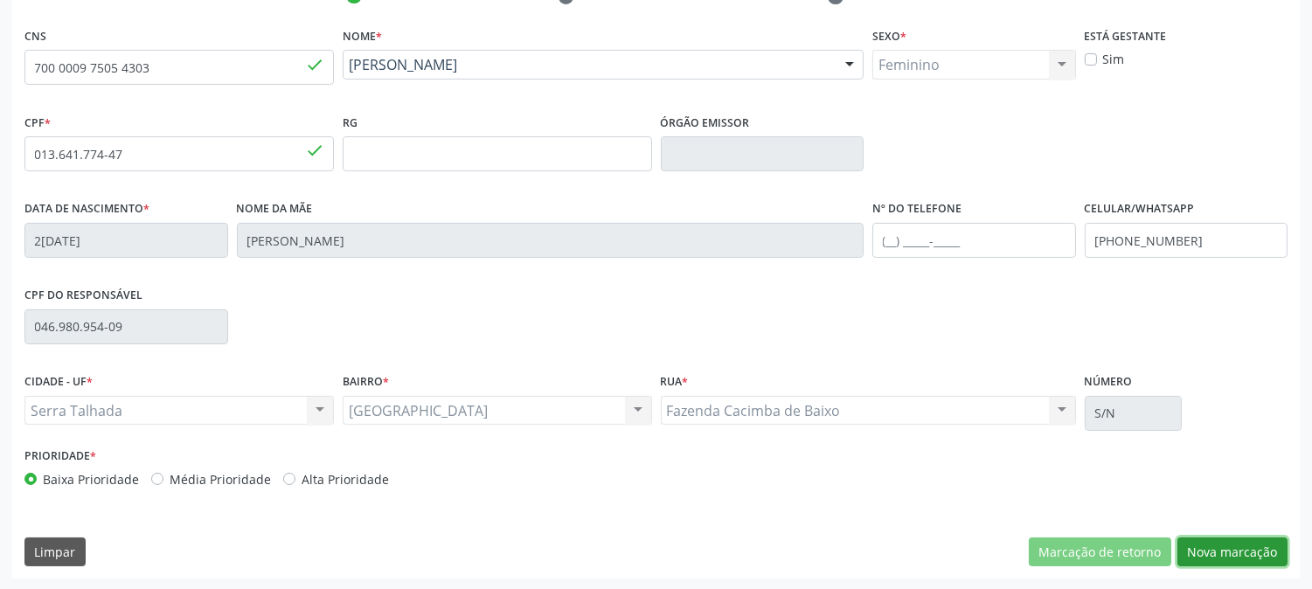
click at [1276, 551] on button "Nova marcação" at bounding box center [1233, 553] width 110 height 30
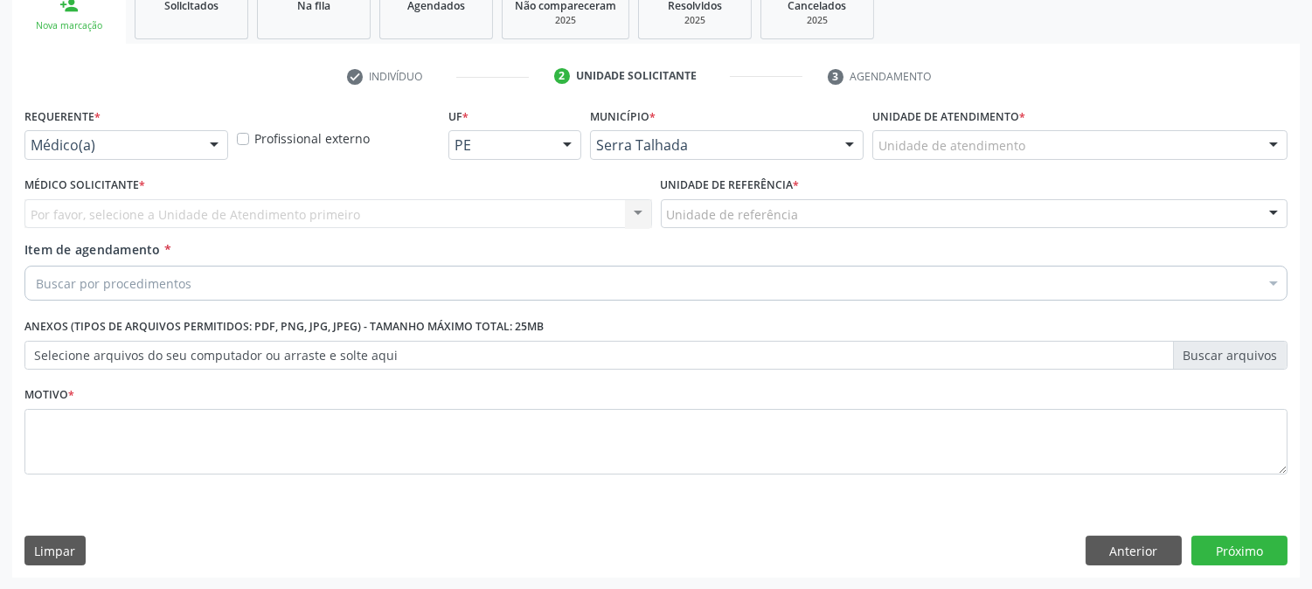
click at [222, 153] on div at bounding box center [214, 146] width 26 height 30
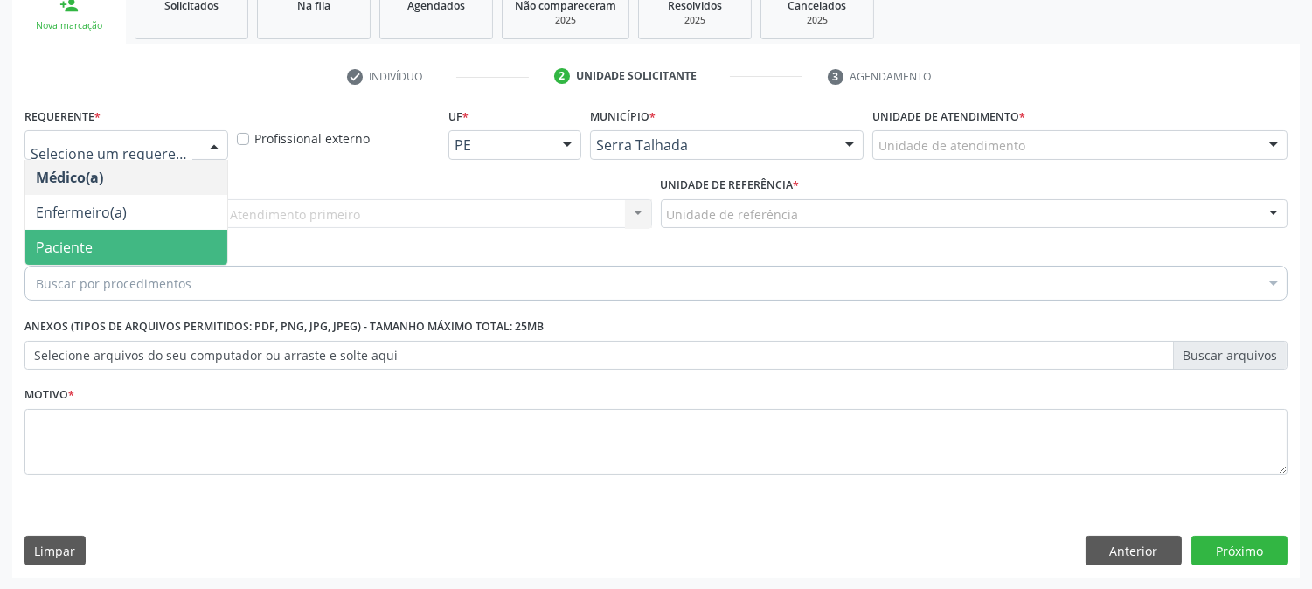
click at [190, 248] on span "Paciente" at bounding box center [126, 247] width 202 height 35
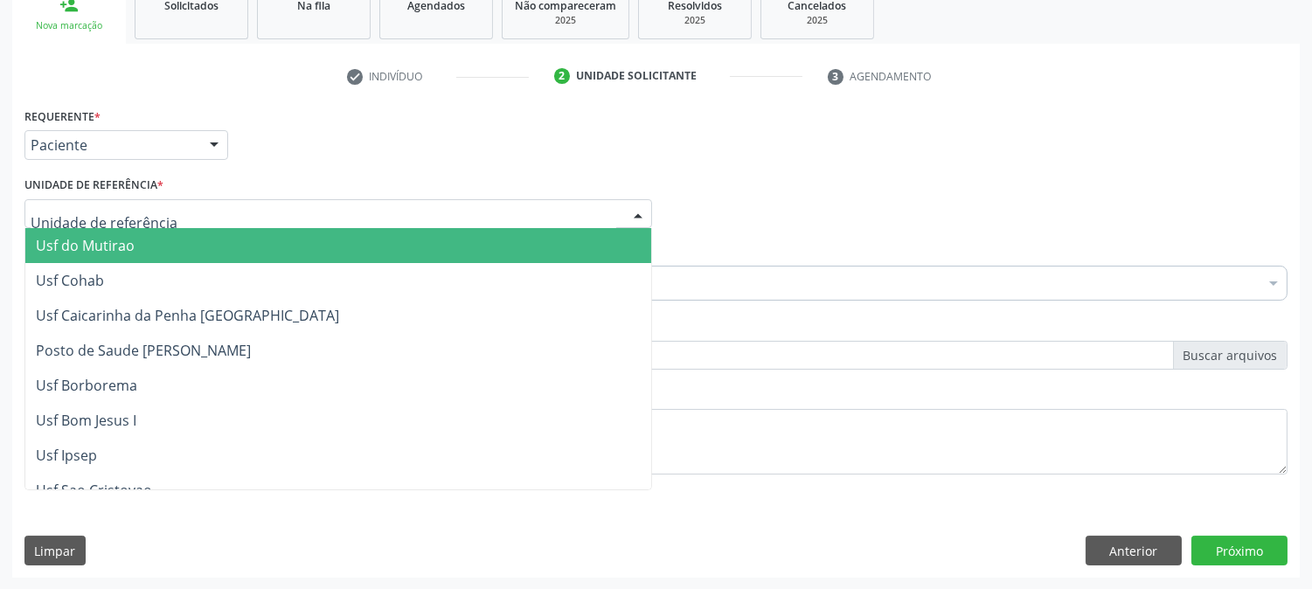
click at [197, 212] on div at bounding box center [338, 214] width 628 height 30
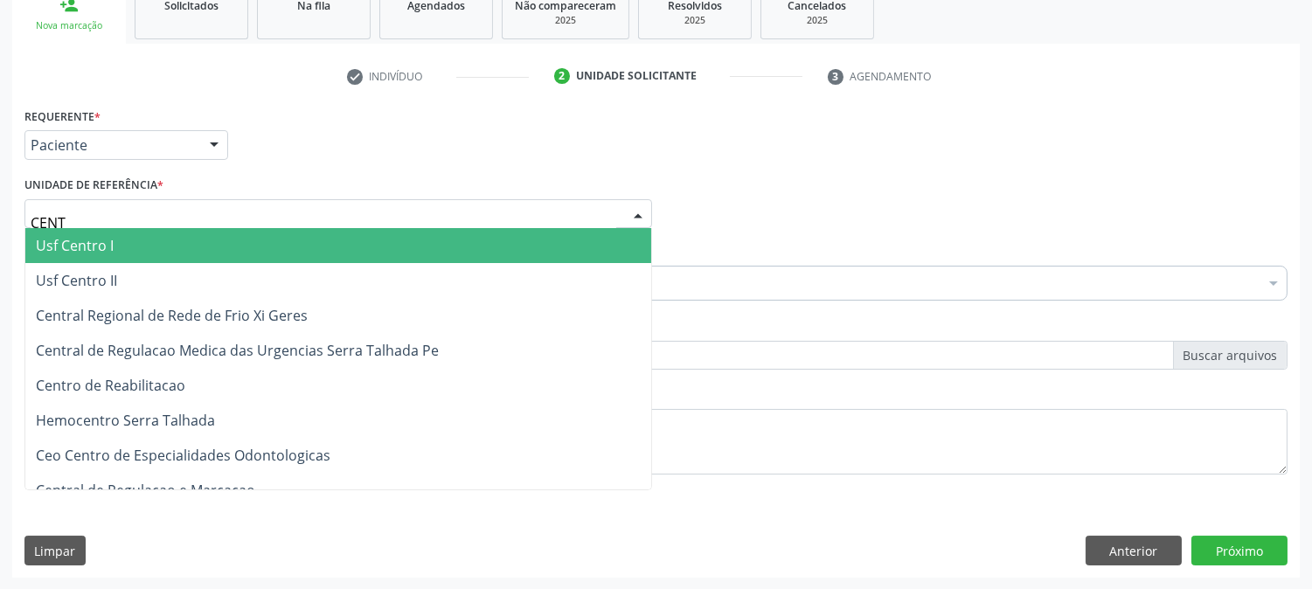
type input "CENTR"
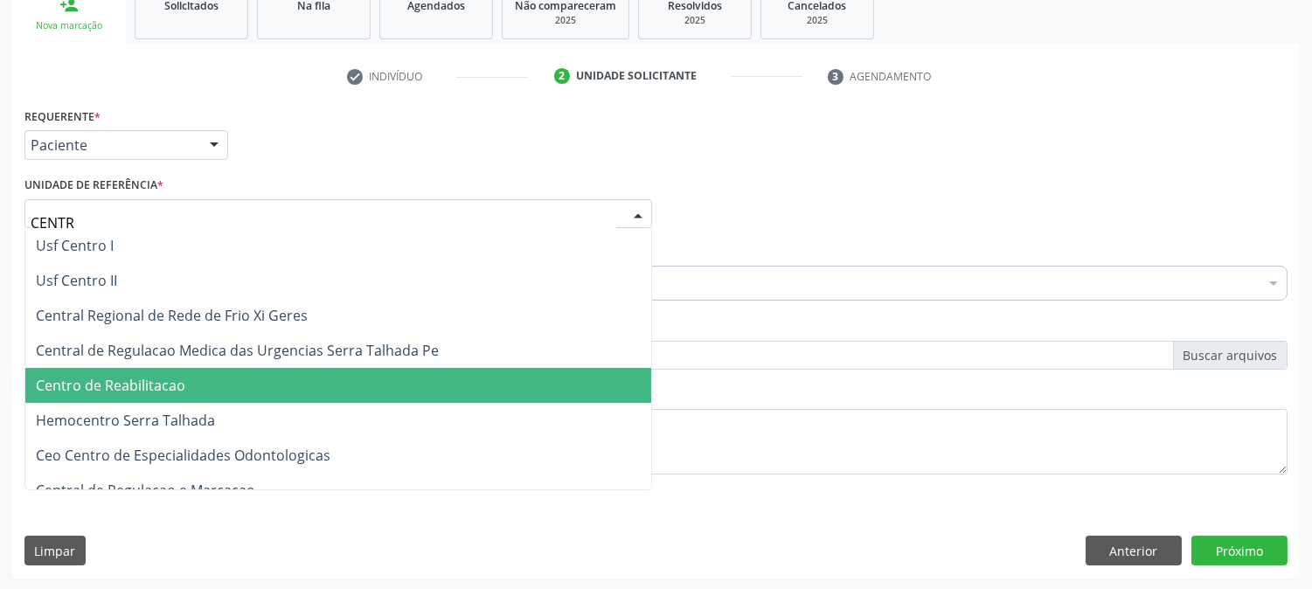
click at [196, 388] on span "Centro de Reabilitacao" at bounding box center [338, 385] width 626 height 35
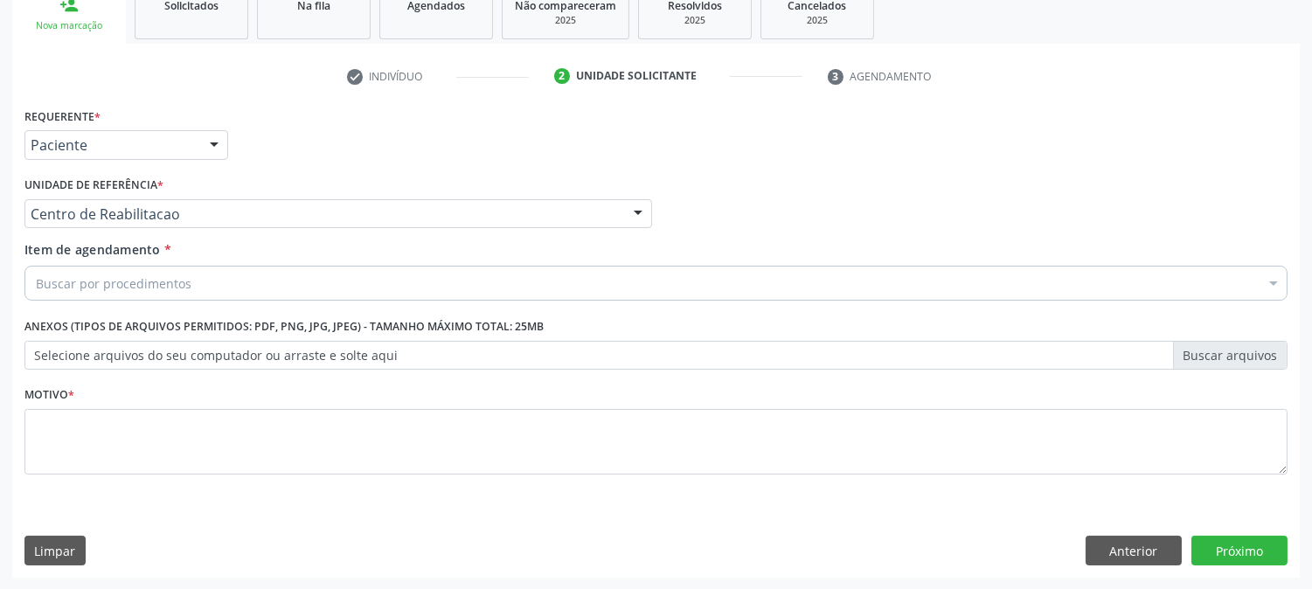
click at [193, 283] on div "Buscar por procedimentos" at bounding box center [655, 283] width 1263 height 35
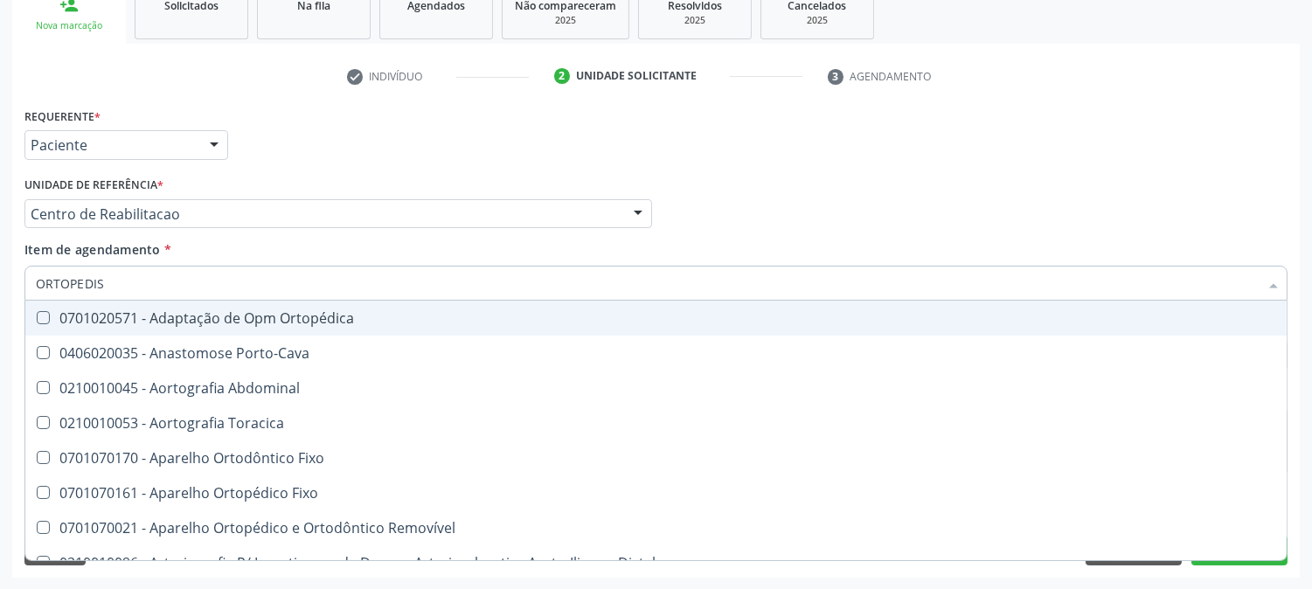
type input "ORTOPEDIST"
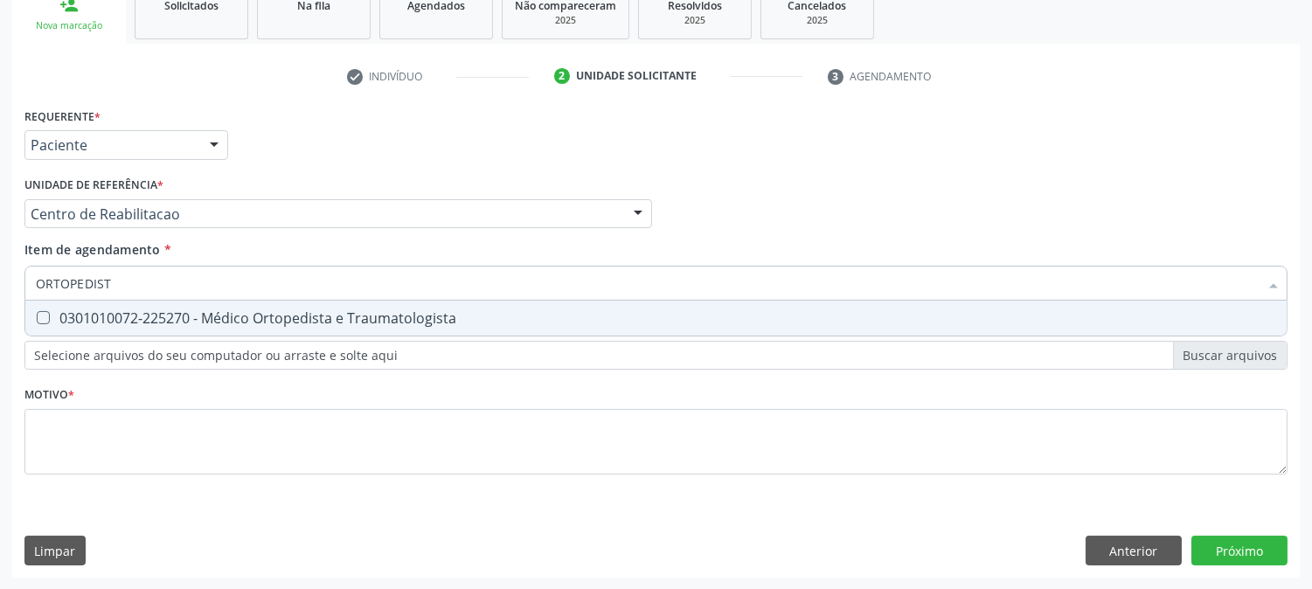
click at [184, 316] on div "0301010072-225270 - Médico Ortopedista e Traumatologista" at bounding box center [656, 318] width 1240 height 14
checkbox Traumatologista "true"
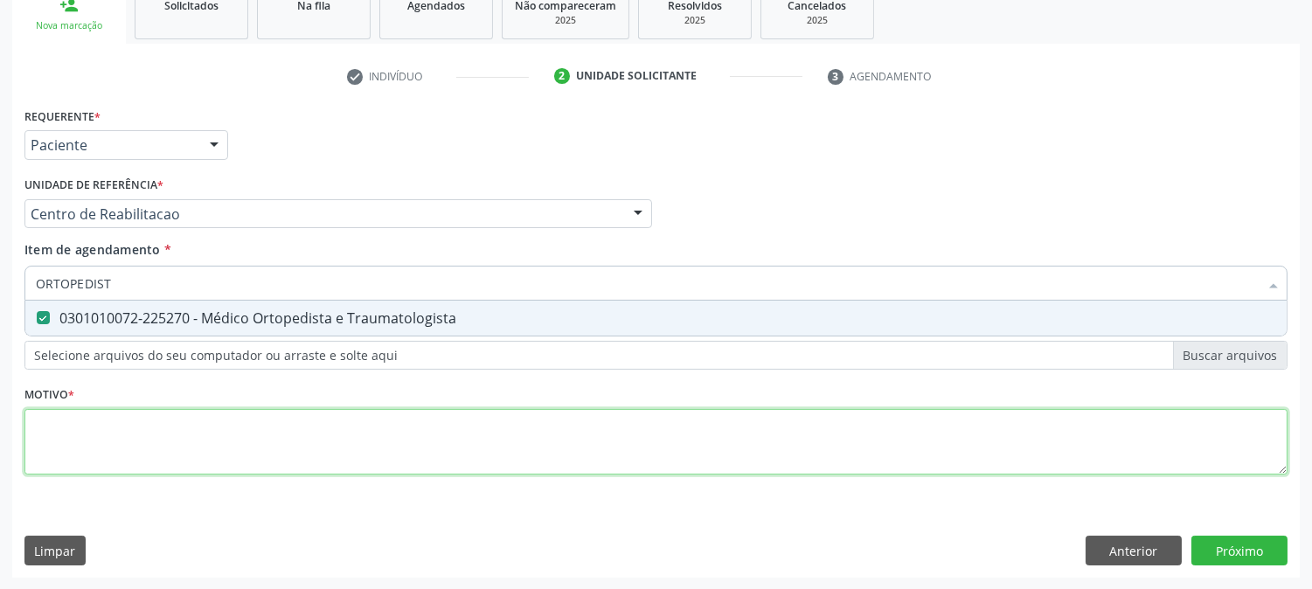
click at [190, 450] on div "Requerente * Paciente Médico(a) Enfermeiro(a) Paciente Nenhum resultado encontr…" at bounding box center [655, 301] width 1263 height 396
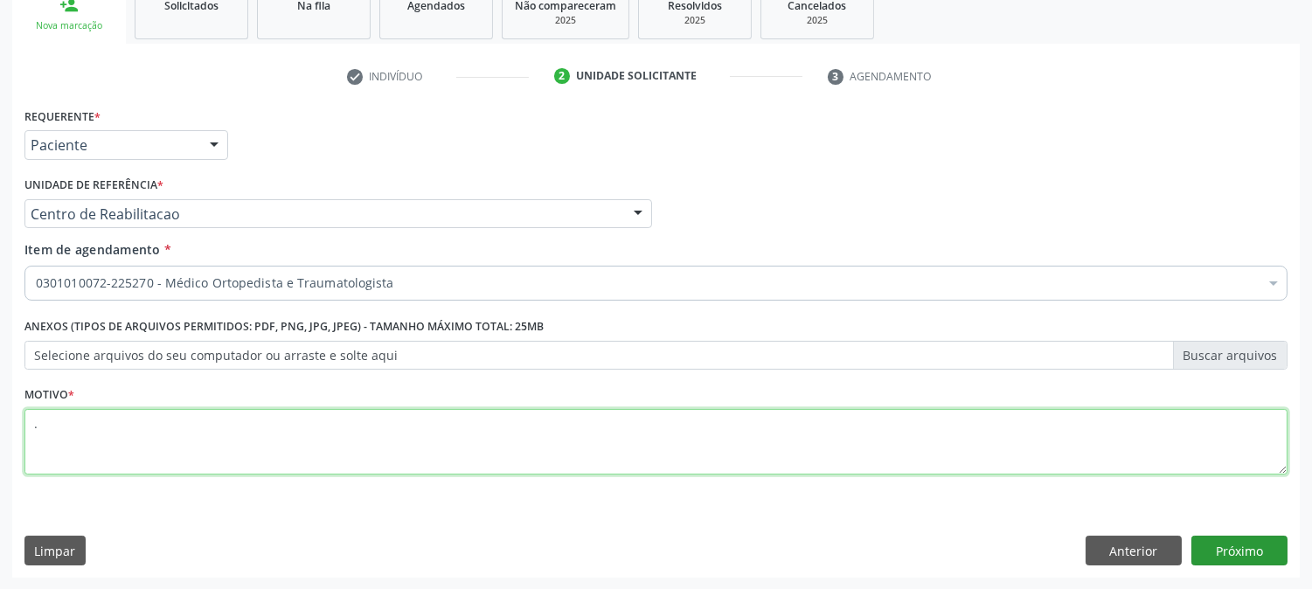
type textarea "."
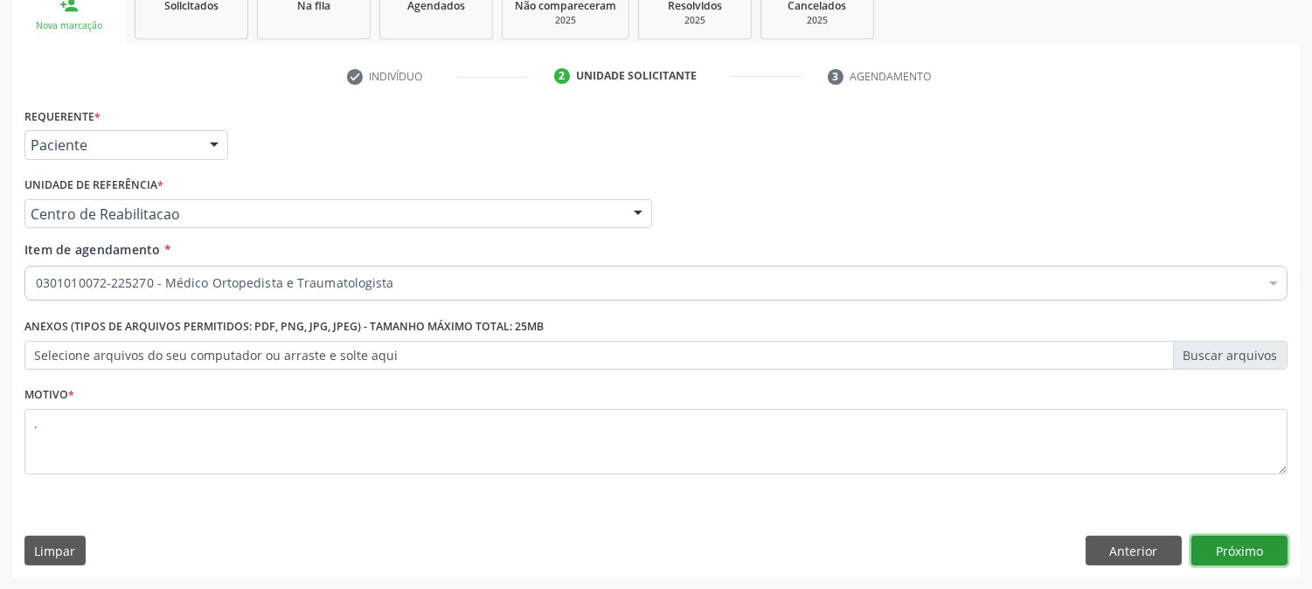
click at [1231, 549] on button "Próximo" at bounding box center [1239, 551] width 96 height 30
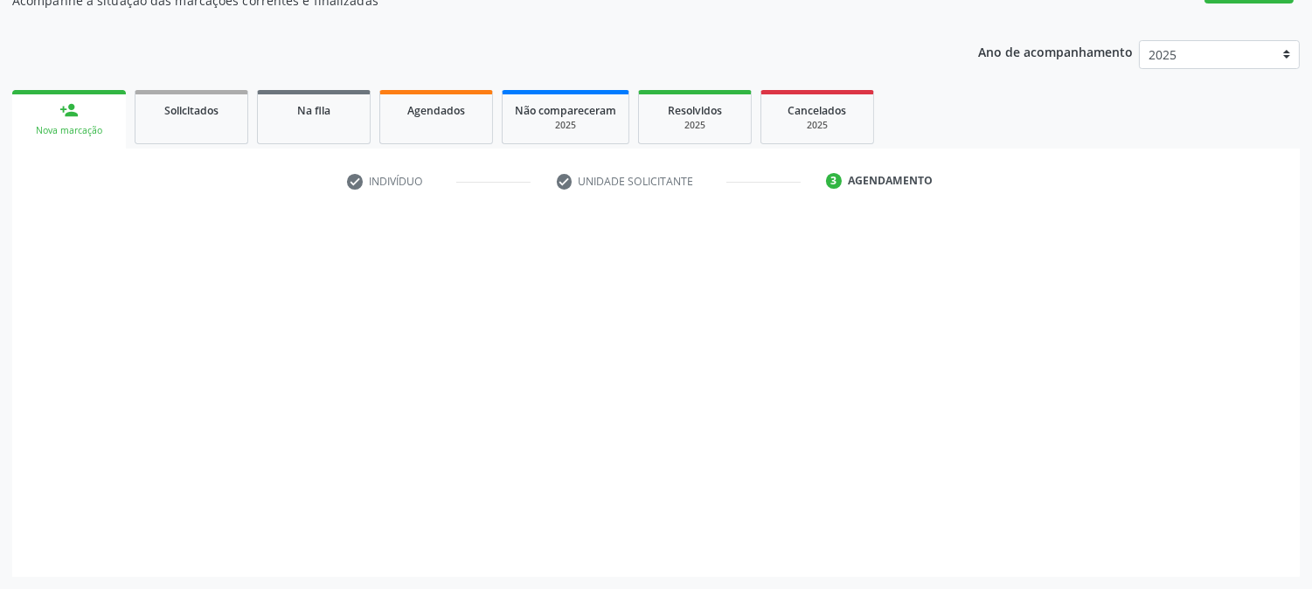
scroll to position [170, 0]
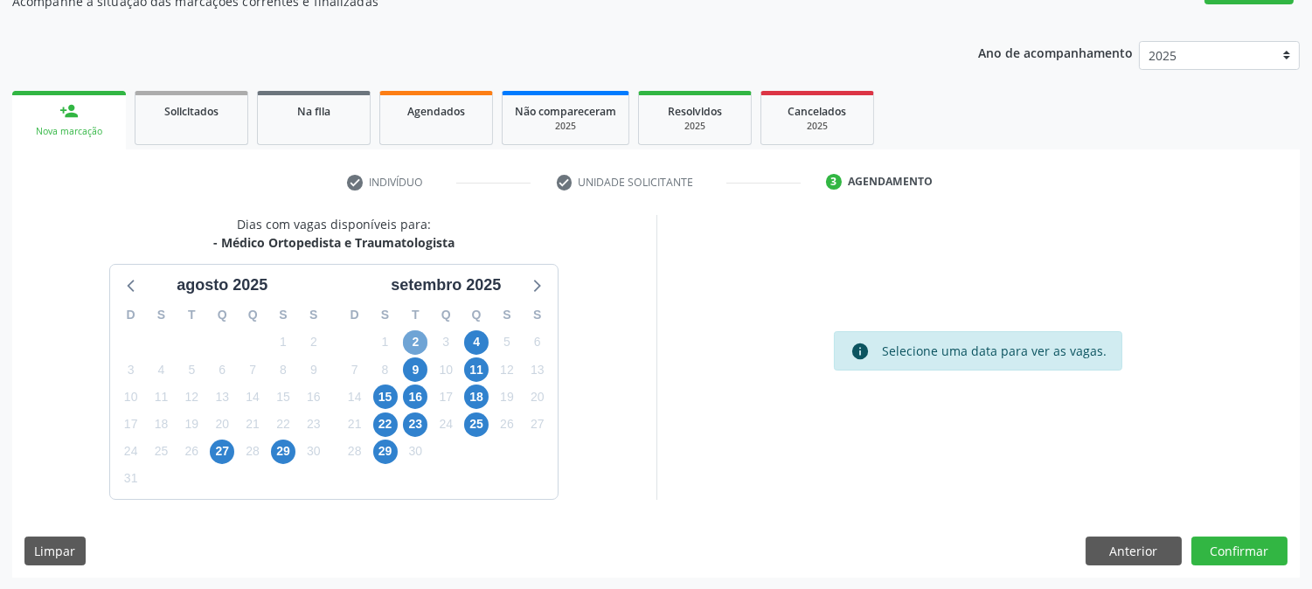
click at [415, 346] on span "2" at bounding box center [415, 342] width 24 height 24
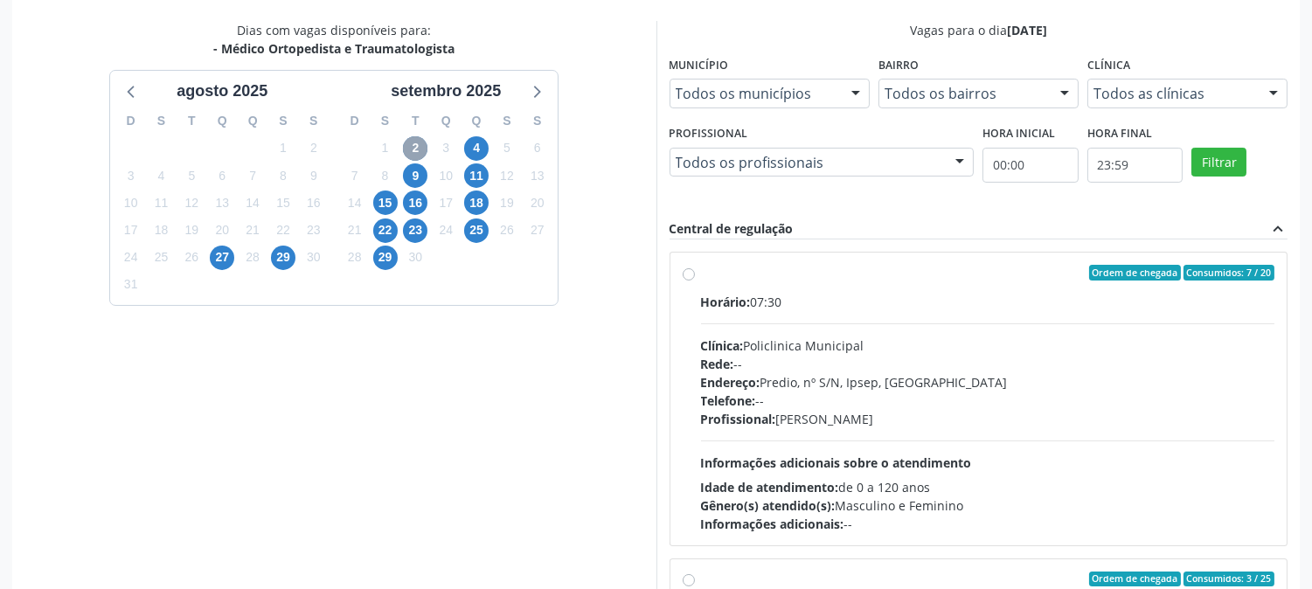
scroll to position [455, 0]
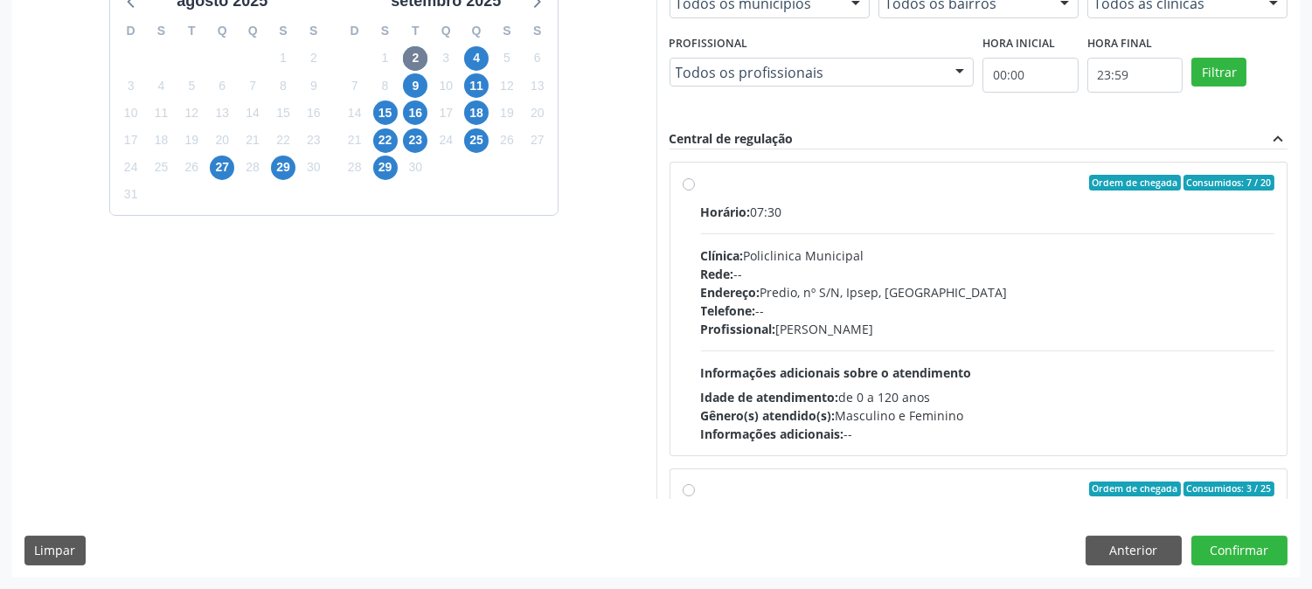
click at [886, 353] on div "Horário: 07:30 Clínica: Policlinica Municipal Rede: -- Endereço: Predio, nº S/N…" at bounding box center [988, 323] width 574 height 240
click at [695, 191] on input "Ordem de chegada Consumidos: 7 / 20 Horário: 07:30 Clínica: Policlinica Municip…" at bounding box center [689, 183] width 12 height 16
radio input "true"
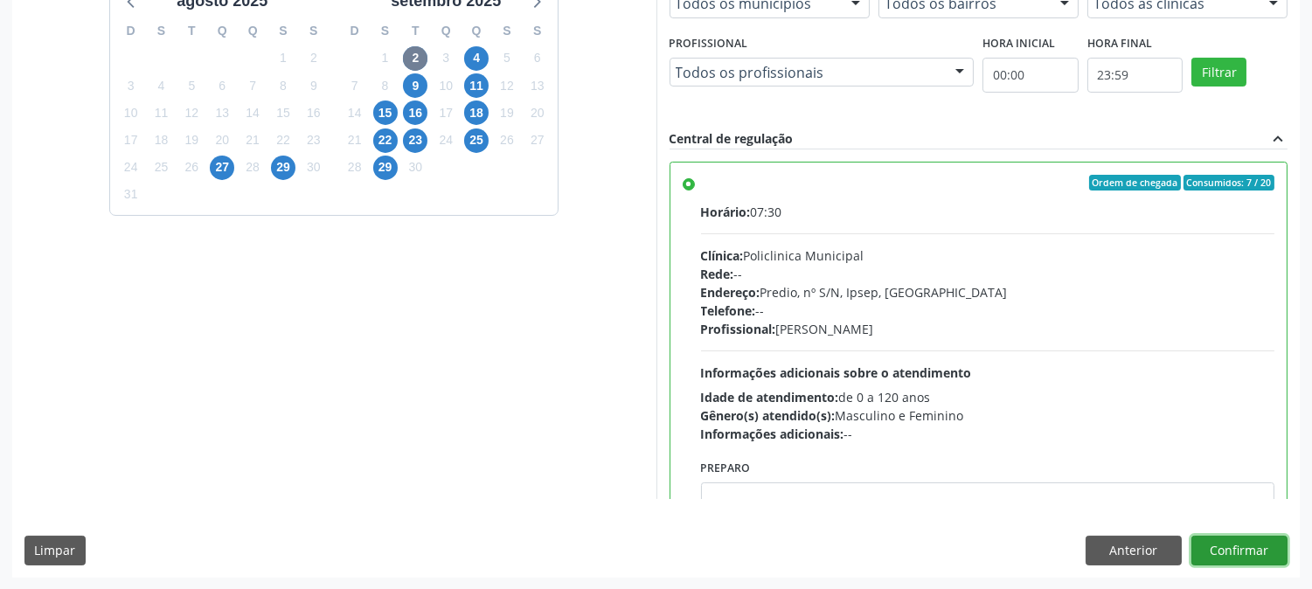
click at [1244, 539] on button "Confirmar" at bounding box center [1239, 551] width 96 height 30
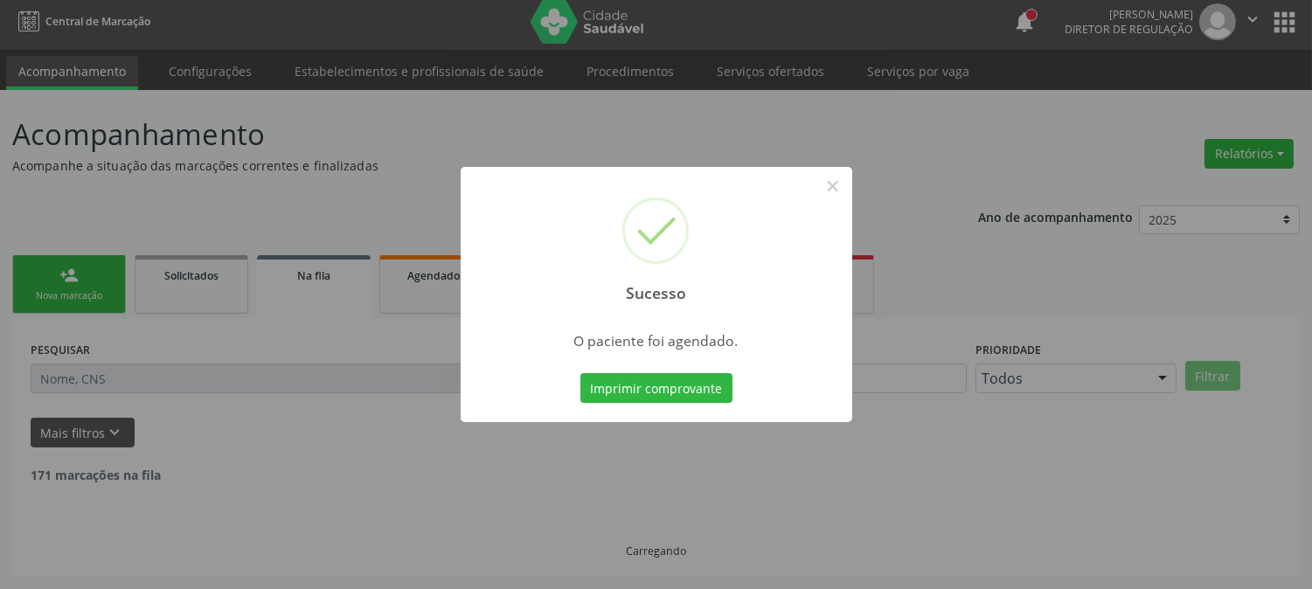
scroll to position [0, 0]
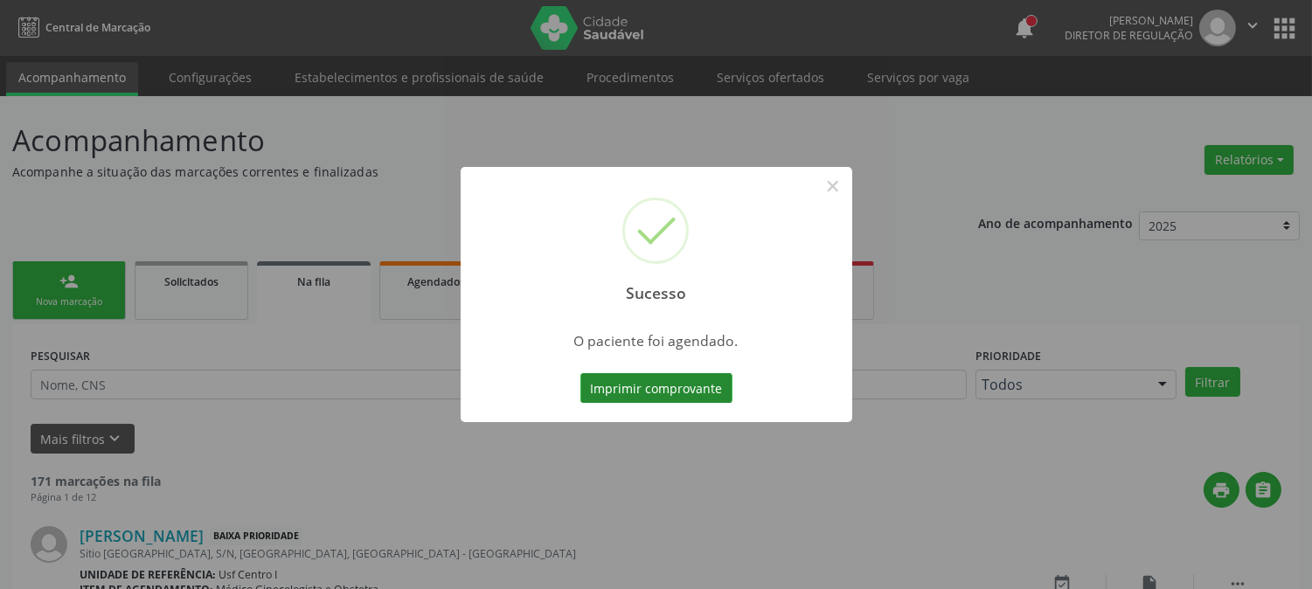
click at [677, 377] on button "Imprimir comprovante" at bounding box center [656, 388] width 152 height 30
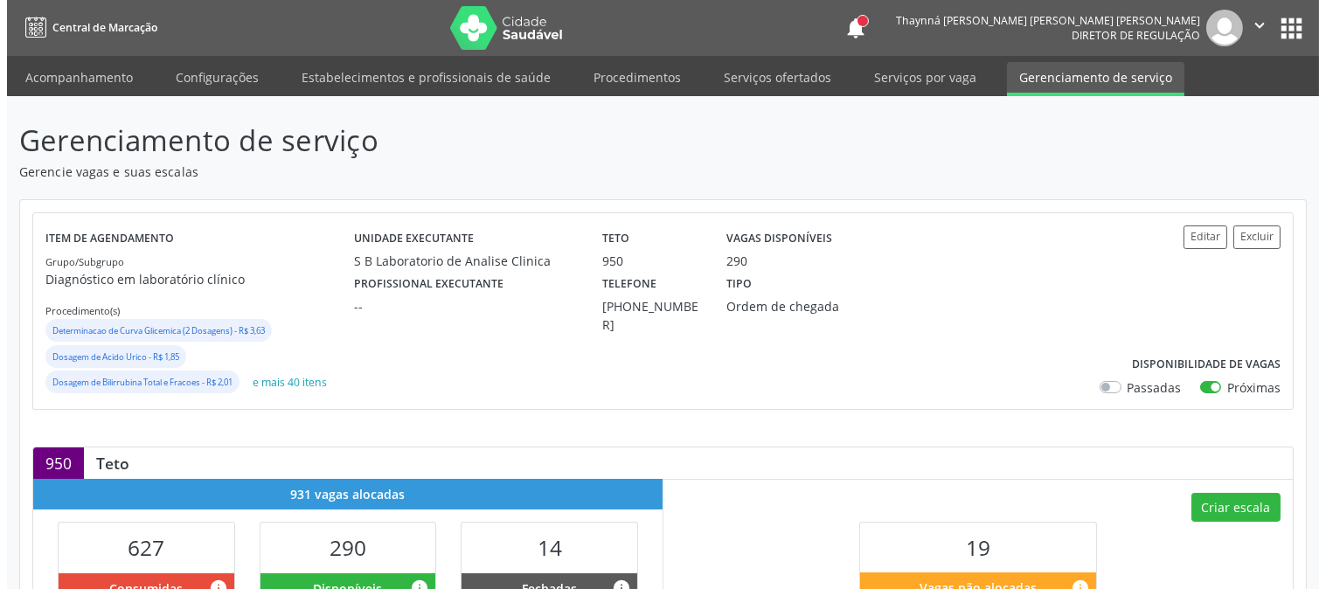
scroll to position [194, 0]
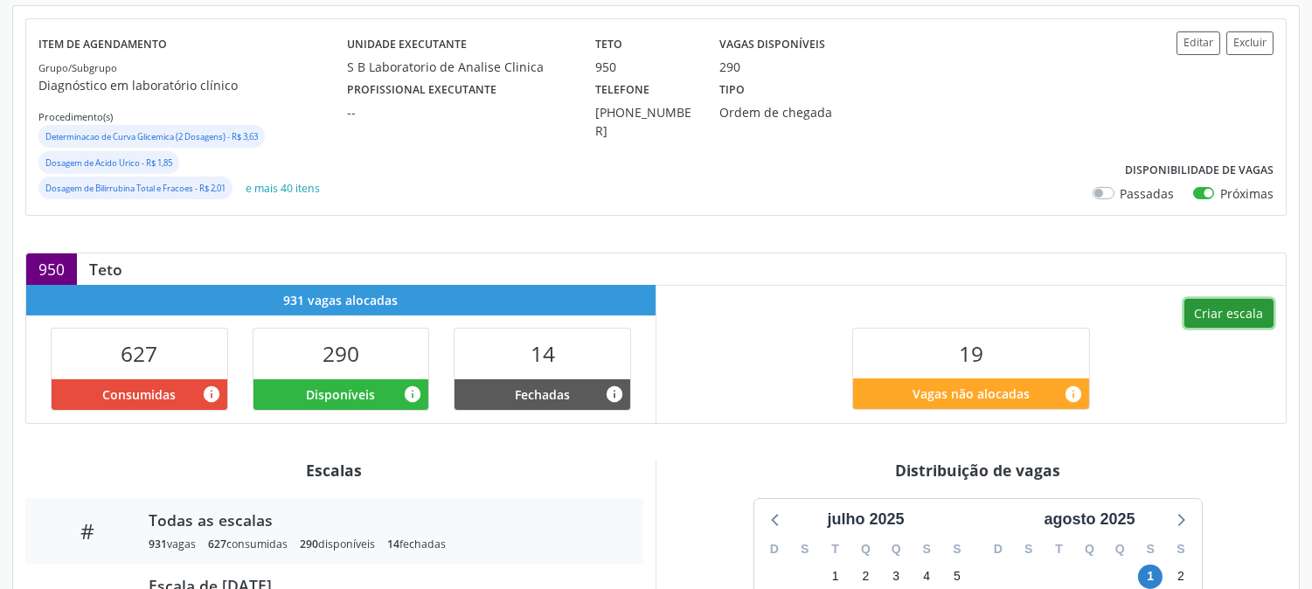
click at [1195, 306] on button "Criar escala" at bounding box center [1228, 314] width 89 height 30
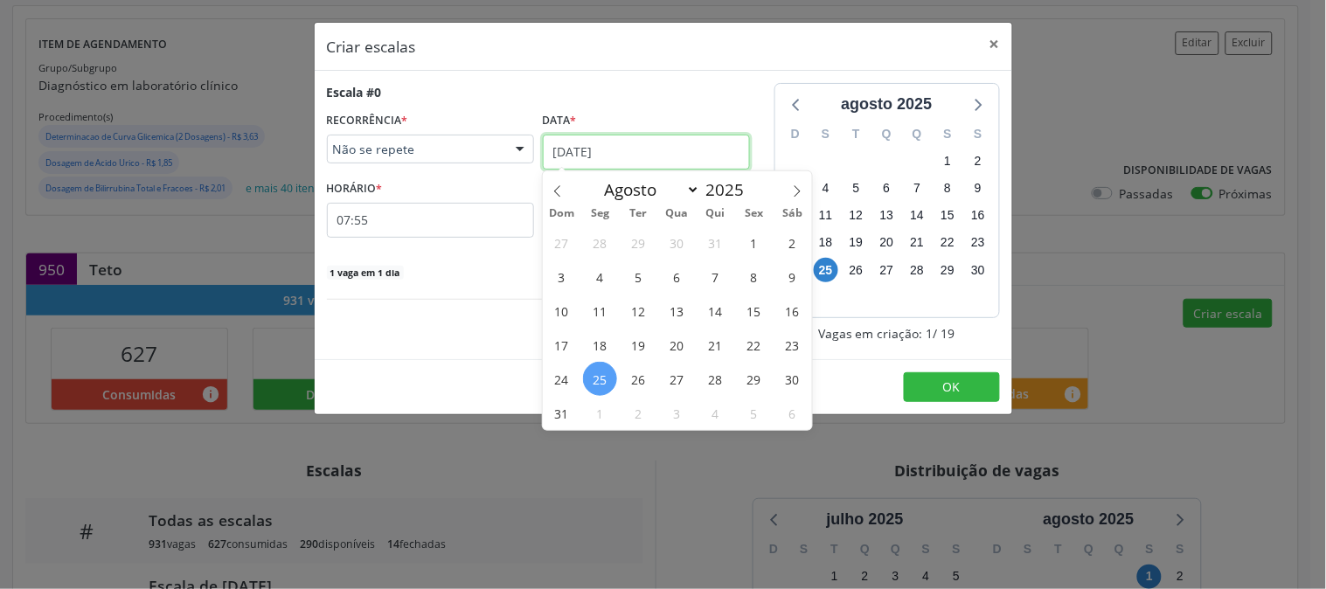
click at [586, 163] on input "25/08/2025" at bounding box center [646, 152] width 207 height 35
click at [752, 385] on span "29" at bounding box center [754, 379] width 34 height 34
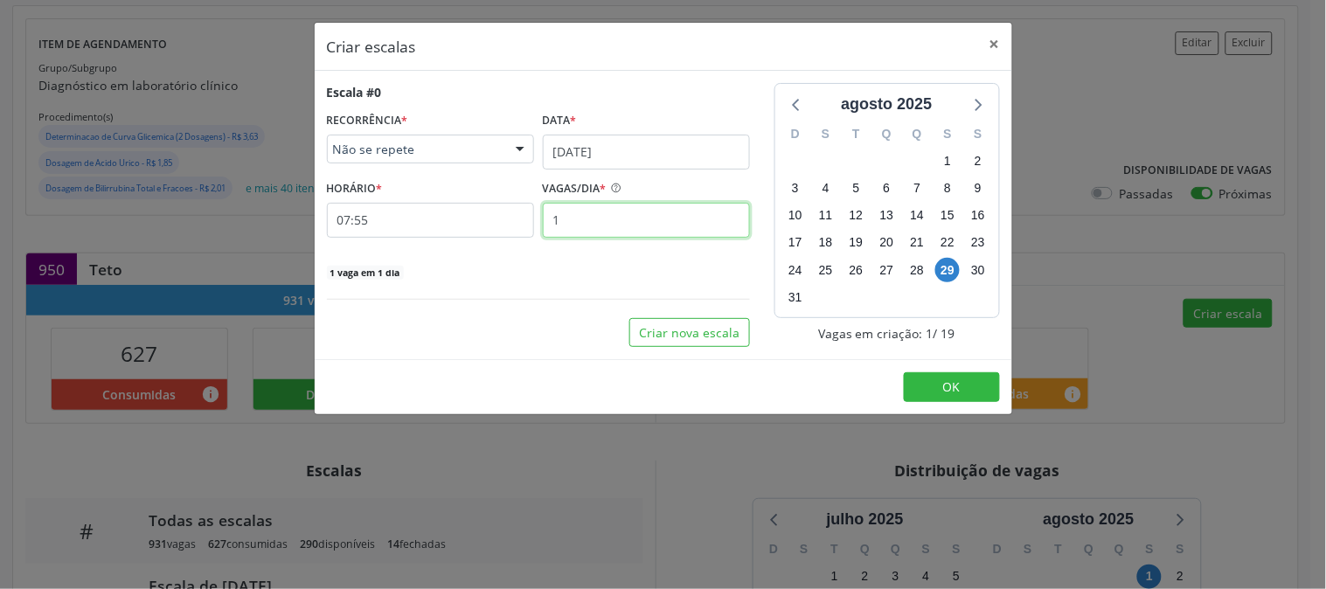
click at [609, 220] on input "1" at bounding box center [646, 220] width 207 height 35
type input "12"
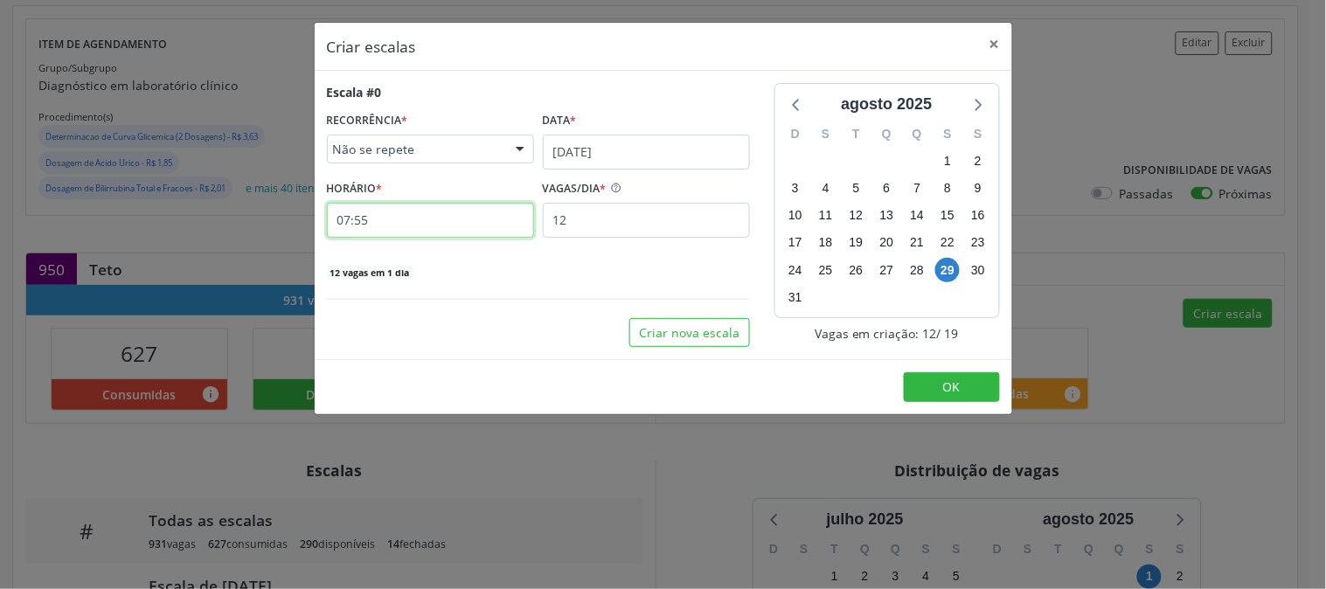
click at [417, 212] on input "07:55" at bounding box center [430, 220] width 207 height 35
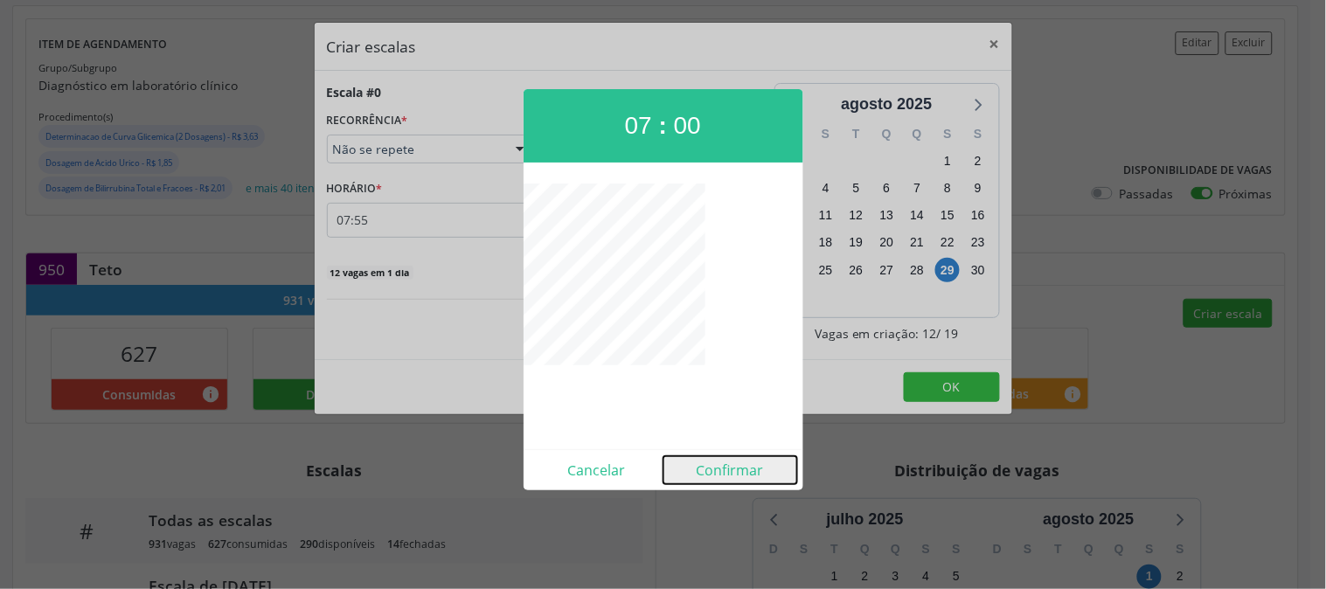
click at [714, 472] on button "Confirmar" at bounding box center [730, 470] width 134 height 28
type input "07:00"
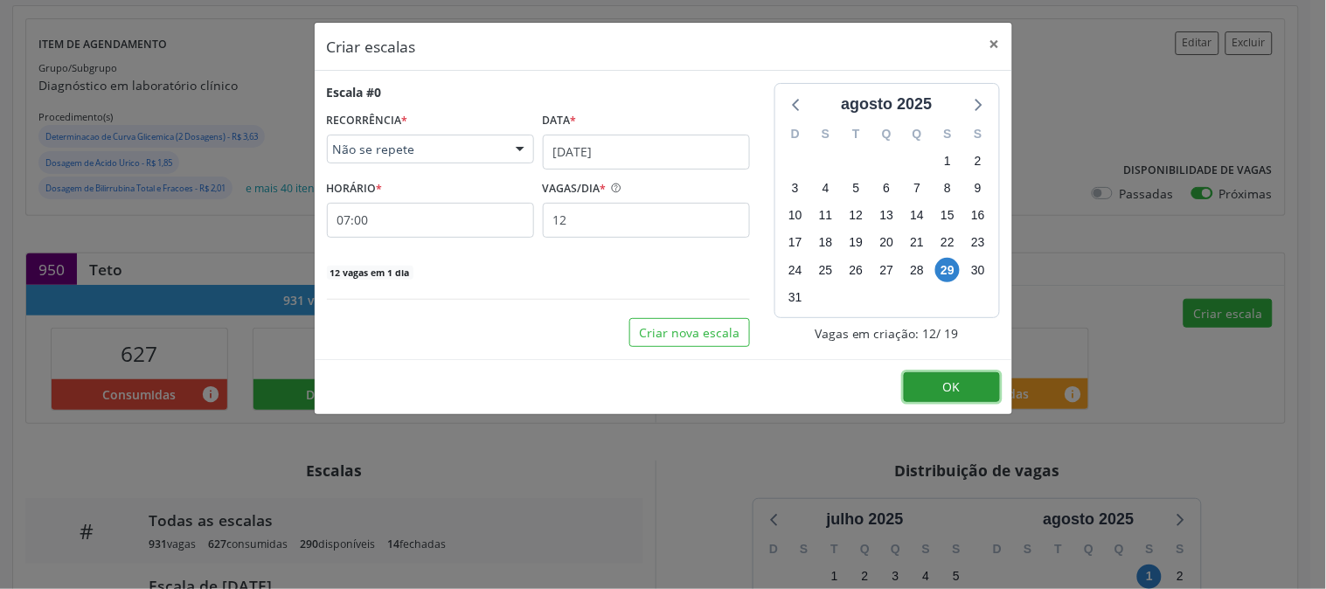
click at [970, 389] on button "OK" at bounding box center [952, 387] width 96 height 30
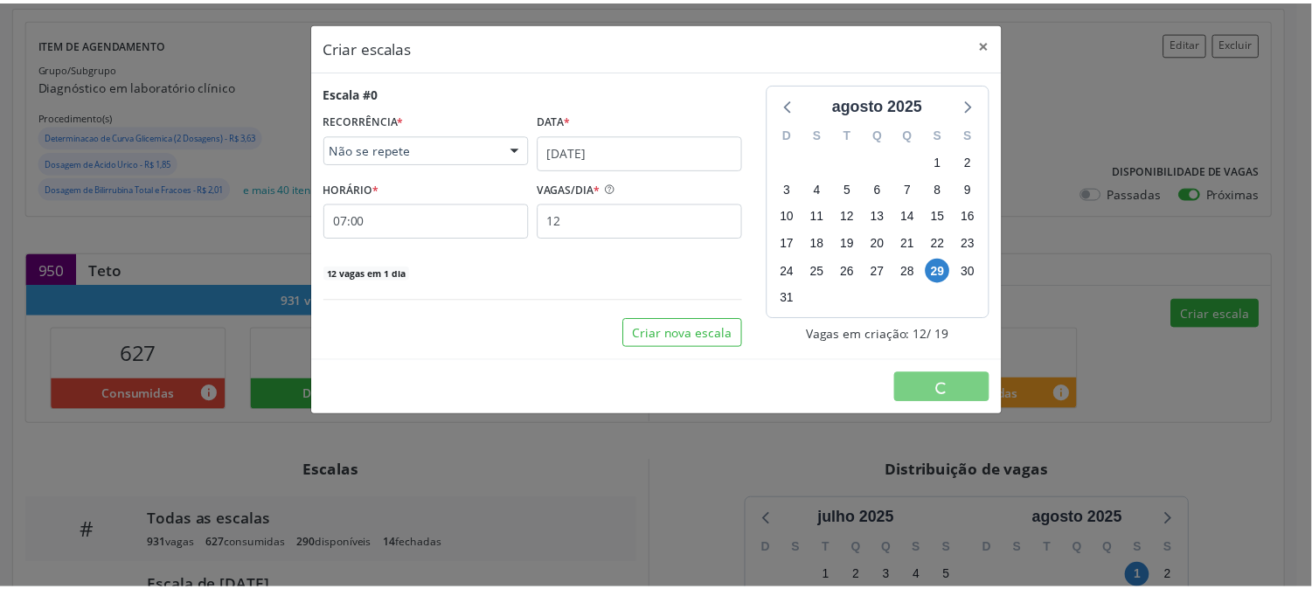
scroll to position [0, 0]
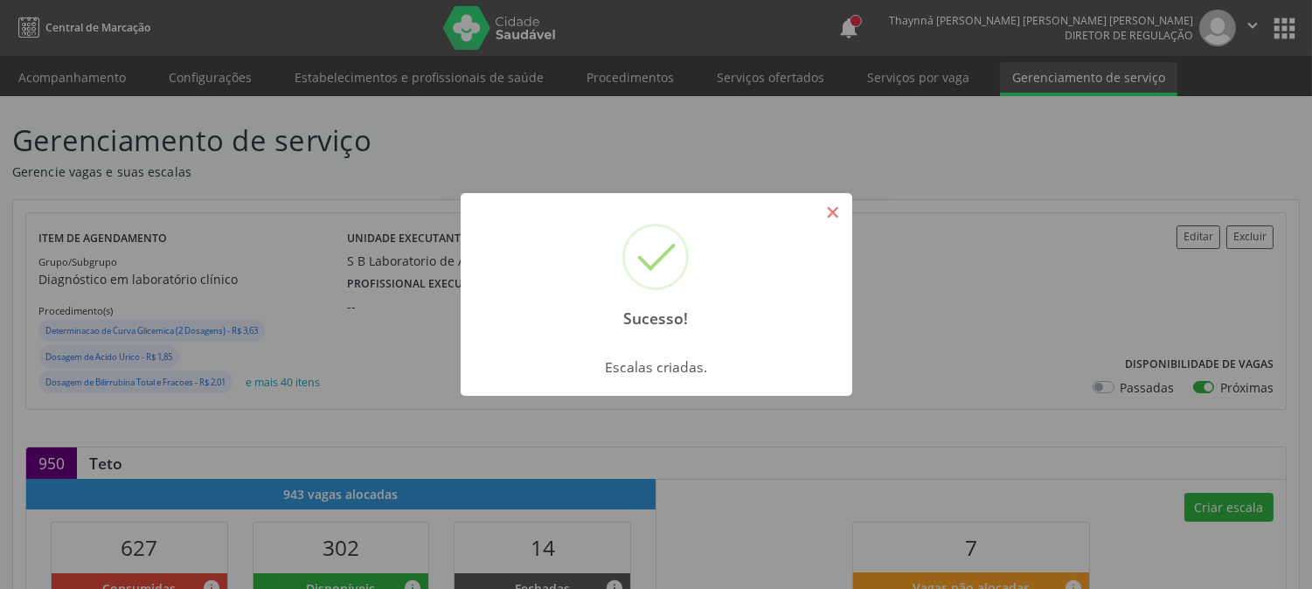
click at [828, 221] on button "×" at bounding box center [833, 213] width 30 height 30
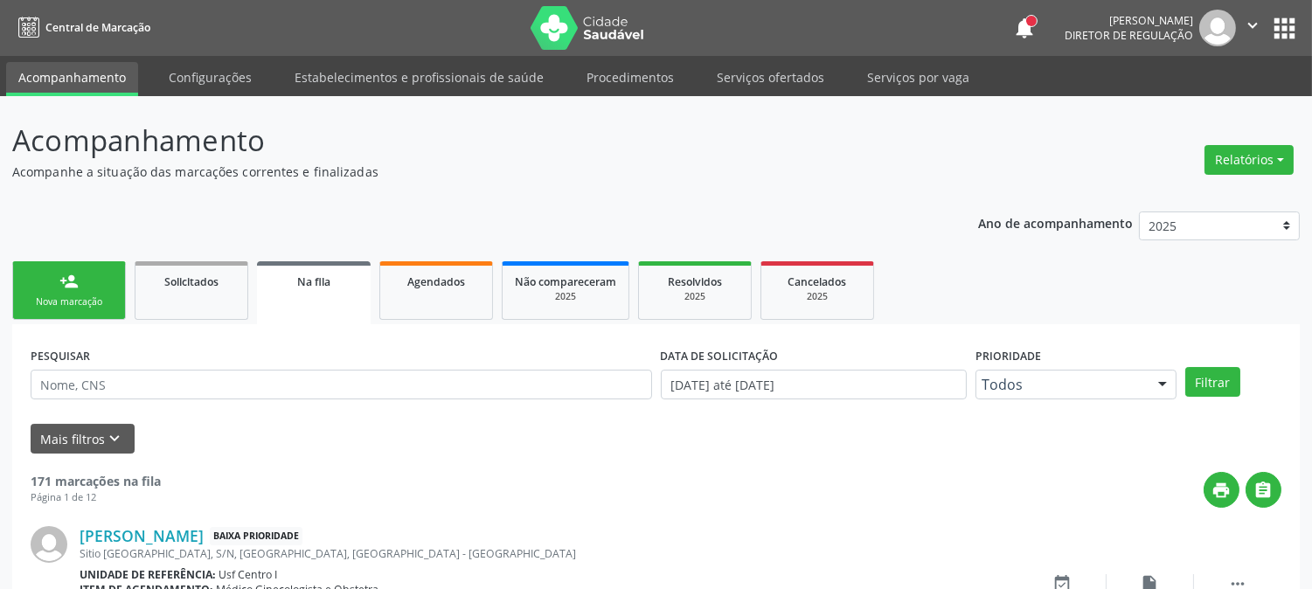
click at [48, 302] on div "Nova marcação" at bounding box center [68, 301] width 87 height 13
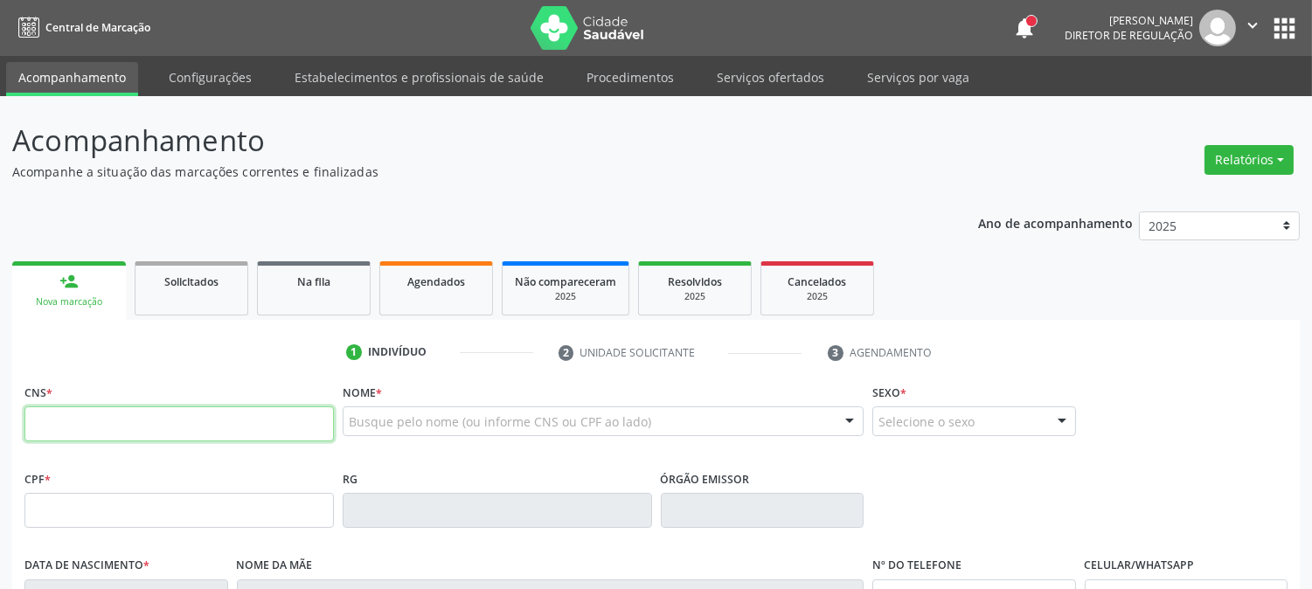
click at [236, 416] on input "text" at bounding box center [178, 423] width 309 height 35
type input "898 0034 0396 2018"
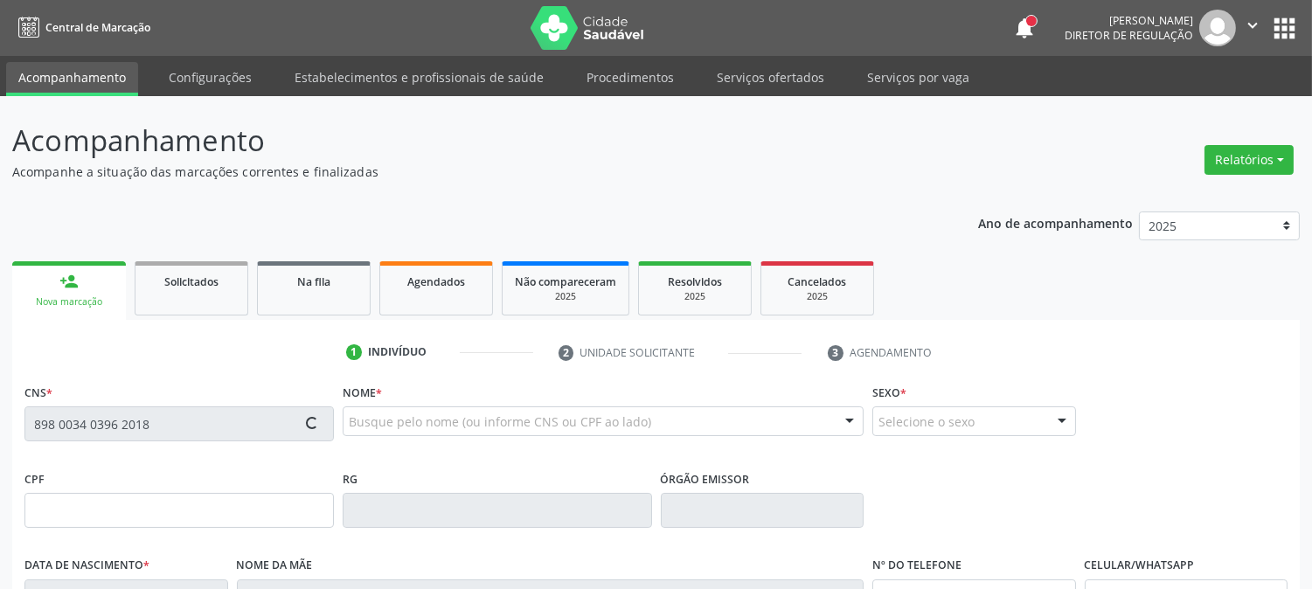
type input "[DATE]"
type input "[PERSON_NAME] de [PERSON_NAME]"
type input "071.674.714-61"
type input "0"
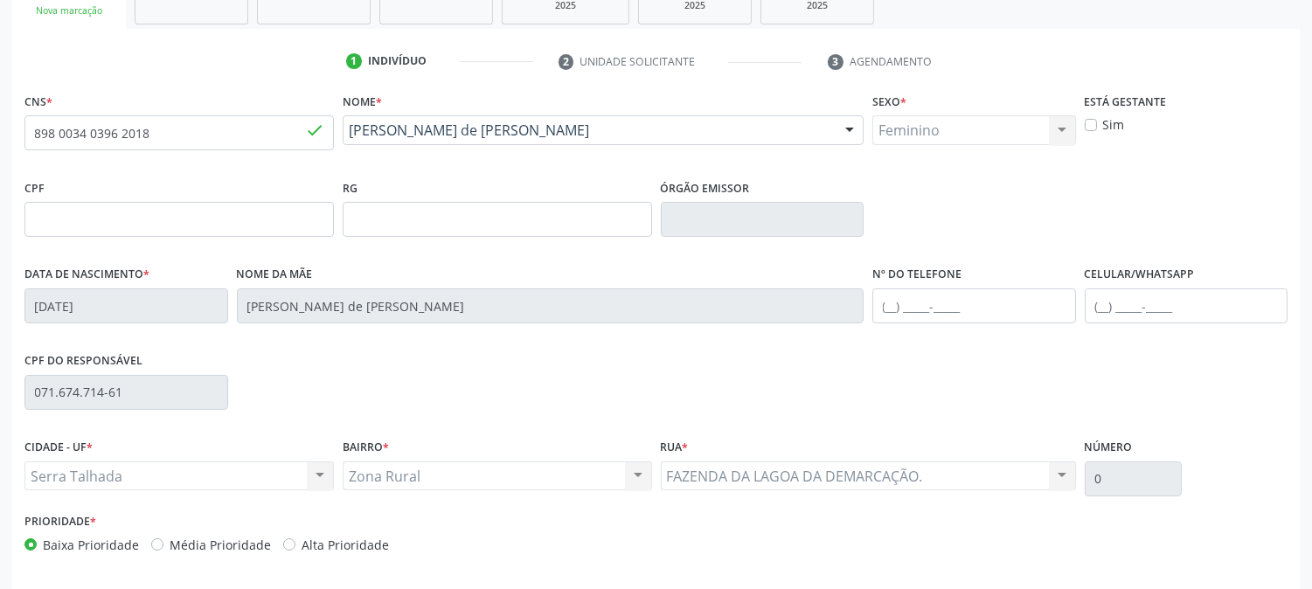
scroll to position [357, 0]
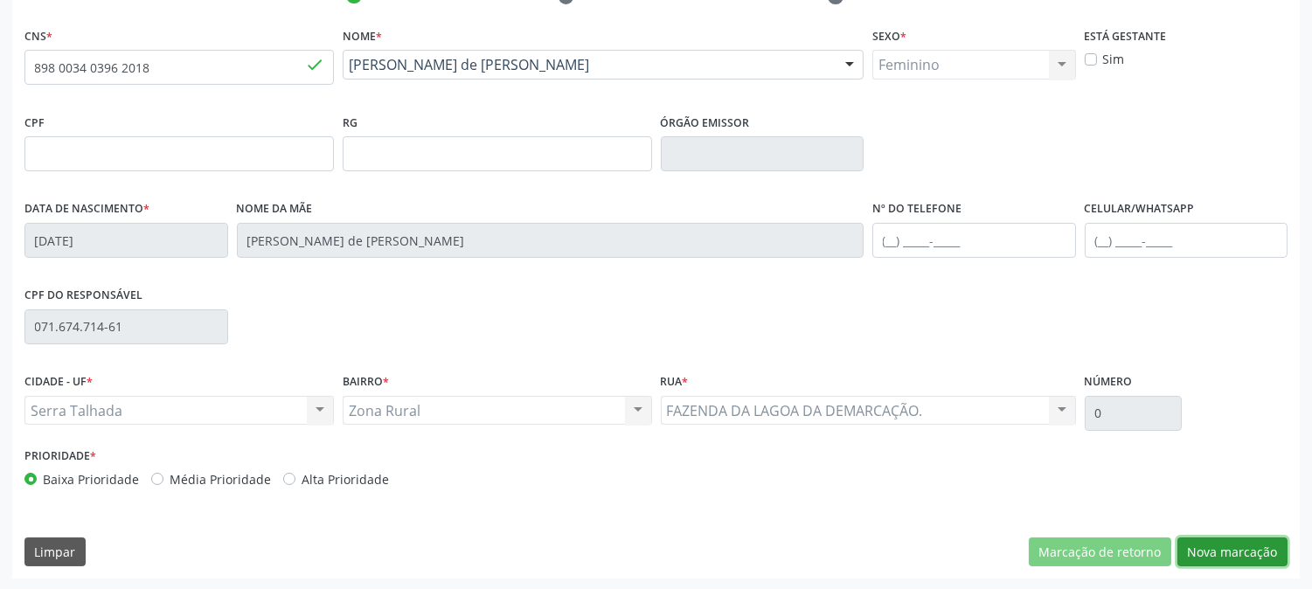
click at [1261, 543] on button "Nova marcação" at bounding box center [1233, 553] width 110 height 30
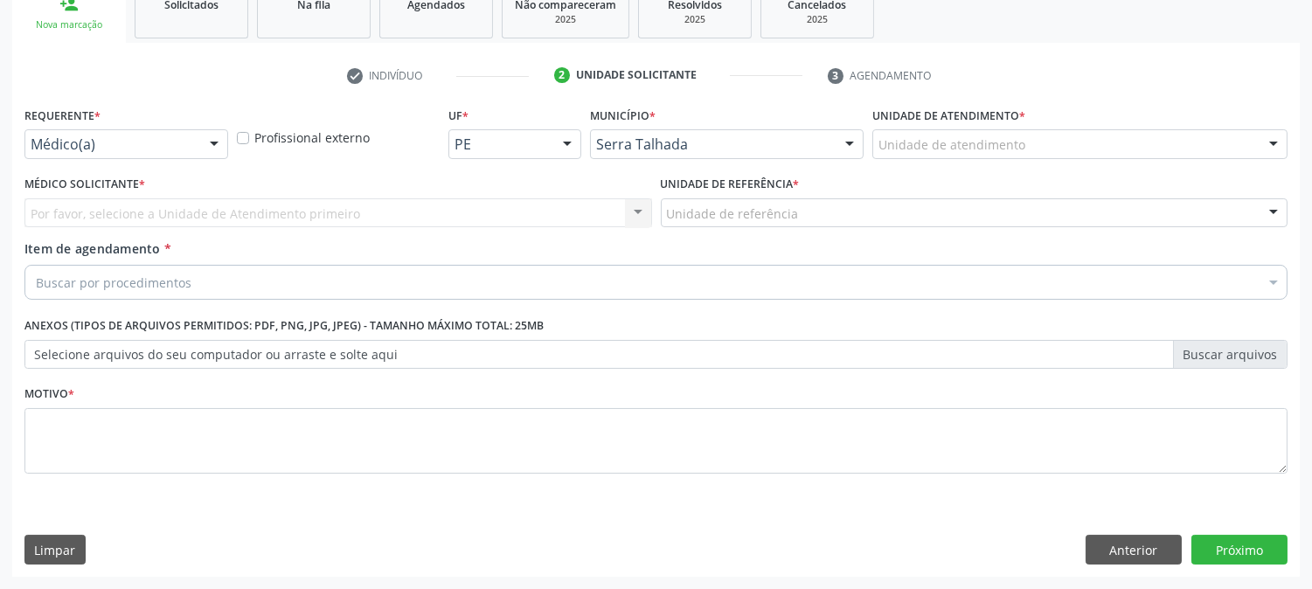
scroll to position [276, 0]
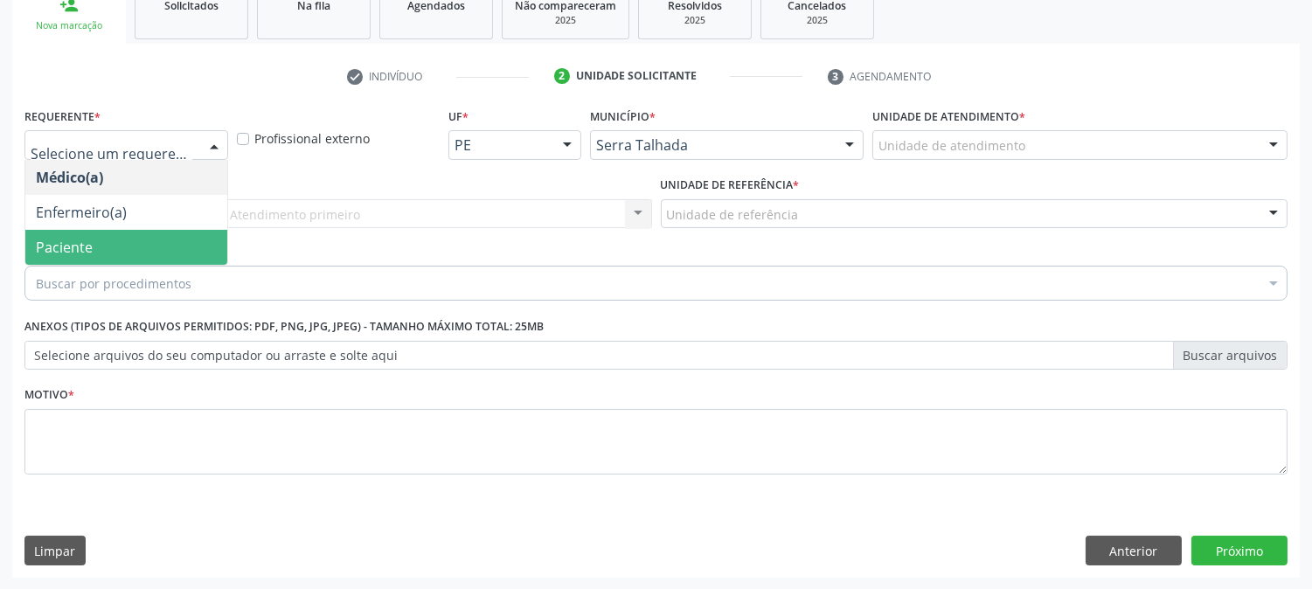
click at [118, 243] on span "Paciente" at bounding box center [126, 247] width 202 height 35
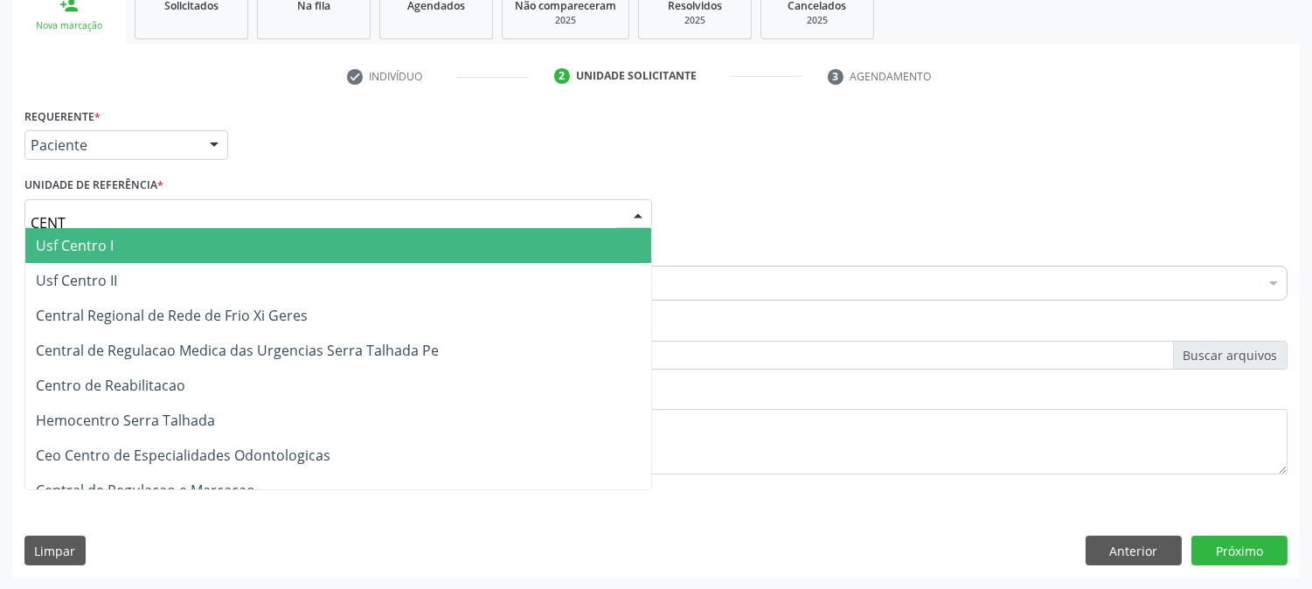
type input "CENTR"
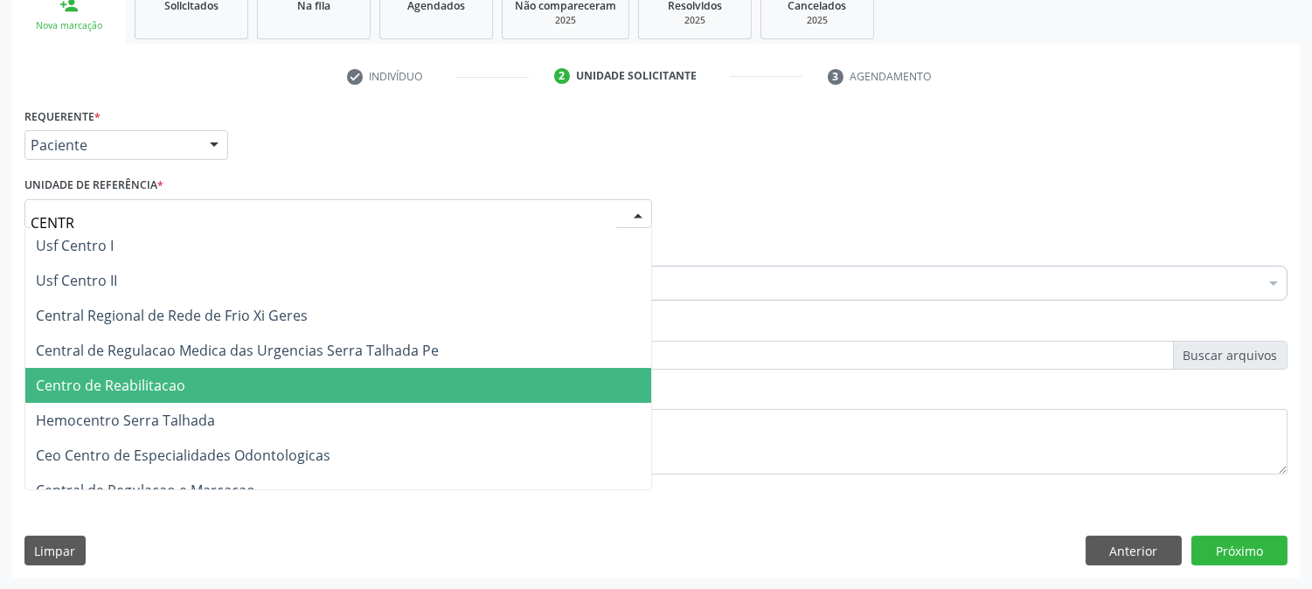
click at [162, 372] on span "Centro de Reabilitacao" at bounding box center [338, 385] width 626 height 35
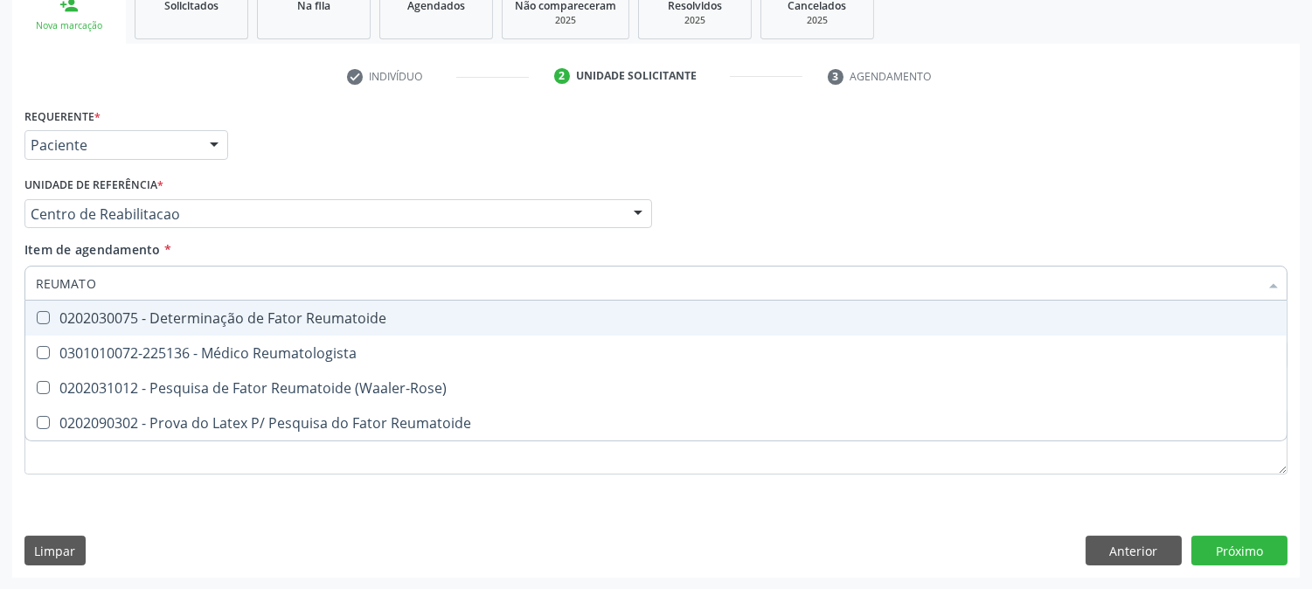
type input "REUMATOL"
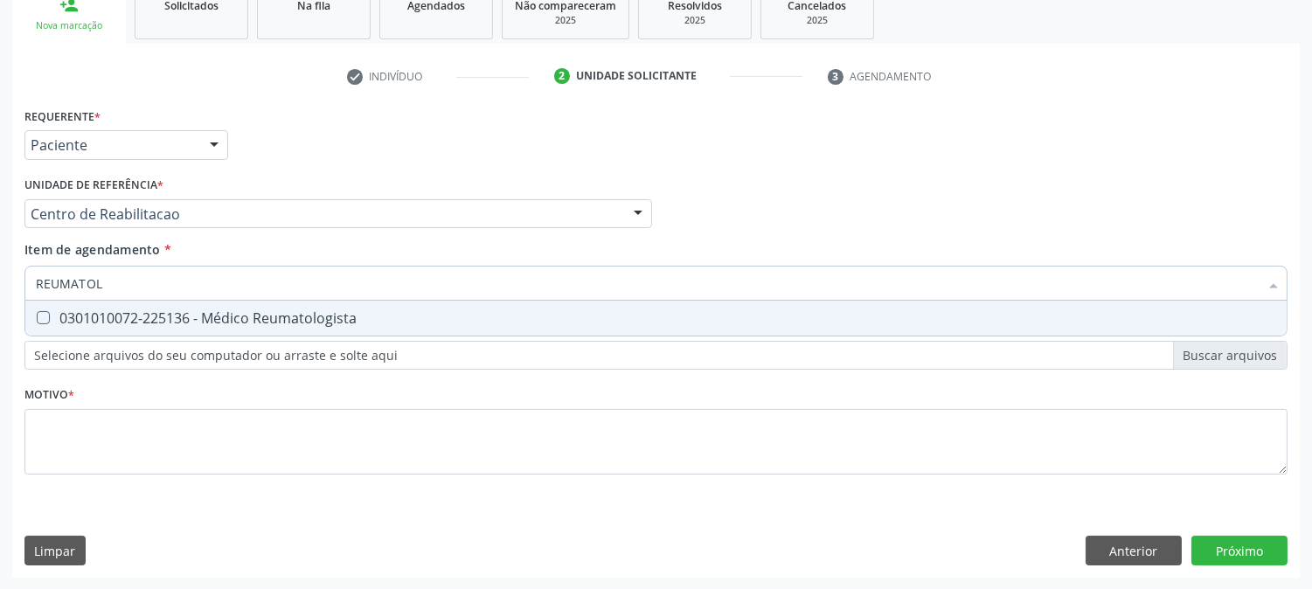
click at [127, 311] on div "0301010072-225136 - Médico Reumatologista" at bounding box center [656, 318] width 1240 height 14
checkbox Reumatologista "true"
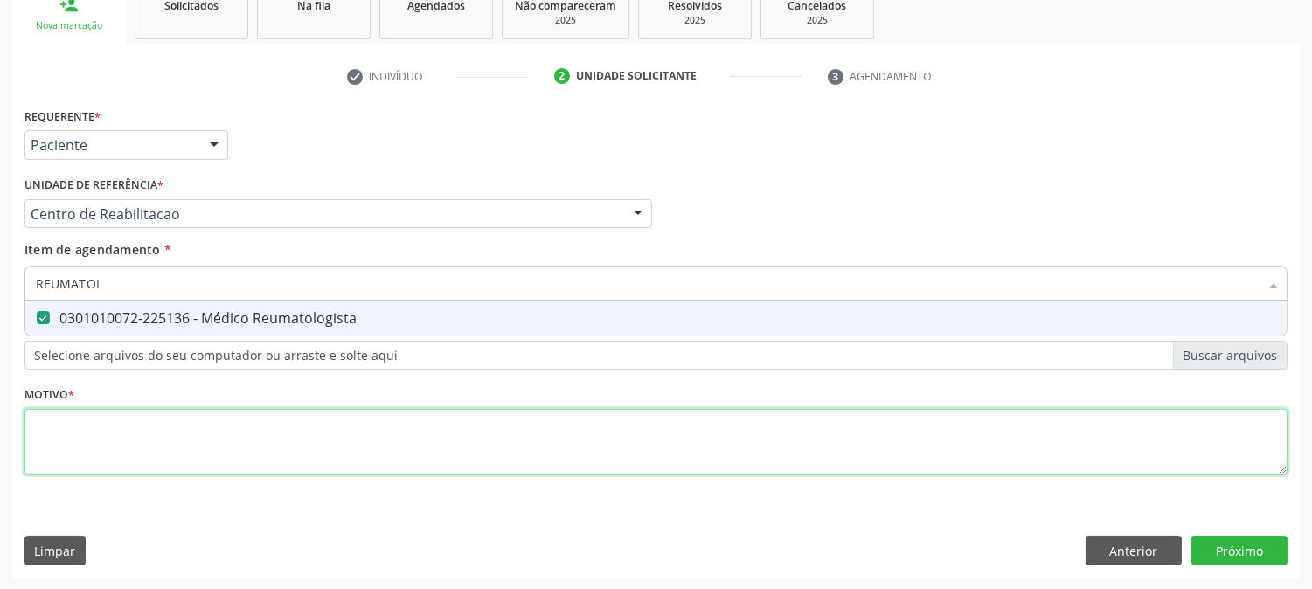
click at [108, 460] on div "Requerente * Paciente Médico(a) Enfermeiro(a) Paciente Nenhum resultado encontr…" at bounding box center [655, 301] width 1263 height 396
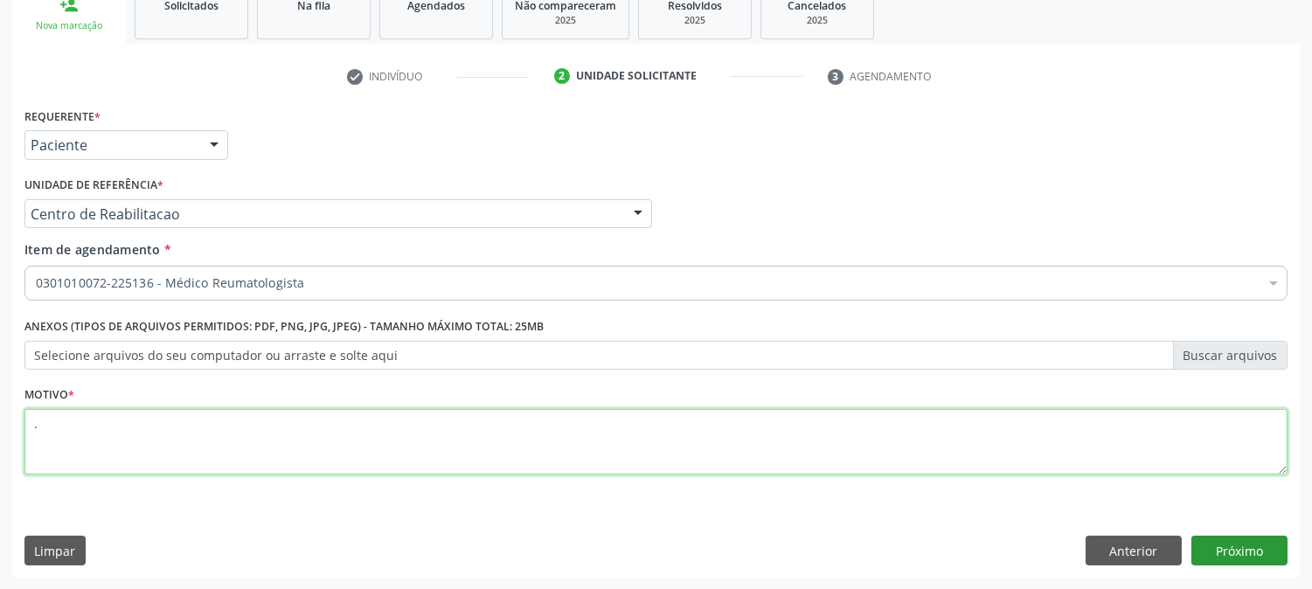
type textarea "."
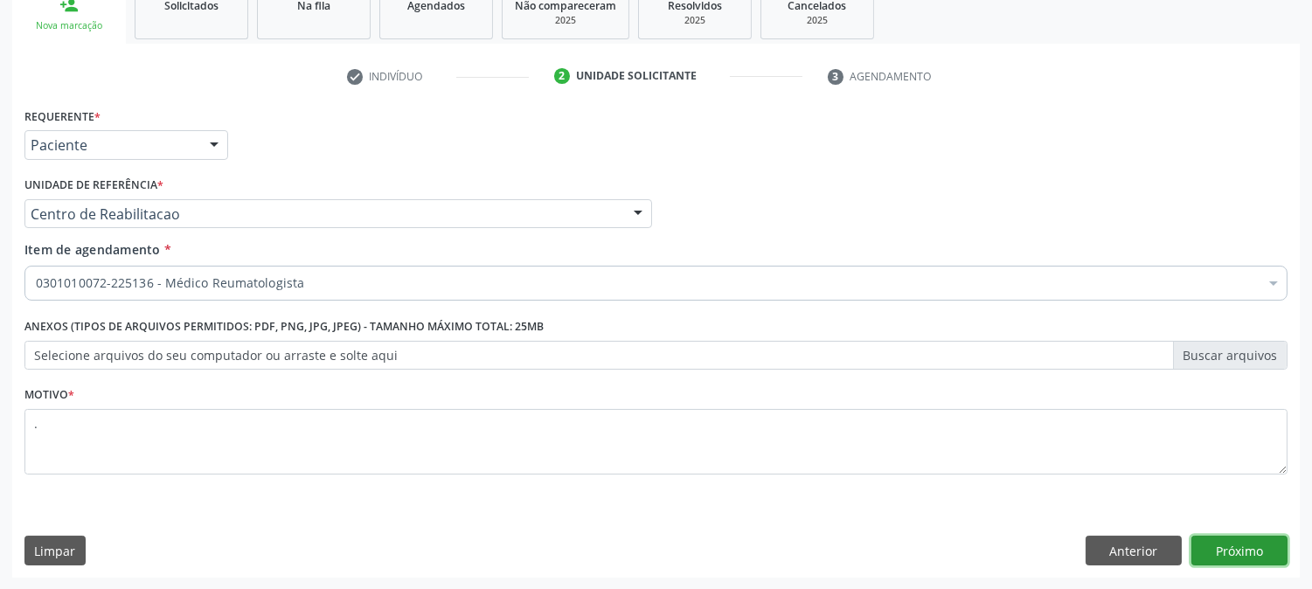
click at [1243, 538] on button "Próximo" at bounding box center [1239, 551] width 96 height 30
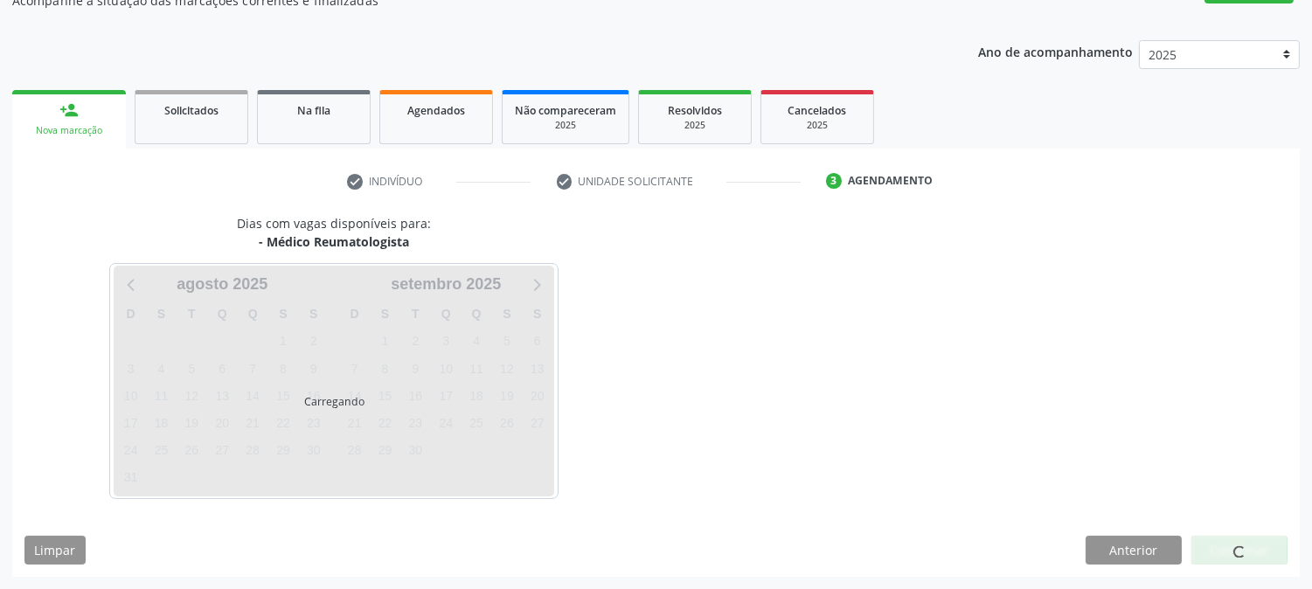
scroll to position [170, 0]
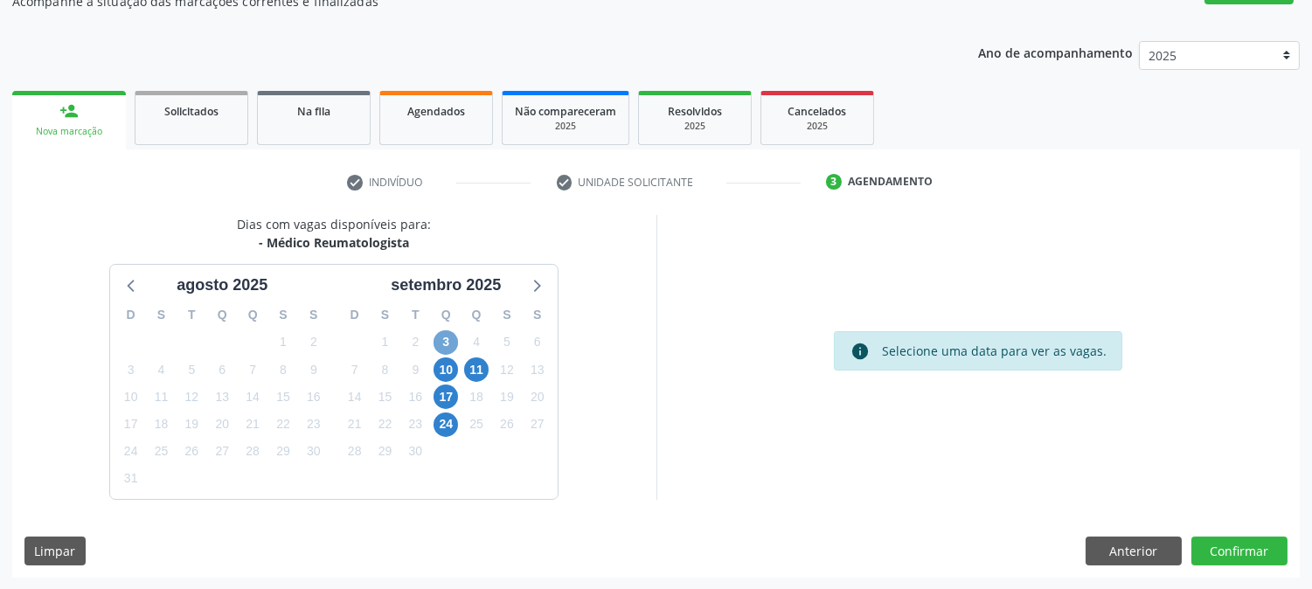
click at [439, 346] on span "3" at bounding box center [446, 342] width 24 height 24
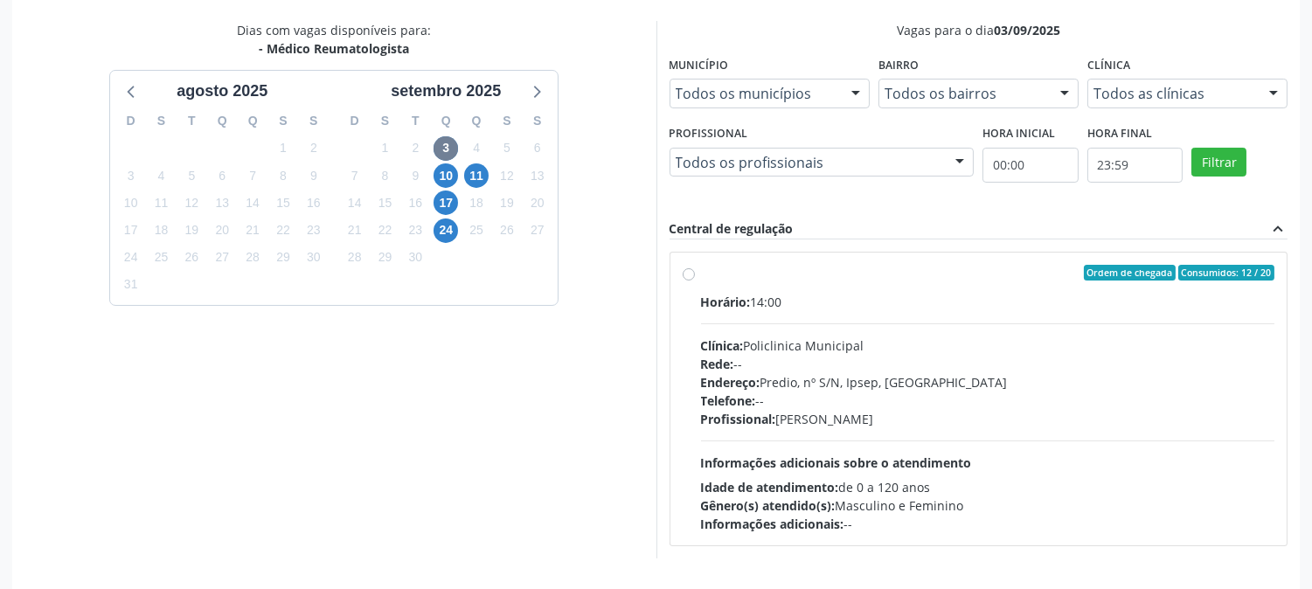
click at [809, 368] on div "Rede: --" at bounding box center [988, 364] width 574 height 18
click at [695, 281] on input "Ordem de chegada Consumidos: 12 / 20 Horário: 14:00 Clínica: Policlinica Munici…" at bounding box center [689, 273] width 12 height 16
radio input "true"
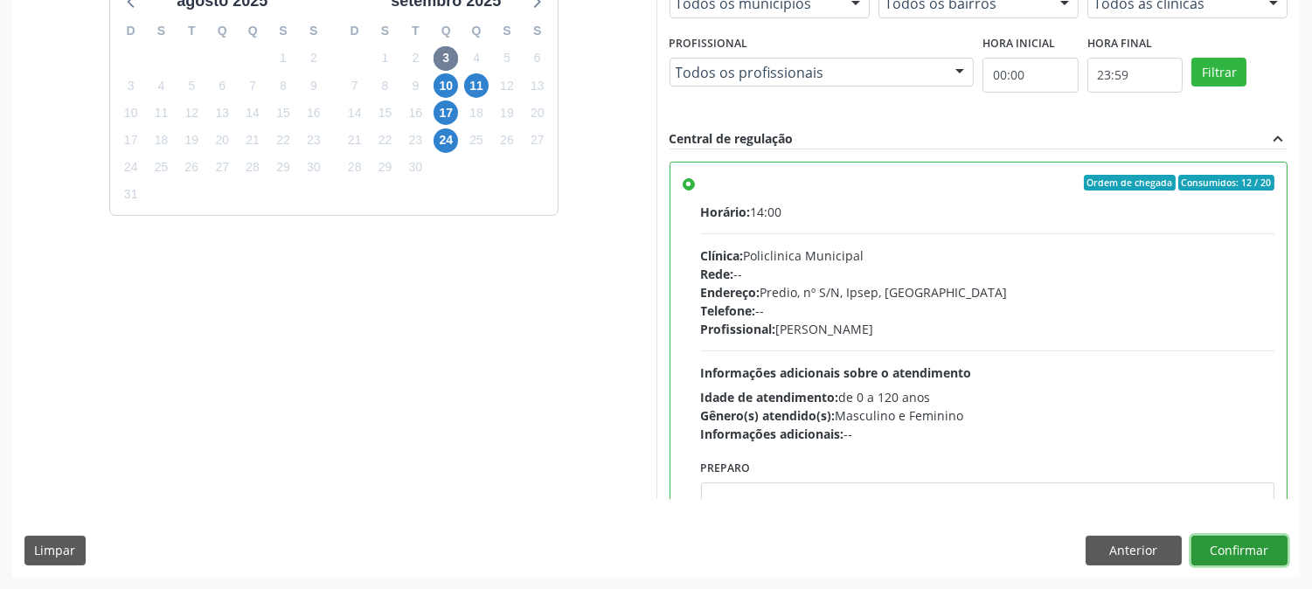
click at [1241, 547] on button "Confirmar" at bounding box center [1239, 551] width 96 height 30
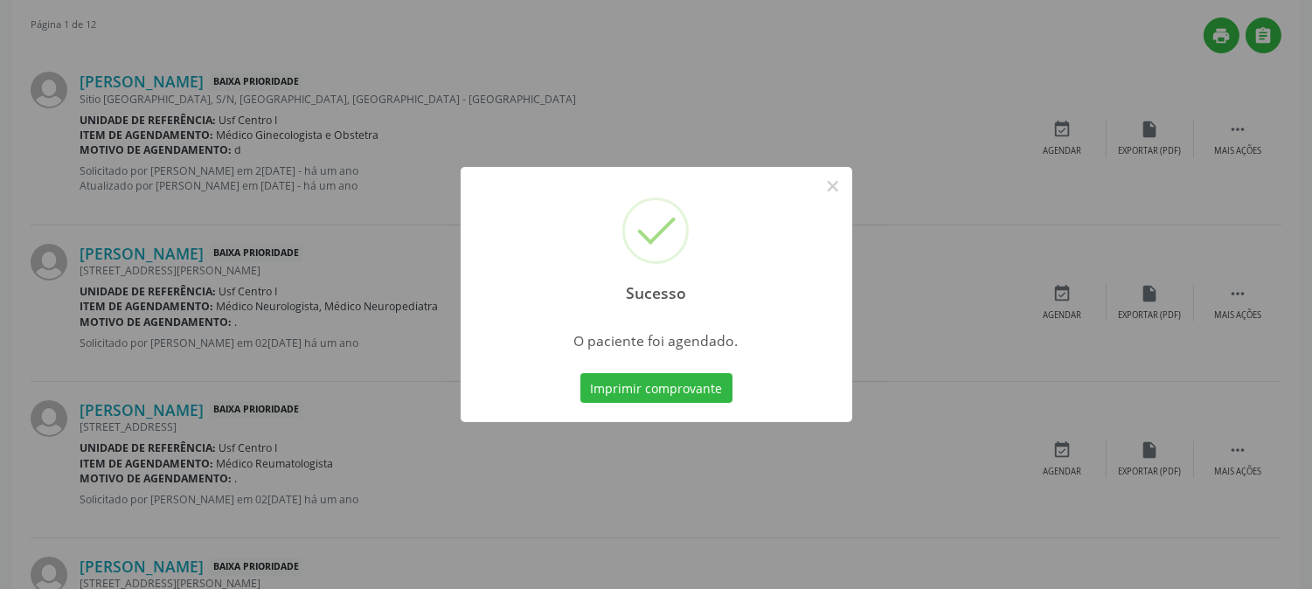
scroll to position [0, 0]
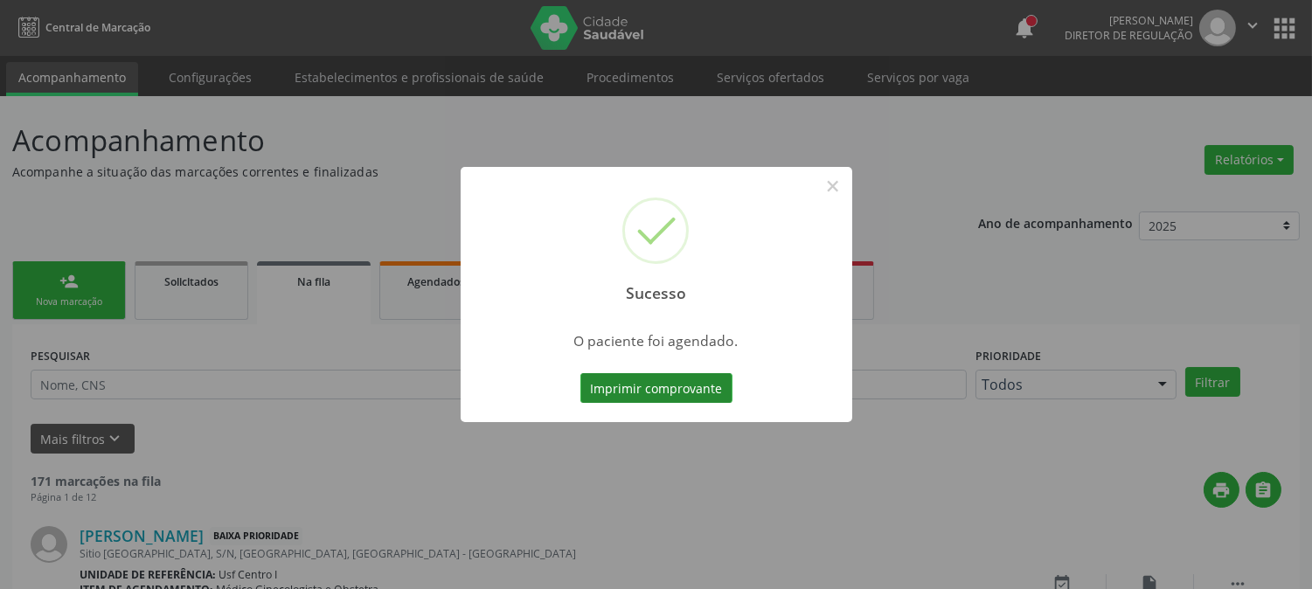
click at [615, 390] on button "Imprimir comprovante" at bounding box center [656, 388] width 152 height 30
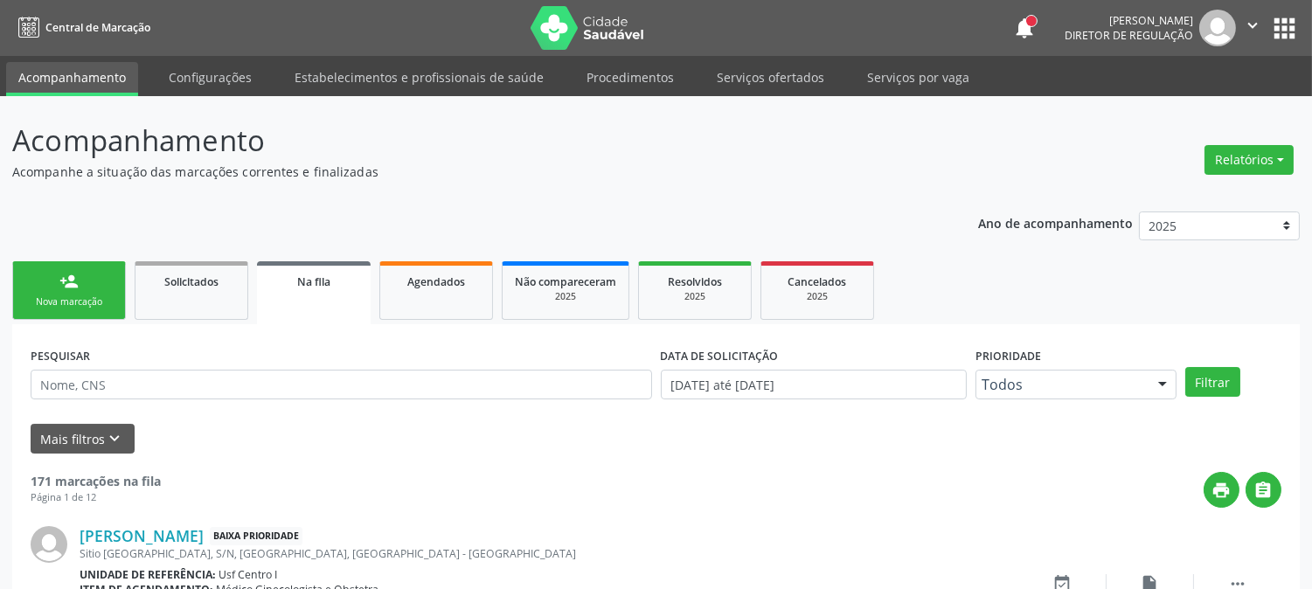
click at [59, 316] on link "person_add Nova marcação" at bounding box center [69, 290] width 114 height 59
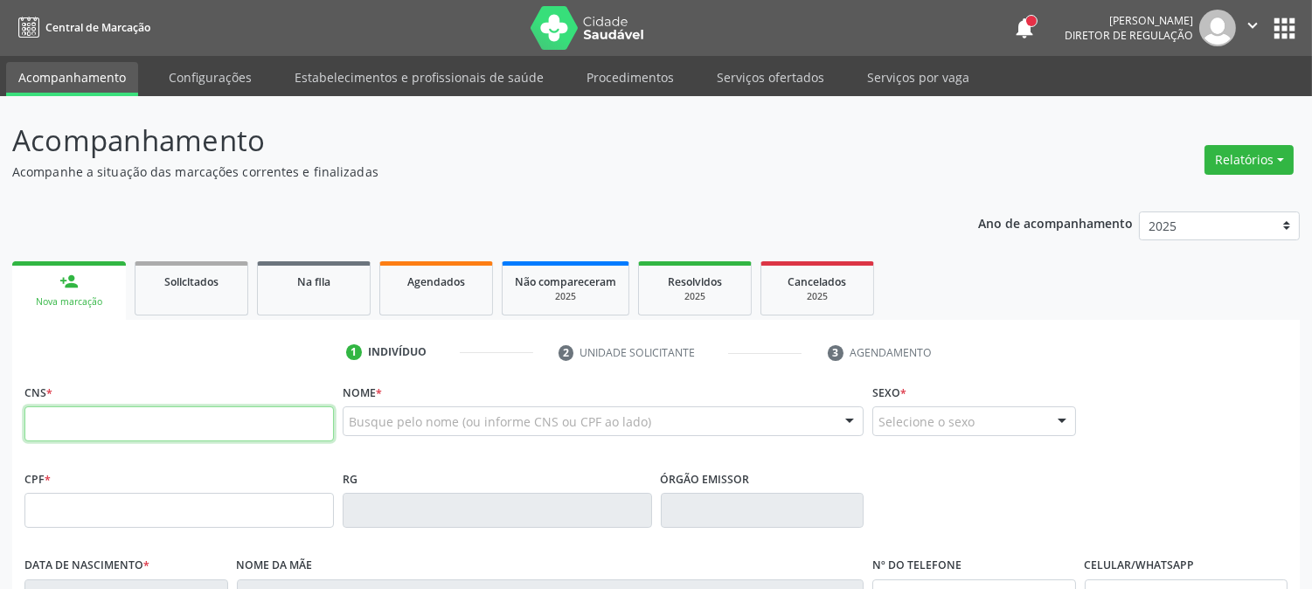
click at [189, 420] on input "text" at bounding box center [178, 423] width 309 height 35
type input "703 3072 3217 8510"
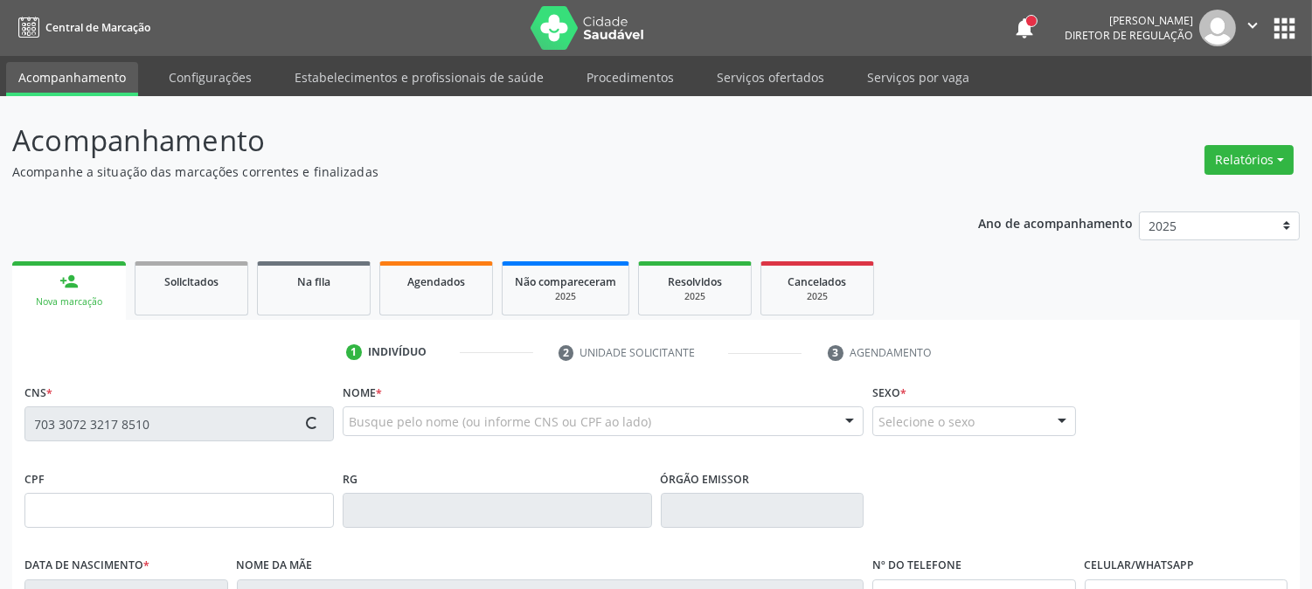
type input "[DATE]"
type input "[PERSON_NAME]"
type input "[PHONE_NUMBER]"
type input "S/N"
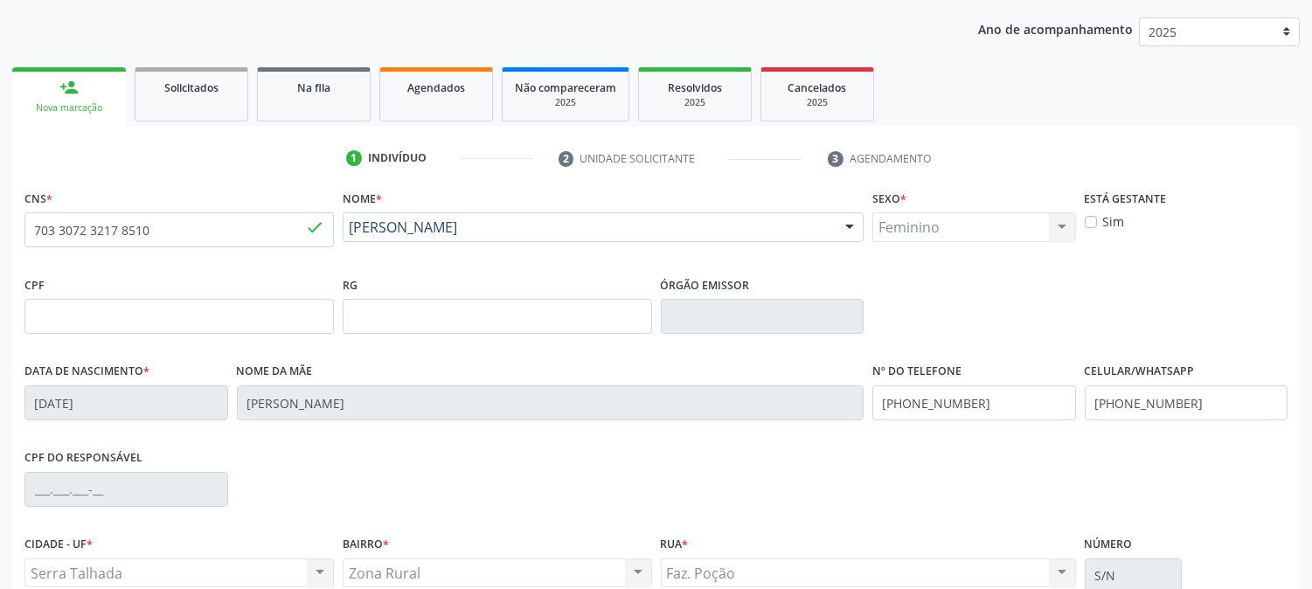
scroll to position [357, 0]
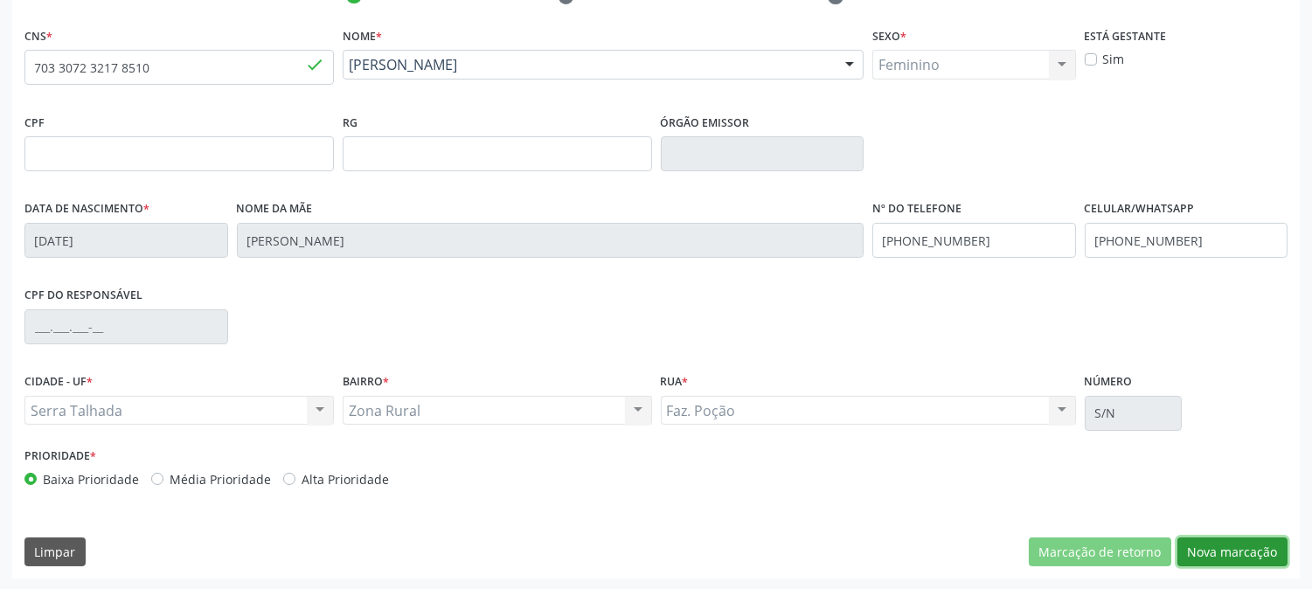
click at [1237, 544] on button "Nova marcação" at bounding box center [1233, 553] width 110 height 30
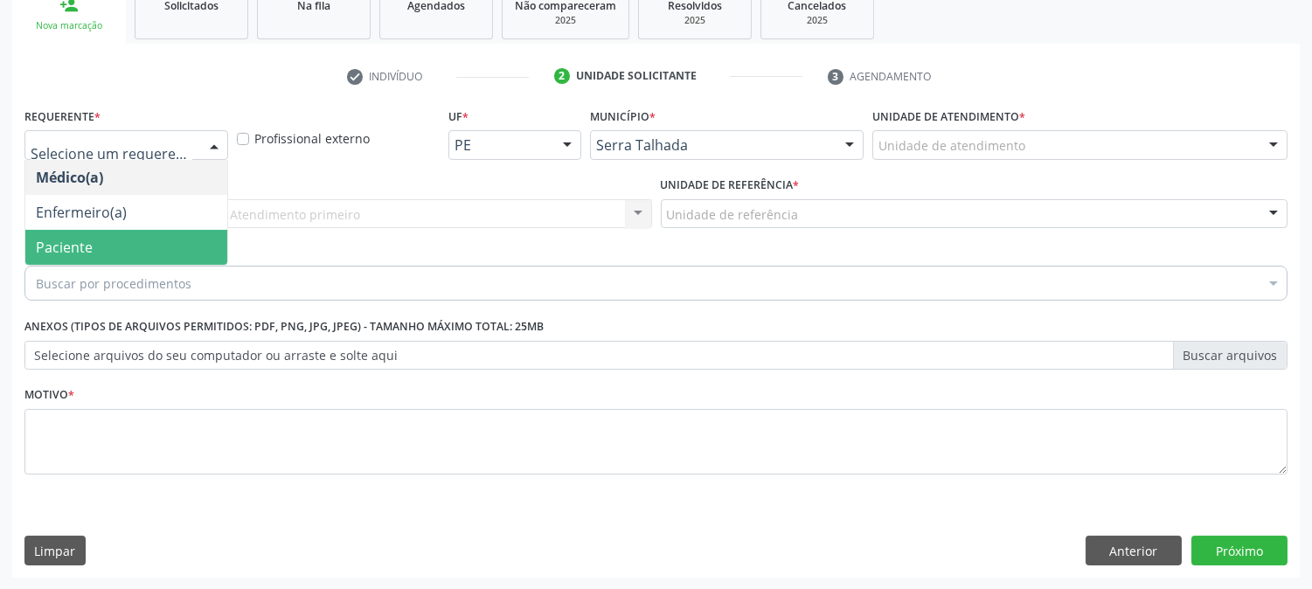
click at [114, 242] on span "Paciente" at bounding box center [126, 247] width 202 height 35
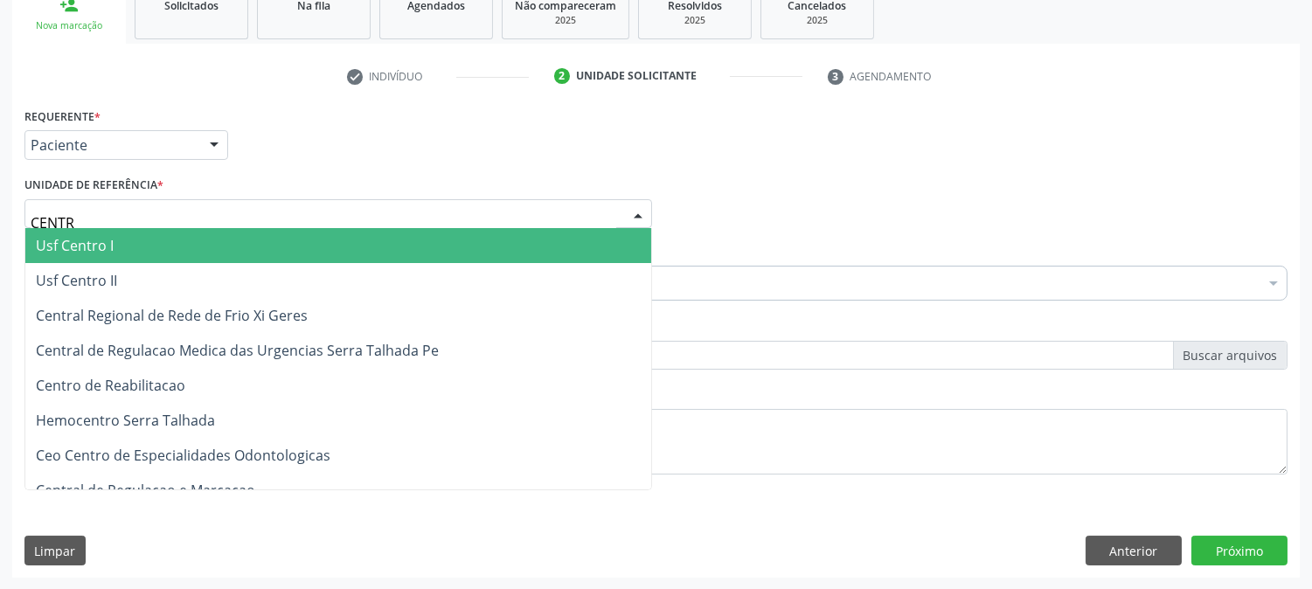
type input "CENTRO"
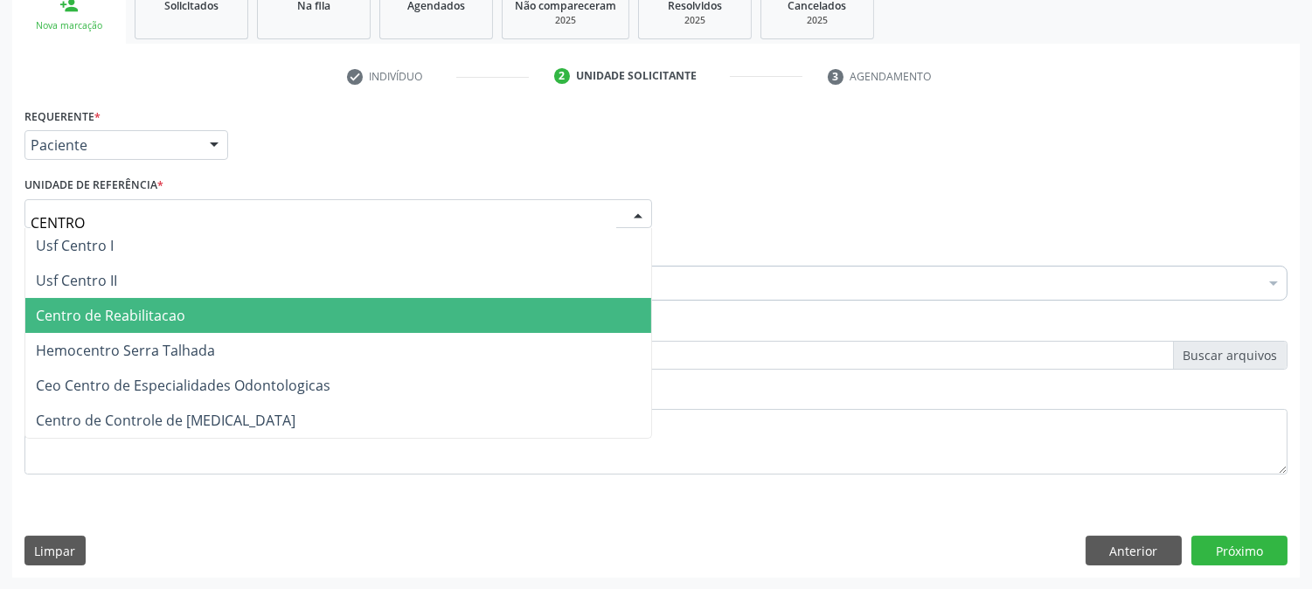
click at [129, 306] on span "Centro de Reabilitacao" at bounding box center [110, 315] width 149 height 19
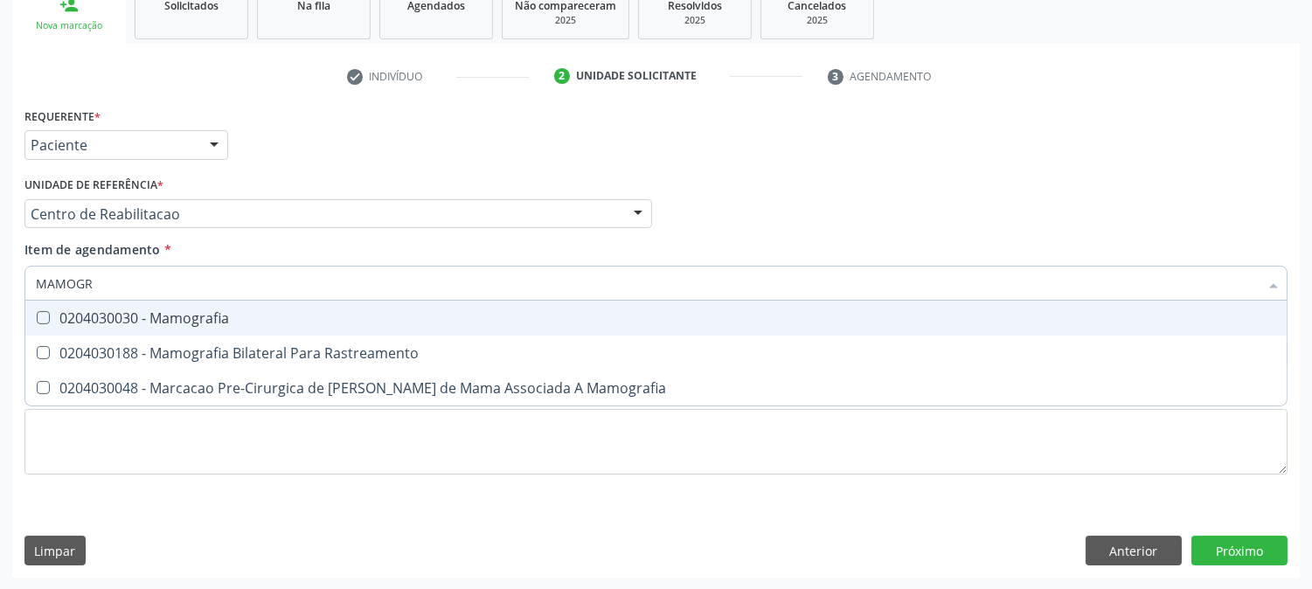
type input "MAMOGRA"
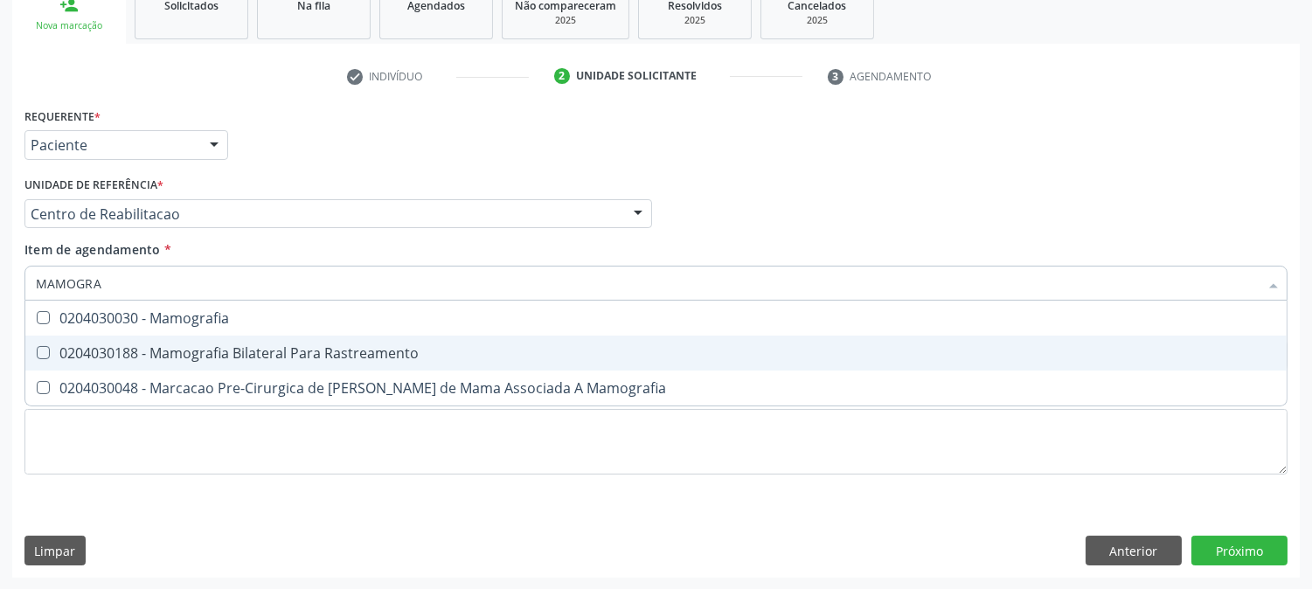
click at [160, 353] on div "0204030188 - Mamografia Bilateral Para Rastreamento" at bounding box center [656, 353] width 1240 height 14
checkbox Rastreamento "true"
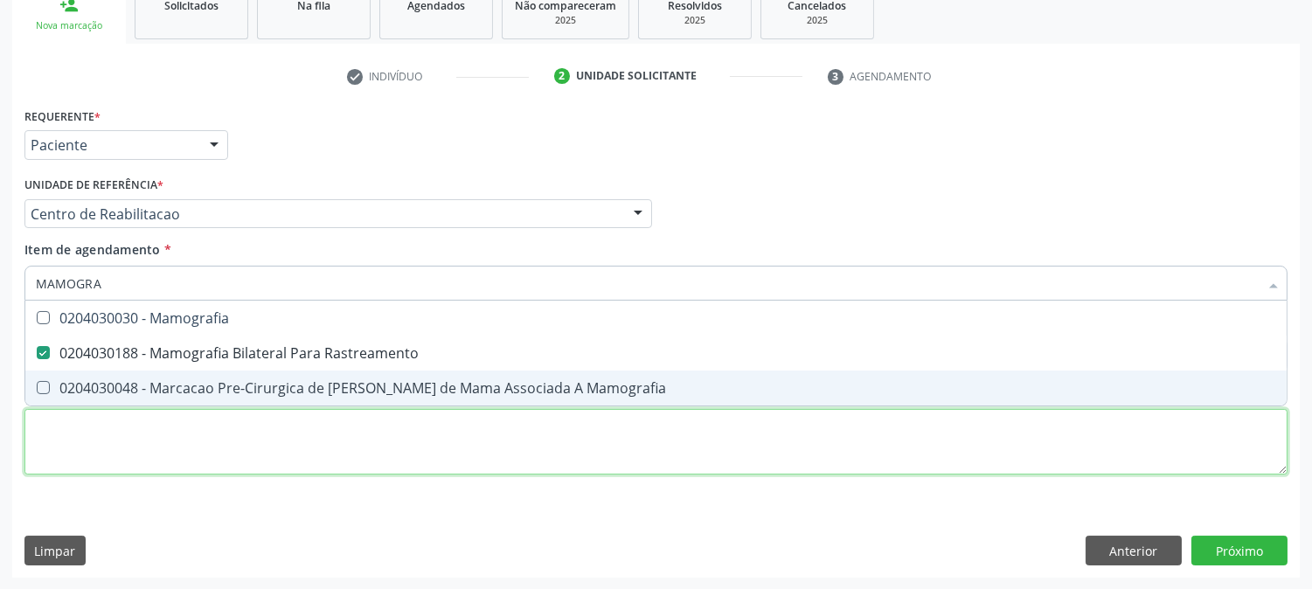
click at [154, 420] on div "Requerente * Paciente Médico(a) Enfermeiro(a) Paciente Nenhum resultado encontr…" at bounding box center [655, 301] width 1263 height 396
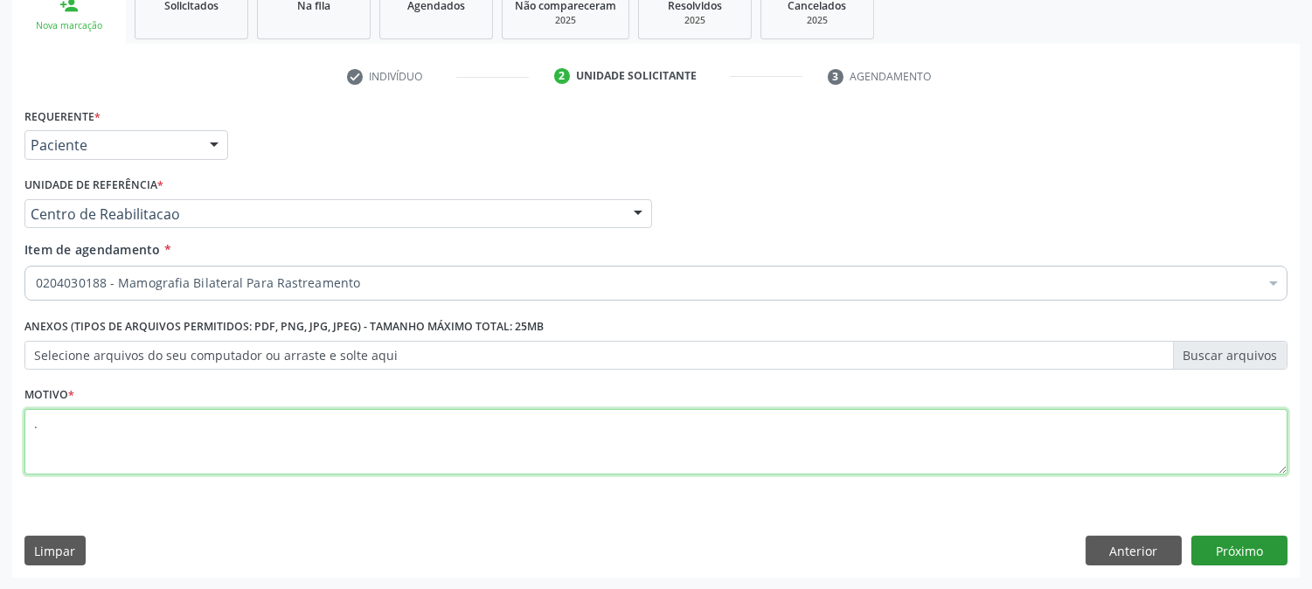
type textarea "."
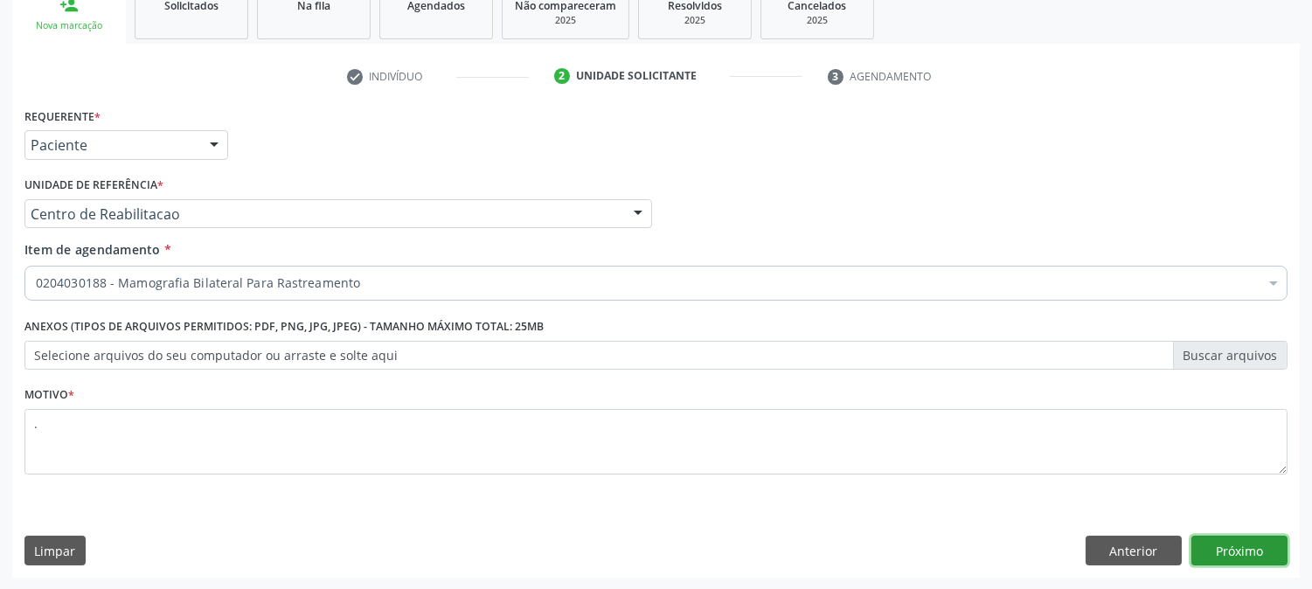
click at [1204, 551] on button "Próximo" at bounding box center [1239, 551] width 96 height 30
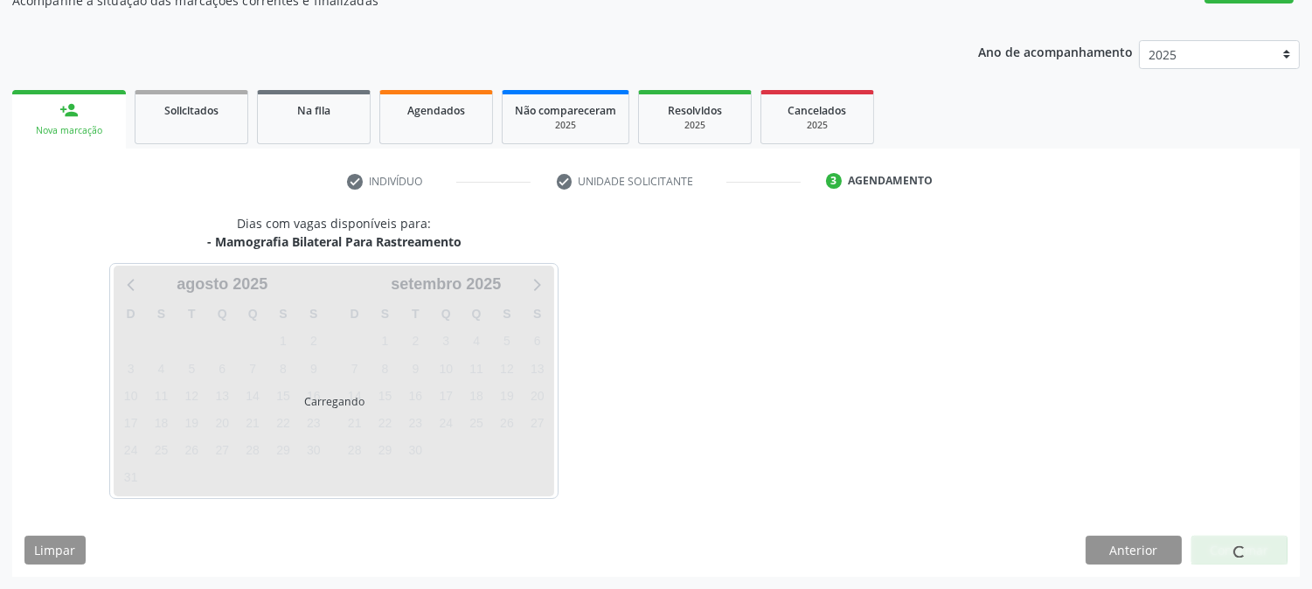
scroll to position [170, 0]
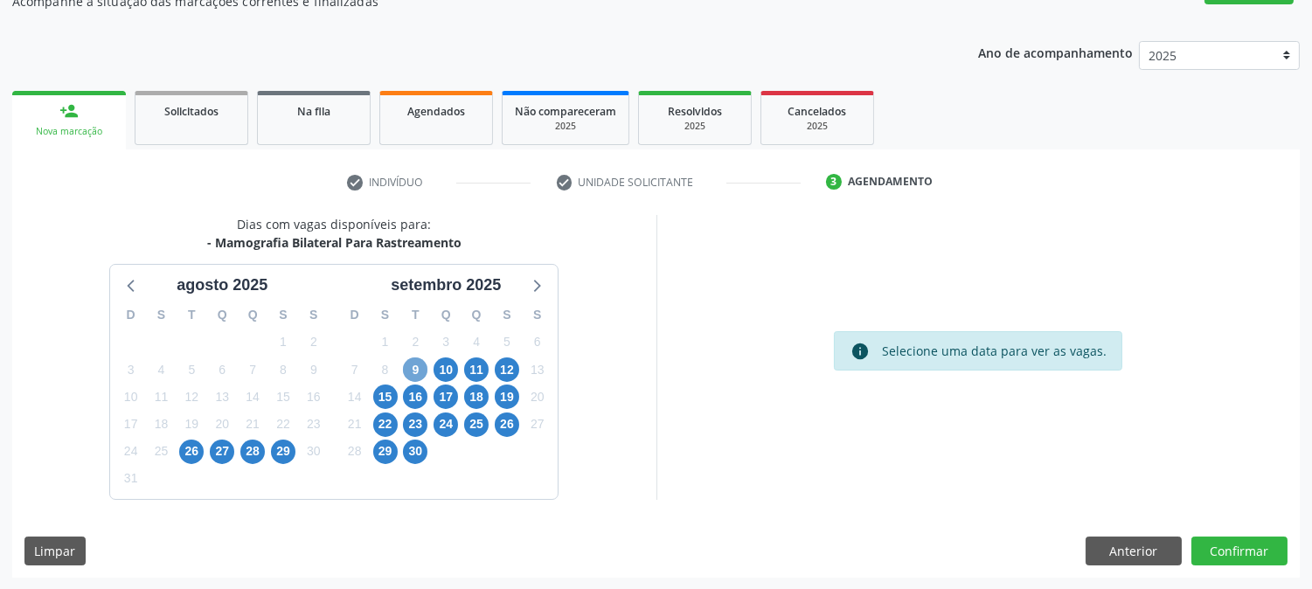
click at [427, 368] on span "9" at bounding box center [415, 370] width 24 height 24
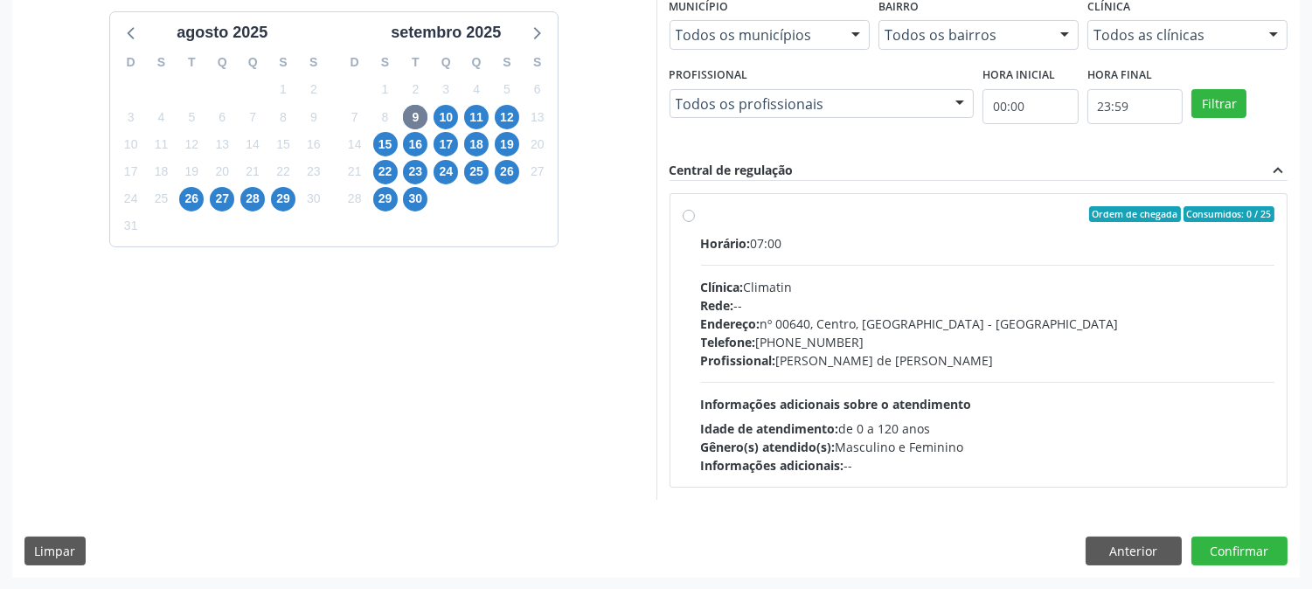
click at [806, 325] on div "Endereço: nº 00640, Centro, [GEOGRAPHIC_DATA] - [GEOGRAPHIC_DATA]" at bounding box center [988, 324] width 574 height 18
click at [695, 222] on input "Ordem de chegada Consumidos: 0 / 25 Horário: 07:00 Clínica: Climatin Rede: -- E…" at bounding box center [689, 214] width 12 height 16
radio input "true"
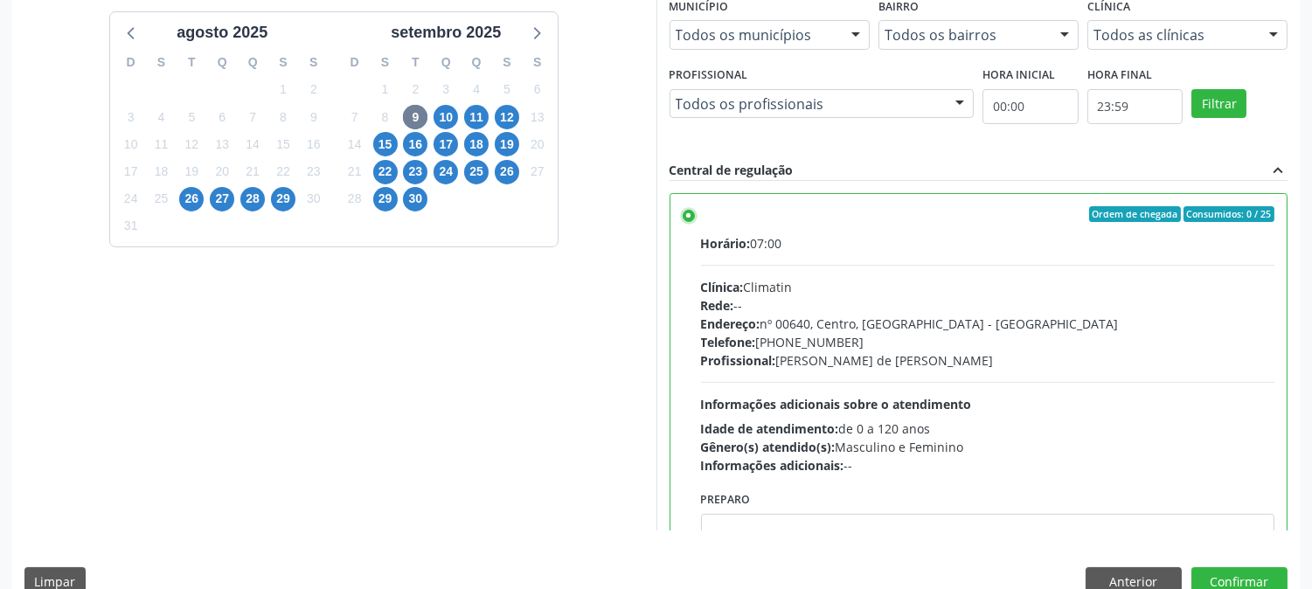
scroll to position [455, 0]
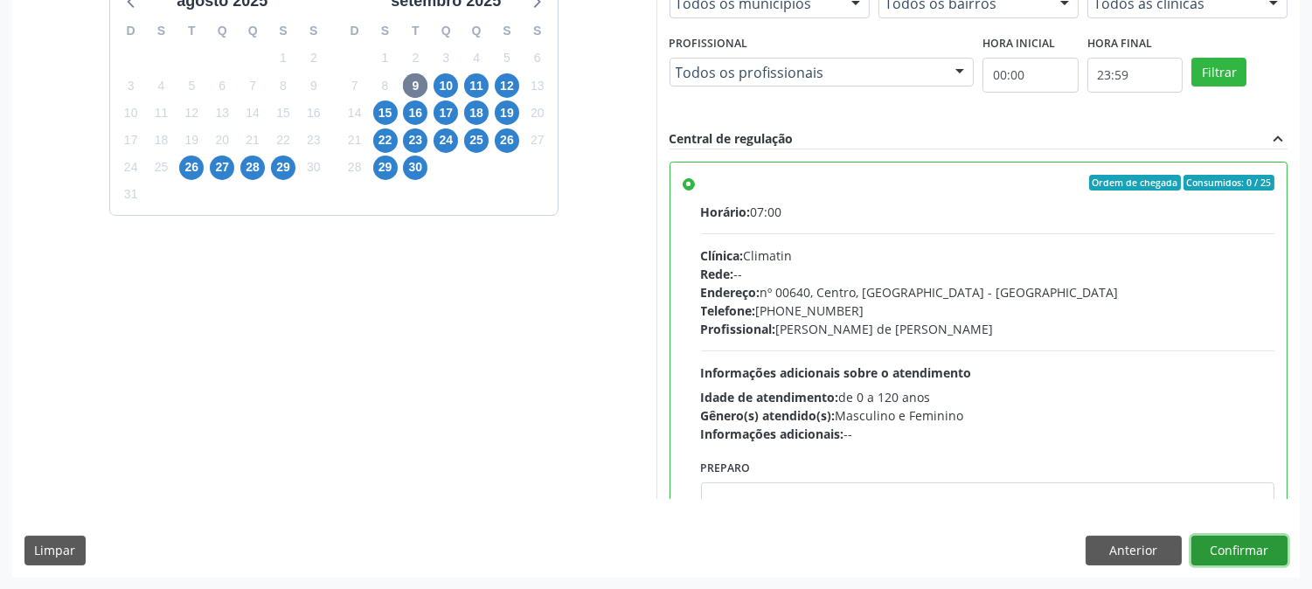
click at [1262, 544] on button "Confirmar" at bounding box center [1239, 551] width 96 height 30
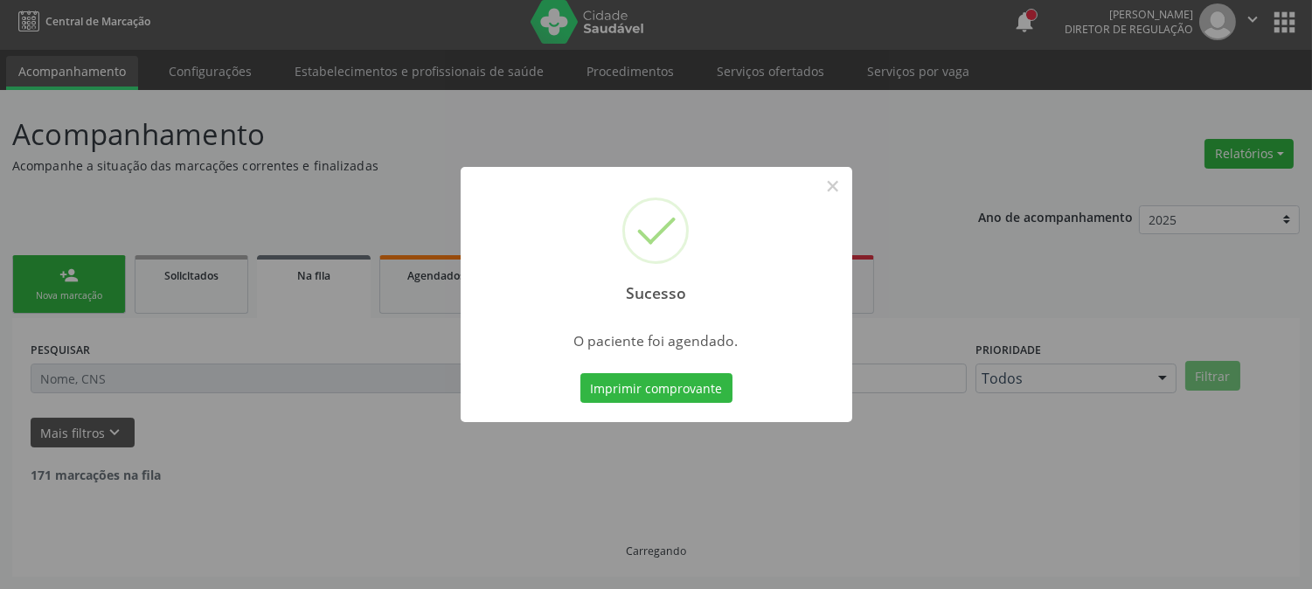
scroll to position [0, 0]
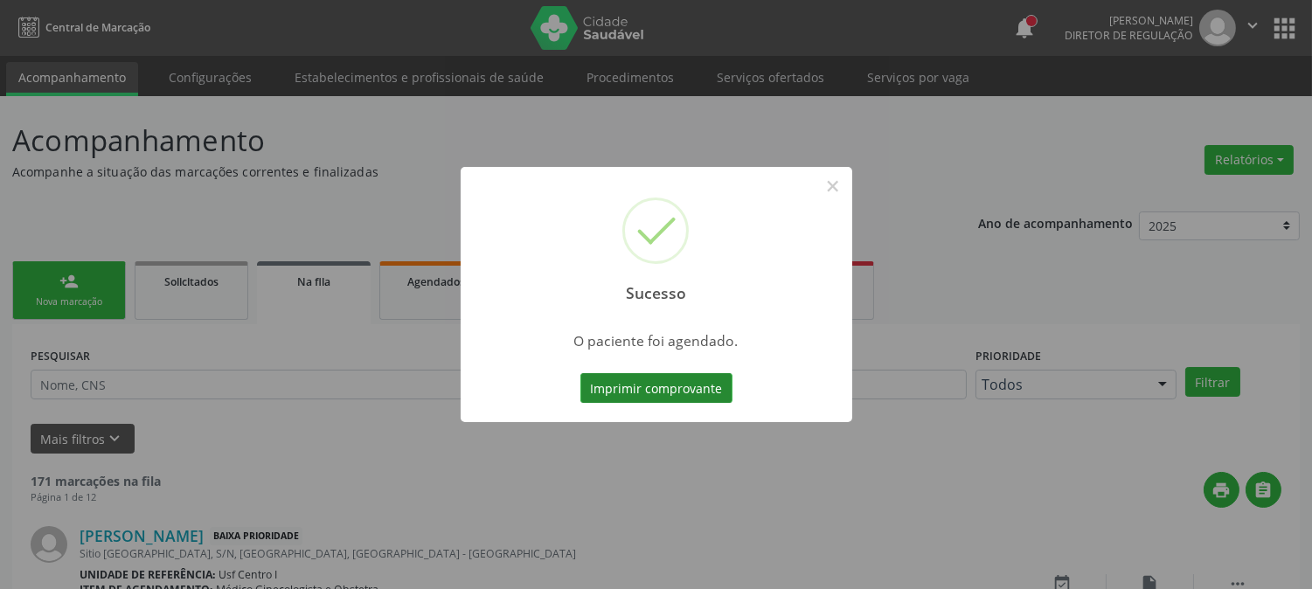
click at [629, 387] on button "Imprimir comprovante" at bounding box center [656, 388] width 152 height 30
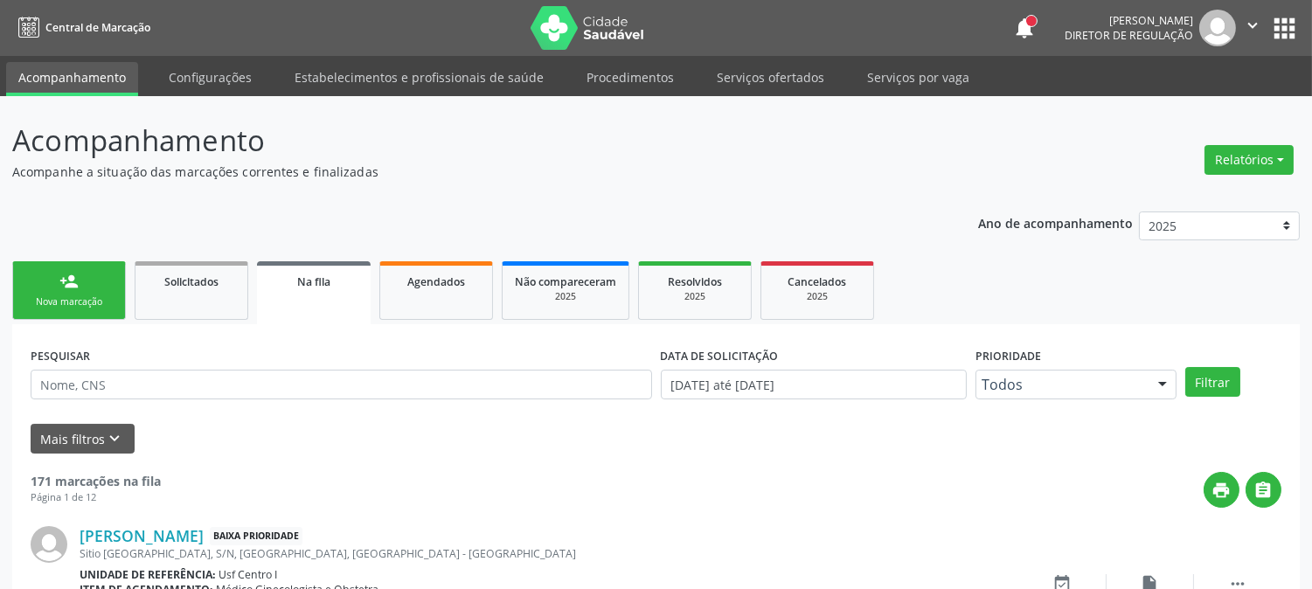
click at [112, 284] on link "person_add Nova marcação" at bounding box center [69, 290] width 114 height 59
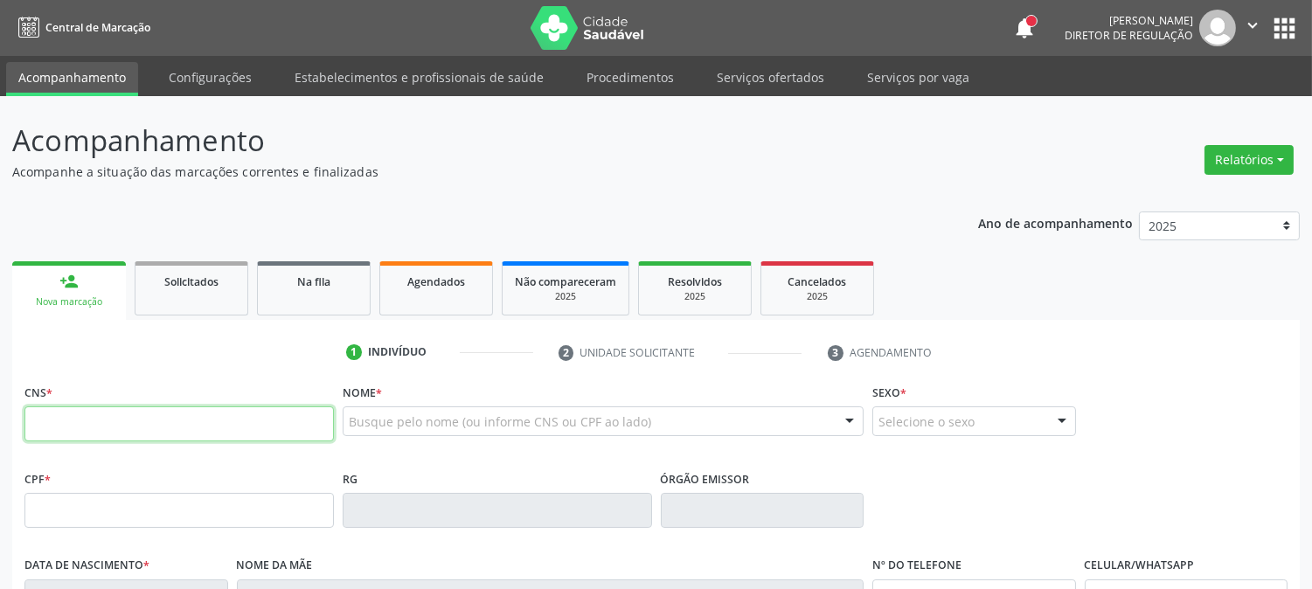
click at [124, 429] on input "text" at bounding box center [178, 423] width 309 height 35
type input "700 2019 8061 8421"
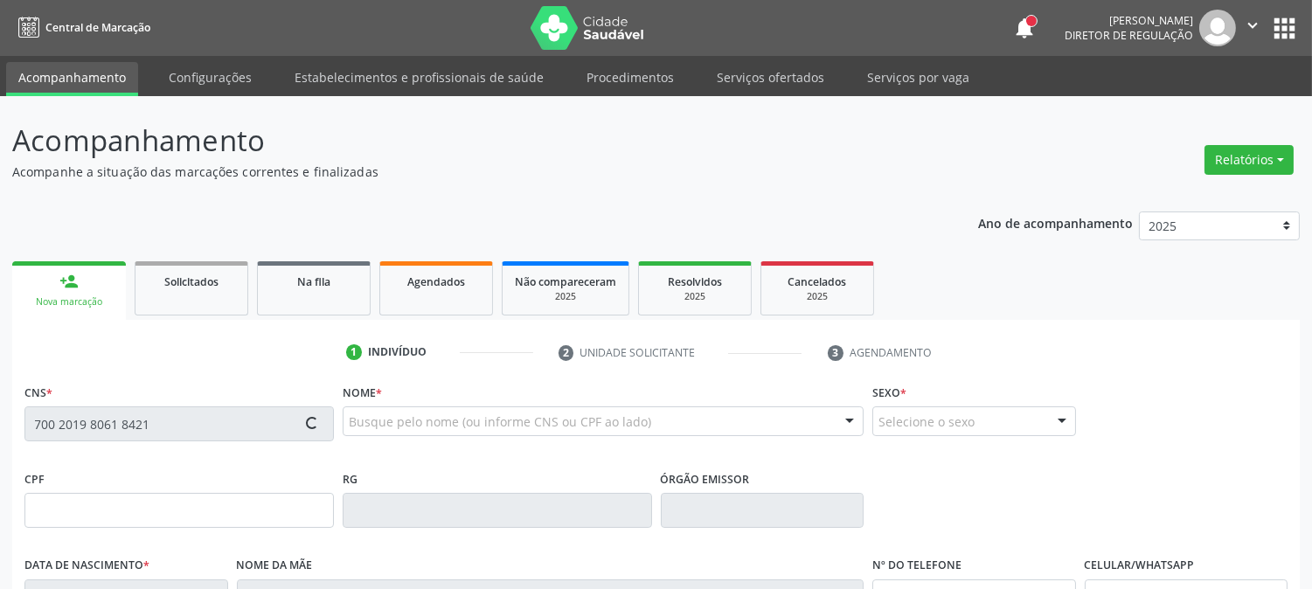
type input "899.075.314-72"
type input "20[DATE]"
type input "[PERSON_NAME]"
type input "[PHONE_NUMBER]"
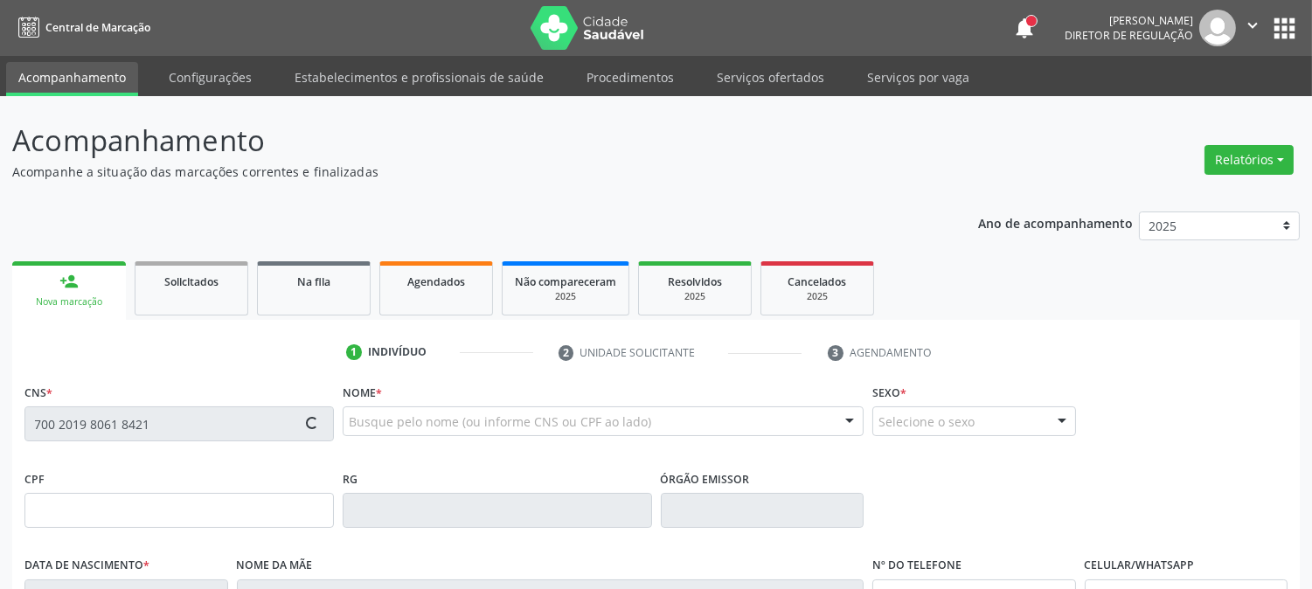
type input "S/N"
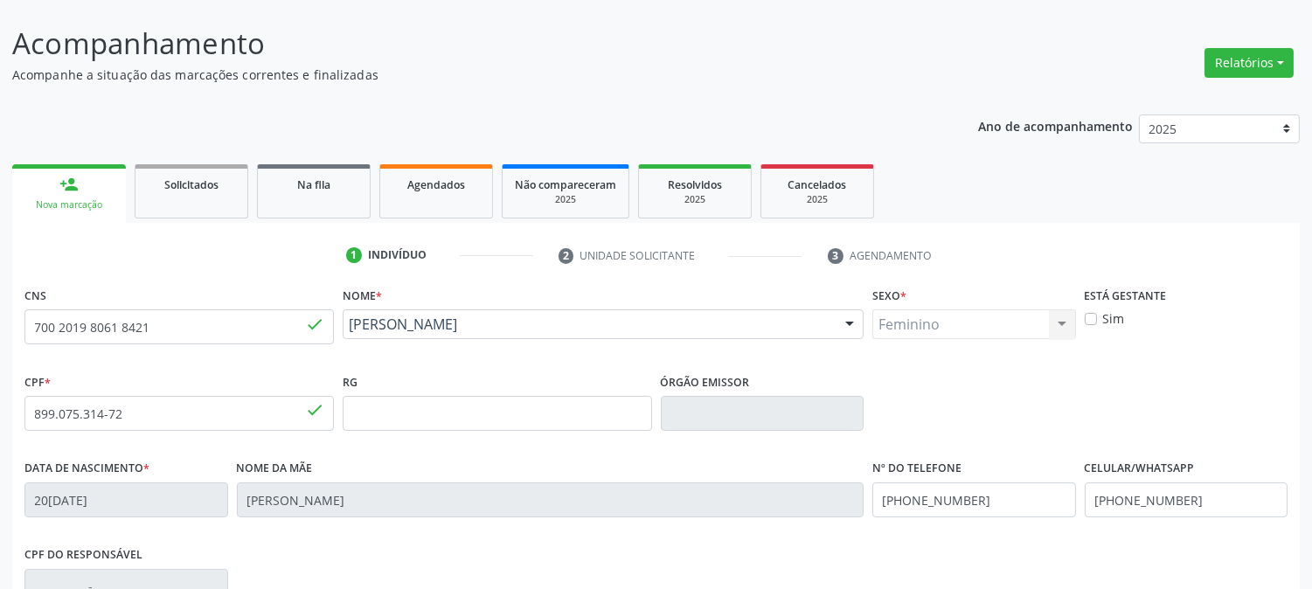
scroll to position [357, 0]
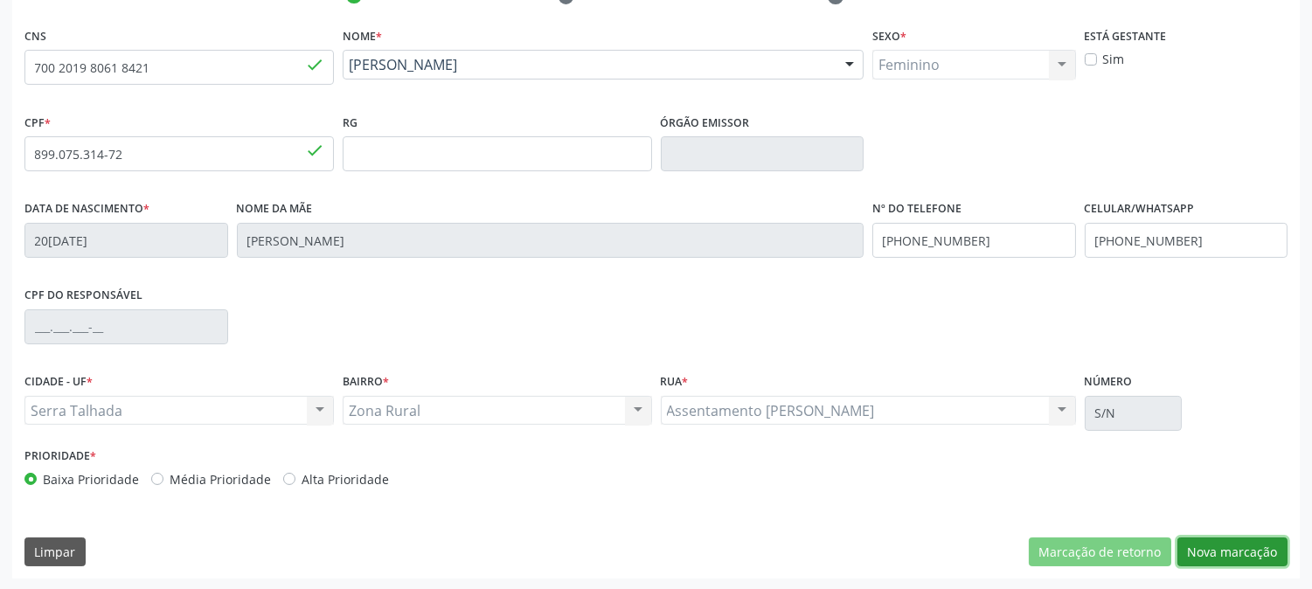
click at [1268, 556] on button "Nova marcação" at bounding box center [1233, 553] width 110 height 30
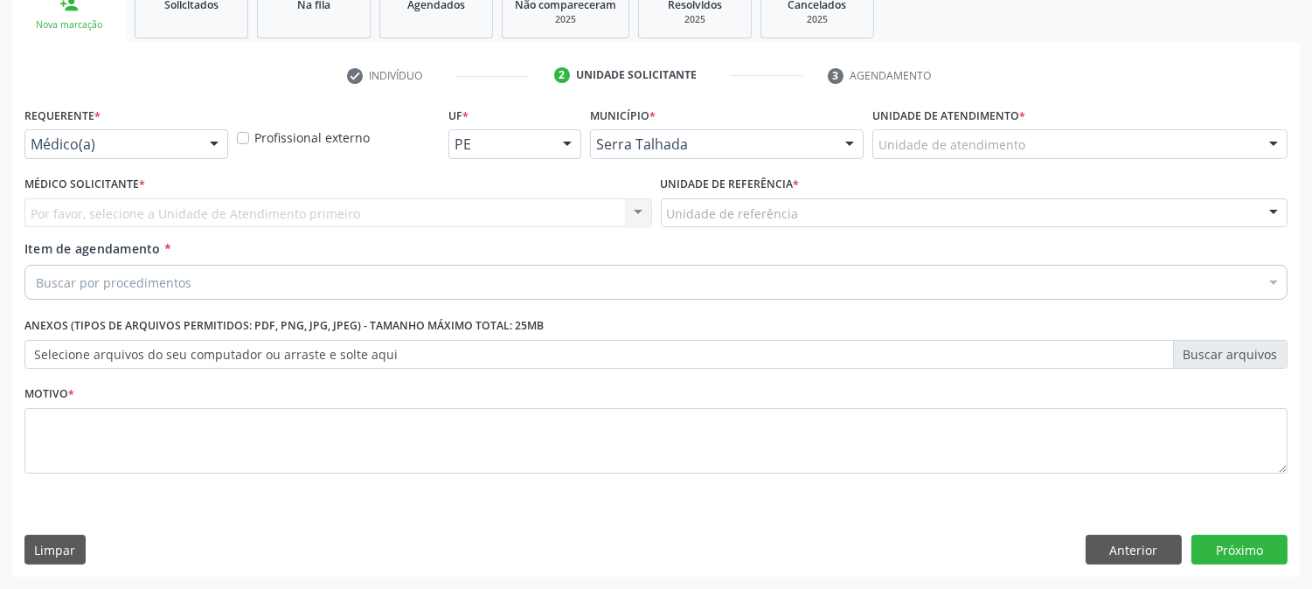
scroll to position [276, 0]
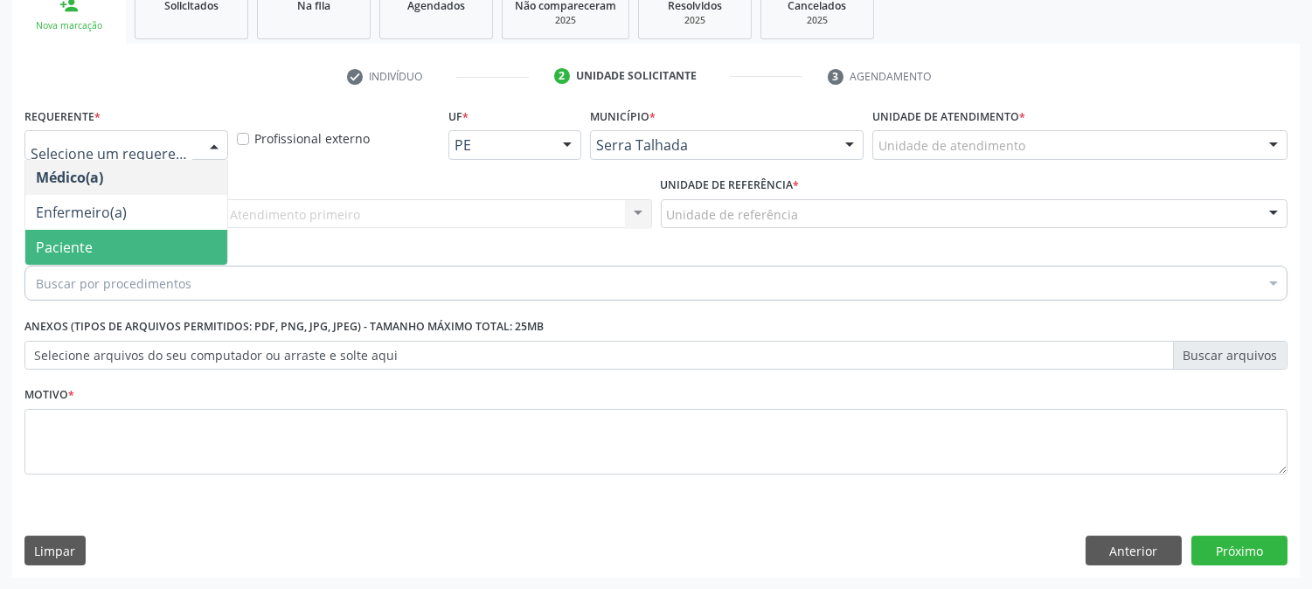
click at [142, 241] on span "Paciente" at bounding box center [126, 247] width 202 height 35
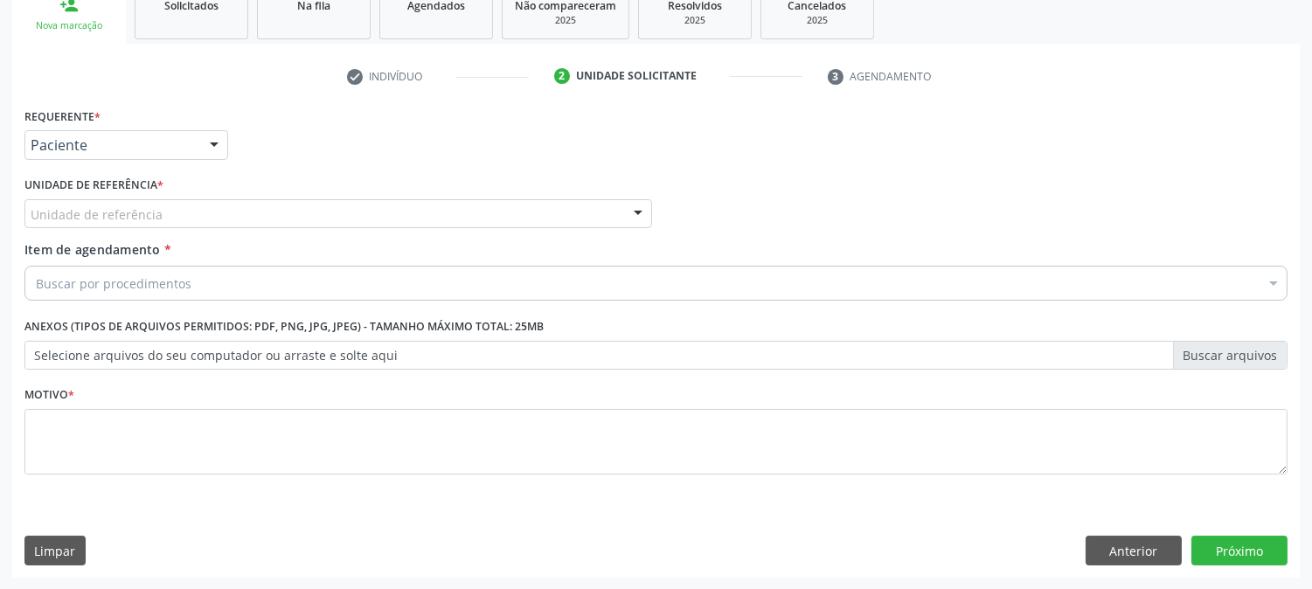
click at [271, 213] on div "Unidade de referência" at bounding box center [338, 214] width 628 height 30
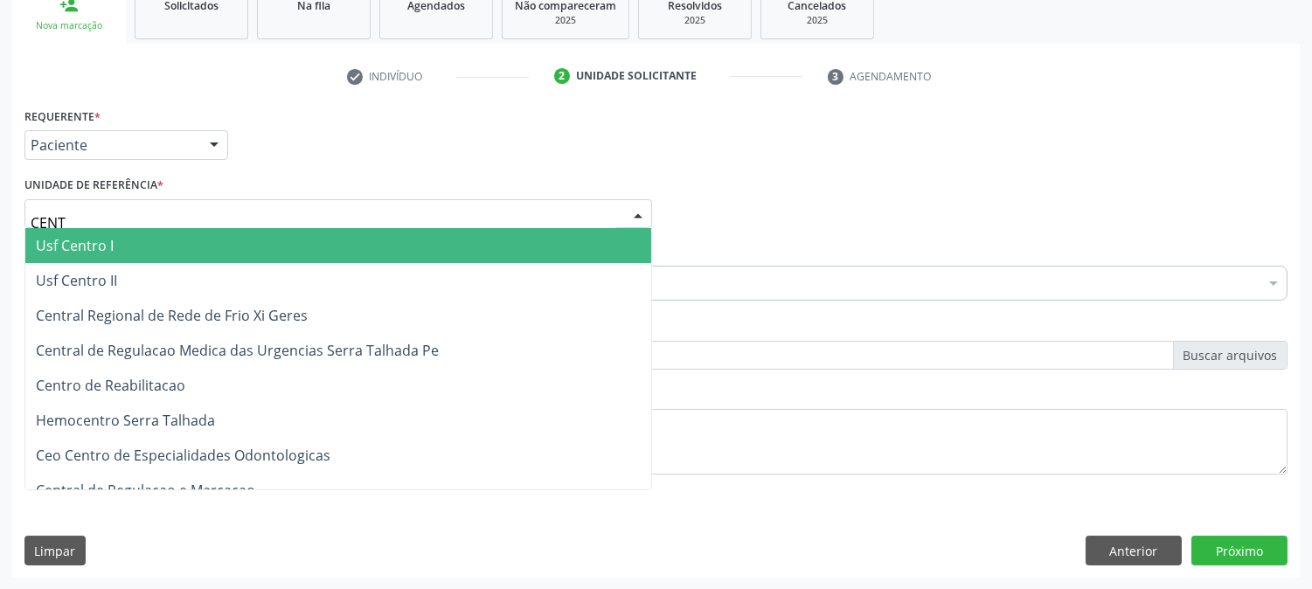
type input "CENTR"
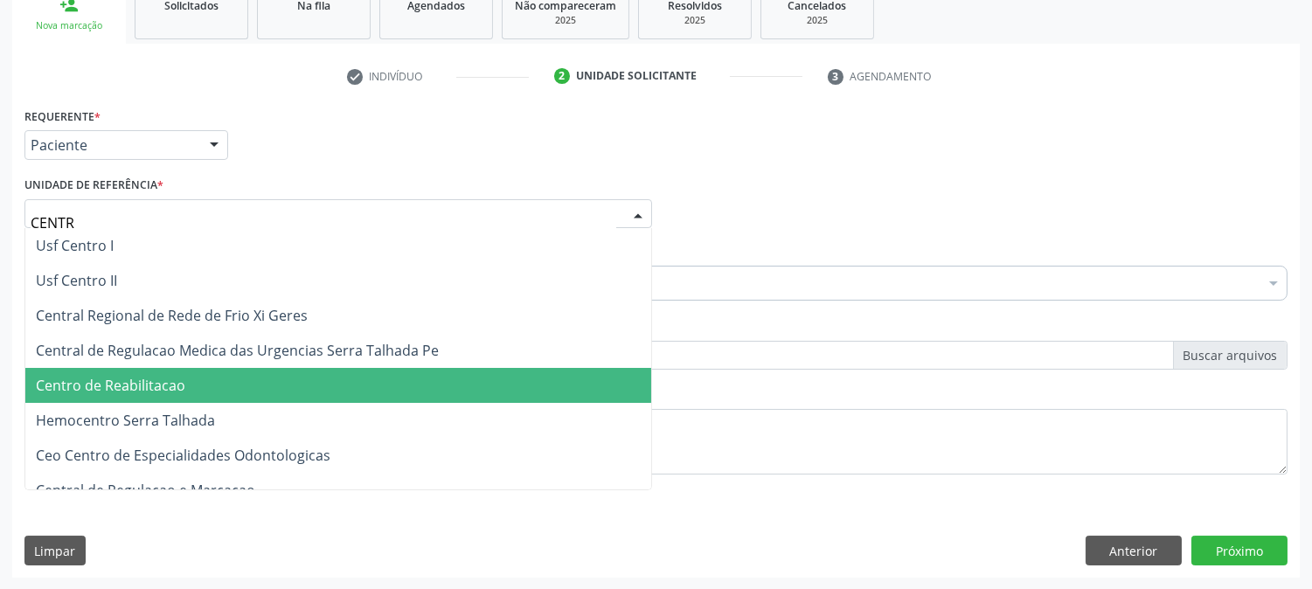
click at [162, 372] on span "Centro de Reabilitacao" at bounding box center [338, 385] width 626 height 35
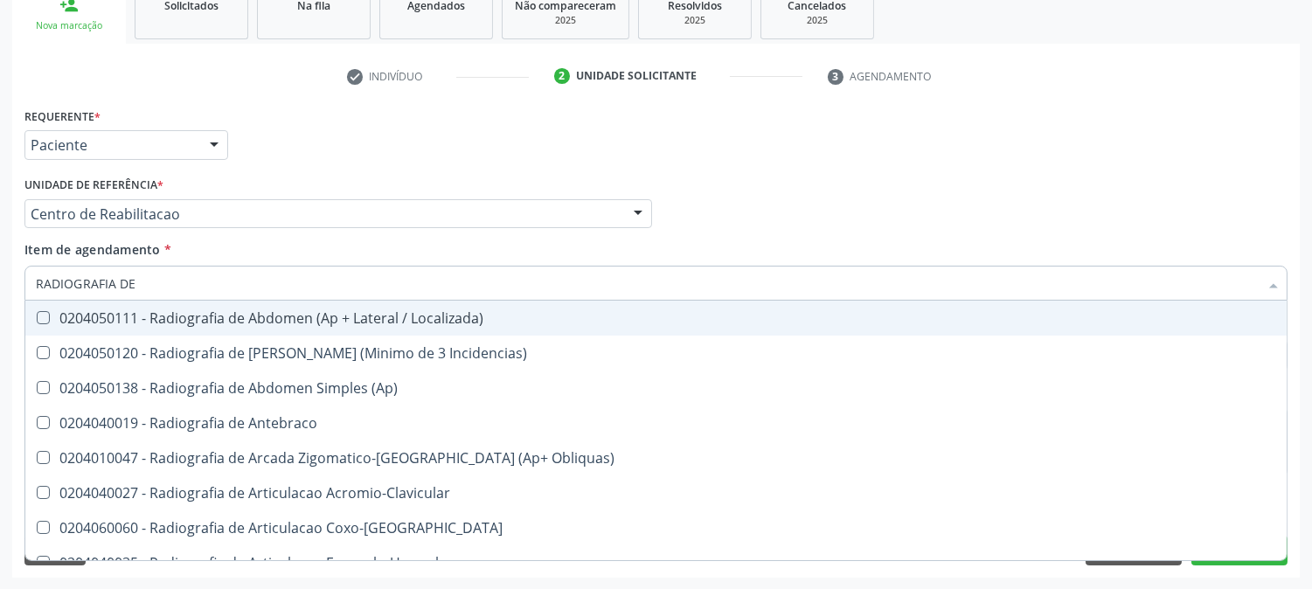
type input "RADIOGRAFIA DE B"
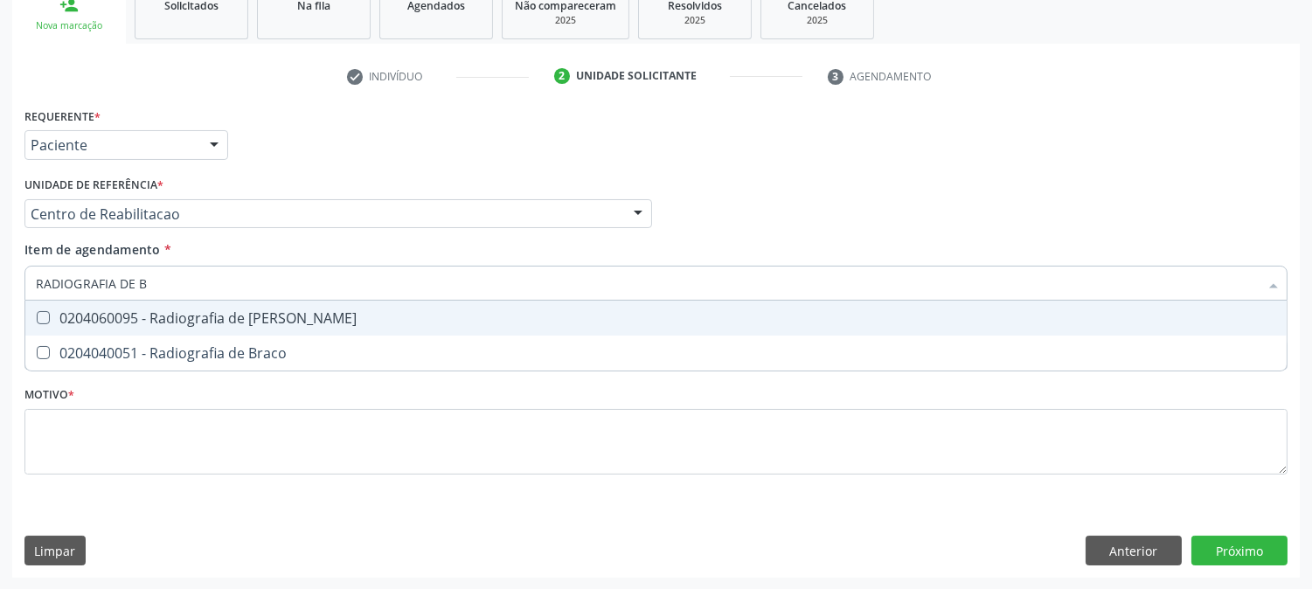
click at [172, 319] on div "0204060095 - Radiografia de [PERSON_NAME]" at bounding box center [656, 318] width 1240 height 14
checkbox Bacia "true"
drag, startPoint x: 159, startPoint y: 269, endPoint x: 17, endPoint y: 302, distance: 145.3
click at [17, 302] on div "Requerente * Paciente Médico(a) Enfermeiro(a) Paciente Nenhum resultado encontr…" at bounding box center [656, 340] width 1288 height 475
type input "RADIOGRAFIA DE"
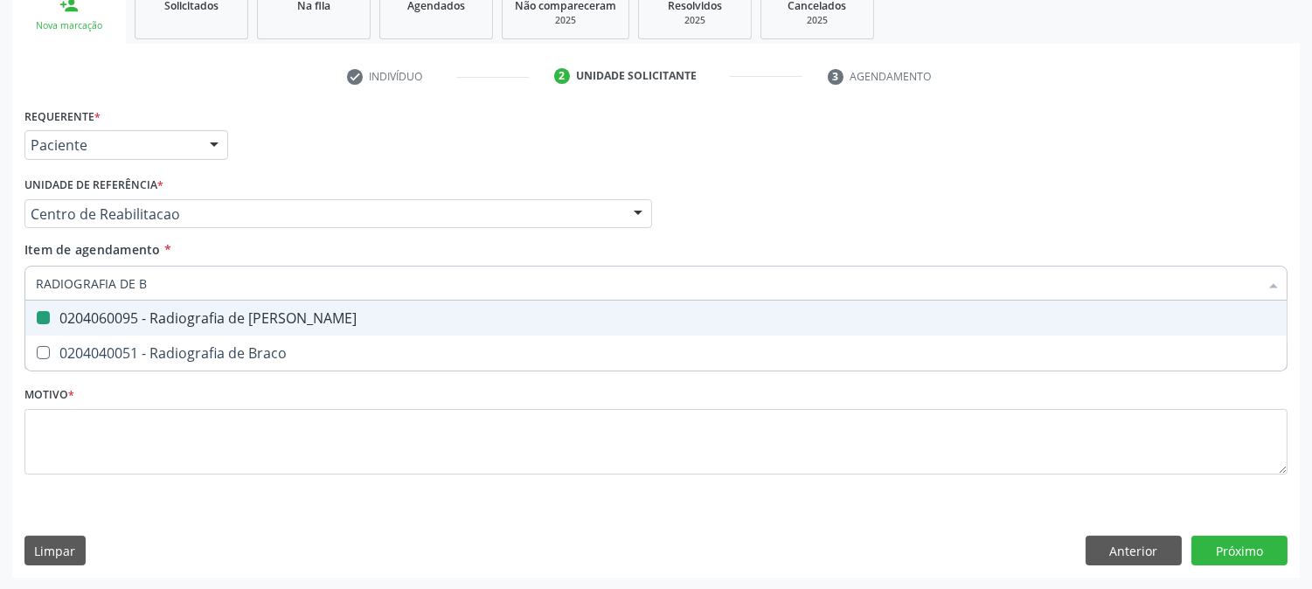
checkbox Bacia "false"
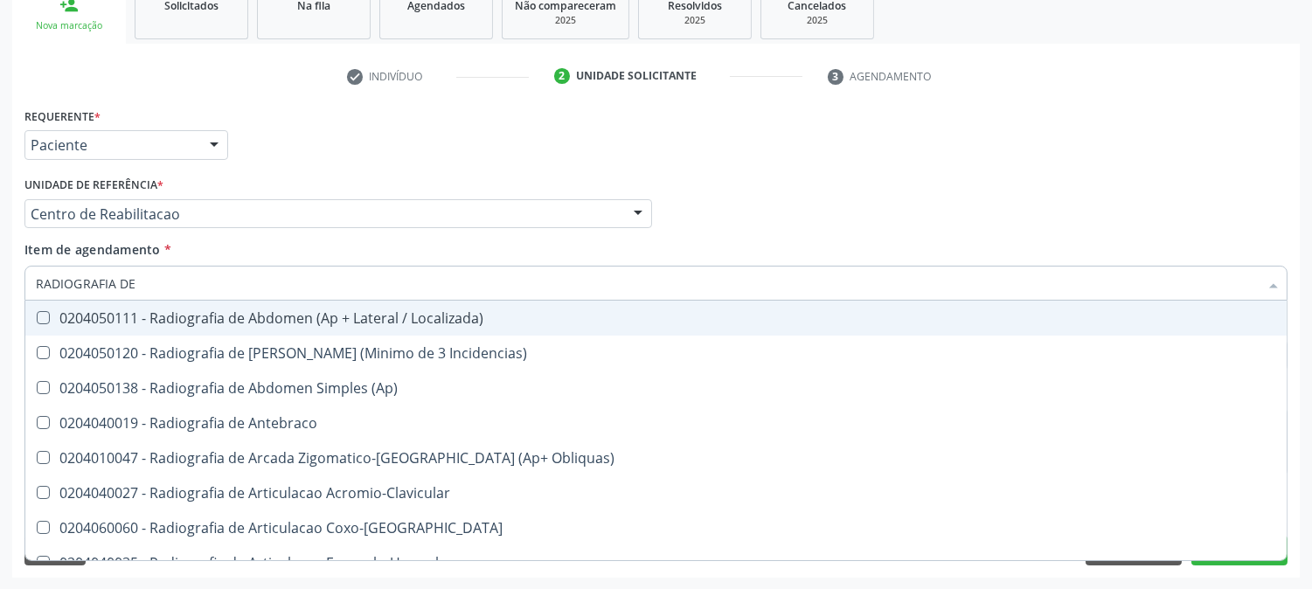
type input "RADIOGRAFIA DE J"
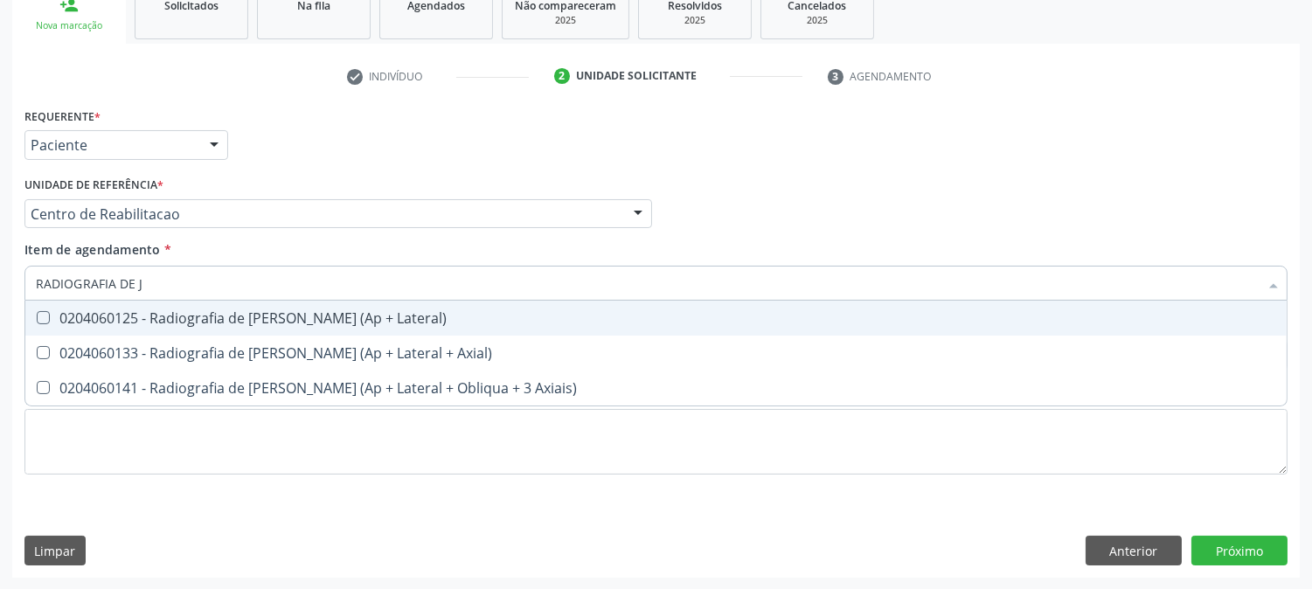
click at [230, 317] on div "0204060125 - Radiografia de [PERSON_NAME] (Ap + Lateral)" at bounding box center [656, 318] width 1240 height 14
checkbox Lateral\) "true"
type input "RADIOGRAFIA DE"
checkbox Lateral\) "false"
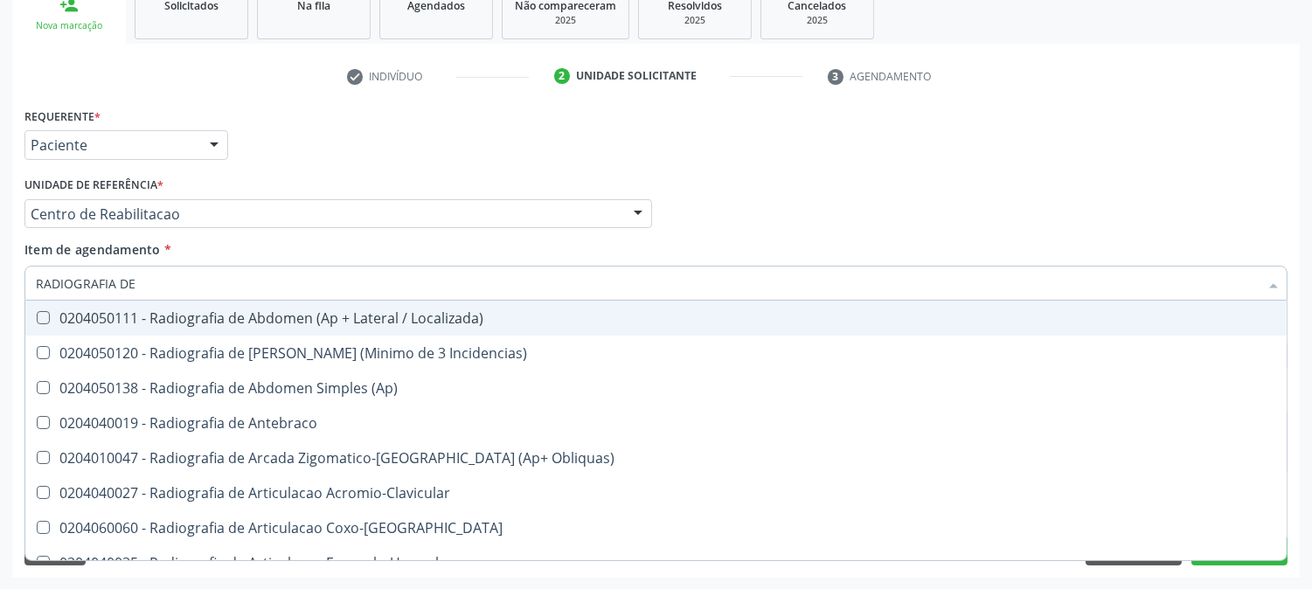
type input "RADIOGRAFIA DE J"
checkbox Localizada\) "true"
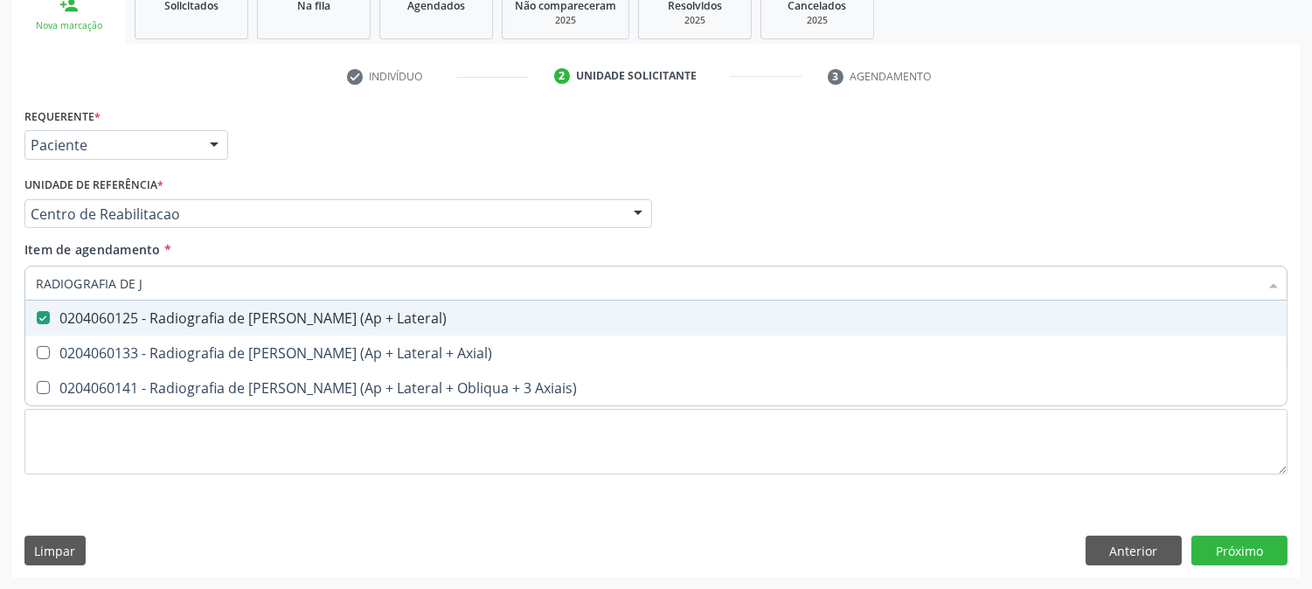
type input "RADIOGRAFIA DE"
checkbox Lateral\) "false"
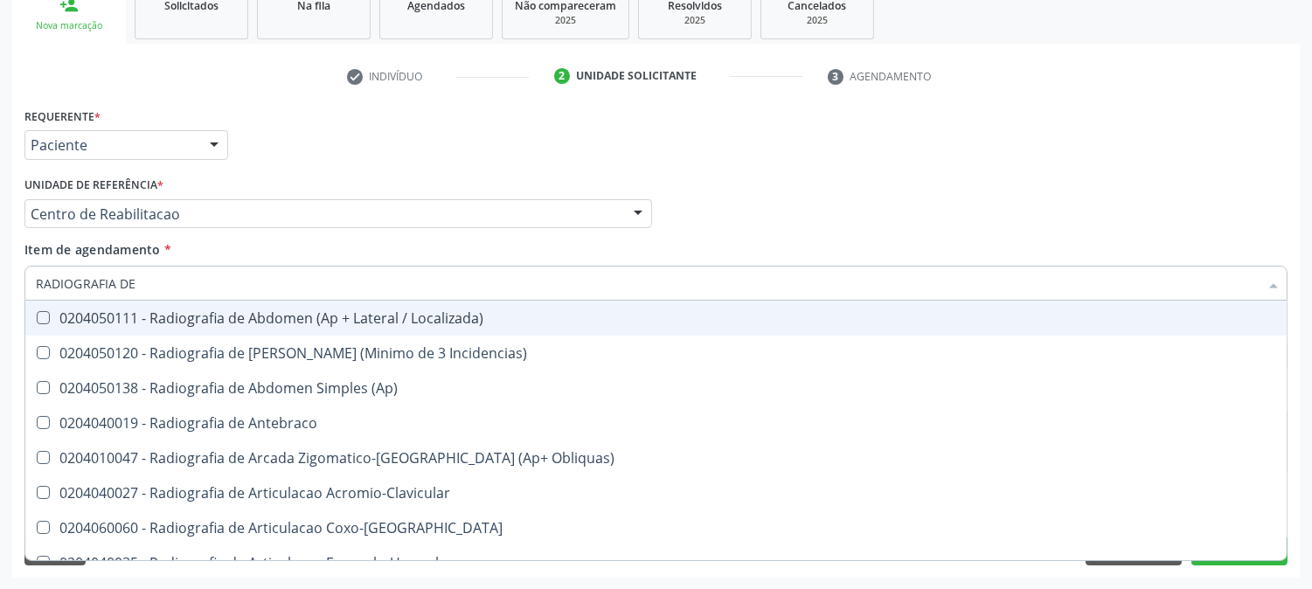
type input "RADIOGRAFIA DE C"
checkbox Bacia "false"
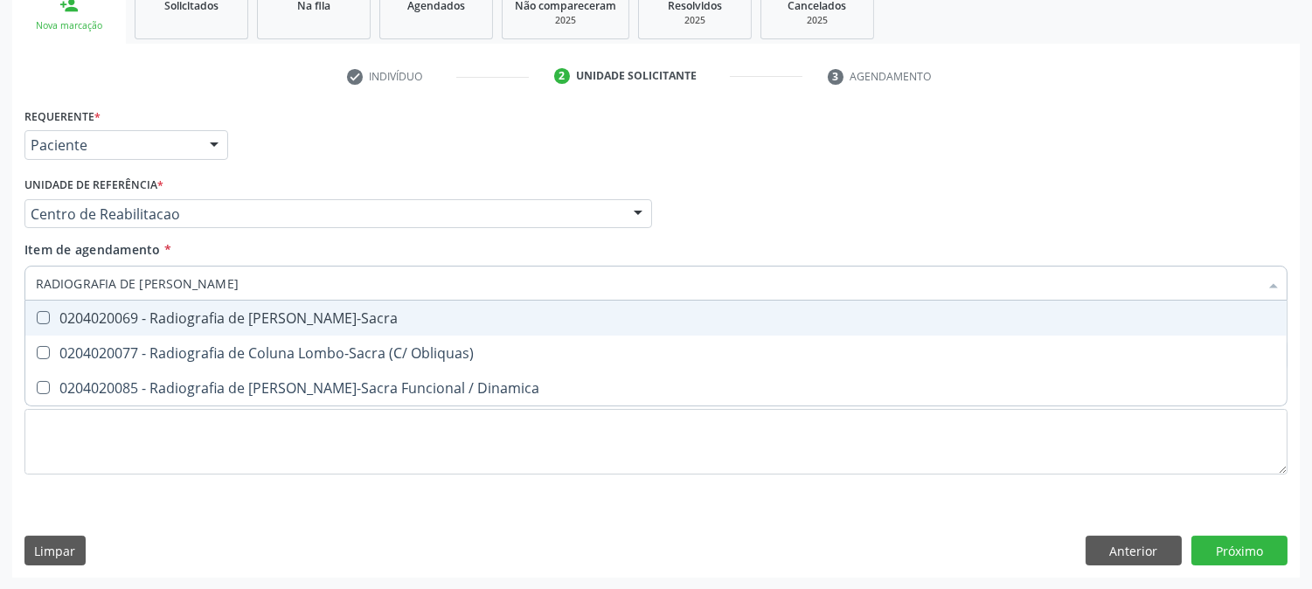
type input "RADIOGRAFIA DE [PERSON_NAME]"
click at [262, 312] on div "0204020069 - Radiografia de [PERSON_NAME]-Sacra" at bounding box center [656, 318] width 1240 height 14
checkbox Lombo-Sacra "true"
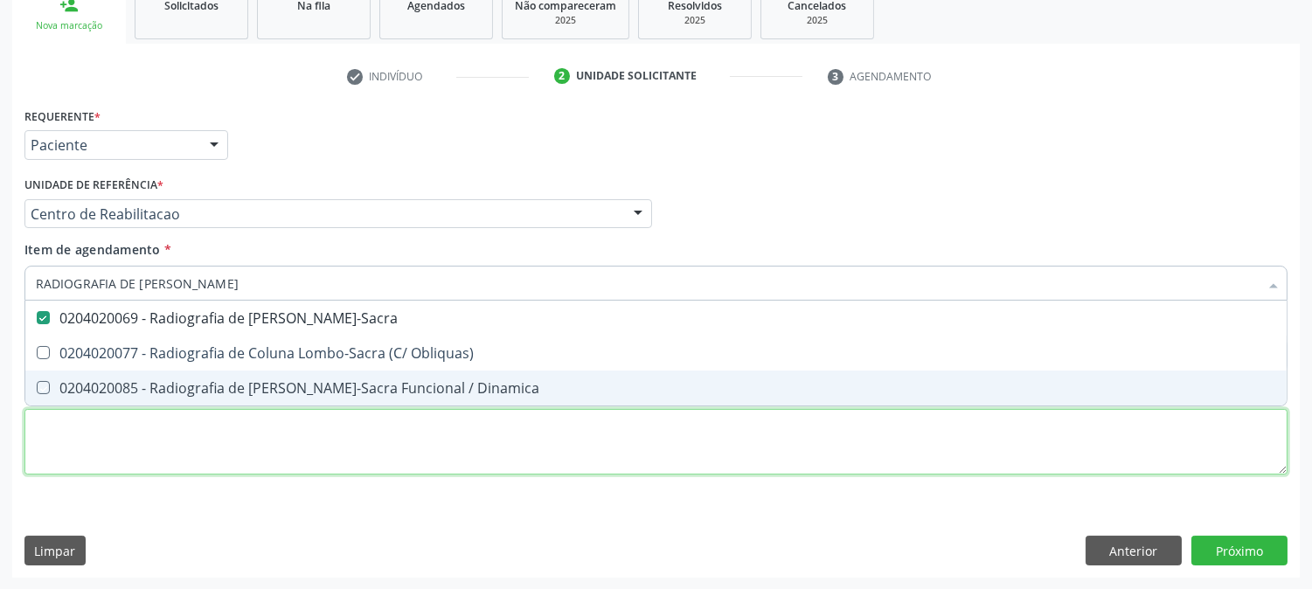
click at [227, 452] on div "Requerente * Paciente Médico(a) Enfermeiro(a) Paciente Nenhum resultado encontr…" at bounding box center [655, 301] width 1263 height 396
checkbox Obliquas\) "true"
checkbox Dinamica "true"
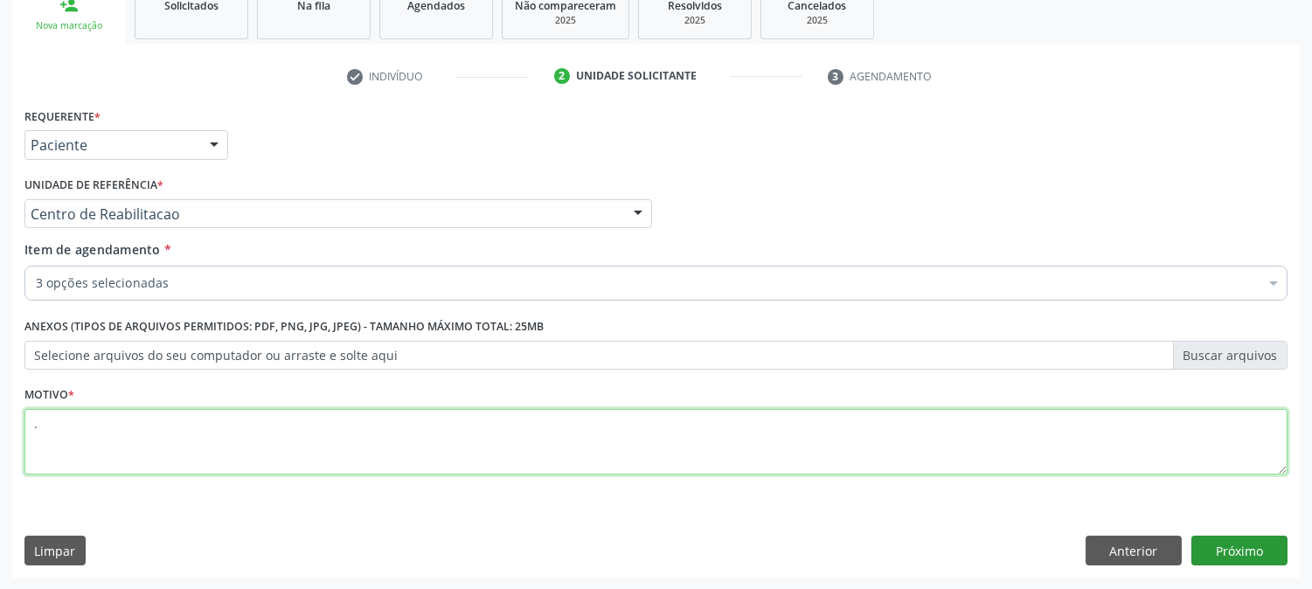
type textarea "."
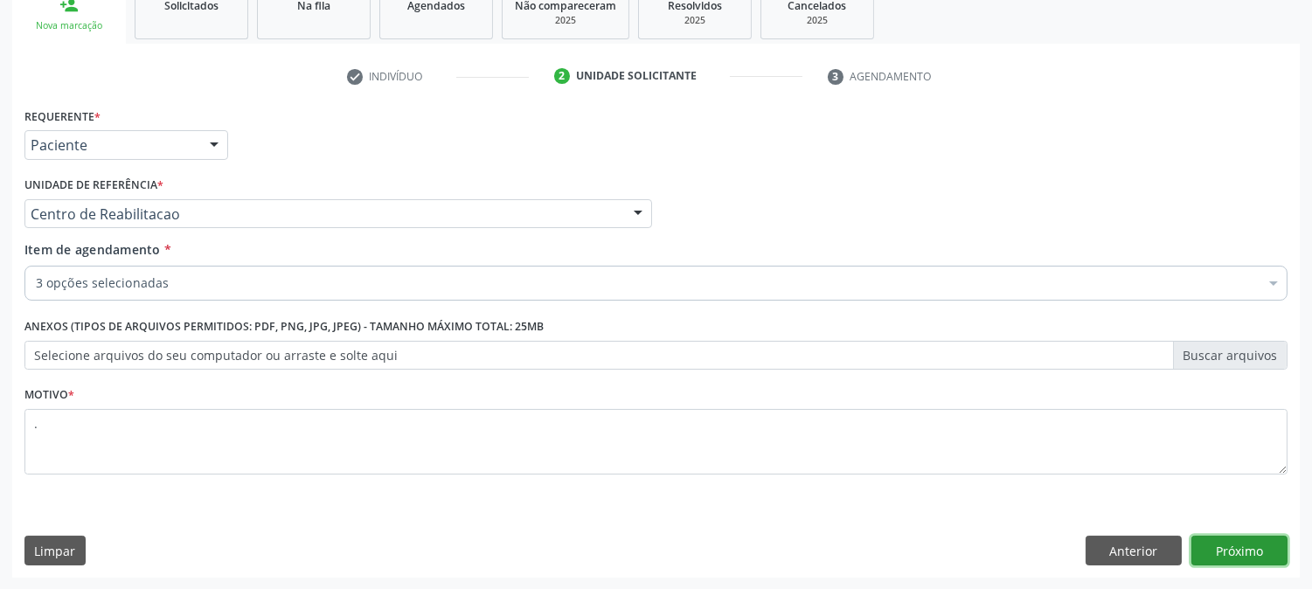
click at [1261, 561] on button "Próximo" at bounding box center [1239, 551] width 96 height 30
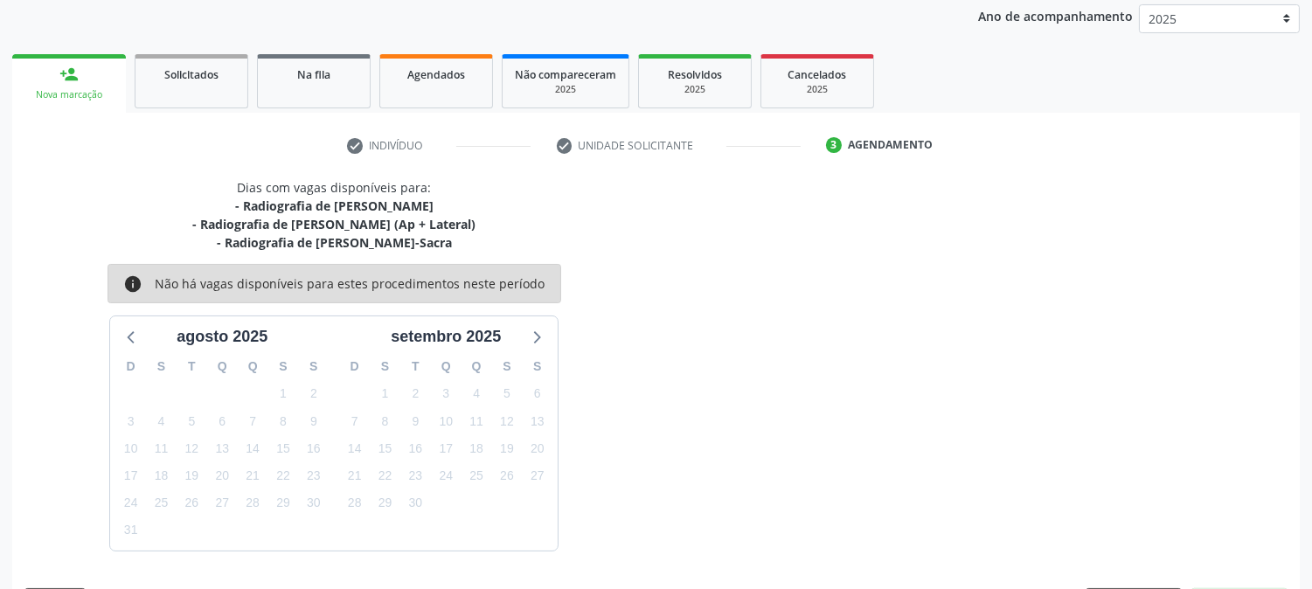
scroll to position [259, 0]
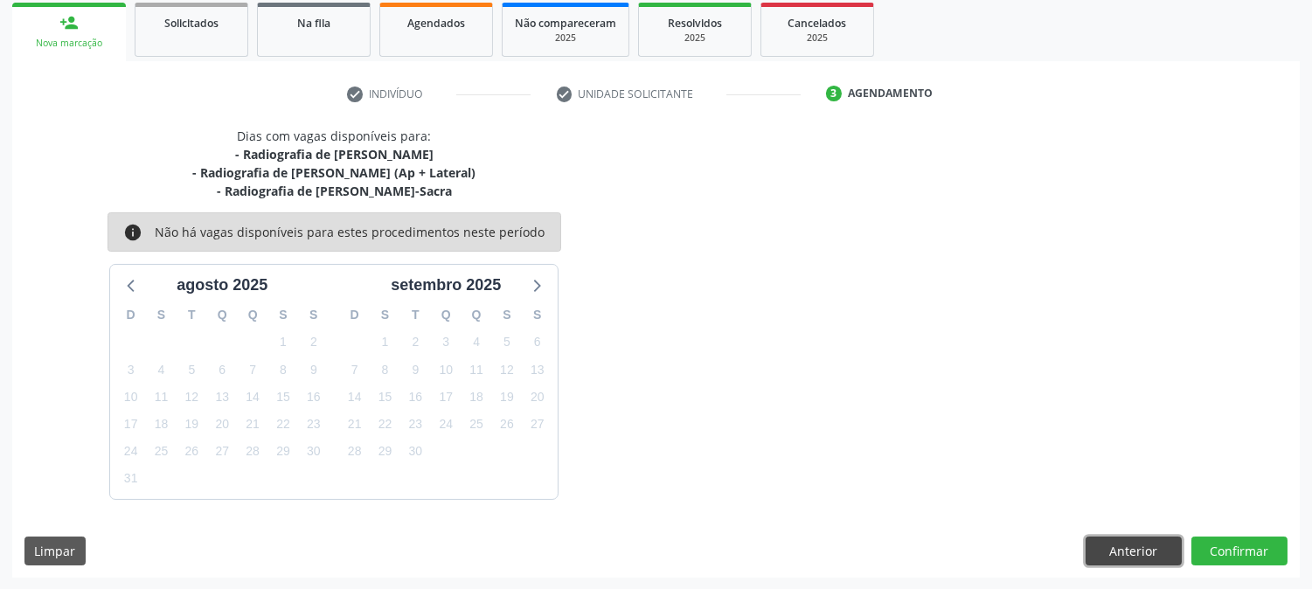
click at [1128, 540] on button "Anterior" at bounding box center [1134, 552] width 96 height 30
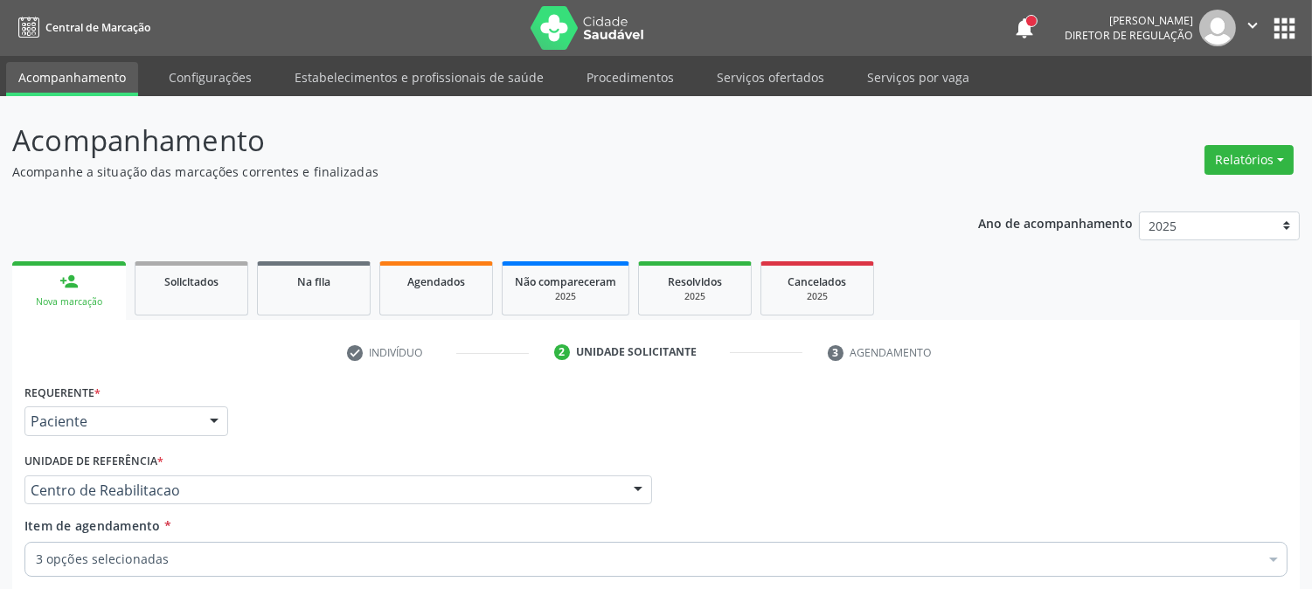
scroll to position [276, 0]
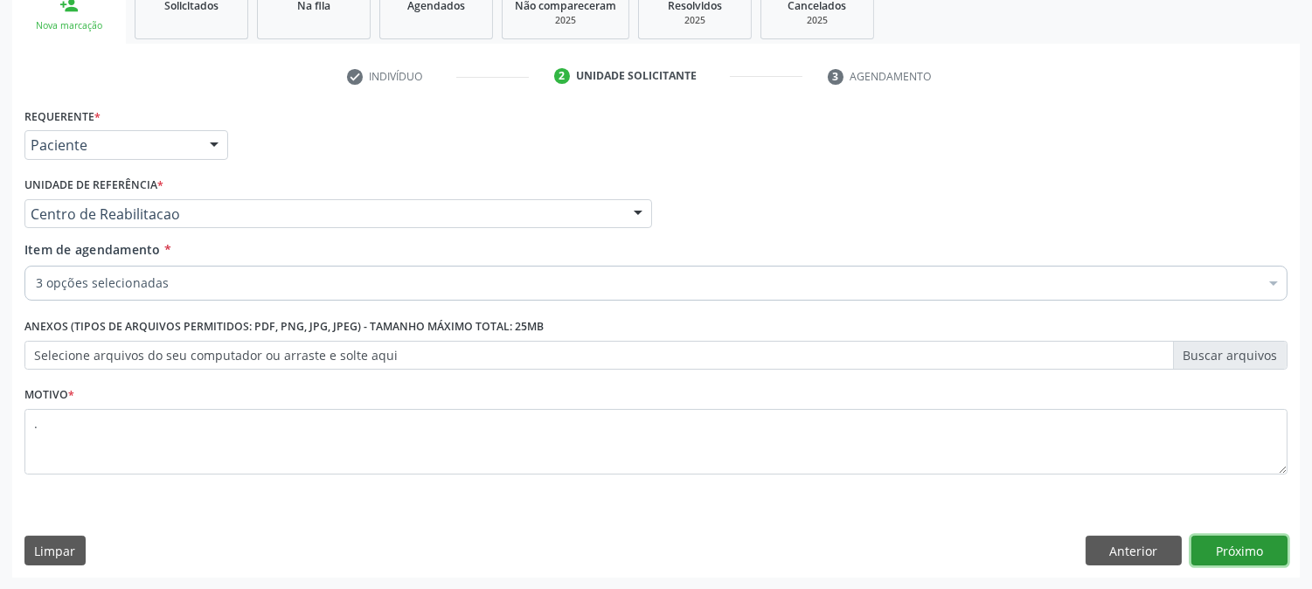
click at [1269, 558] on button "Próximo" at bounding box center [1239, 551] width 96 height 30
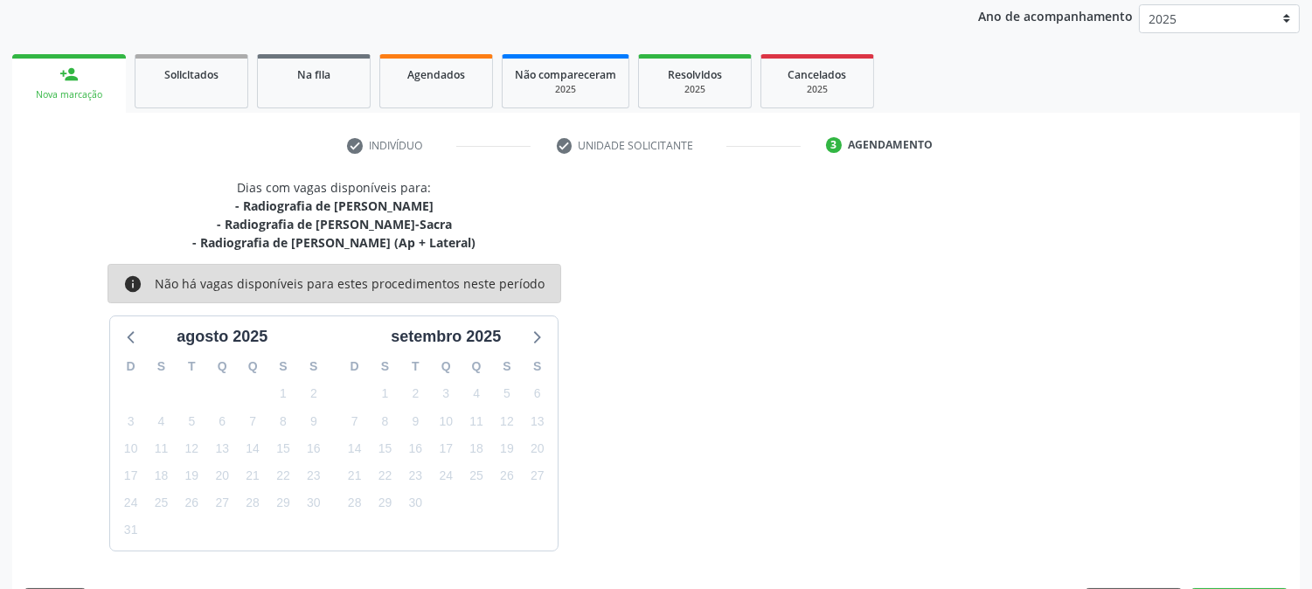
scroll to position [259, 0]
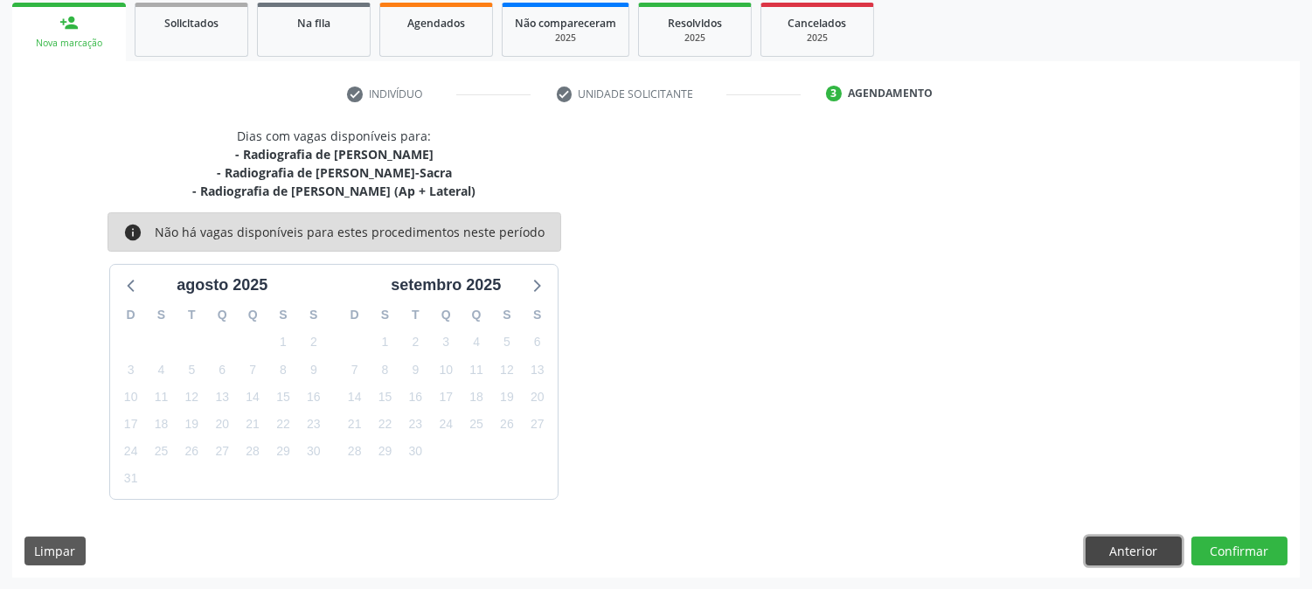
click at [1140, 537] on button "Anterior" at bounding box center [1134, 552] width 96 height 30
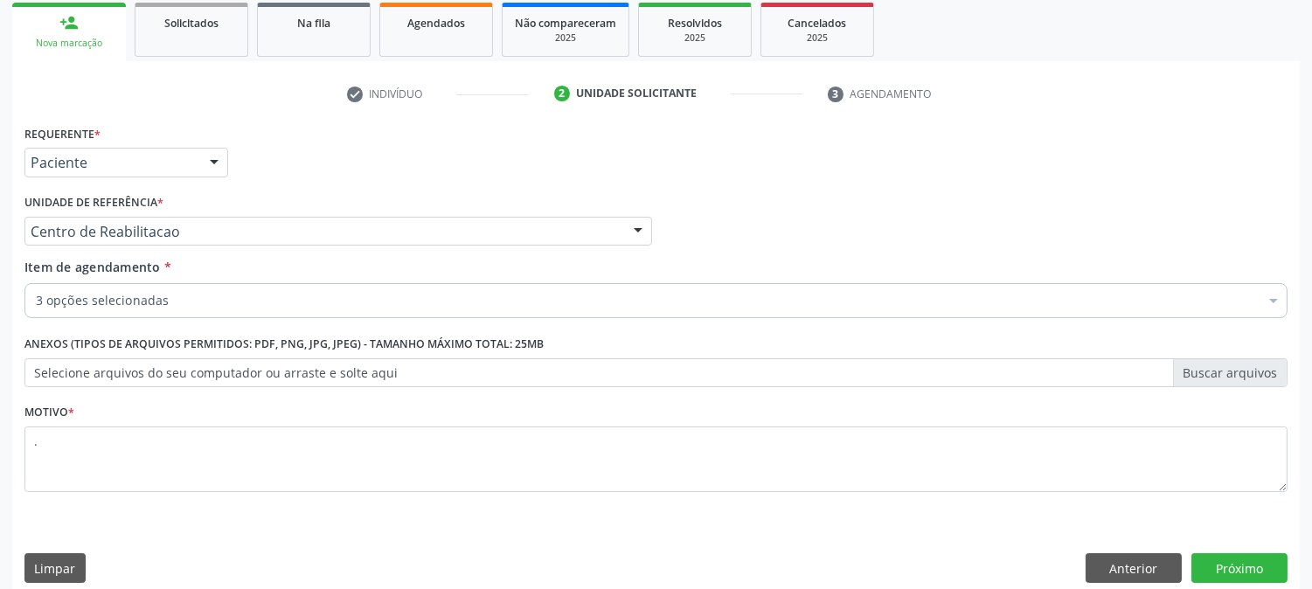
scroll to position [276, 0]
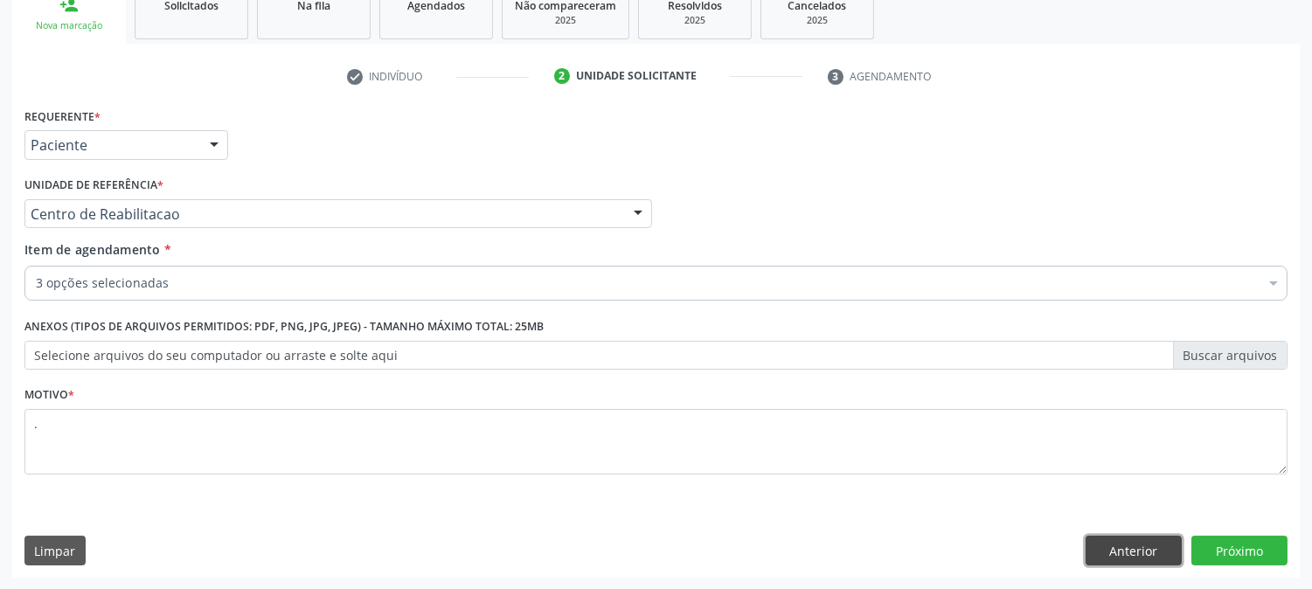
click at [1140, 539] on button "Anterior" at bounding box center [1134, 551] width 96 height 30
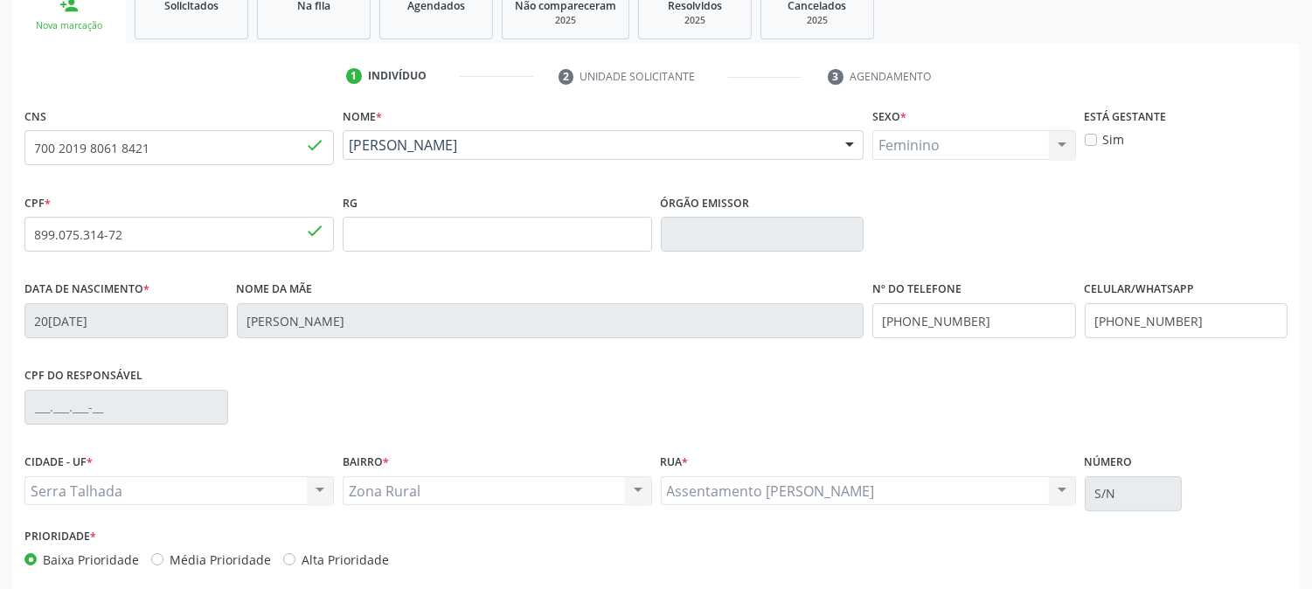
scroll to position [357, 0]
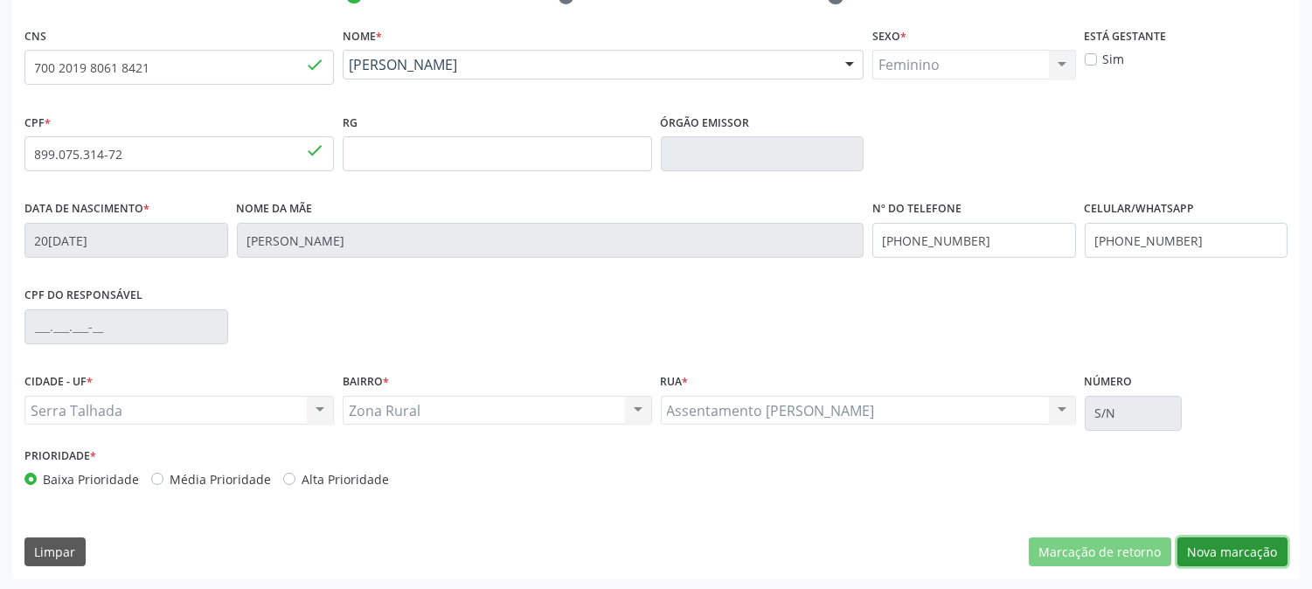
click at [1264, 555] on button "Nova marcação" at bounding box center [1233, 553] width 110 height 30
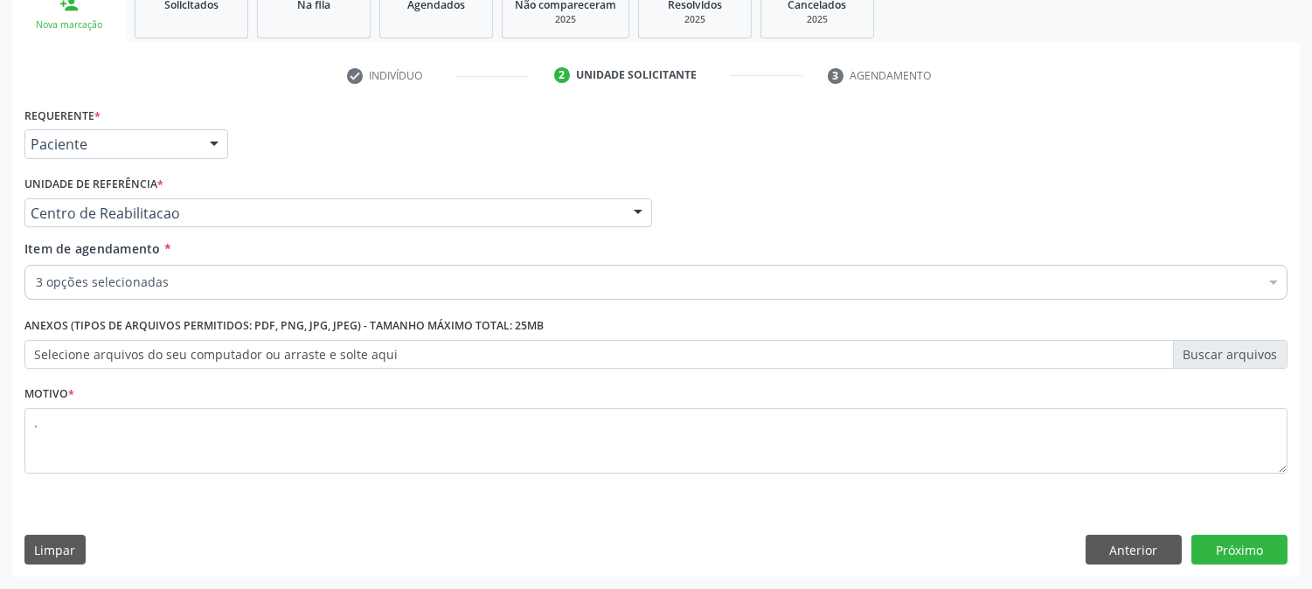
scroll to position [276, 0]
click at [1264, 555] on button "Próximo" at bounding box center [1239, 551] width 96 height 30
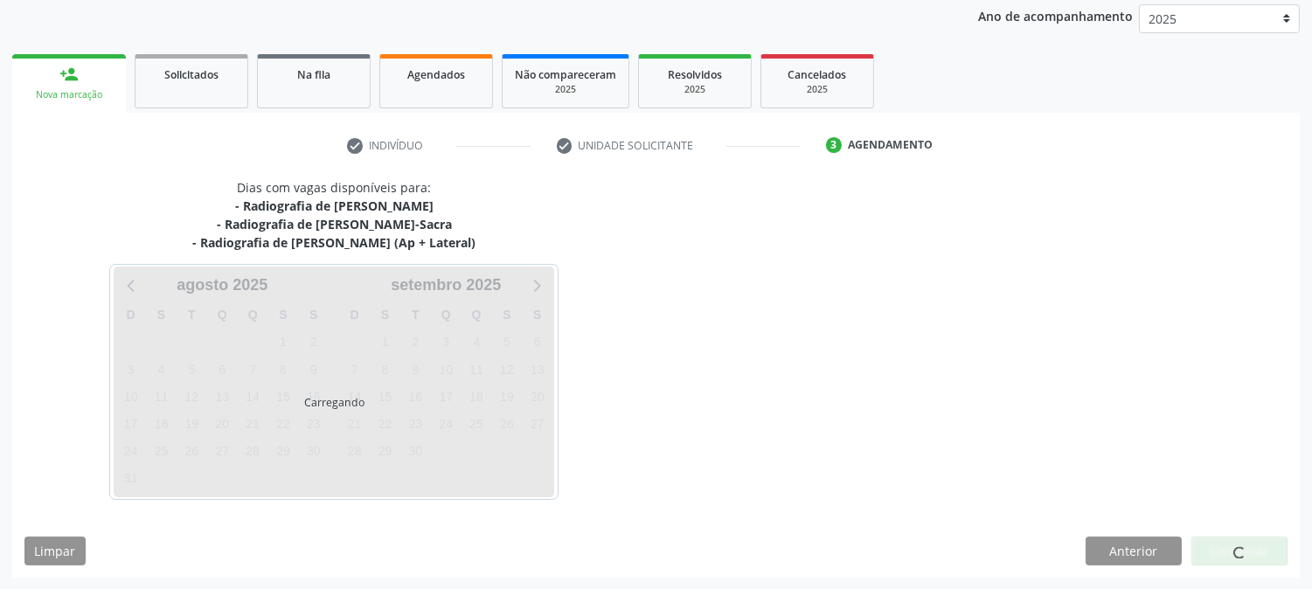
scroll to position [259, 0]
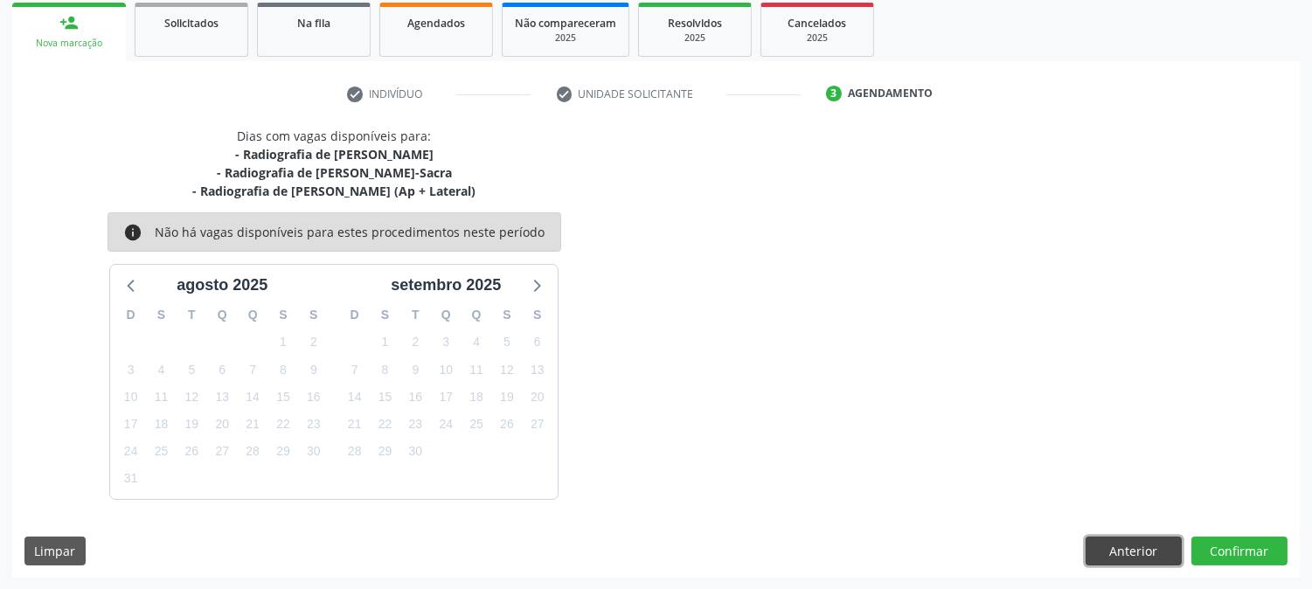
click at [1124, 544] on button "Anterior" at bounding box center [1134, 552] width 96 height 30
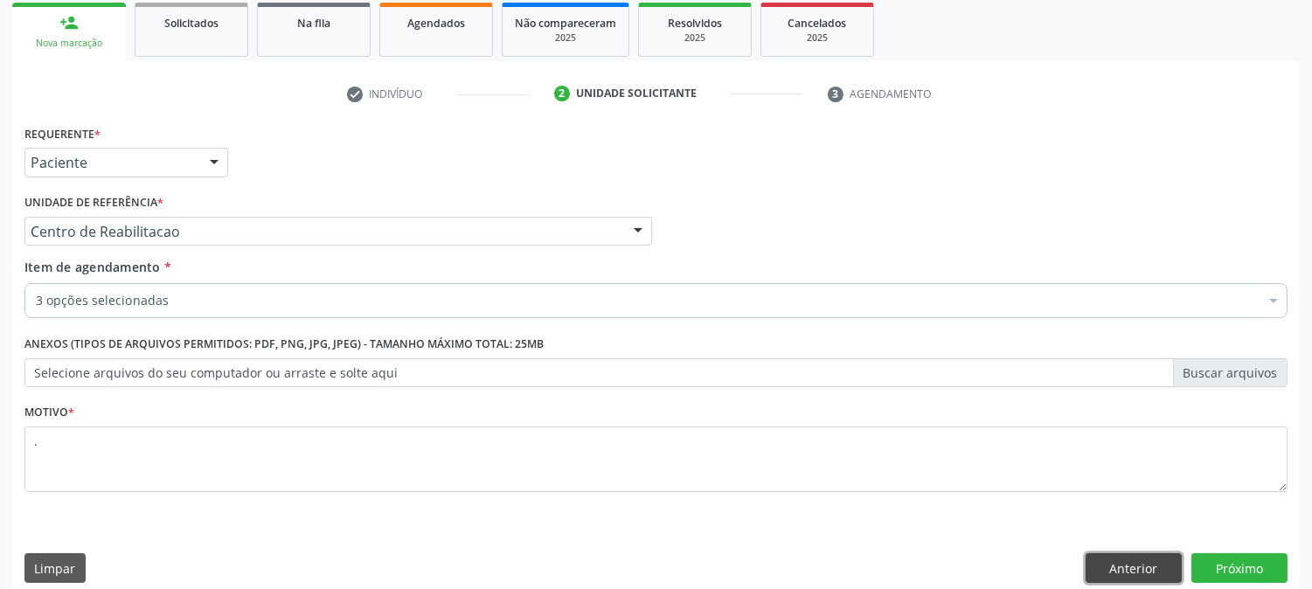
click at [1122, 564] on button "Anterior" at bounding box center [1134, 568] width 96 height 30
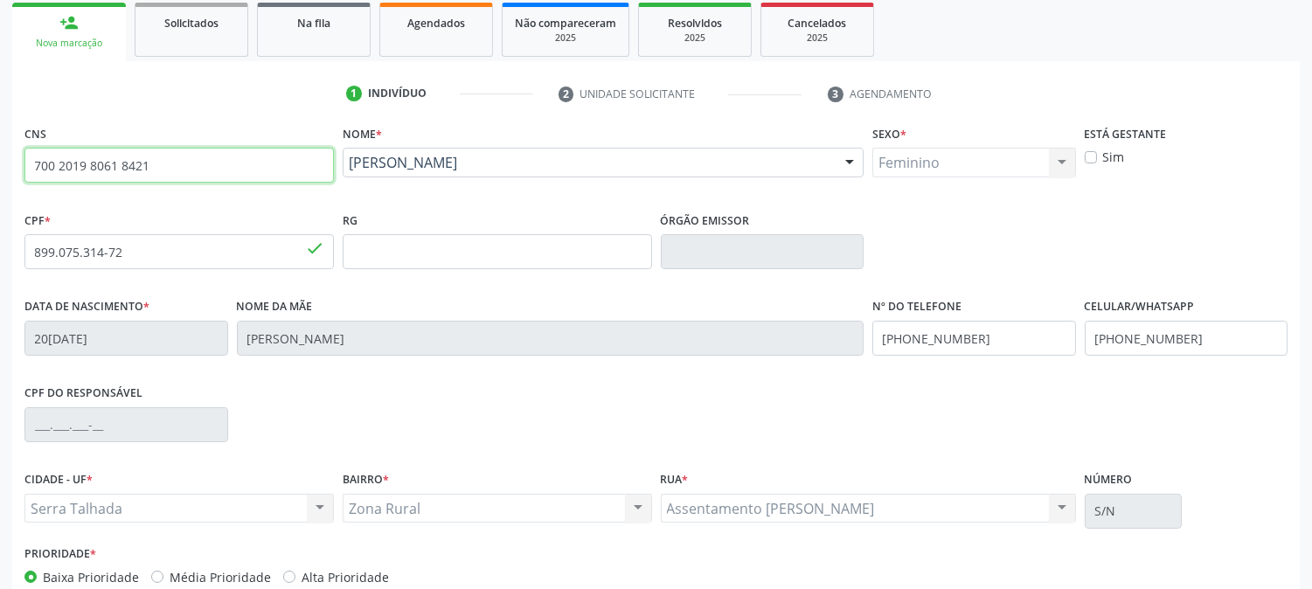
drag, startPoint x: 156, startPoint y: 168, endPoint x: 0, endPoint y: 162, distance: 155.7
click at [0, 162] on div "Acompanhamento Acompanhe a situação das marcações correntes e finalizadas Relat…" at bounding box center [656, 262] width 1312 height 851
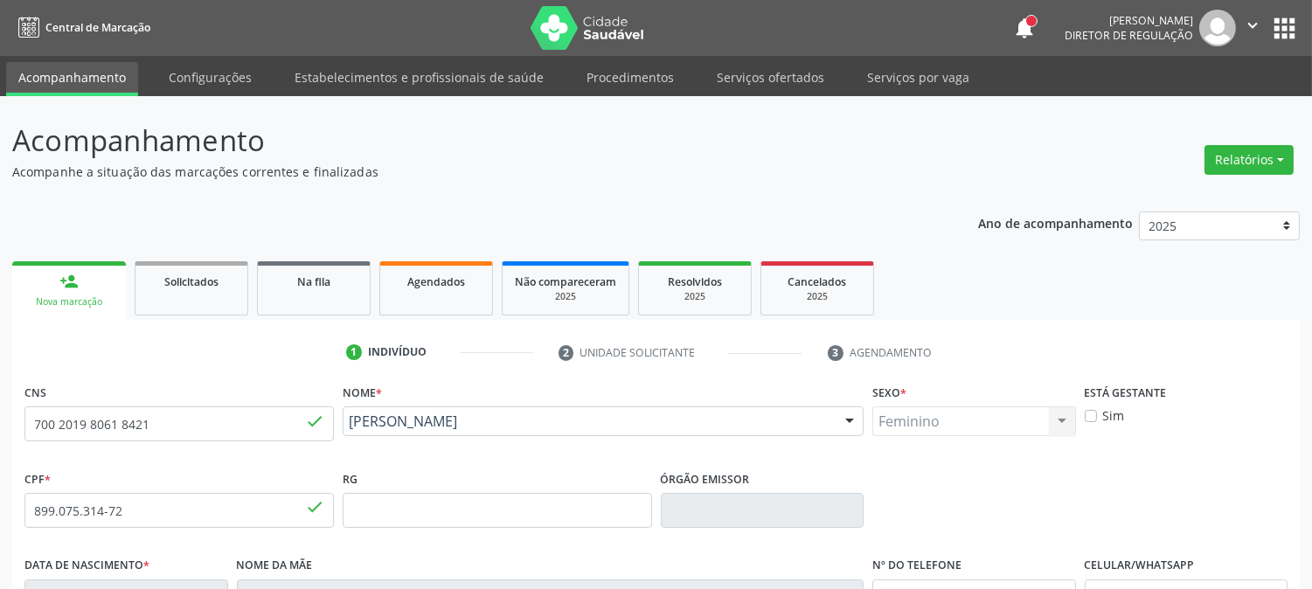
click at [190, 94] on li "Configurações" at bounding box center [210, 79] width 108 height 34
click at [190, 80] on link "Configurações" at bounding box center [210, 77] width 108 height 31
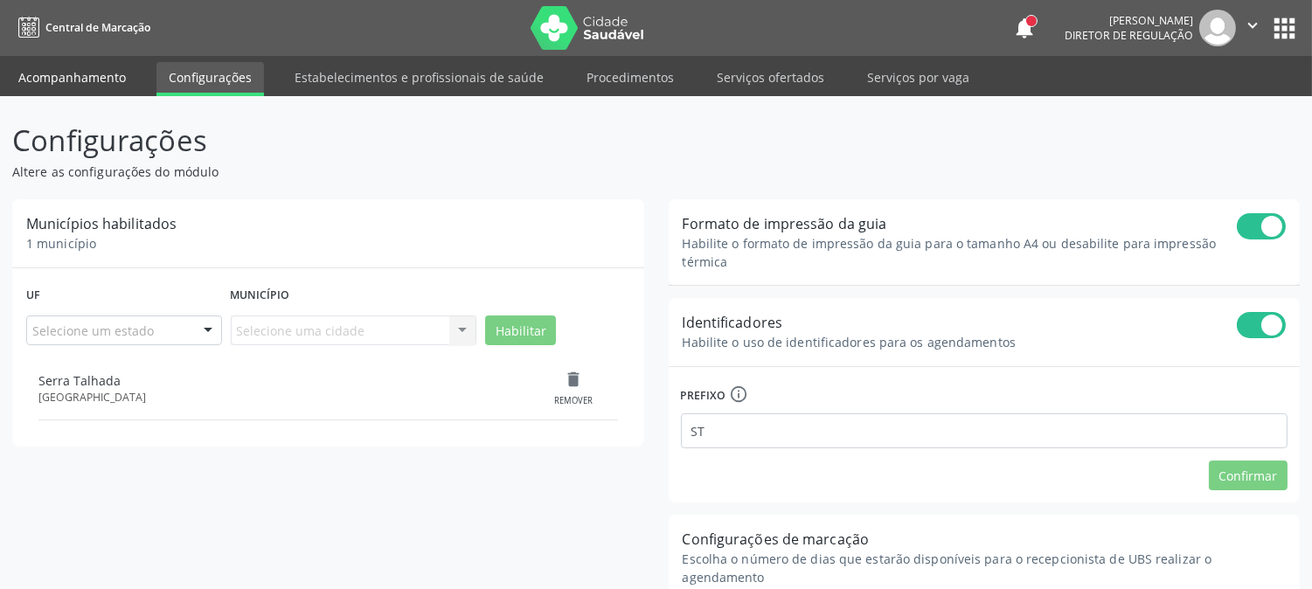
click at [73, 67] on link "Acompanhamento" at bounding box center [72, 77] width 132 height 31
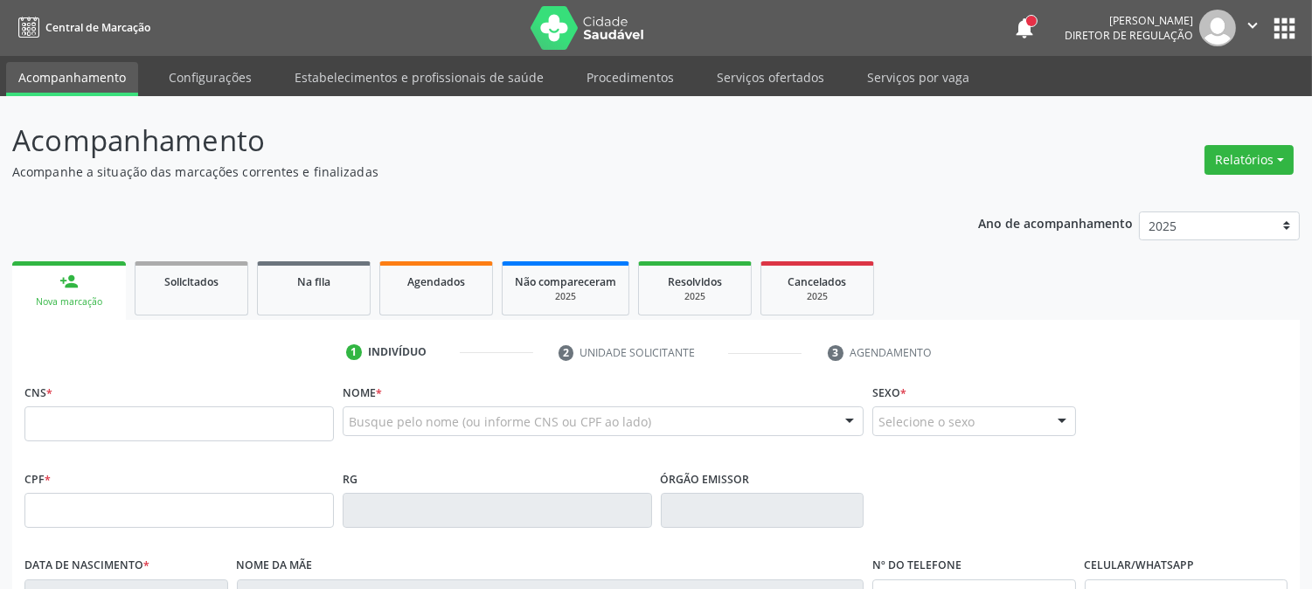
click at [67, 68] on link "Acompanhamento" at bounding box center [72, 79] width 132 height 34
click at [40, 420] on input "text" at bounding box center [178, 423] width 309 height 35
paste input "700 2019 8061 8421"
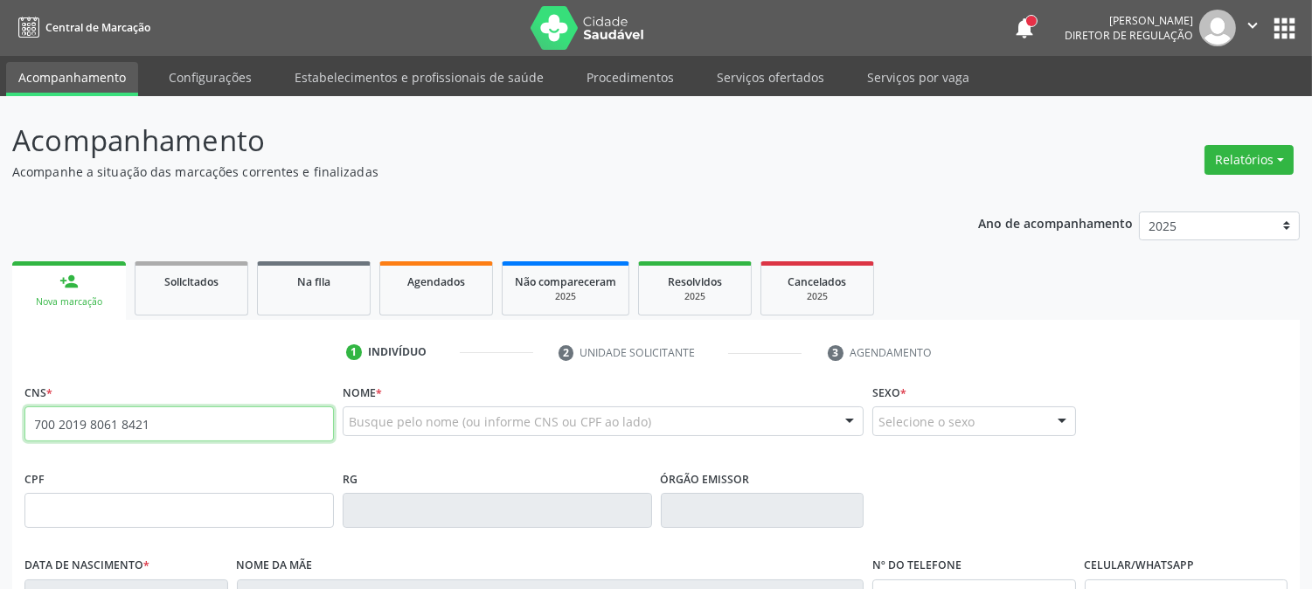
type input "700 2019 8061 8421"
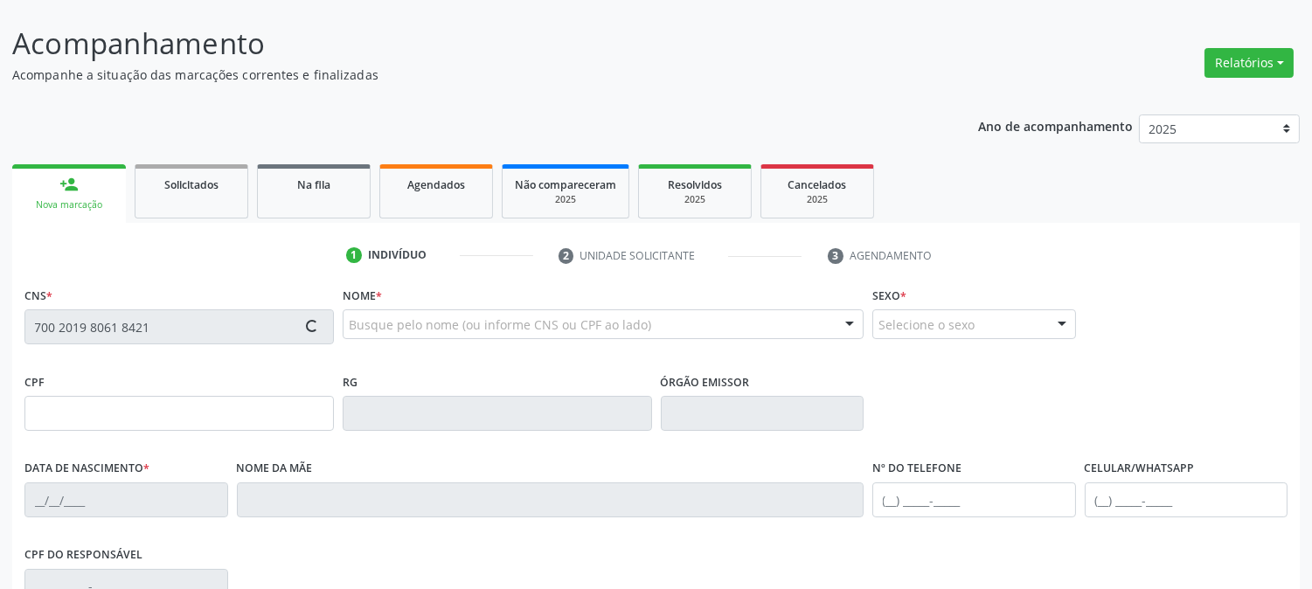
type input "899.075.314-72"
type input "20[DATE]"
type input "[PERSON_NAME]"
type input "[PHONE_NUMBER]"
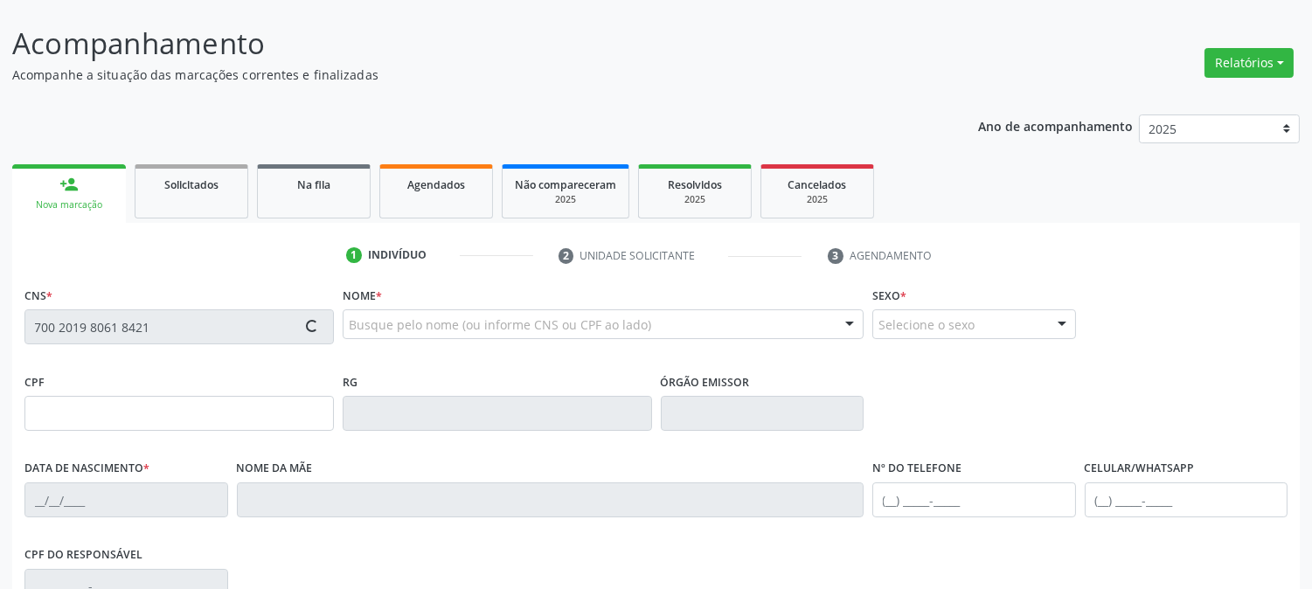
type input "S/N"
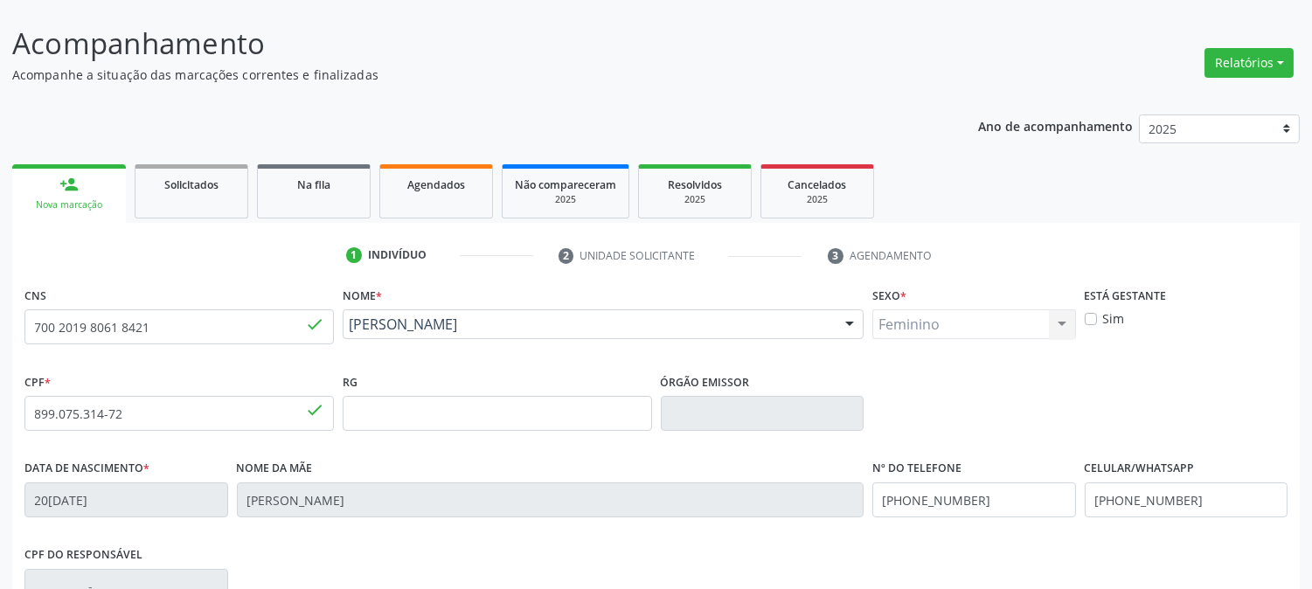
scroll to position [357, 0]
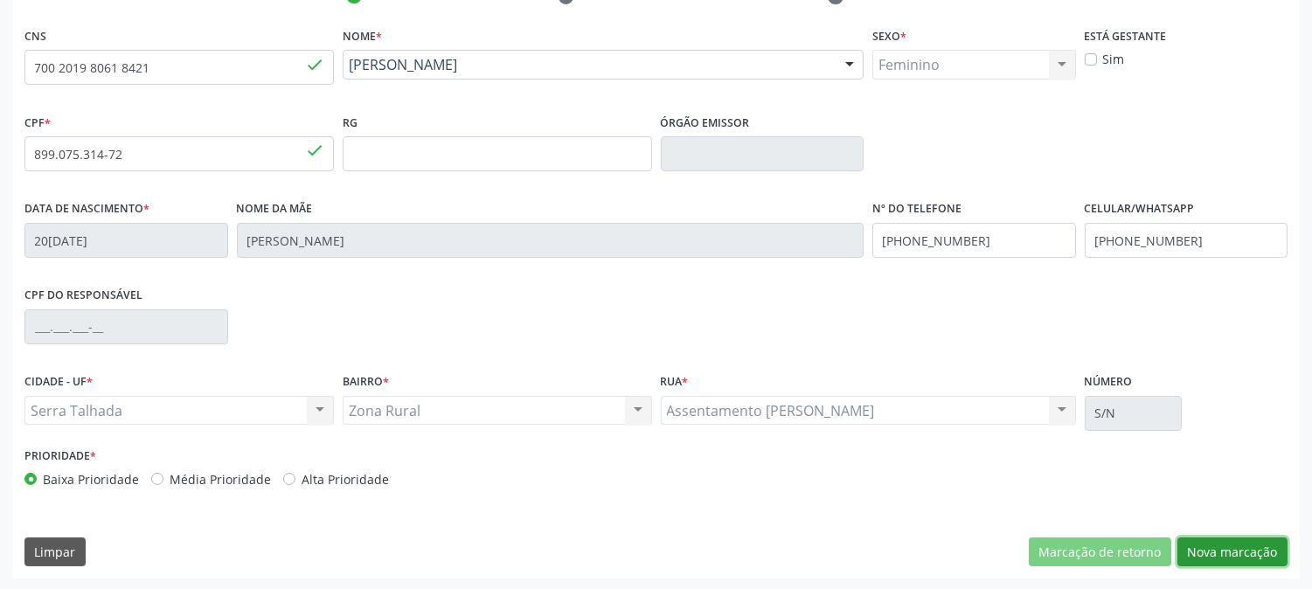
click at [1210, 542] on button "Nova marcação" at bounding box center [1233, 553] width 110 height 30
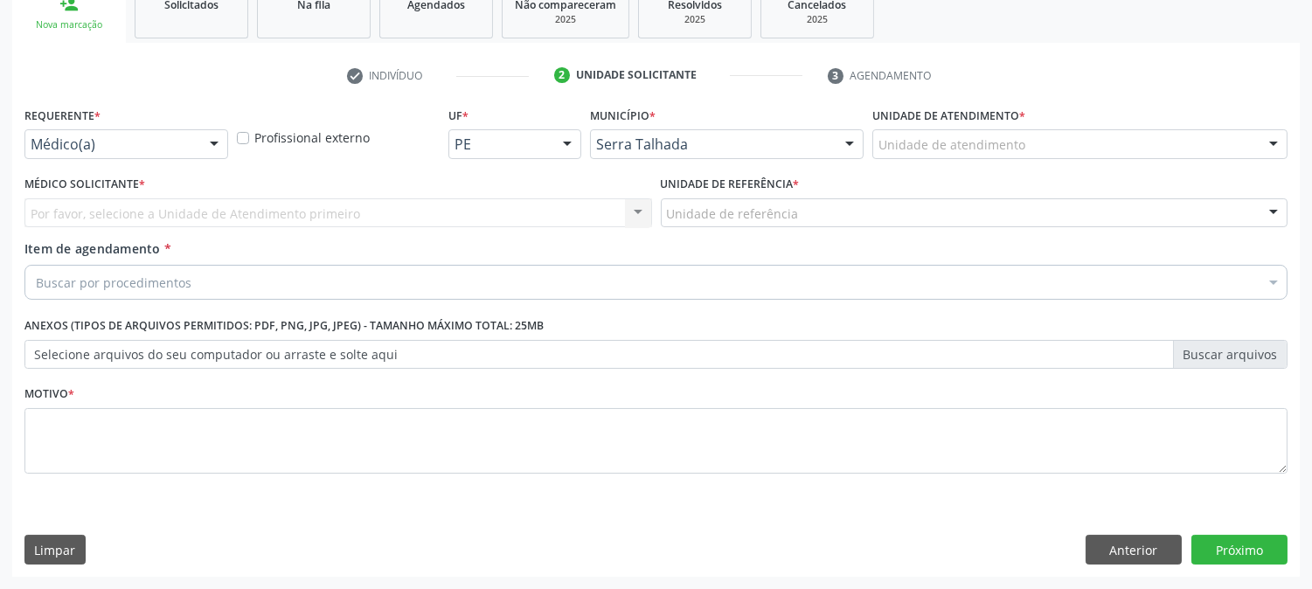
scroll to position [276, 0]
click at [208, 144] on div at bounding box center [214, 146] width 26 height 30
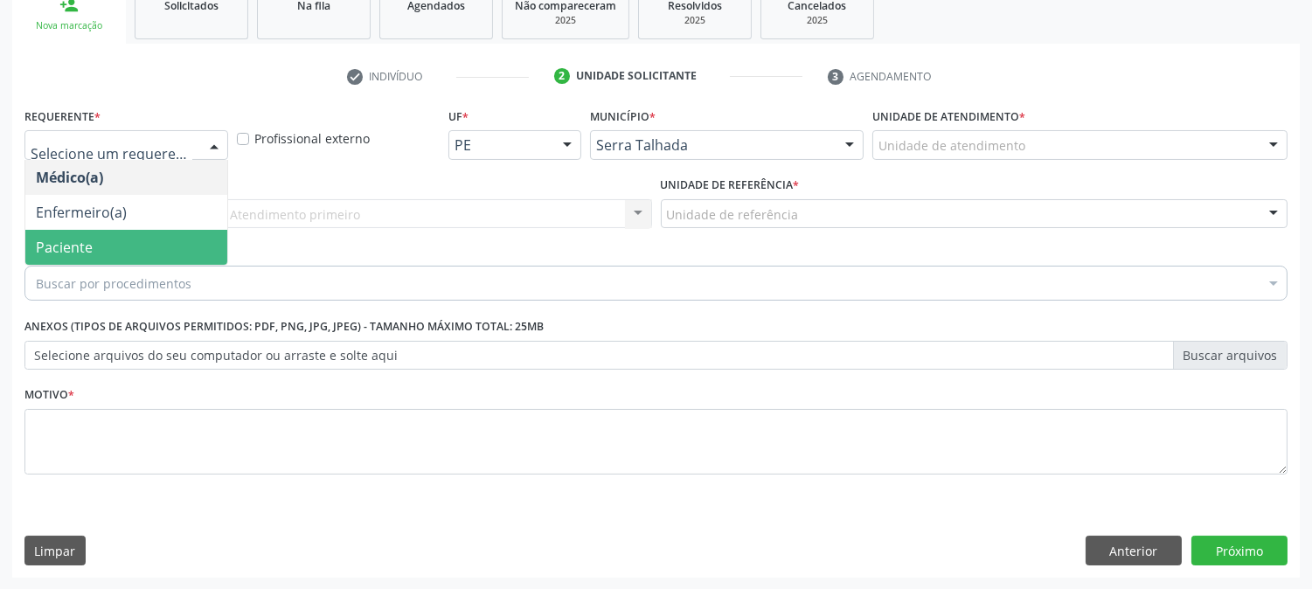
click at [152, 240] on span "Paciente" at bounding box center [126, 247] width 202 height 35
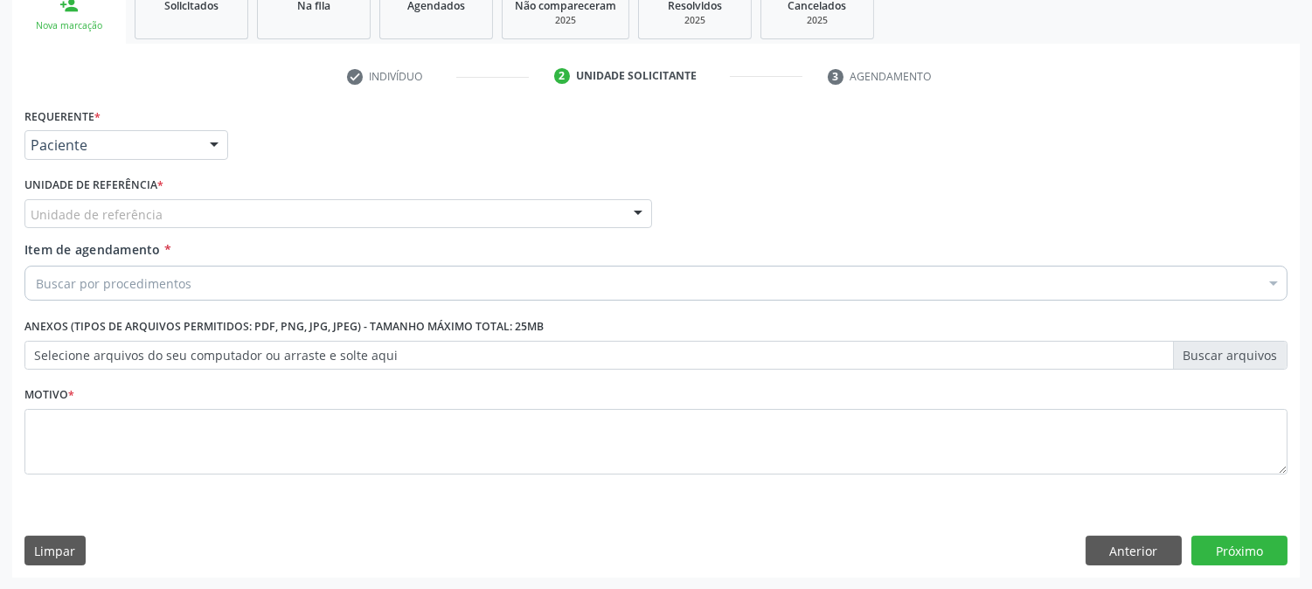
click at [163, 217] on div "Unidade de referência" at bounding box center [338, 214] width 628 height 30
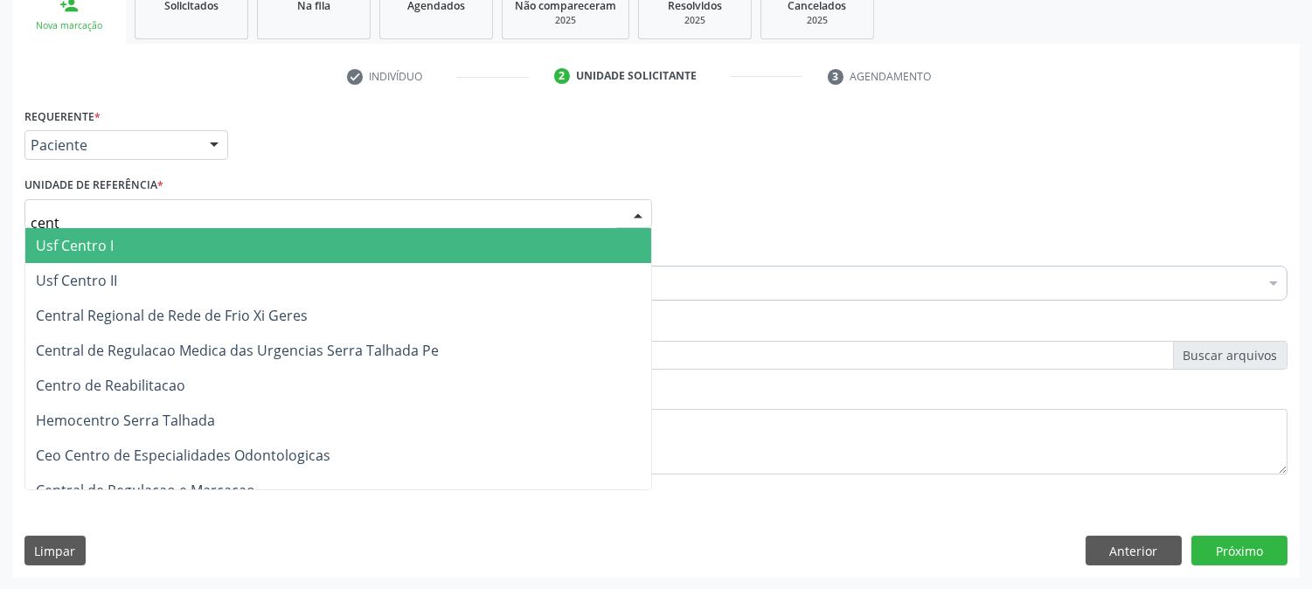
type input "centr"
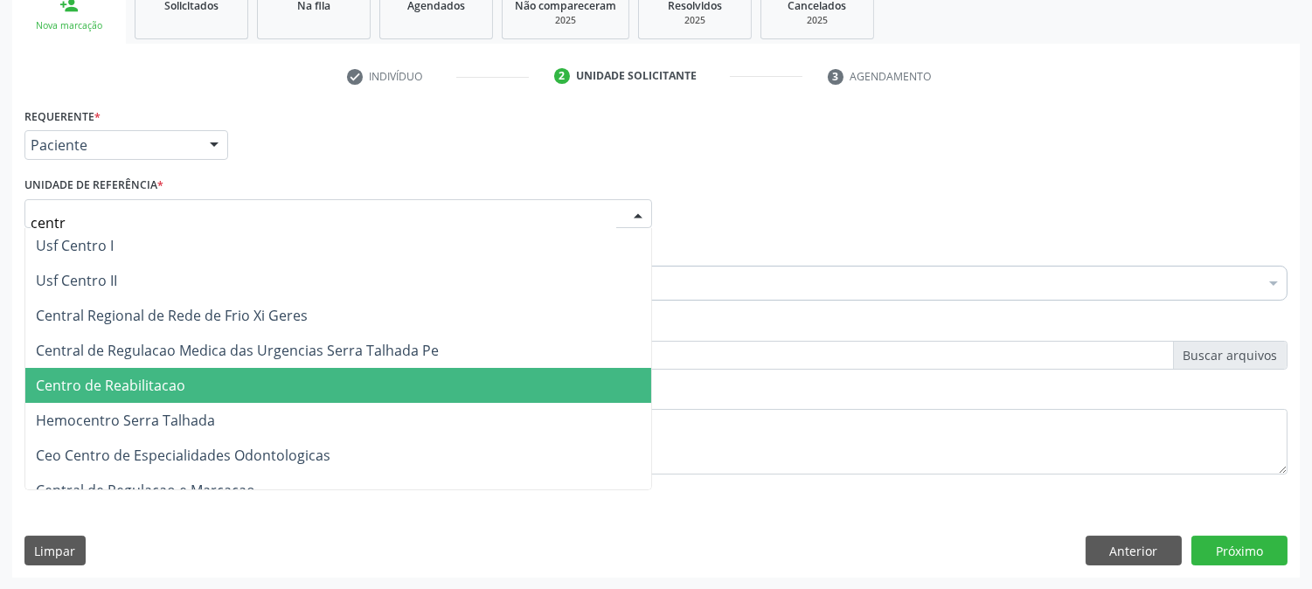
click at [146, 381] on span "Centro de Reabilitacao" at bounding box center [110, 385] width 149 height 19
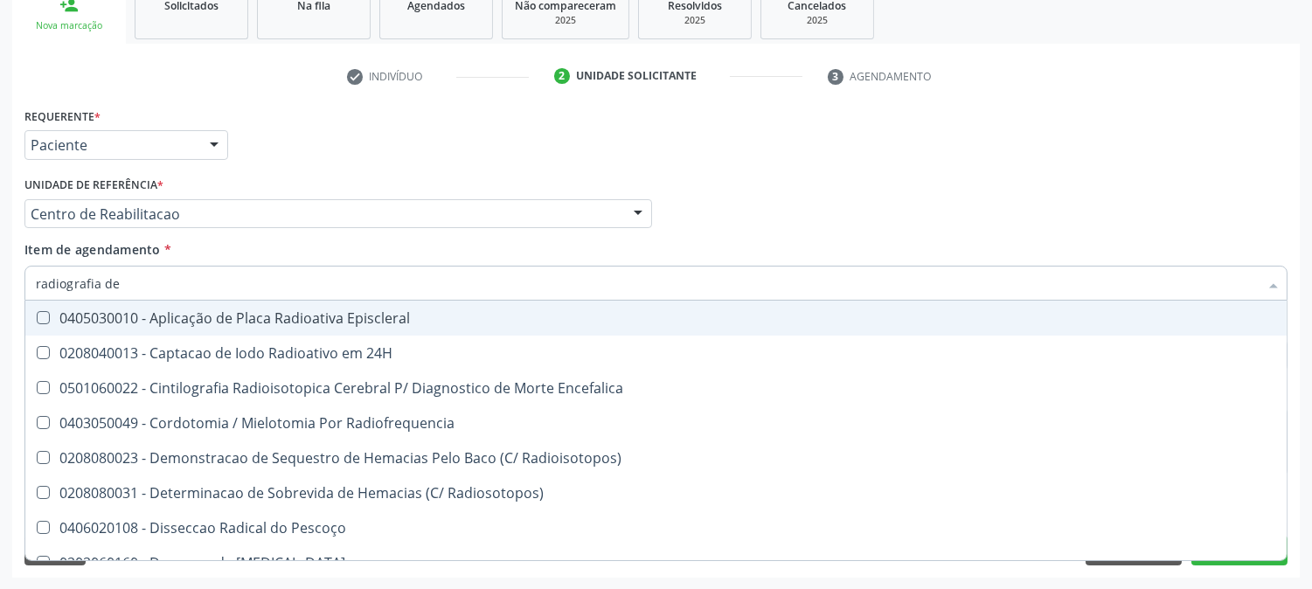
type input "radiografia de b"
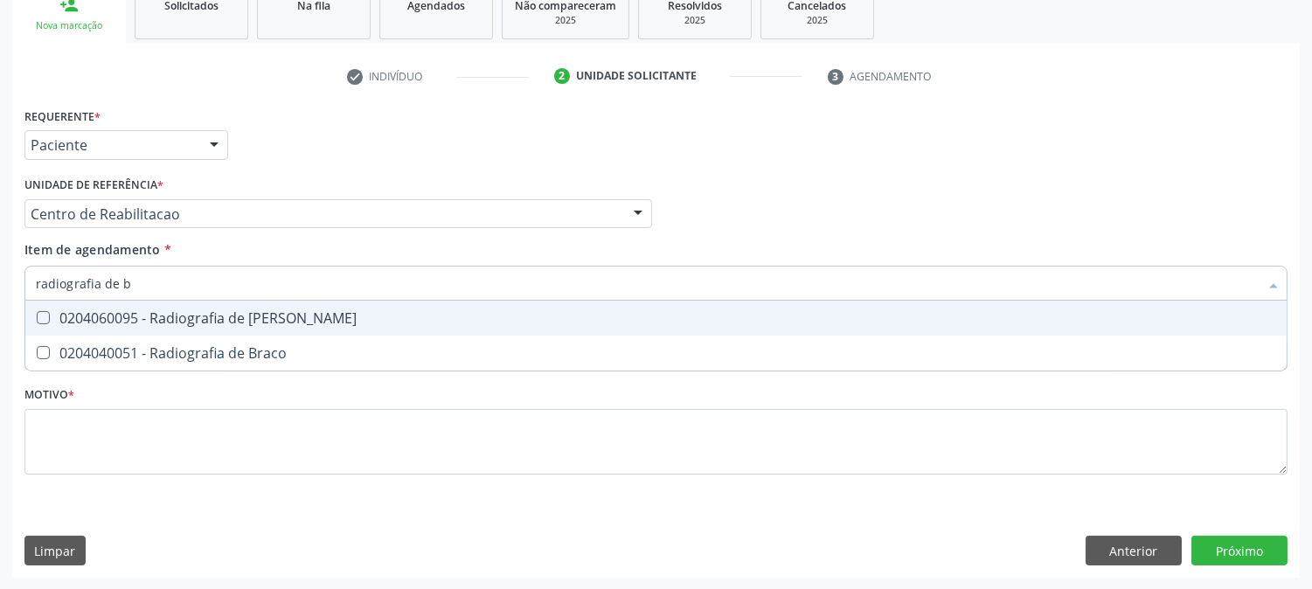
click at [155, 325] on span "0204060095 - Radiografia de [PERSON_NAME]" at bounding box center [655, 318] width 1261 height 35
checkbox Bacia "true"
drag, startPoint x: 146, startPoint y: 287, endPoint x: 137, endPoint y: 285, distance: 8.9
click at [137, 285] on input "radiografia de b" at bounding box center [647, 283] width 1223 height 35
type input "radiografia de"
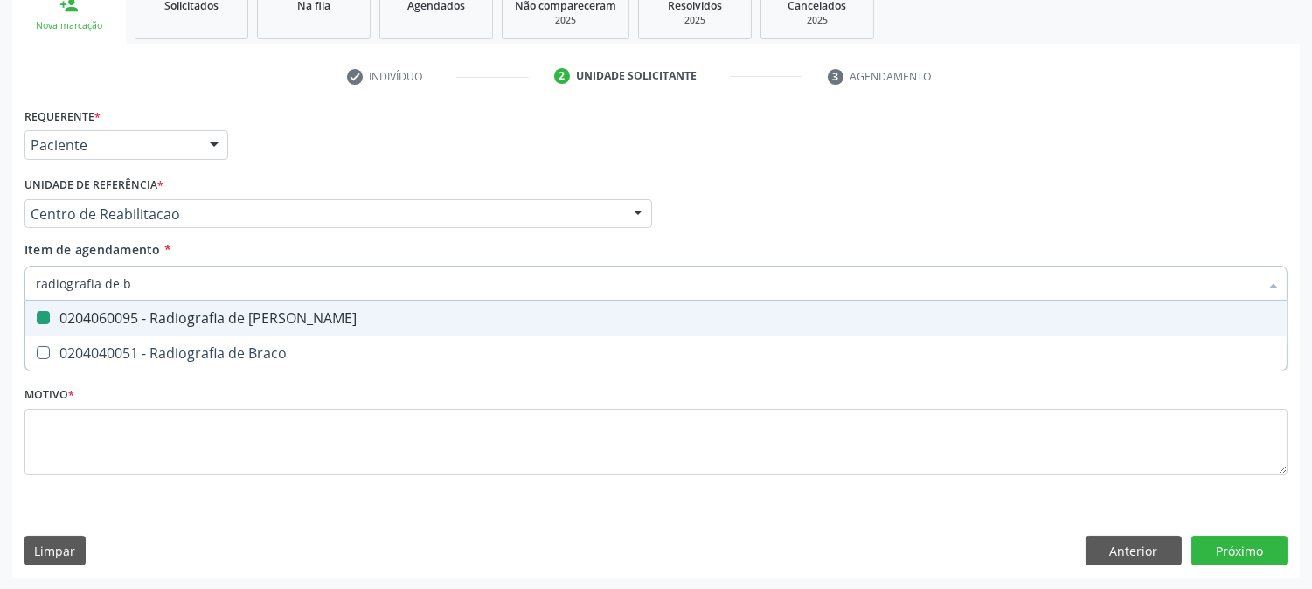
checkbox Bacia "false"
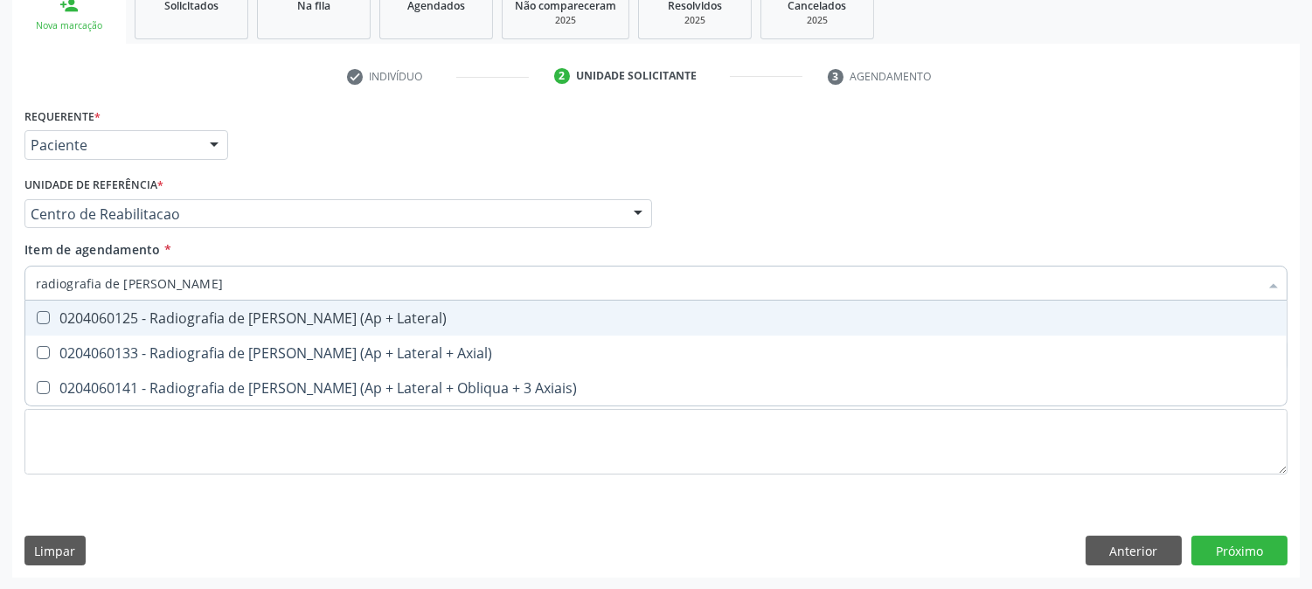
type input "radiografia de [PERSON_NAME]"
click at [158, 317] on div "0204060125 - Radiografia de [PERSON_NAME] (Ap + Lateral)" at bounding box center [656, 318] width 1240 height 14
checkbox Lateral\) "true"
type input "radiografia de"
checkbox Lateral\) "false"
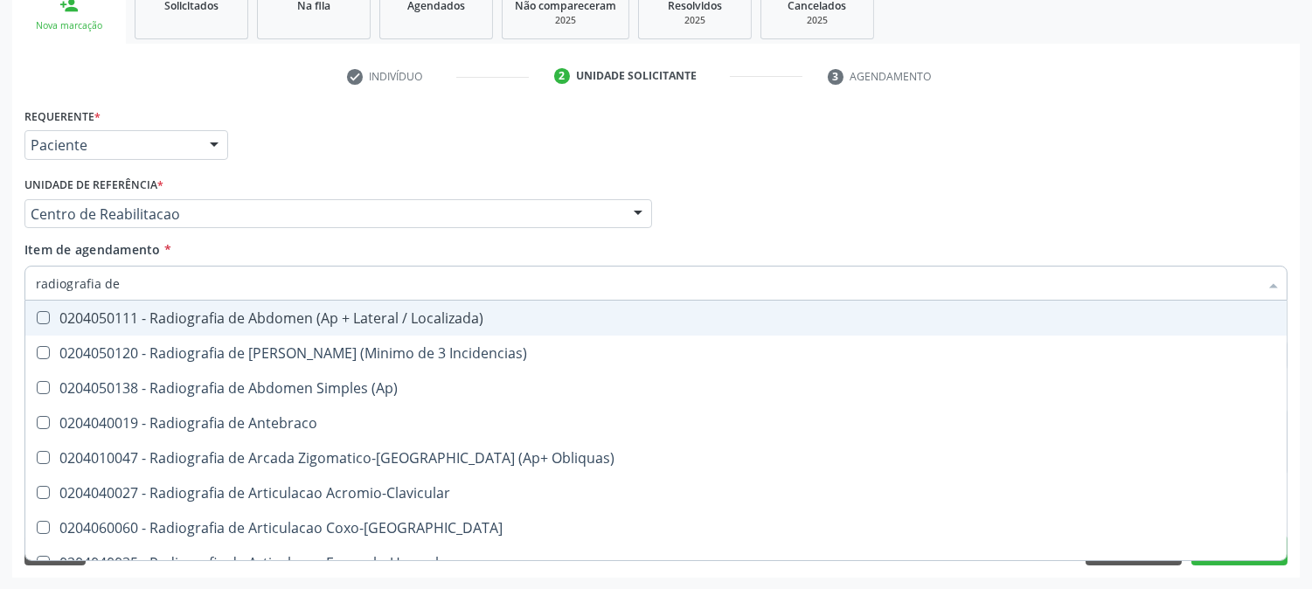
type input "radiografia de c"
checkbox Bacia "false"
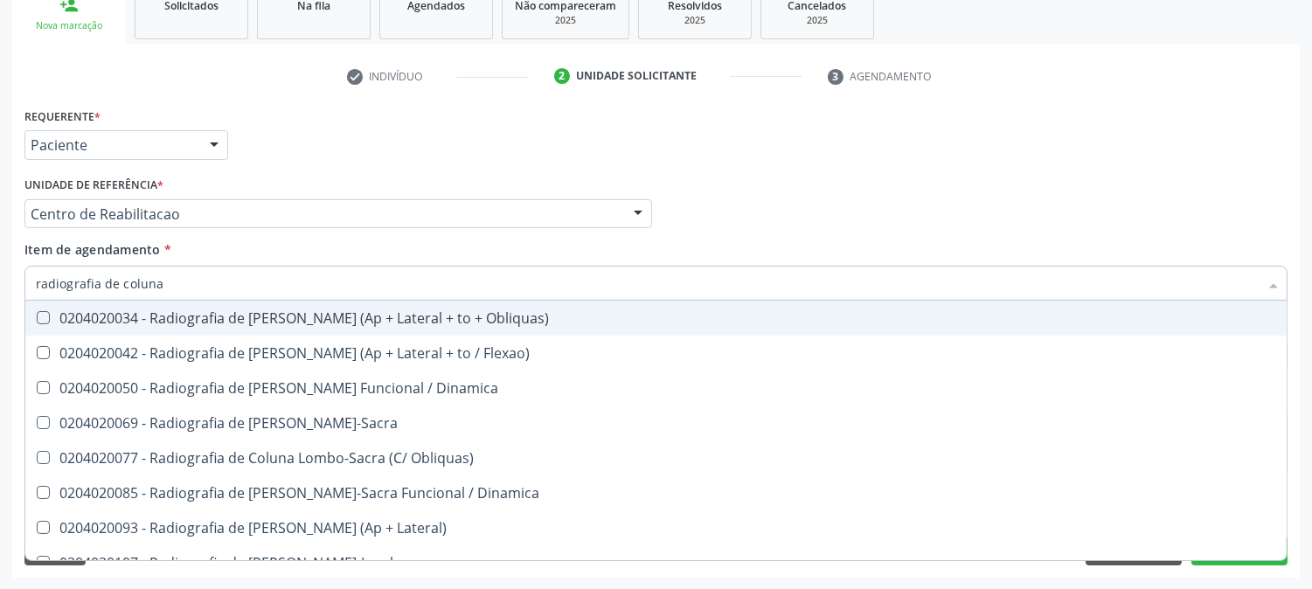
type input "radiografia de coluna l"
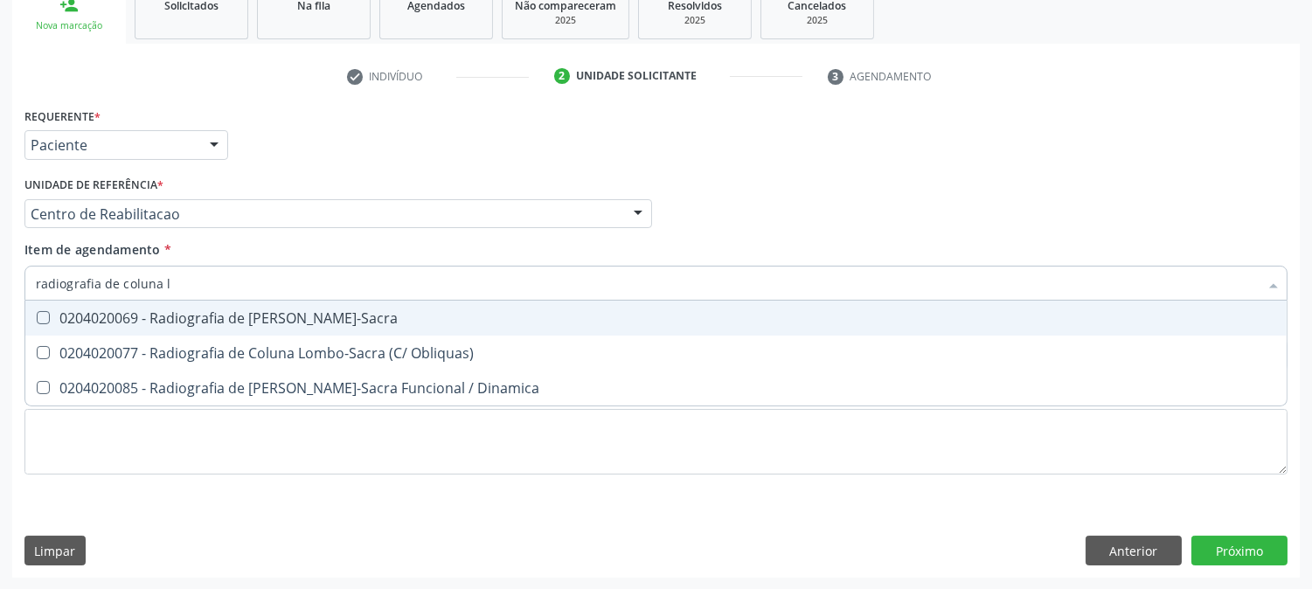
click at [124, 311] on div "0204020069 - Radiografia de [PERSON_NAME]-Sacra" at bounding box center [656, 318] width 1240 height 14
checkbox Lombo-Sacra "true"
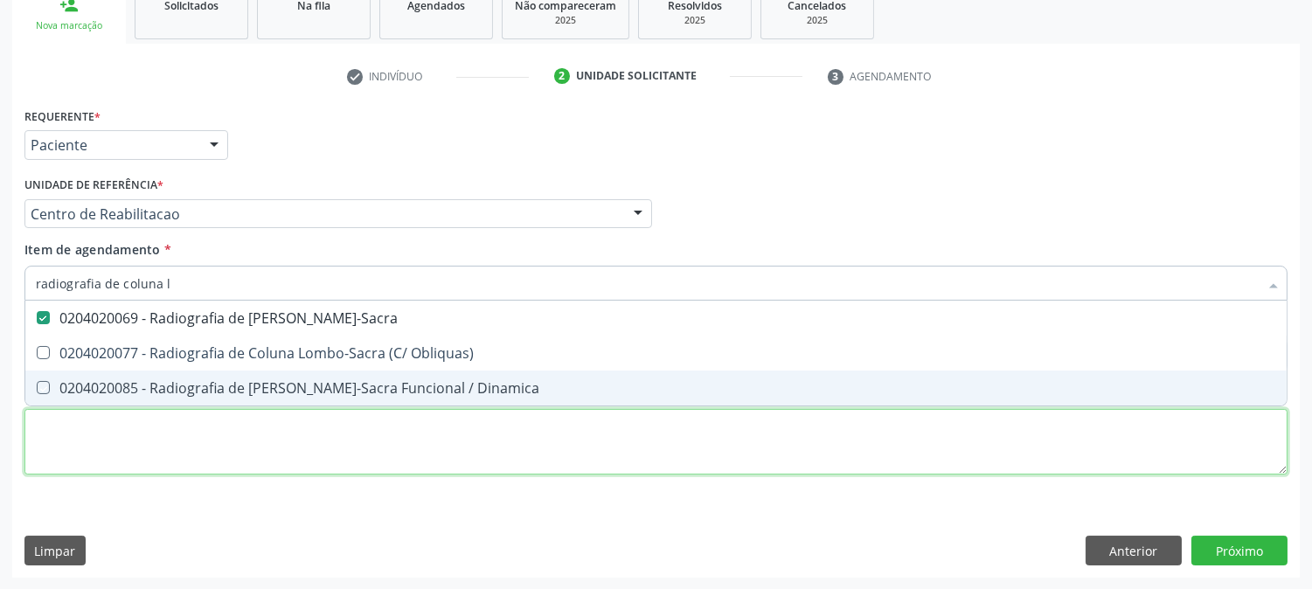
click at [105, 456] on div "Requerente * Paciente Médico(a) Enfermeiro(a) Paciente Nenhum resultado encontr…" at bounding box center [655, 301] width 1263 height 396
checkbox Obliquas\) "true"
checkbox Dinamica "true"
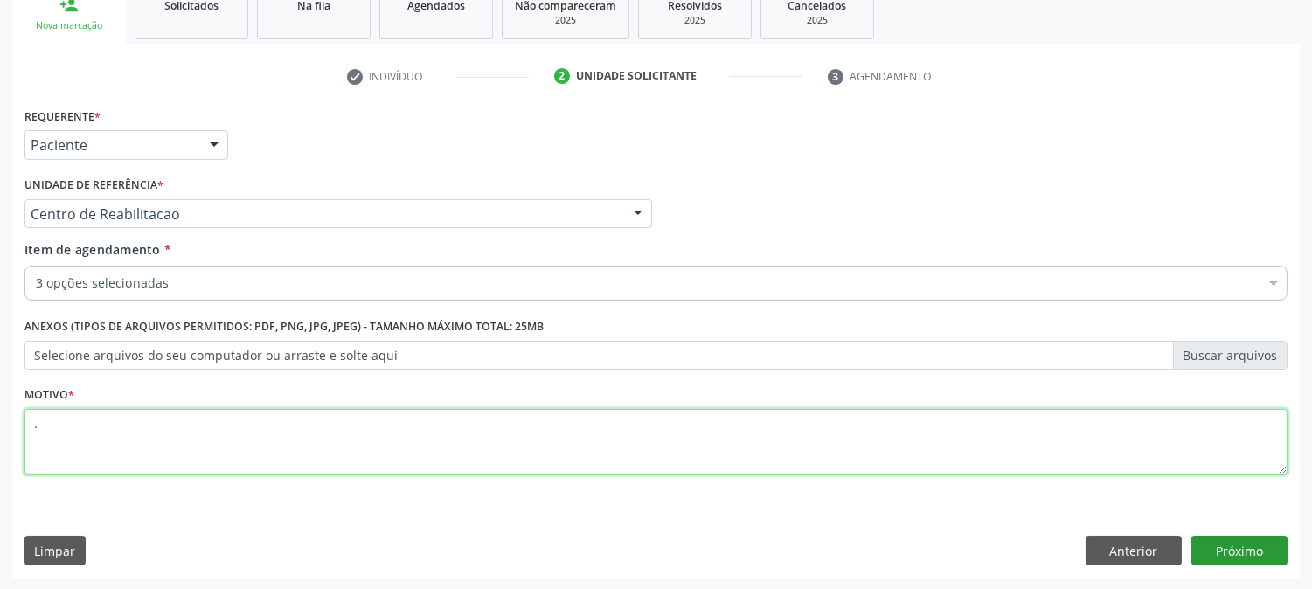
type textarea "."
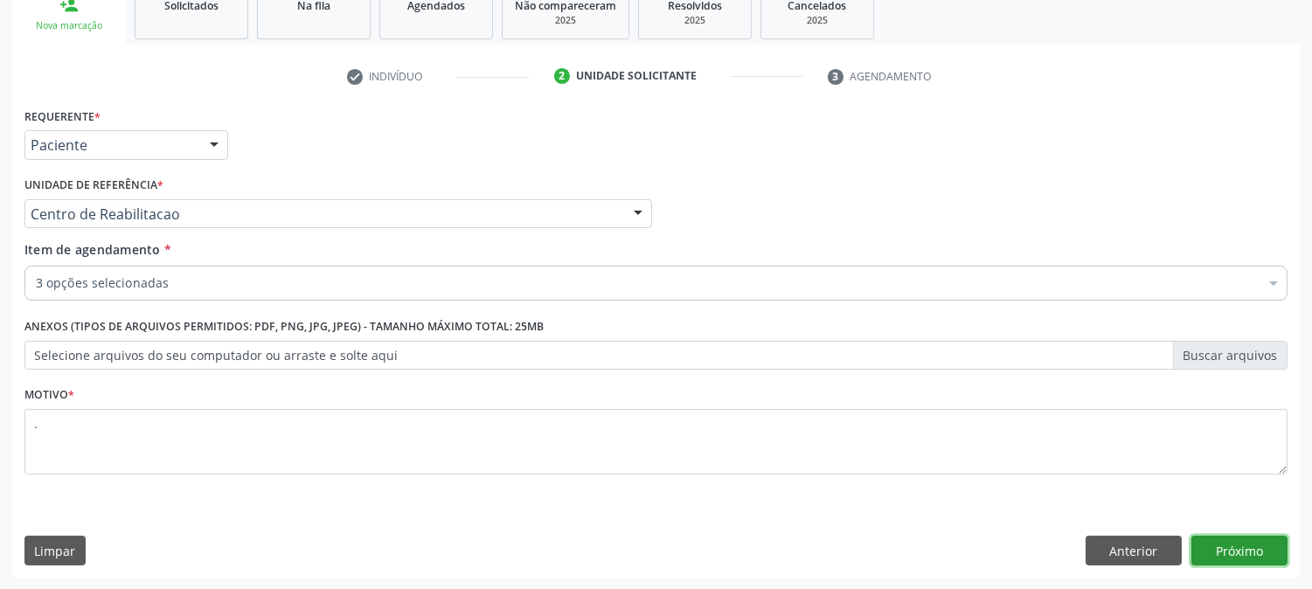
click at [1248, 557] on button "Próximo" at bounding box center [1239, 551] width 96 height 30
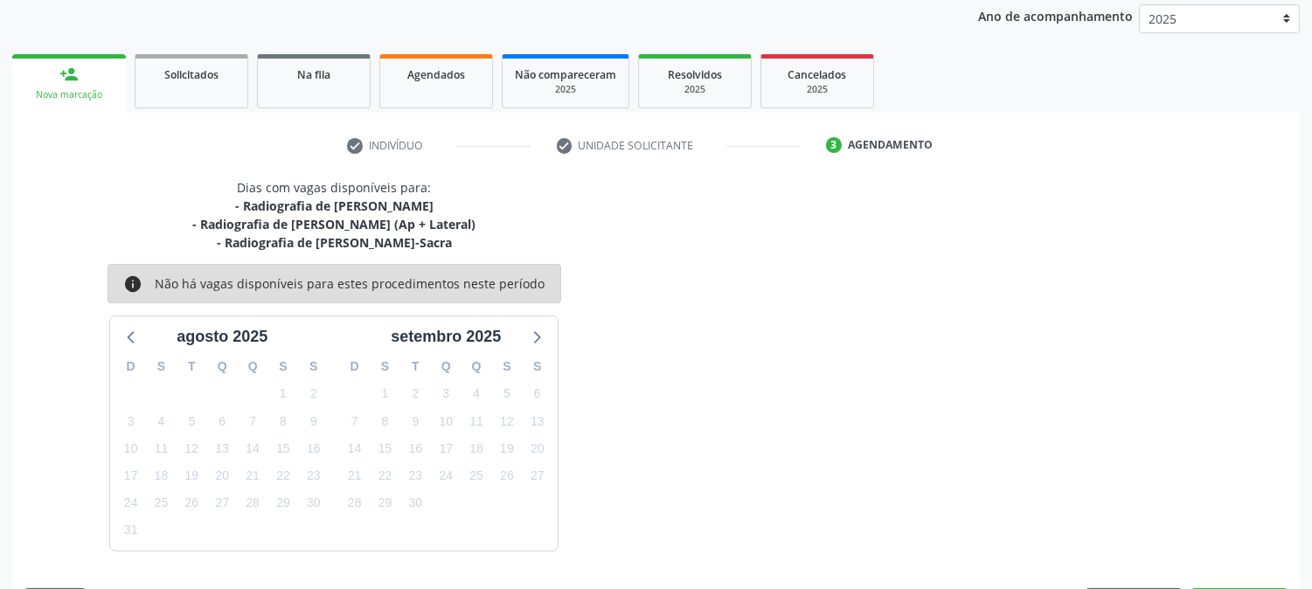
scroll to position [259, 0]
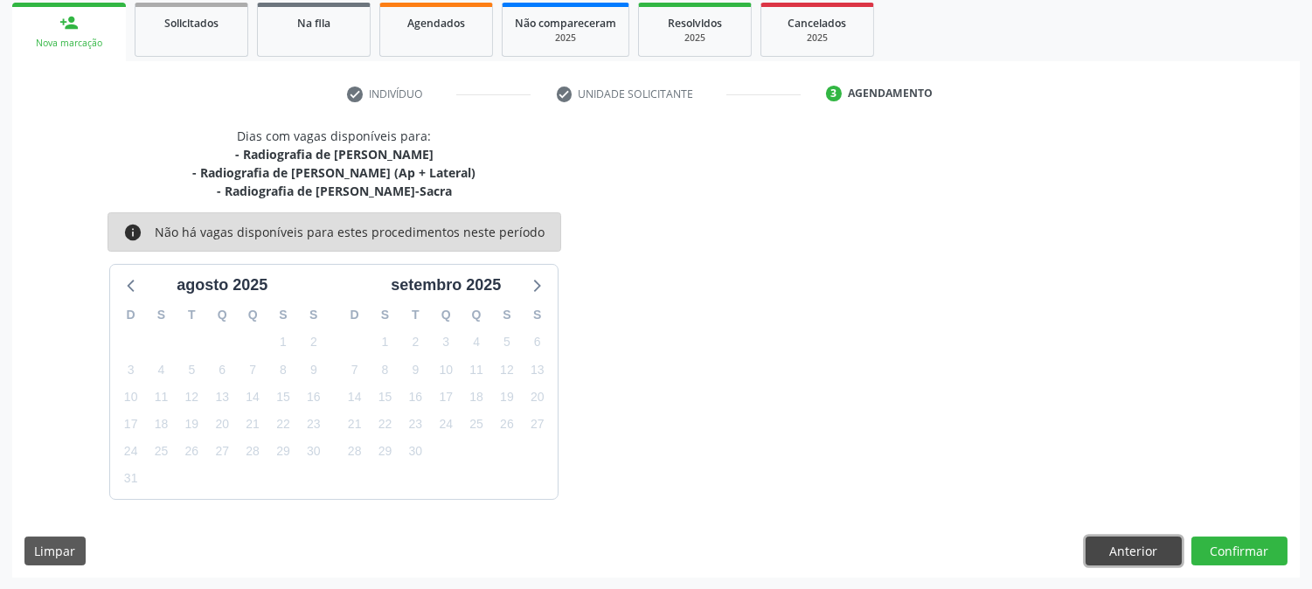
click at [1114, 548] on button "Anterior" at bounding box center [1134, 552] width 96 height 30
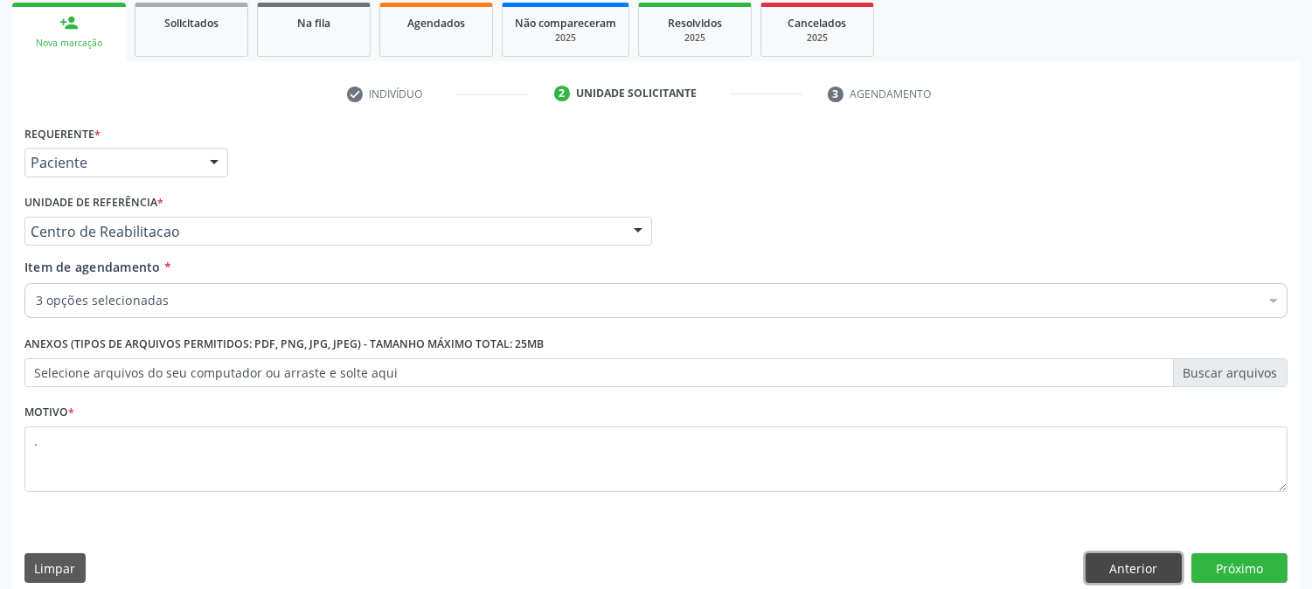
click at [1114, 562] on button "Anterior" at bounding box center [1134, 568] width 96 height 30
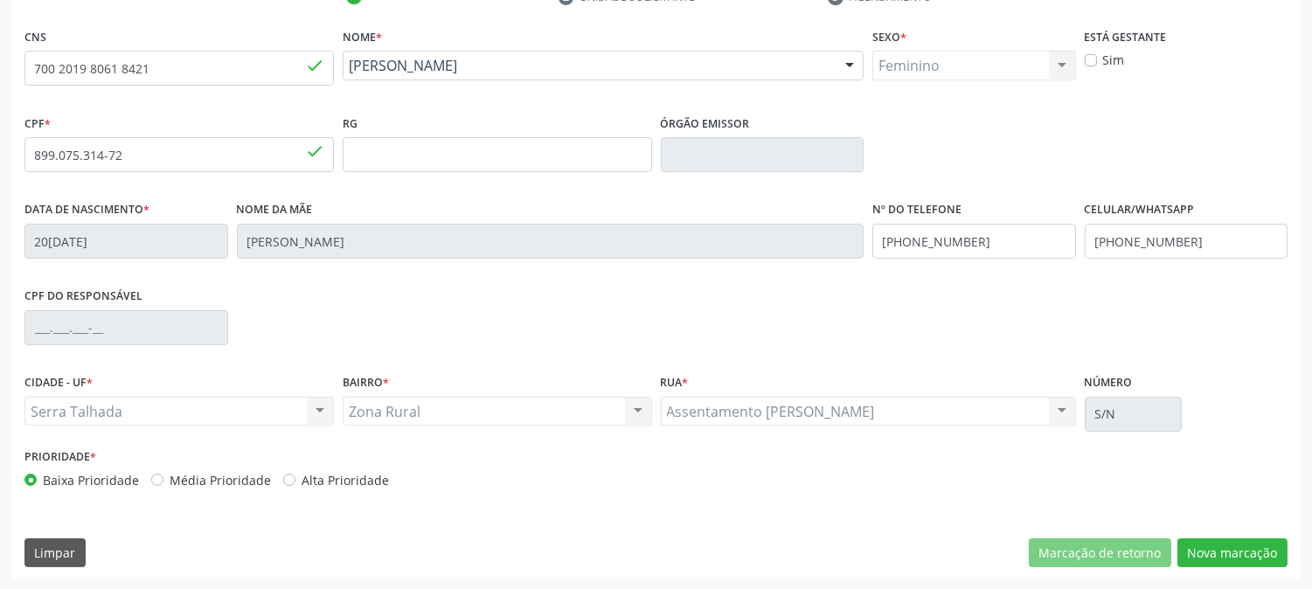
scroll to position [357, 0]
click at [1219, 540] on button "Nova marcação" at bounding box center [1233, 553] width 110 height 30
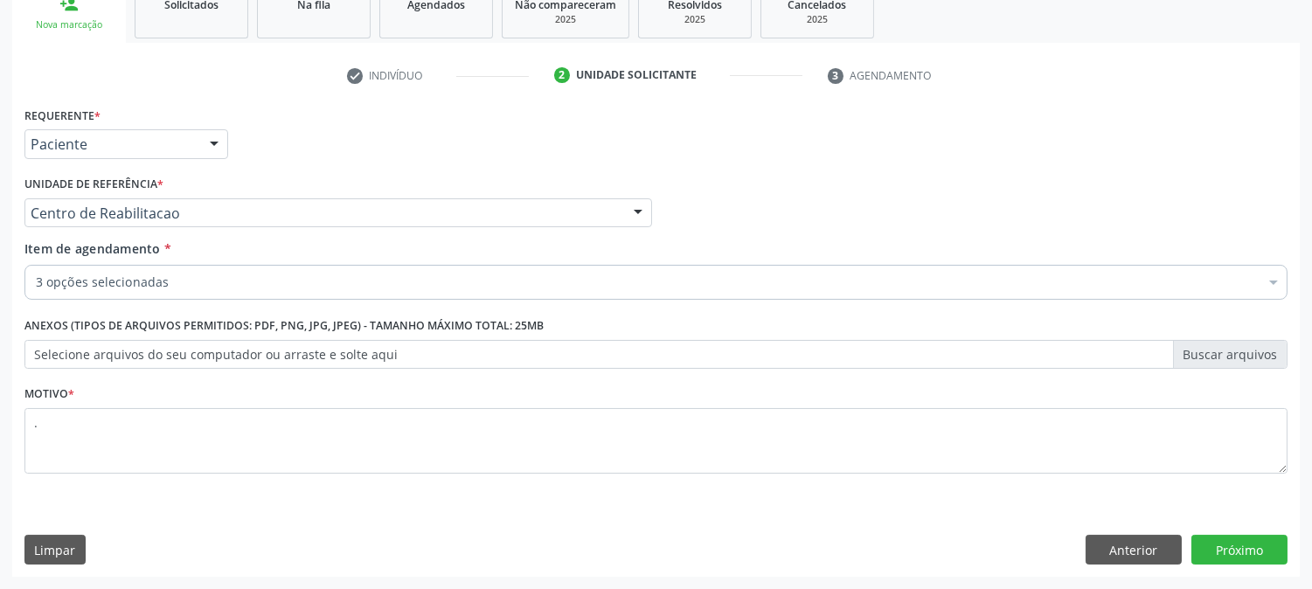
scroll to position [276, 0]
click at [1265, 545] on button "Próximo" at bounding box center [1239, 551] width 96 height 30
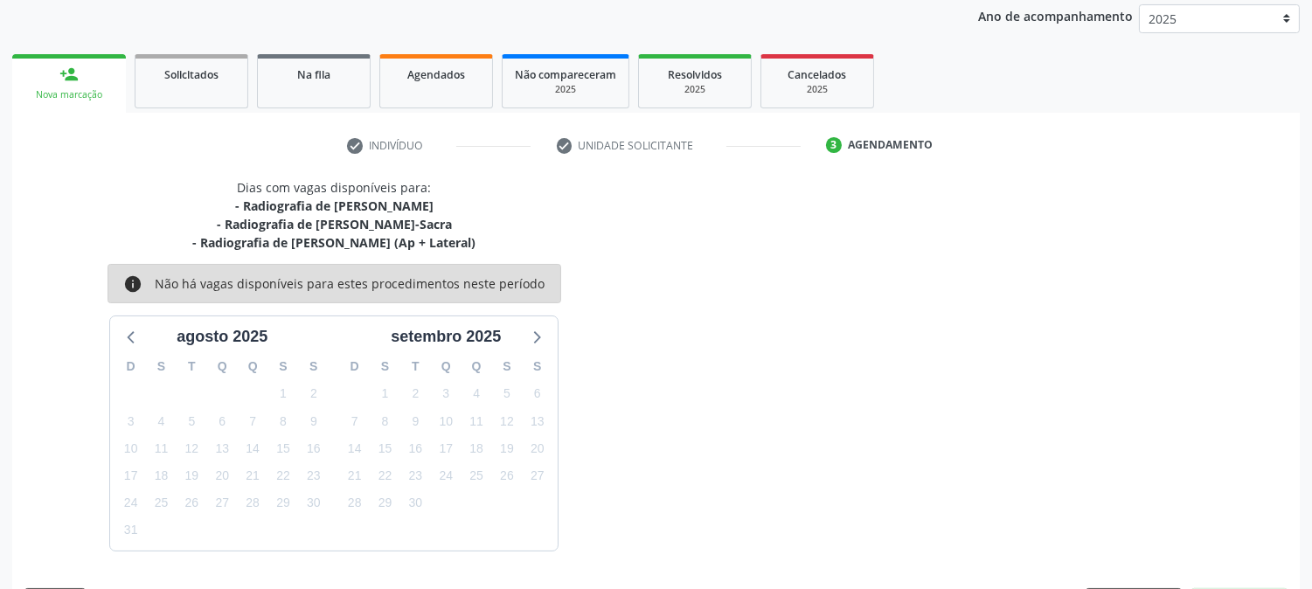
scroll to position [259, 0]
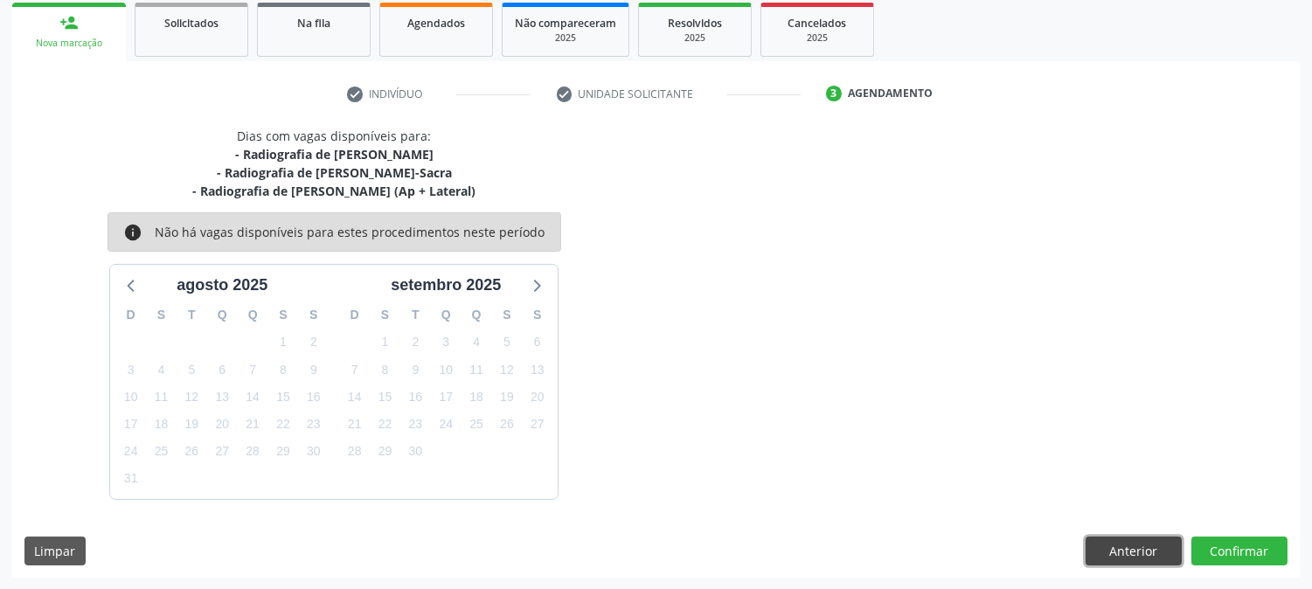
click at [1105, 540] on button "Anterior" at bounding box center [1134, 552] width 96 height 30
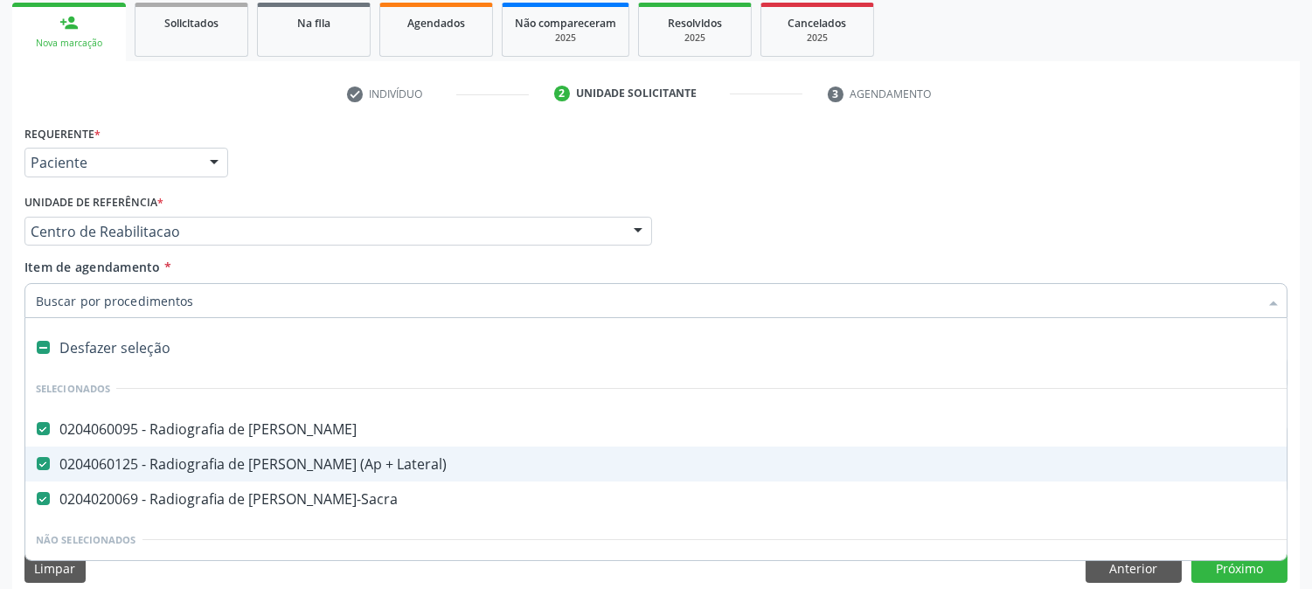
click at [234, 461] on div "0204060125 - Radiografia de [PERSON_NAME] (Ap + Lateral)" at bounding box center [716, 464] width 1361 height 14
checkbox Lateral\) "false"
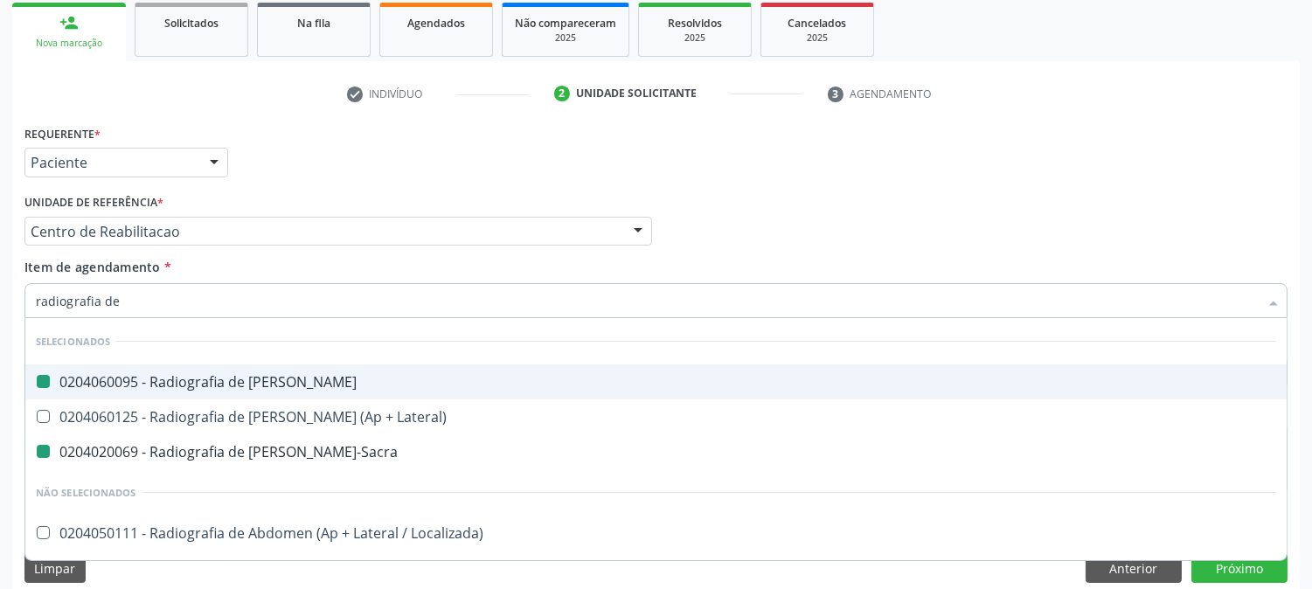
type input "radiografia de j"
checkbox Bacia "false"
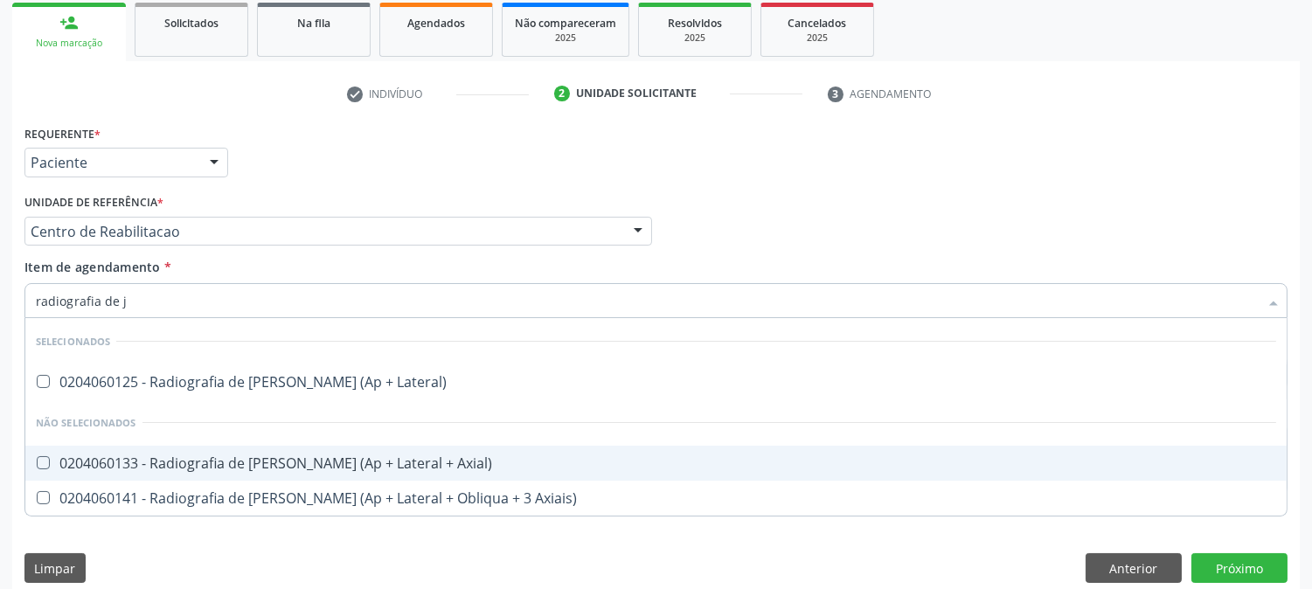
click at [328, 459] on div "0204060133 - Radiografia de [PERSON_NAME] (Ap + Lateral + Axial)" at bounding box center [656, 463] width 1240 height 14
checkbox Axial\) "true"
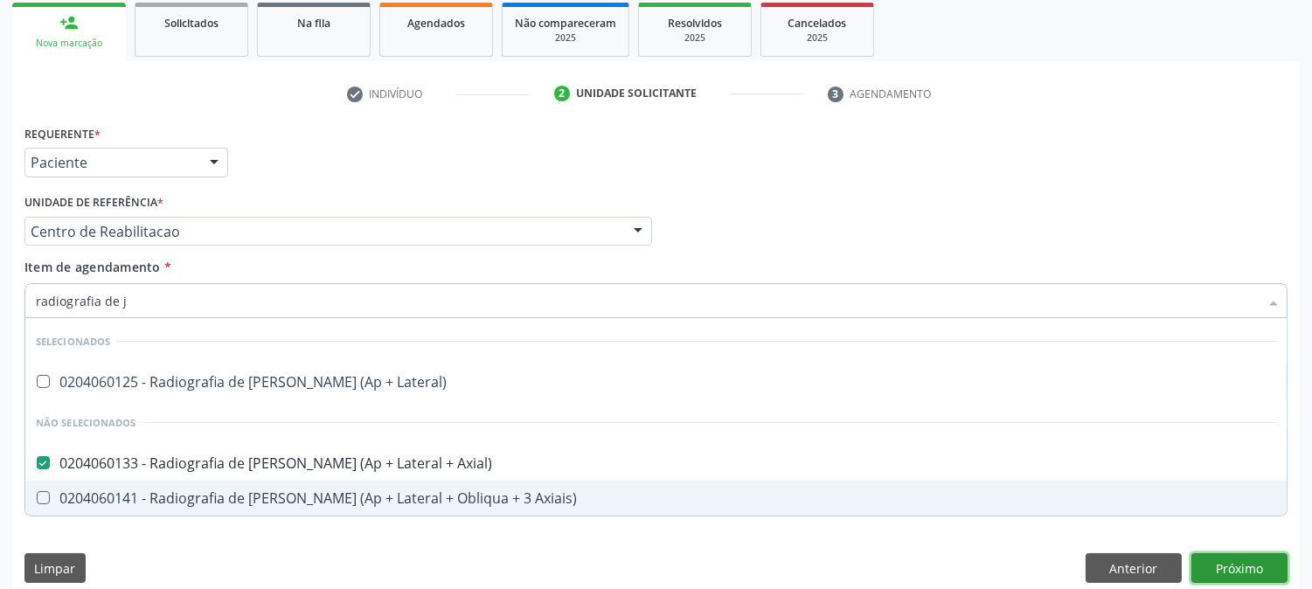
click at [1233, 569] on button "Próximo" at bounding box center [1239, 568] width 96 height 30
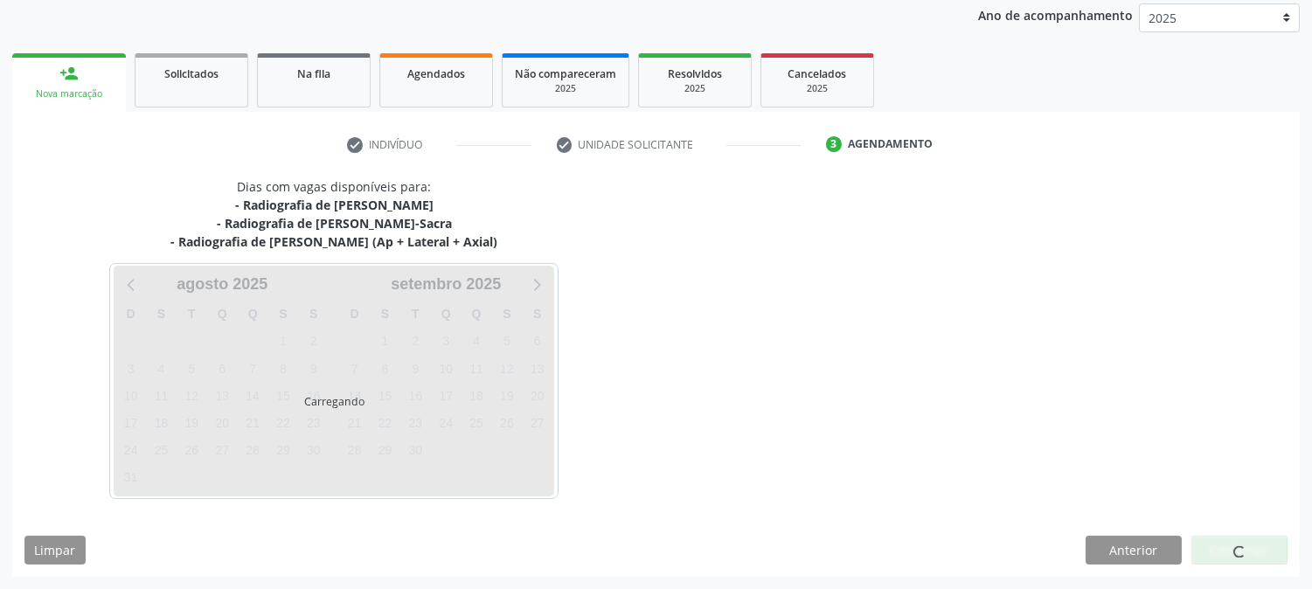
scroll to position [207, 0]
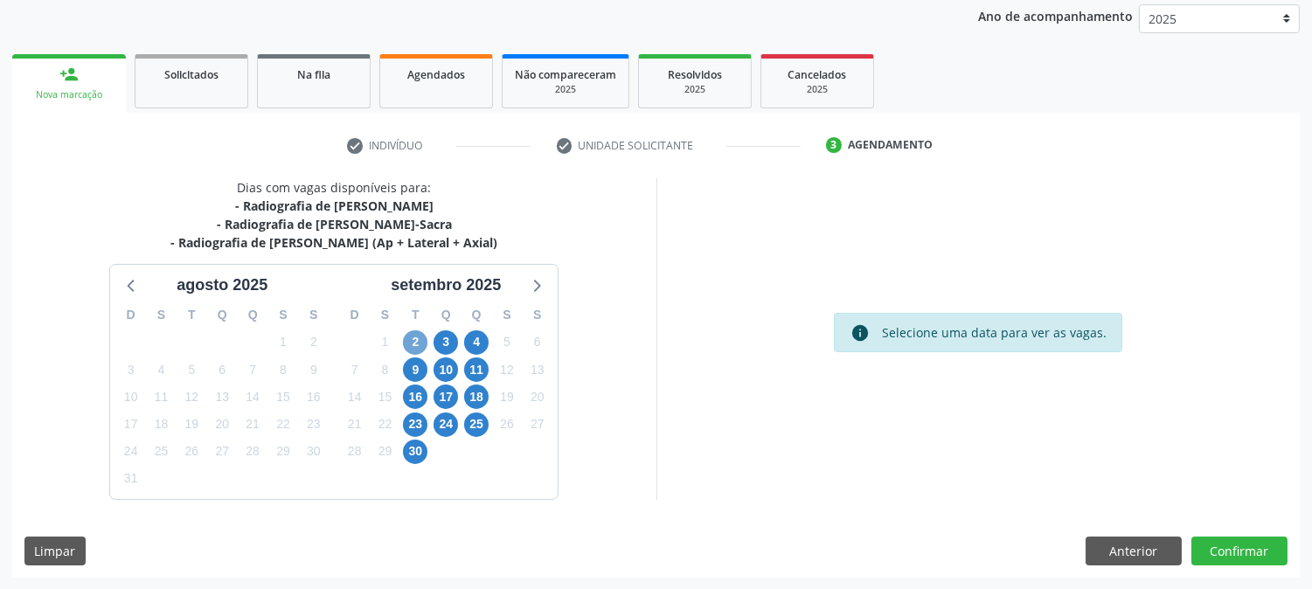
click at [420, 330] on span "2" at bounding box center [415, 342] width 24 height 24
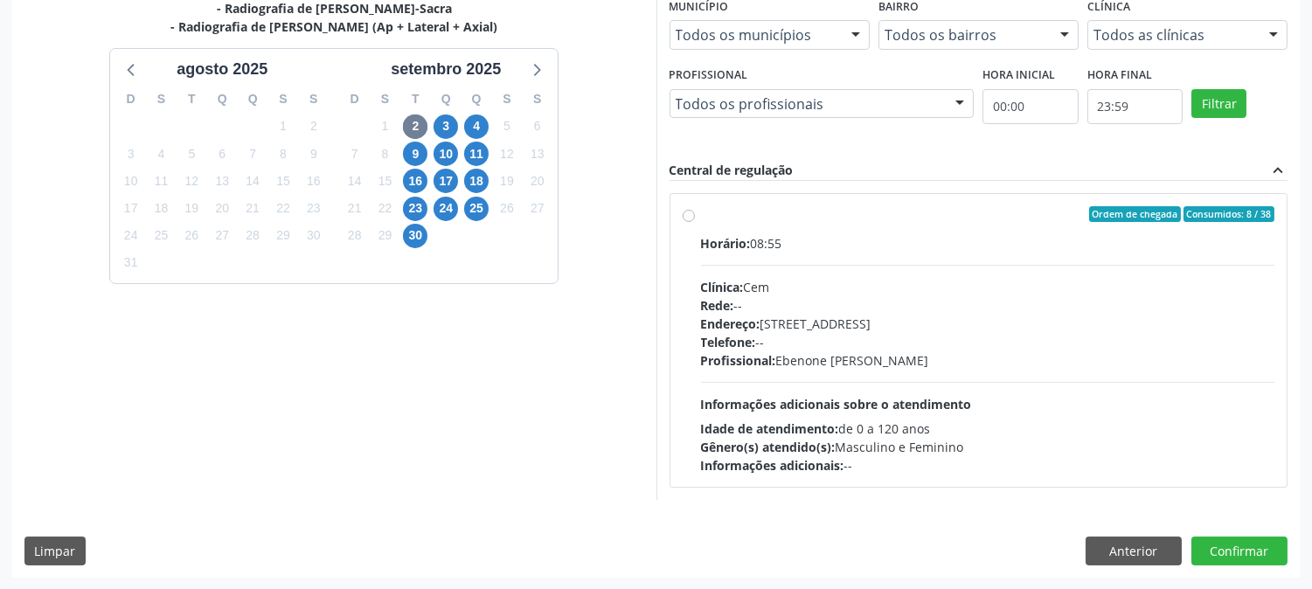
click at [782, 390] on div "Horário: 08:55 Clínica: Cem Rede: -- Endereço: [STREET_ADDRESS] Telefone: -- Pr…" at bounding box center [988, 354] width 574 height 240
click at [695, 222] on input "Ordem de chegada Consumidos: 8 / 38 Horário: 08:55 Clínica: Cem Rede: -- Endere…" at bounding box center [689, 214] width 12 height 16
radio input "true"
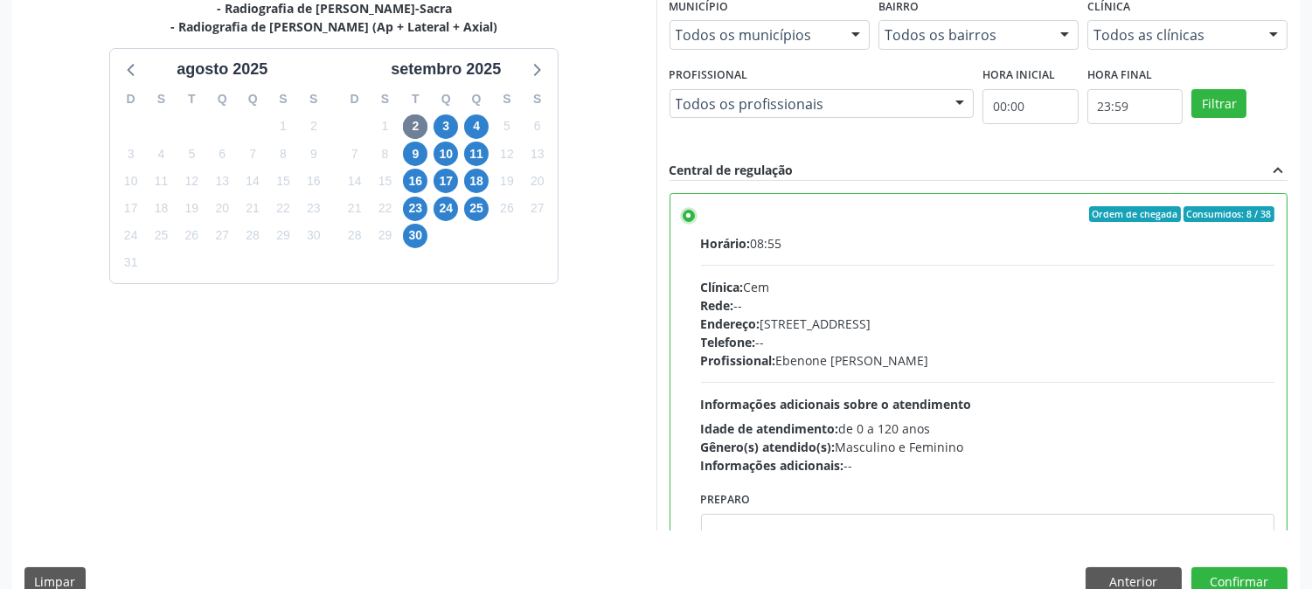
scroll to position [455, 0]
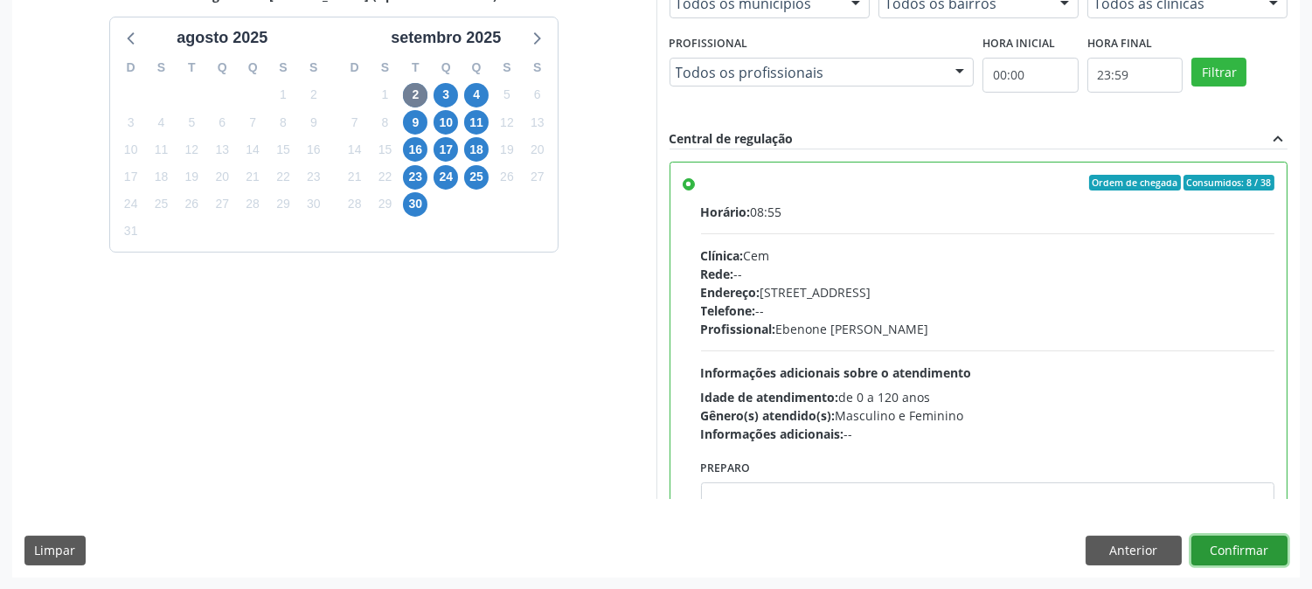
click at [1231, 539] on button "Confirmar" at bounding box center [1239, 551] width 96 height 30
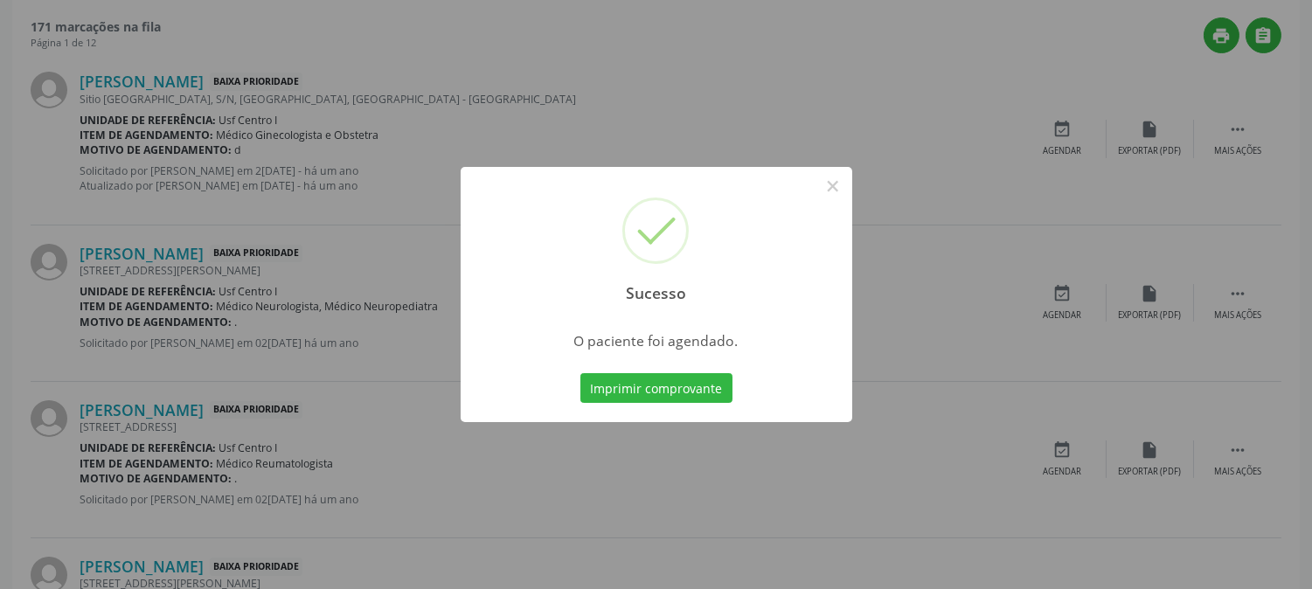
scroll to position [0, 0]
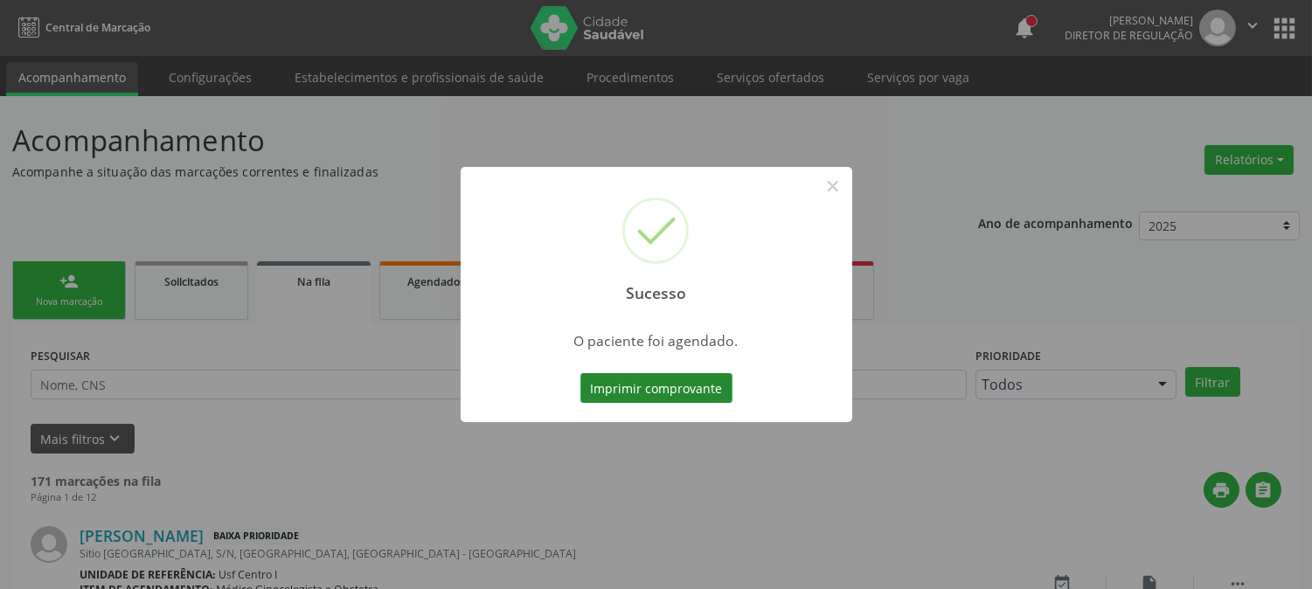
click at [680, 380] on button "Imprimir comprovante" at bounding box center [656, 388] width 152 height 30
